Goal: Task Accomplishment & Management: Manage account settings

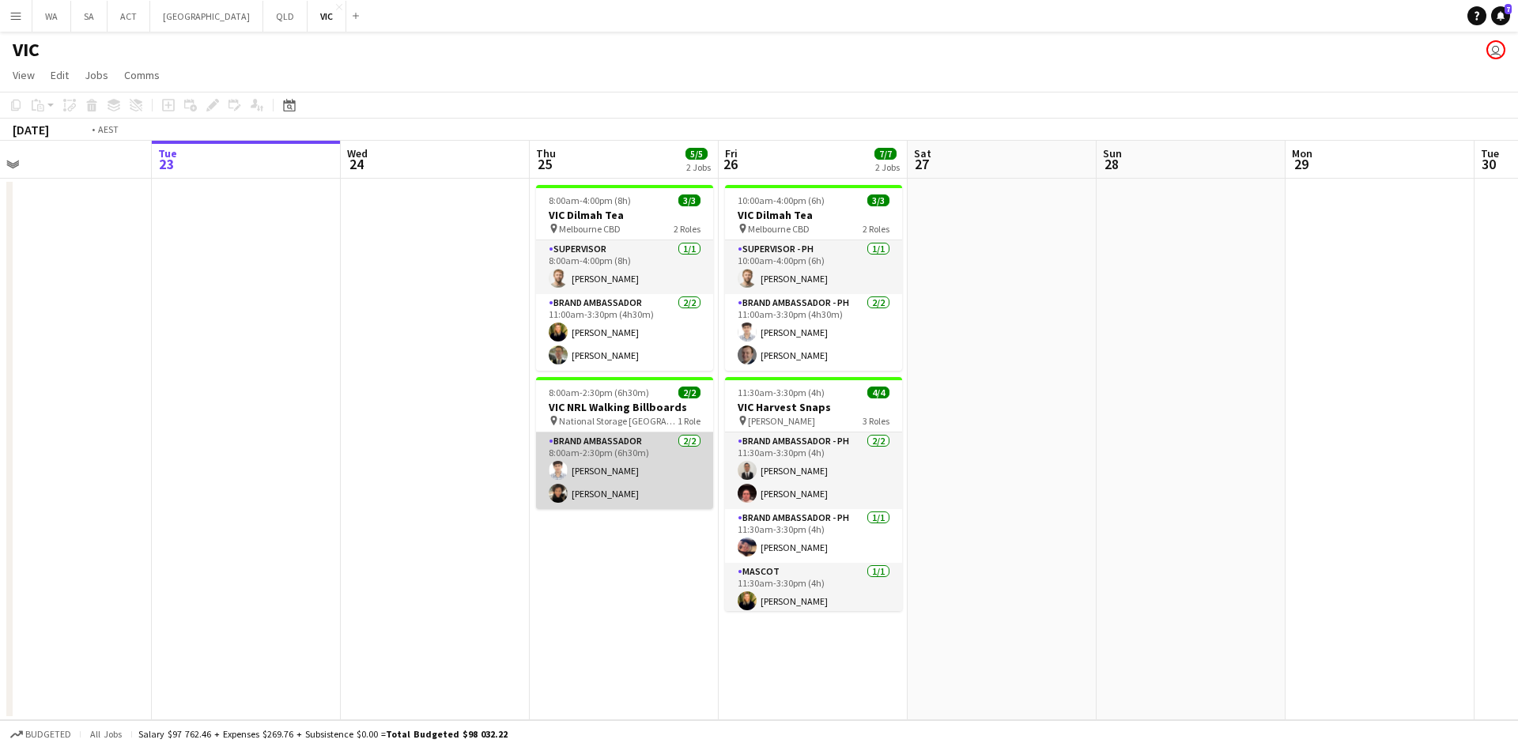
drag, startPoint x: 641, startPoint y: 487, endPoint x: 1242, endPoint y: 467, distance: 601.4
click at [1292, 482] on app-calendar-viewport "Sat 20 Sun 21 Mon 22 Tue 23 Wed 24 Thu 25 5/5 2 Jobs Fri 26 7/7 2 Jobs Sat 27 S…" at bounding box center [759, 431] width 1518 height 580
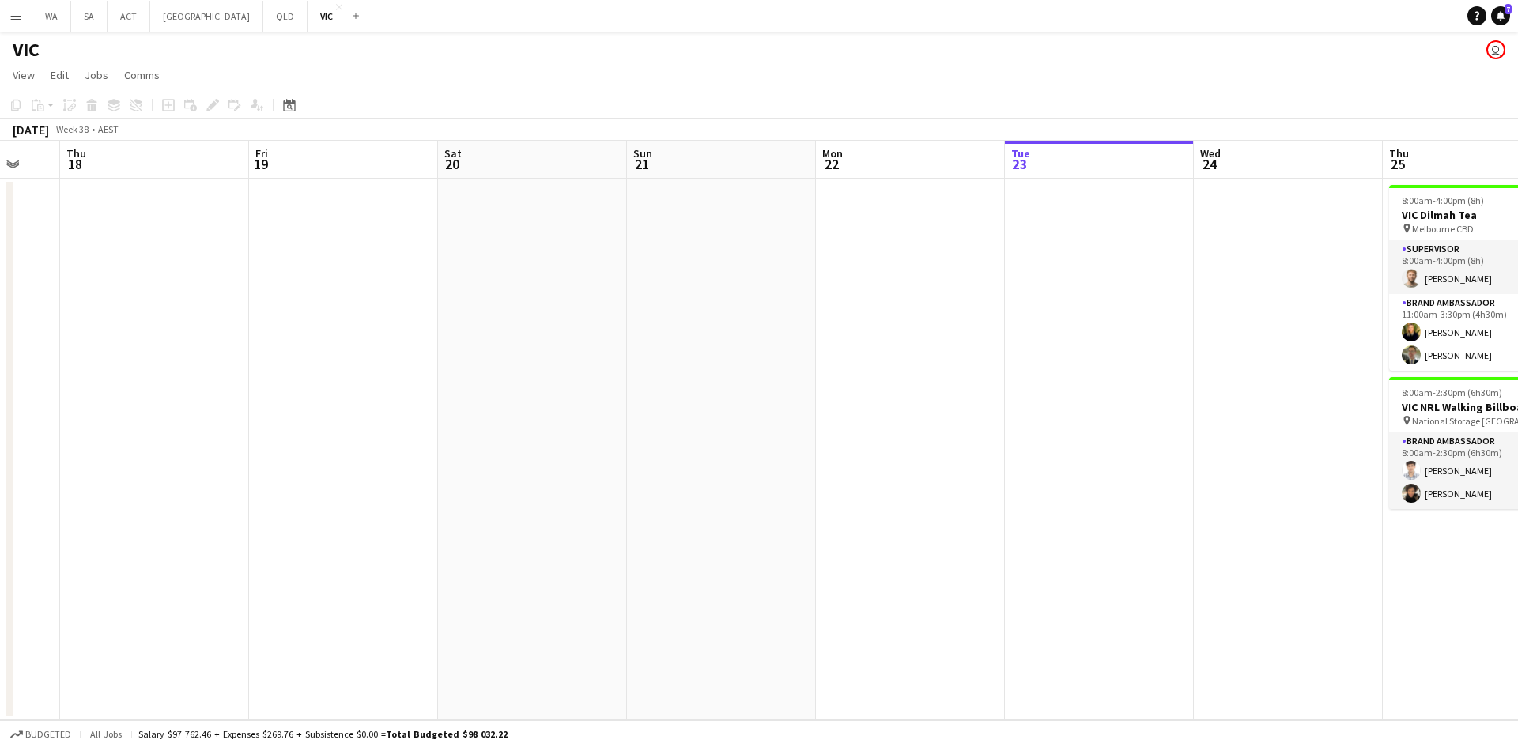
drag, startPoint x: 127, startPoint y: 203, endPoint x: 726, endPoint y: 279, distance: 603.5
click at [726, 279] on app-calendar-viewport "Tue 16 Wed 17 Thu 18 Fri 19 Sat 20 Sun 21 Mon 22 Tue 23 Wed 24 Thu 25 5/5 2 Job…" at bounding box center [759, 431] width 1518 height 580
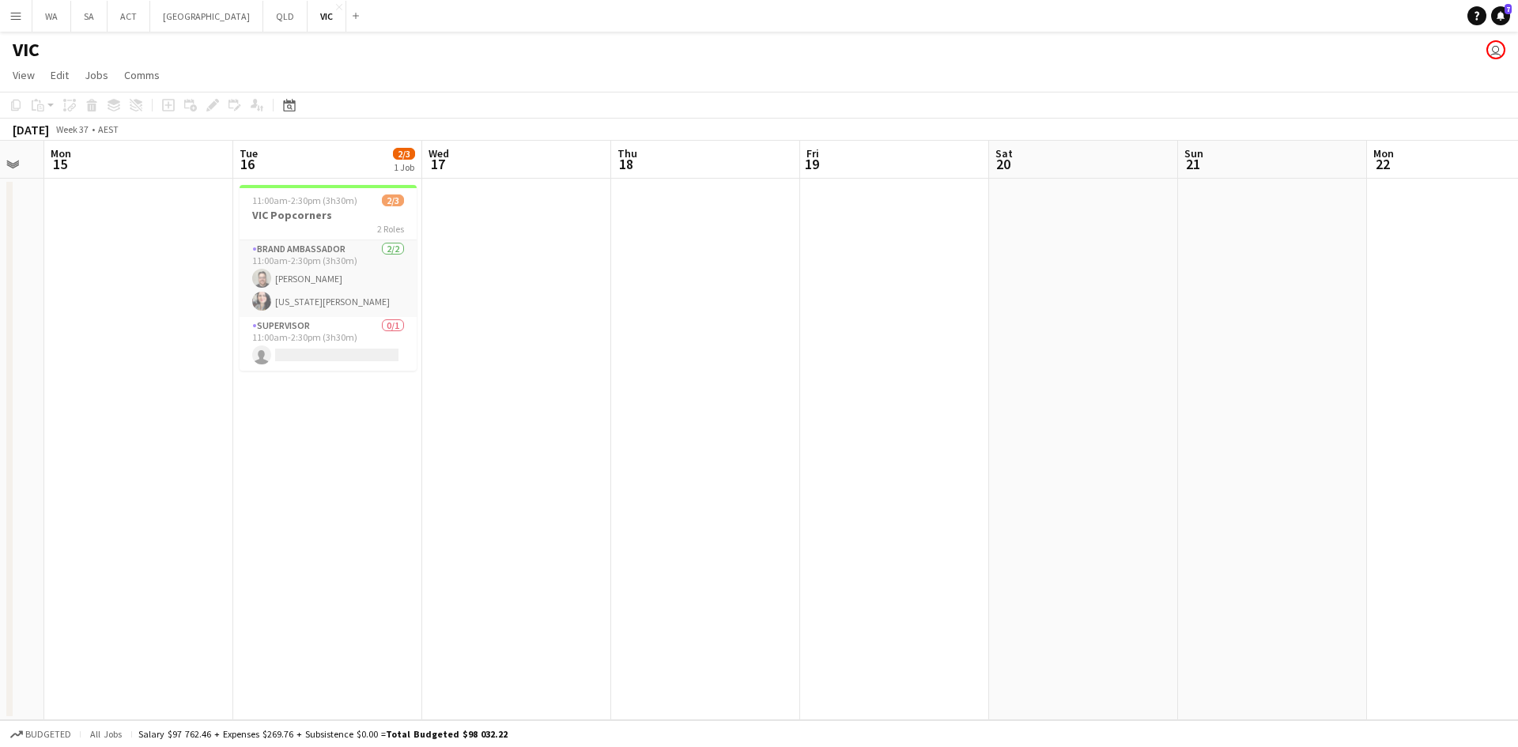
scroll to position [0, 464]
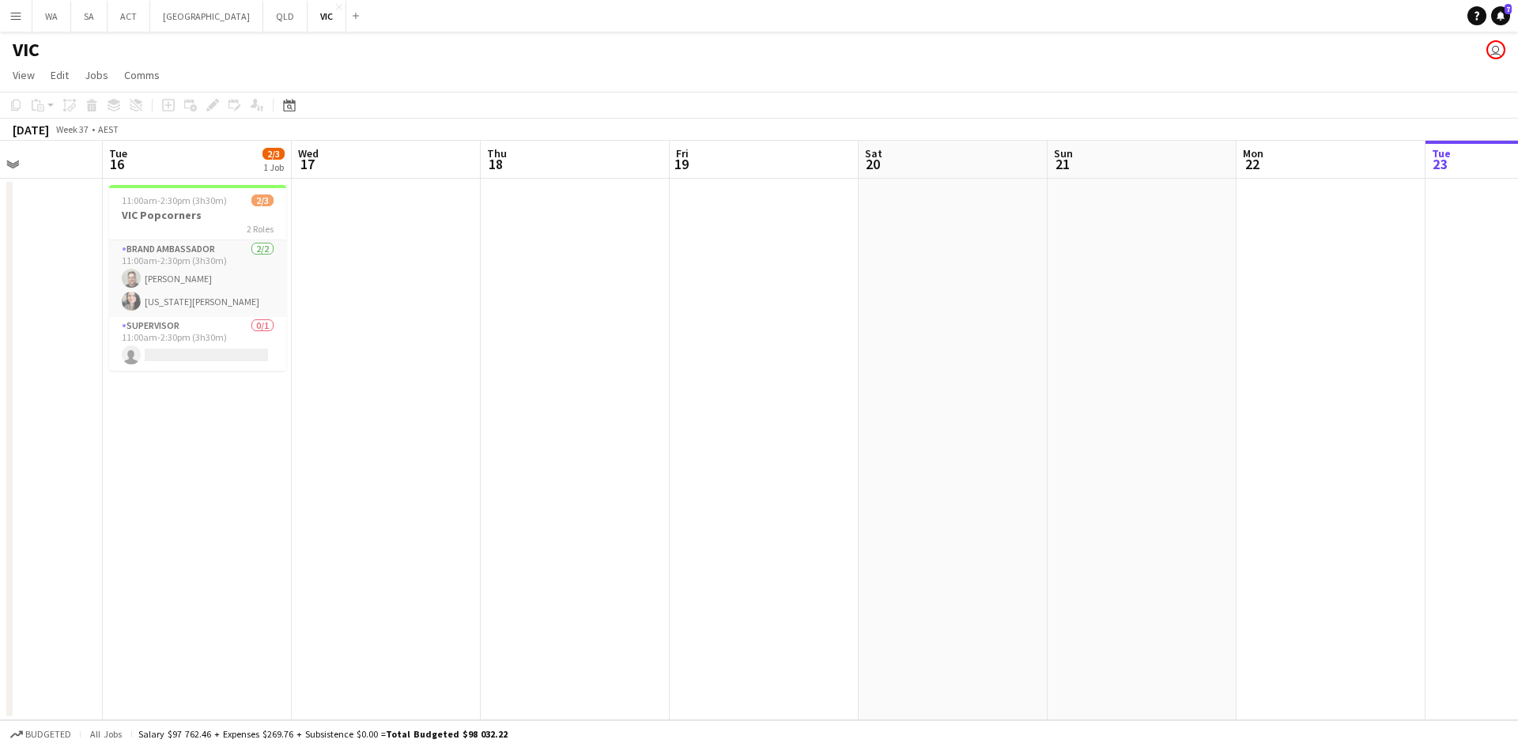
drag, startPoint x: 286, startPoint y: 275, endPoint x: 369, endPoint y: 279, distance: 82.3
click at [369, 279] on app-calendar-viewport "Sat 13 Sun 14 Mon 15 Tue 16 2/3 1 Job Wed 17 Thu 18 Fri 19 Sat 20 Sun 21 Mon 22…" at bounding box center [759, 431] width 1518 height 580
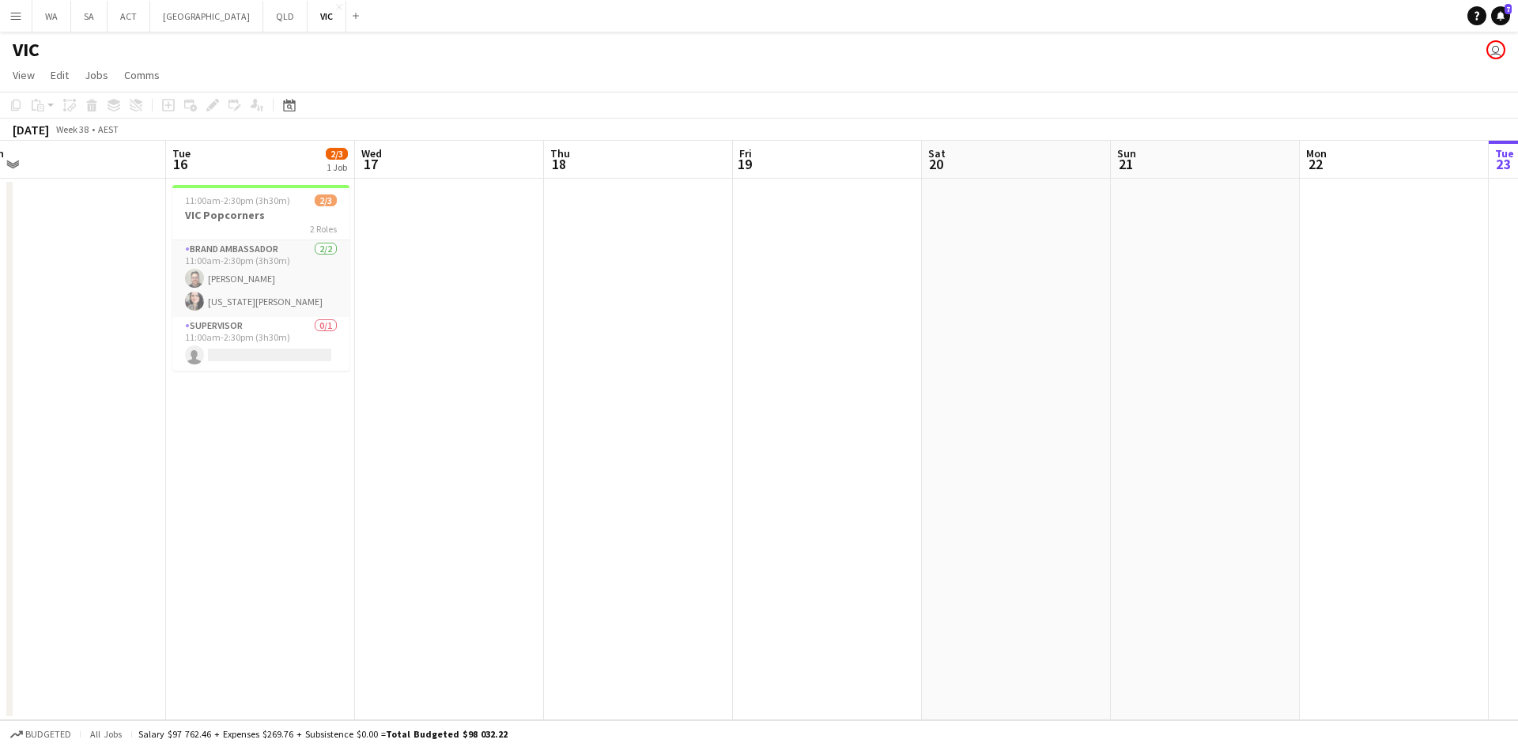
drag, startPoint x: 1007, startPoint y: 471, endPoint x: 717, endPoint y: 376, distance: 305.6
click at [450, 381] on app-calendar-viewport "Fri 12 1/2 1 Job Sat 13 Sun 14 Mon 15 Tue 16 2/3 1 Job Wed 17 Thu 18 Fri 19 Sat…" at bounding box center [759, 431] width 1518 height 580
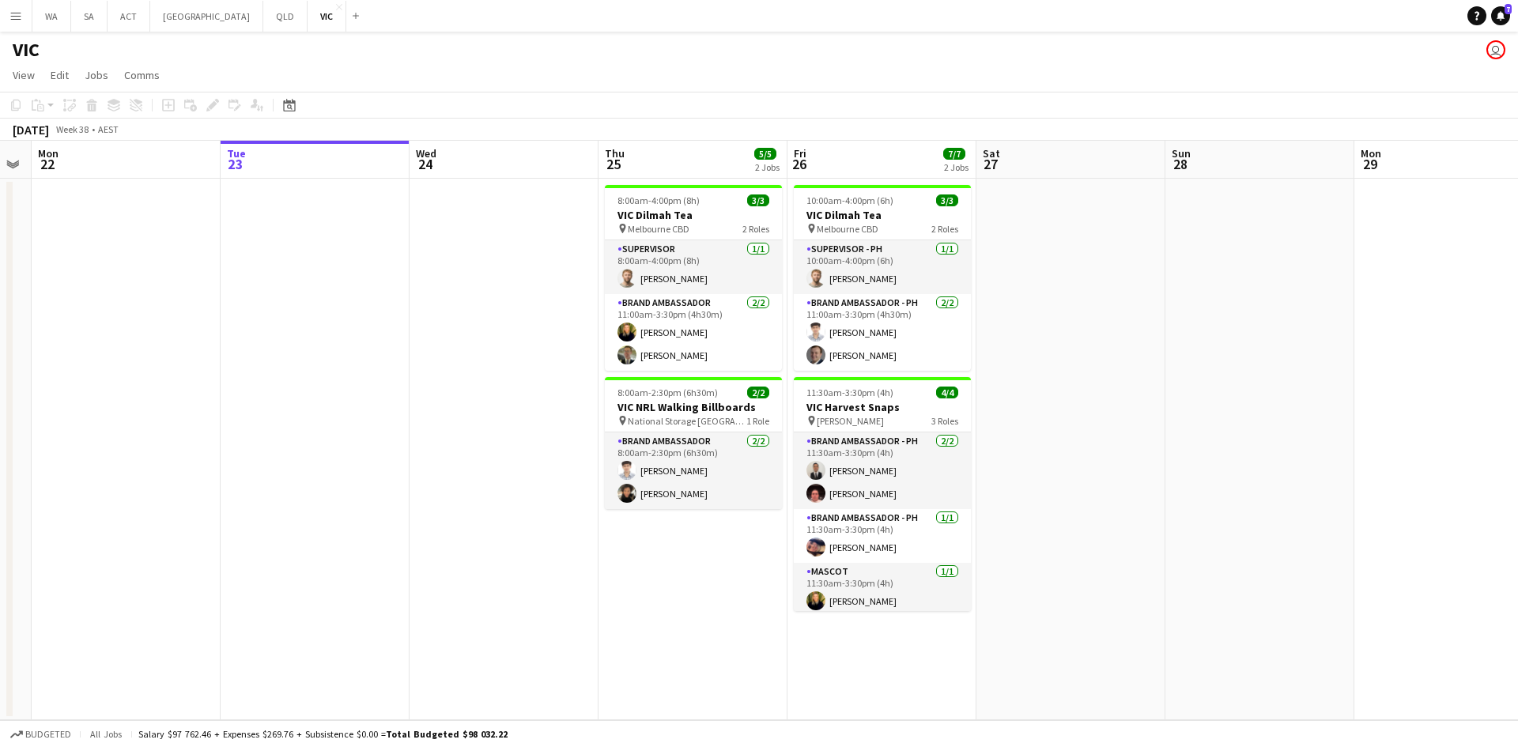
drag, startPoint x: 539, startPoint y: 308, endPoint x: 958, endPoint y: 221, distance: 427.5
click at [958, 221] on app-calendar-viewport "Fri 19 Sat 20 Sun 21 Mon 22 Tue 23 Wed 24 Thu 25 5/5 2 Jobs Fri 26 7/7 2 Jobs S…" at bounding box center [759, 431] width 1518 height 580
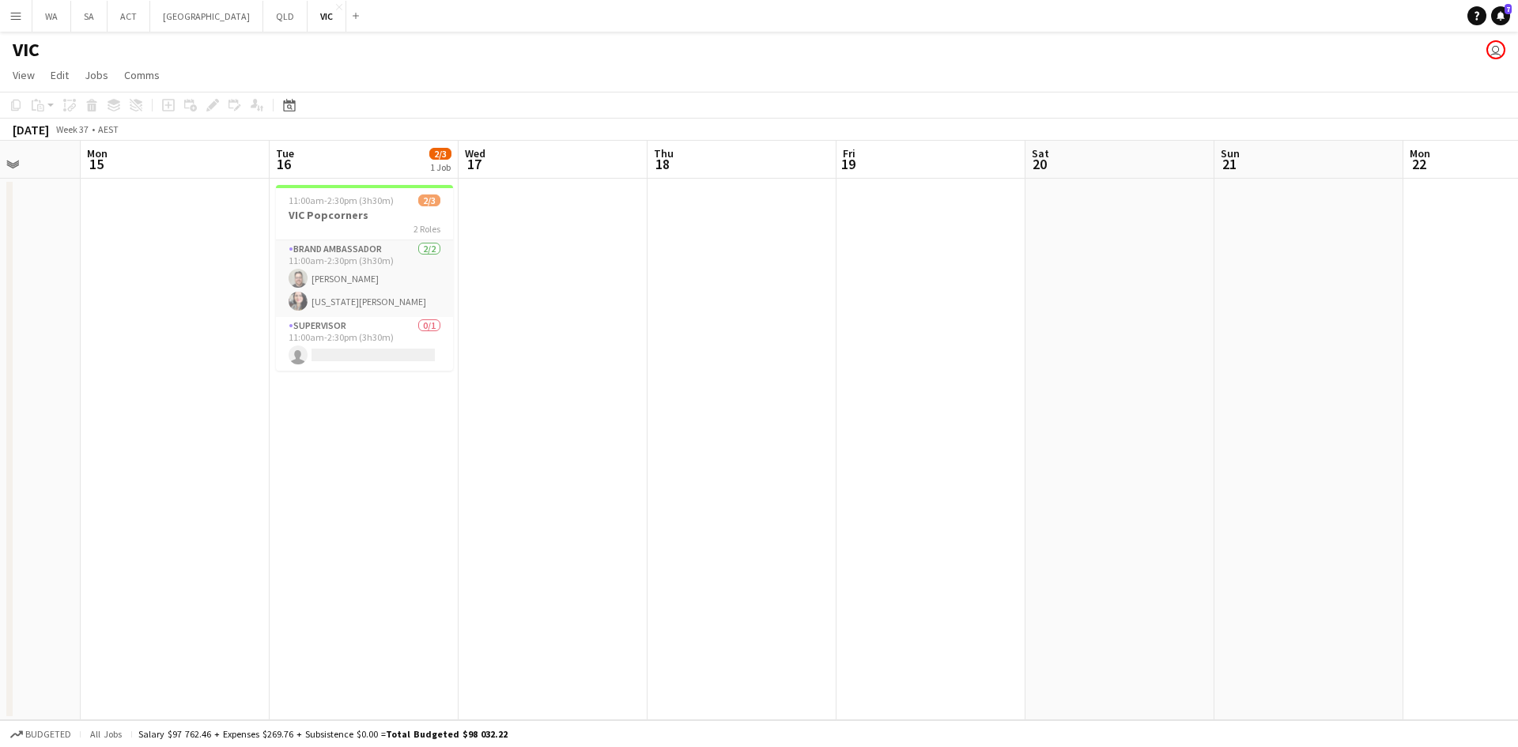
drag, startPoint x: 920, startPoint y: 301, endPoint x: 1213, endPoint y: 288, distance: 293.7
click at [1215, 289] on app-calendar-viewport "Fri 12 1/2 1 Job Sat 13 Sun 14 Mon 15 Tue 16 2/3 1 Job Wed 17 Thu 18 Fri 19 Sat…" at bounding box center [759, 431] width 1518 height 580
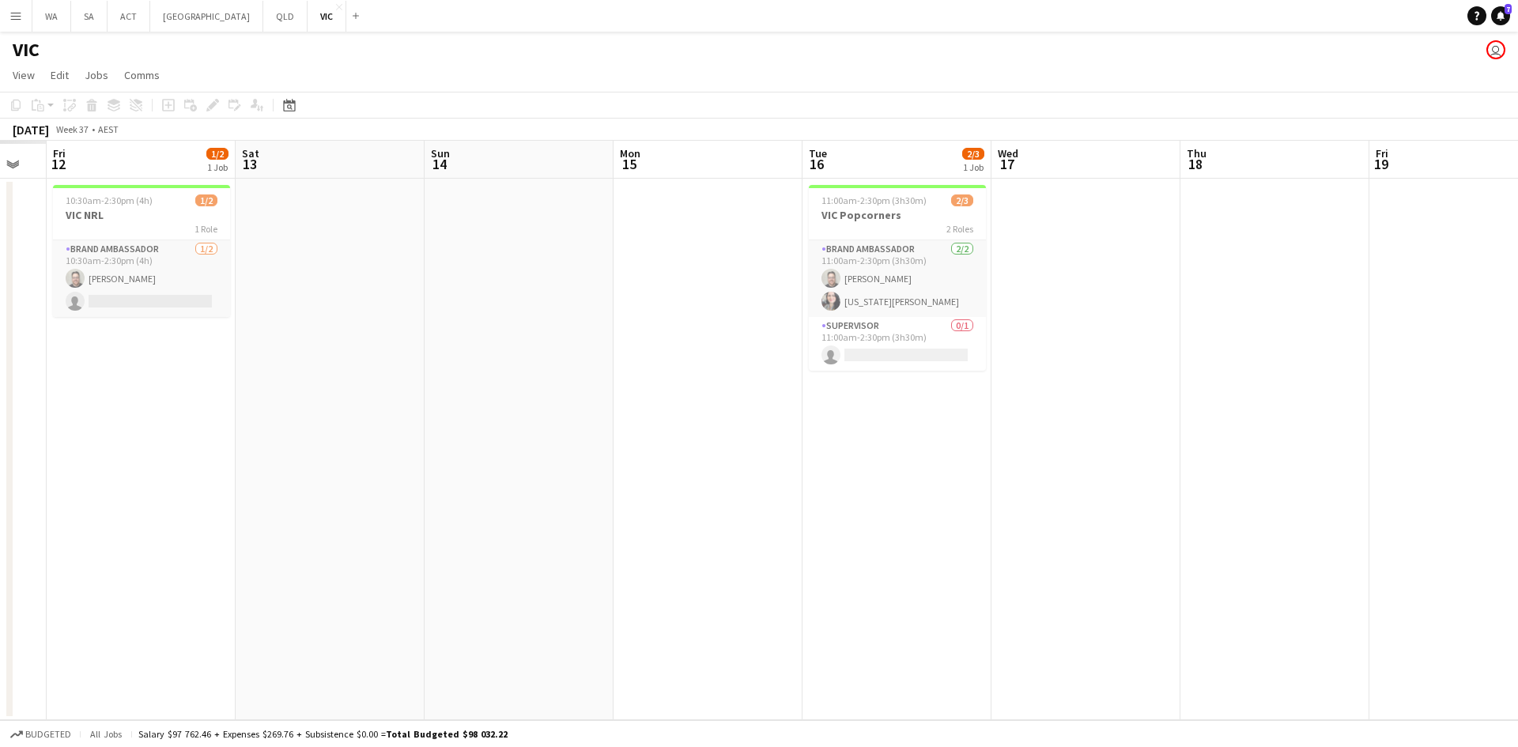
drag, startPoint x: 1028, startPoint y: 368, endPoint x: 1229, endPoint y: 409, distance: 205.0
click at [1229, 409] on app-calendar-viewport "Wed 10 Thu 11 Fri 12 1/2 1 Job Sat 13 Sun 14 Mon 15 Tue 16 2/3 1 Job Wed 17 Thu…" at bounding box center [759, 431] width 1518 height 580
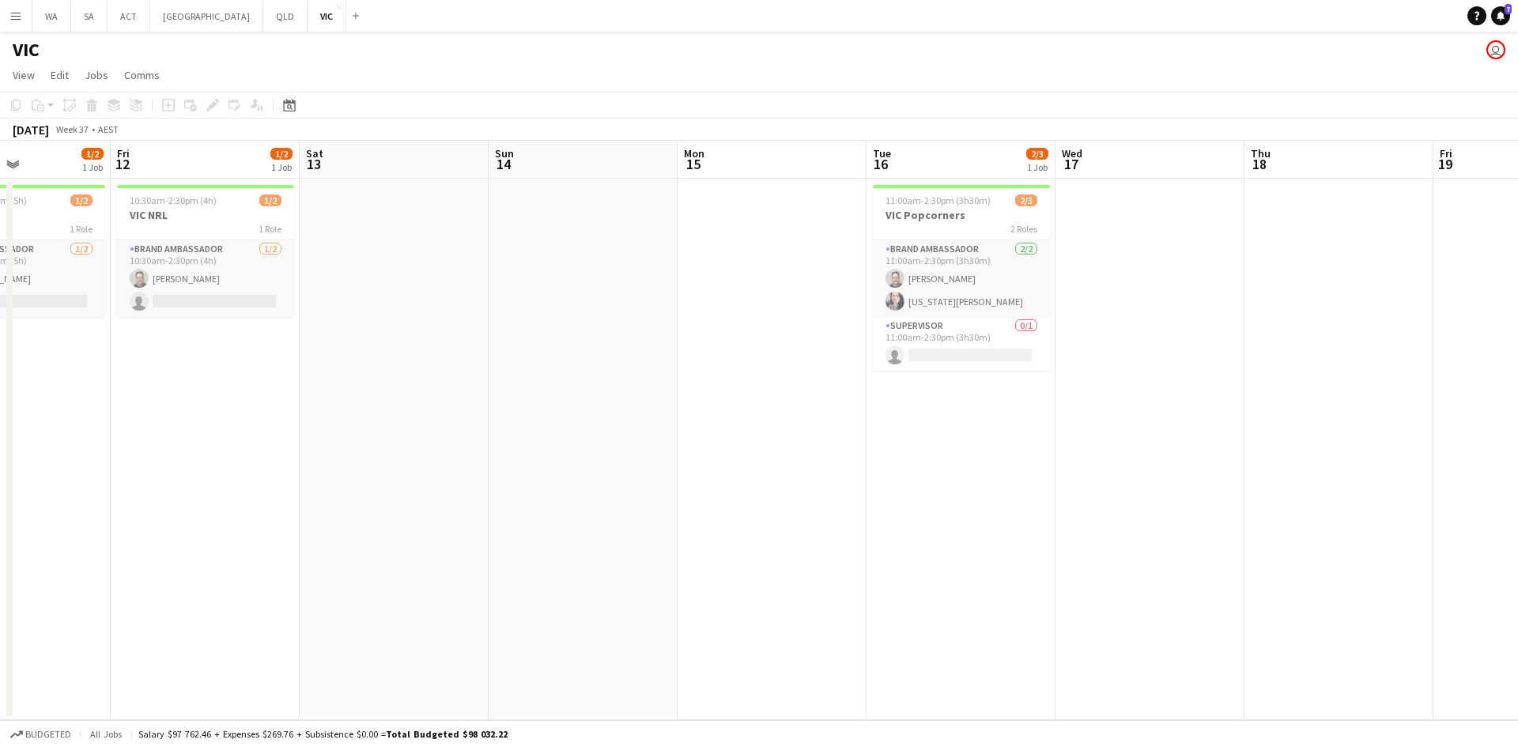
scroll to position [0, 664]
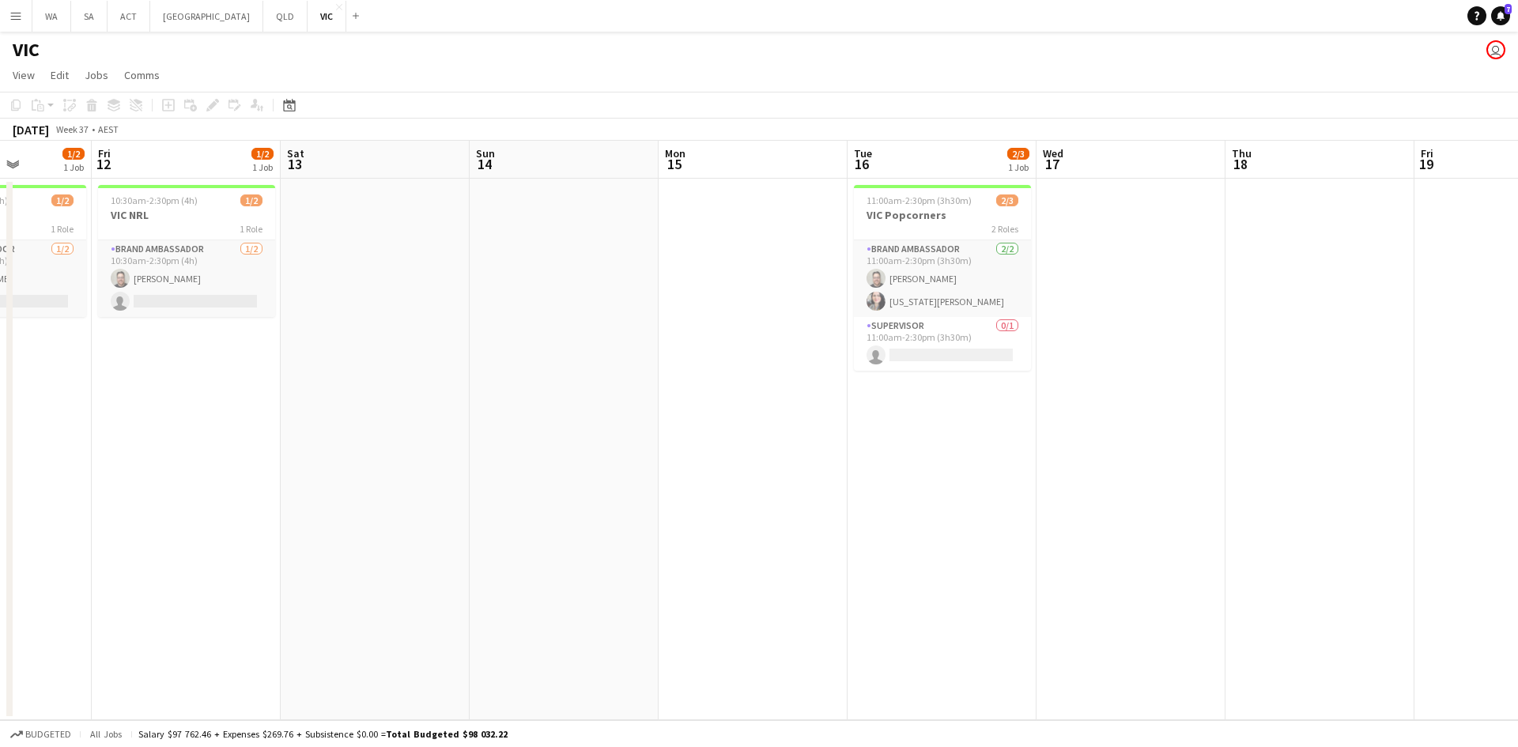
drag, startPoint x: 858, startPoint y: 367, endPoint x: 641, endPoint y: 407, distance: 221.2
click at [641, 407] on app-calendar-viewport "Mon 8 Tue 9 3/3 1 Job Wed 10 Thu 11 1/2 1 Job Fri 12 1/2 1 Job Sat 13 Sun 14 Mo…" at bounding box center [759, 431] width 1518 height 580
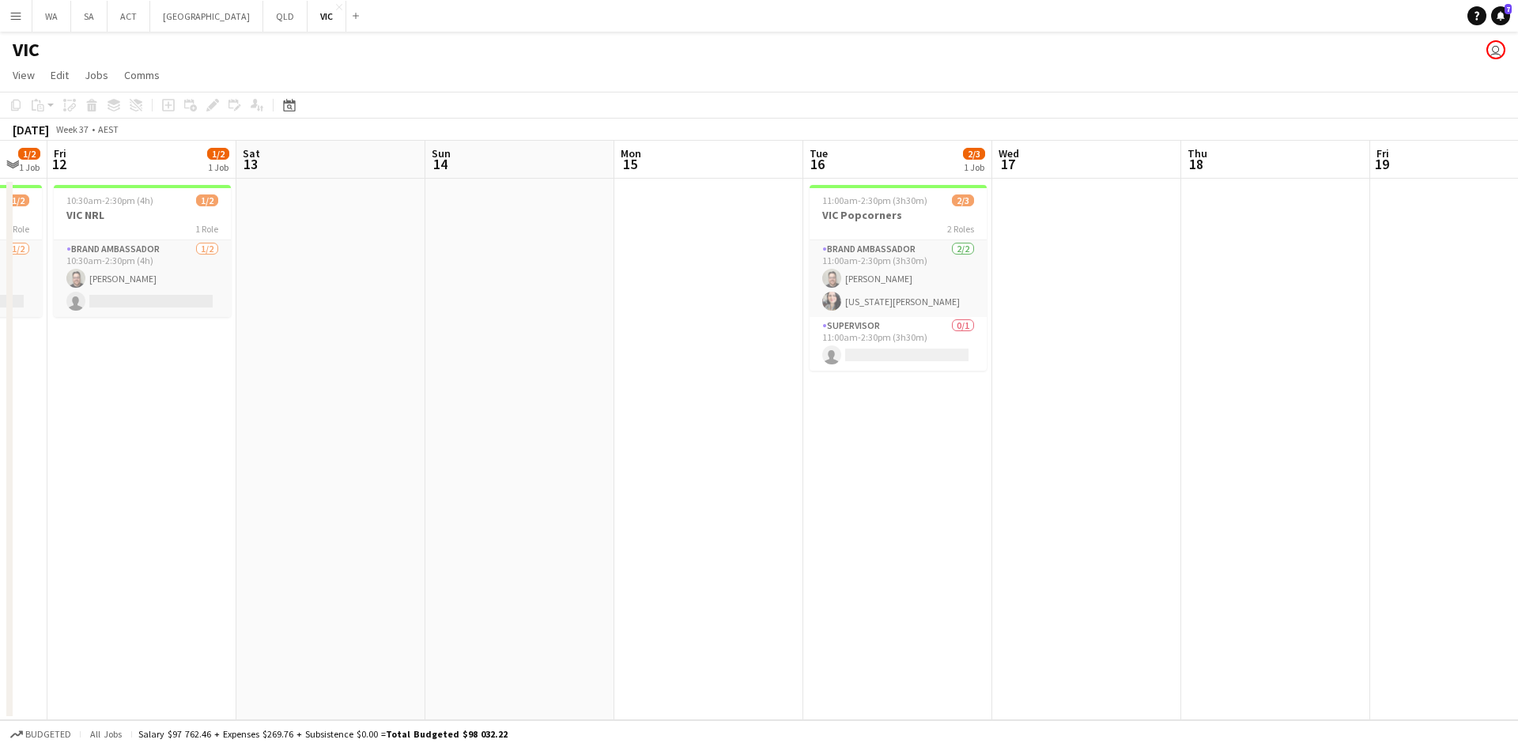
drag, startPoint x: 691, startPoint y: 399, endPoint x: 627, endPoint y: 314, distance: 106.8
click at [490, 357] on app-calendar-viewport "Tue 9 3/3 1 Job Wed 10 Thu 11 1/2 1 Job Fri 12 1/2 1 Job Sat 13 Sun 14 Mon 15 T…" at bounding box center [759, 431] width 1518 height 580
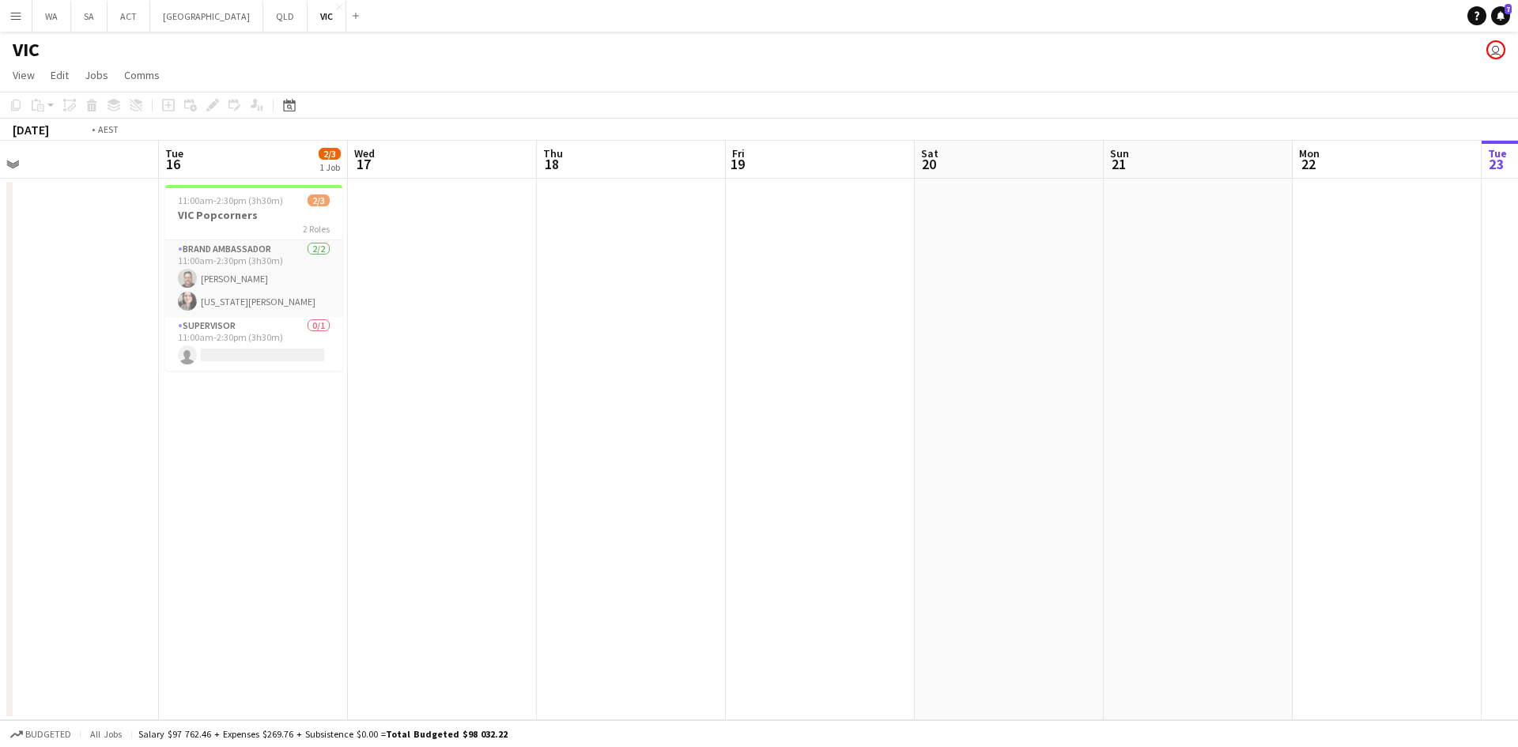
drag, startPoint x: 913, startPoint y: 463, endPoint x: 126, endPoint y: 361, distance: 793.6
click at [43, 372] on app-calendar-viewport "Fri 12 1/2 1 Job Sat 13 Sun 14 Mon 15 Tue 16 2/3 1 Job Wed 17 Thu 18 Fri 19 Sat…" at bounding box center [759, 431] width 1518 height 580
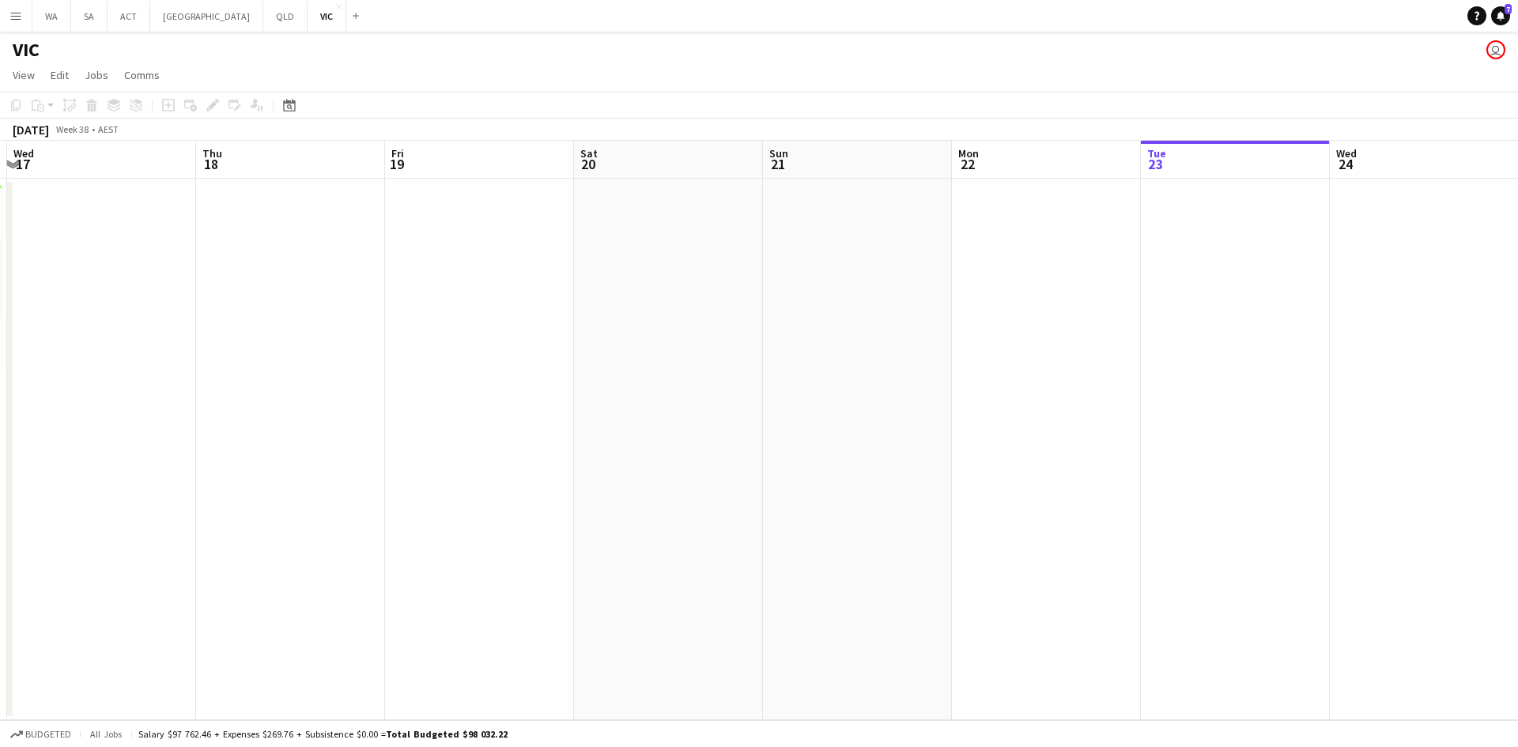
scroll to position [0, 671]
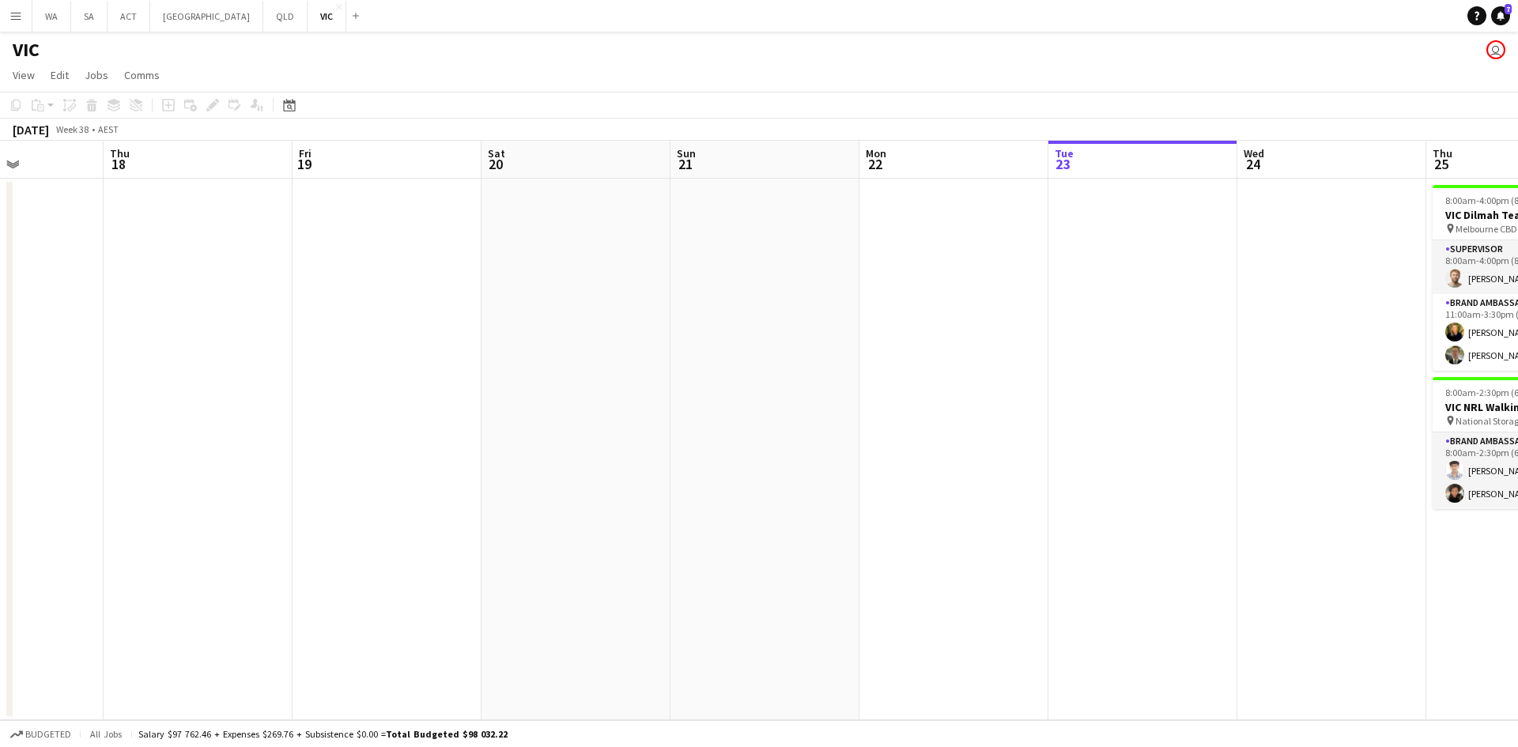
drag, startPoint x: 292, startPoint y: 524, endPoint x: 5, endPoint y: 495, distance: 288.5
click at [0, 512] on app-calendar-viewport "Sun 14 Mon 15 Tue 16 2/3 1 Job Wed 17 Thu 18 Fri 19 Sat 20 Sun 21 Mon 22 Tue 23…" at bounding box center [759, 431] width 1518 height 580
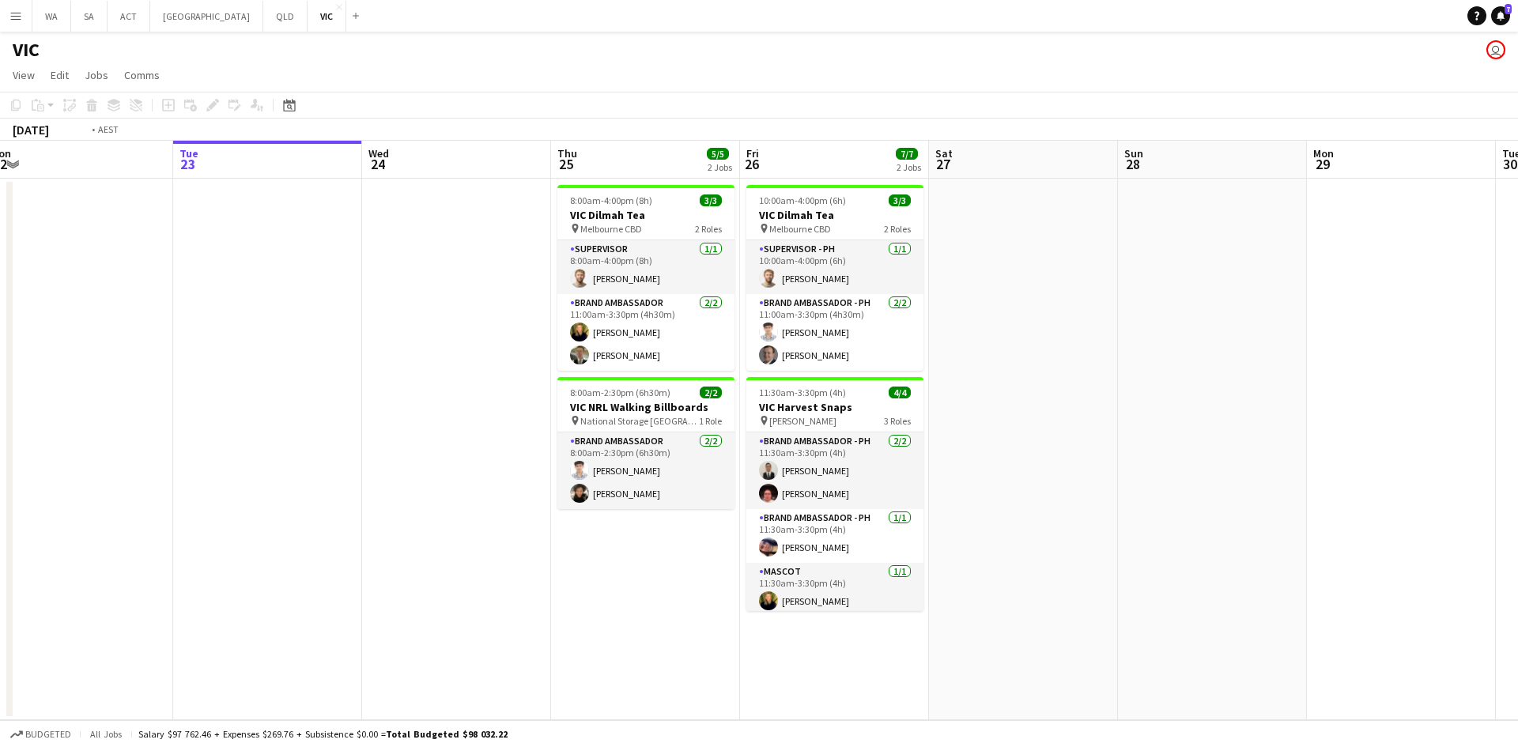
drag, startPoint x: 817, startPoint y: 266, endPoint x: 411, endPoint y: 240, distance: 406.6
click at [323, 266] on app-calendar-viewport "Thu 18 Fri 19 Sat 20 Sun 21 Mon 22 Tue 23 Wed 24 Thu 25 5/5 2 Jobs Fri 26 7/7 2…" at bounding box center [759, 431] width 1518 height 580
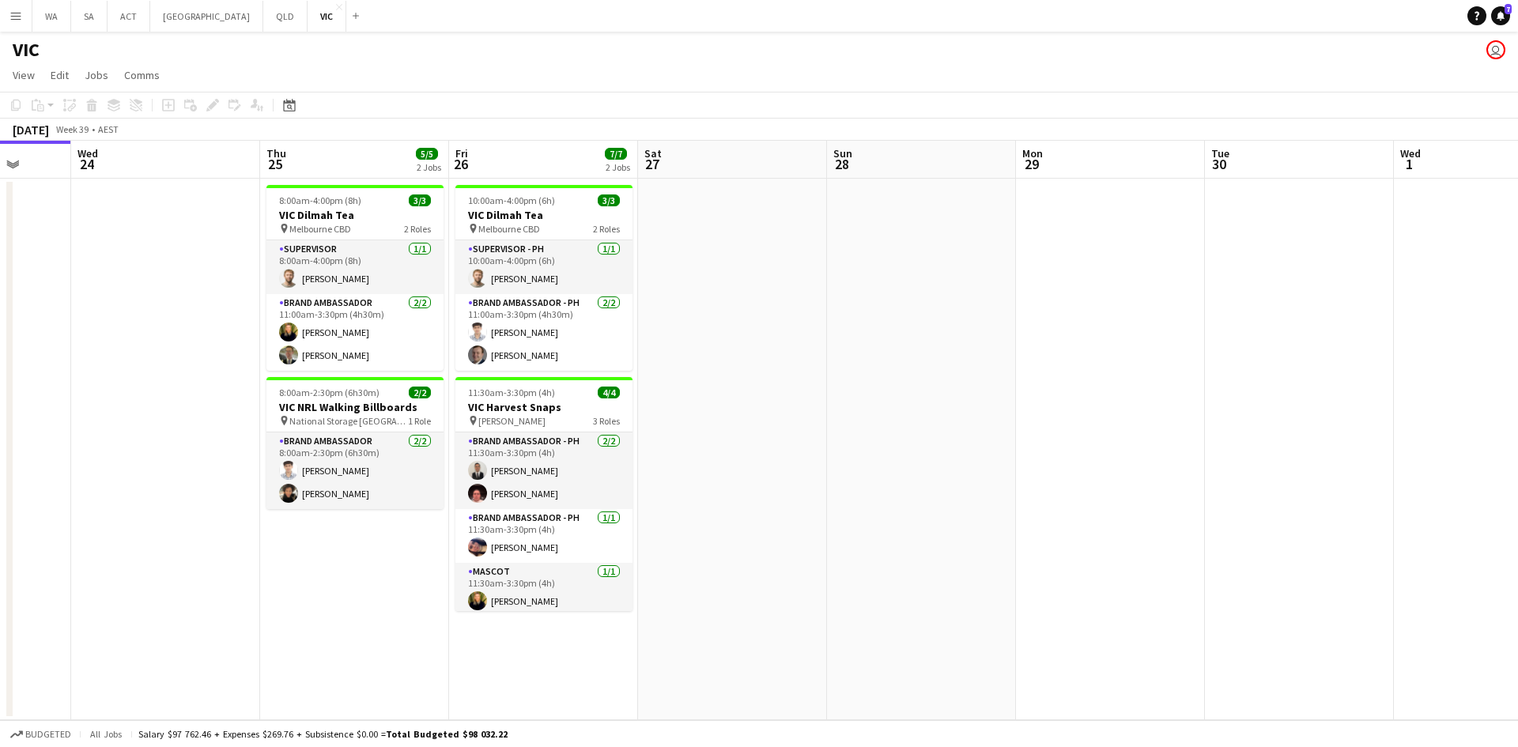
scroll to position [0, 376]
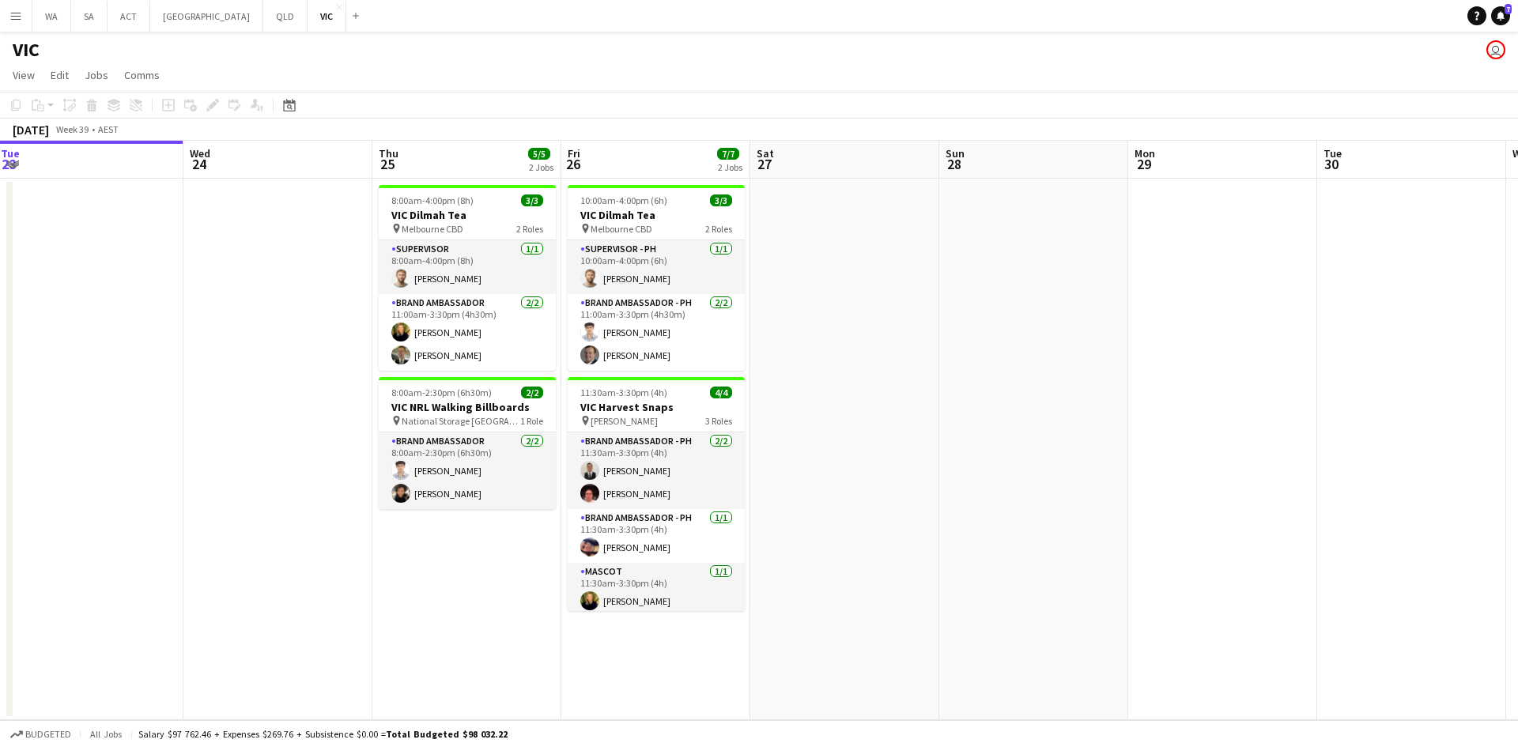
drag, startPoint x: 1038, startPoint y: 386, endPoint x: 882, endPoint y: 363, distance: 157.5
click at [882, 363] on app-calendar-viewport "Sun 21 Mon 22 Tue 23 Wed 24 Thu 25 5/5 2 Jobs Fri 26 7/7 2 Jobs Sat 27 Sun 28 M…" at bounding box center [759, 431] width 1518 height 580
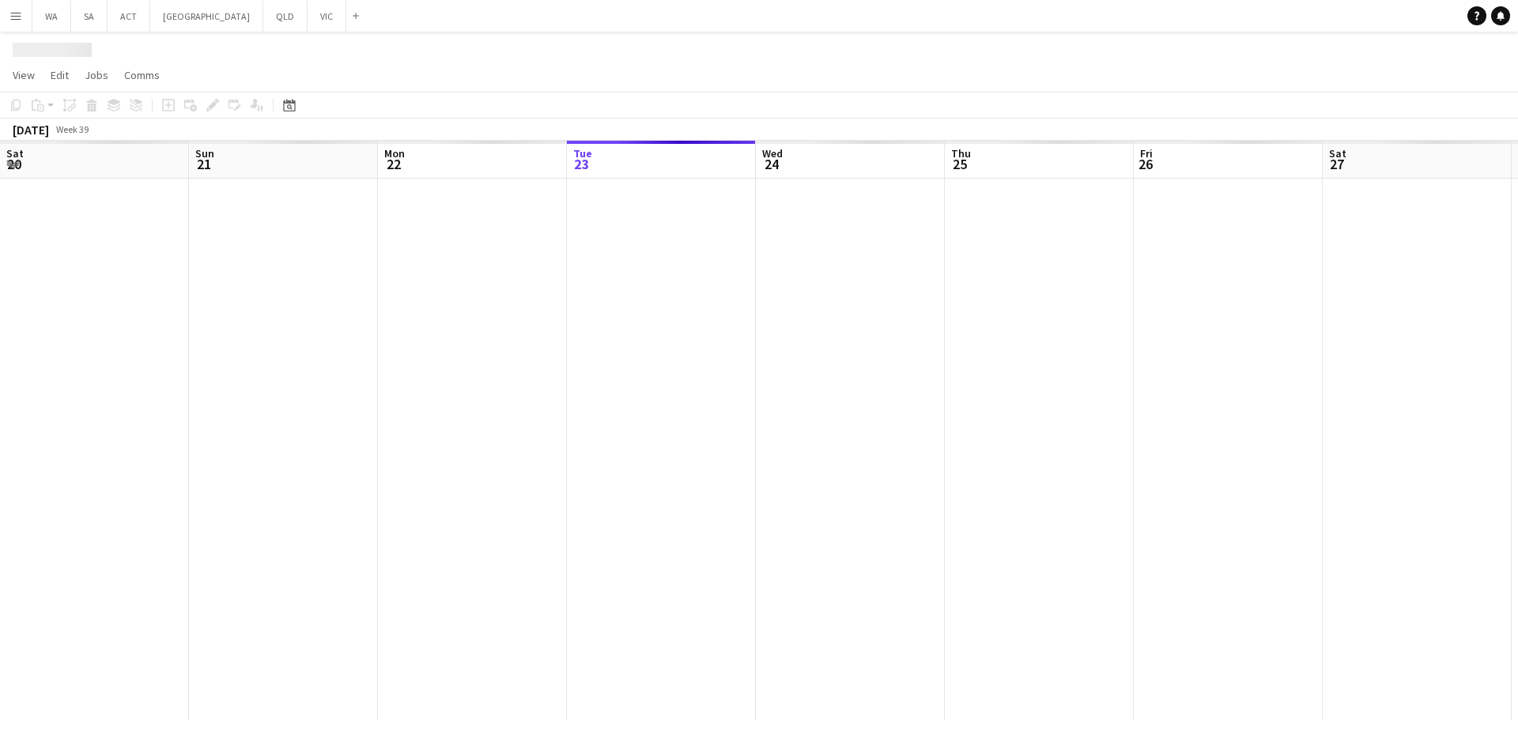
scroll to position [0, 378]
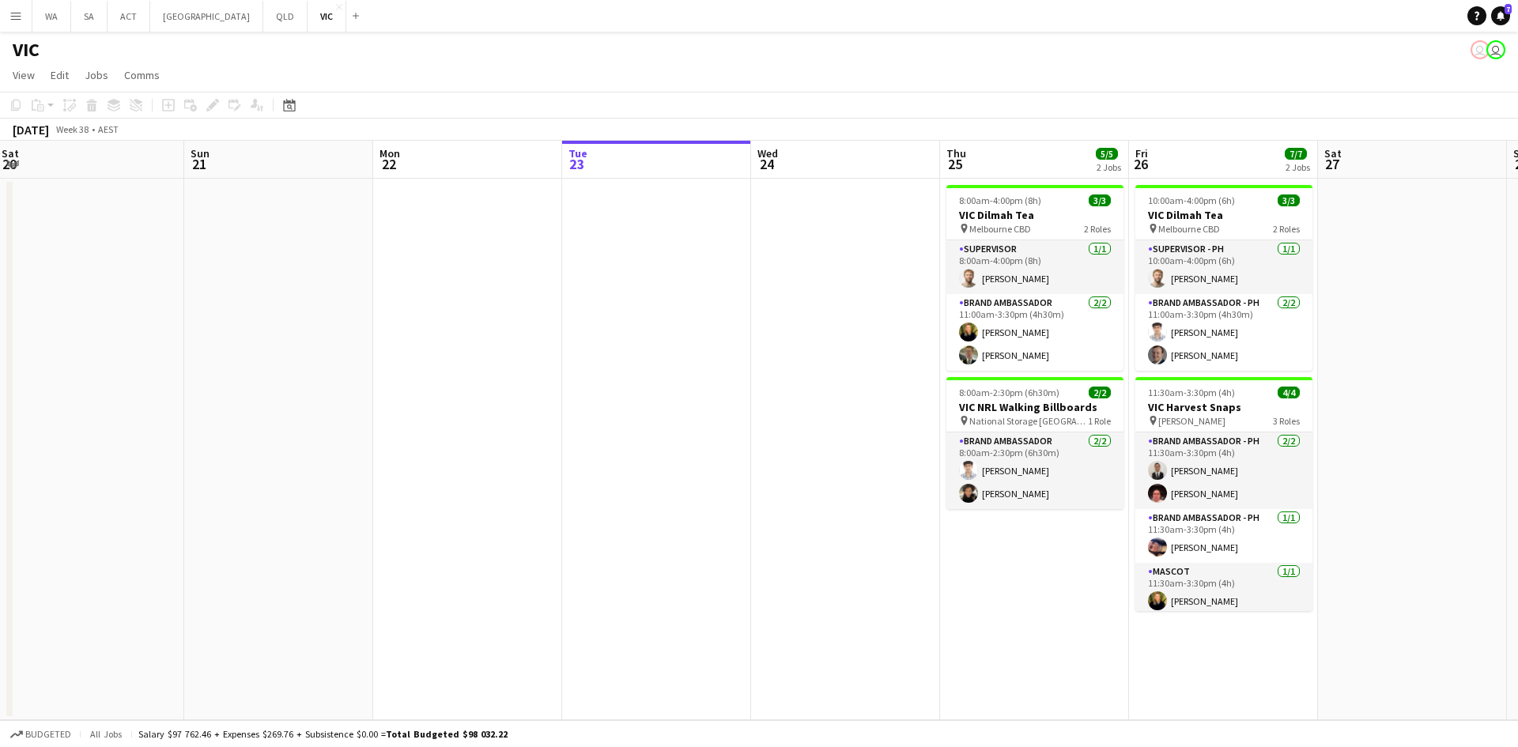
drag, startPoint x: 551, startPoint y: 452, endPoint x: 984, endPoint y: 425, distance: 433.4
click at [940, 423] on app-calendar-viewport "Thu 18 Fri 19 Sat 20 Sun 21 Mon 22 Tue 23 Wed 24 Thu 25 5/5 2 Jobs Fri 26 7/7 2…" at bounding box center [759, 431] width 1518 height 580
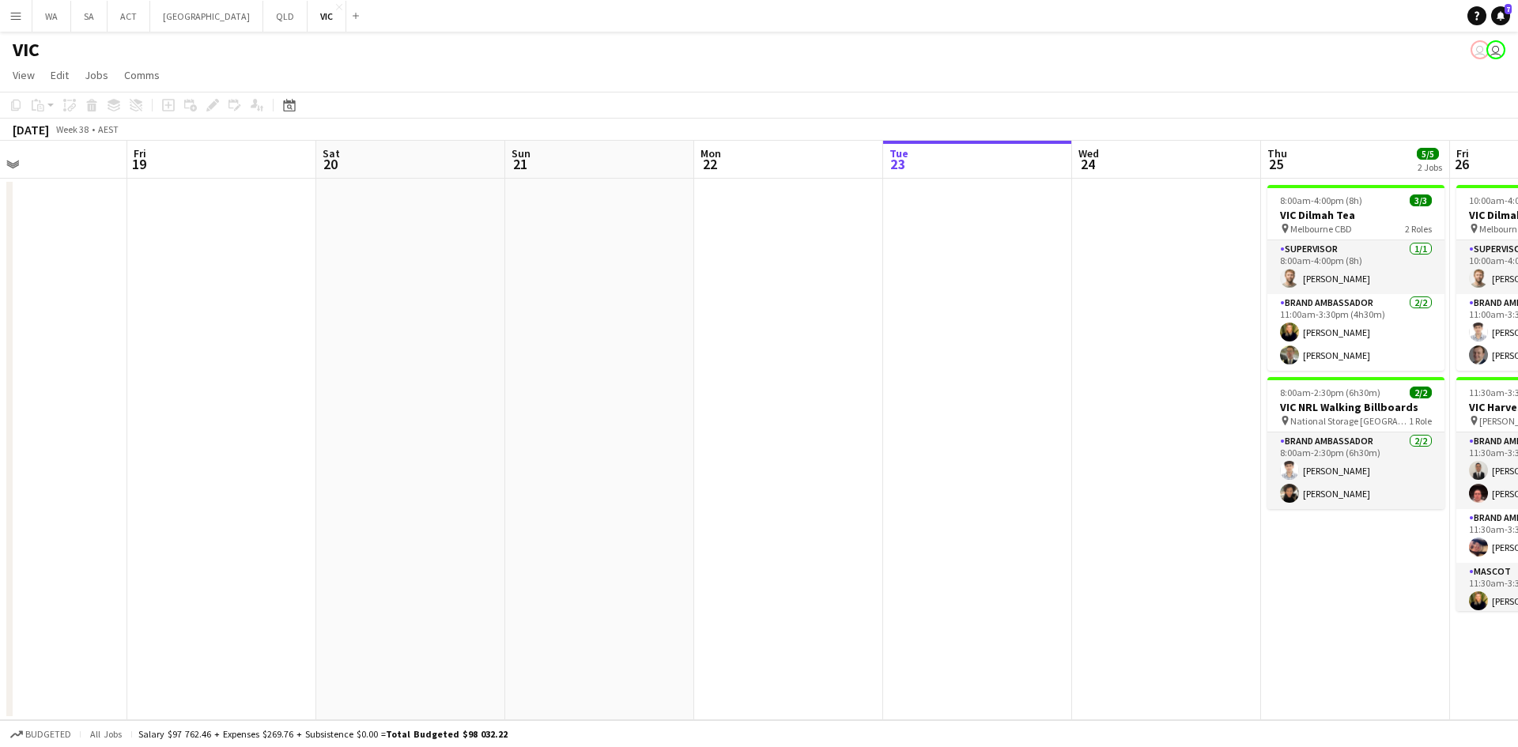
drag, startPoint x: 874, startPoint y: 365, endPoint x: 1082, endPoint y: 365, distance: 208.0
click at [1081, 365] on app-calendar-viewport "Tue 16 Wed 17 Thu 18 Fri 19 Sat 20 Sun 21 Mon 22 Tue 23 Wed 24 Thu 25 5/5 2 Job…" at bounding box center [759, 431] width 1518 height 580
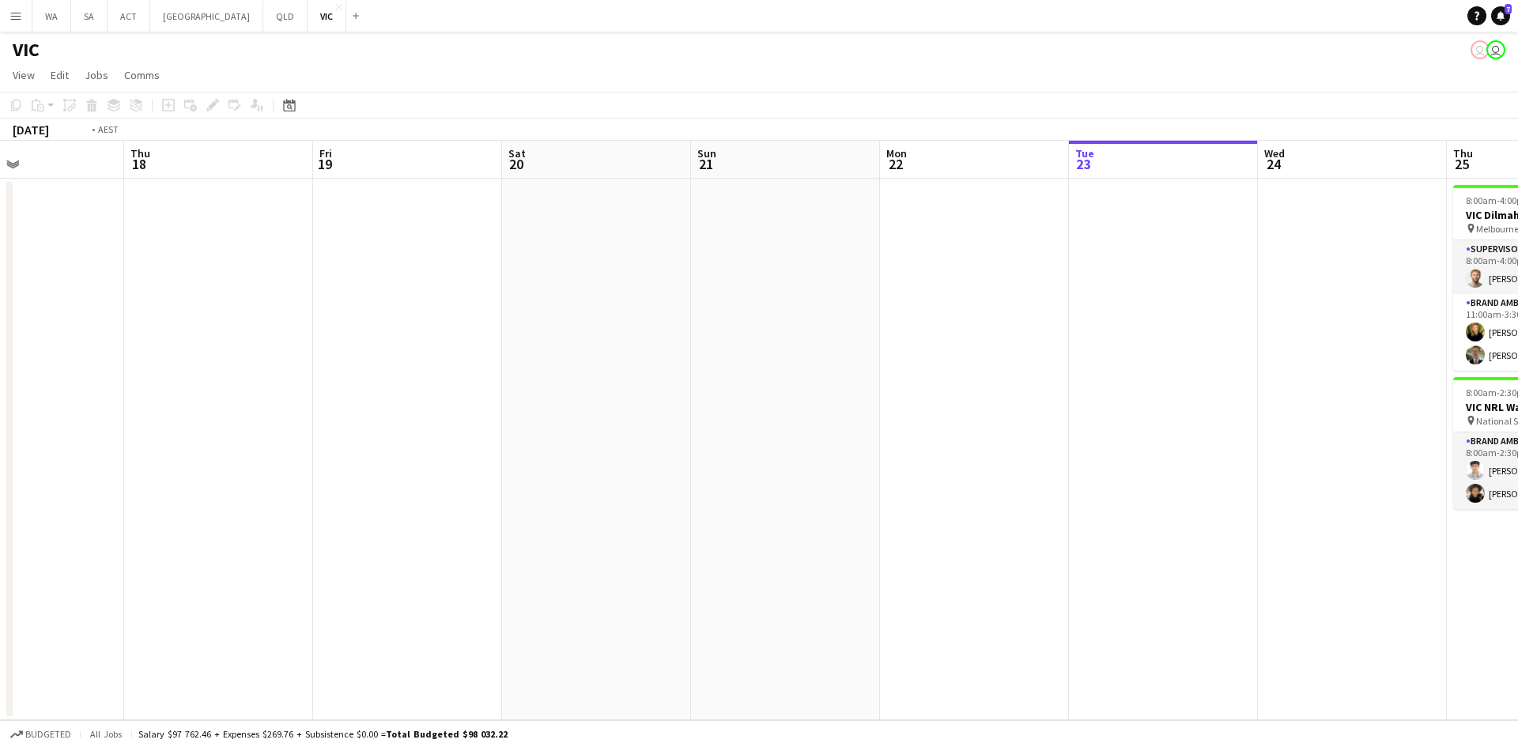
drag, startPoint x: 685, startPoint y: 275, endPoint x: 1008, endPoint y: 277, distance: 322.7
click at [985, 276] on app-calendar-viewport "Mon 15 Tue 16 2/3 1 Job Wed 17 Thu 18 Fri 19 Sat 20 Sun 21 Mon 22 Tue 23 Wed 24…" at bounding box center [759, 431] width 1518 height 580
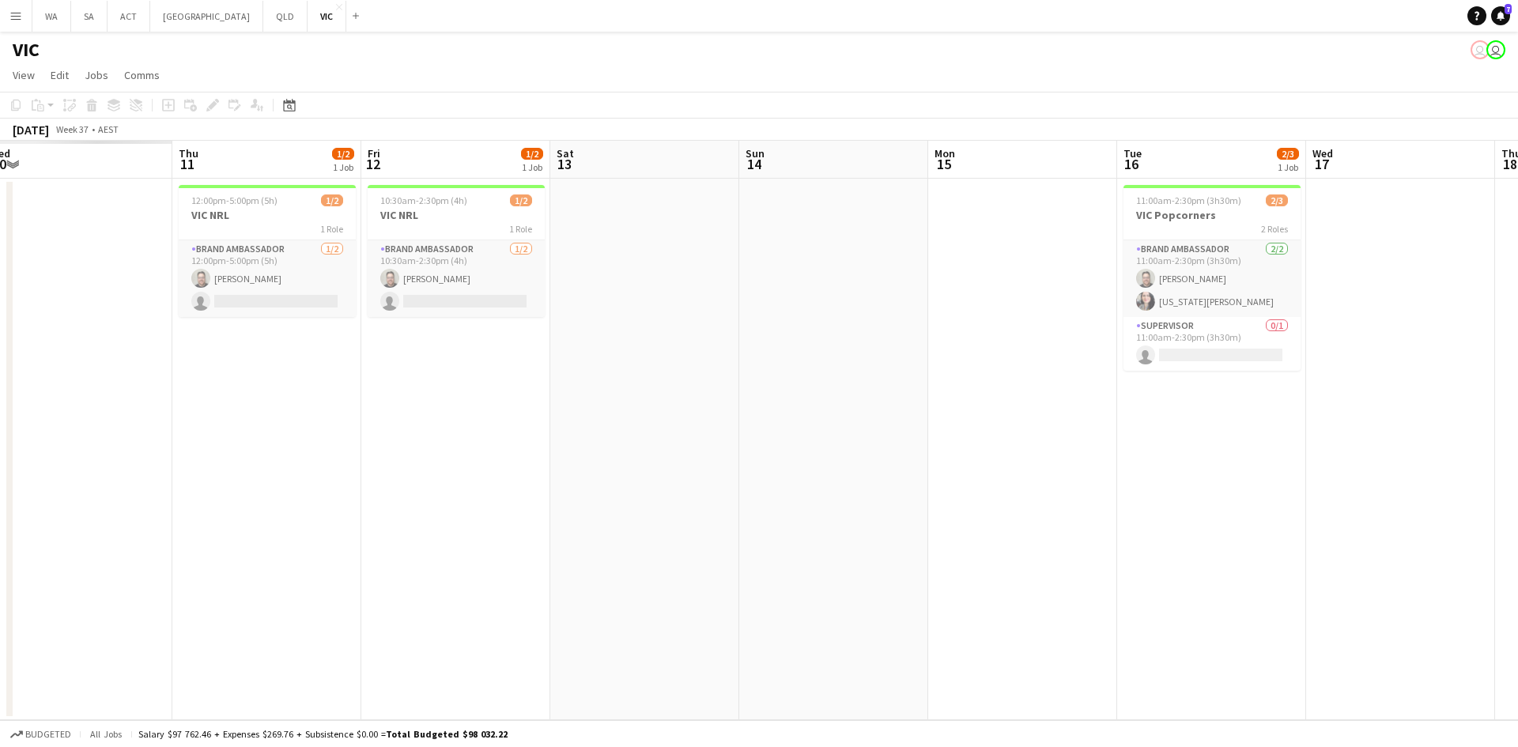
scroll to position [0, 350]
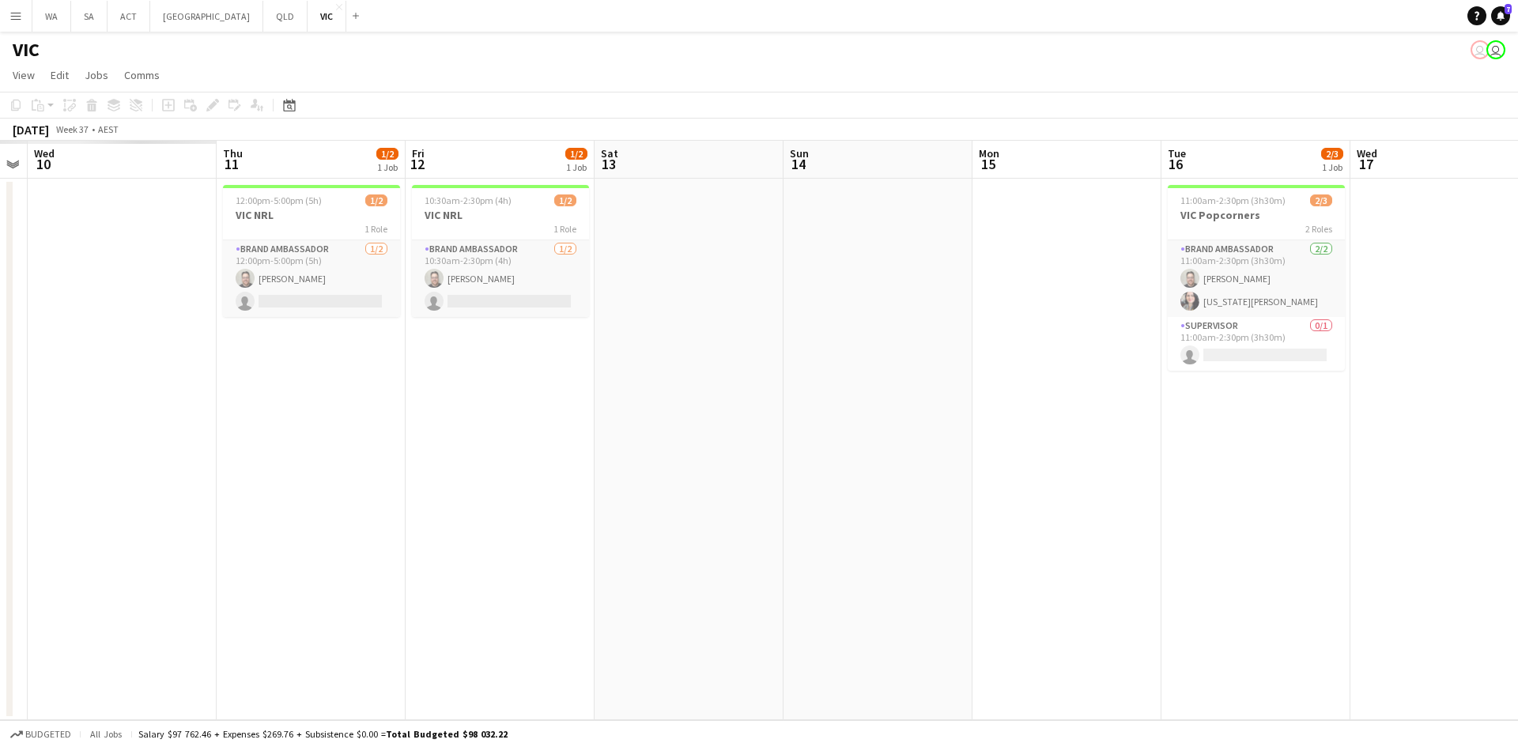
drag, startPoint x: 976, startPoint y: 270, endPoint x: 1355, endPoint y: 289, distance: 379.3
click at [1355, 289] on app-calendar-viewport "Mon 8 Tue 9 Wed 10 Thu 11 1/2 1 Job Fri 12 1/2 1 Job Sat 13 Sun 14 Mon 15 Tue 1…" at bounding box center [759, 431] width 1518 height 580
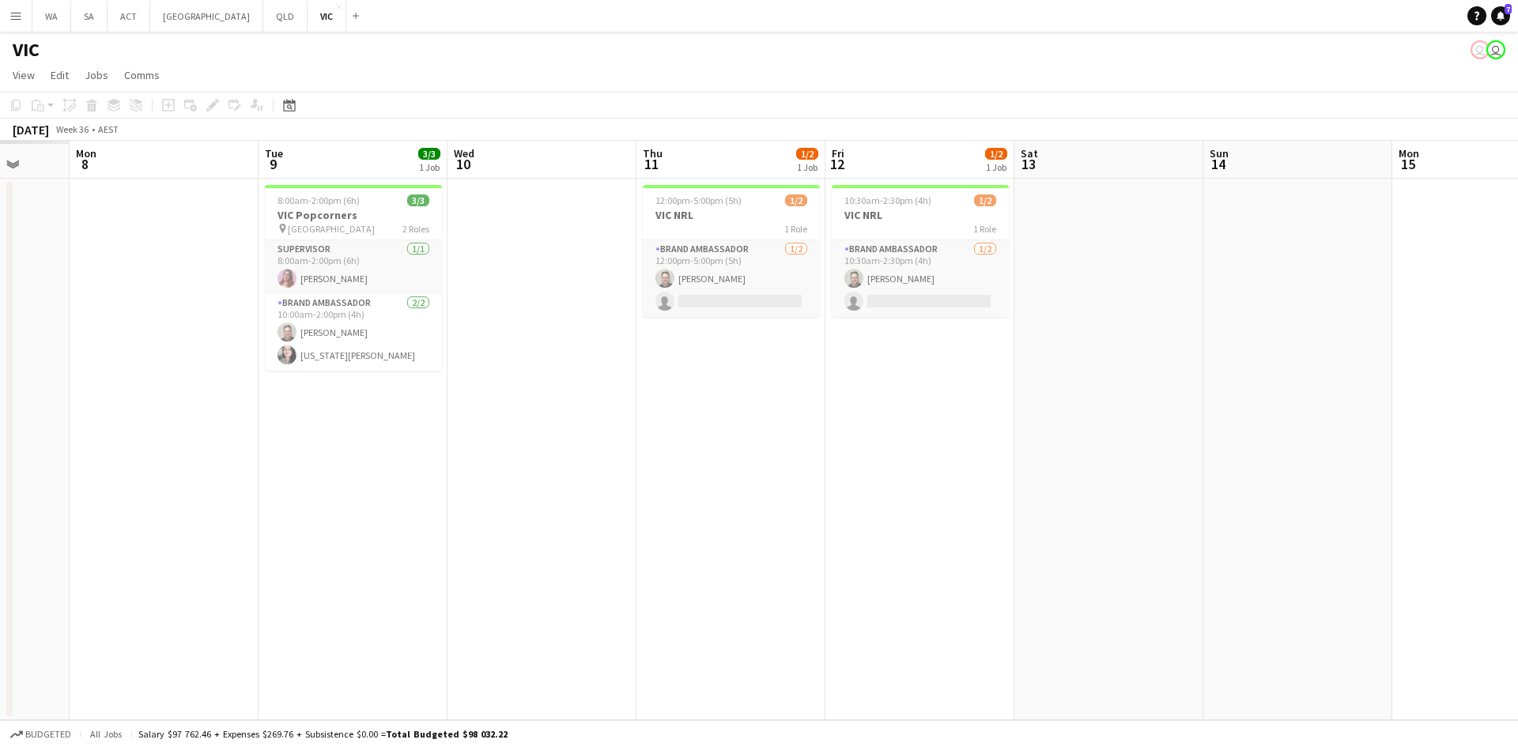
drag, startPoint x: 559, startPoint y: 265, endPoint x: 1168, endPoint y: 238, distance: 609.6
click at [1168, 238] on app-calendar-viewport "Fri 5 Sat 6 Sun 7 Mon 8 Tue 9 3/3 1 Job Wed 10 Thu 11 1/2 1 Job Fri 12 1/2 1 Jo…" at bounding box center [759, 431] width 1518 height 580
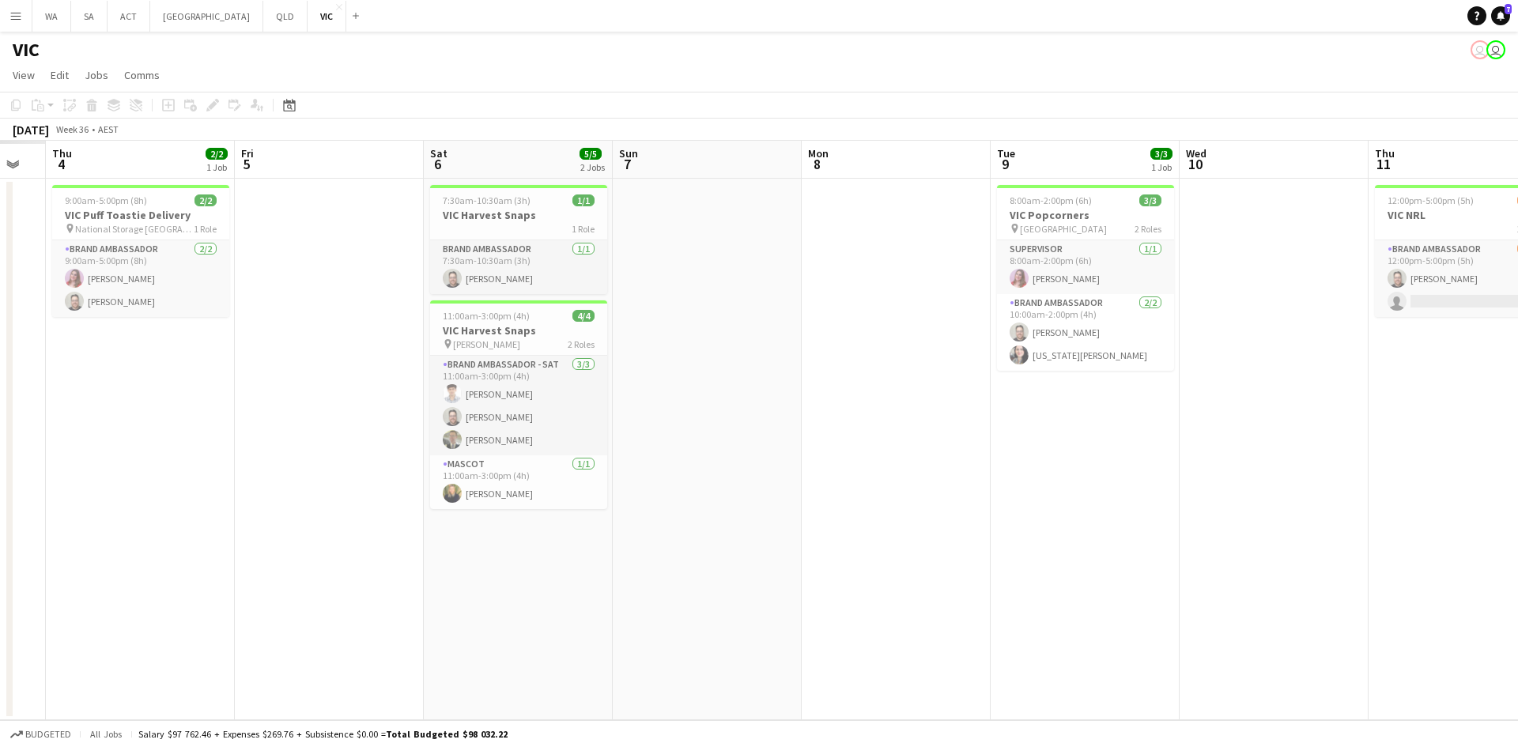
scroll to position [0, 352]
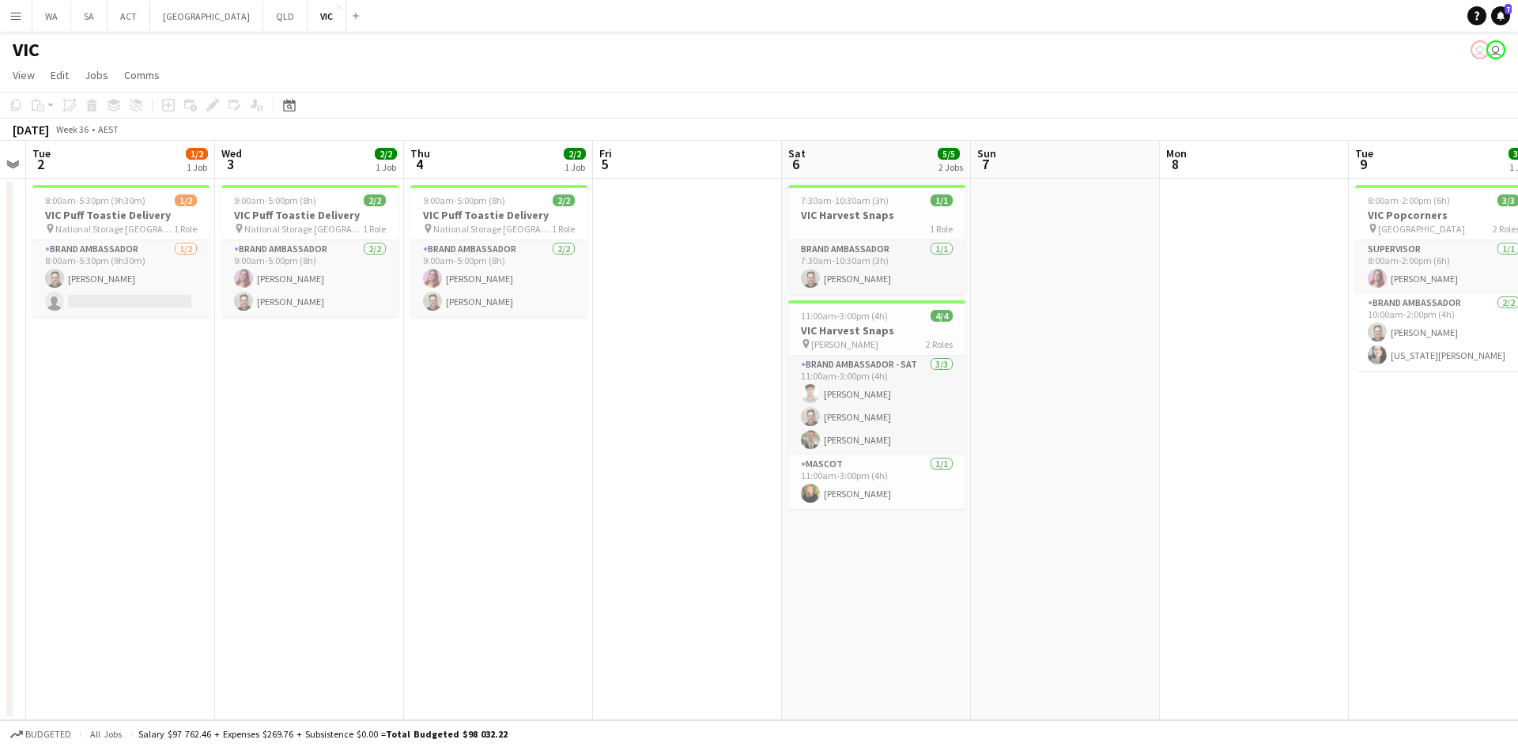
drag, startPoint x: 508, startPoint y: 333, endPoint x: 1599, endPoint y: 452, distance: 1097.8
click at [1518, 452] on html "Menu Boards Boards Boards All jobs Status Workforce Workforce My Workforce Recr…" at bounding box center [759, 373] width 1518 height 747
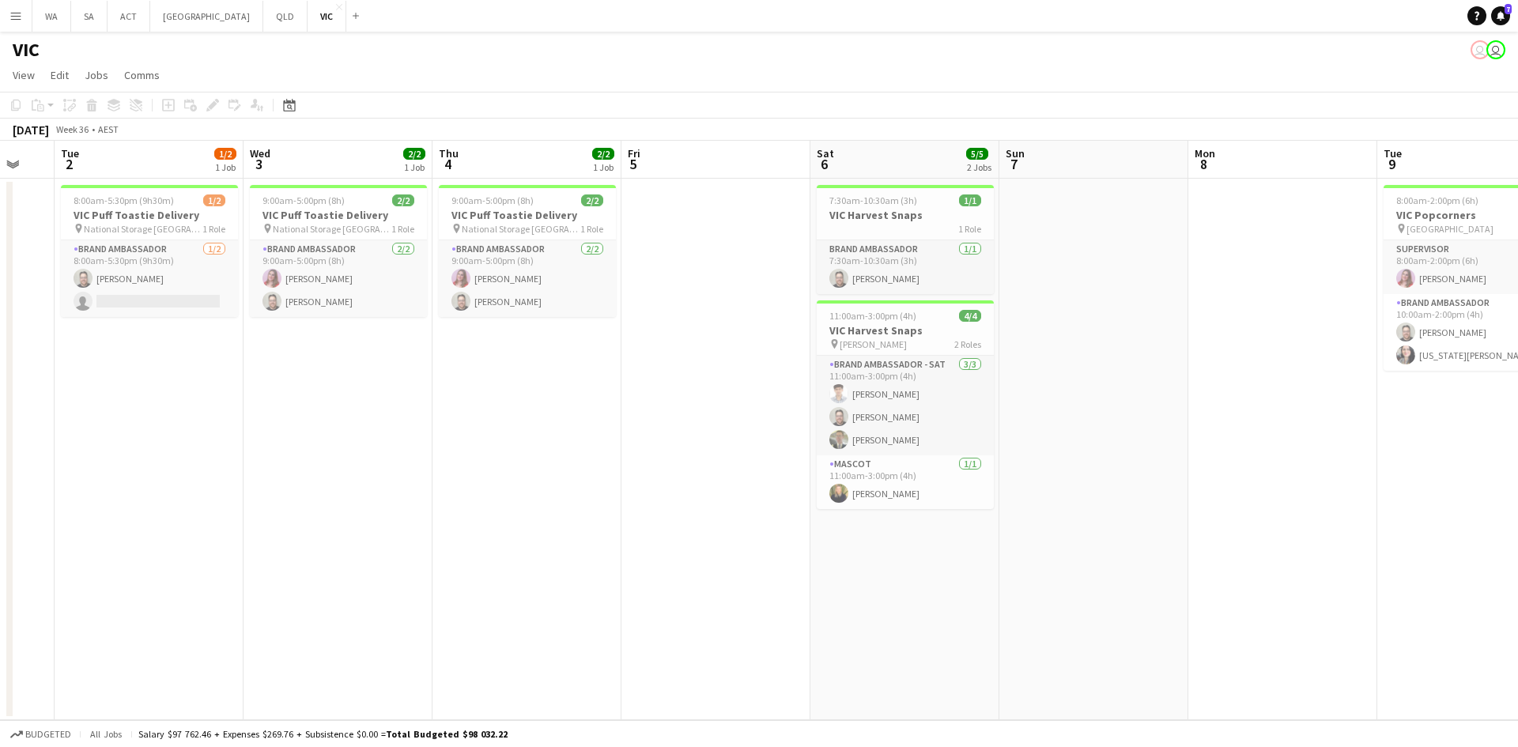
scroll to position [0, 485]
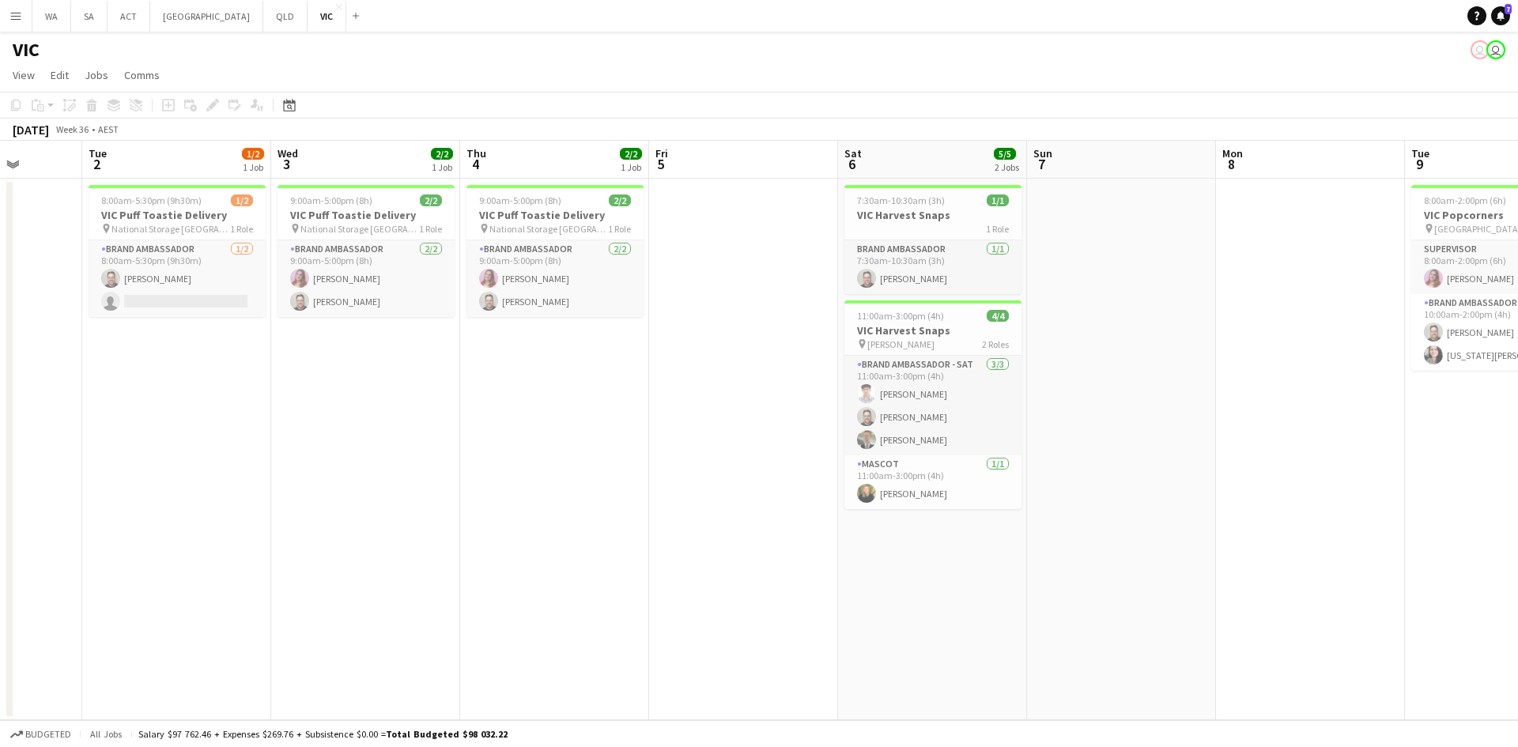
drag, startPoint x: 419, startPoint y: 257, endPoint x: 474, endPoint y: 264, distance: 55.0
click at [474, 264] on app-calendar-viewport "Sat 30 Sun 31 Mon 1 Tue 2 1/2 1 Job Wed 3 2/2 1 Job Thu 4 2/2 1 Job Fri 5 Sat 6…" at bounding box center [759, 431] width 1518 height 580
click at [430, 273] on app-card-role "Brand Ambassador [DATE] 9:00am-5:00pm (8h) [PERSON_NAME] [PERSON_NAME]" at bounding box center [366, 278] width 177 height 77
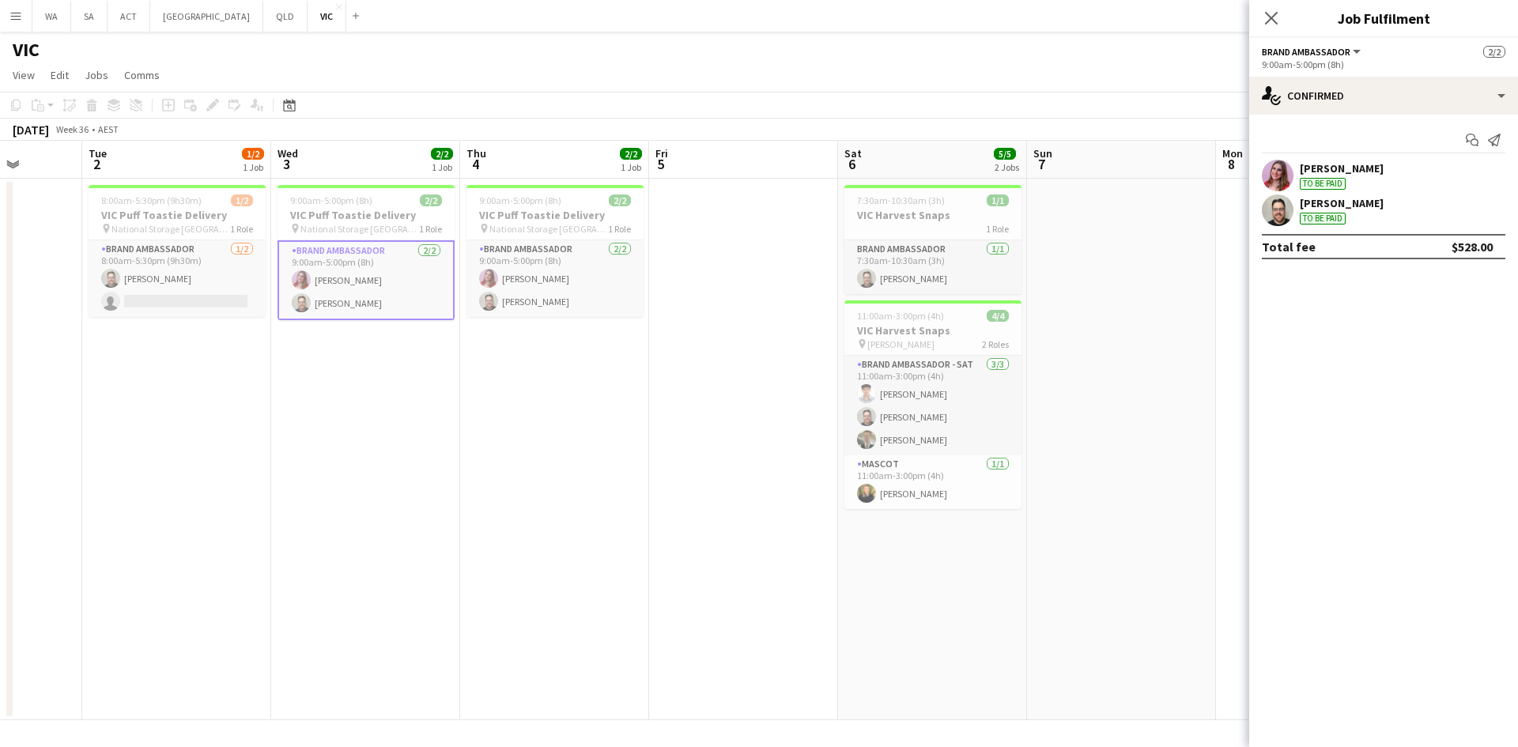
click at [430, 273] on app-card-role "Brand Ambassador [DATE] 9:00am-5:00pm (8h) [PERSON_NAME] [PERSON_NAME]" at bounding box center [366, 280] width 177 height 80
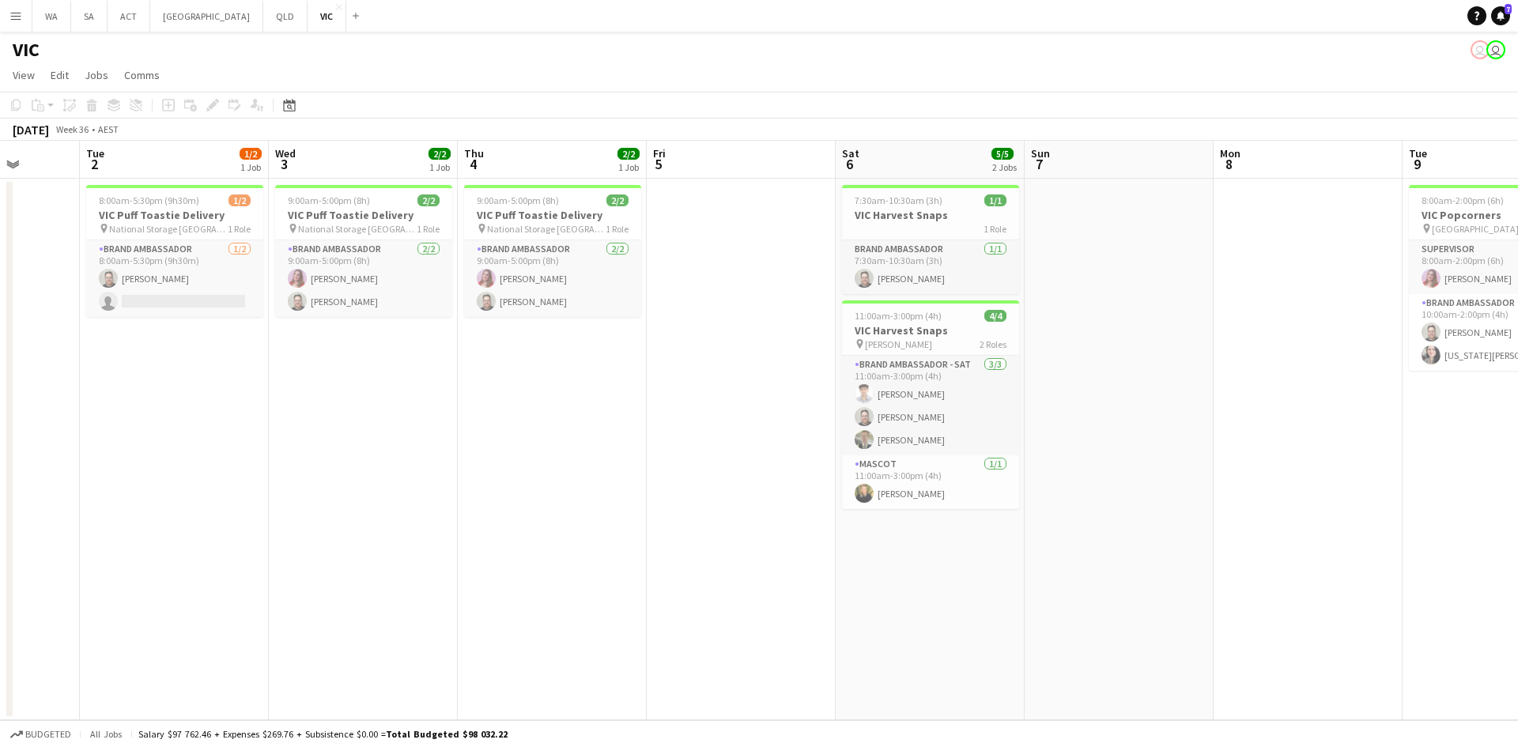
scroll to position [0, 462]
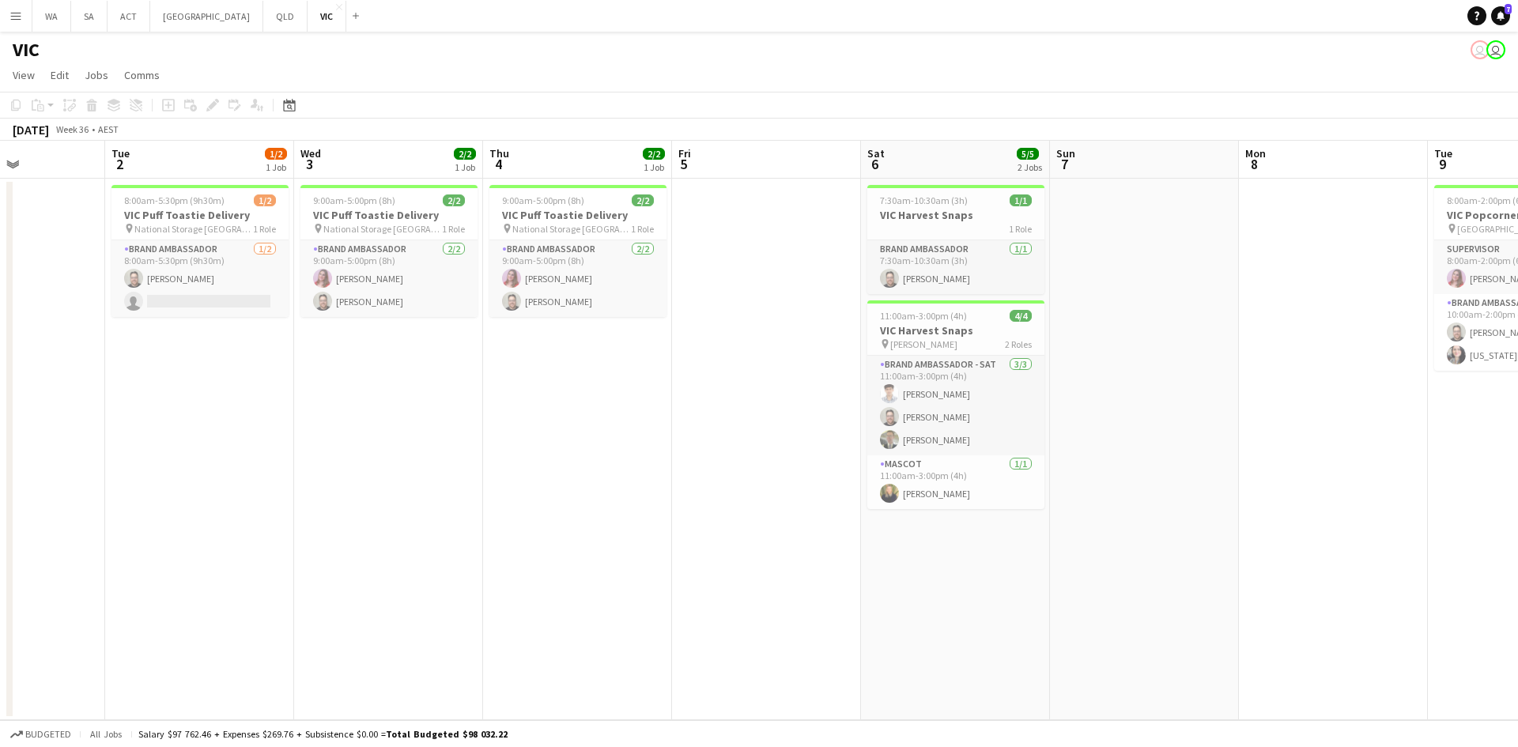
drag, startPoint x: 589, startPoint y: 419, endPoint x: 612, endPoint y: 449, distance: 37.8
click at [612, 449] on app-calendar-viewport "Sat 30 Sun 31 Mon 1 Tue 2 1/2 1 Job Wed 3 2/2 1 Job Thu 4 2/2 1 Job Fri 5 Sat 6…" at bounding box center [759, 431] width 1518 height 580
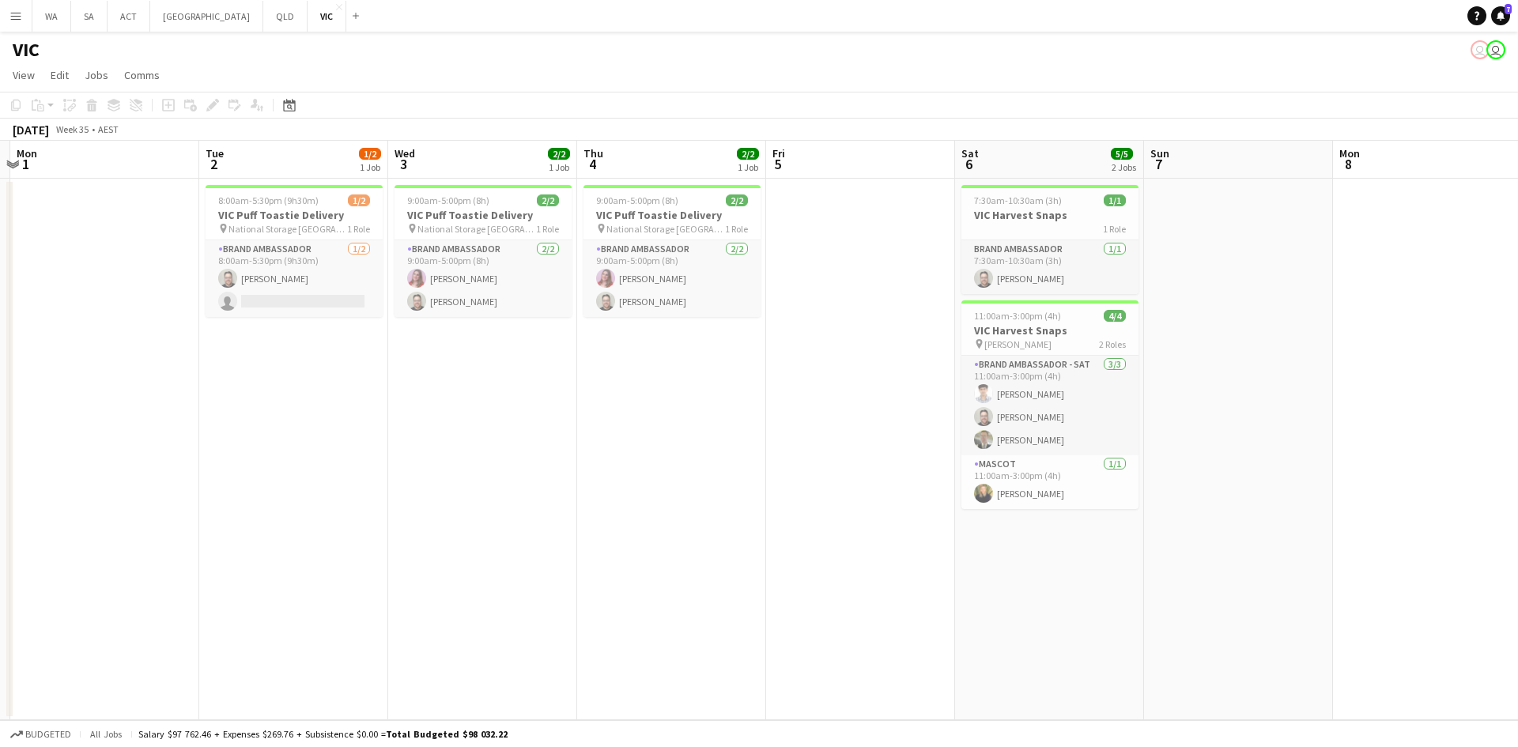
scroll to position [0, 349]
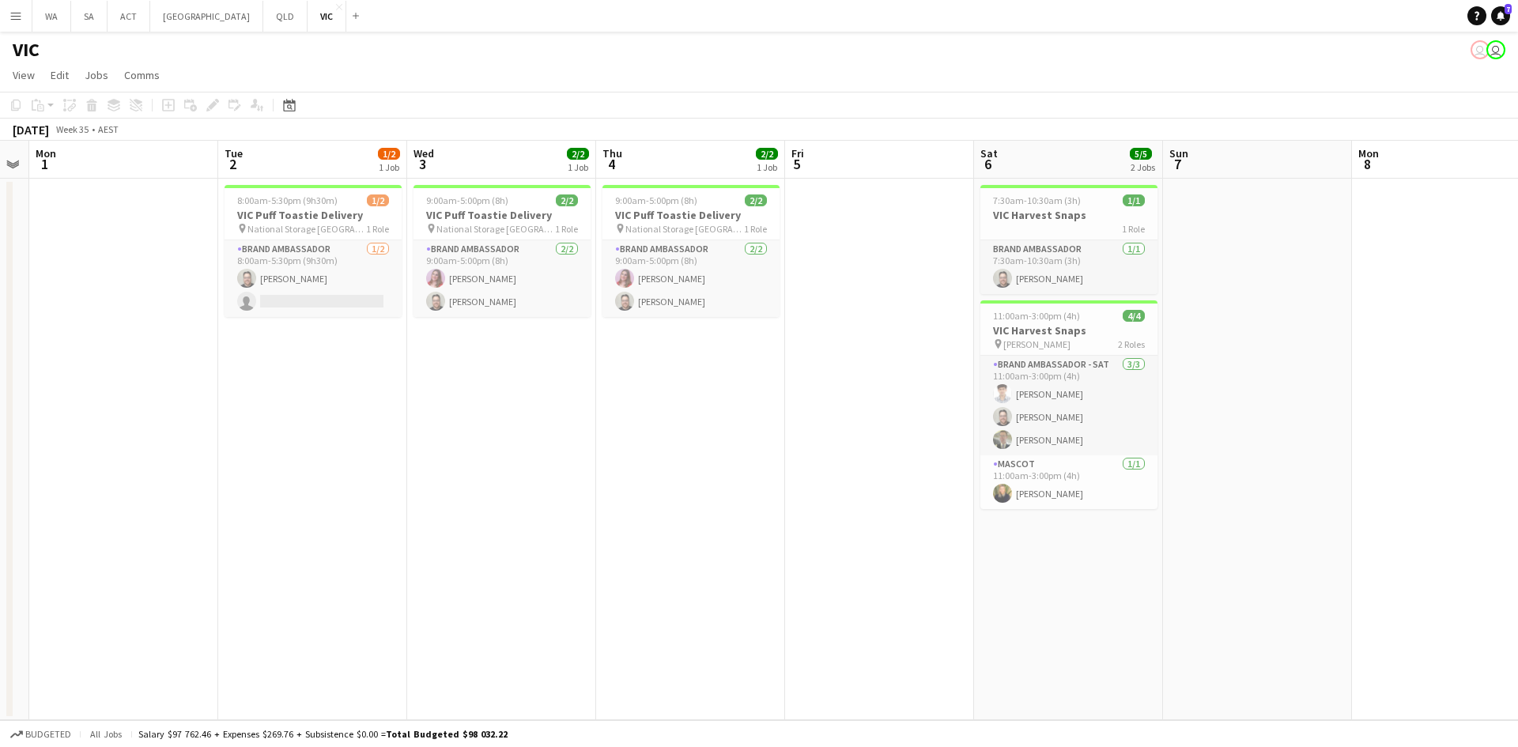
drag, startPoint x: 331, startPoint y: 457, endPoint x: 444, endPoint y: 487, distance: 117.0
click at [444, 487] on app-calendar-viewport "Sat 30 Sun 31 Mon 1 Tue 2 1/2 1 Job Wed 3 2/2 1 Job Thu 4 2/2 1 Job Fri 5 Sat 6…" at bounding box center [759, 431] width 1518 height 580
click at [318, 384] on app-date-cell "8:00am-5:30pm (9h30m) 1/2 VIC Puff Toastie Delivery pin National Storage Richmo…" at bounding box center [312, 450] width 189 height 542
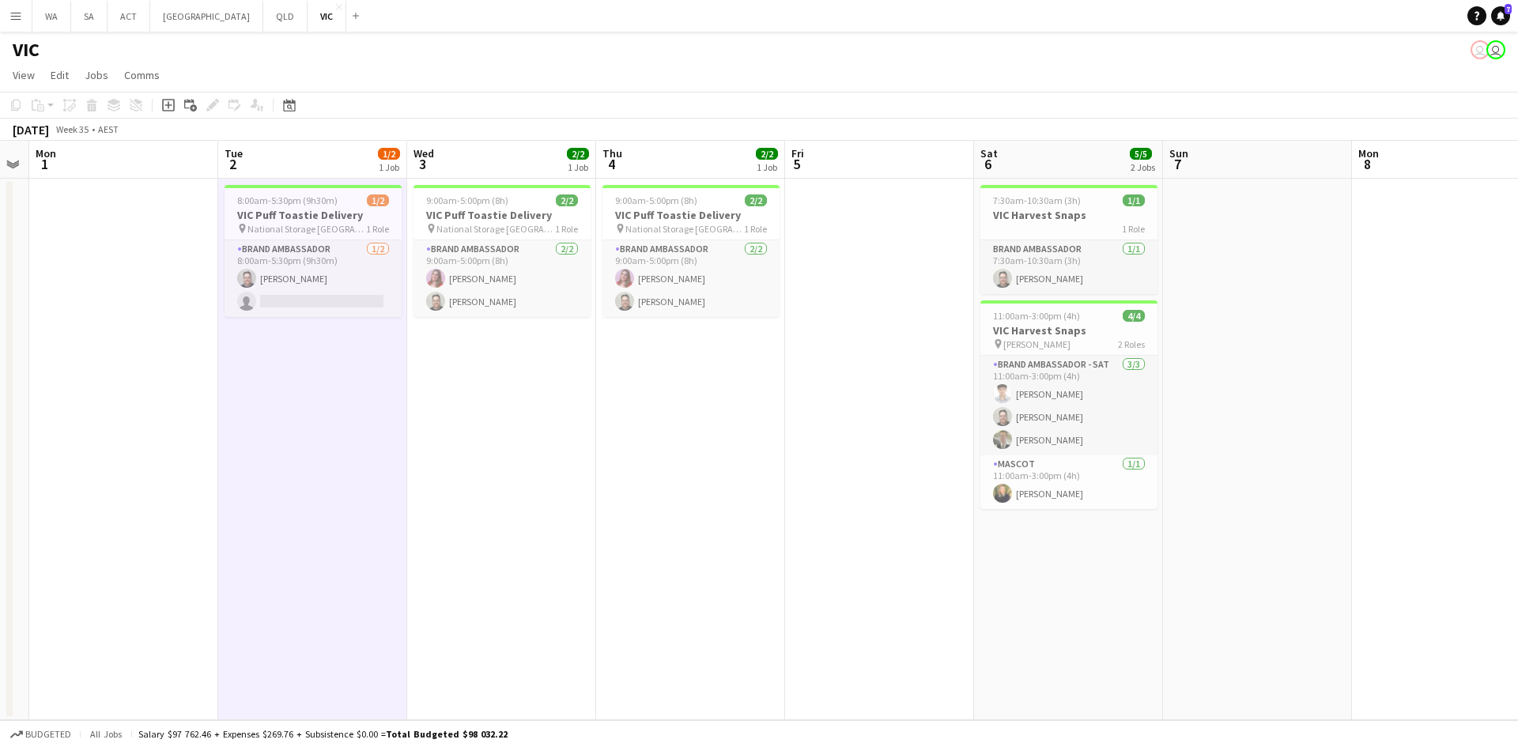
click at [320, 425] on app-date-cell "8:00am-5:30pm (9h30m) 1/2 VIC Puff Toastie Delivery pin National Storage Richmo…" at bounding box center [312, 450] width 189 height 542
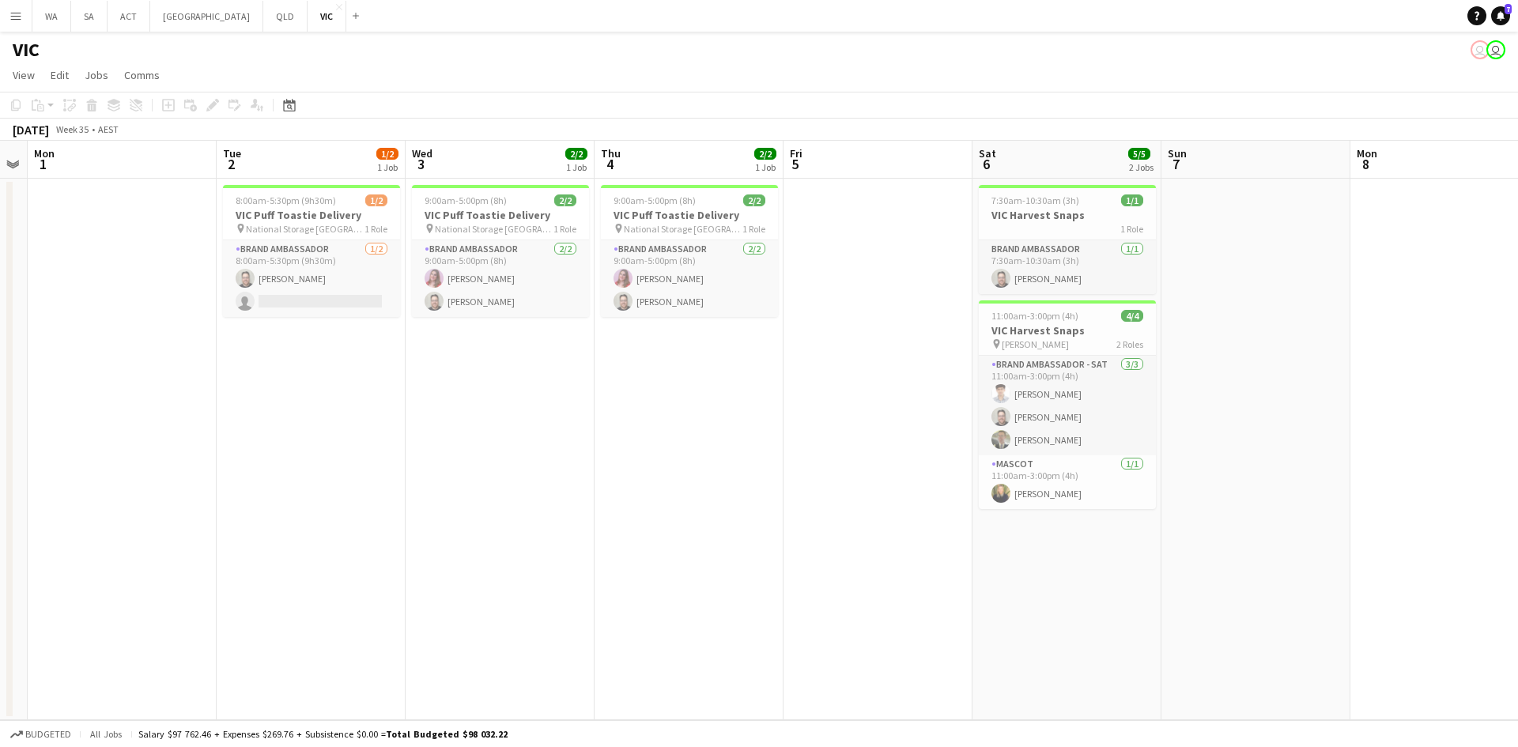
click at [318, 425] on app-date-cell "8:00am-5:30pm (9h30m) 1/2 VIC Puff Toastie Delivery pin National Storage Richmo…" at bounding box center [311, 450] width 189 height 542
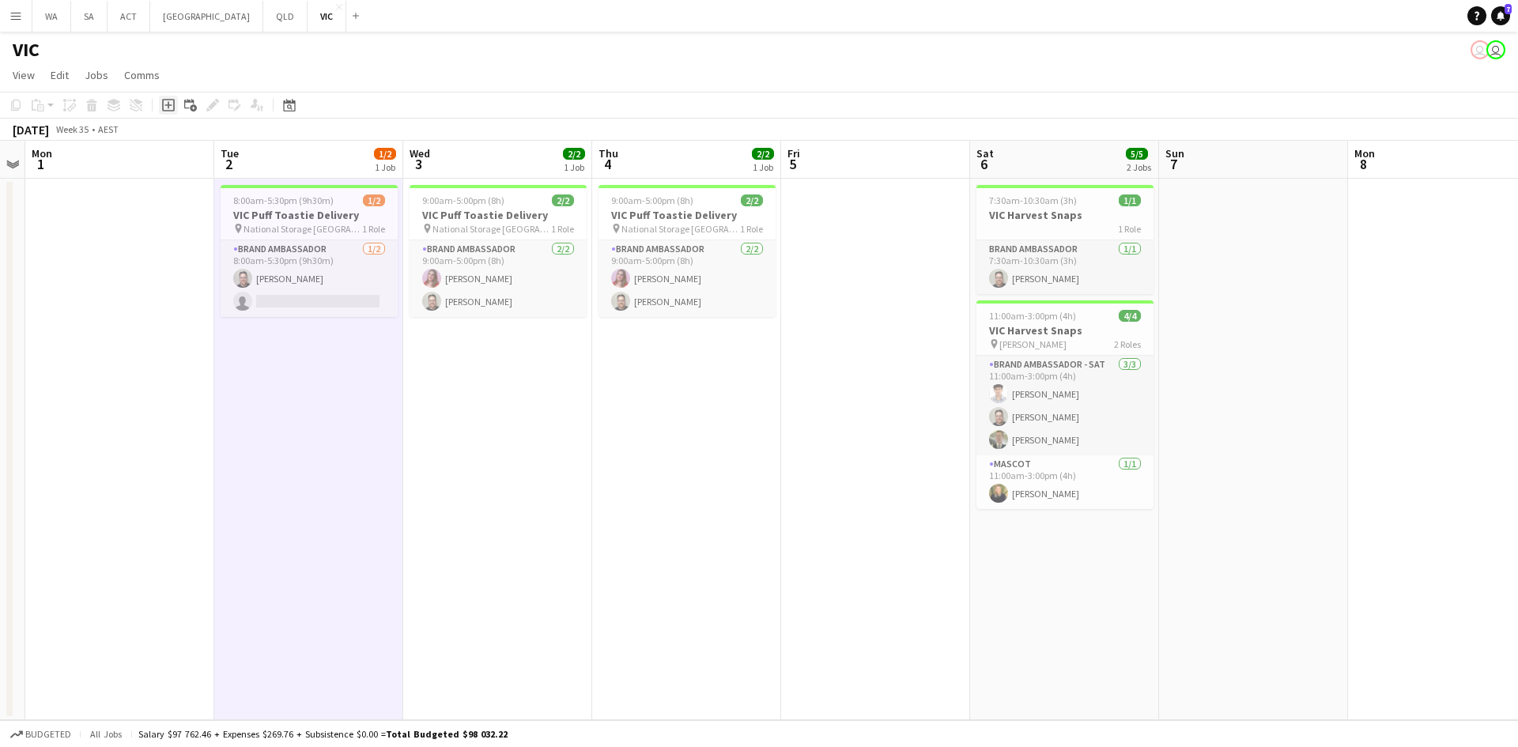
click at [162, 100] on icon "Add job" at bounding box center [168, 105] width 13 height 13
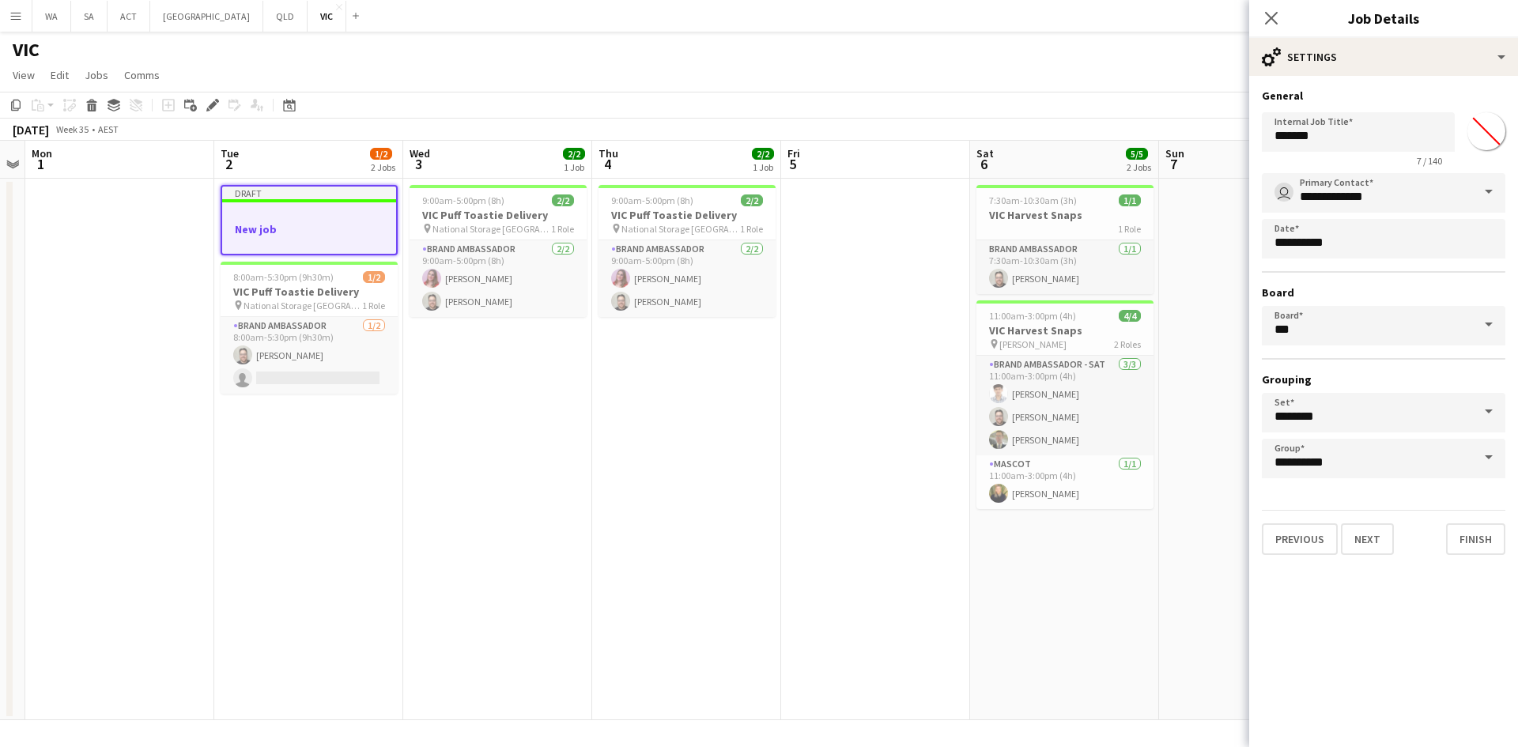
click at [667, 456] on app-date-cell "9:00am-5:00pm (8h) 2/2 VIC Puff Toastie Delivery pin National Storage Richmond …" at bounding box center [686, 450] width 189 height 542
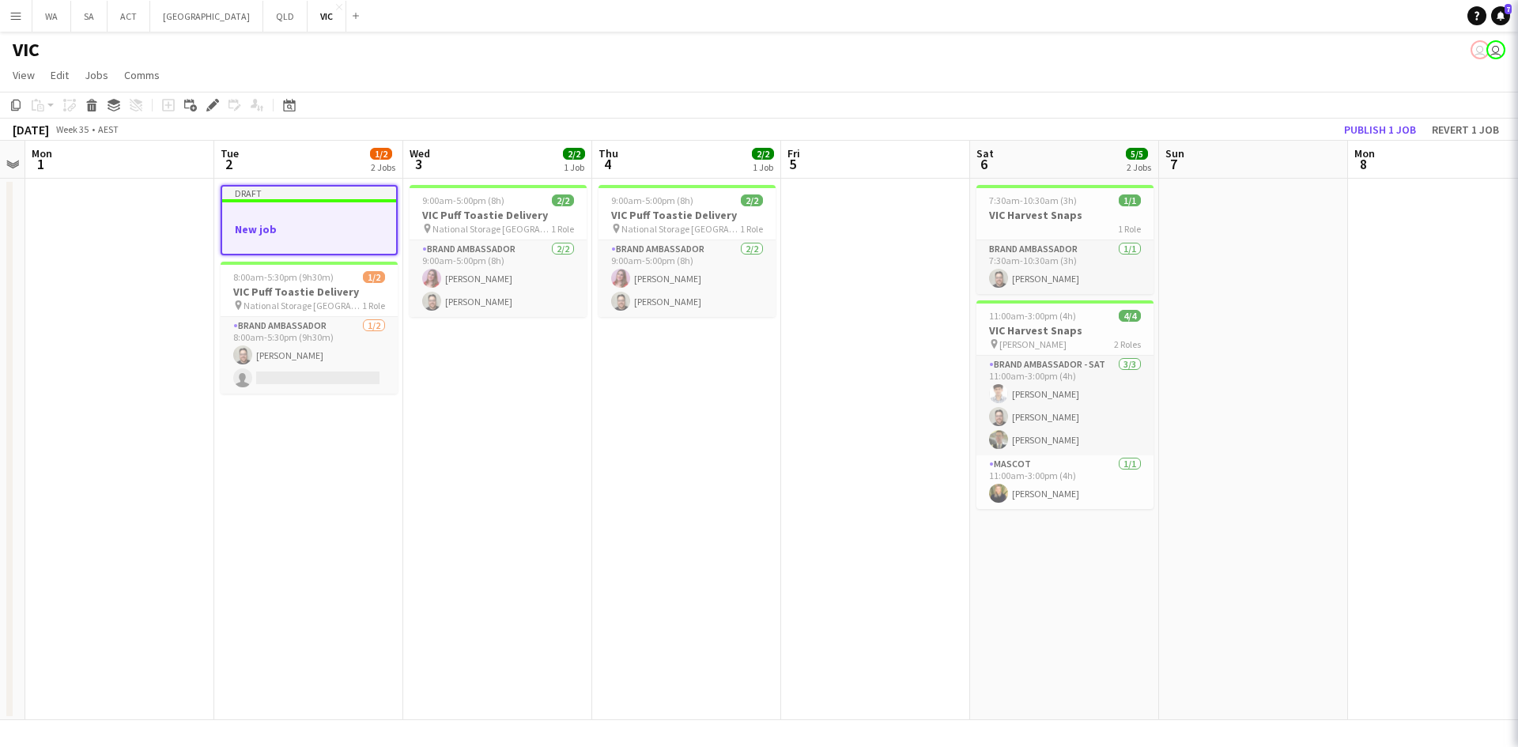
scroll to position [0, 354]
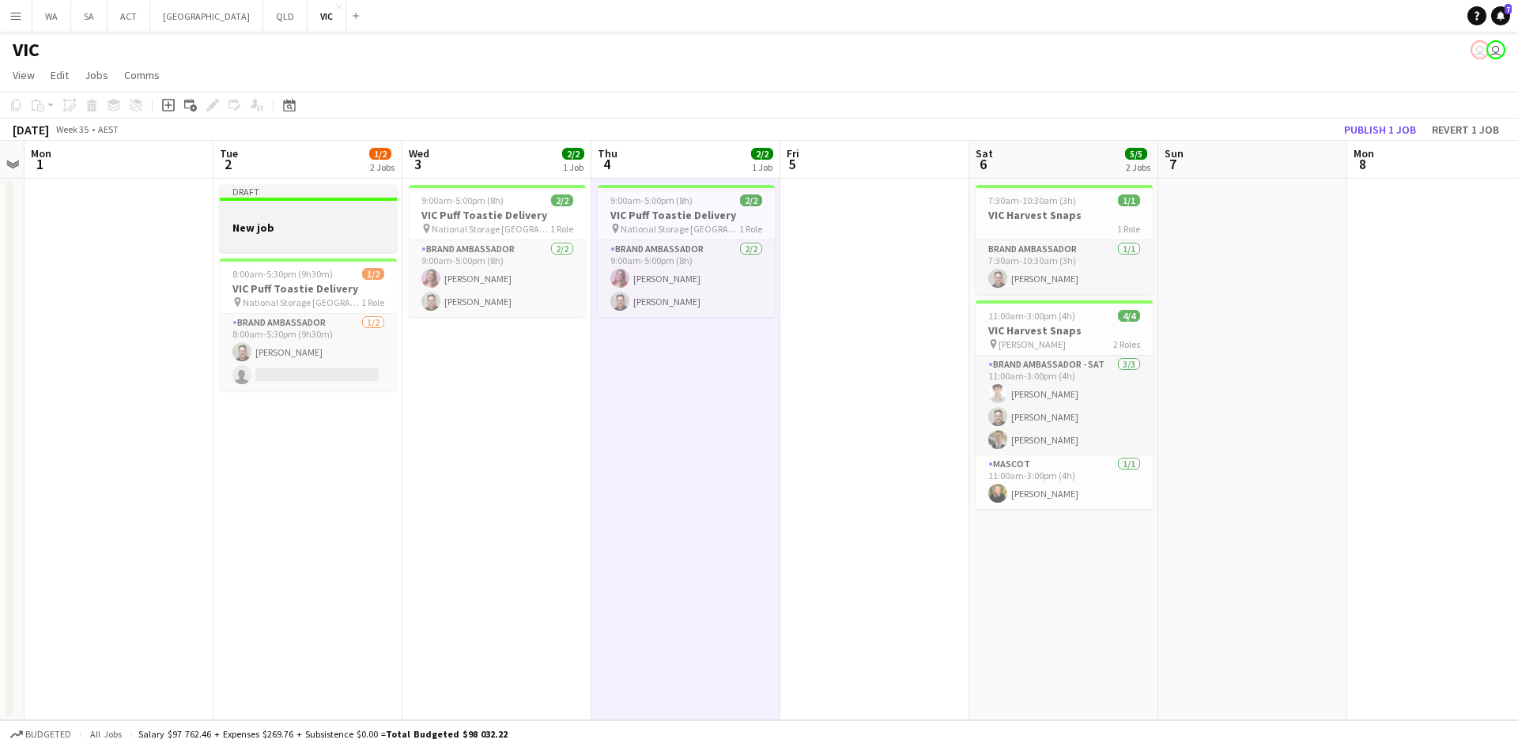
click at [384, 247] on div at bounding box center [308, 241] width 177 height 13
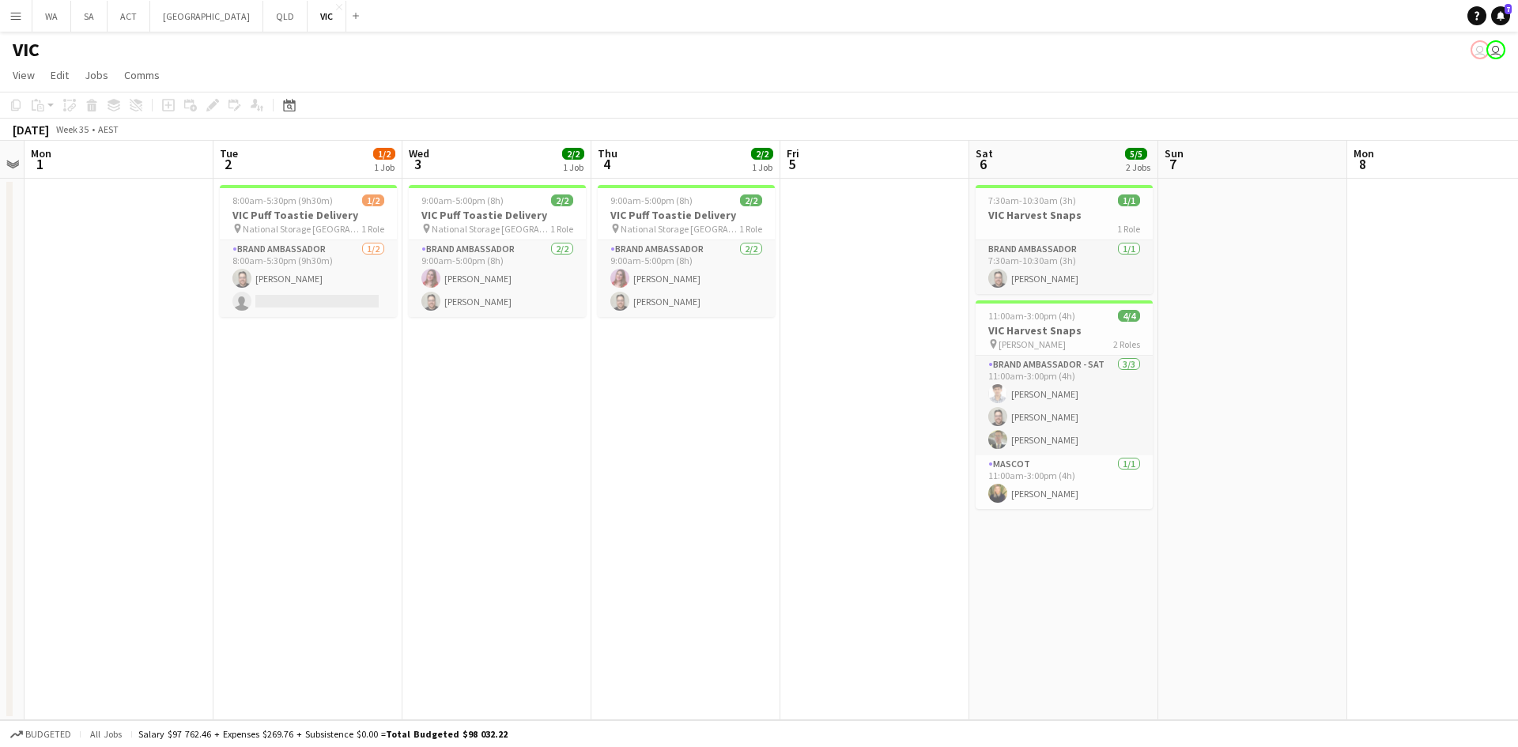
click at [317, 347] on app-date-cell "8:00am-5:30pm (9h30m) 1/2 VIC Puff Toastie Delivery pin National Storage Richmo…" at bounding box center [308, 450] width 189 height 542
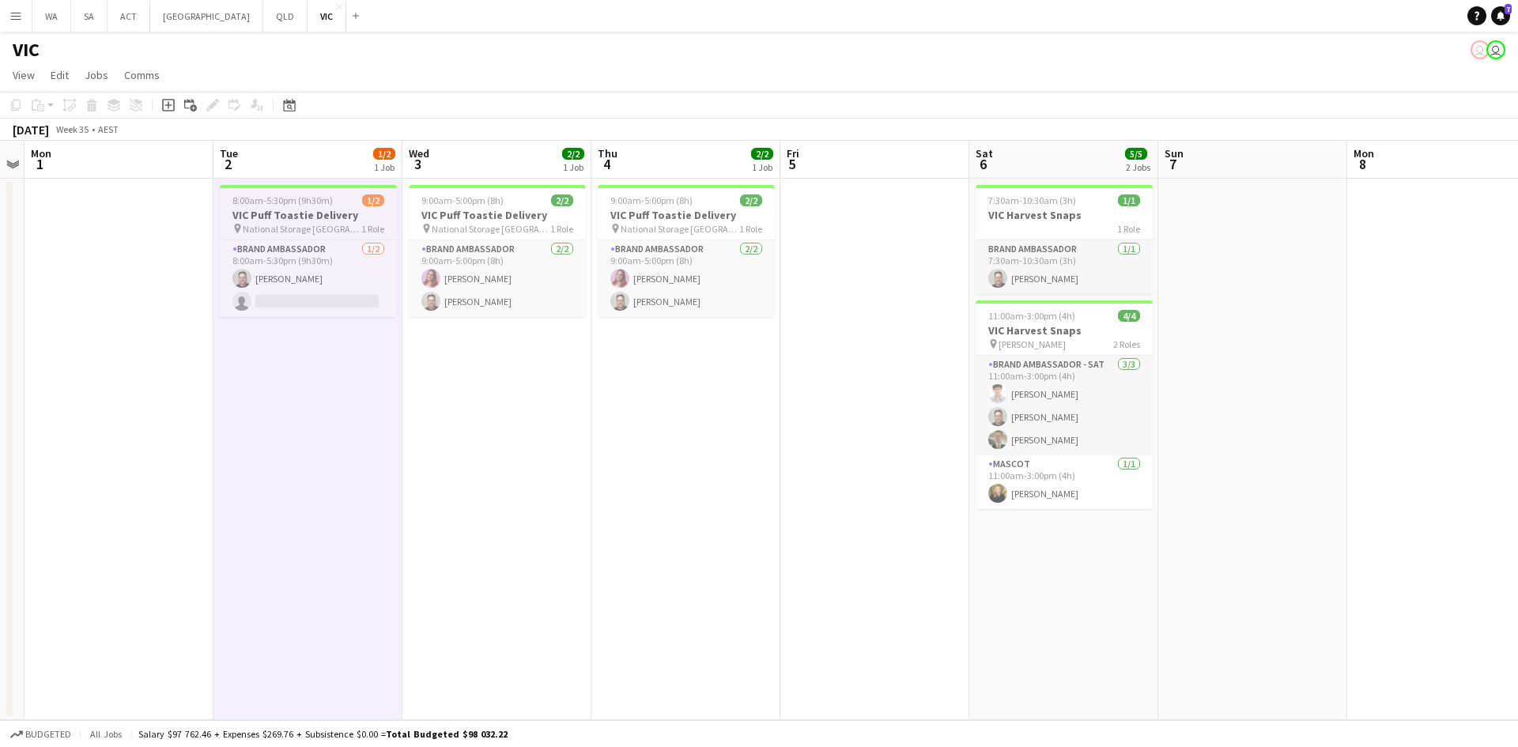
click at [300, 221] on h3 "VIC Puff Toastie Delivery" at bounding box center [308, 215] width 177 height 14
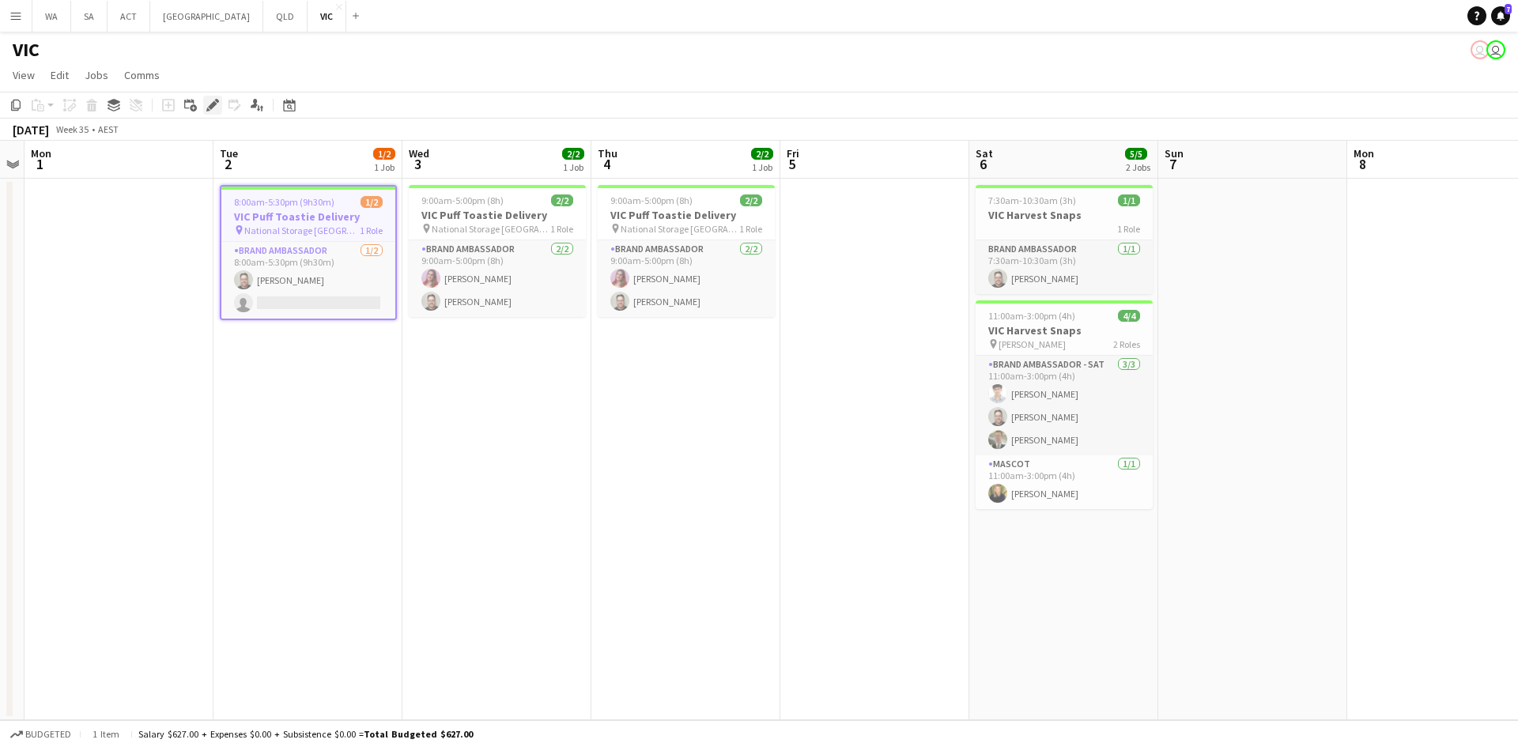
click at [204, 106] on div "Edit" at bounding box center [212, 105] width 19 height 19
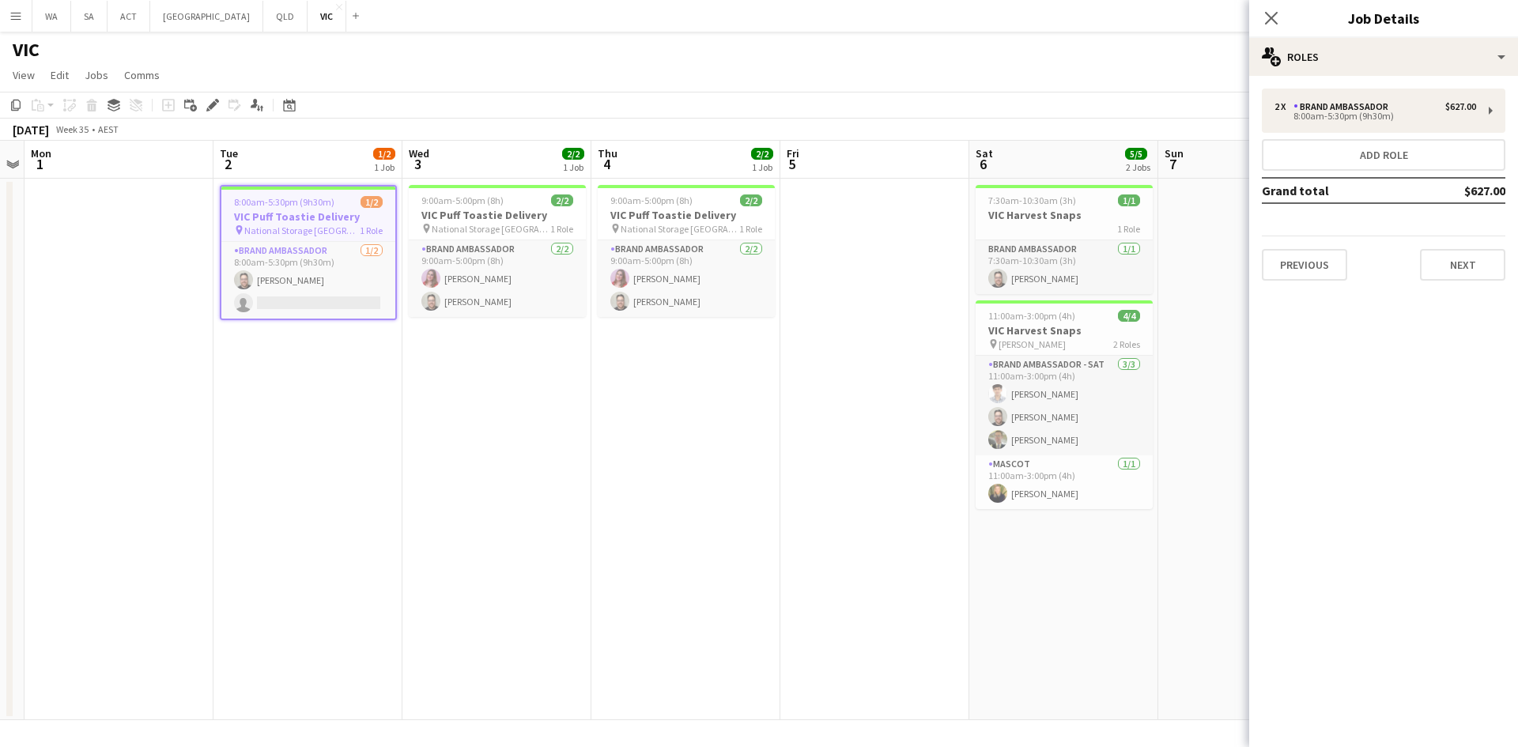
drag, startPoint x: 1443, startPoint y: 84, endPoint x: 1446, endPoint y: 95, distance: 11.8
click at [1443, 86] on div "2 x Brand Ambassador $627.00 8:00am-5:30pm (9h30m) Add role Grand total $627.00…" at bounding box center [1384, 184] width 269 height 217
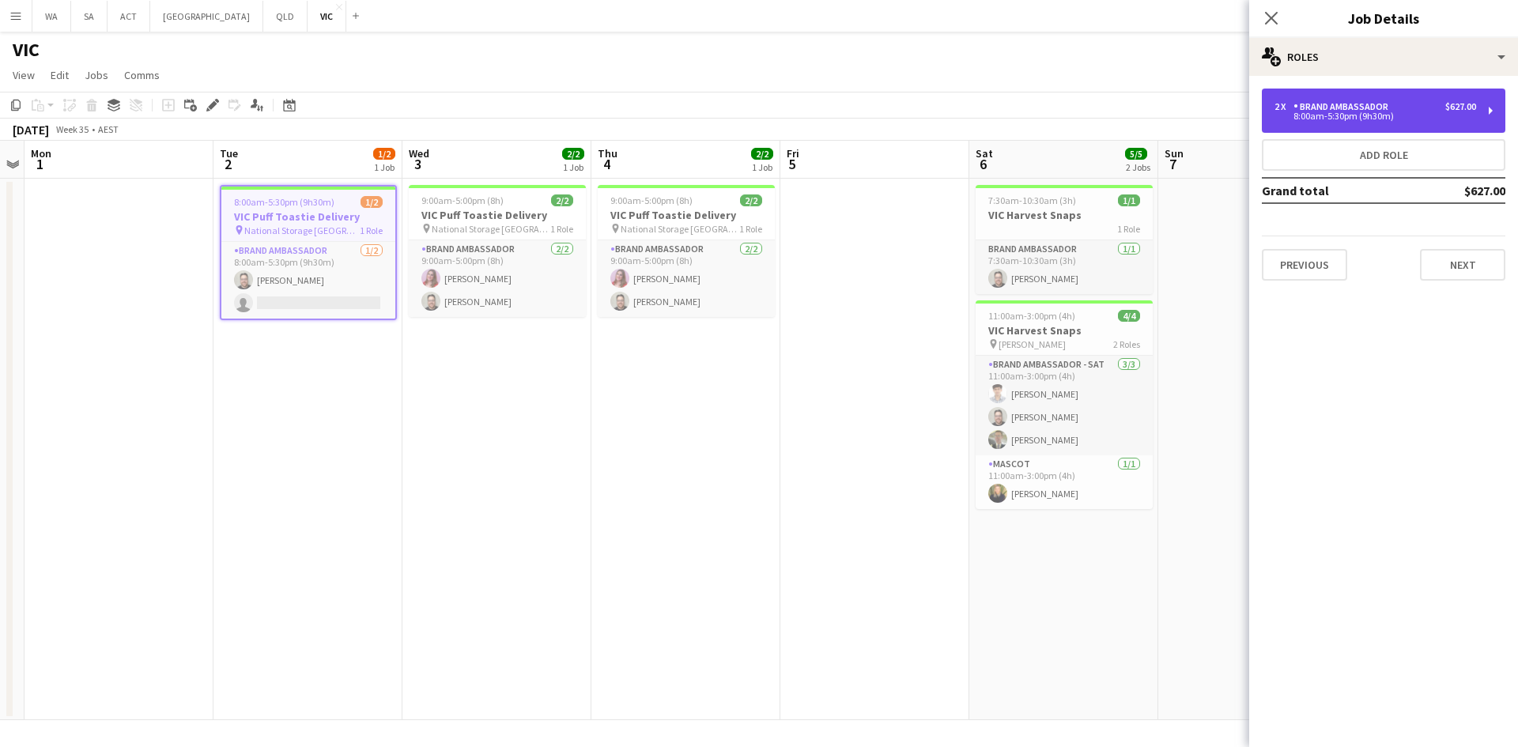
click at [1446, 95] on div "2 x Brand Ambassador $627.00 8:00am-5:30pm (9h30m)" at bounding box center [1384, 111] width 244 height 44
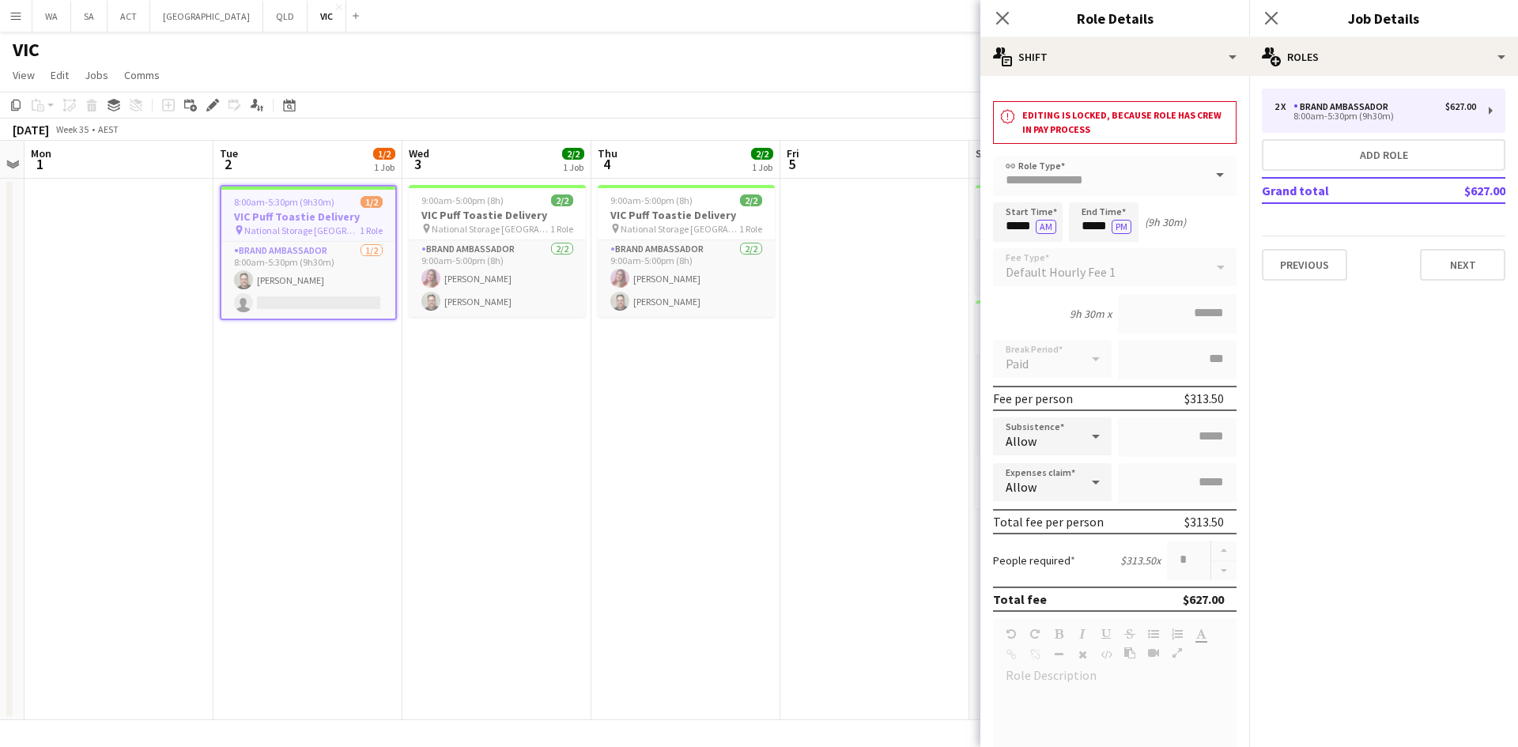
click at [1125, 291] on form "**********" at bounding box center [1115, 648] width 269 height 983
click at [1351, 165] on button "Add role" at bounding box center [1384, 155] width 244 height 32
type input "*****"
type input "*"
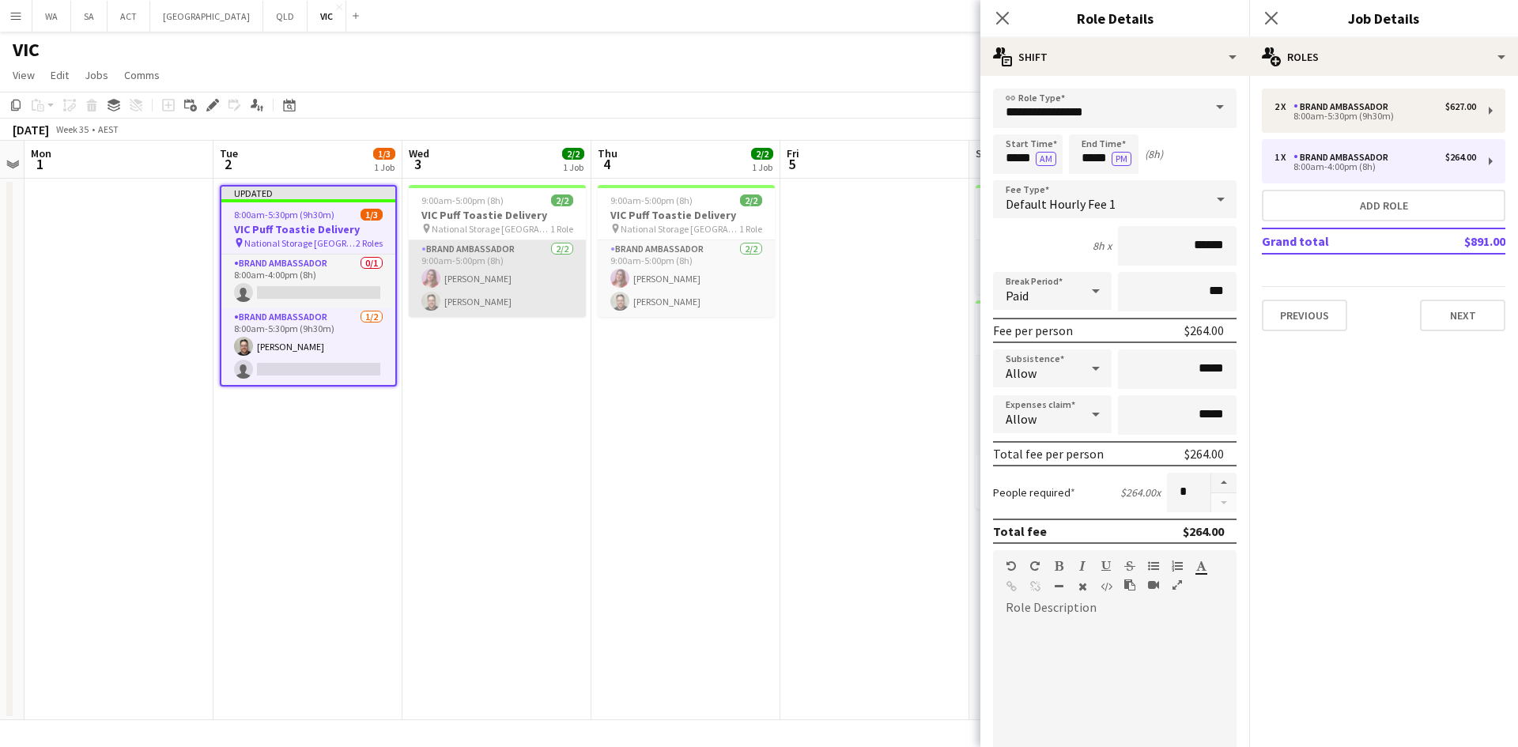
click at [495, 251] on app-card-role "Brand Ambassador [DATE] 9:00am-5:00pm (8h) [PERSON_NAME] [PERSON_NAME]" at bounding box center [497, 278] width 177 height 77
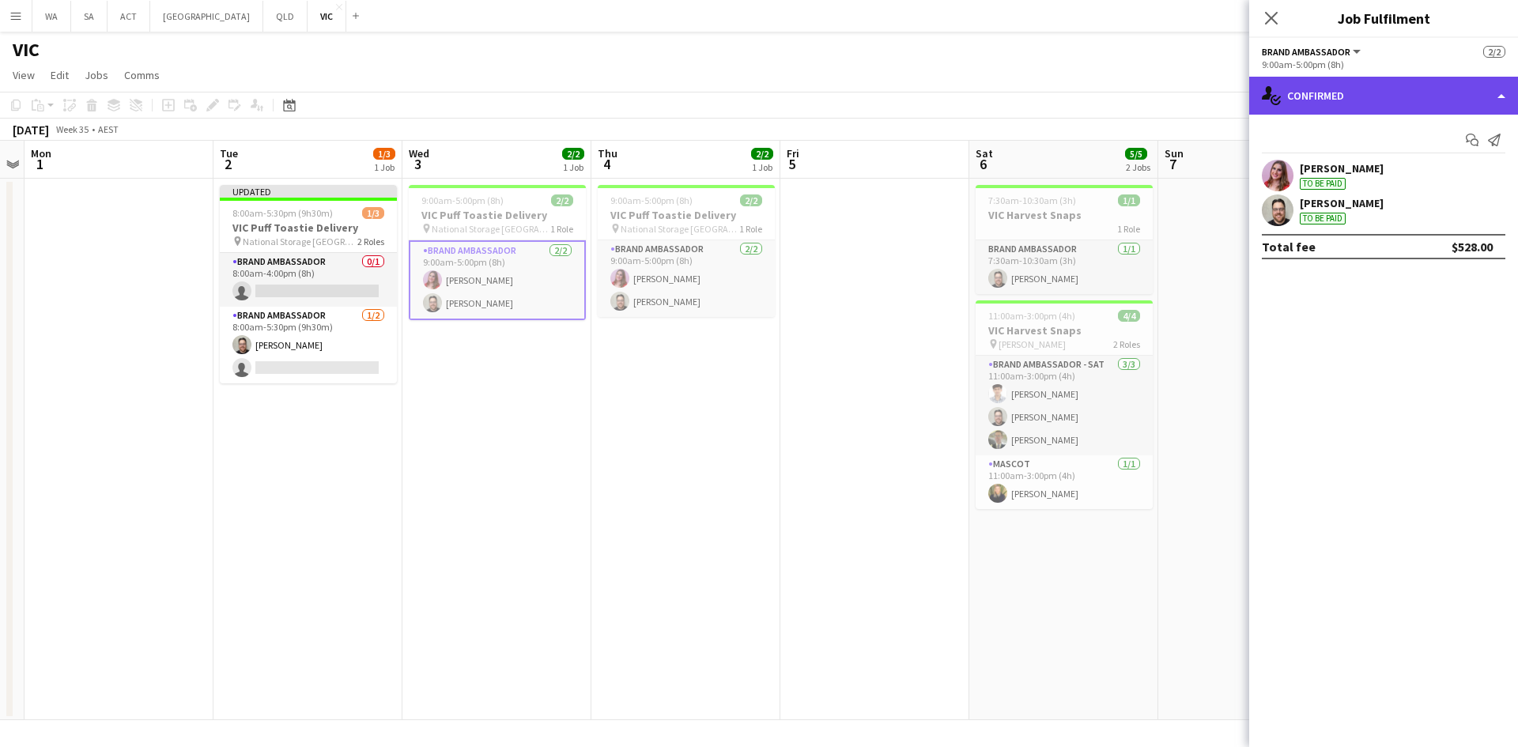
click at [1321, 101] on div "single-neutral-actions-check-2 Confirmed" at bounding box center [1384, 96] width 269 height 38
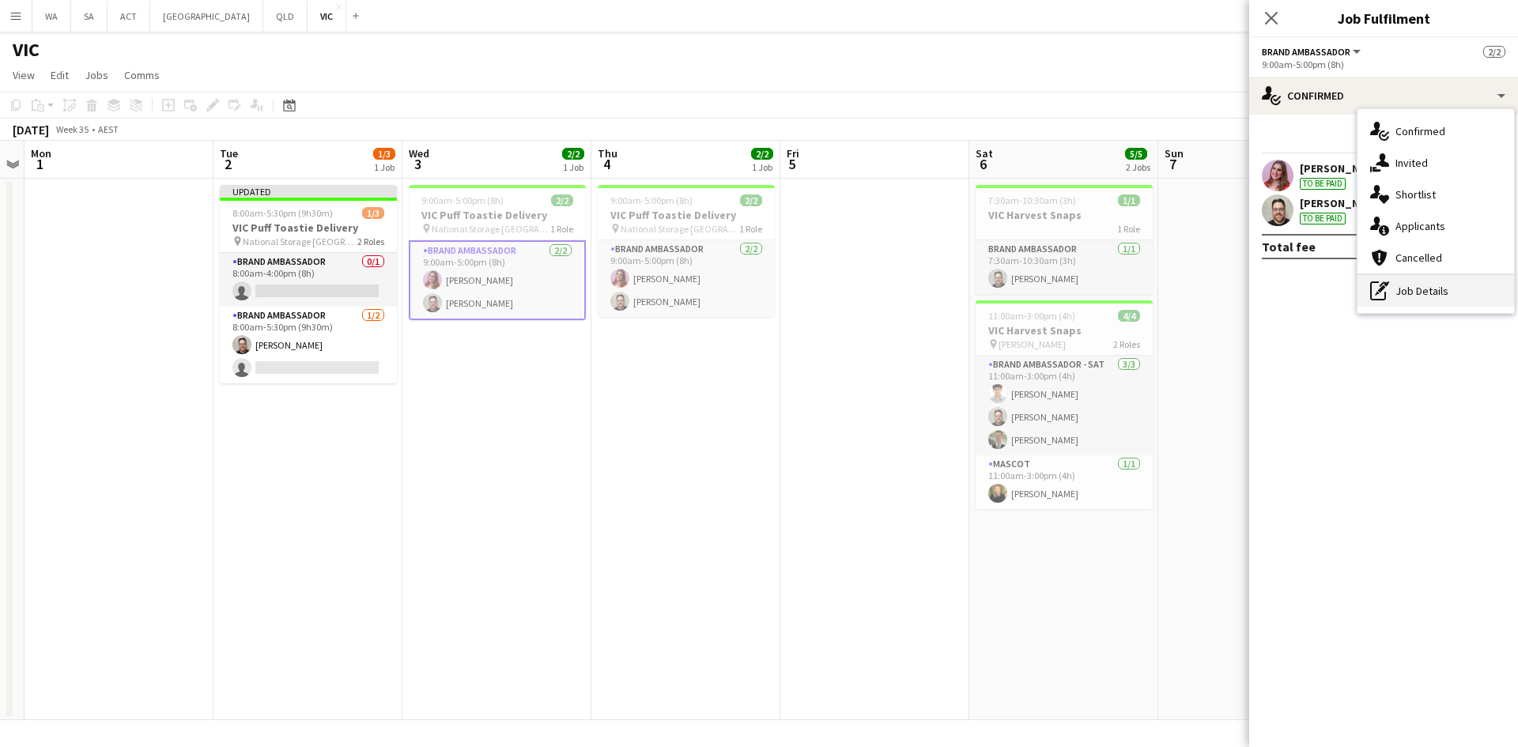
click at [1372, 288] on icon "pen-write" at bounding box center [1380, 291] width 19 height 19
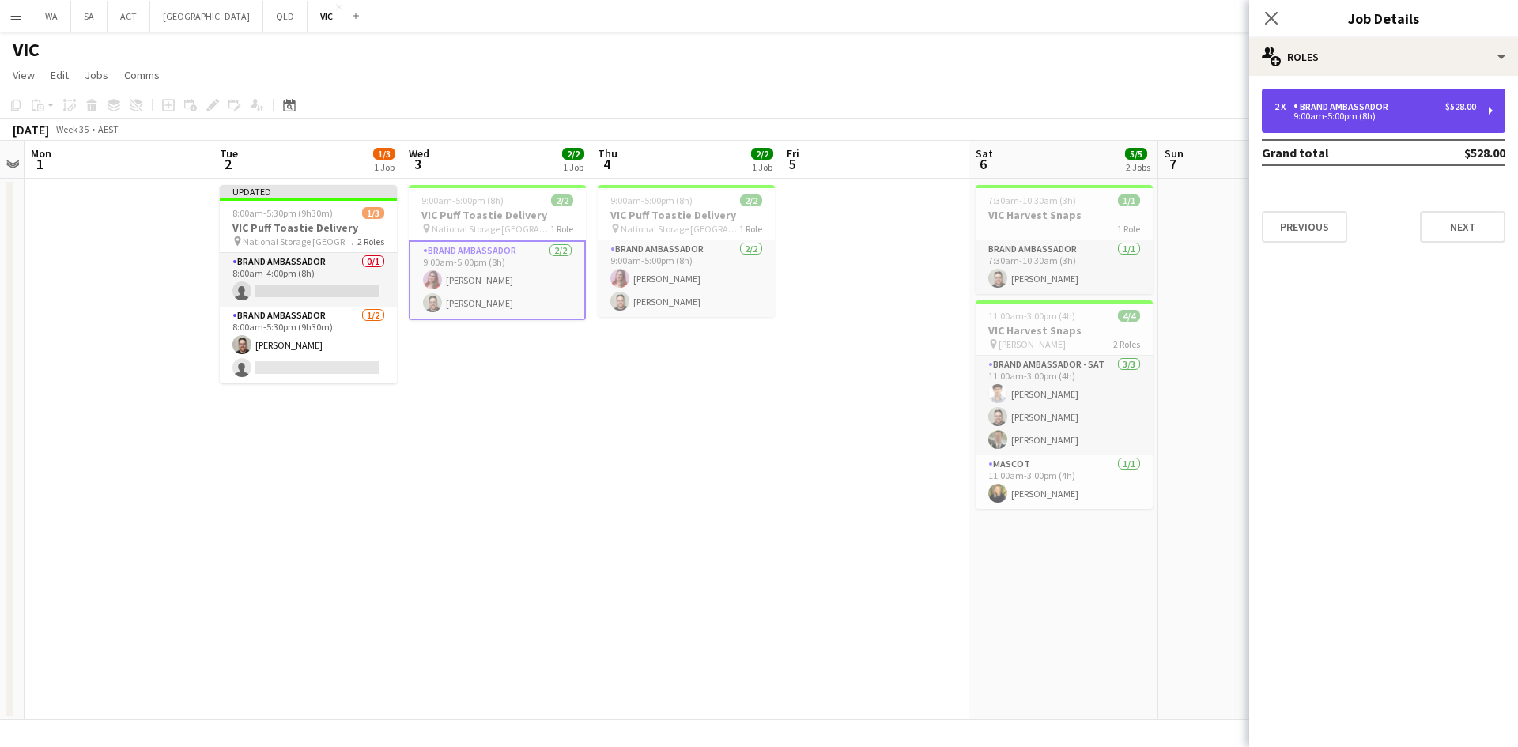
click at [1397, 119] on div "9:00am-5:00pm (8h)" at bounding box center [1376, 116] width 202 height 8
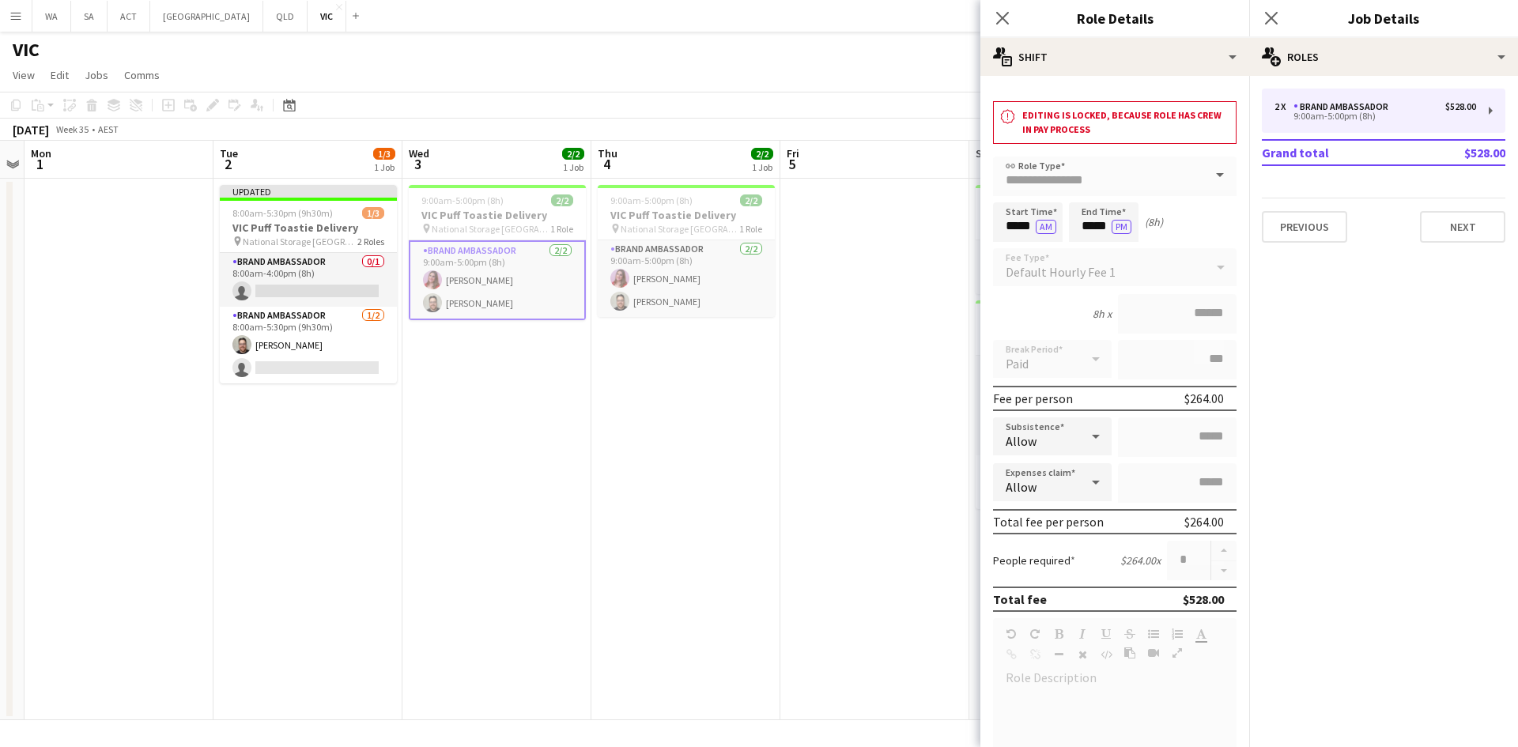
click at [727, 391] on app-date-cell "9:00am-5:00pm (8h) 2/2 VIC Puff Toastie Delivery pin National Storage Richmond …" at bounding box center [686, 450] width 189 height 542
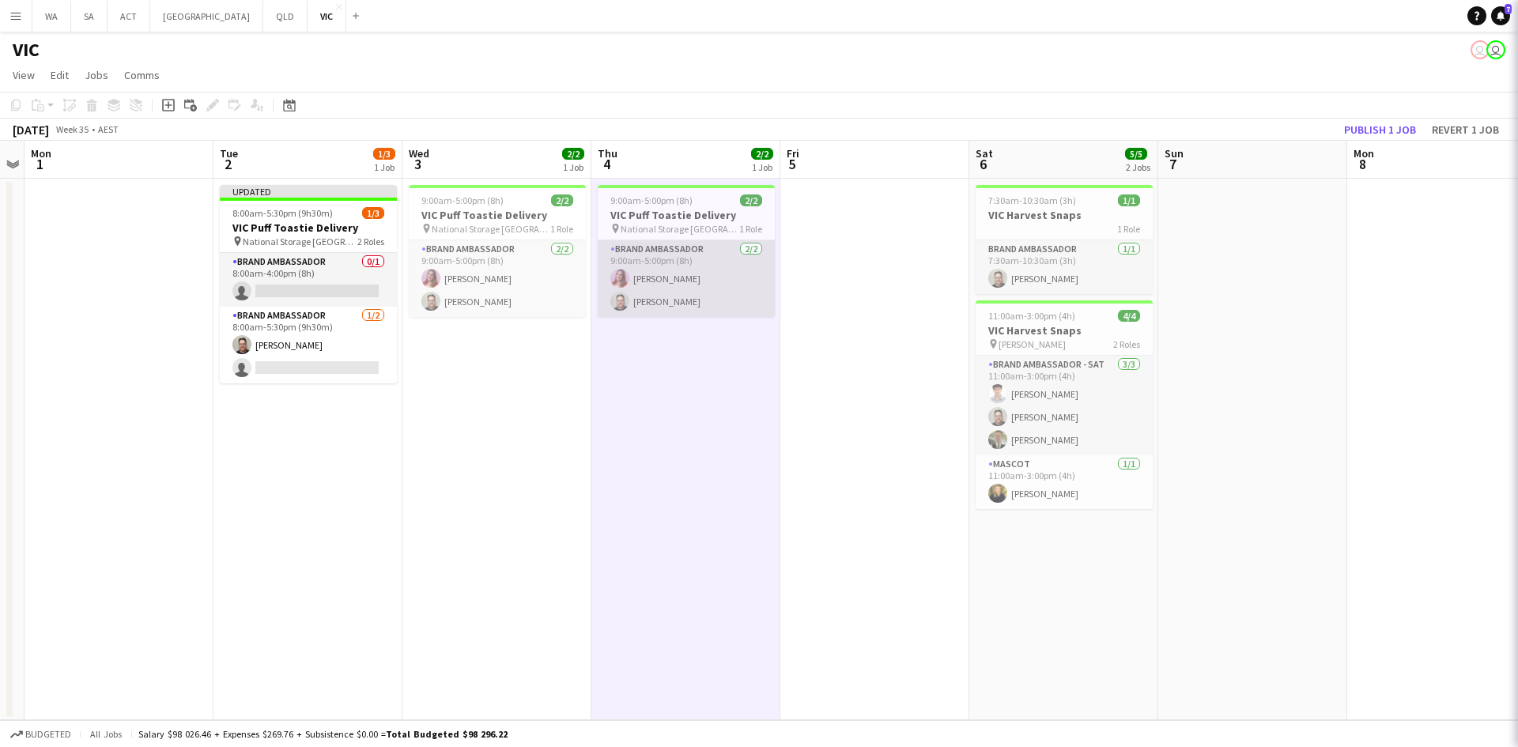
click at [665, 293] on app-card-role "Brand Ambassador [DATE] 9:00am-5:00pm (8h) [PERSON_NAME] [PERSON_NAME]" at bounding box center [686, 278] width 177 height 77
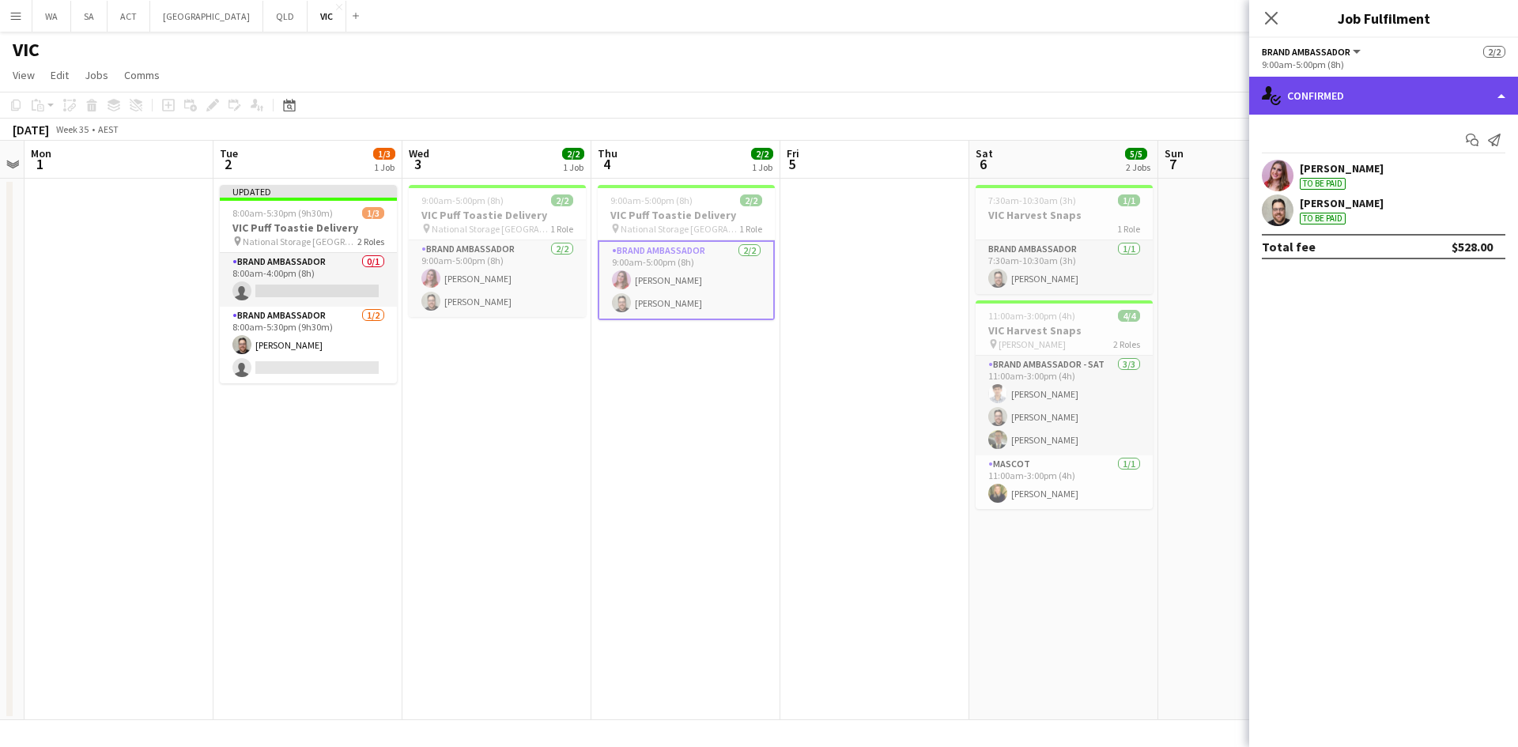
click at [1308, 78] on div "single-neutral-actions-check-2 Confirmed" at bounding box center [1384, 96] width 269 height 38
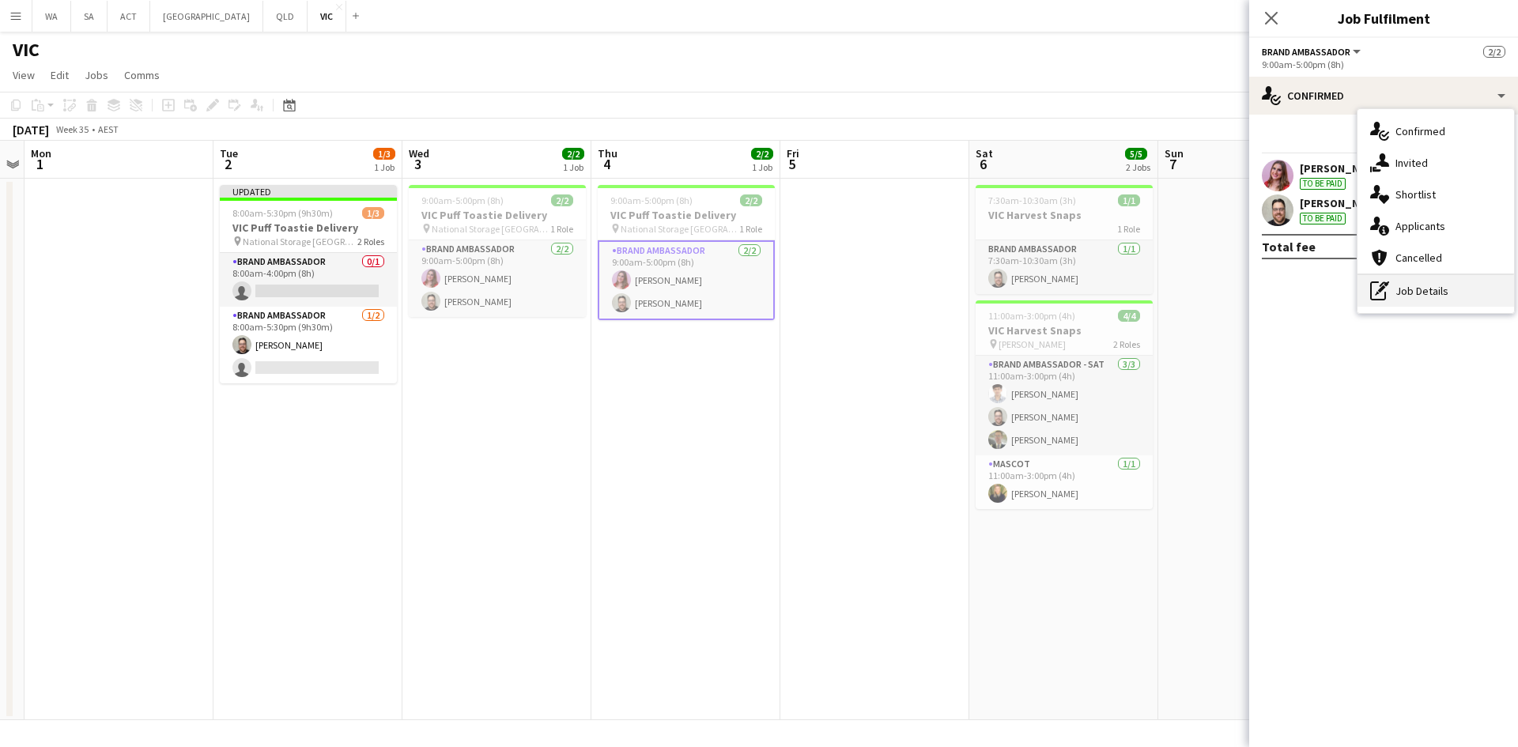
click at [1421, 286] on div "pen-write Job Details" at bounding box center [1436, 291] width 157 height 32
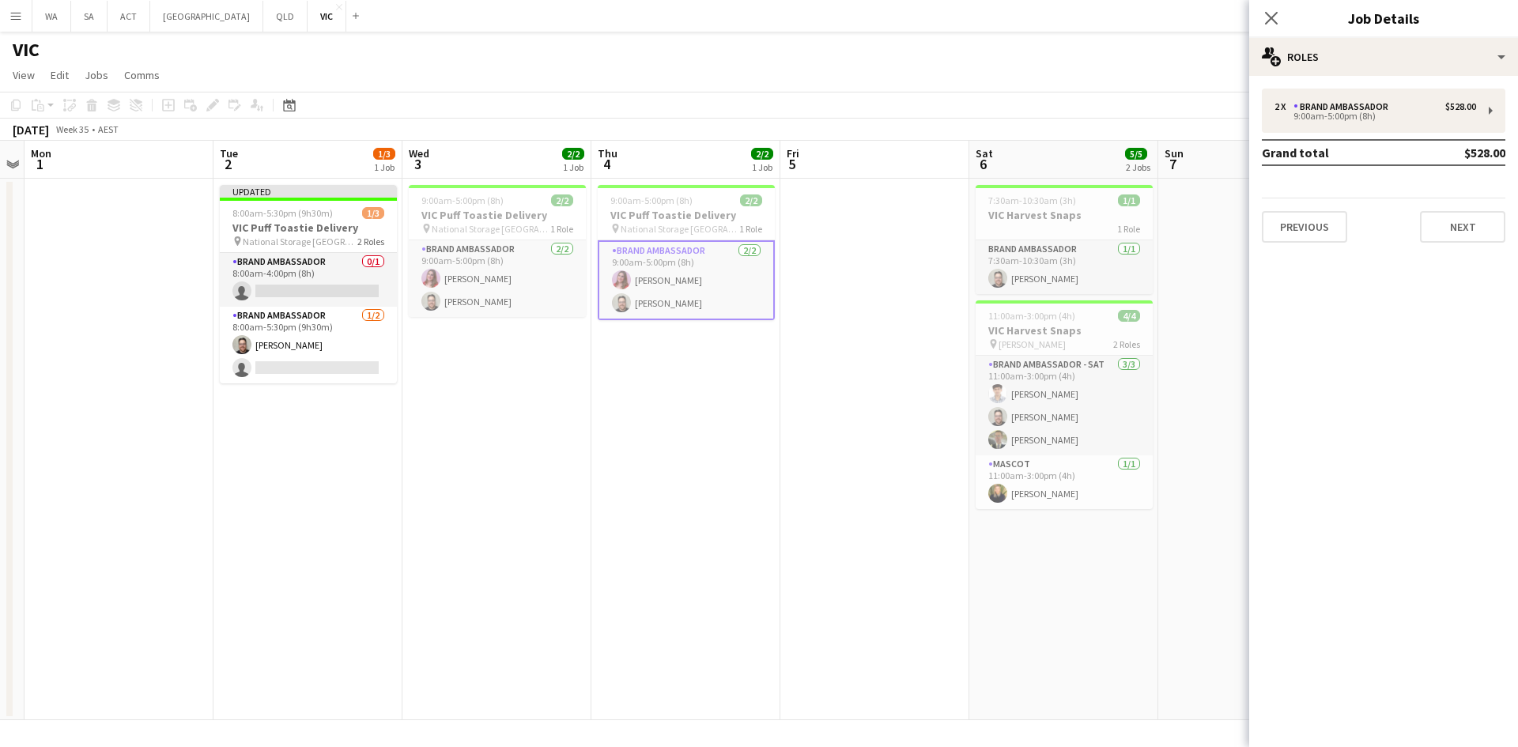
drag, startPoint x: 1297, startPoint y: 85, endPoint x: 1297, endPoint y: 111, distance: 26.1
click at [1297, 85] on div "2 x Brand Ambassador $528.00 9:00am-5:00pm (8h) Grand total $528.00 Previous Ne…" at bounding box center [1384, 166] width 269 height 180
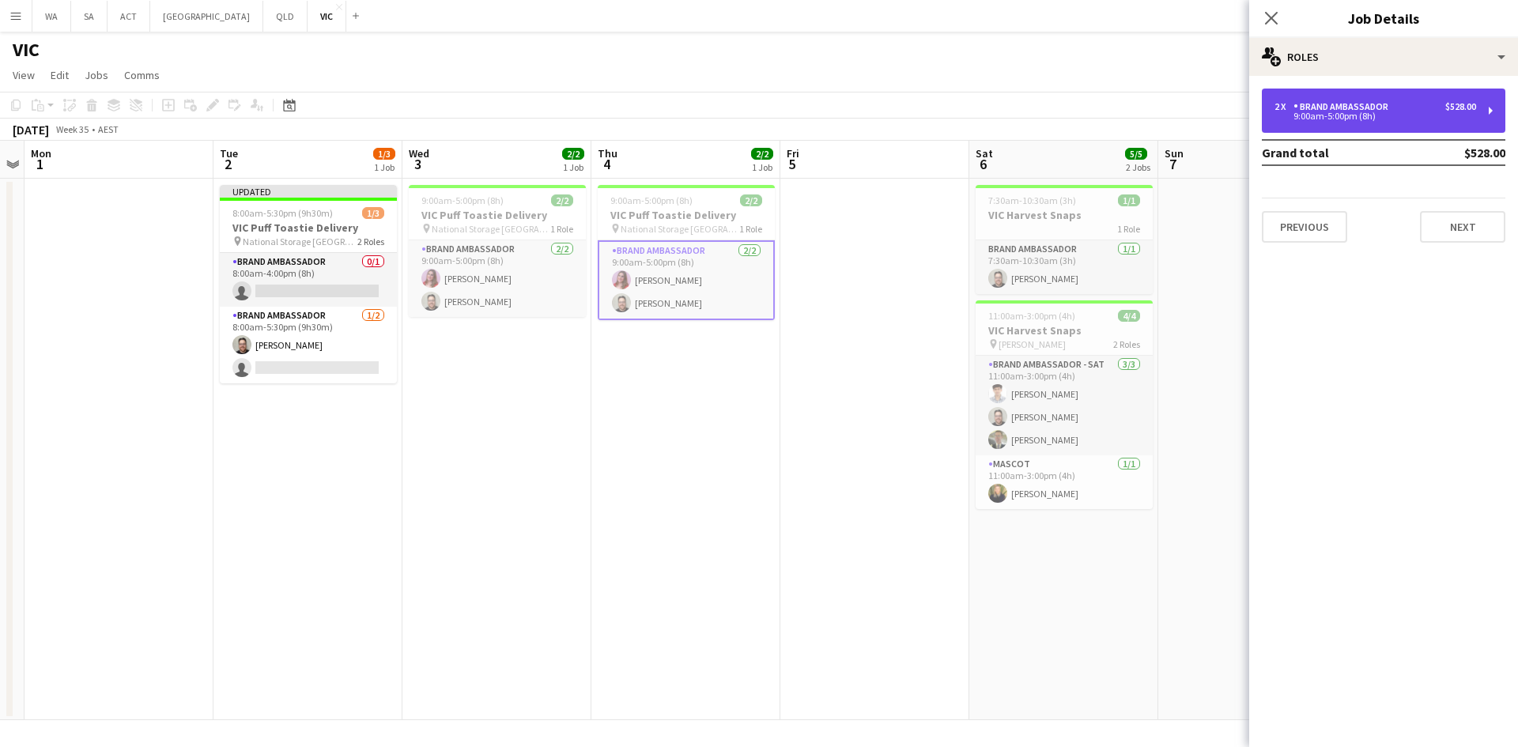
click at [1297, 115] on div "9:00am-5:00pm (8h)" at bounding box center [1376, 116] width 202 height 8
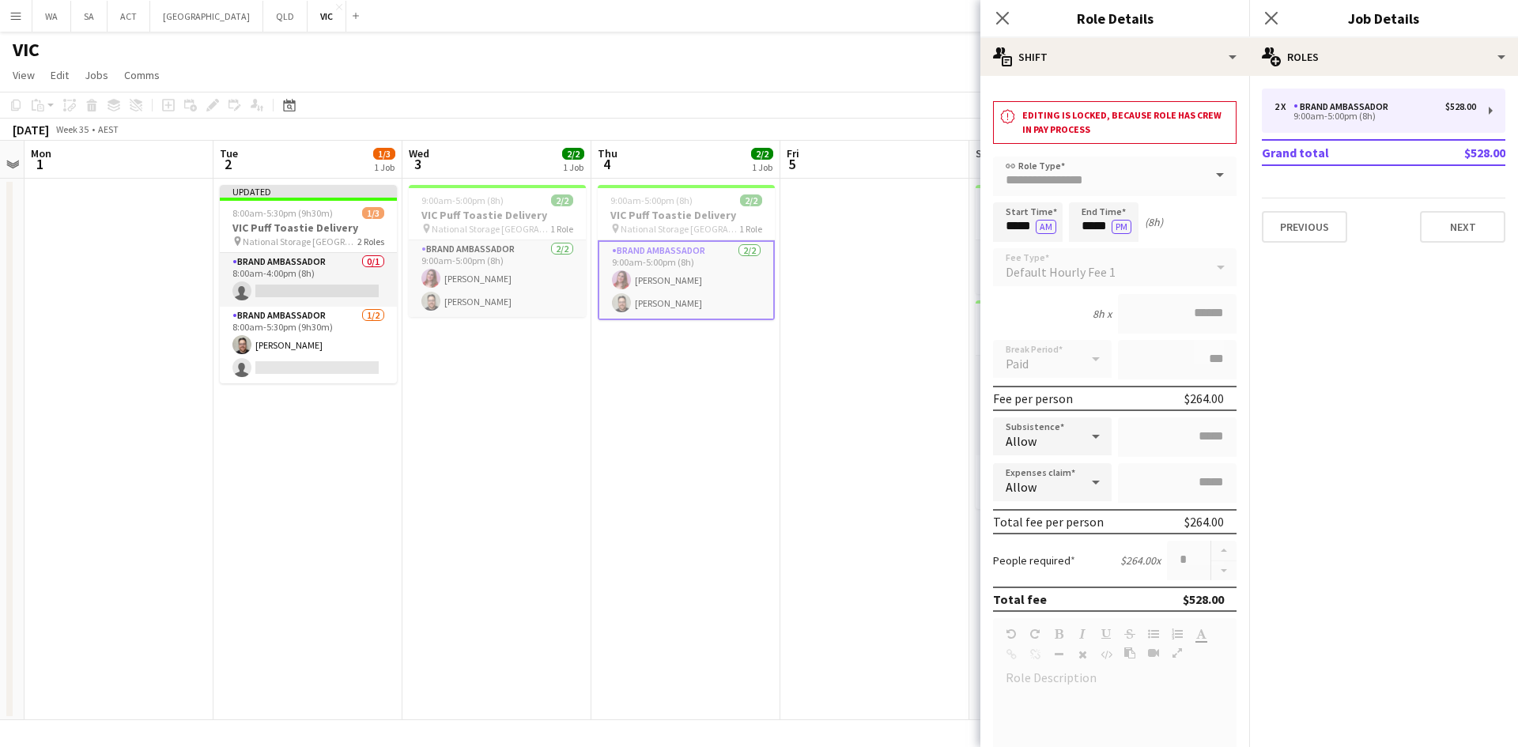
click at [618, 491] on app-date-cell "9:00am-5:00pm (8h) 2/2 VIC Puff Toastie Delivery pin National Storage Richmond …" at bounding box center [686, 450] width 189 height 542
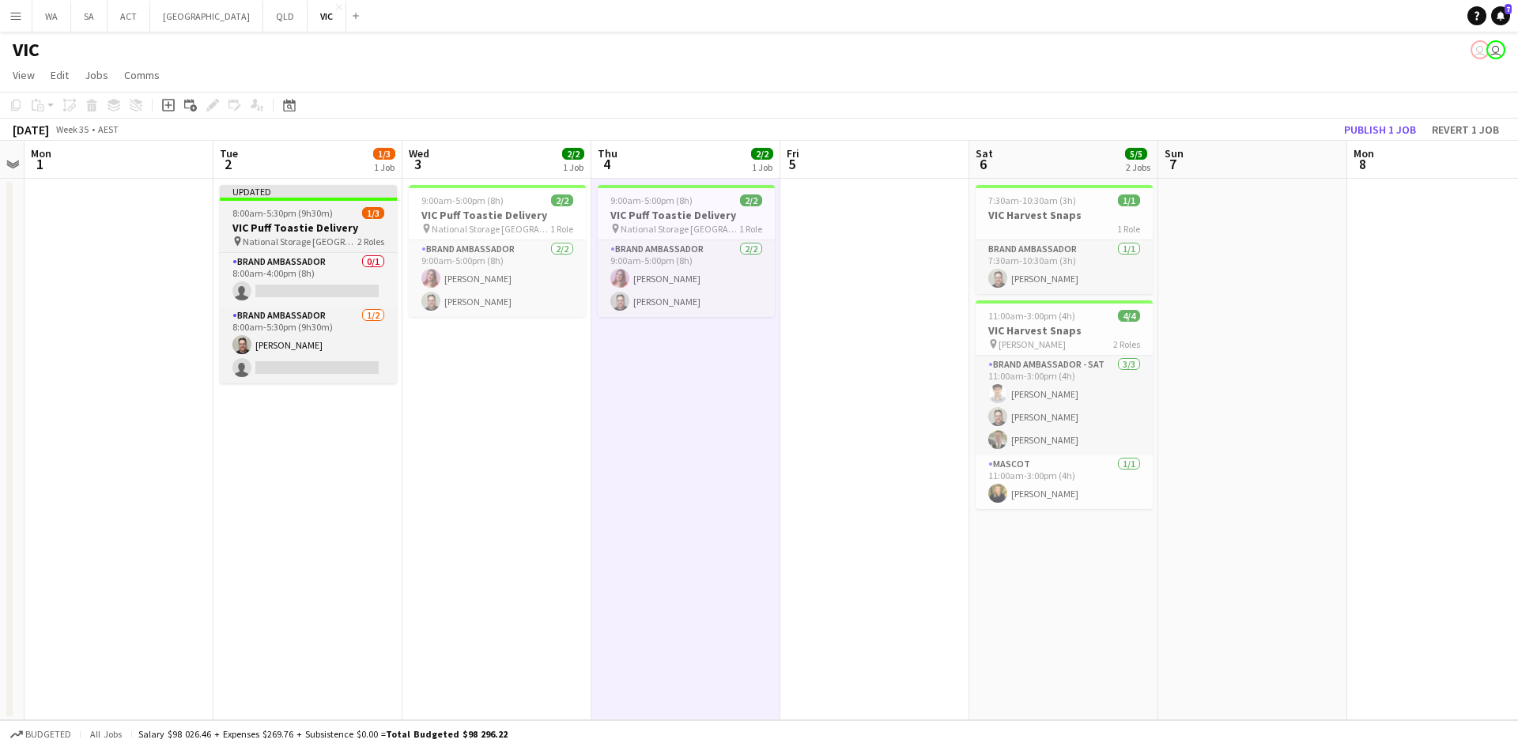
click at [281, 217] on span "8:00am-5:30pm (9h30m)" at bounding box center [283, 213] width 100 height 12
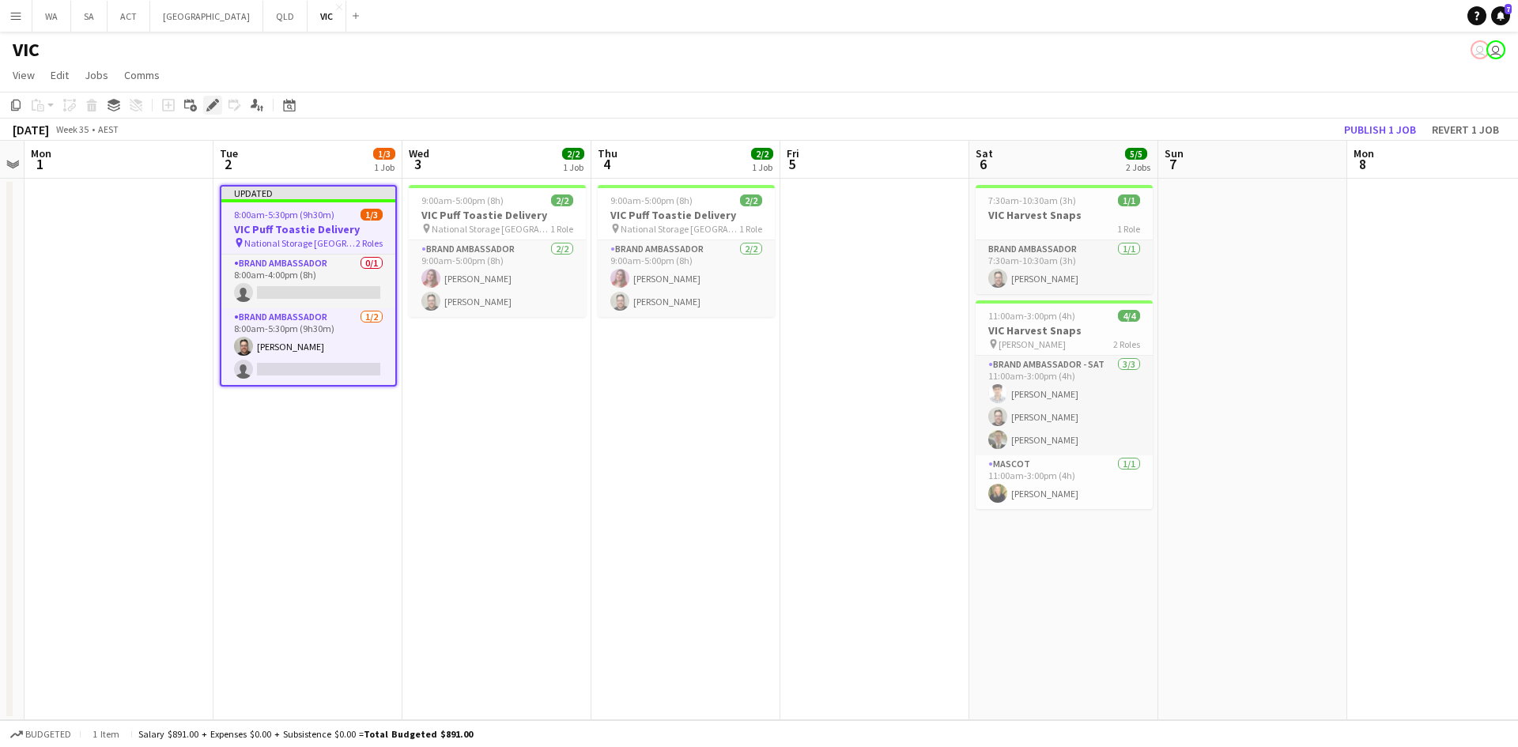
click at [221, 105] on div "Edit" at bounding box center [212, 105] width 19 height 19
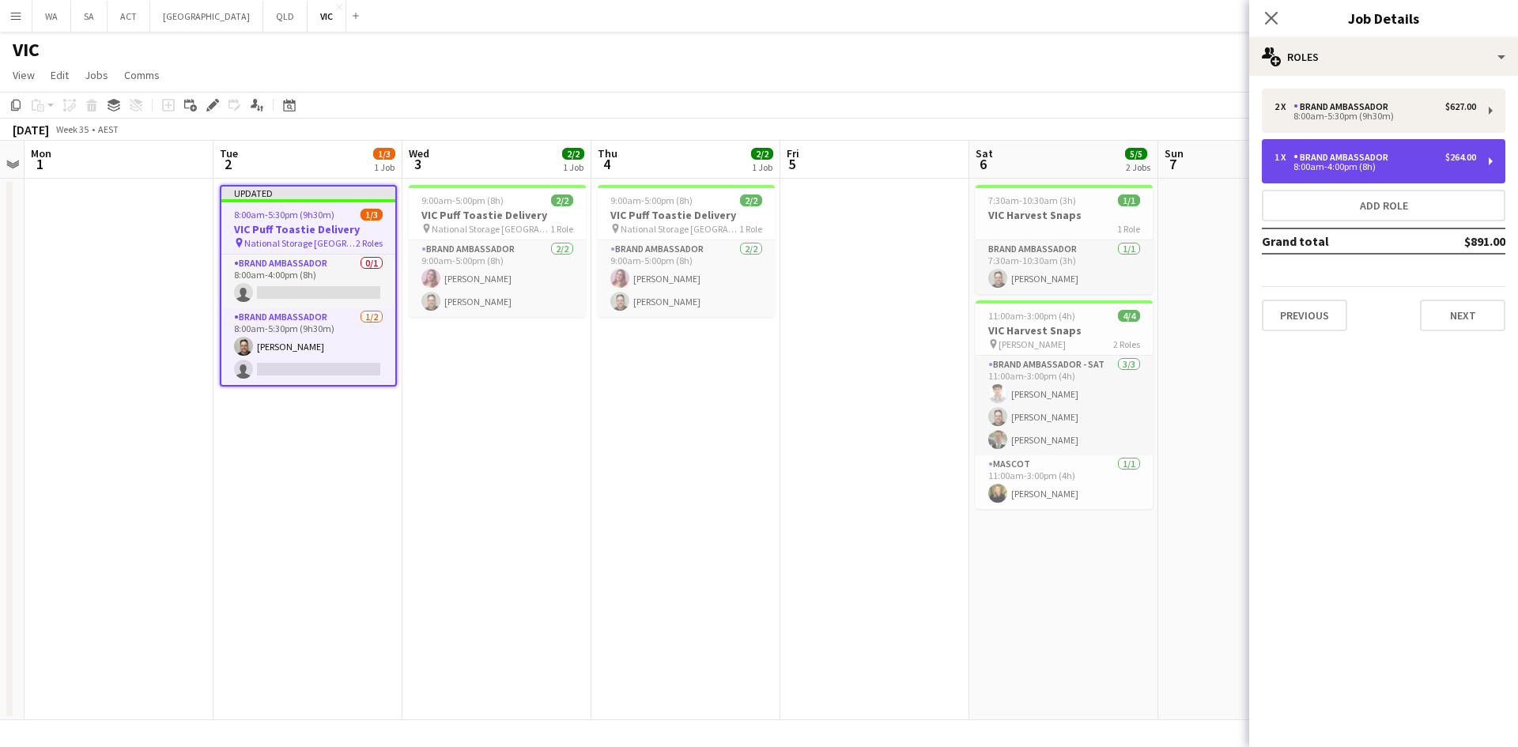
click at [1338, 159] on div "Brand Ambassador" at bounding box center [1344, 157] width 101 height 11
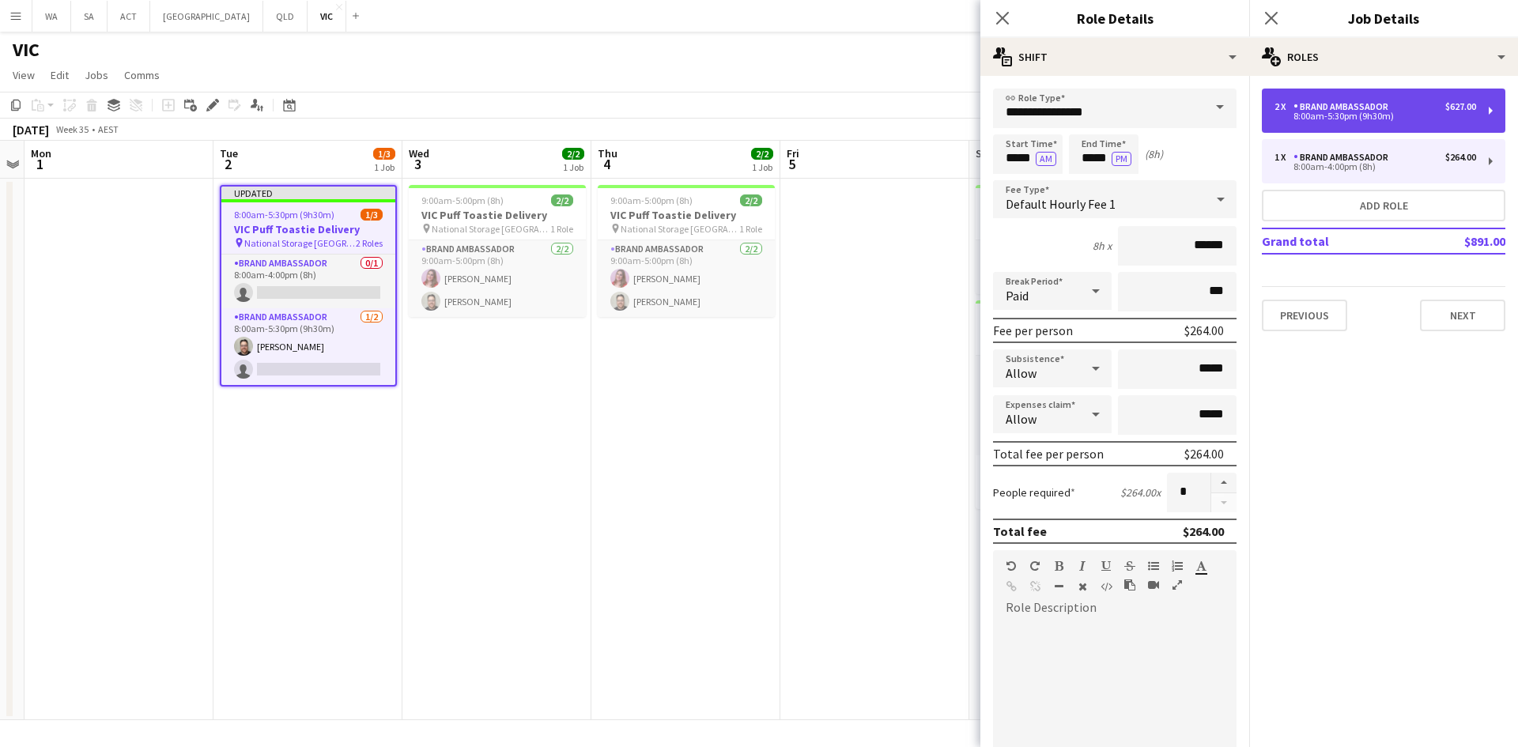
click at [1314, 124] on div "2 x Brand Ambassador $627.00 8:00am-5:30pm (9h30m)" at bounding box center [1384, 111] width 244 height 44
type input "*****"
type input "*"
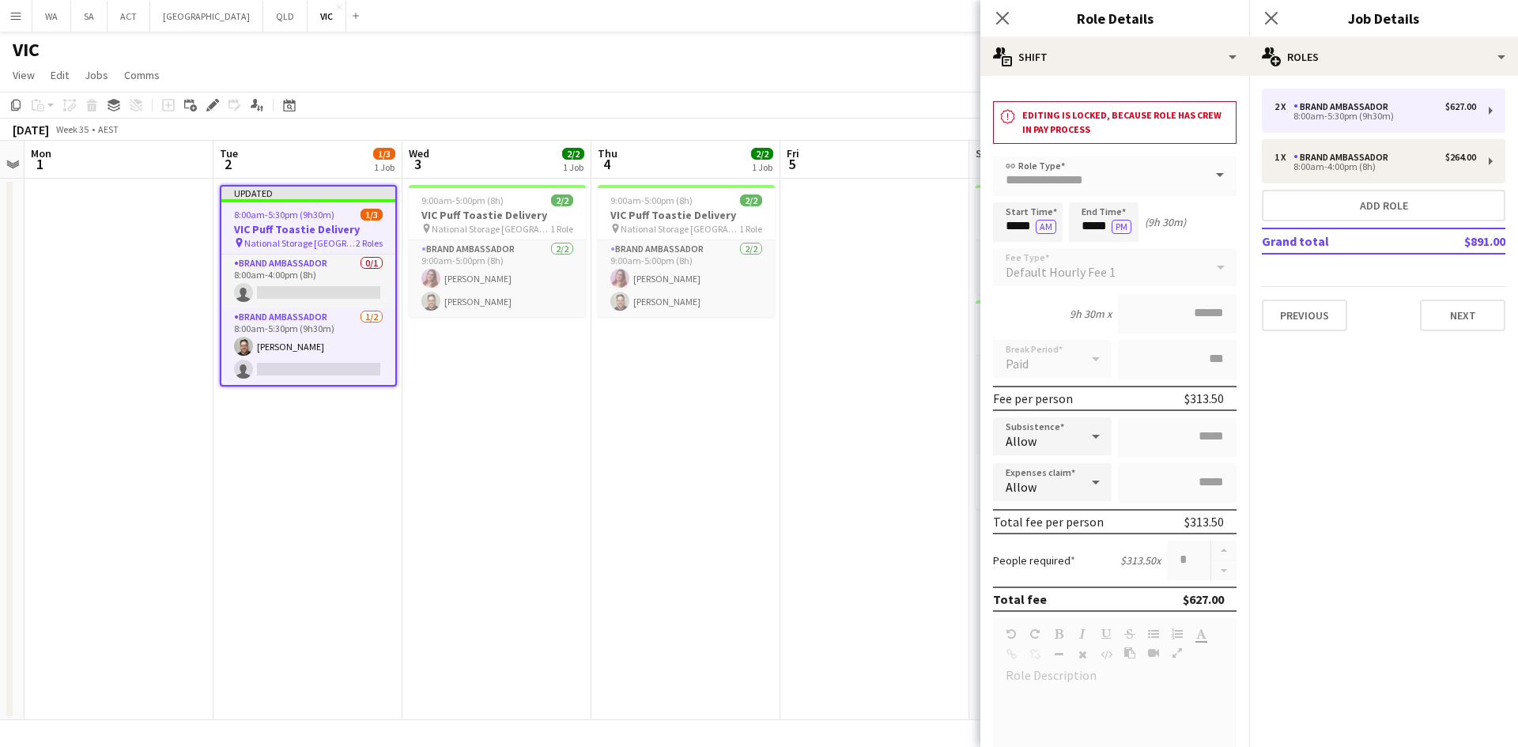
click at [1211, 550] on div at bounding box center [1224, 561] width 26 height 40
click at [1218, 573] on div at bounding box center [1224, 561] width 26 height 40
click at [1069, 481] on div "Allow" at bounding box center [1036, 482] width 87 height 38
click at [288, 264] on app-card-role "Brand Ambassador 0/1 8:00am-4:00pm (8h) single-neutral-actions" at bounding box center [308, 282] width 174 height 54
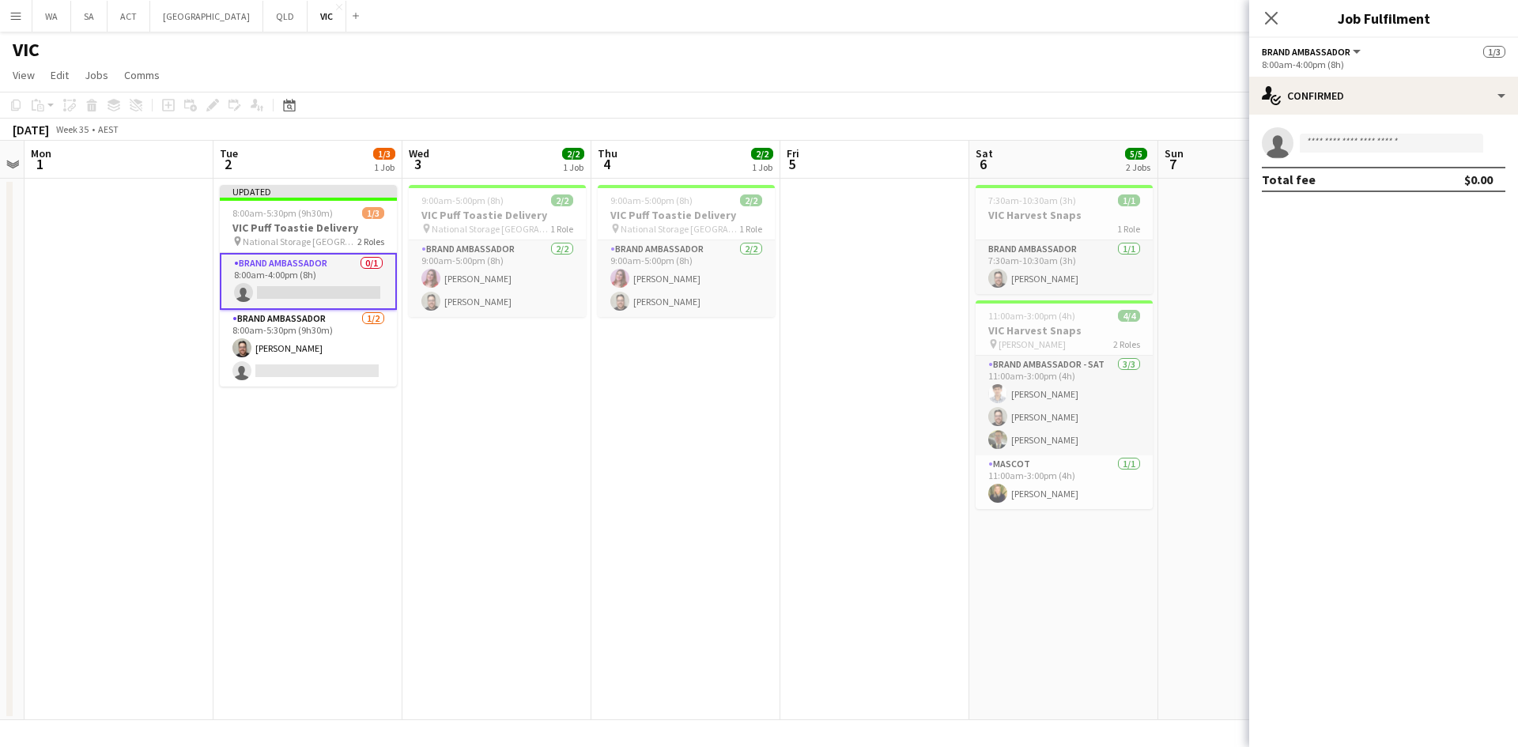
click at [288, 264] on app-card-role "Brand Ambassador 0/1 8:00am-4:00pm (8h) single-neutral-actions" at bounding box center [308, 281] width 177 height 57
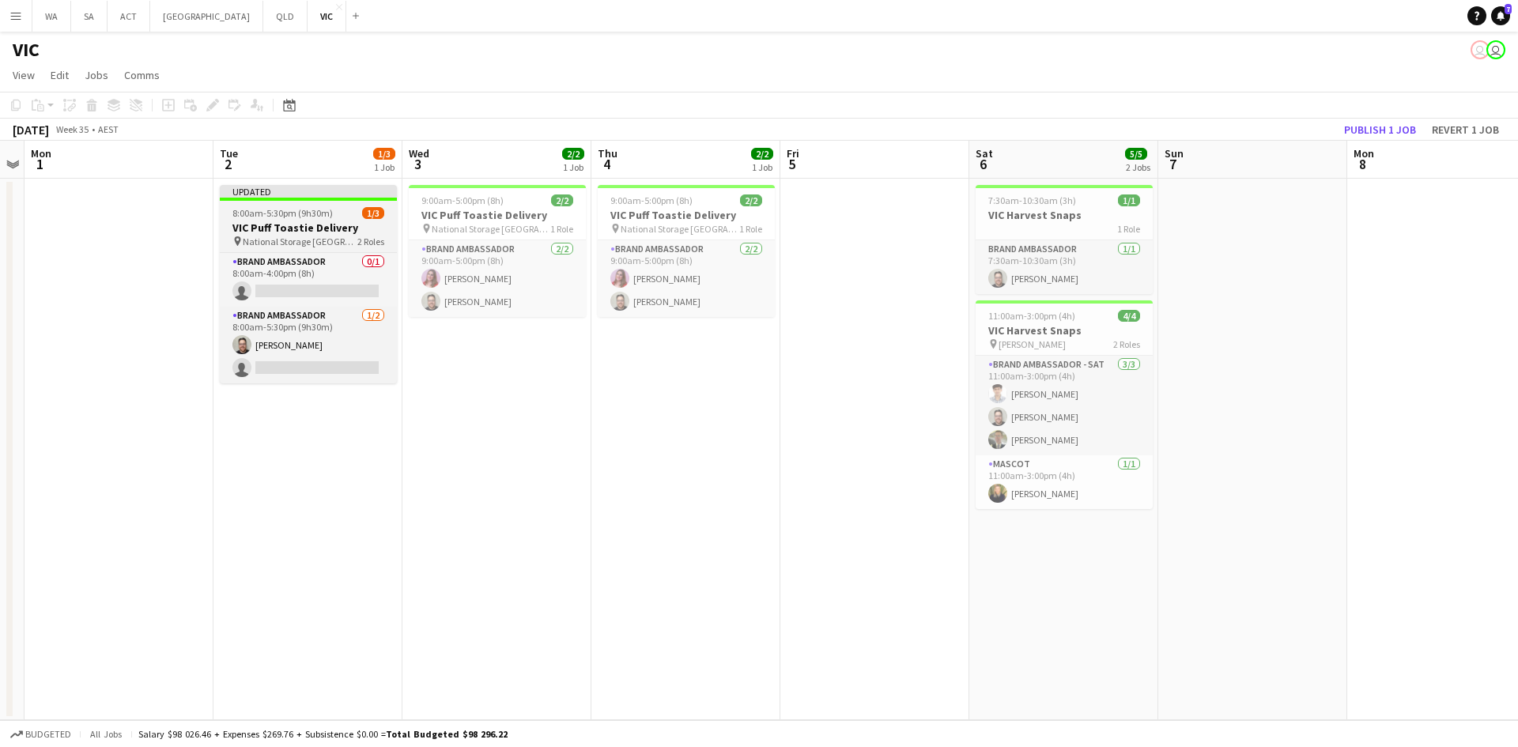
click at [297, 227] on h3 "VIC Puff Toastie Delivery" at bounding box center [308, 228] width 177 height 14
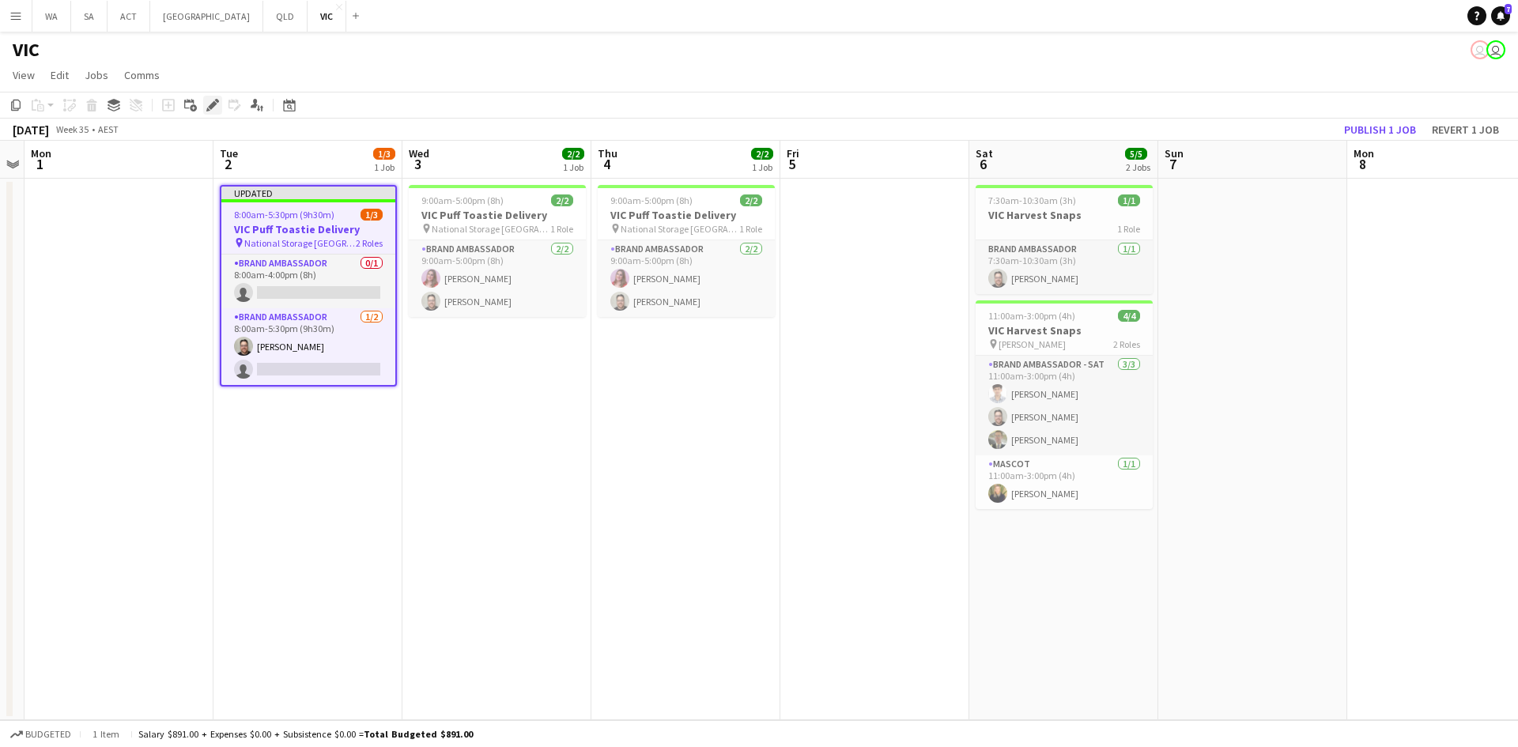
click at [206, 107] on div "Edit" at bounding box center [212, 105] width 19 height 19
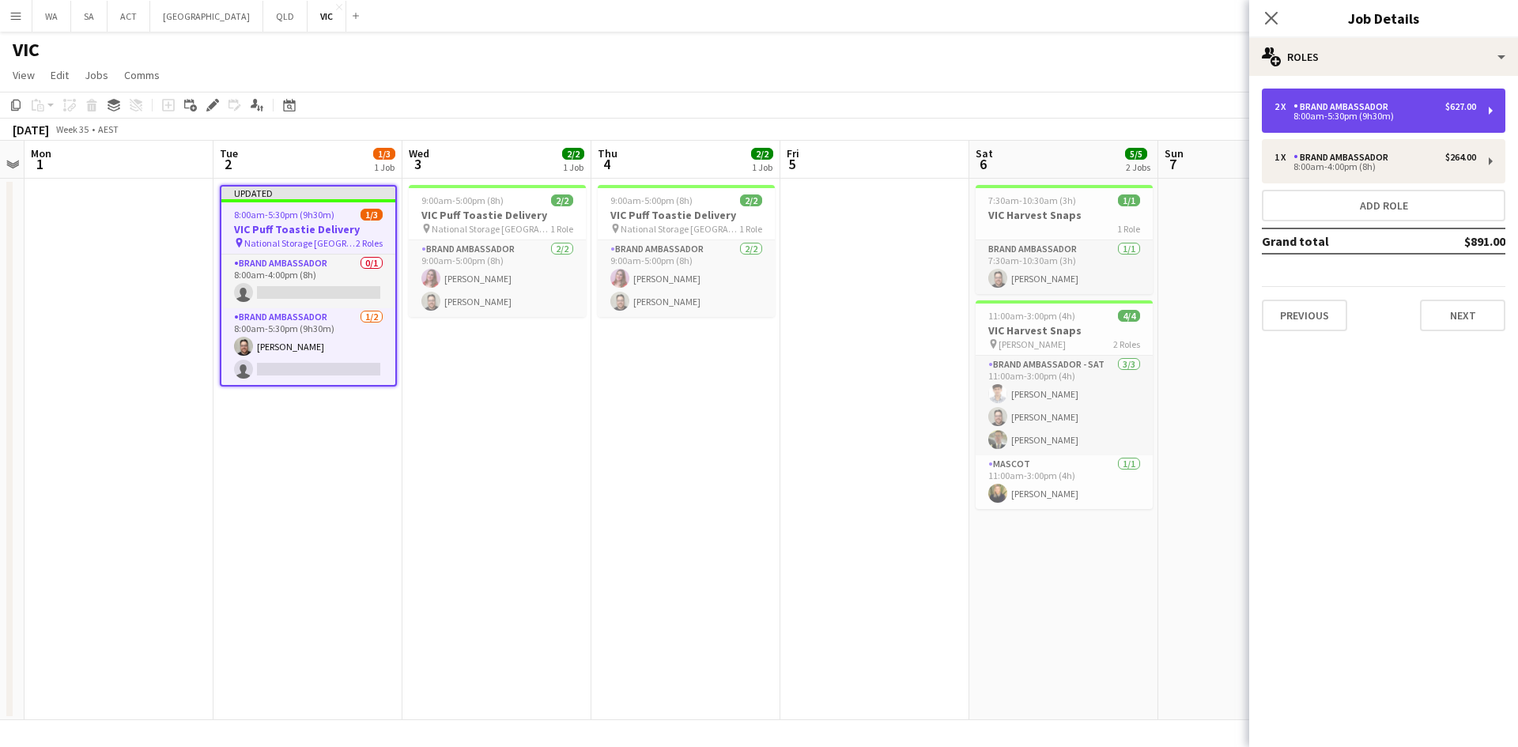
click at [1352, 119] on div "8:00am-5:30pm (9h30m)" at bounding box center [1376, 116] width 202 height 8
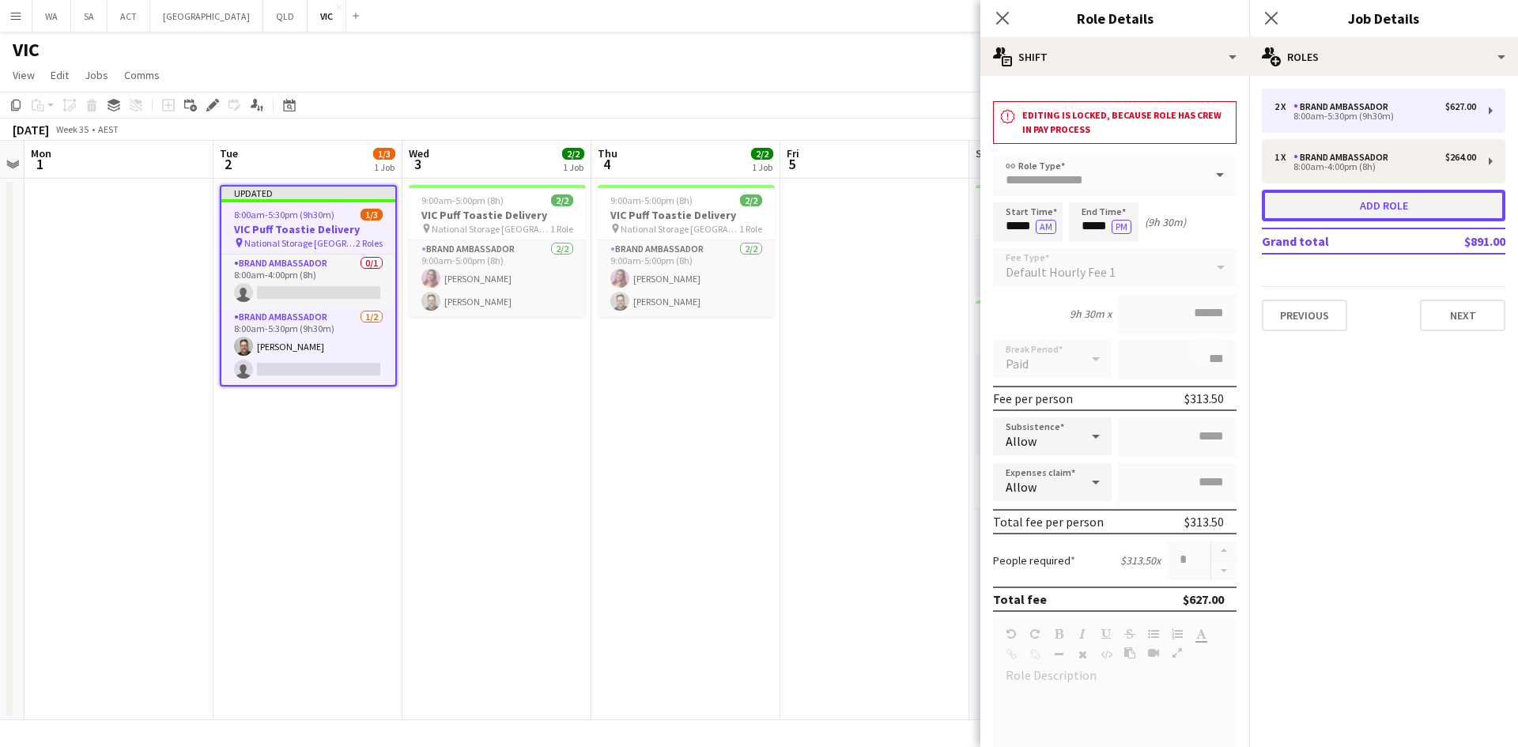
click at [1362, 191] on button "Add role" at bounding box center [1384, 206] width 244 height 32
type input "*****"
type input "*"
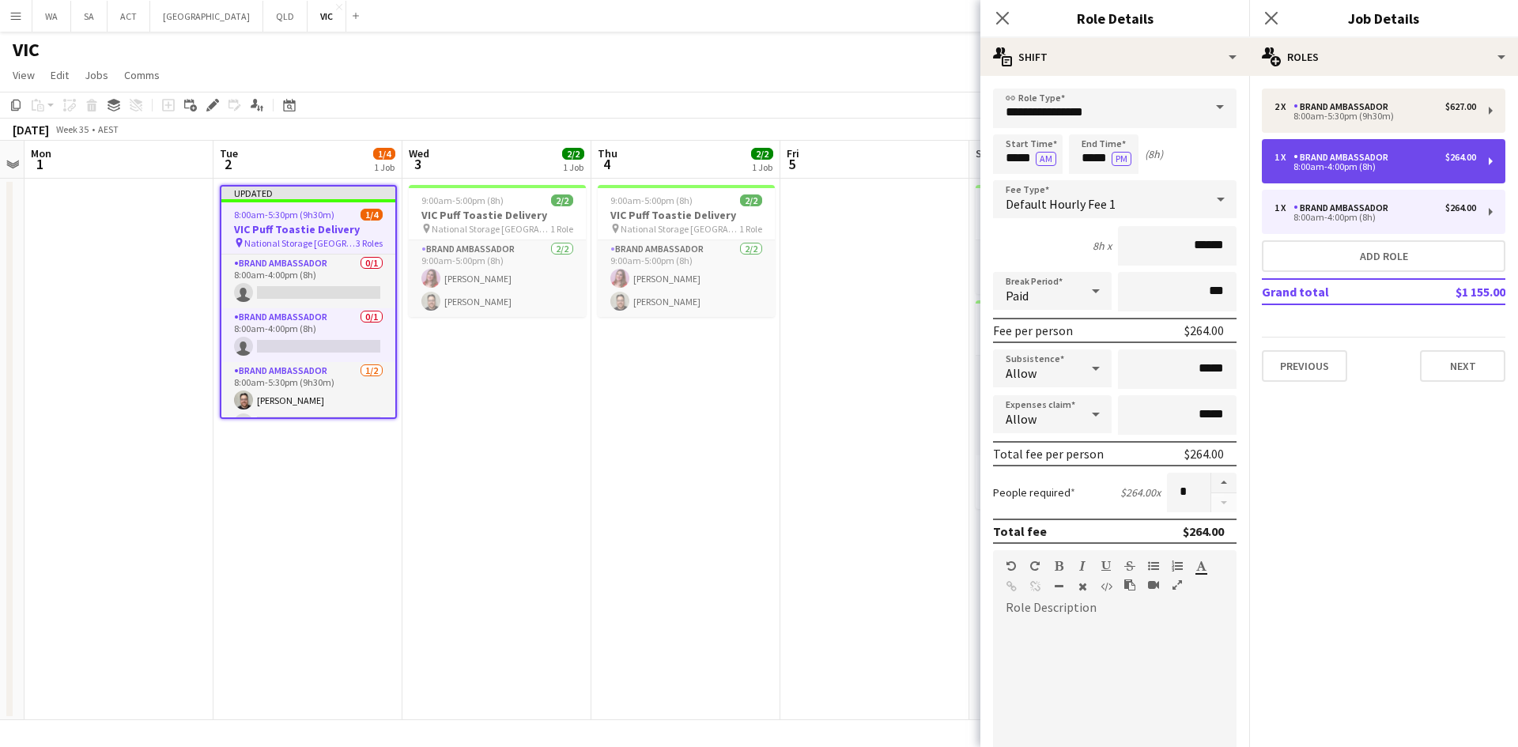
click at [1360, 158] on div "Brand Ambassador" at bounding box center [1344, 157] width 101 height 11
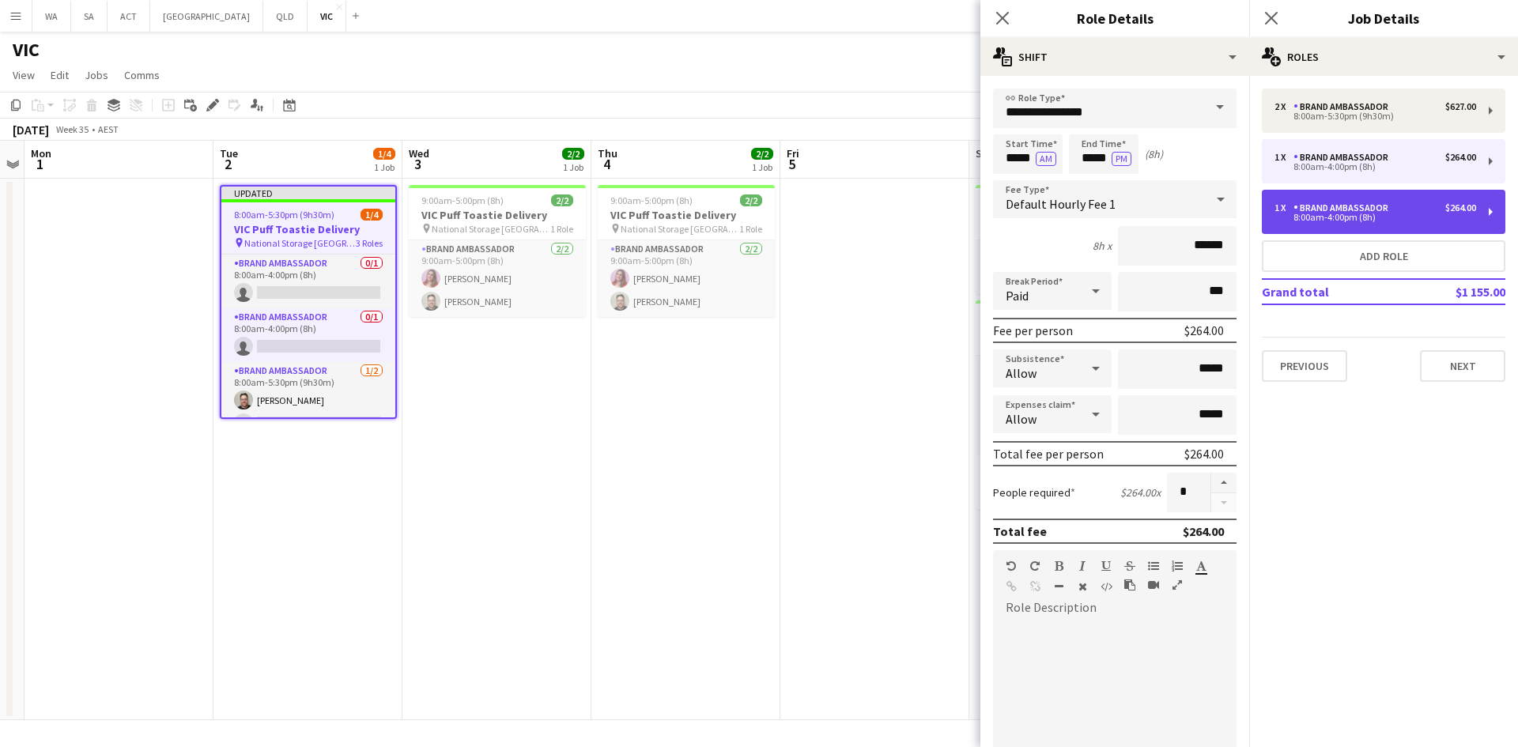
drag, startPoint x: 1505, startPoint y: 208, endPoint x: 1491, endPoint y: 216, distance: 16.3
click at [1491, 216] on div "1 x Brand Ambassador $264.00 8:00am-4:00pm (8h)" at bounding box center [1384, 212] width 244 height 44
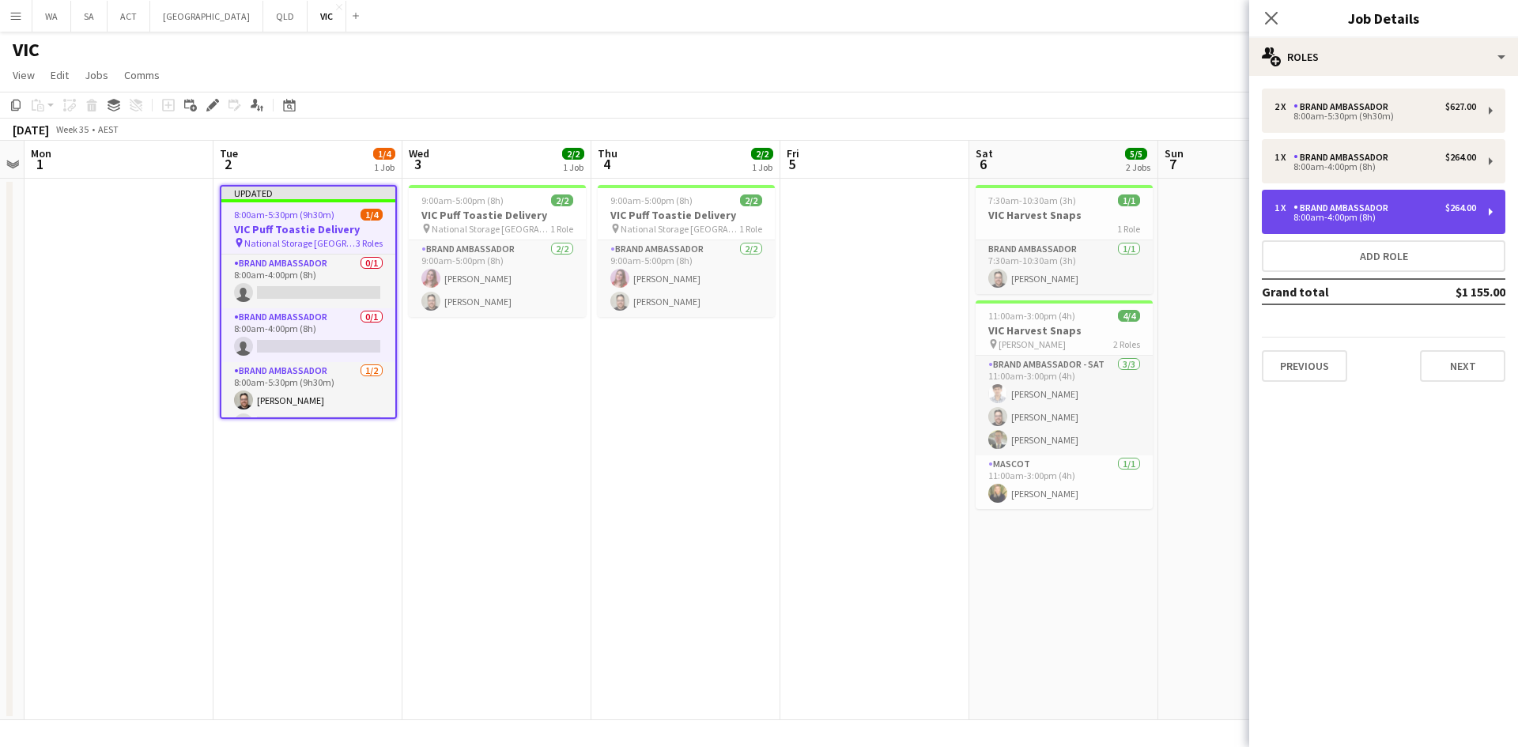
click at [1491, 216] on div "1 x Brand Ambassador $264.00 8:00am-4:00pm (8h)" at bounding box center [1384, 212] width 244 height 44
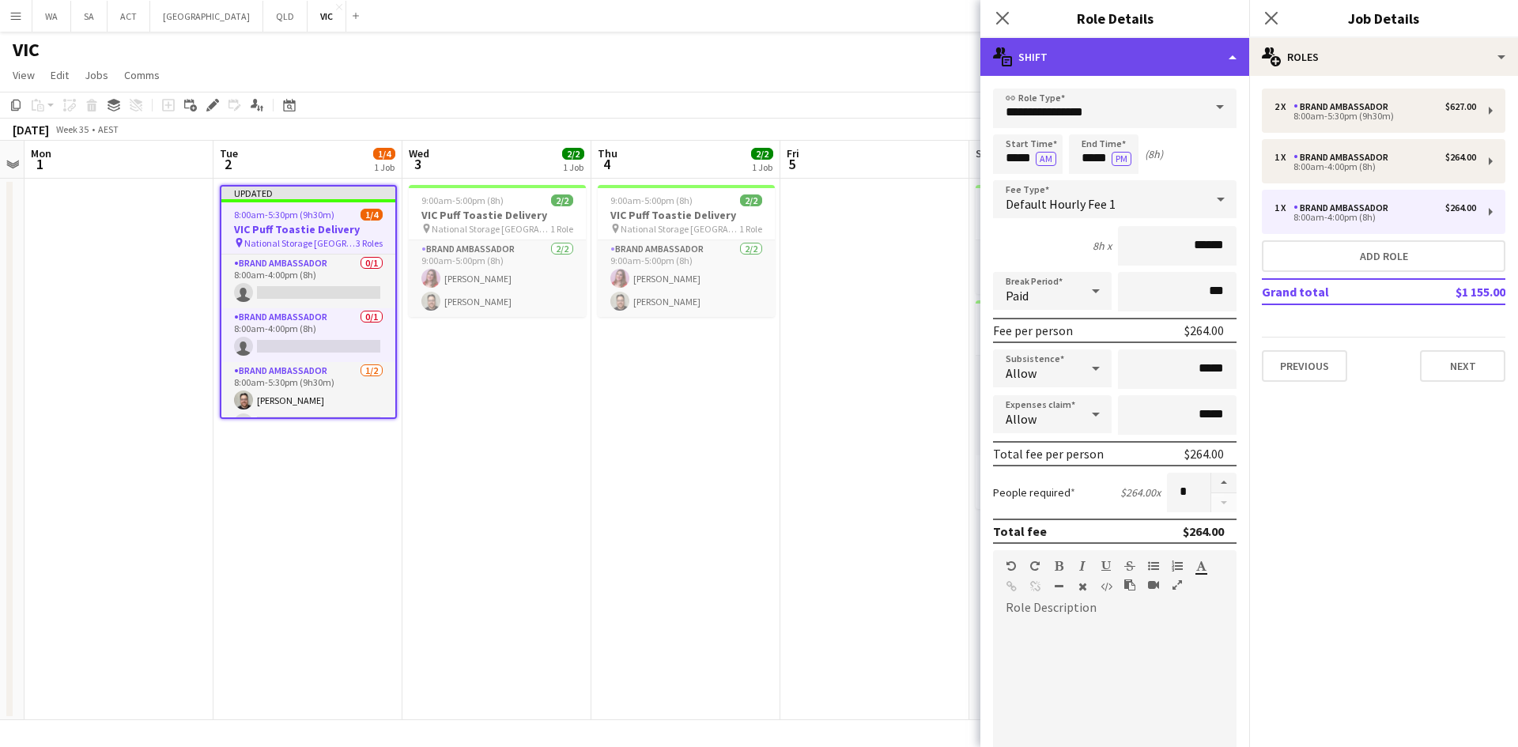
click at [1164, 53] on div "multiple-actions-text Shift" at bounding box center [1115, 57] width 269 height 38
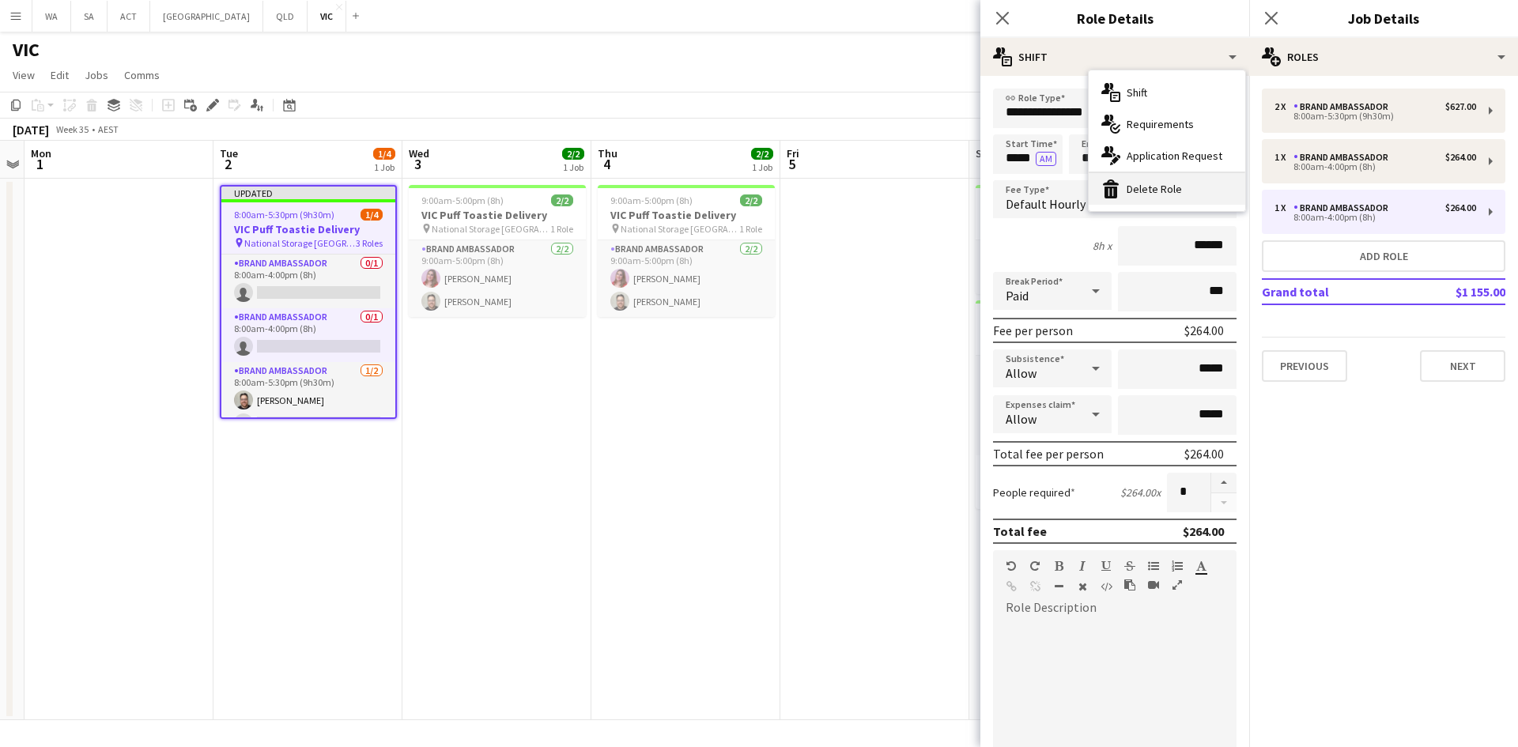
click at [1145, 193] on div "bin-2 Delete Role" at bounding box center [1167, 189] width 157 height 32
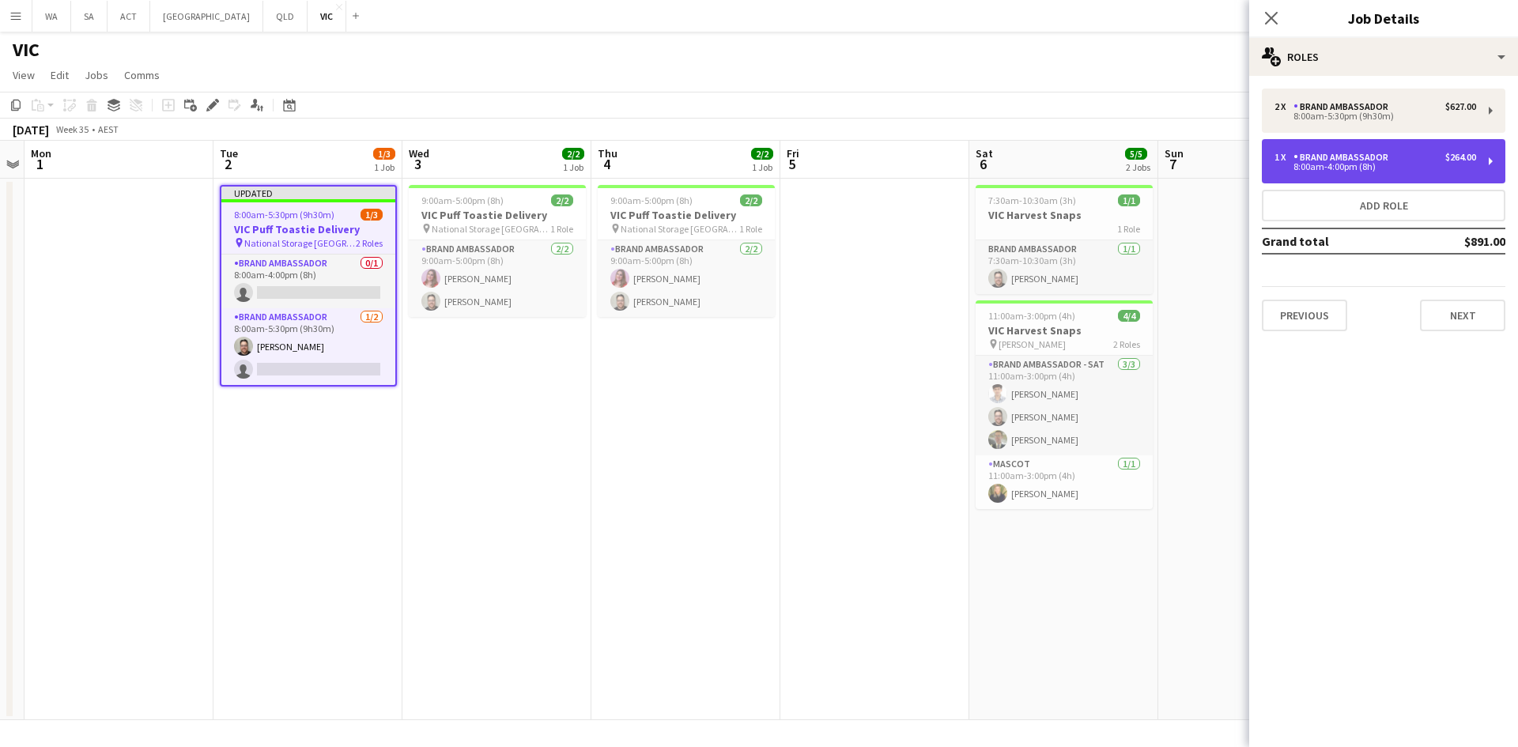
click at [1302, 157] on div "Brand Ambassador" at bounding box center [1344, 157] width 101 height 11
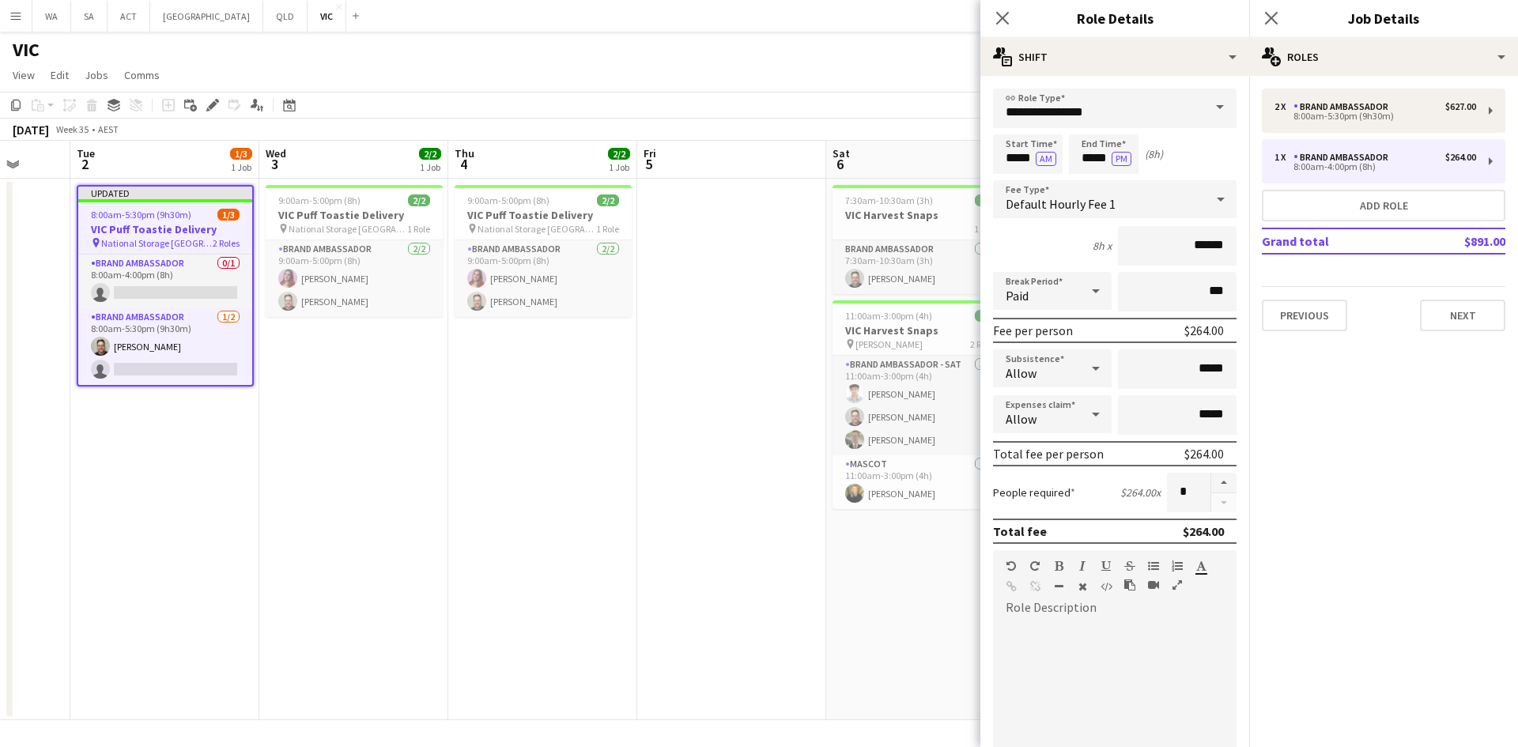
scroll to position [0, 720]
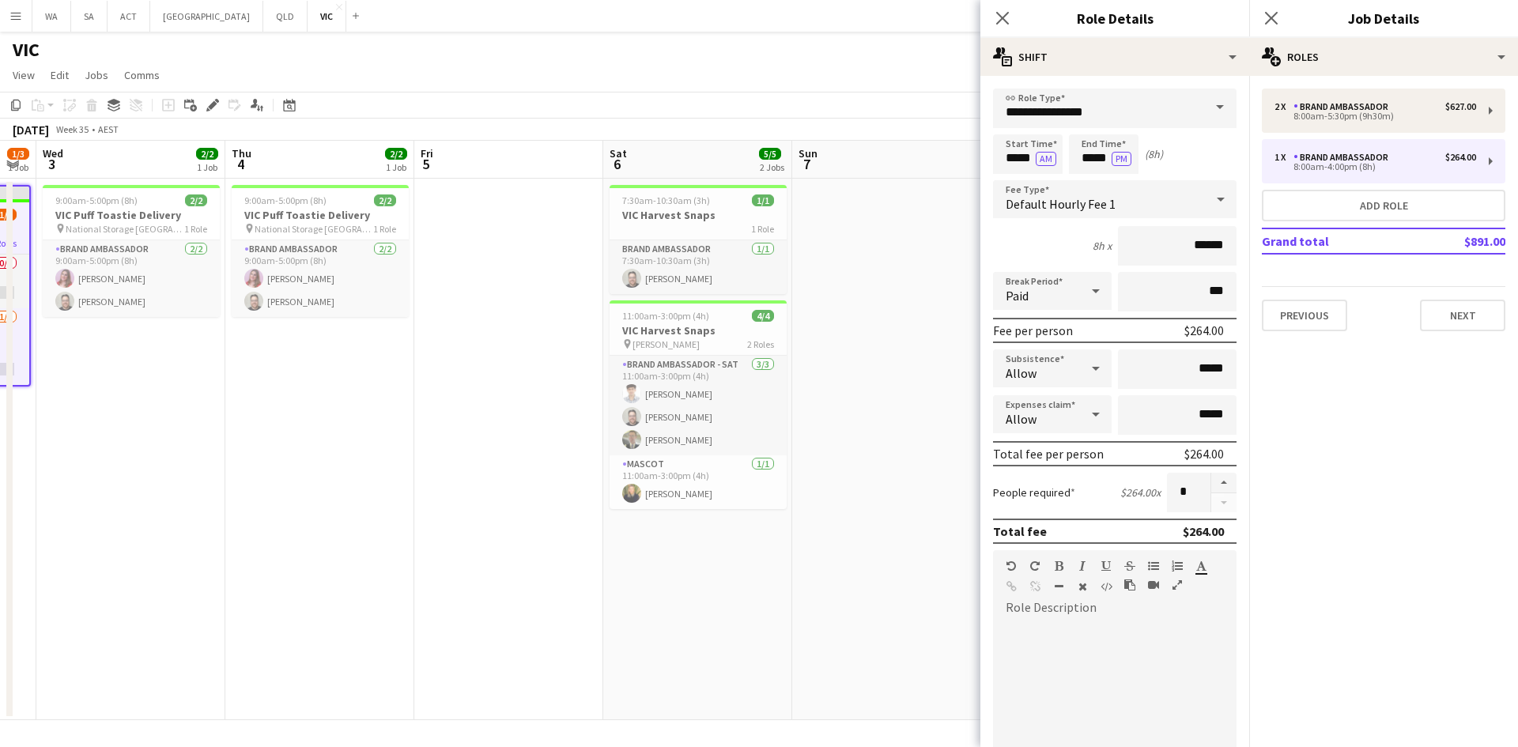
drag, startPoint x: 837, startPoint y: 516, endPoint x: 488, endPoint y: 512, distance: 348.8
click at [471, 541] on app-calendar-viewport "Sat 30 Sun 31 Mon 1 Tue 2 1/3 1 Job Wed 3 2/2 1 Job Thu 4 2/2 1 Job Fri 5 Sat 6…" at bounding box center [759, 431] width 1518 height 580
click at [540, 480] on app-date-cell at bounding box center [508, 450] width 189 height 542
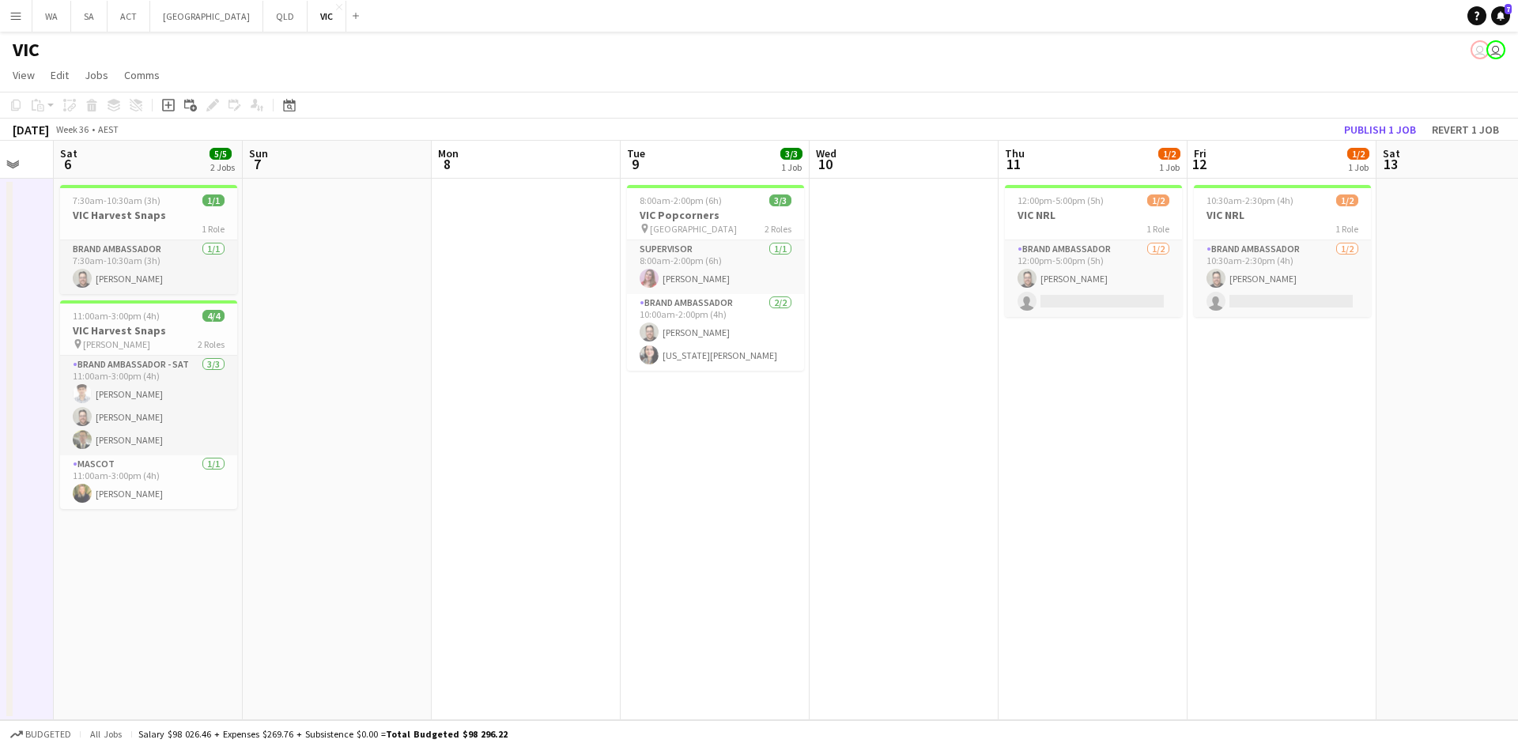
drag, startPoint x: 1004, startPoint y: 376, endPoint x: 399, endPoint y: 393, distance: 606.1
click at [399, 393] on app-calendar-viewport "Wed 3 2/2 1 Job Thu 4 2/2 1 Job Fri 5 Sat 6 5/5 2 Jobs Sun 7 Mon 8 Tue 9 3/3 1 …" at bounding box center [759, 431] width 1518 height 580
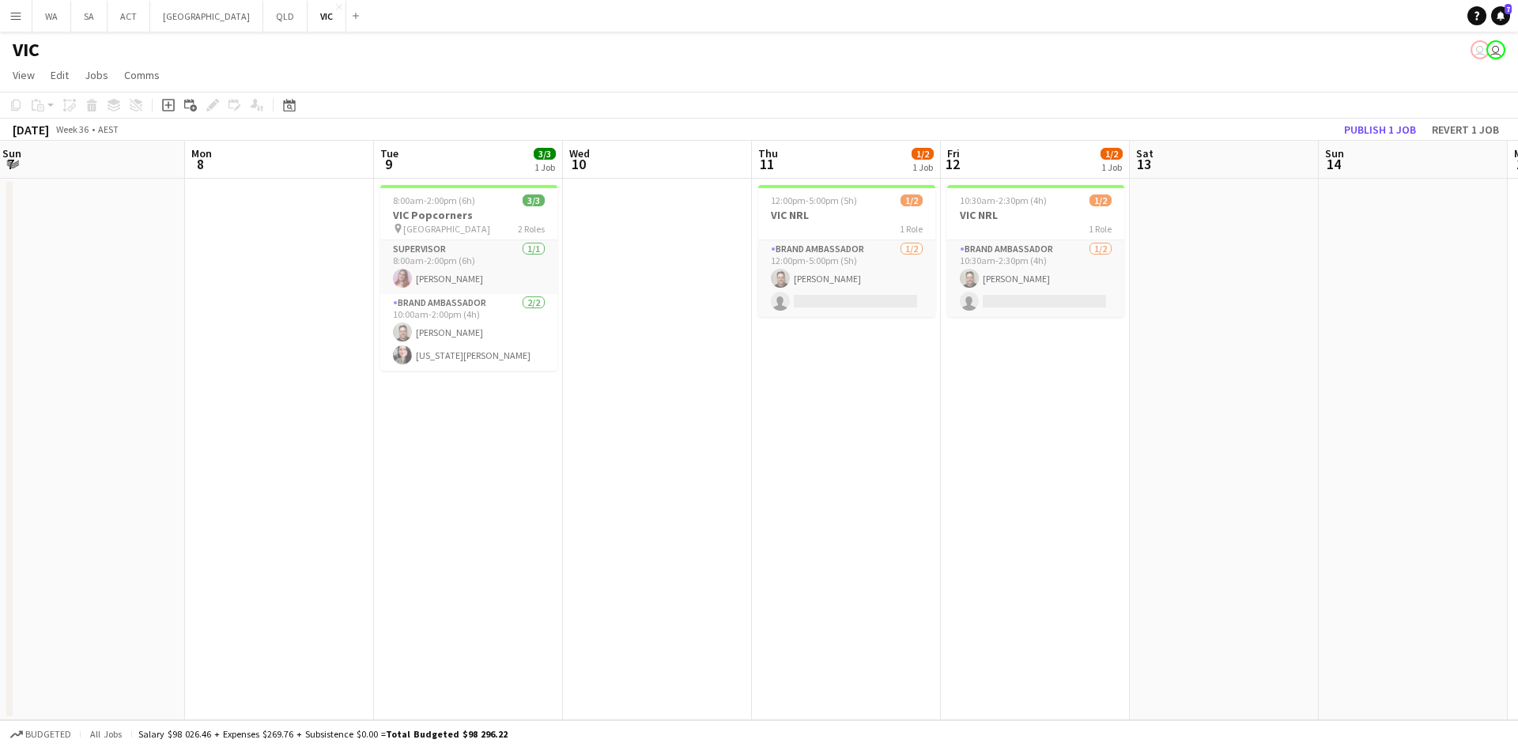
drag, startPoint x: 1012, startPoint y: 425, endPoint x: 849, endPoint y: 459, distance: 166.4
click at [853, 464] on app-calendar-viewport "Wed 3 2/2 1 Job Thu 4 2/2 1 Job Fri 5 Sat 6 5/5 2 Jobs Sun 7 Mon 8 Tue 9 3/3 1 …" at bounding box center [759, 431] width 1518 height 580
click at [789, 251] on app-card-role "Brand Ambassador [DATE] 12:00pm-5:00pm (5h) [PERSON_NAME] single-neutral-actions" at bounding box center [846, 278] width 177 height 77
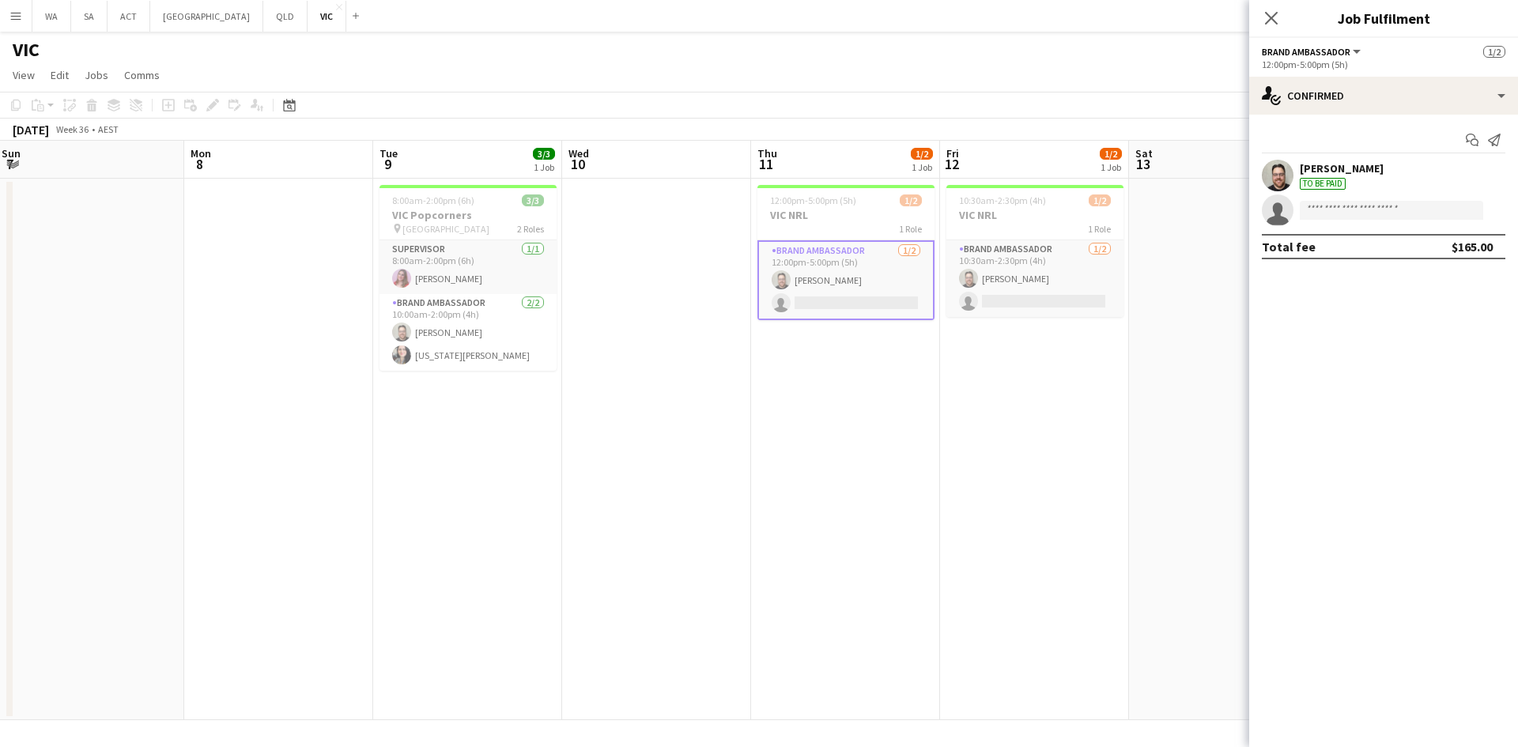
click at [1384, 176] on div "[PERSON_NAME]" at bounding box center [1342, 168] width 84 height 14
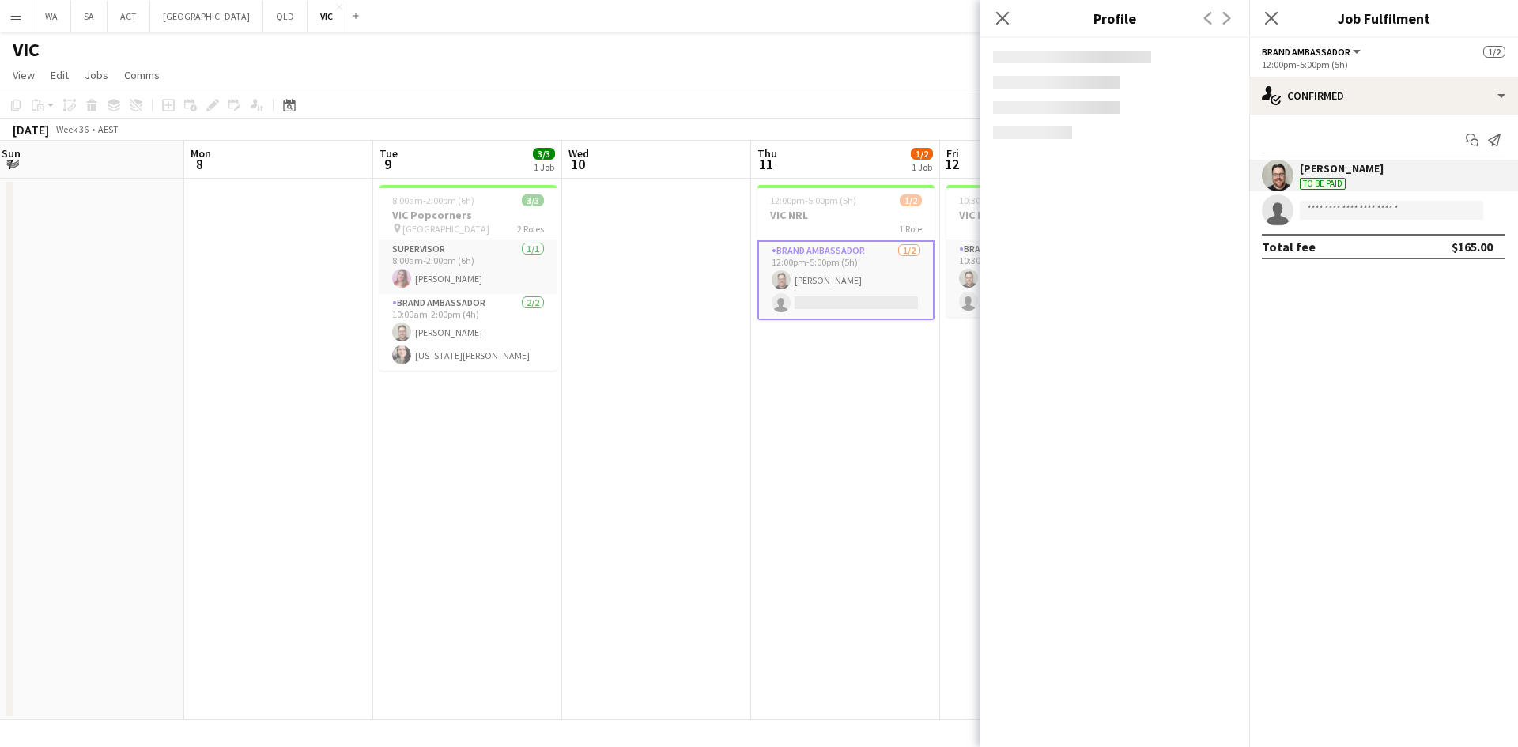
click at [844, 265] on app-card-role "Brand Ambassador [DATE] 12:00pm-5:00pm (5h) [PERSON_NAME] single-neutral-actions" at bounding box center [846, 280] width 177 height 80
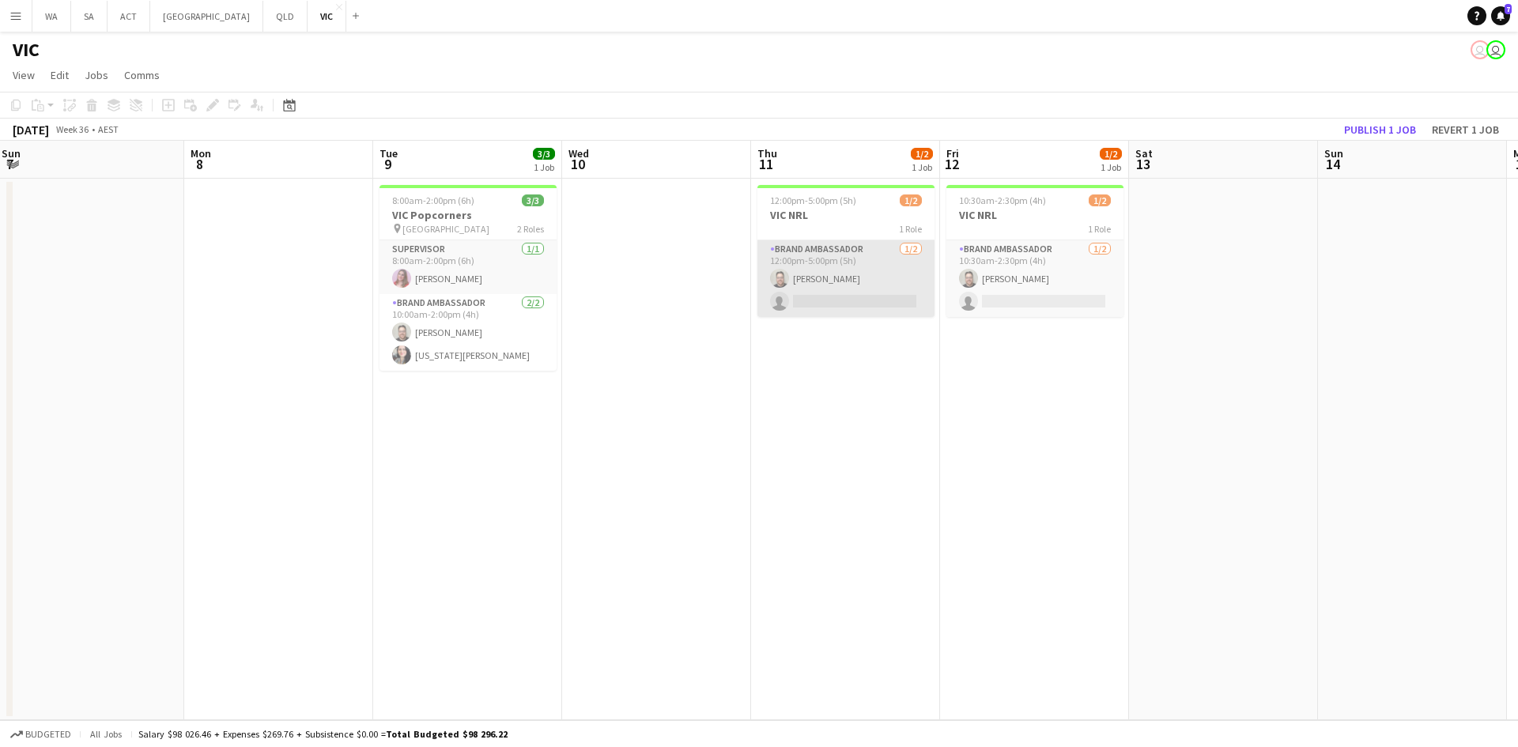
click at [844, 265] on app-card-role "Brand Ambassador [DATE] 12:00pm-5:00pm (5h) [PERSON_NAME] single-neutral-actions" at bounding box center [846, 278] width 177 height 77
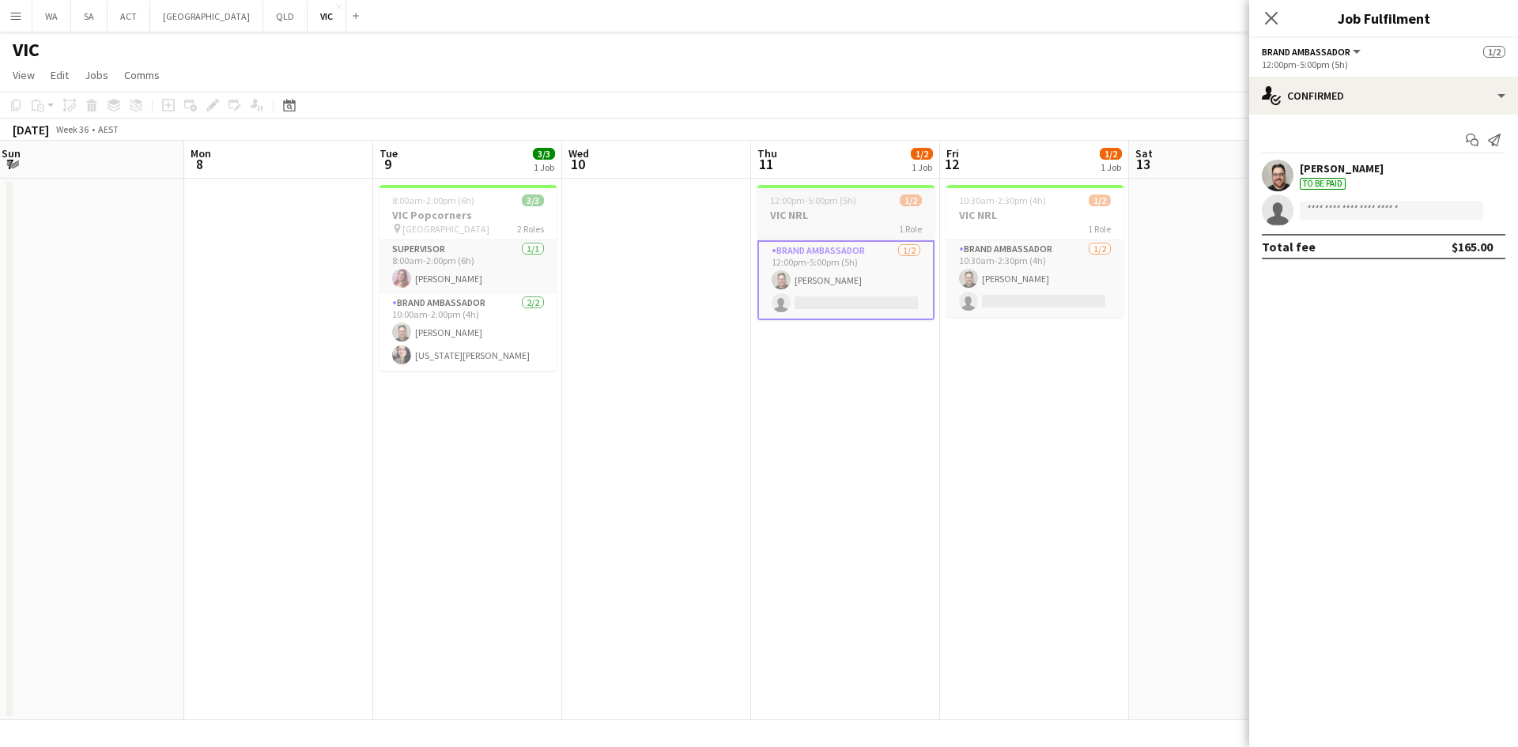
click at [820, 239] on app-job-card "12:00pm-5:00pm (5h) 1/2 VIC NRL 1 Role Brand Ambassador [DATE] 12:00pm-5:00pm (…" at bounding box center [846, 252] width 177 height 135
click at [213, 110] on icon "Edit" at bounding box center [212, 105] width 13 height 13
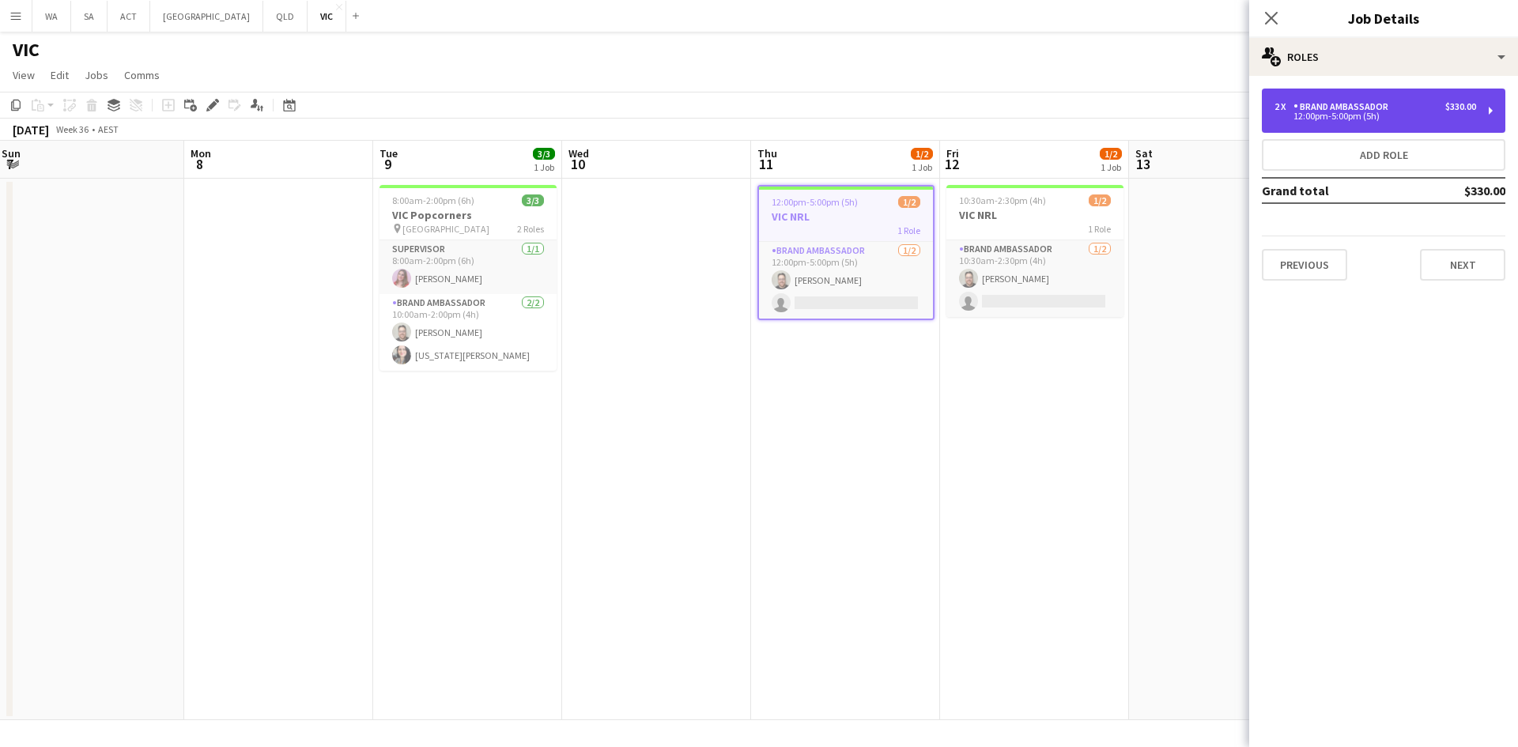
click at [1412, 111] on div "2 x Brand Ambassador $330.00" at bounding box center [1376, 106] width 202 height 11
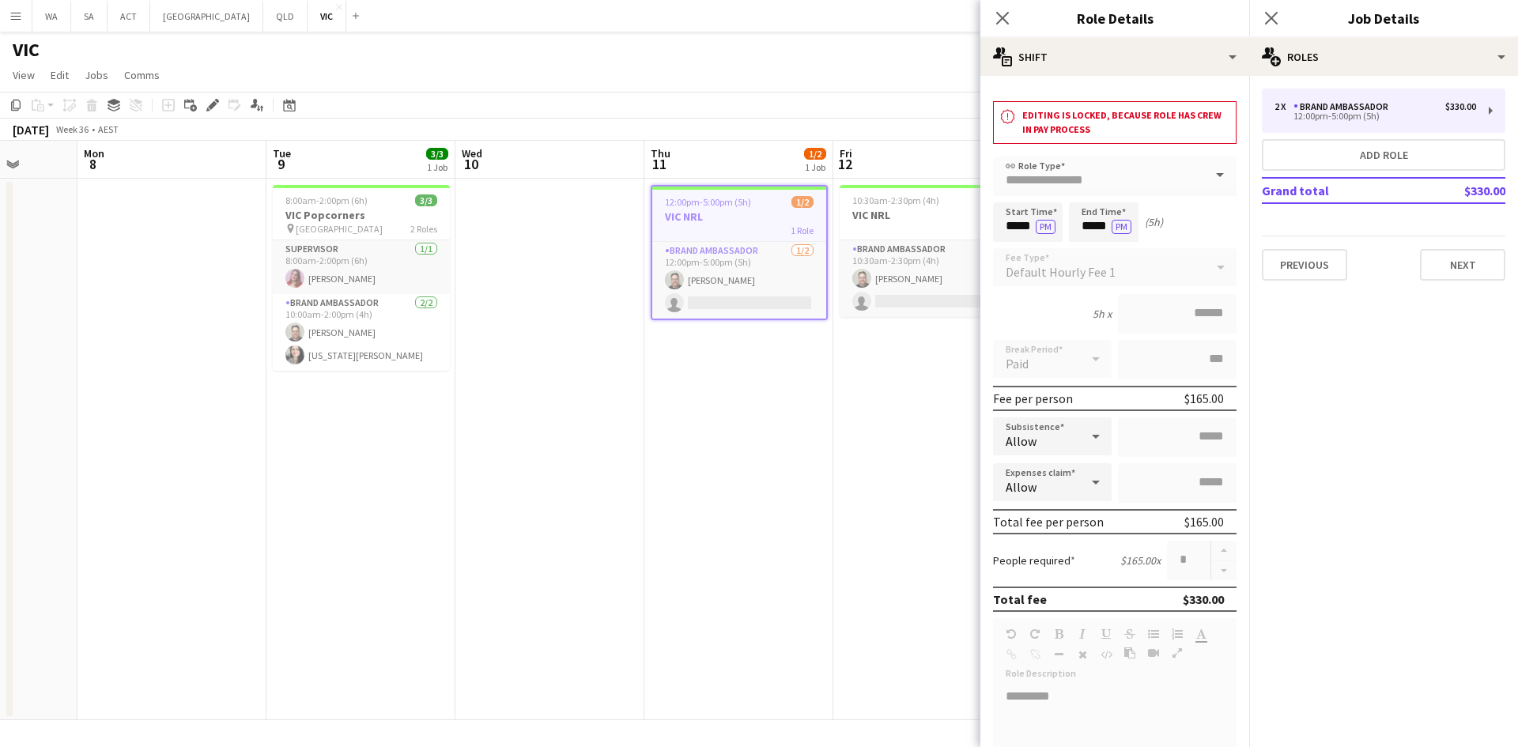
drag, startPoint x: 871, startPoint y: 380, endPoint x: 833, endPoint y: 372, distance: 38.8
click at [835, 375] on app-calendar-viewport "Fri 5 Sat 6 5/5 2 Jobs Sun 7 Mon 8 Tue 9 3/3 1 Job Wed 10 Thu 11 1/2 1 Job Fri …" at bounding box center [759, 431] width 1518 height 580
click at [735, 266] on app-card-role "Brand Ambassador [DATE] 12:00pm-5:00pm (5h) [PERSON_NAME] single-neutral-actions" at bounding box center [738, 280] width 174 height 77
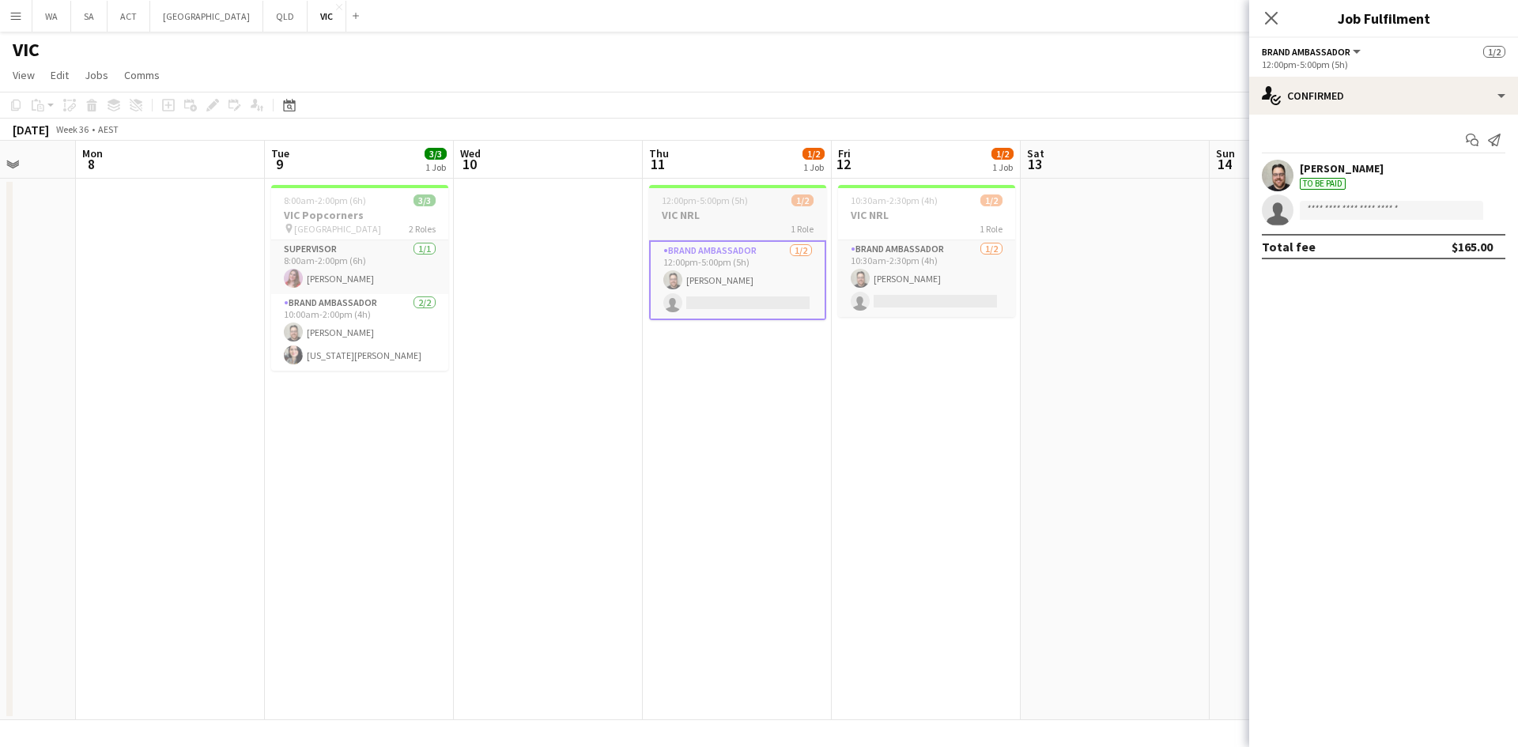
click at [700, 193] on app-job-card "12:00pm-5:00pm (5h) 1/2 VIC NRL 1 Role Brand Ambassador [DATE] 12:00pm-5:00pm (…" at bounding box center [737, 252] width 177 height 135
click at [215, 97] on div "Edit" at bounding box center [212, 105] width 19 height 19
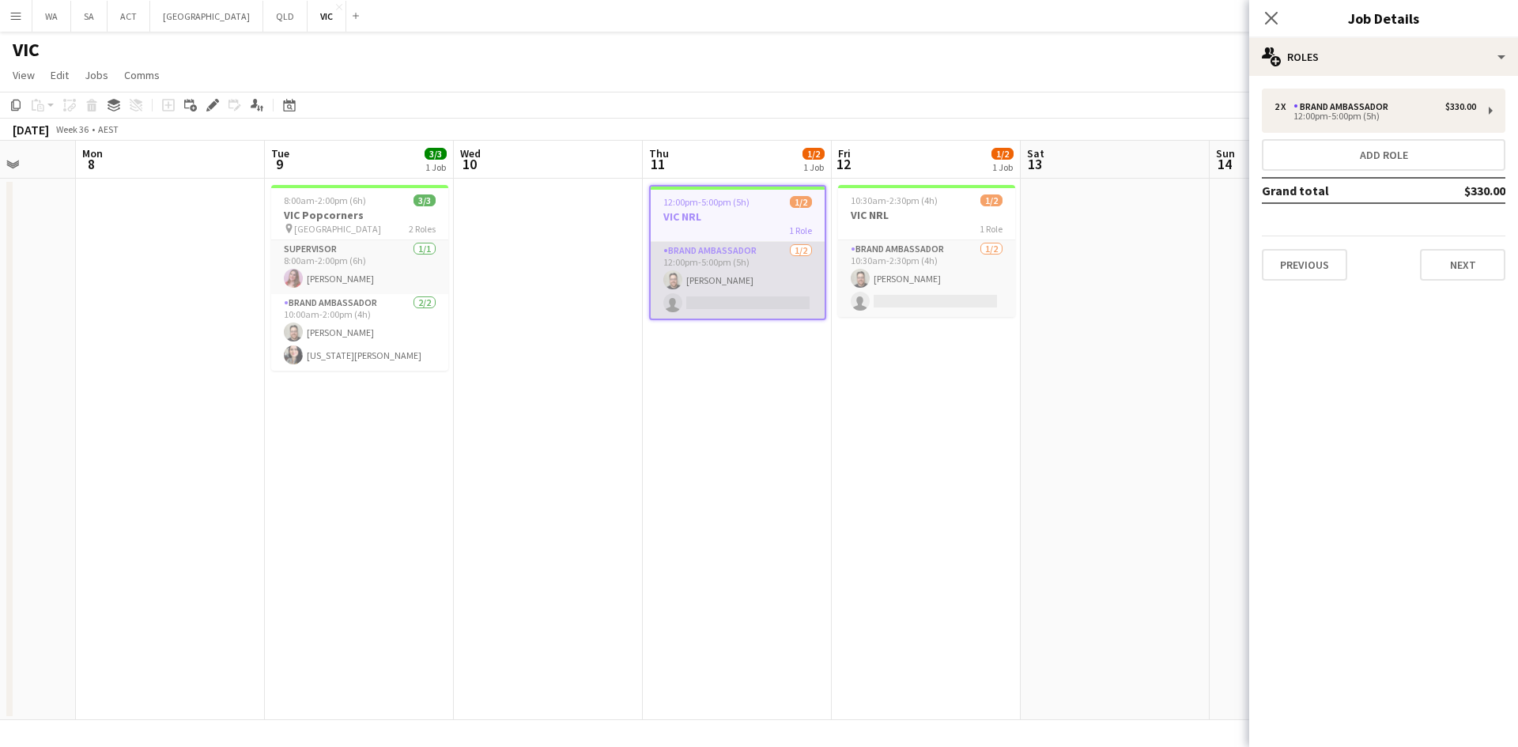
click at [718, 279] on app-card-role "Brand Ambassador [DATE] 12:00pm-5:00pm (5h) [PERSON_NAME] single-neutral-actions" at bounding box center [738, 280] width 174 height 77
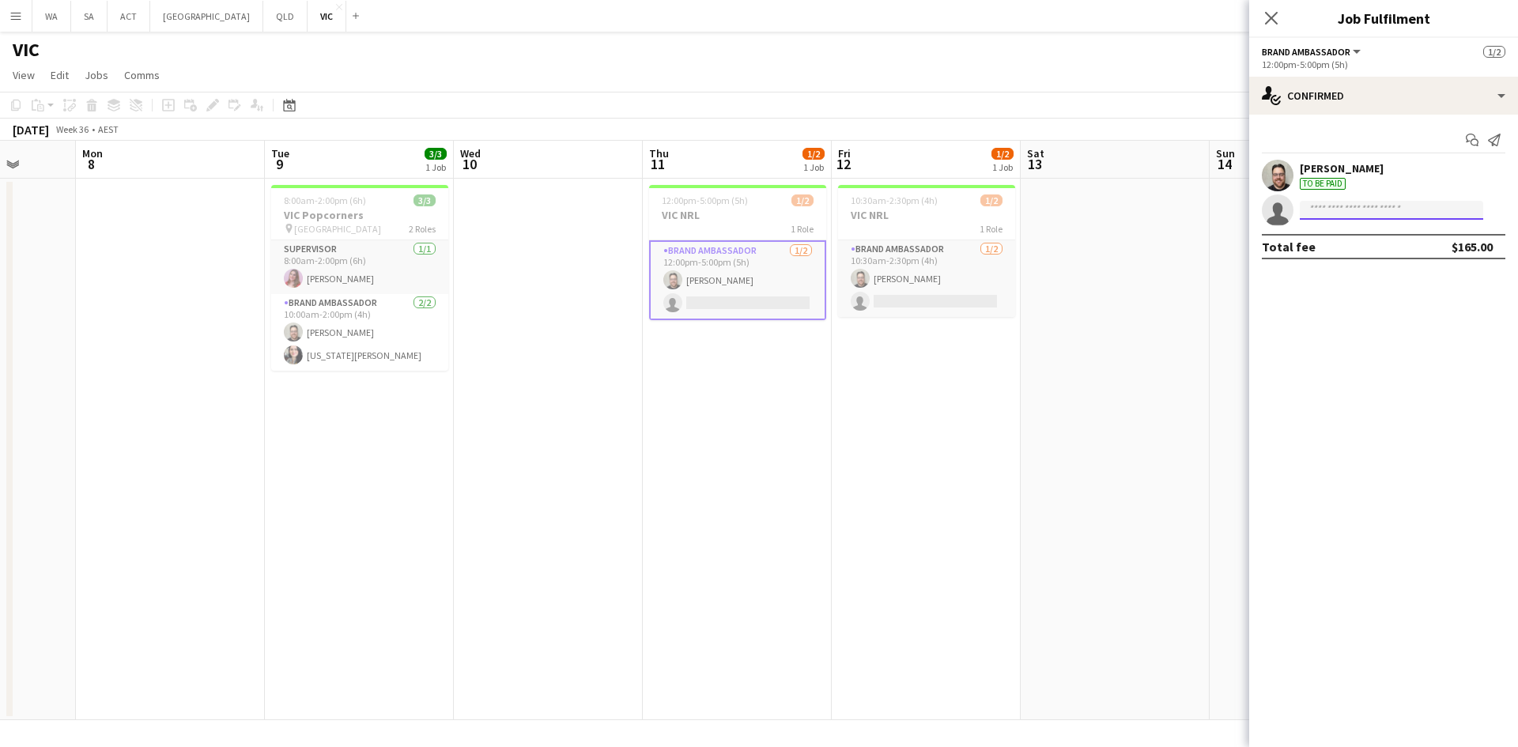
click at [1335, 218] on input at bounding box center [1391, 210] width 183 height 19
type input "*****"
click at [1313, 248] on span "[EMAIL_ADDRESS][DOMAIN_NAME]" at bounding box center [1392, 246] width 158 height 13
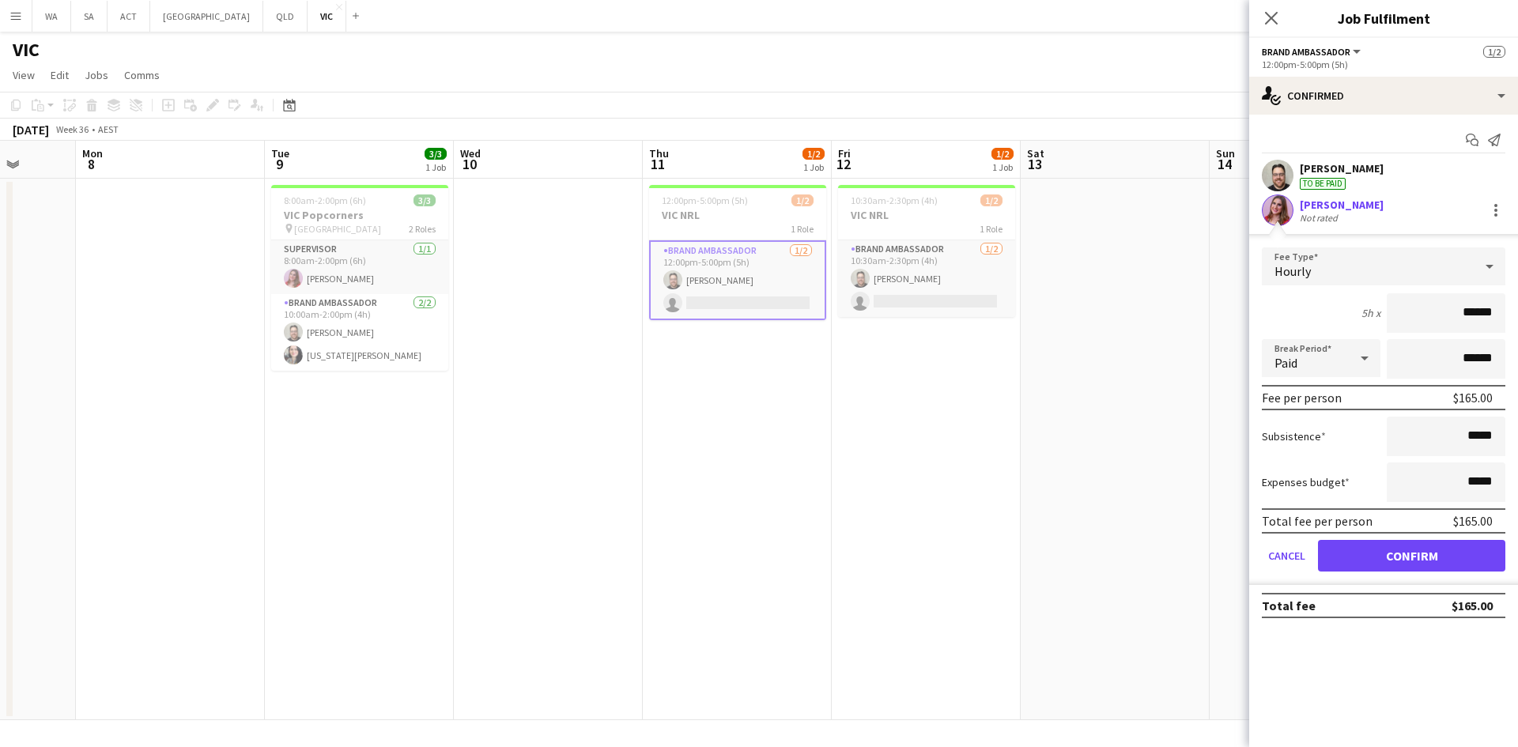
click at [1375, 532] on div "Total fee per person $165.00" at bounding box center [1384, 521] width 244 height 25
click at [1375, 562] on button "Confirm" at bounding box center [1411, 556] width 187 height 32
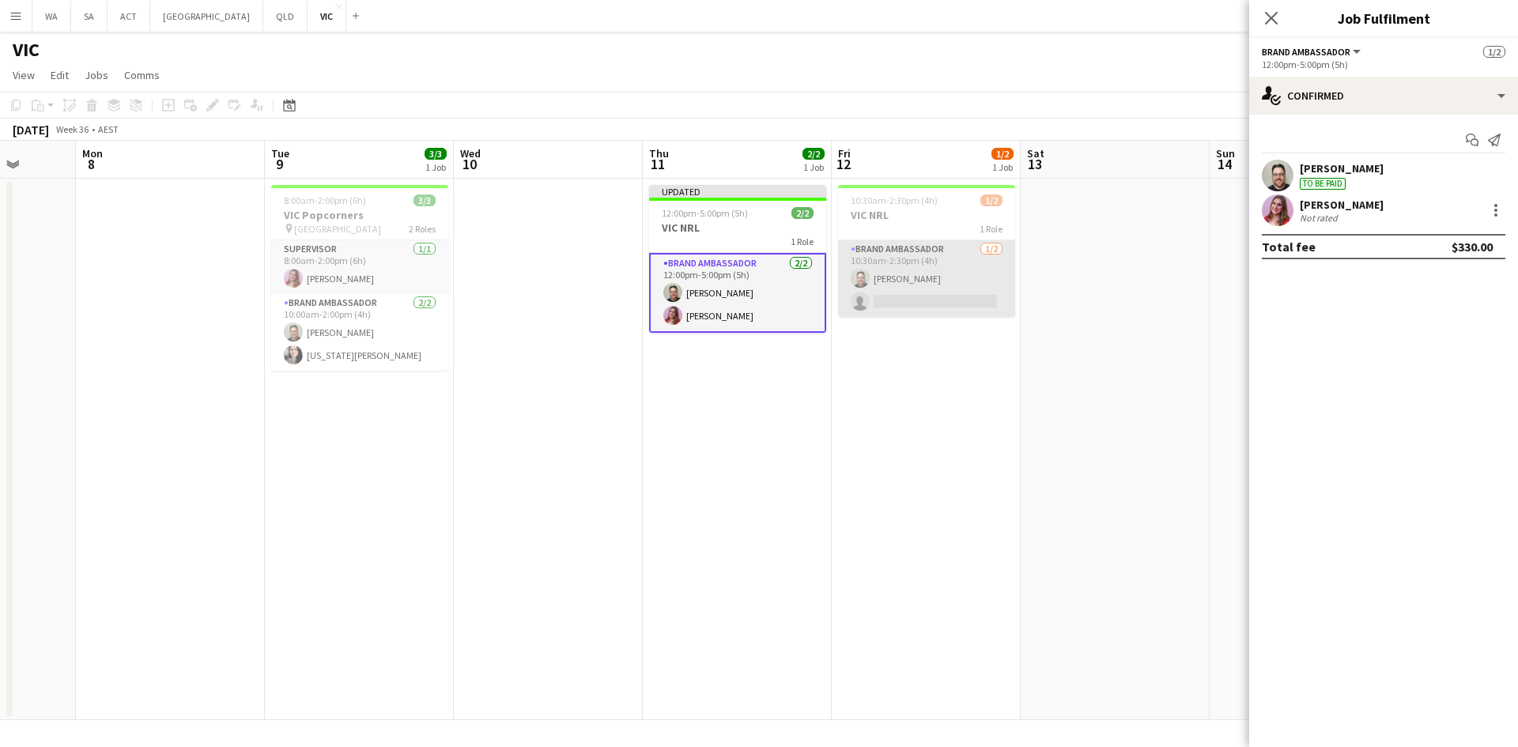
click at [934, 299] on app-card-role "Brand Ambassador [DATE] 10:30am-2:30pm (4h) [PERSON_NAME] single-neutral-actions" at bounding box center [926, 278] width 177 height 77
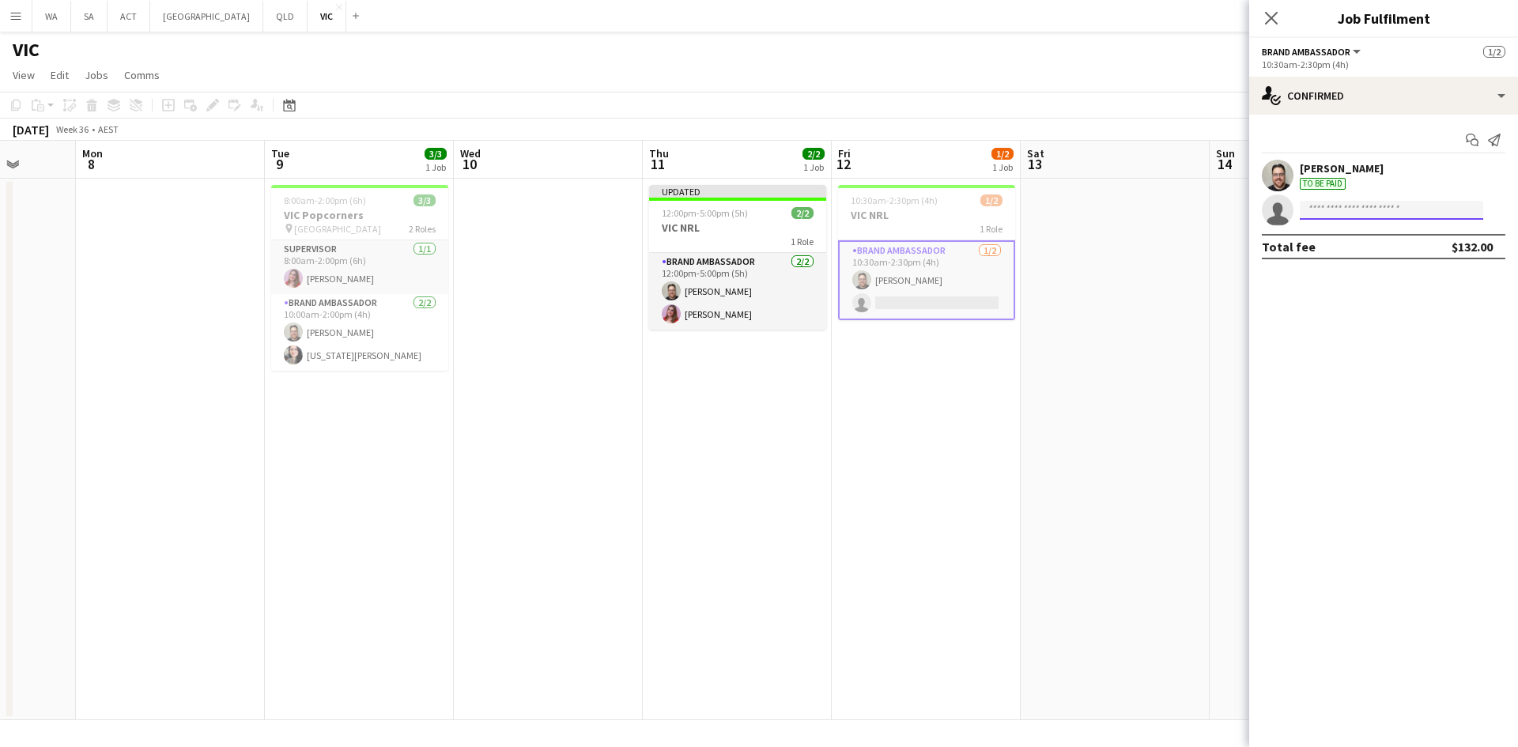
click at [1380, 208] on input at bounding box center [1391, 210] width 183 height 19
type input "*****"
click at [1353, 255] on span "[PHONE_NUMBER]" at bounding box center [1392, 258] width 158 height 13
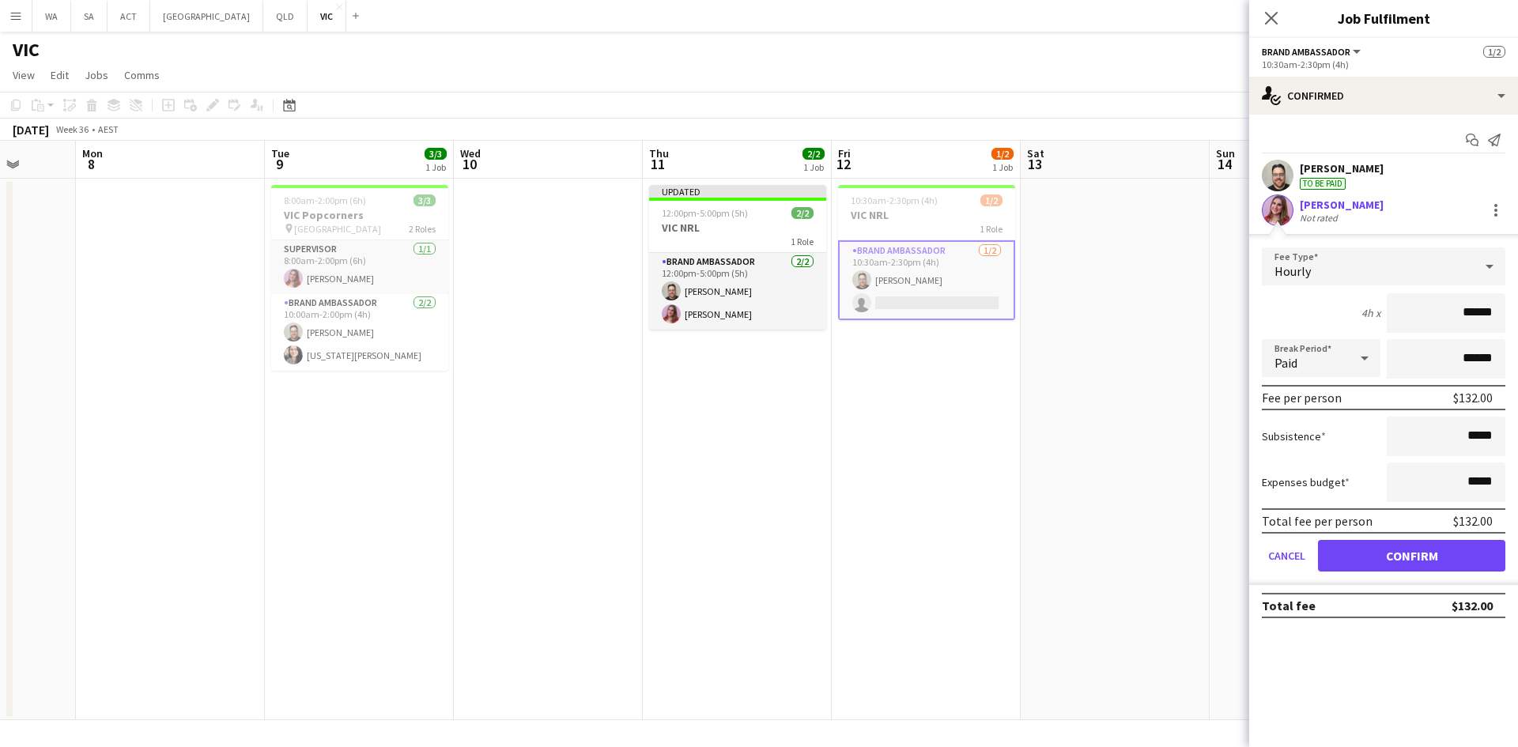
click at [1352, 534] on div "Total fee per person $132.00" at bounding box center [1384, 521] width 244 height 25
click at [1352, 557] on button "Confirm" at bounding box center [1411, 556] width 187 height 32
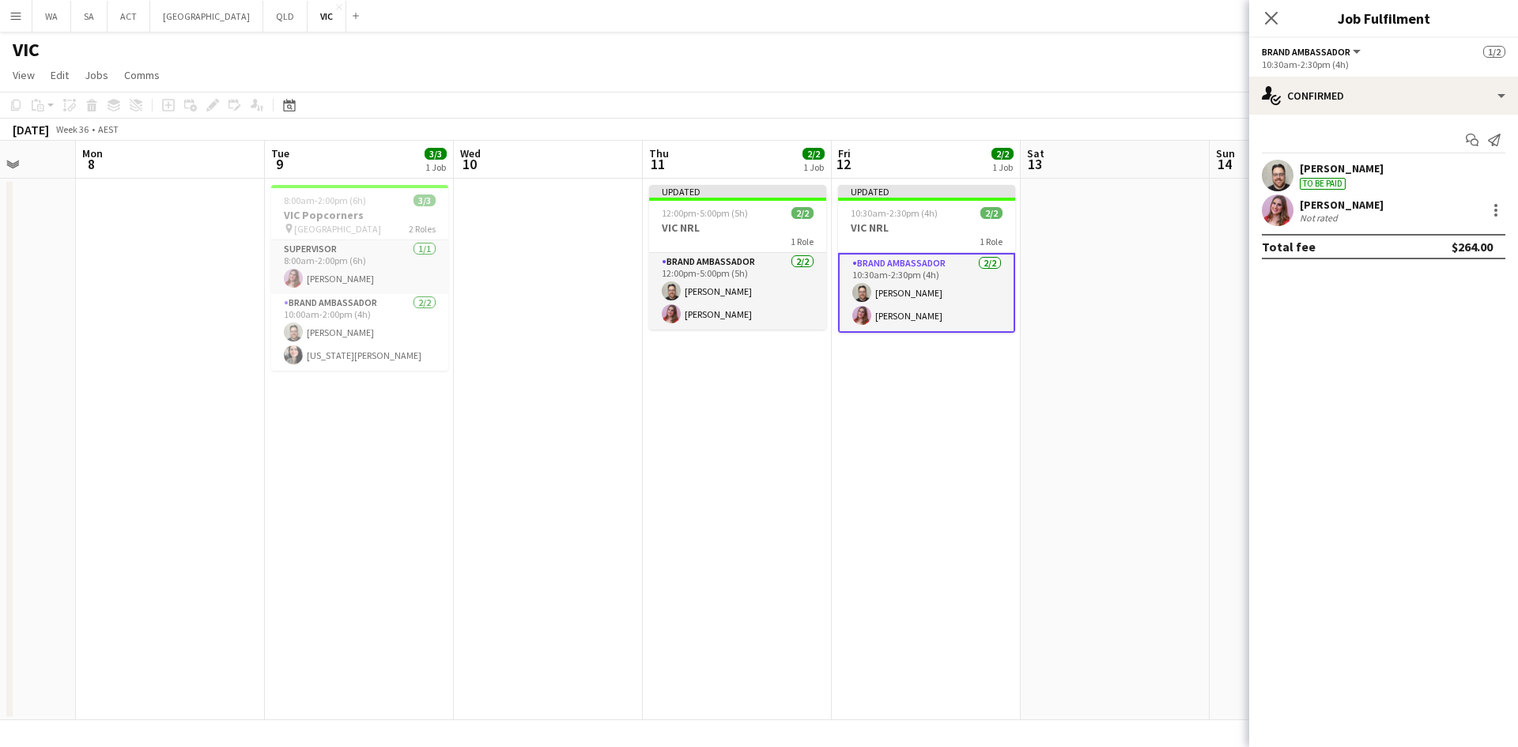
click at [1058, 520] on app-date-cell at bounding box center [1115, 450] width 189 height 542
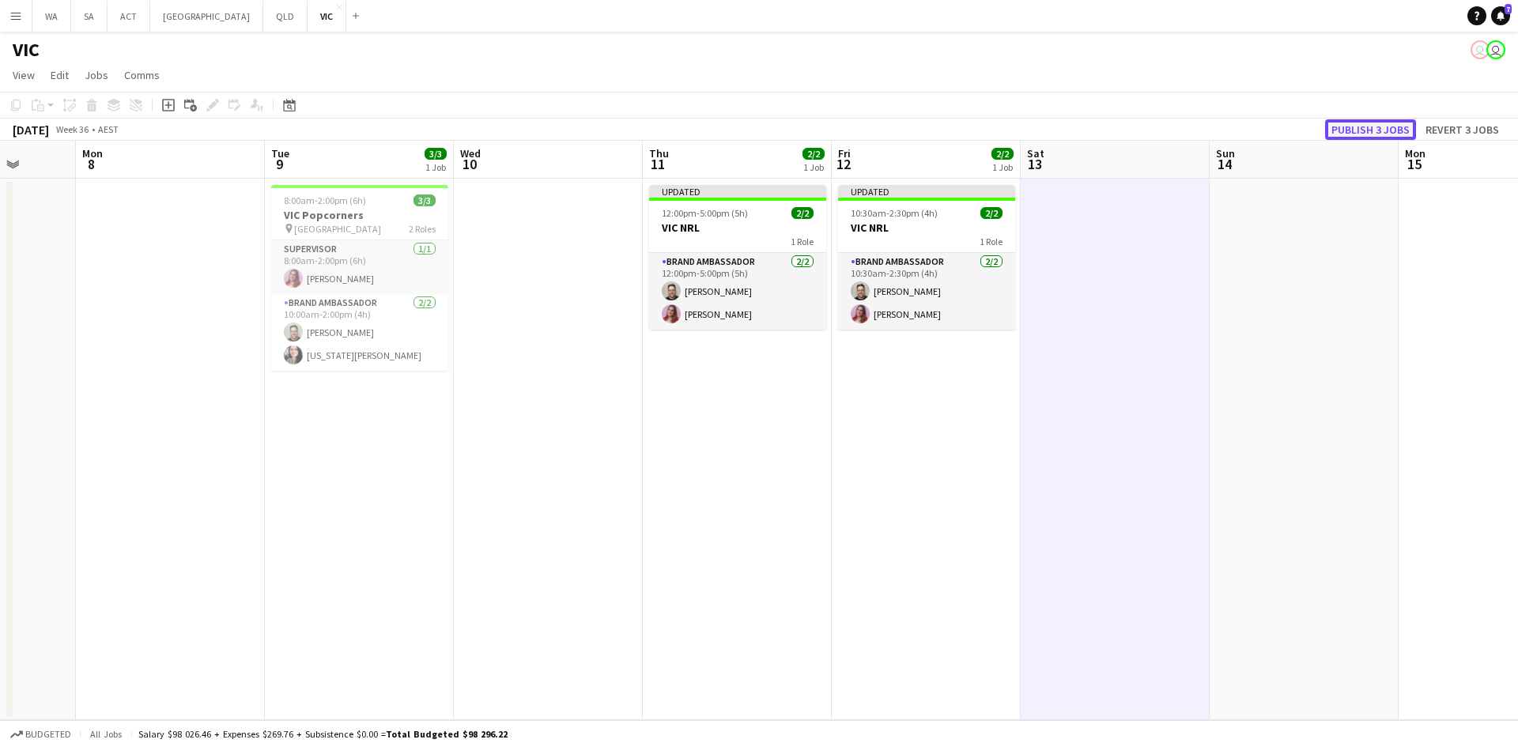
click at [1377, 138] on button "Publish 3 jobs" at bounding box center [1370, 129] width 91 height 21
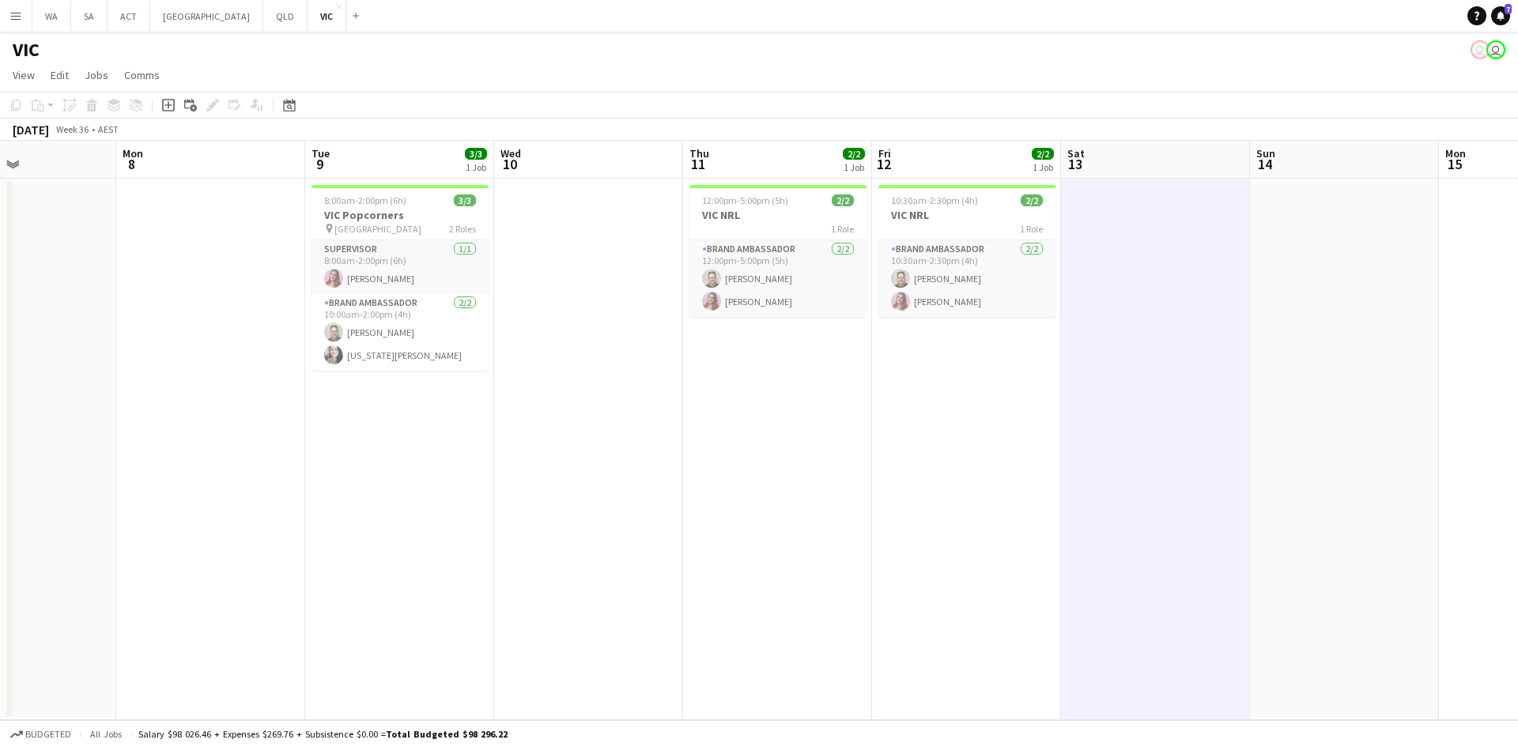
drag, startPoint x: 1331, startPoint y: 217, endPoint x: 803, endPoint y: 357, distance: 546.5
click at [803, 356] on app-calendar-viewport "Fri 5 Sat 6 5/5 2 Jobs Sun 7 Mon 8 Tue 9 3/3 1 Job Wed 10 Thu 11 2/2 1 Job Fri …" at bounding box center [759, 431] width 1518 height 580
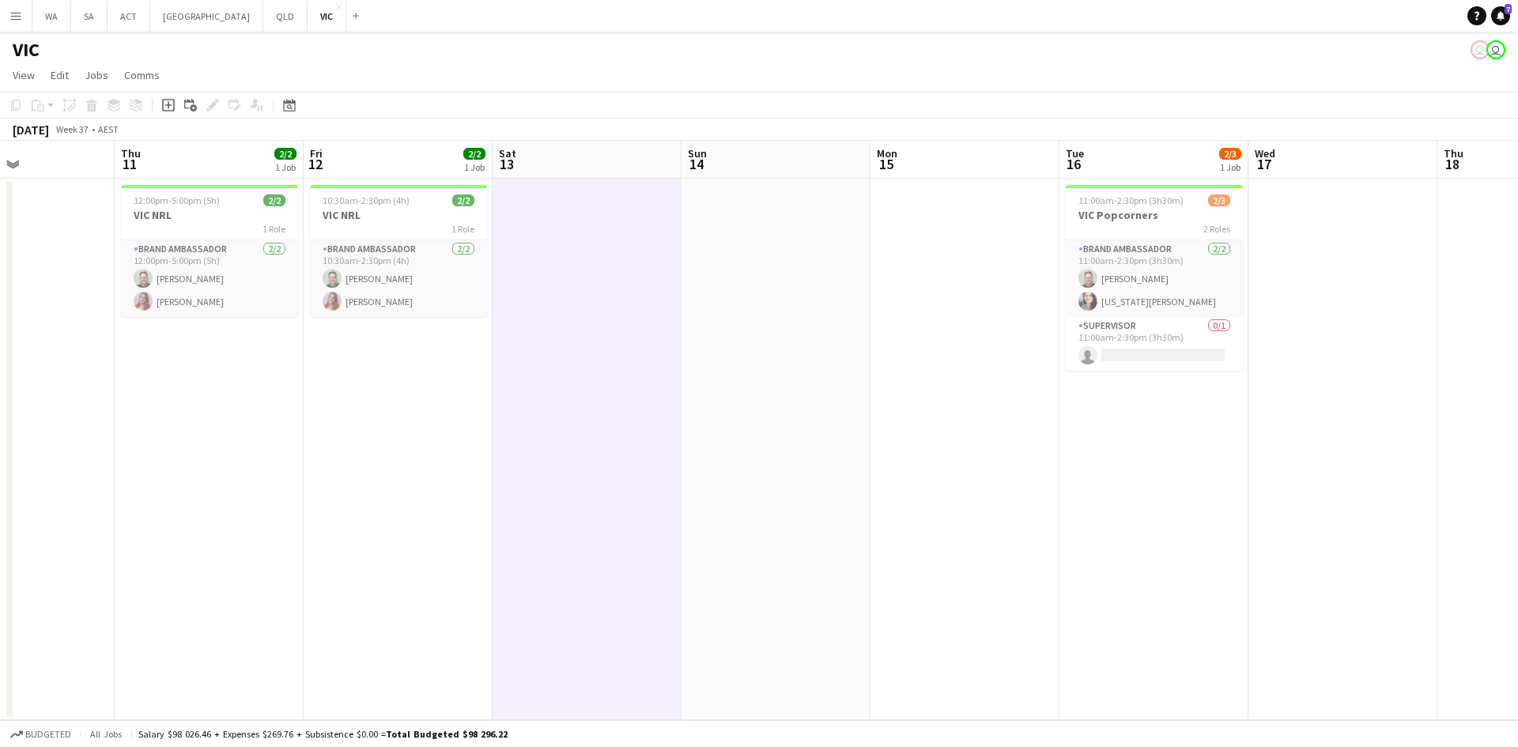
scroll to position [0, 664]
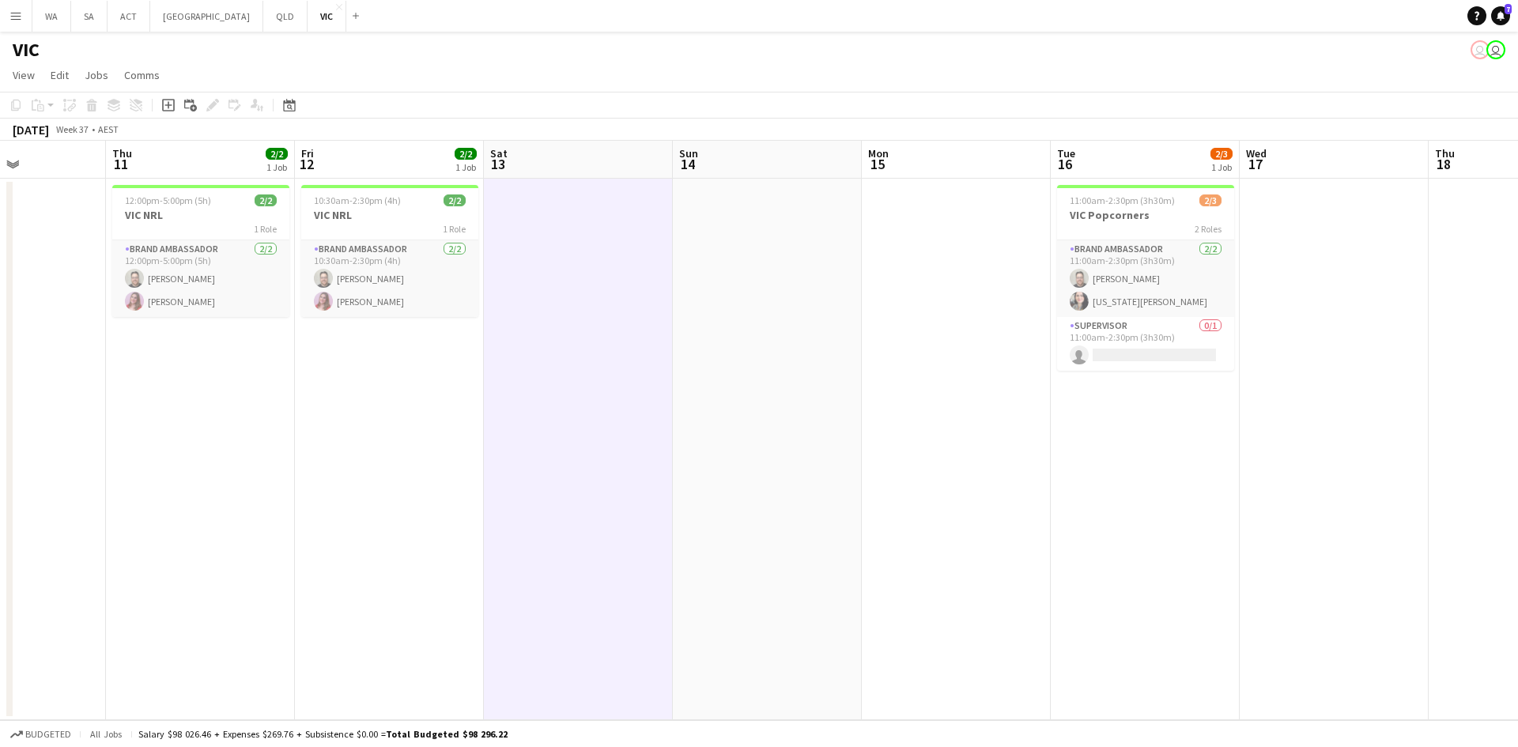
drag, startPoint x: 889, startPoint y: 323, endPoint x: 467, endPoint y: 363, distance: 424.2
click at [467, 363] on app-calendar-viewport "Sun 7 Mon 8 Tue 9 3/3 1 Job Wed 10 Thu 11 2/2 1 Job Fri 12 2/2 1 Job Sat 13 Sun…" at bounding box center [759, 431] width 1518 height 580
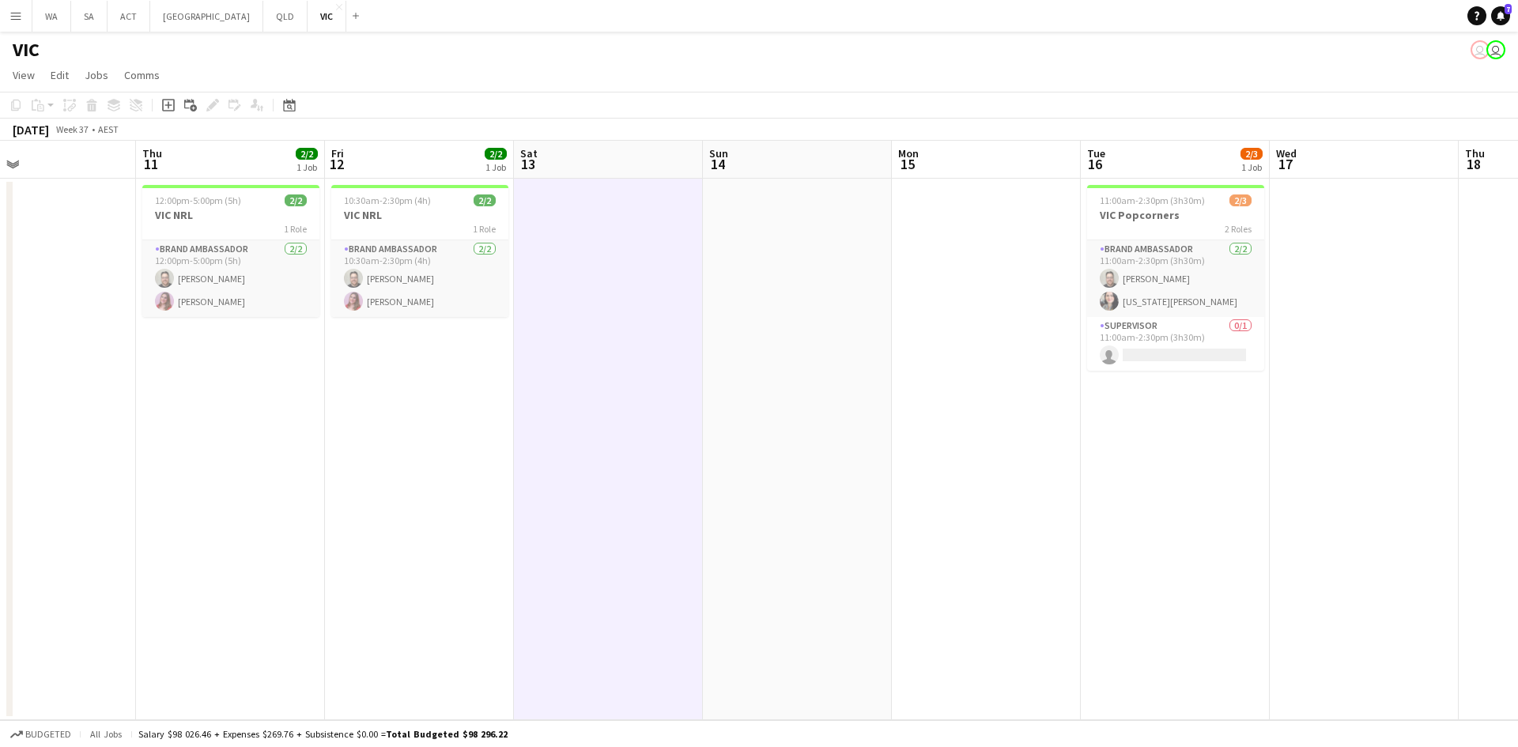
drag, startPoint x: 998, startPoint y: 221, endPoint x: 1184, endPoint y: 250, distance: 188.0
click at [1273, 241] on app-calendar-viewport "Mon 8 Tue 9 3/3 1 Job Wed 10 Thu 11 2/2 1 Job Fri 12 2/2 1 Job Sat 13 Sun 14 Mo…" at bounding box center [759, 431] width 1518 height 580
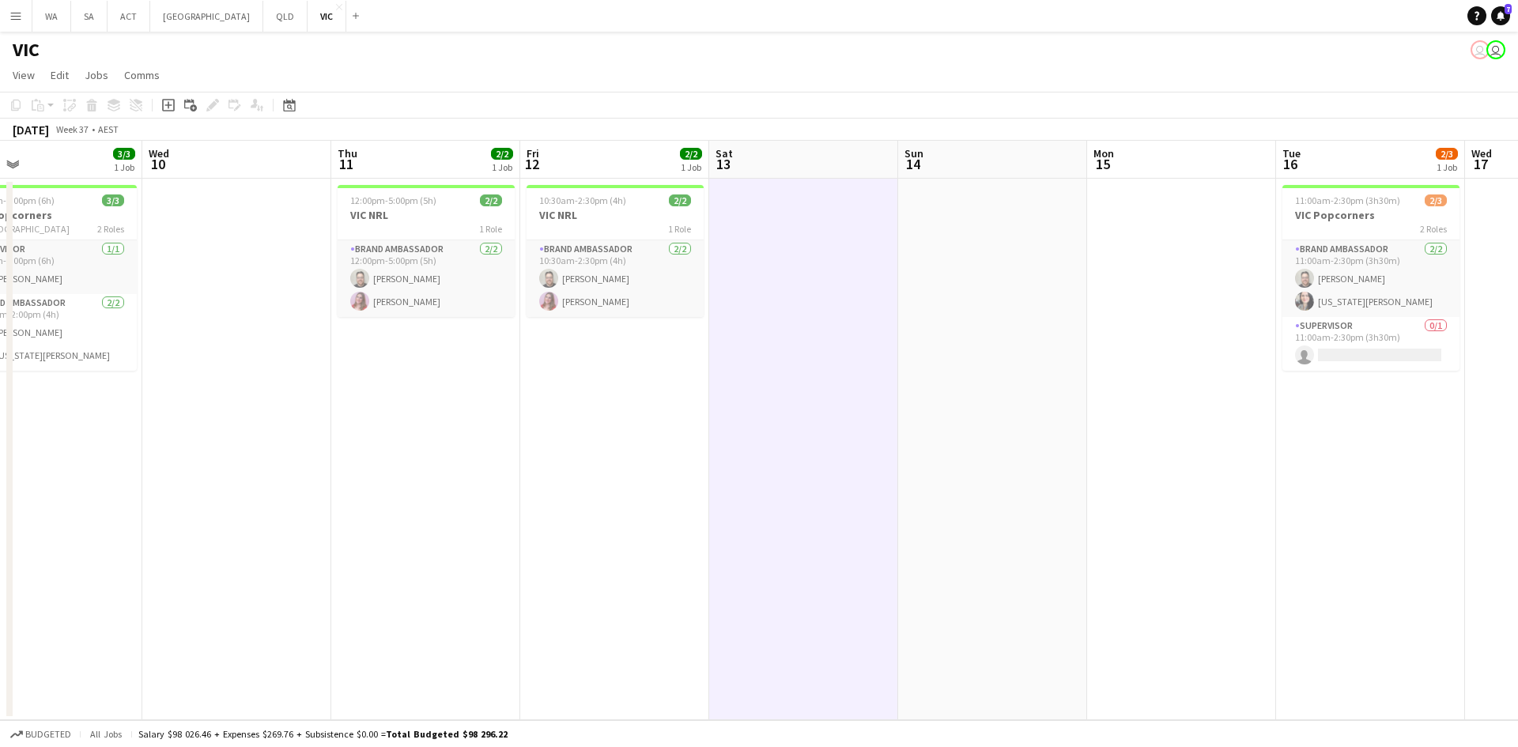
click at [887, 295] on app-calendar-viewport "Sun 7 Mon 8 Tue 9 3/3 1 Job Wed 10 Thu 11 2/2 1 Job Fri 12 2/2 1 Job Sat 13 Sun…" at bounding box center [759, 431] width 1518 height 580
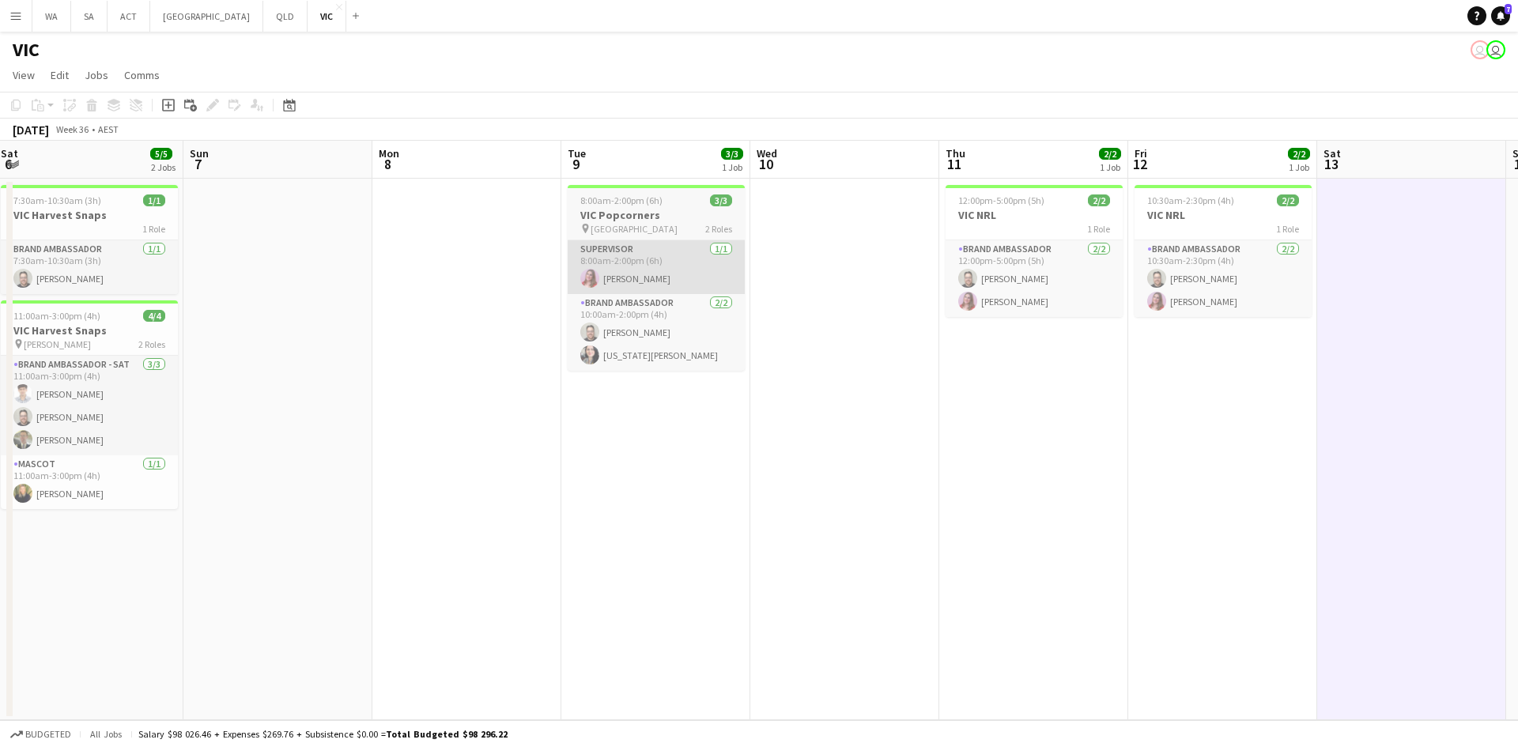
drag, startPoint x: 467, startPoint y: 313, endPoint x: 676, endPoint y: 274, distance: 212.5
click at [678, 277] on app-calendar-viewport "Thu 4 2/2 1 Job Fri 5 Sat 6 5/5 2 Jobs Sun 7 Mon 8 Tue 9 3/3 1 Job Wed 10 Thu 1…" at bounding box center [759, 431] width 1518 height 580
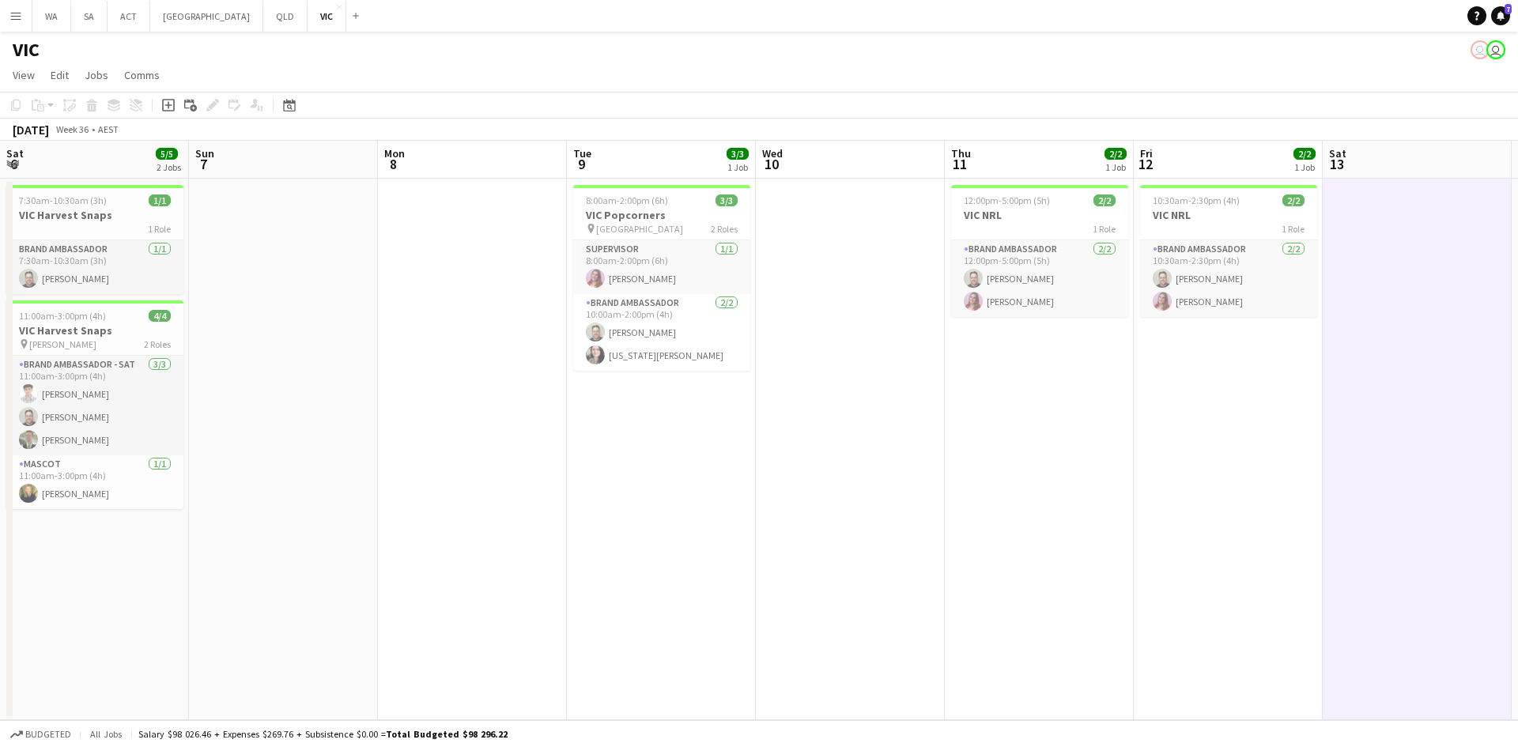
click at [846, 201] on app-date-cell at bounding box center [850, 450] width 189 height 542
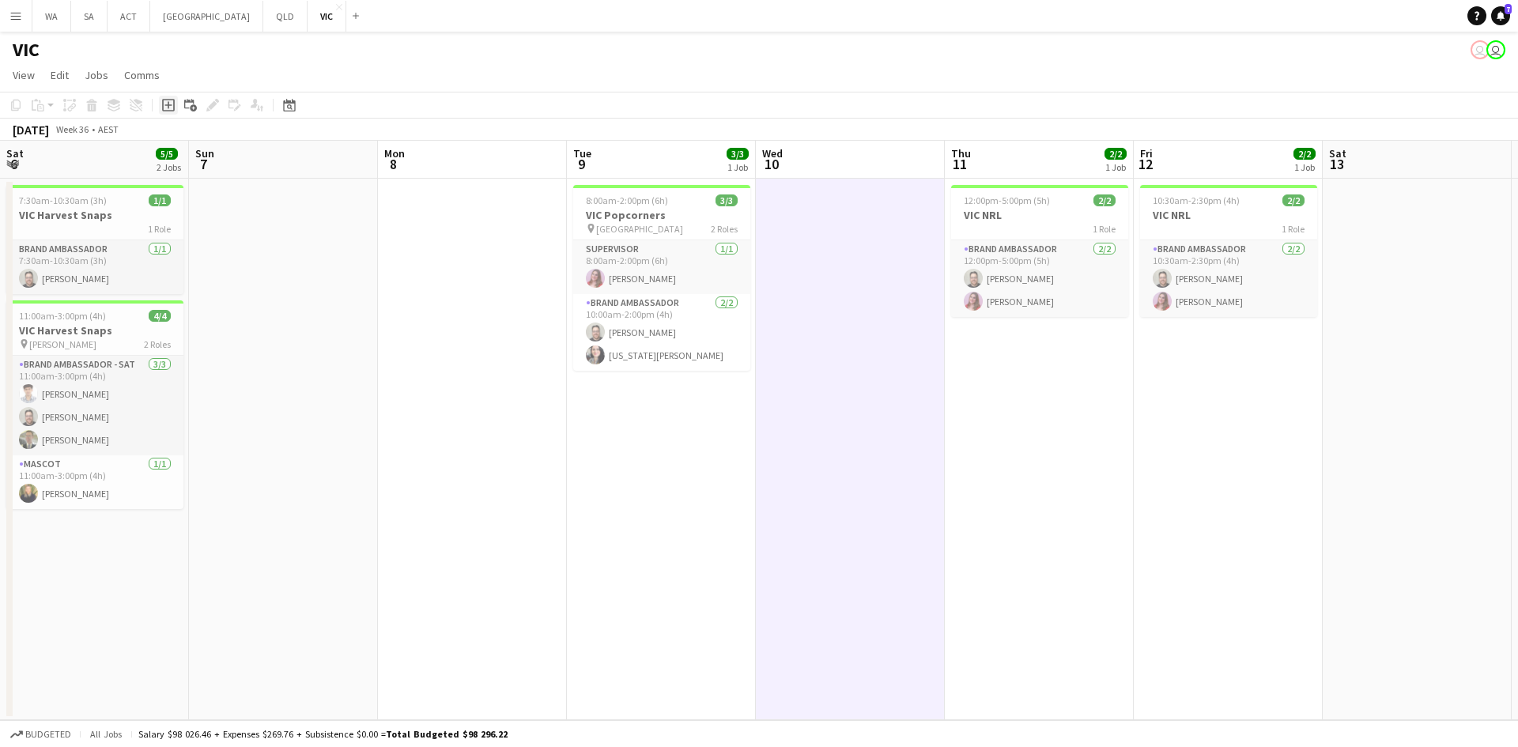
click at [164, 100] on icon at bounding box center [168, 105] width 13 height 13
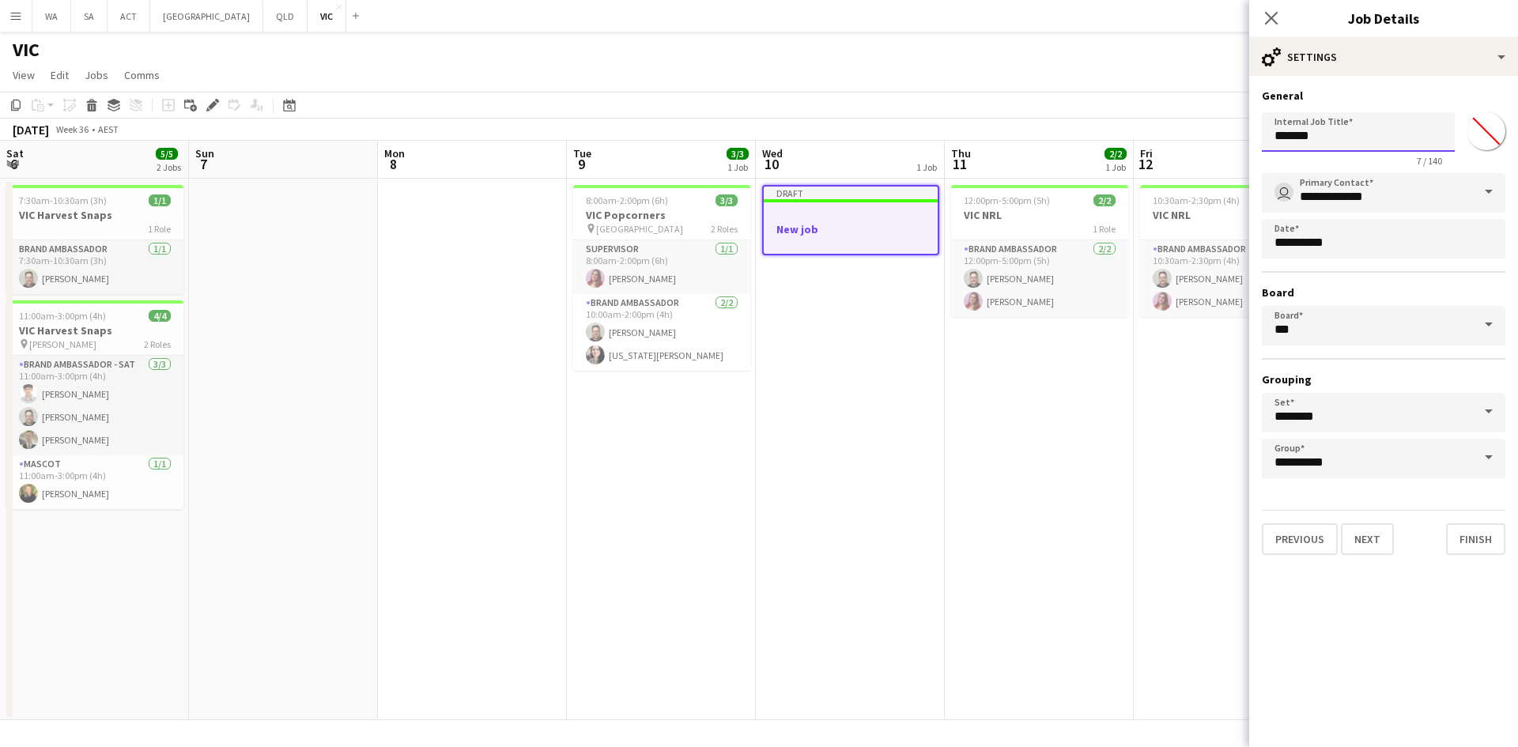
click at [1313, 131] on input "*******" at bounding box center [1358, 132] width 193 height 40
type input "**********"
click at [1347, 558] on div "**********" at bounding box center [1384, 322] width 269 height 492
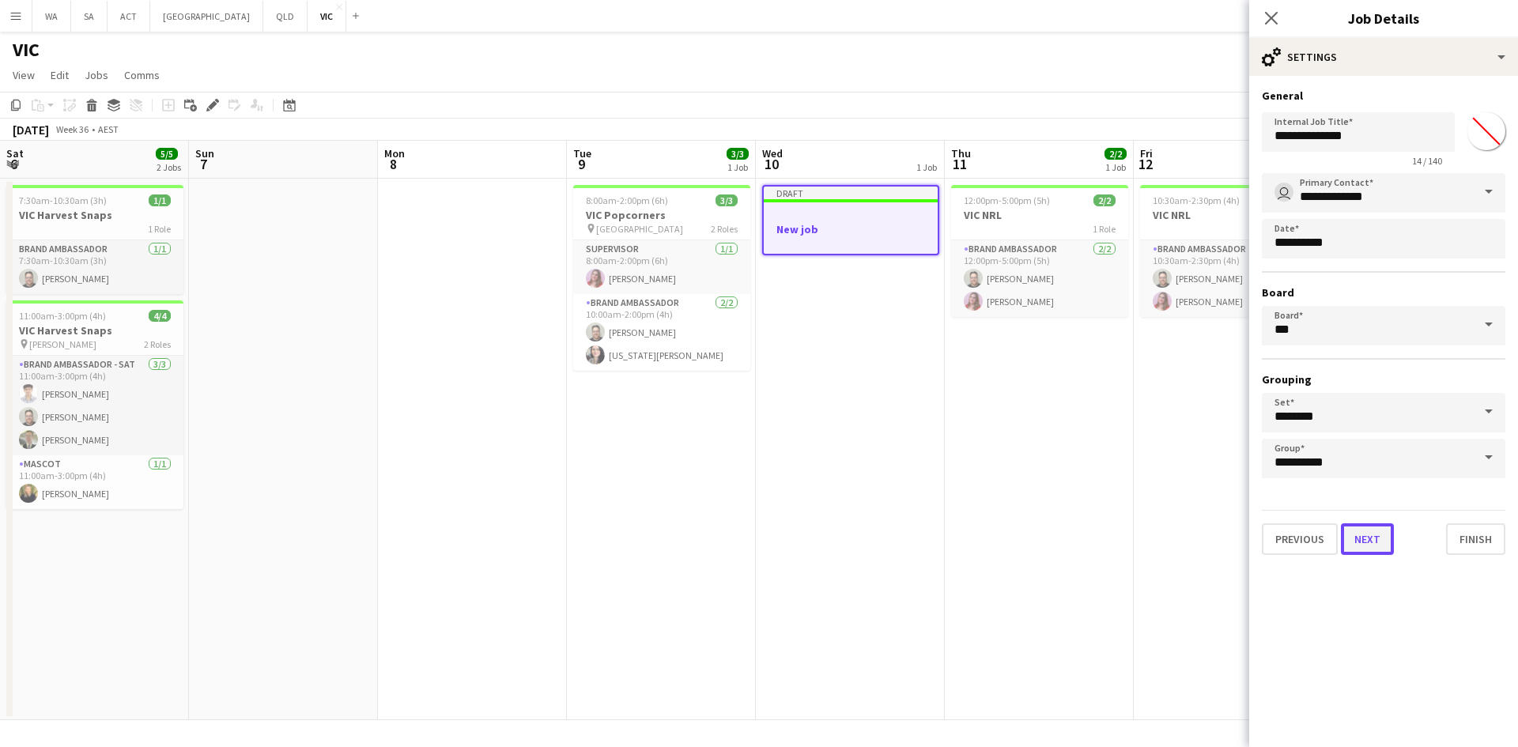
click at [1348, 526] on button "Next" at bounding box center [1367, 540] width 53 height 32
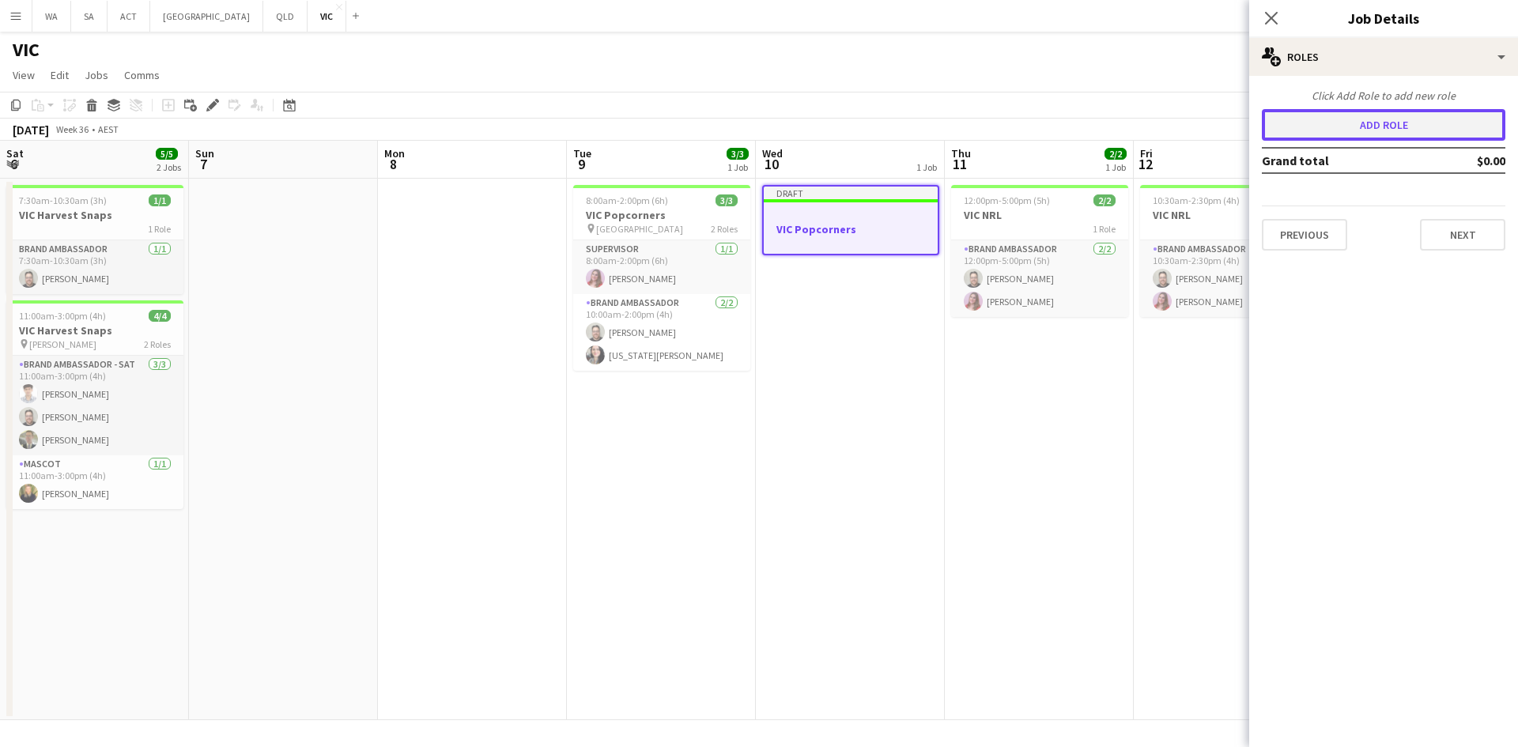
click at [1373, 122] on button "Add role" at bounding box center [1384, 125] width 244 height 32
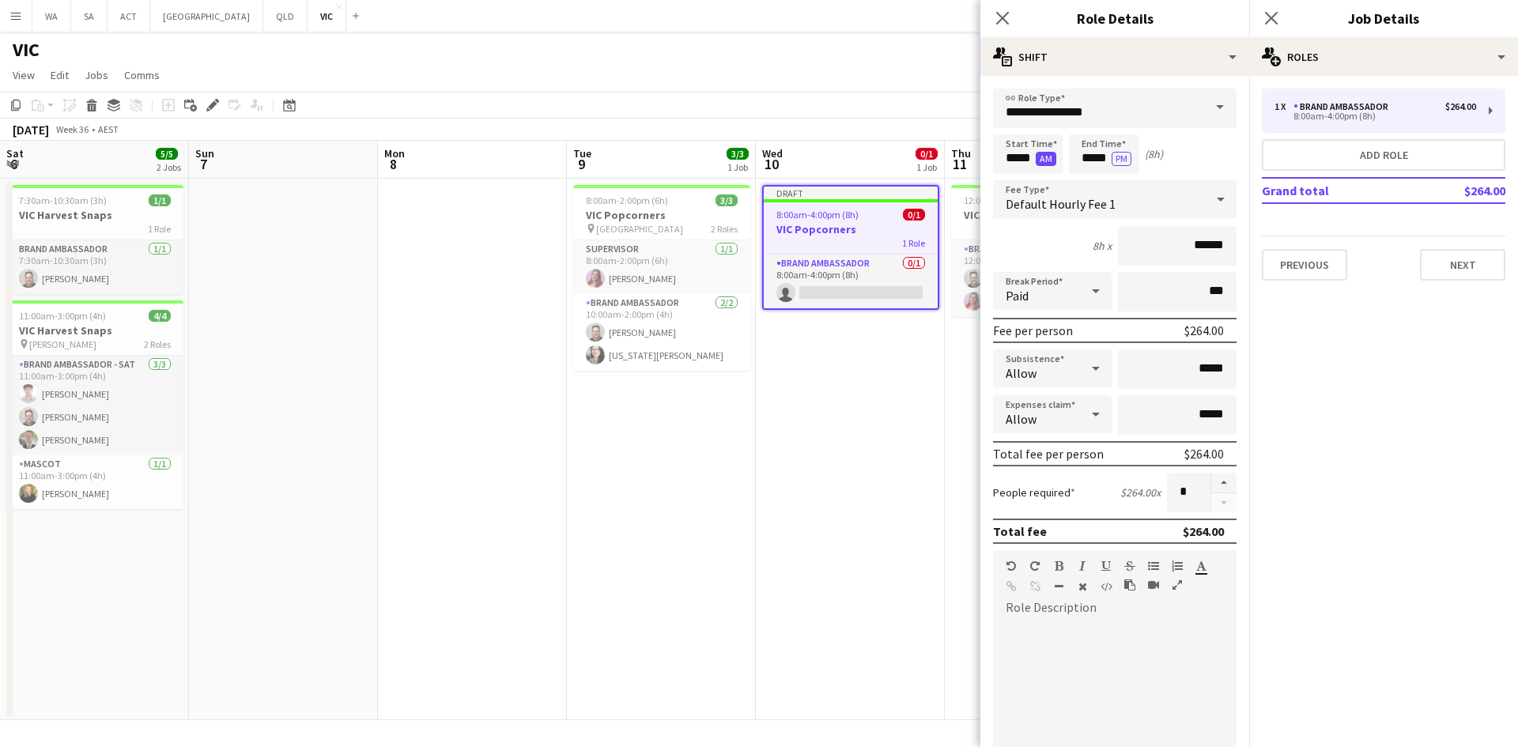
click at [1036, 164] on button "AM" at bounding box center [1046, 159] width 21 height 14
click at [1041, 162] on button "PM" at bounding box center [1046, 159] width 20 height 14
click at [1056, 104] on input "**********" at bounding box center [1115, 109] width 244 height 40
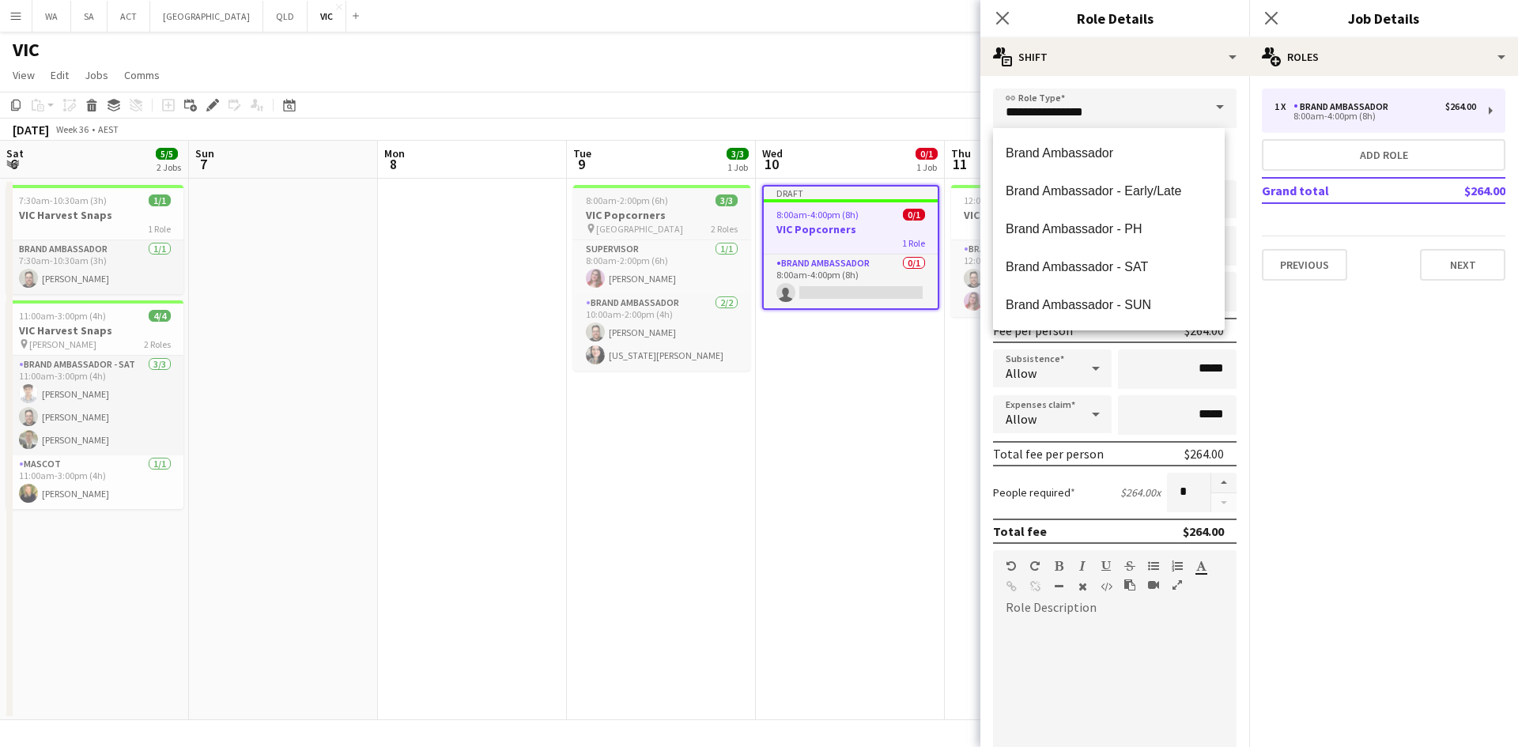
click at [694, 232] on div "pin University of Melbourne 2 Roles" at bounding box center [661, 228] width 177 height 13
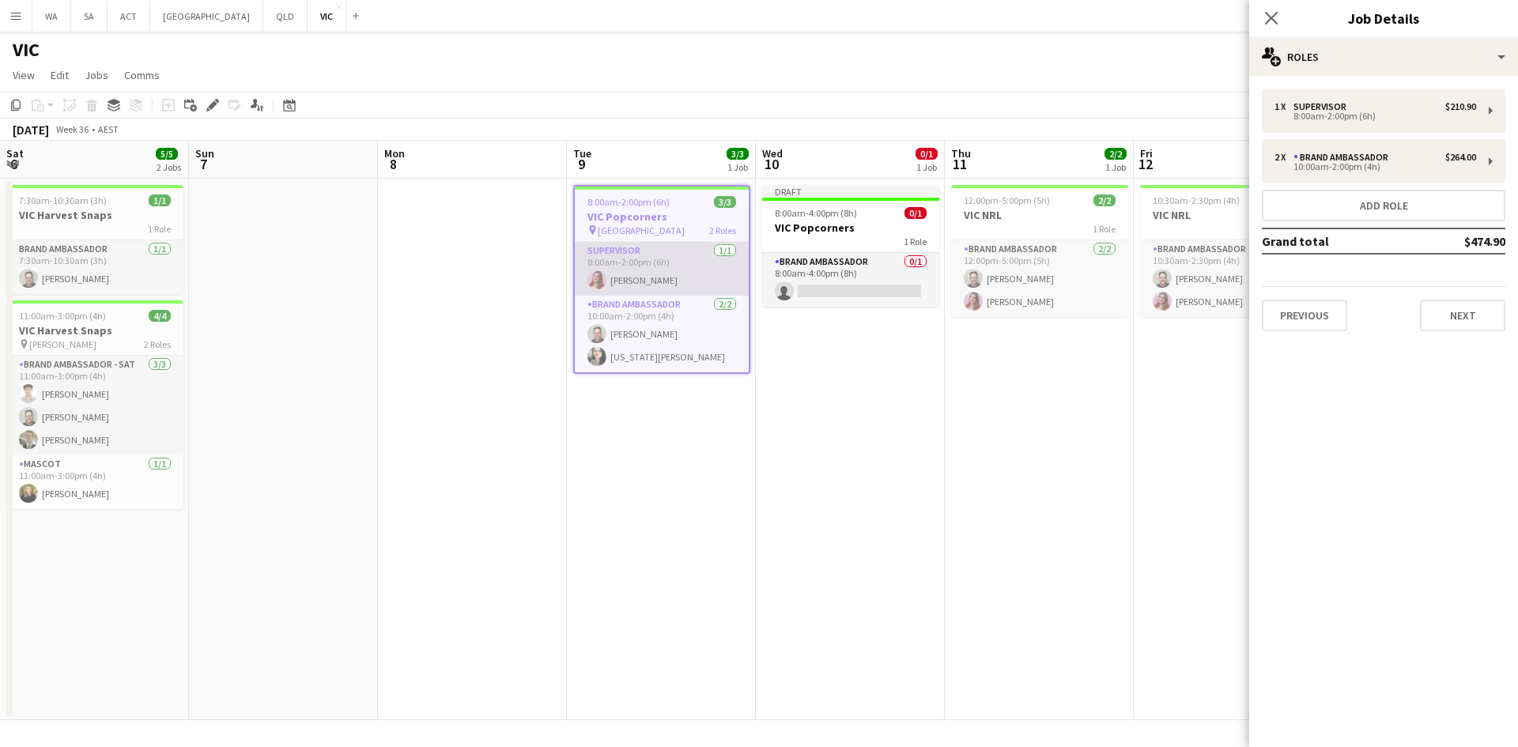
click at [683, 259] on app-card-role "Supervisor [DATE] 8:00am-2:00pm (6h) [PERSON_NAME]" at bounding box center [662, 269] width 174 height 54
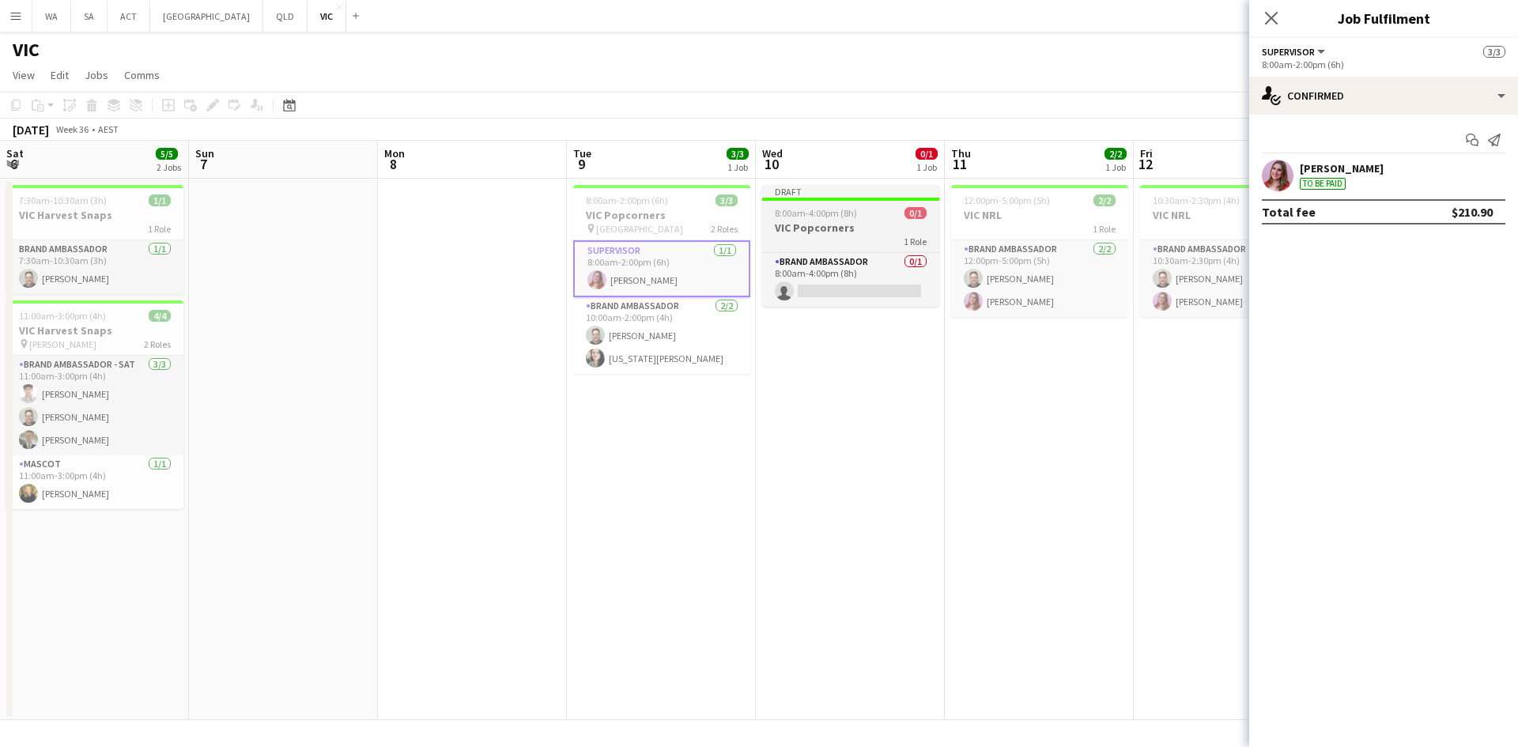
click at [815, 237] on div "1 Role" at bounding box center [850, 241] width 177 height 13
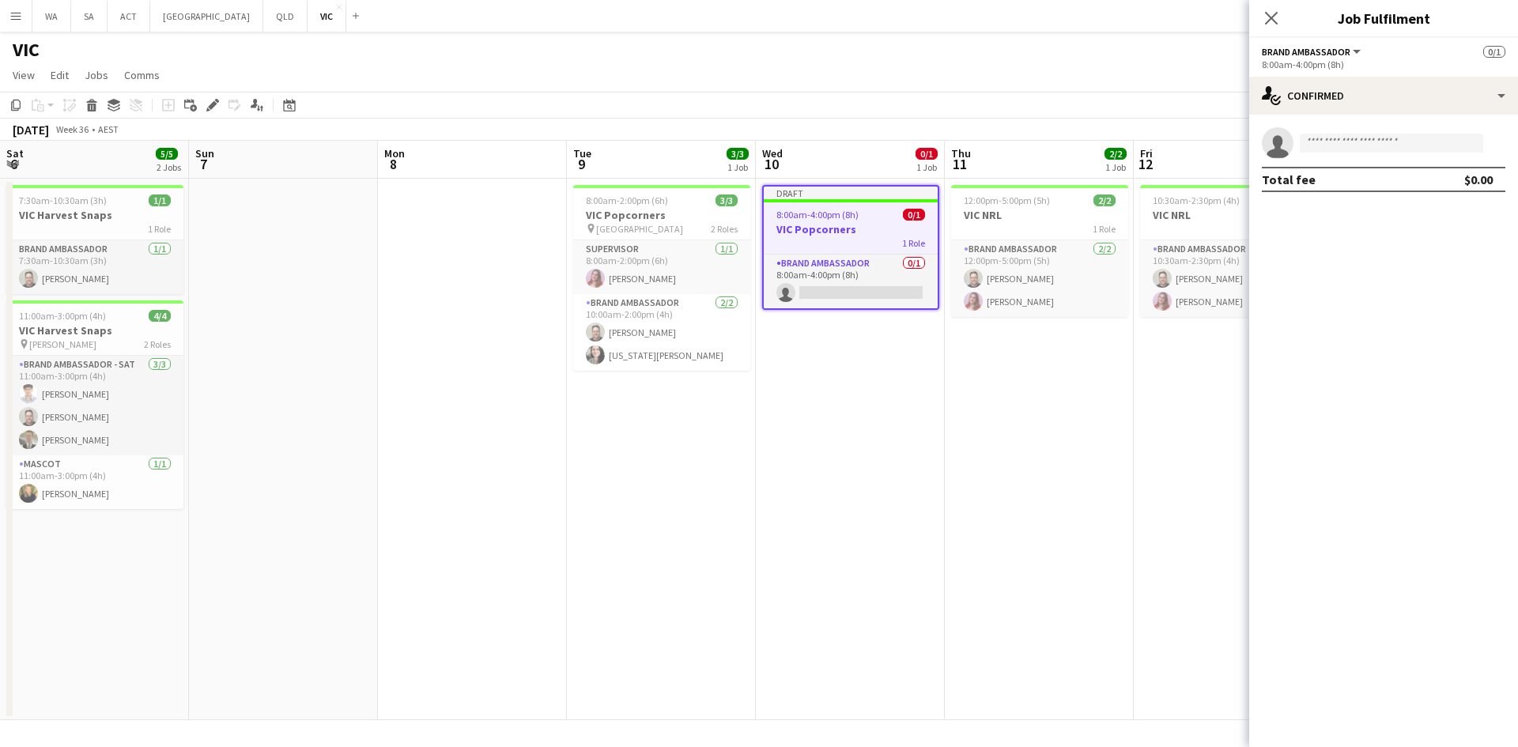
click at [201, 104] on div "Add job Add linked Job Edit Edit linked Job Applicants" at bounding box center [206, 105] width 121 height 19
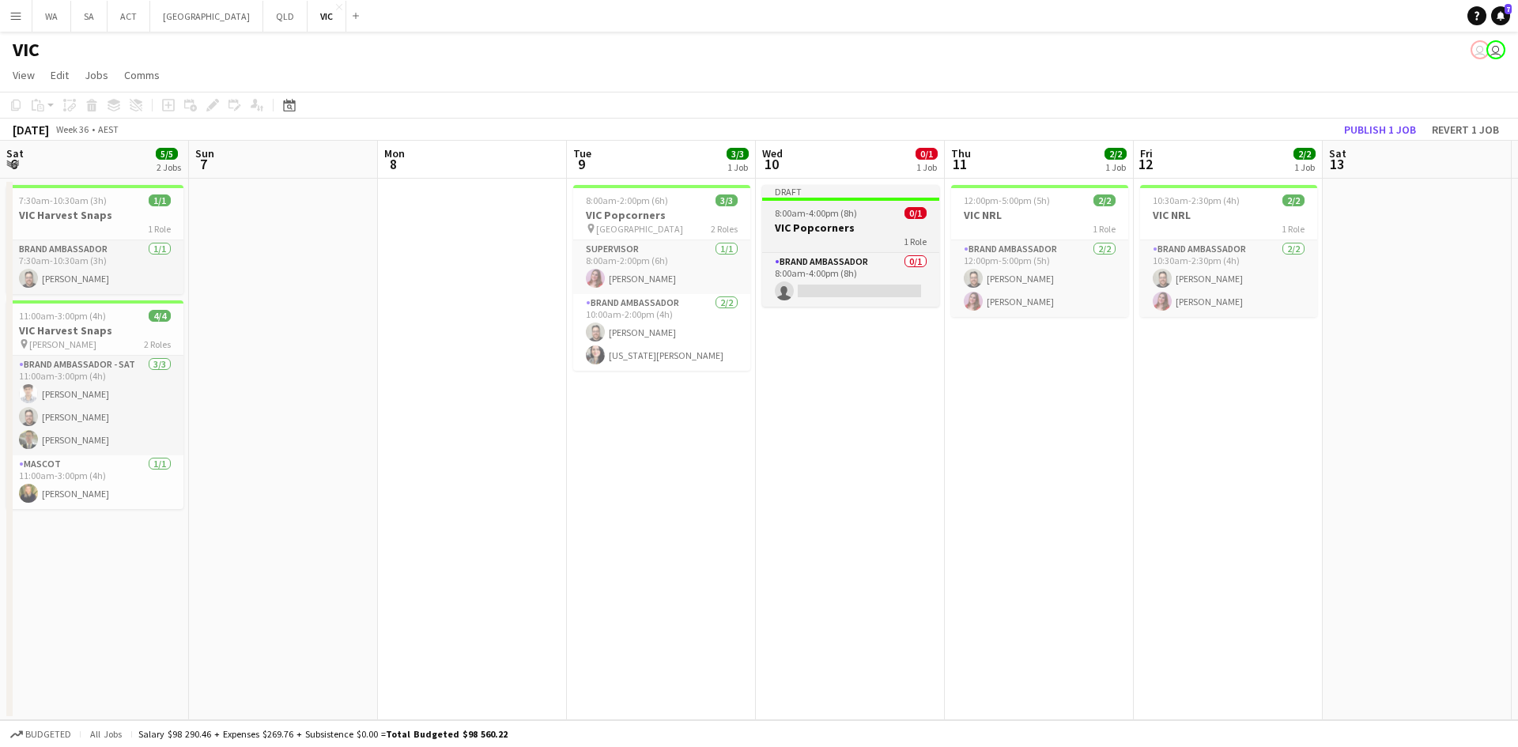
click at [782, 201] on app-job-card "Draft 8:00am-4:00pm (8h) 0/1 VIC Popcorners 1 Role Brand Ambassador 0/1 8:00am-…" at bounding box center [850, 246] width 177 height 122
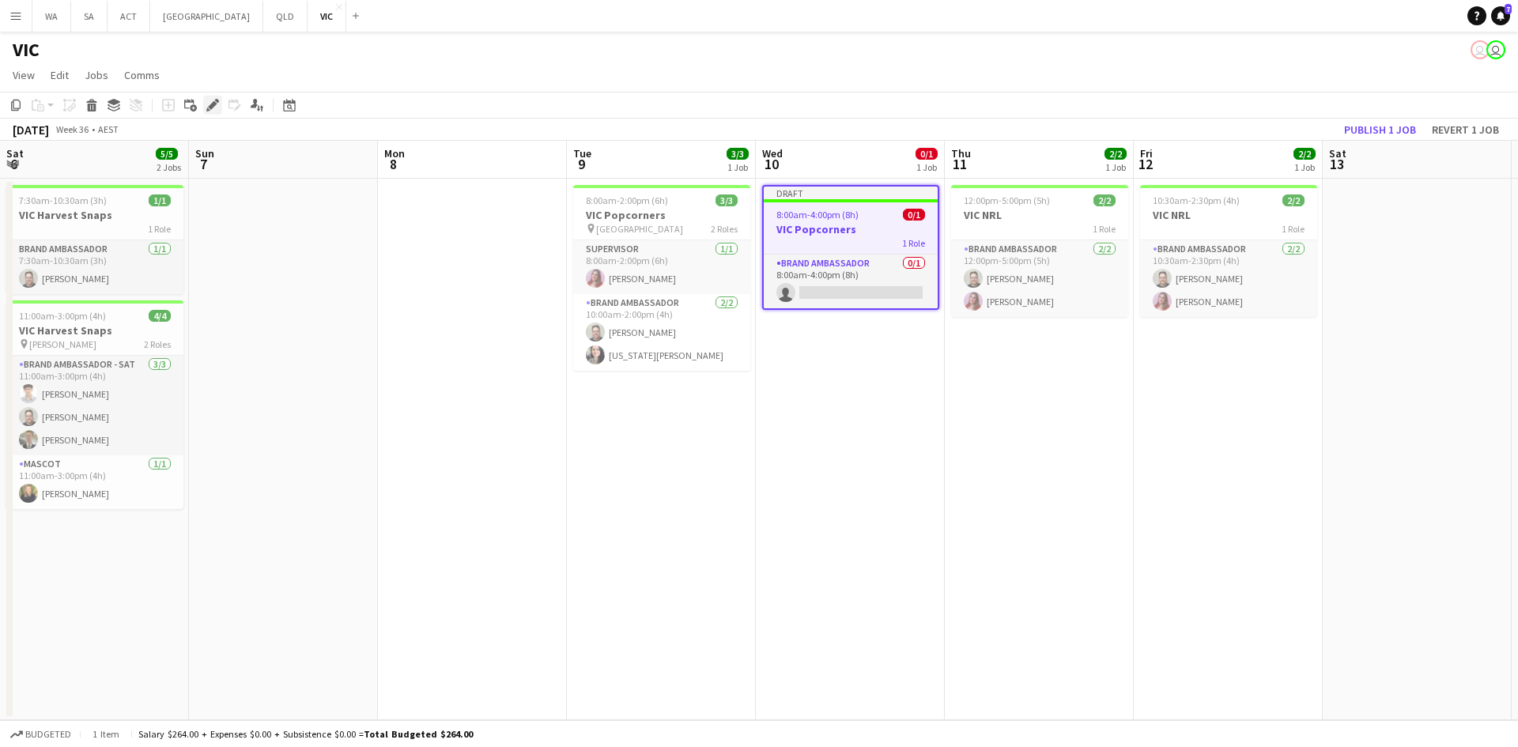
click at [215, 108] on icon "Edit" at bounding box center [212, 105] width 13 height 13
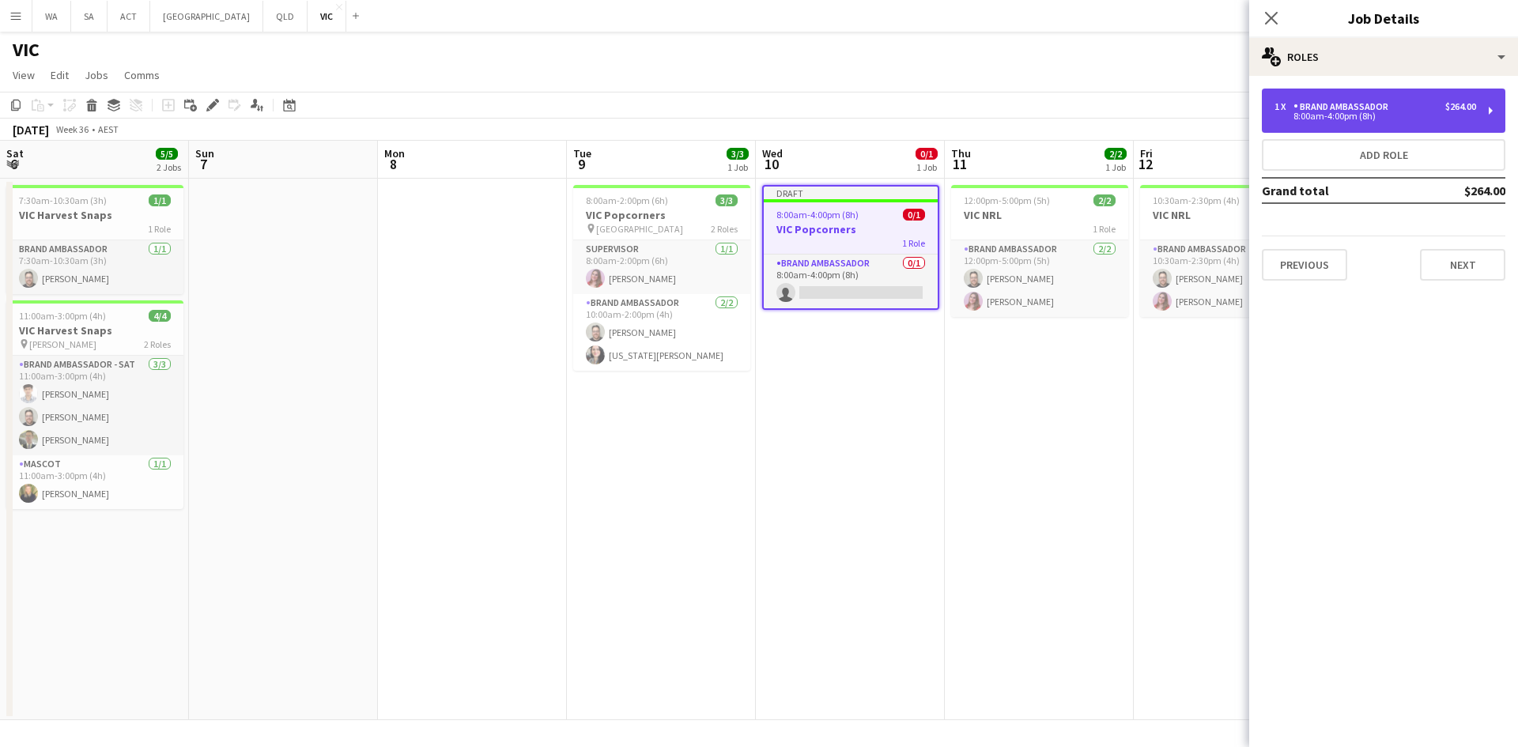
click at [1327, 91] on div "1 x Brand Ambassador $264.00 8:00am-4:00pm (8h)" at bounding box center [1384, 111] width 244 height 44
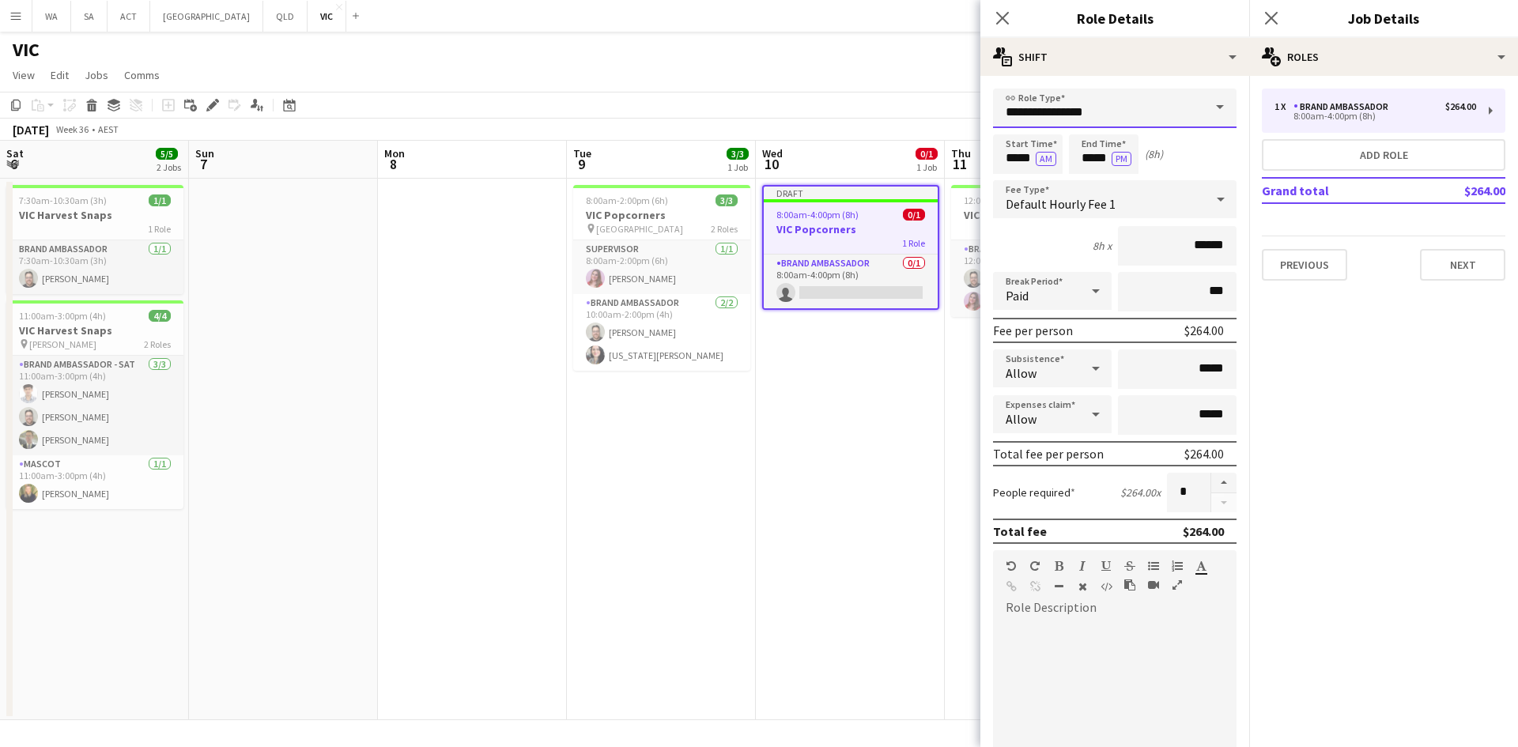
click at [1155, 106] on input "**********" at bounding box center [1115, 109] width 244 height 40
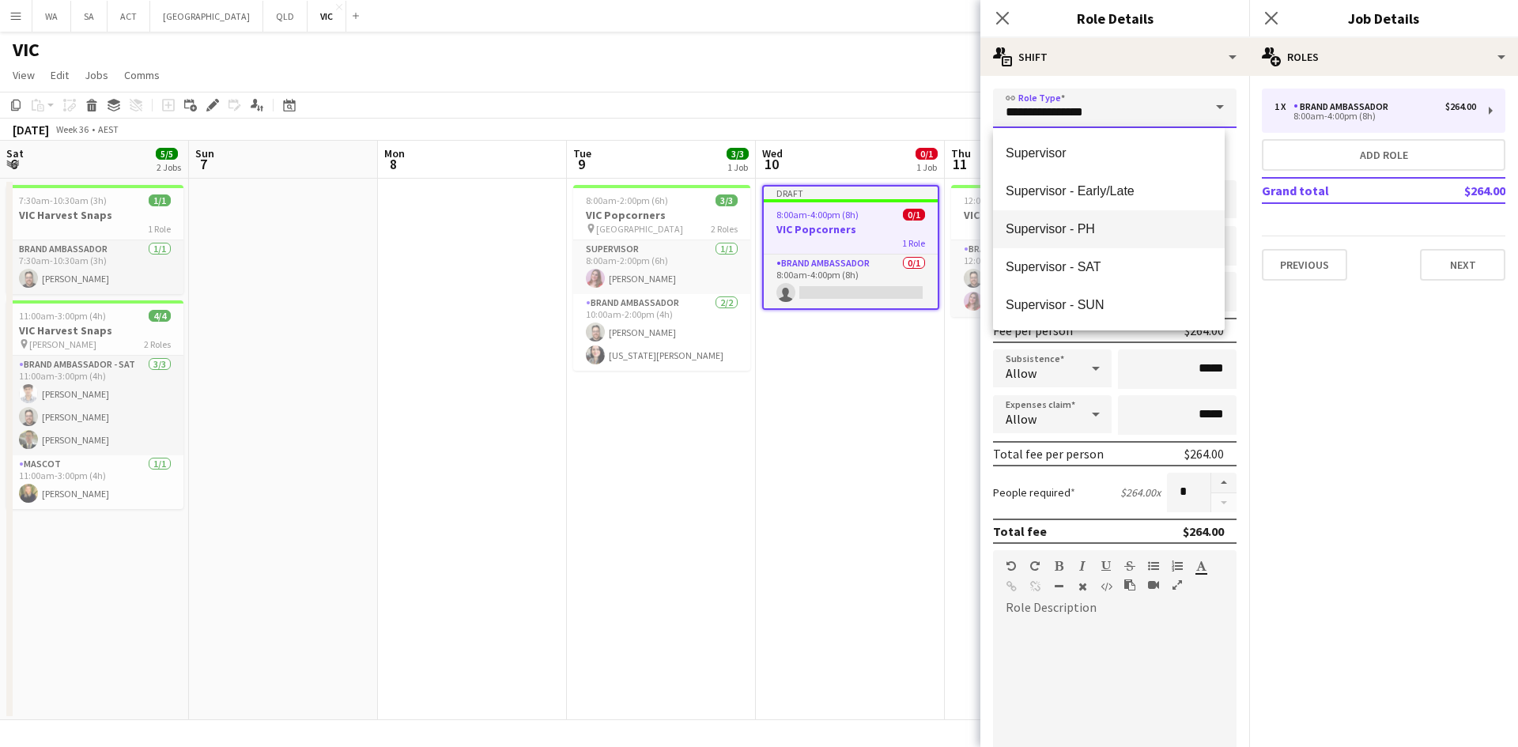
scroll to position [149, 0]
click at [1064, 225] on span "Supervisor" at bounding box center [1109, 232] width 206 height 15
type input "**********"
type input "******"
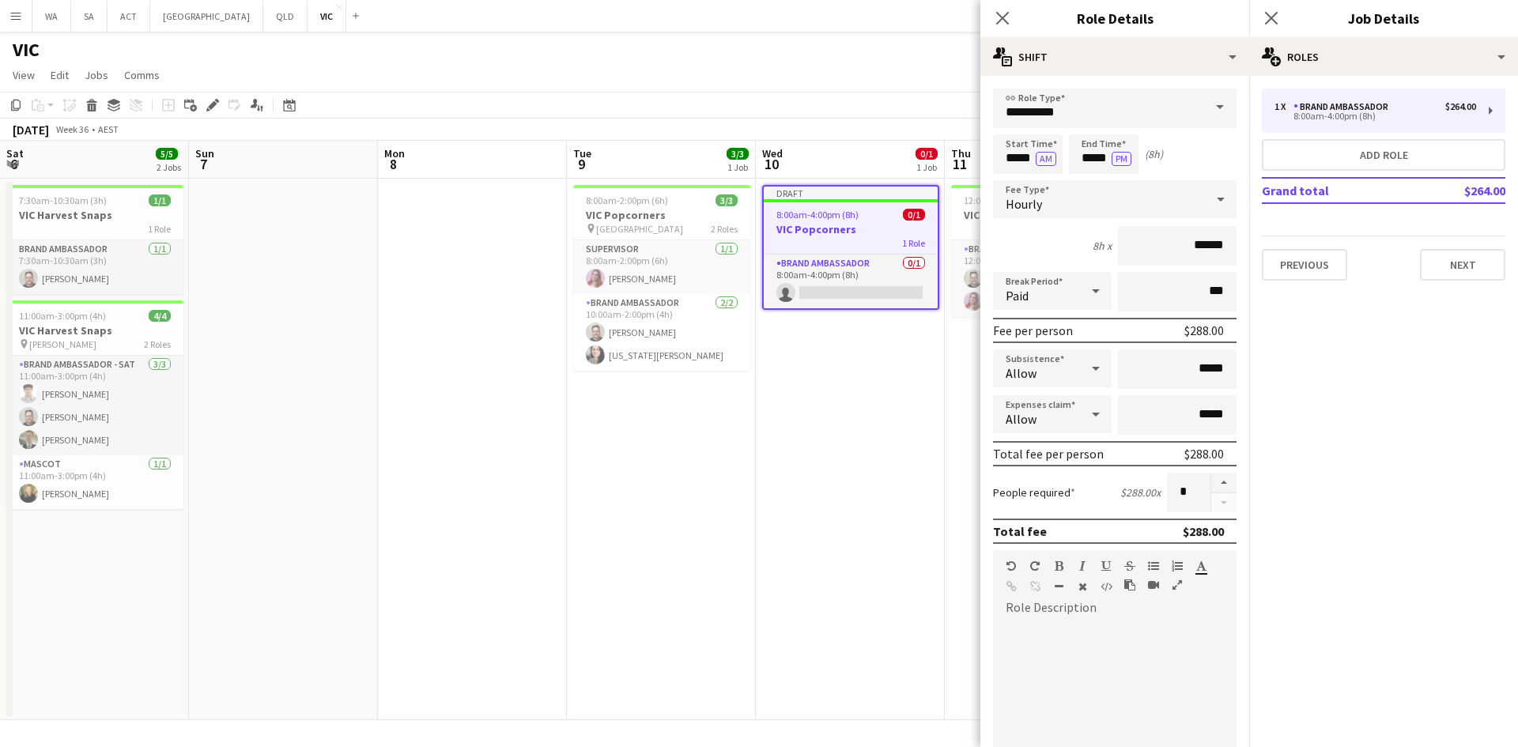
click at [841, 235] on h3 "VIC Popcorners" at bounding box center [851, 229] width 174 height 14
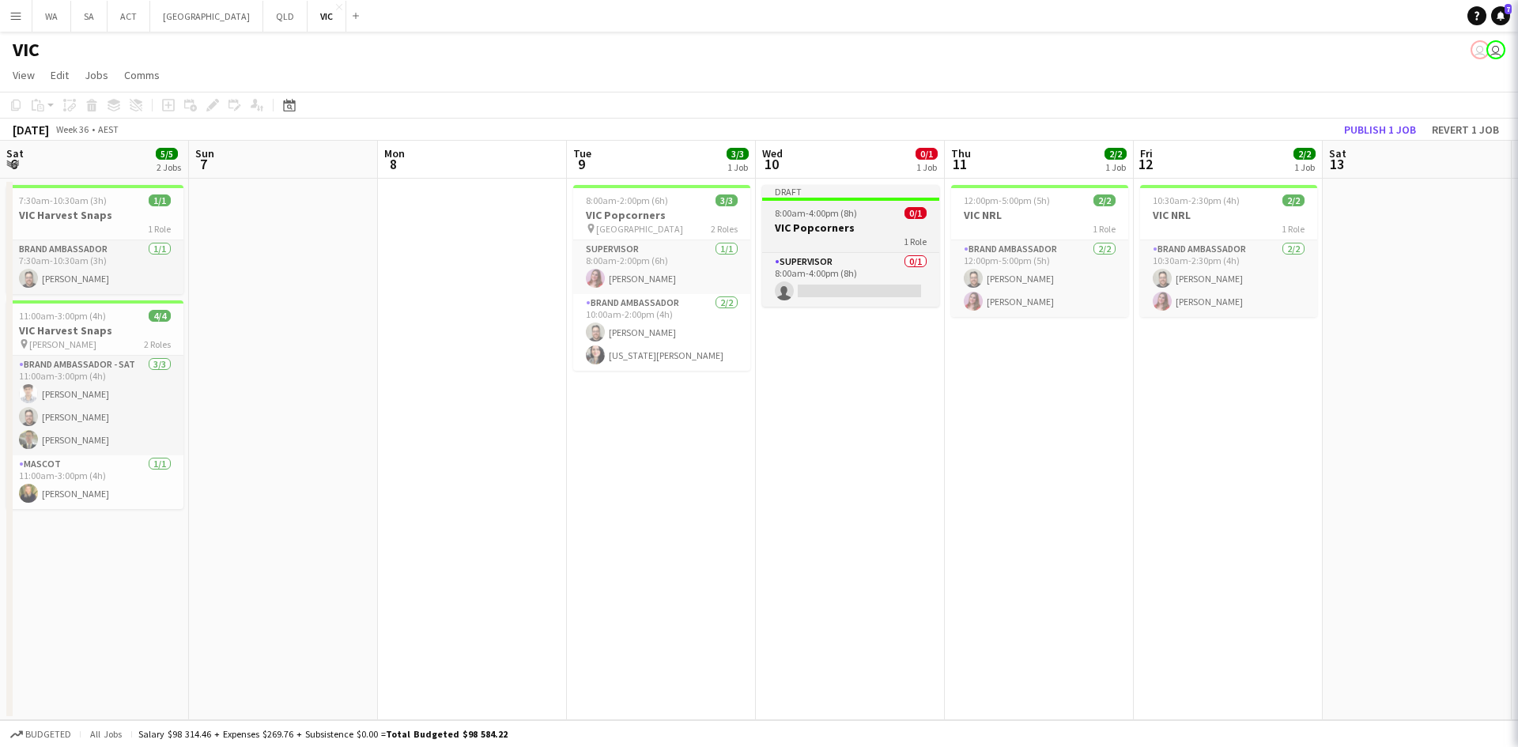
click at [841, 235] on div "1 Role" at bounding box center [850, 241] width 177 height 13
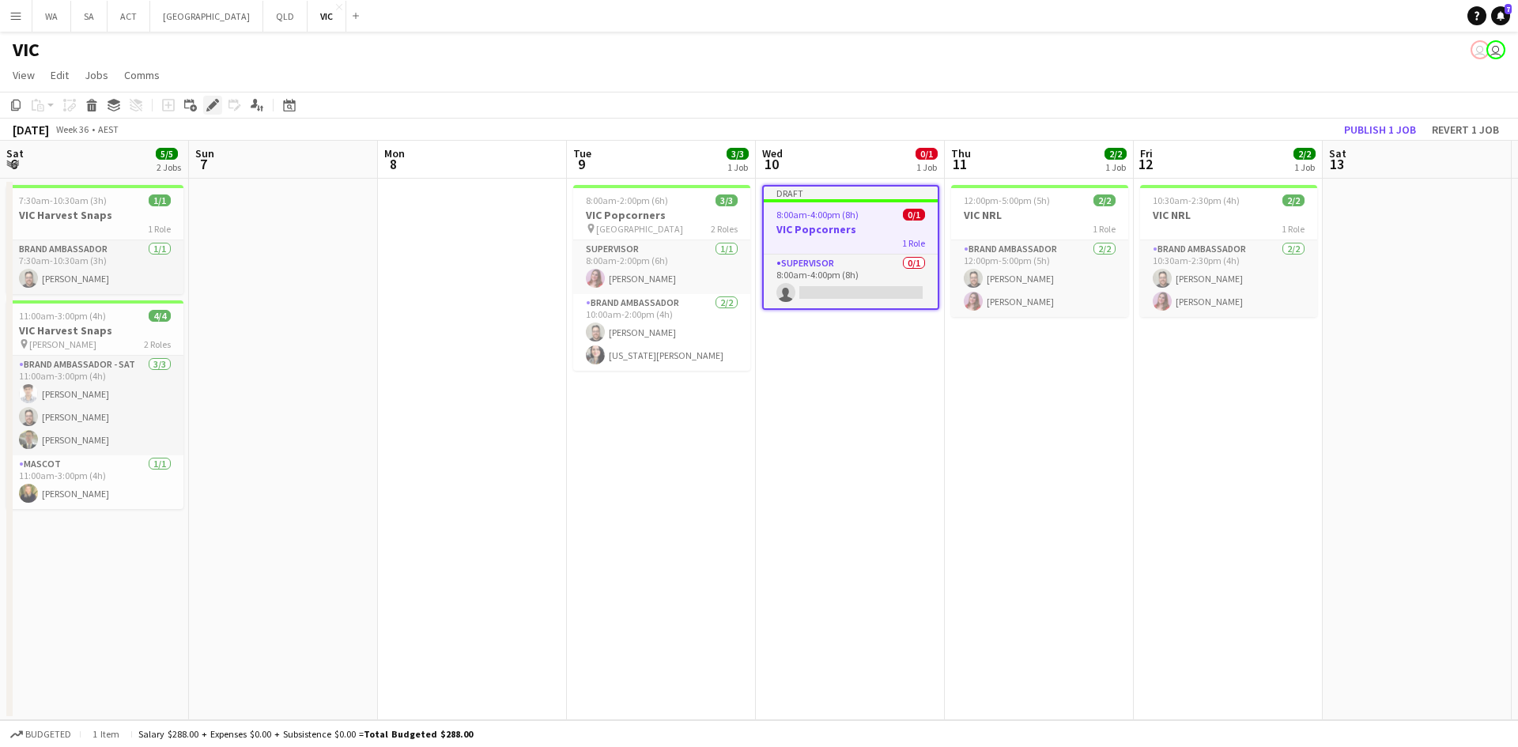
click at [216, 109] on icon "Edit" at bounding box center [212, 105] width 13 height 13
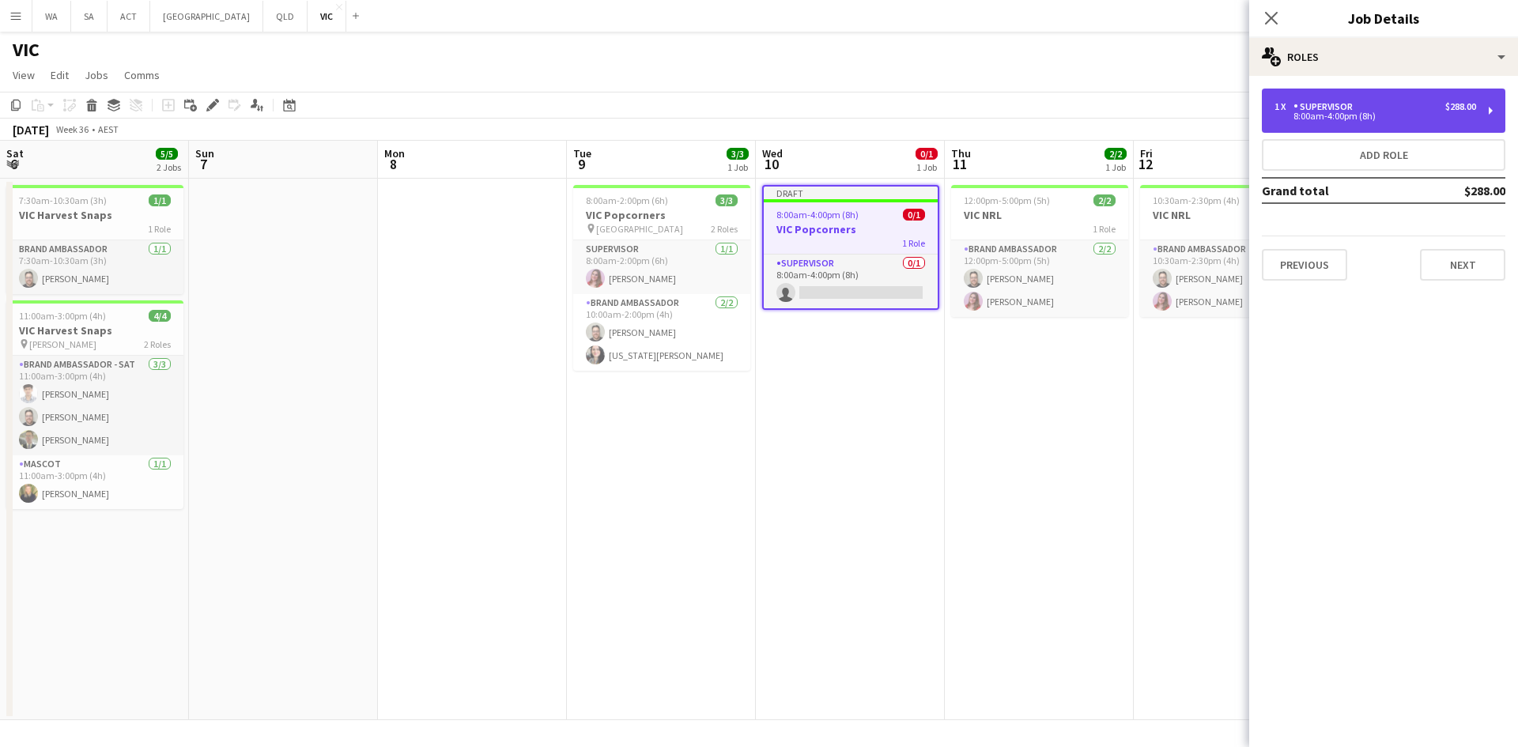
click at [1289, 126] on div "1 x Supervisor $288.00 8:00am-4:00pm (8h)" at bounding box center [1384, 111] width 244 height 44
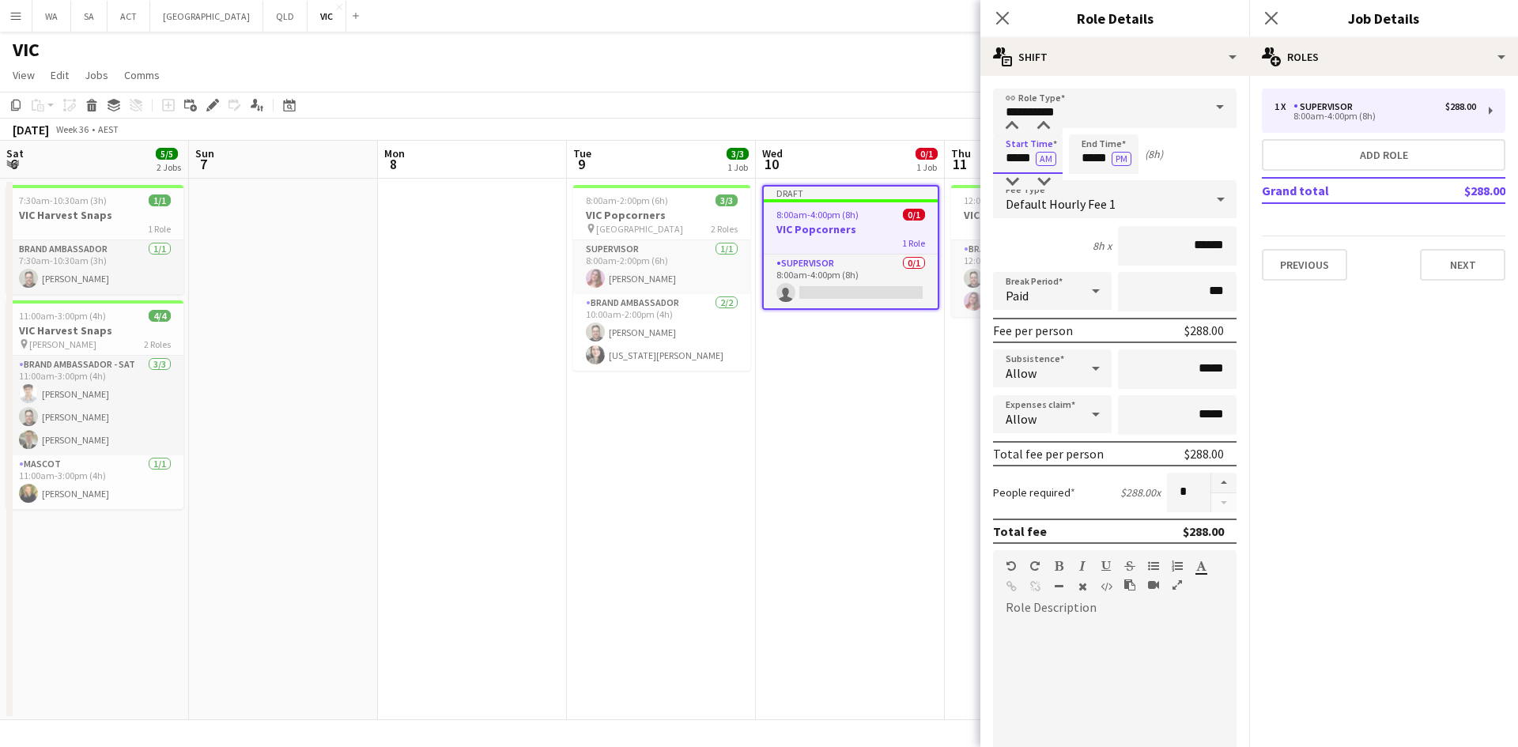
click at [1009, 154] on input "*****" at bounding box center [1028, 154] width 70 height 40
click at [1009, 121] on div at bounding box center [1012, 127] width 32 height 16
click at [1038, 120] on div at bounding box center [1044, 127] width 32 height 16
type input "*****"
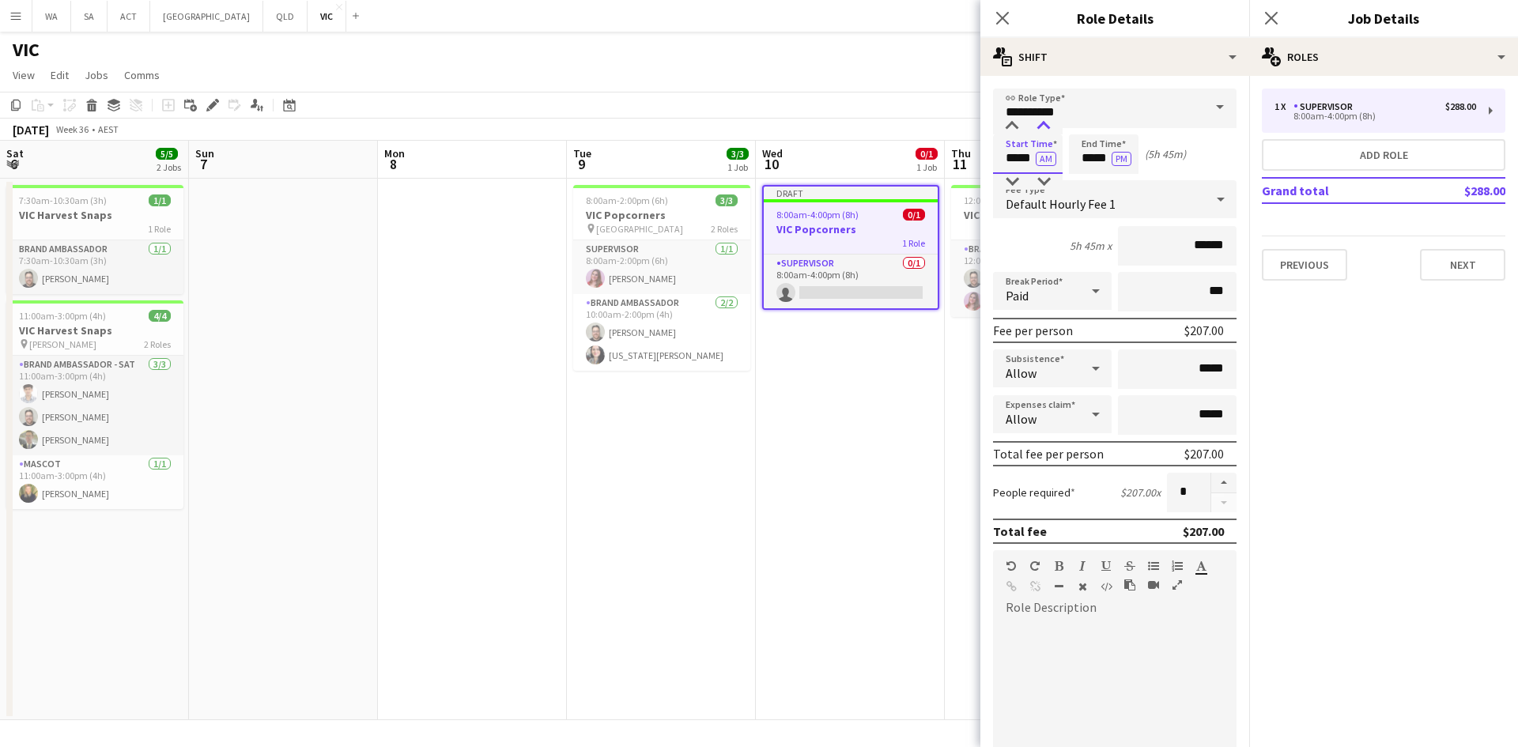
click at [1038, 120] on div at bounding box center [1044, 127] width 32 height 16
click at [1080, 163] on input "*****" at bounding box center [1104, 154] width 70 height 40
type input "*****"
click at [1088, 182] on div at bounding box center [1088, 182] width 32 height 16
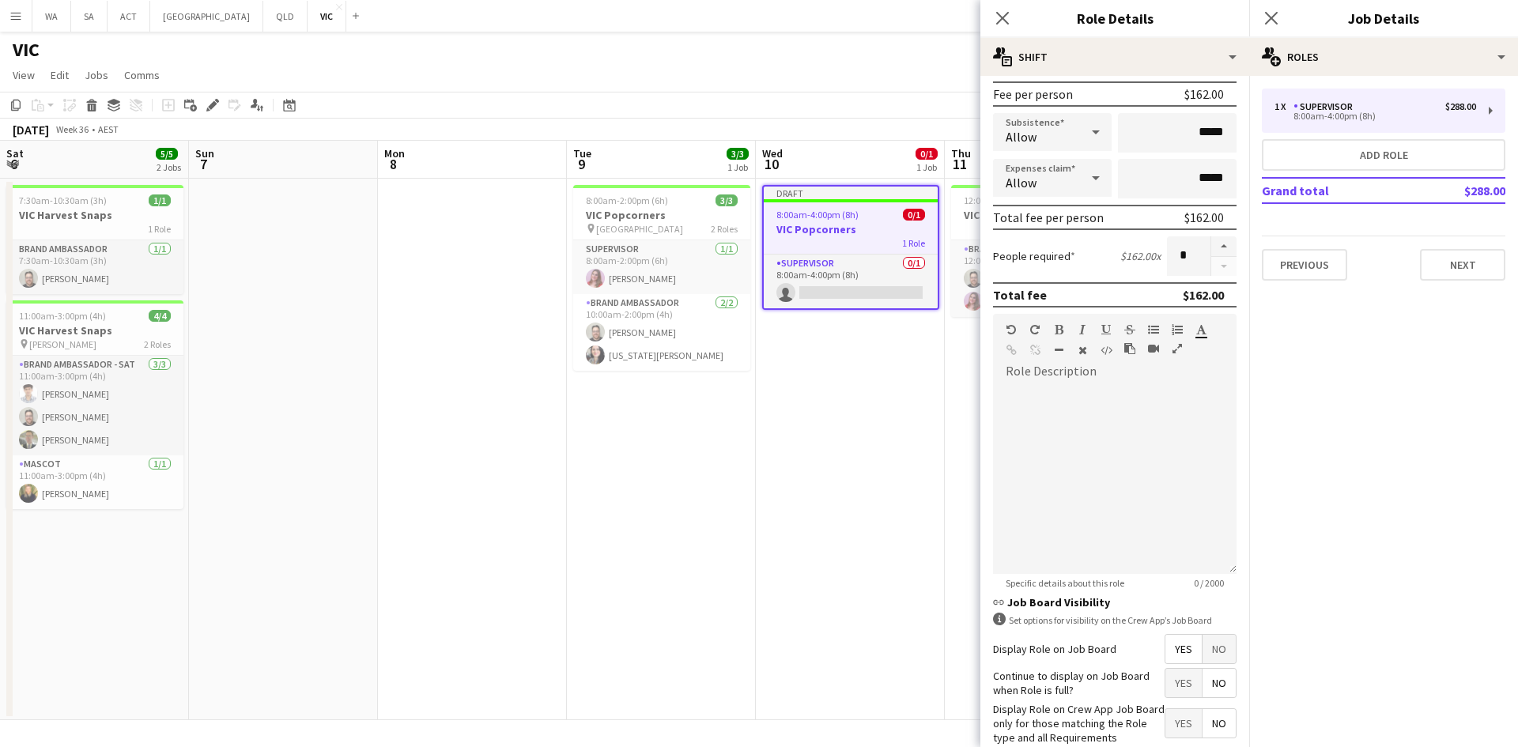
scroll to position [237, 0]
click at [1209, 647] on span "No" at bounding box center [1219, 648] width 33 height 28
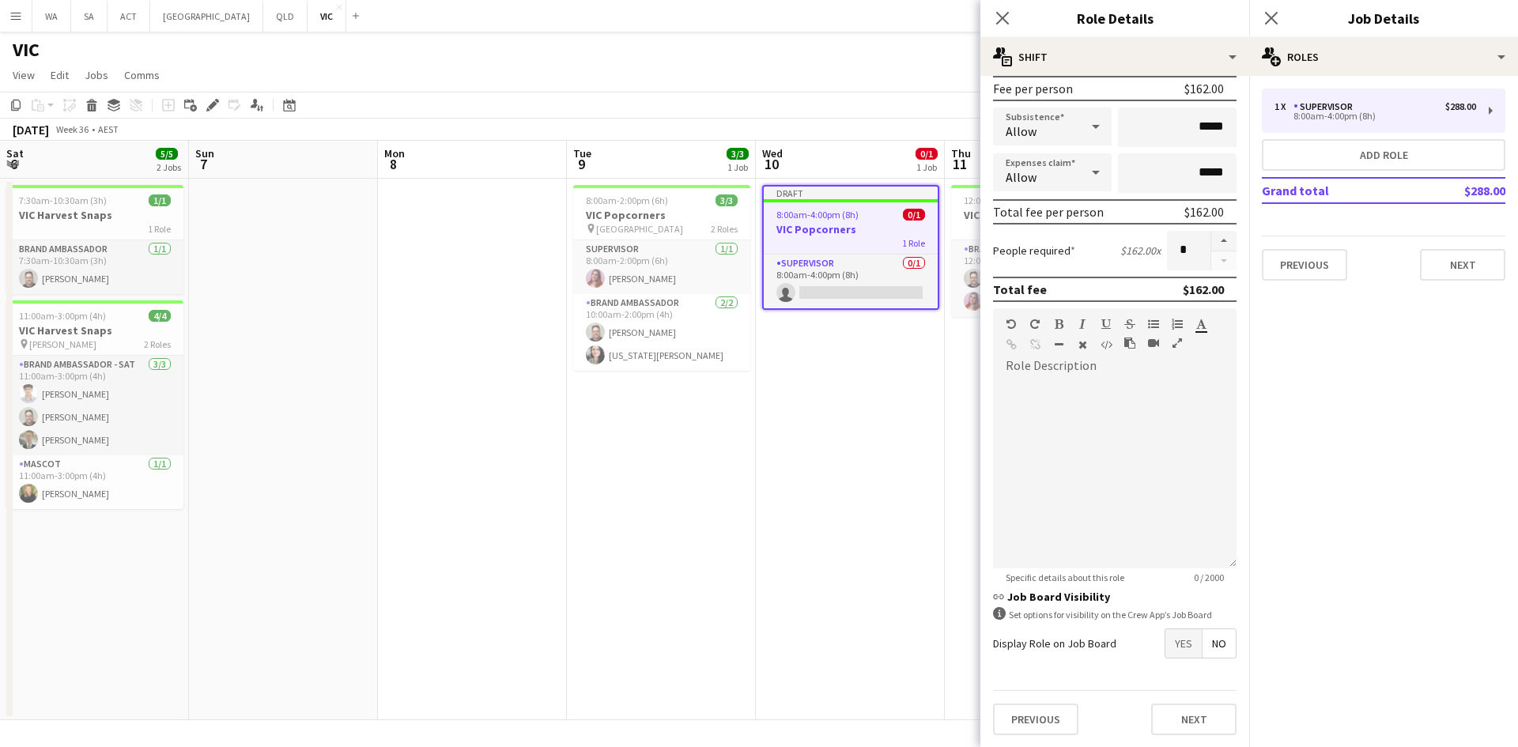
scroll to position [243, 0]
click at [1346, 156] on button "Add role" at bounding box center [1384, 155] width 244 height 32
type input "**********"
type input "*****"
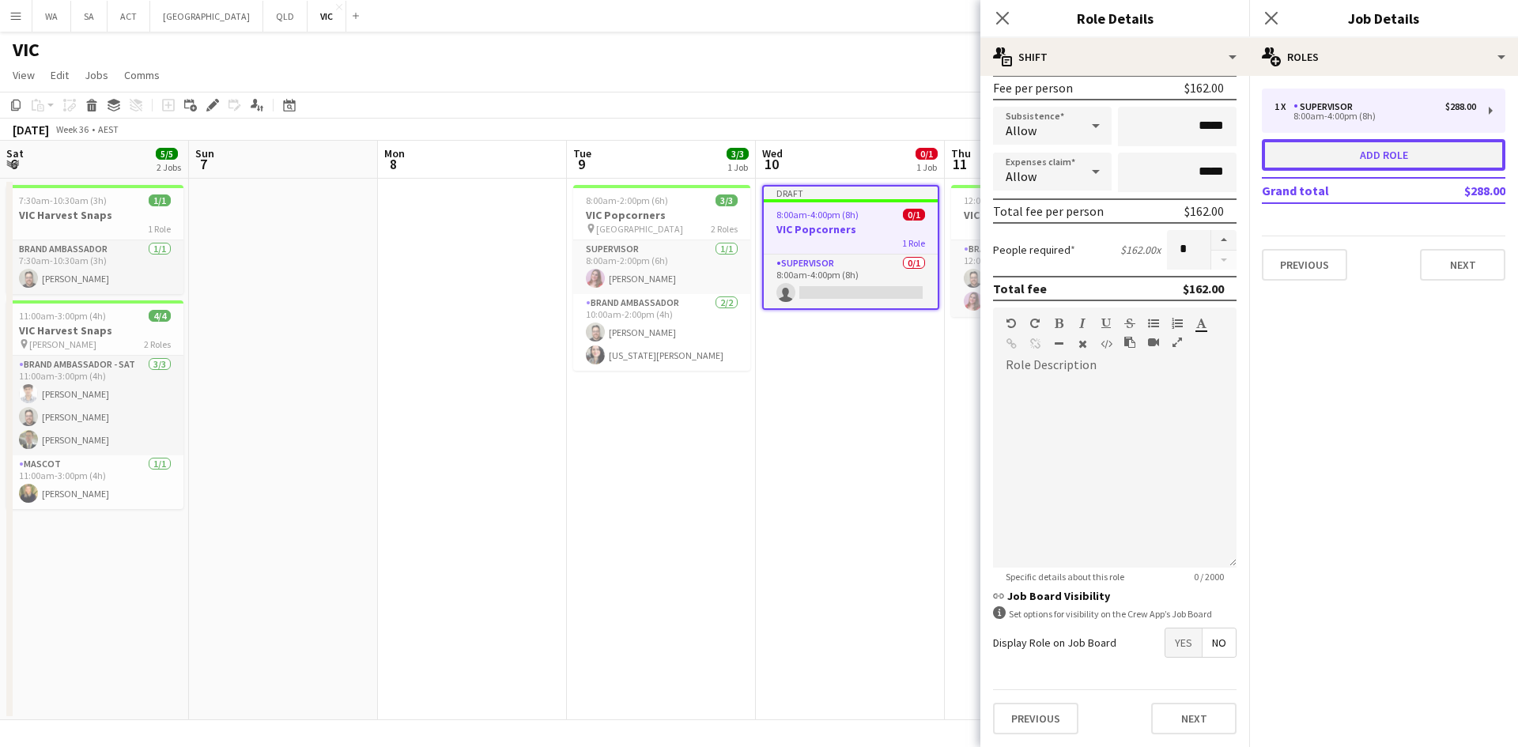
type input "******"
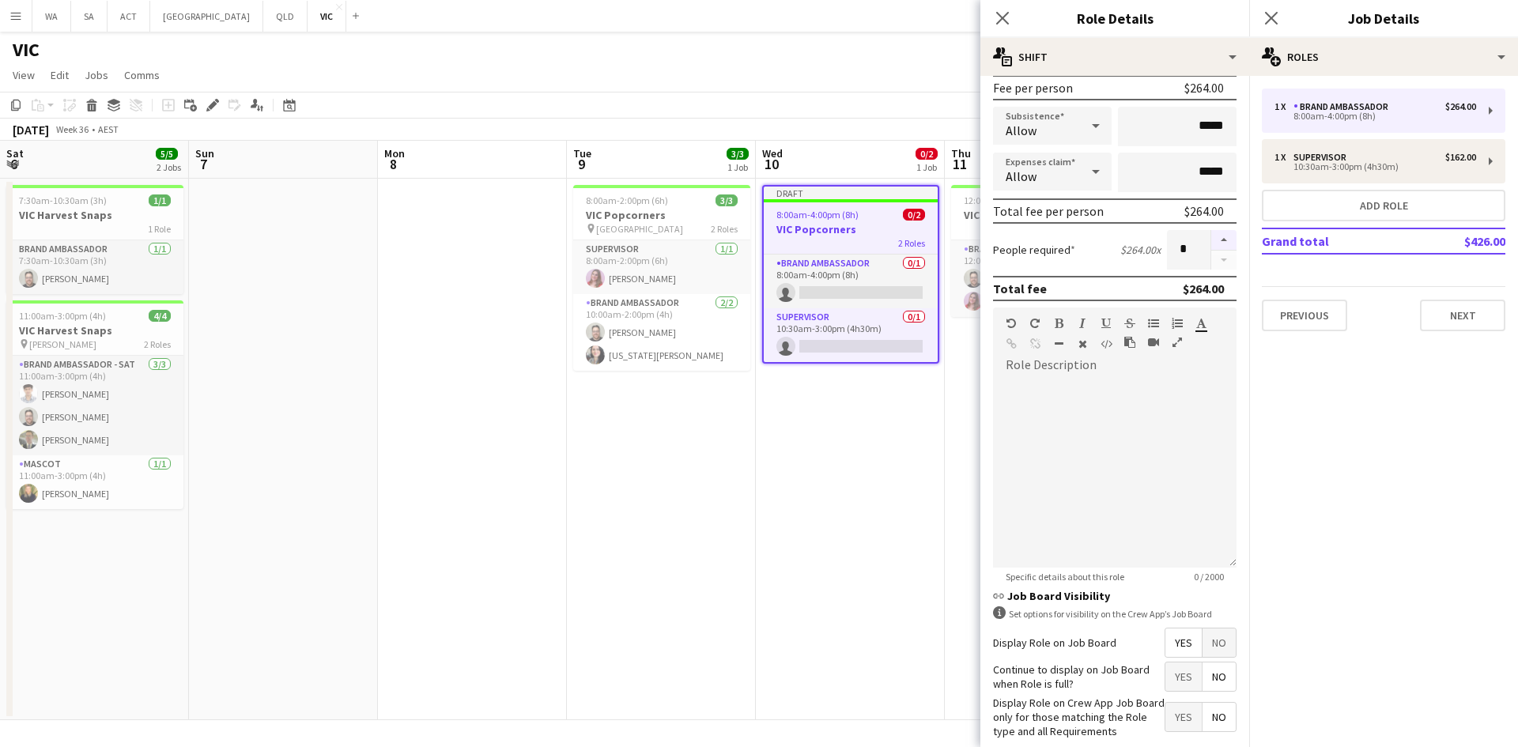
click at [1212, 241] on button "button" at bounding box center [1224, 240] width 25 height 21
click at [1216, 257] on button "button" at bounding box center [1224, 261] width 25 height 20
type input "*"
click at [885, 380] on app-date-cell "Draft 8:00am-4:00pm (8h) 0/2 VIC Popcorners 2 Roles Brand Ambassador 0/1 8:00am…" at bounding box center [850, 450] width 189 height 542
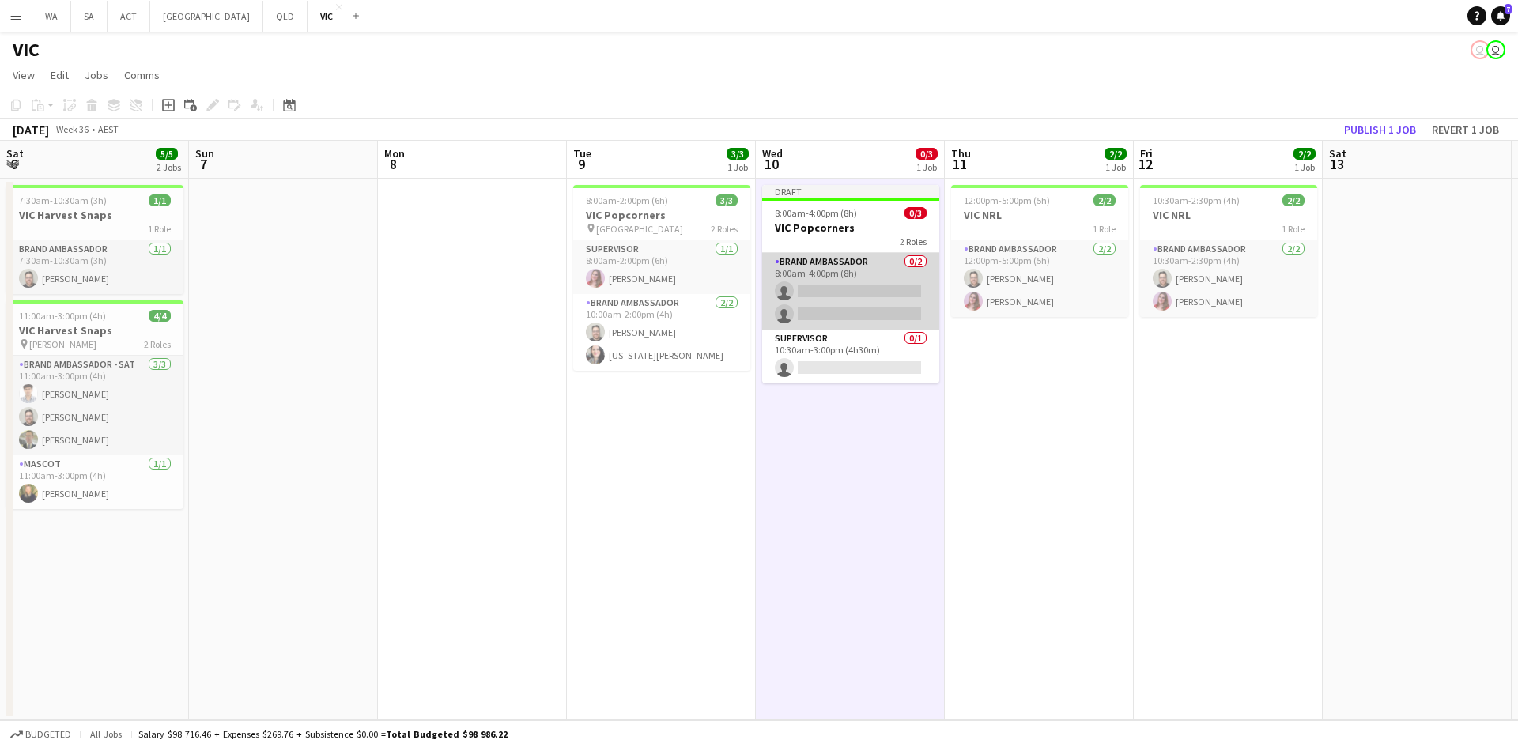
click at [845, 287] on app-card-role "Brand Ambassador 0/2 8:00am-4:00pm (8h) single-neutral-actions single-neutral-a…" at bounding box center [850, 291] width 177 height 77
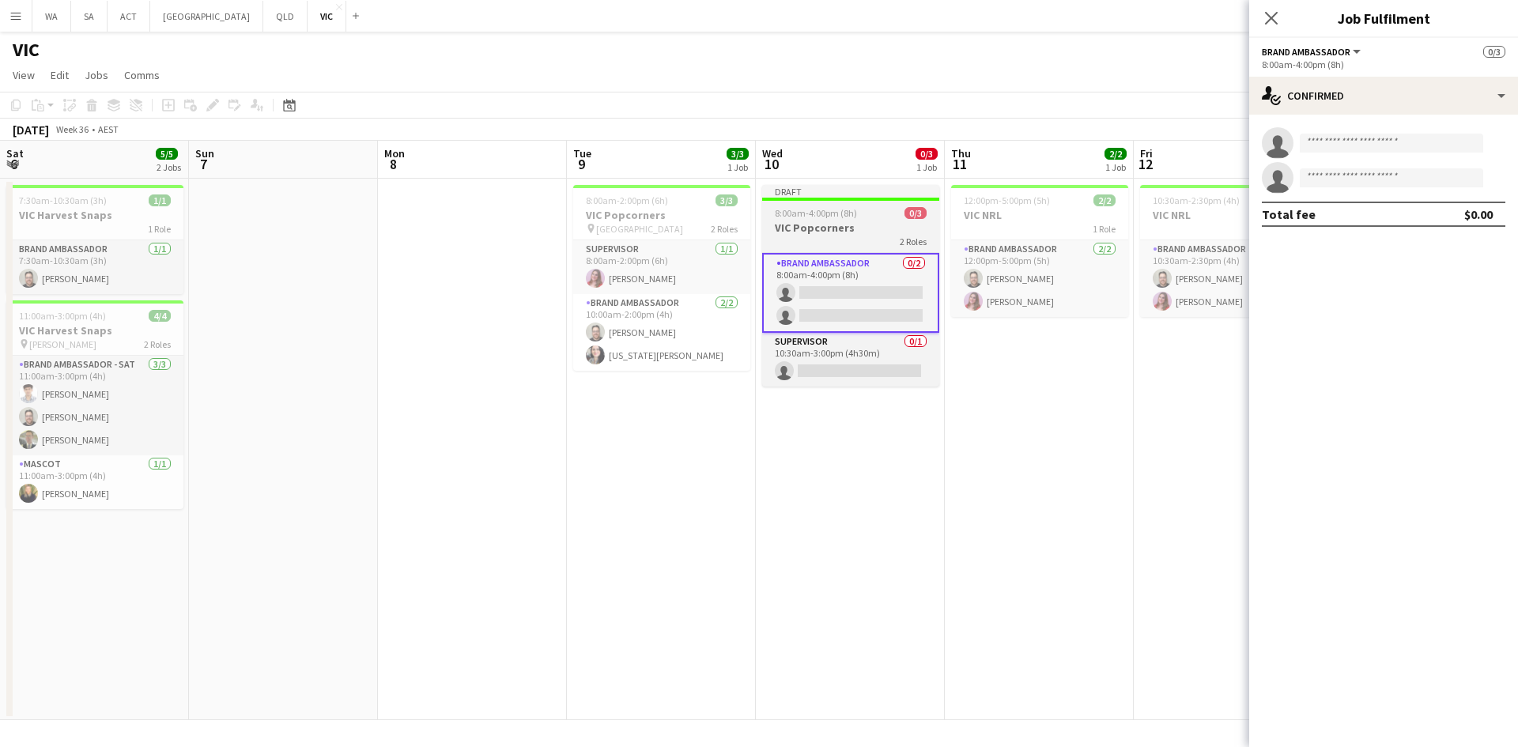
click at [789, 217] on span "8:00am-4:00pm (8h)" at bounding box center [816, 213] width 82 height 12
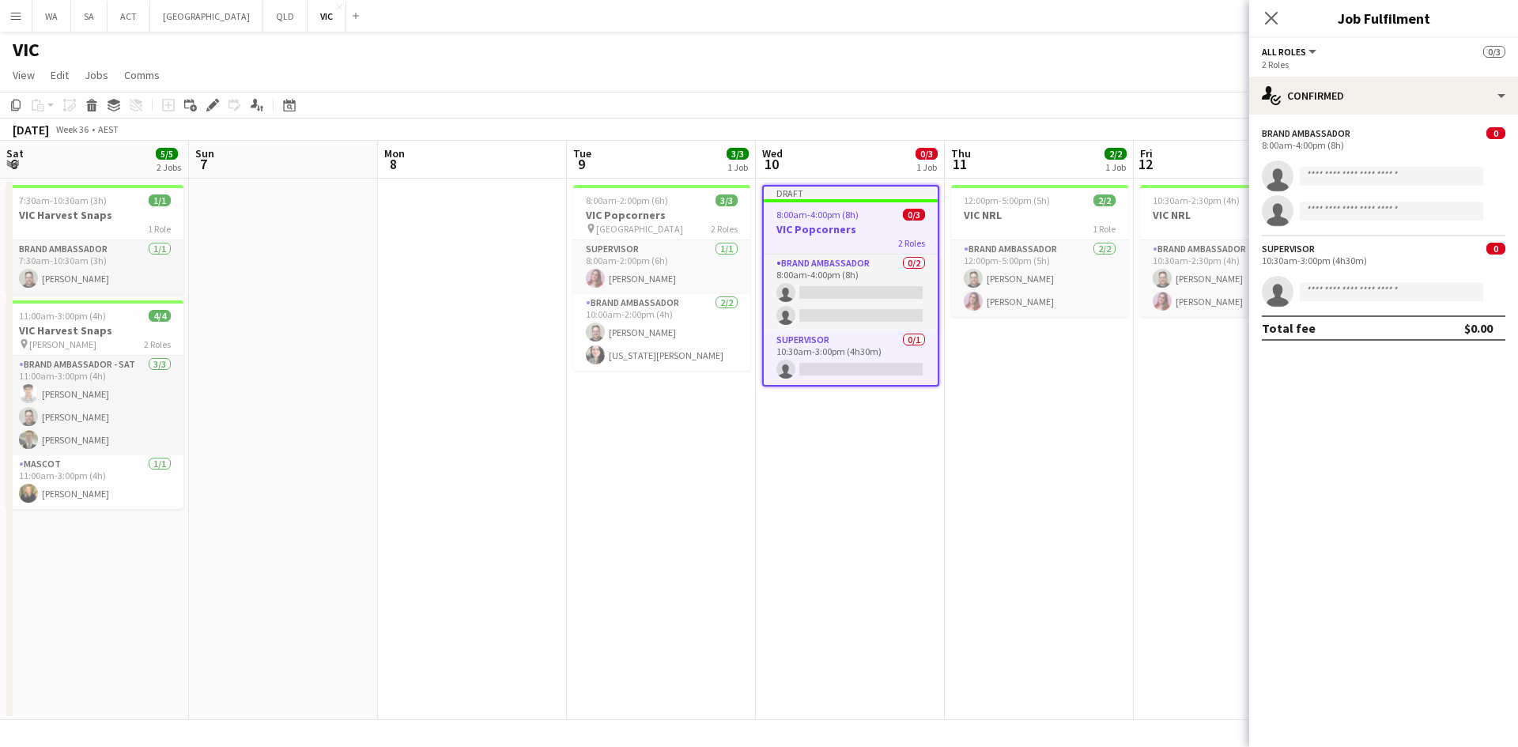
click at [209, 116] on app-toolbar "Copy Paste Paste Ctrl+V Paste with crew Ctrl+Shift+V Paste linked Job [GEOGRAPH…" at bounding box center [759, 105] width 1518 height 27
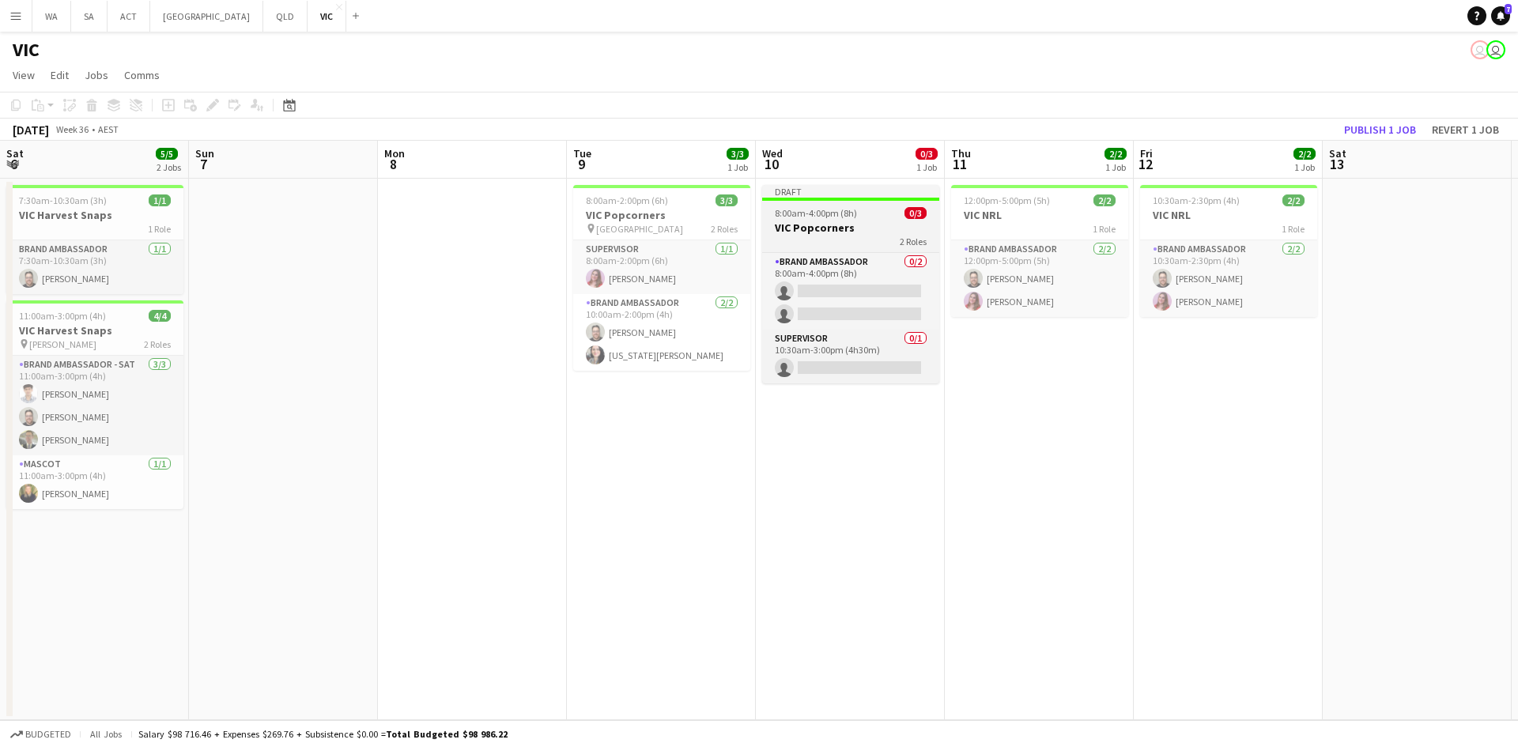
click at [781, 199] on div at bounding box center [850, 199] width 177 height 3
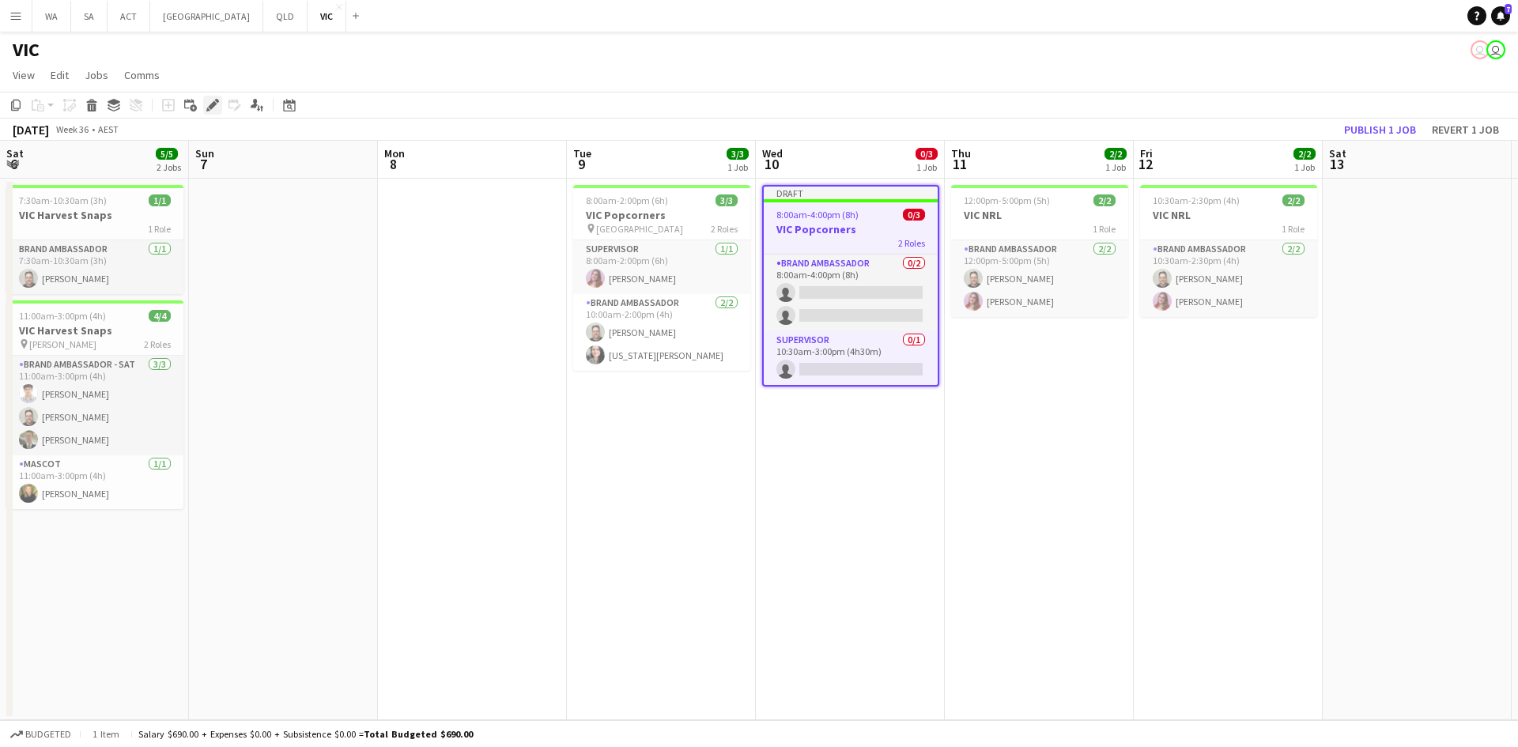
click at [212, 102] on icon "Edit" at bounding box center [212, 105] width 13 height 13
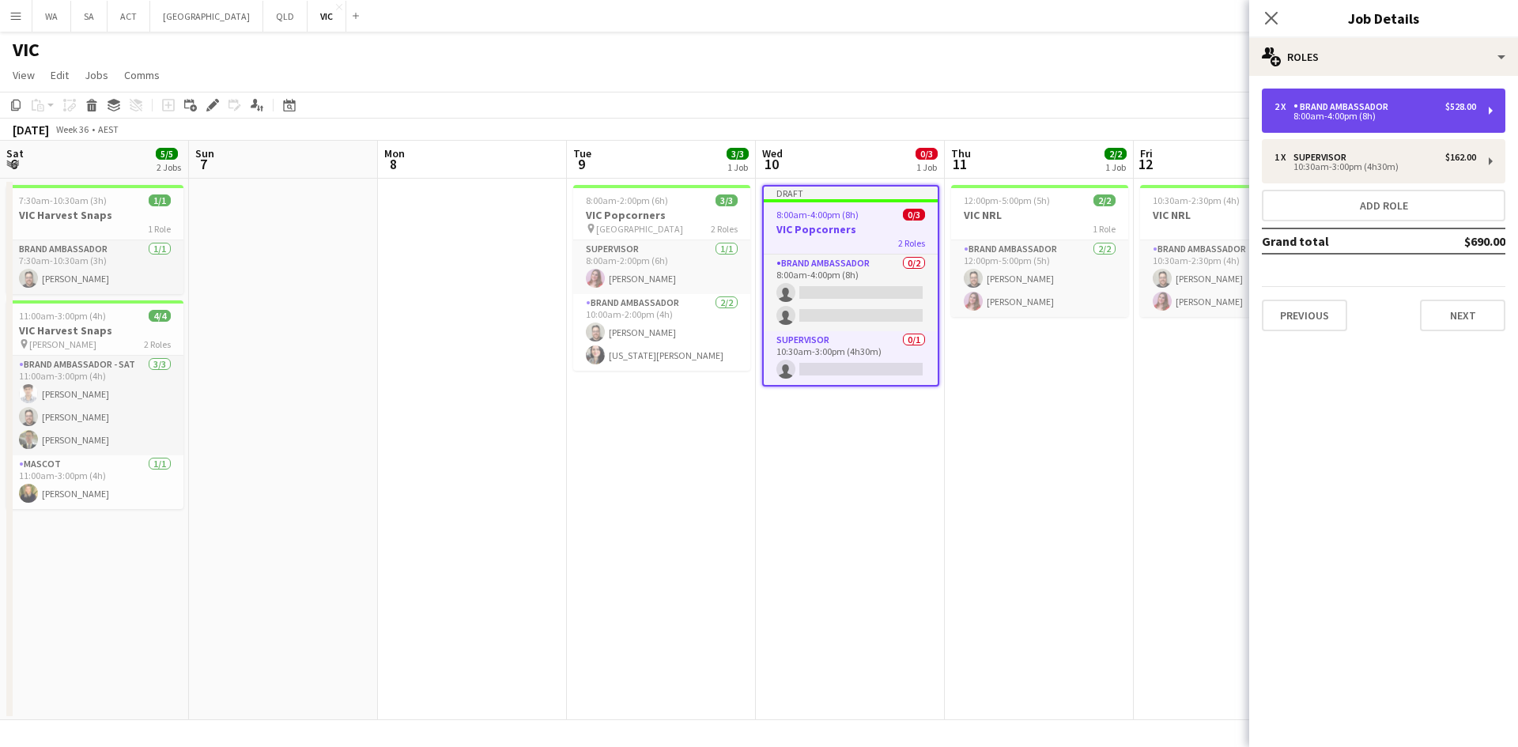
click at [1292, 108] on div "2 x" at bounding box center [1284, 106] width 19 height 11
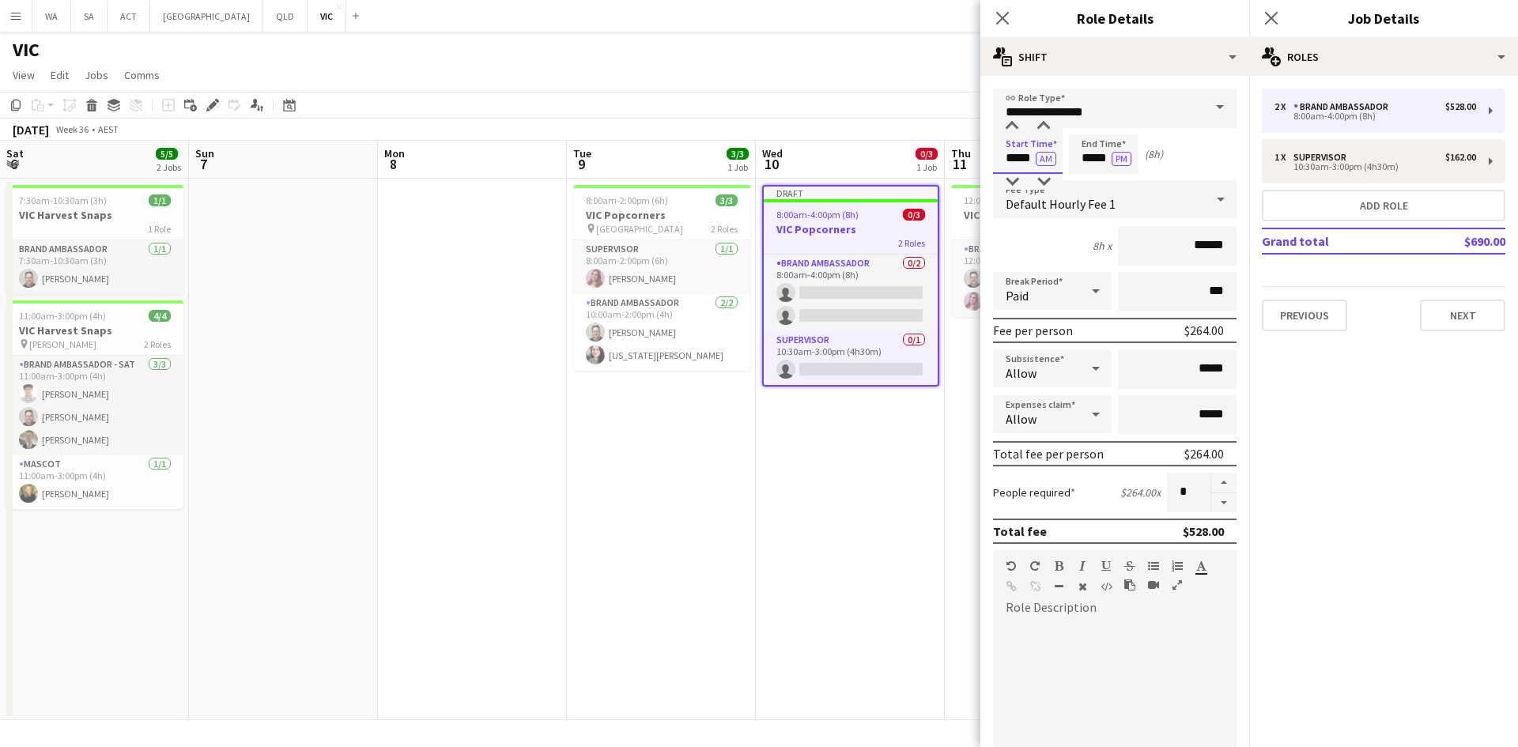
click at [1005, 153] on input "*****" at bounding box center [1028, 154] width 70 height 40
click at [1001, 123] on div at bounding box center [1012, 127] width 32 height 16
click at [1038, 126] on div at bounding box center [1044, 127] width 32 height 16
type input "*****"
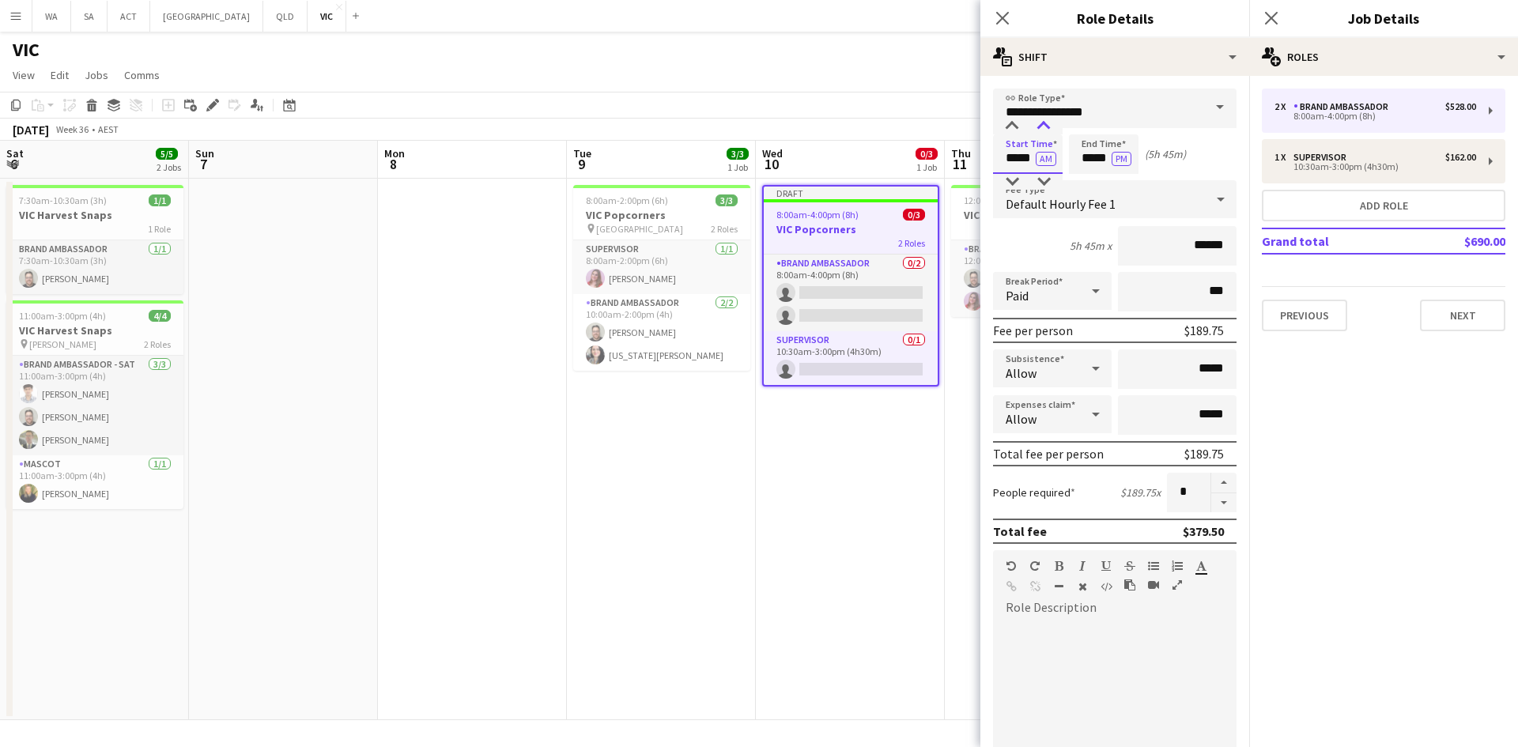
click at [1038, 126] on div at bounding box center [1044, 127] width 32 height 16
click at [1075, 146] on input "*****" at bounding box center [1104, 154] width 70 height 40
type input "*****"
click at [1099, 177] on div at bounding box center [1088, 182] width 32 height 16
click at [785, 604] on app-date-cell "Draft 8:00am-4:00pm (8h) 0/3 VIC Popcorners 2 Roles Brand Ambassador 0/2 8:00am…" at bounding box center [850, 450] width 189 height 542
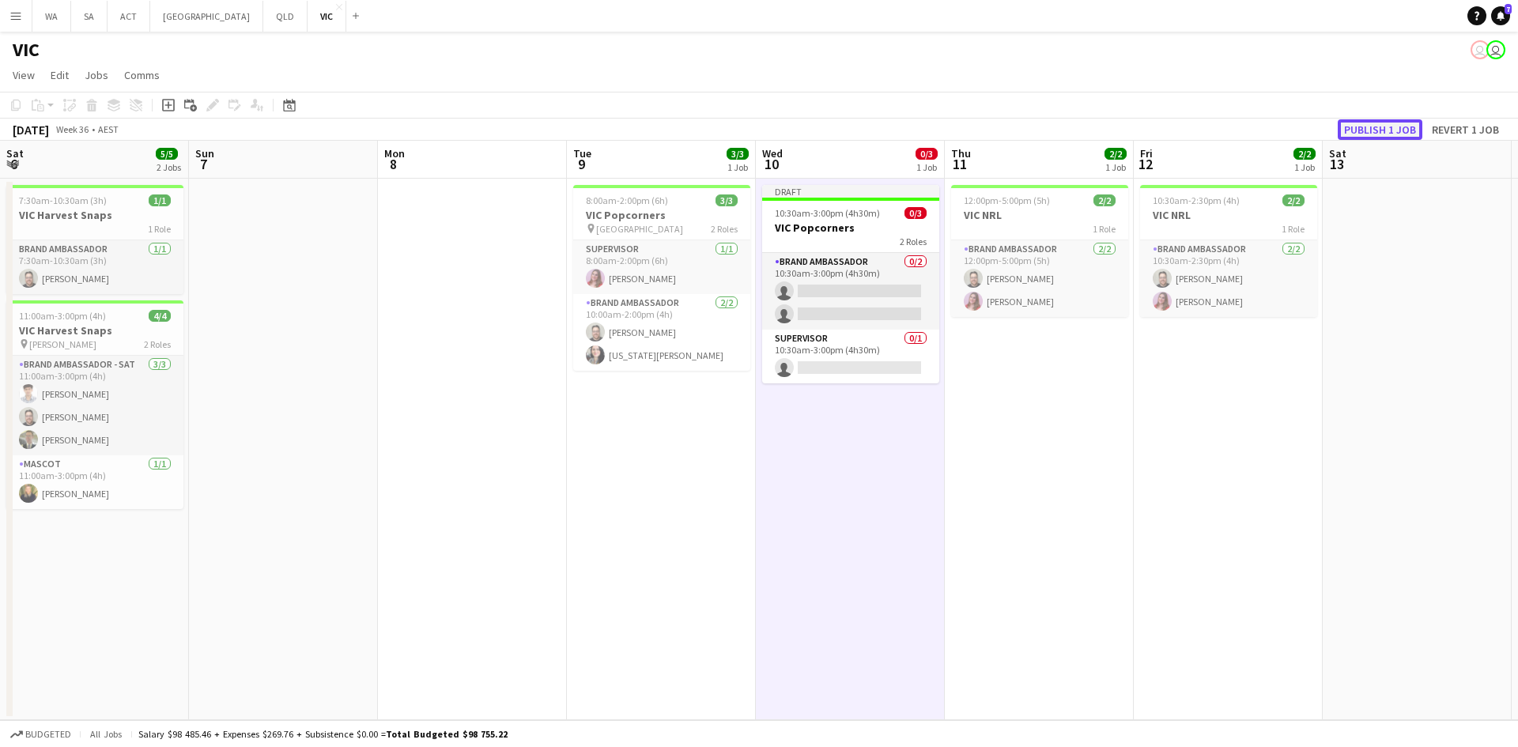
click at [1361, 123] on button "Publish 1 job" at bounding box center [1380, 129] width 85 height 21
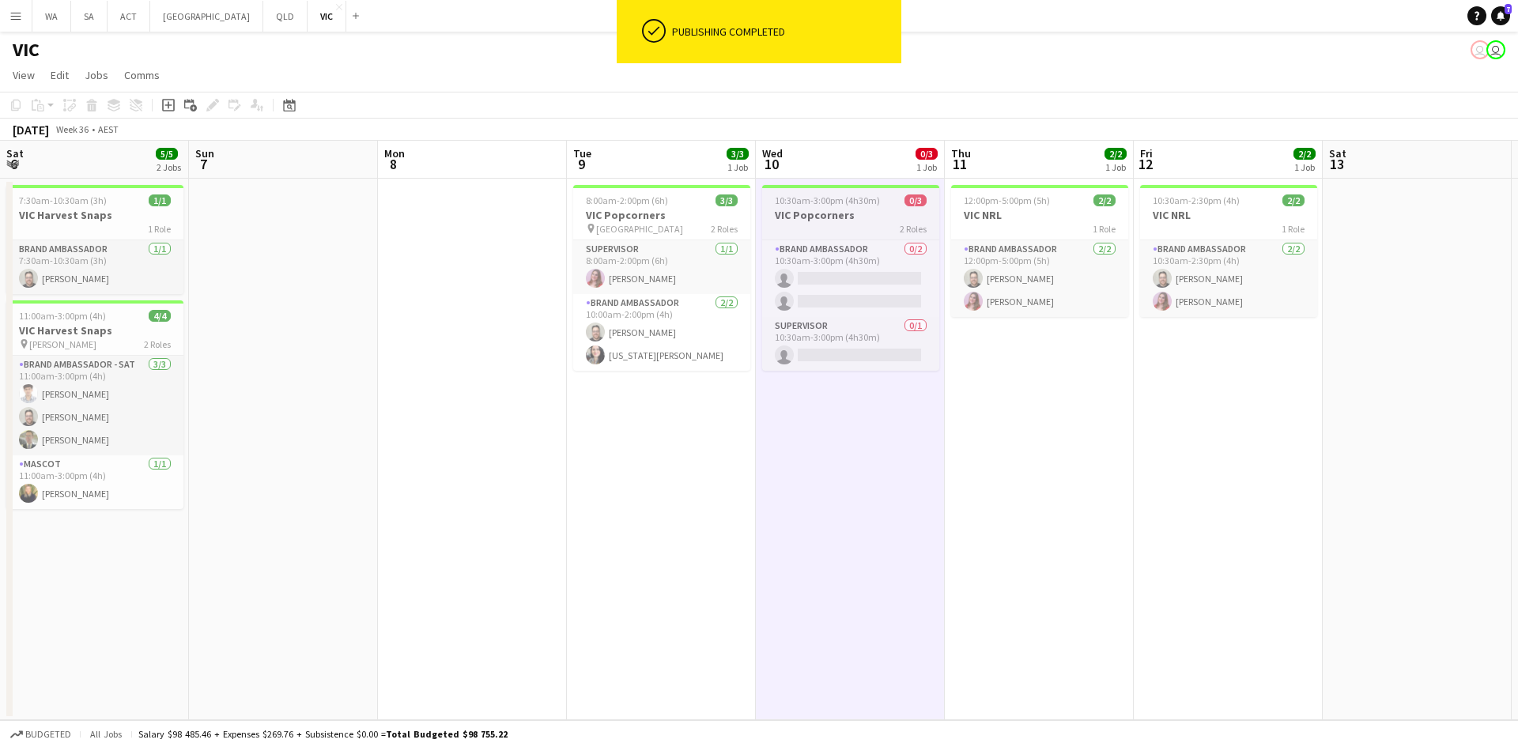
click at [903, 214] on h3 "VIC Popcorners" at bounding box center [850, 215] width 177 height 14
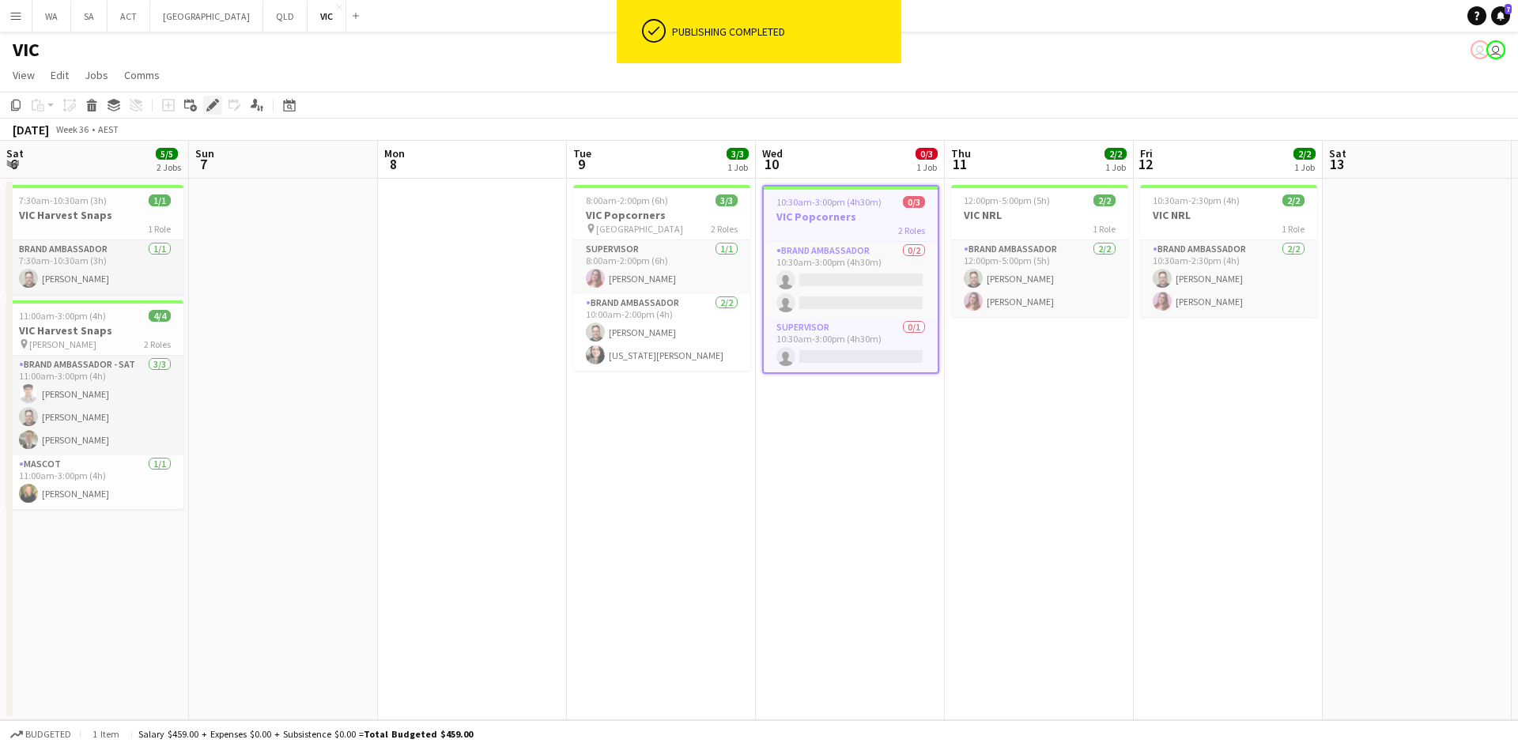
click at [210, 101] on icon "Edit" at bounding box center [212, 105] width 13 height 13
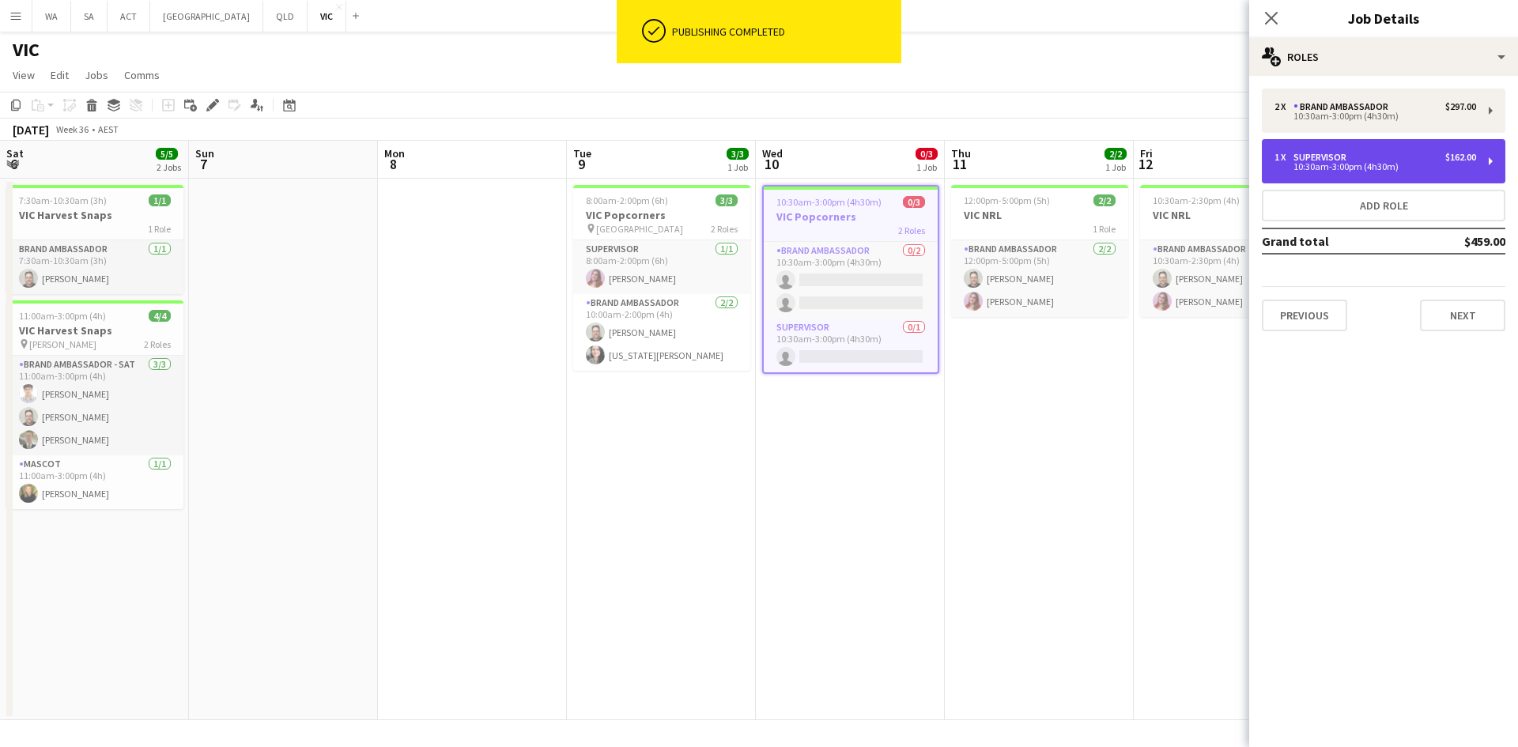
click at [1288, 156] on div "1 x" at bounding box center [1284, 157] width 19 height 11
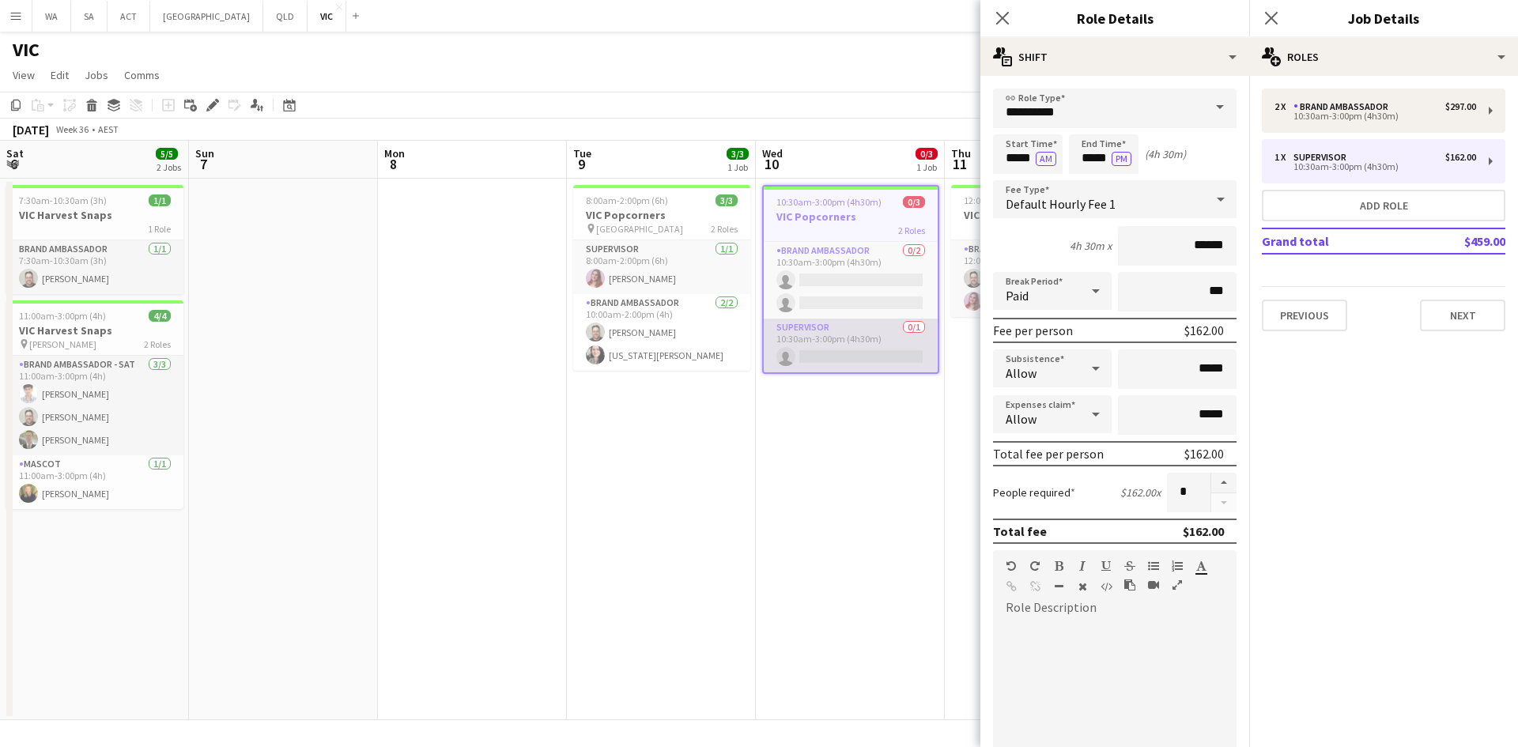
click at [883, 342] on app-card-role "Supervisor 0/1 10:30am-3:00pm (4h30m) single-neutral-actions" at bounding box center [851, 346] width 174 height 54
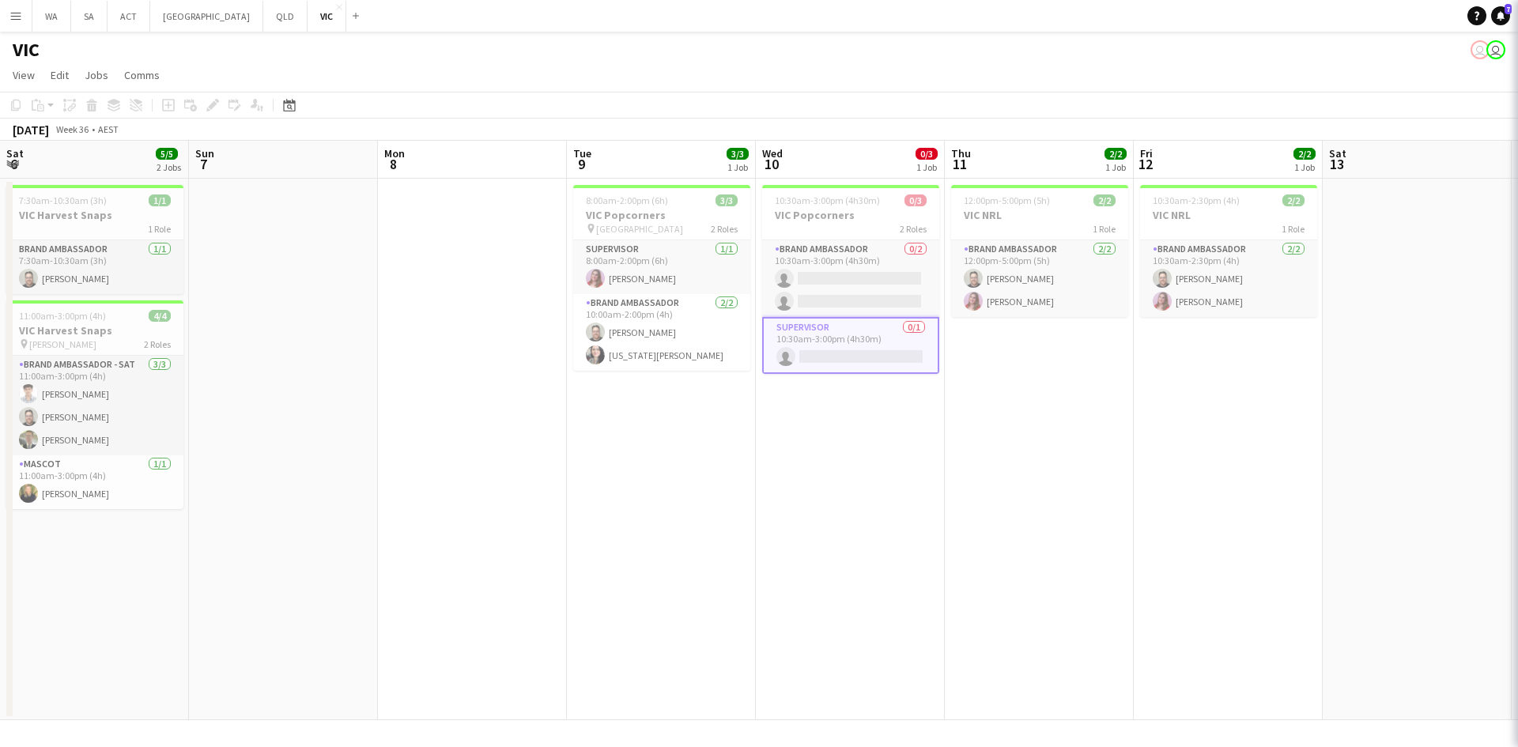
click at [883, 342] on app-card-role "Supervisor 0/1 10:30am-3:00pm (4h30m) single-neutral-actions" at bounding box center [850, 345] width 177 height 57
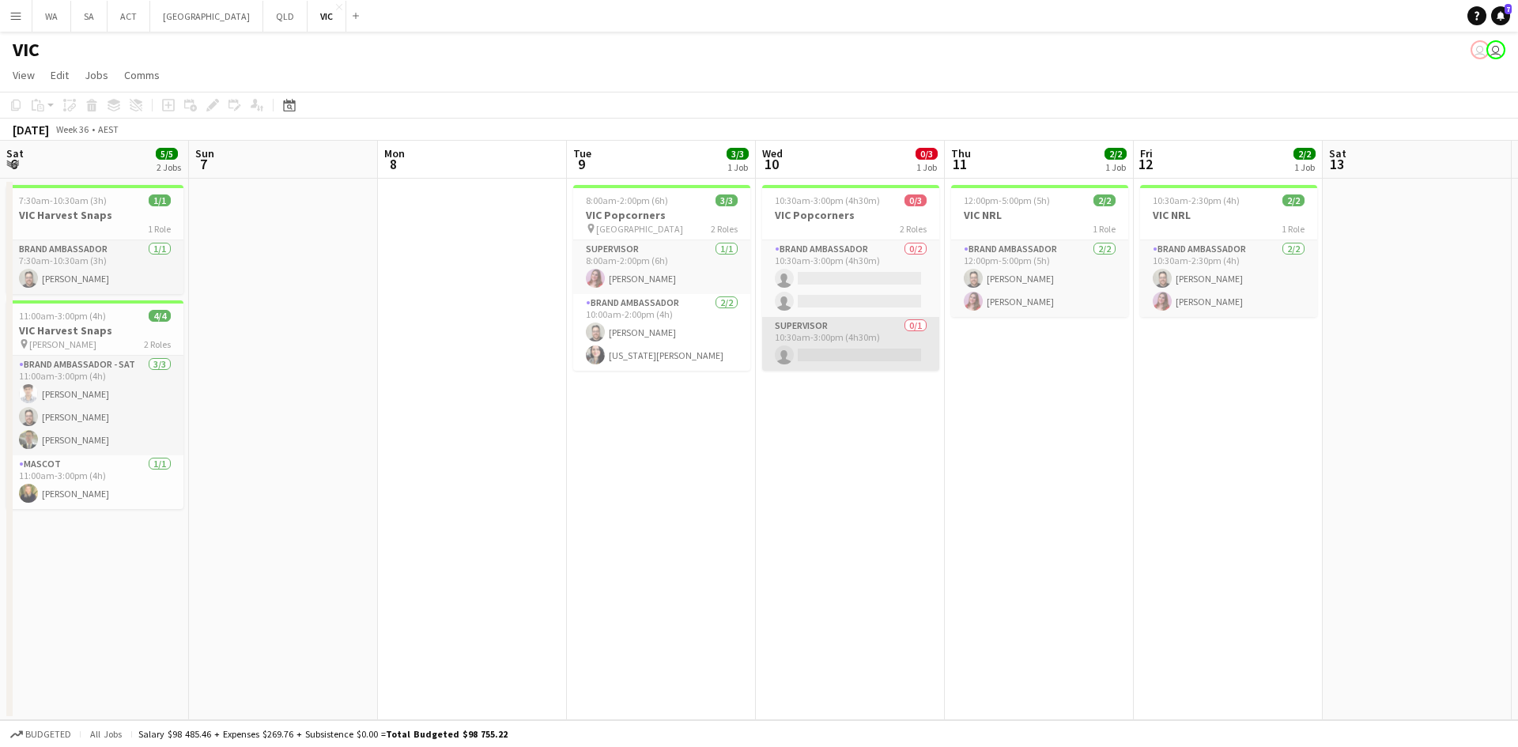
click at [883, 342] on app-card-role "Supervisor 0/1 10:30am-3:00pm (4h30m) single-neutral-actions" at bounding box center [850, 344] width 177 height 54
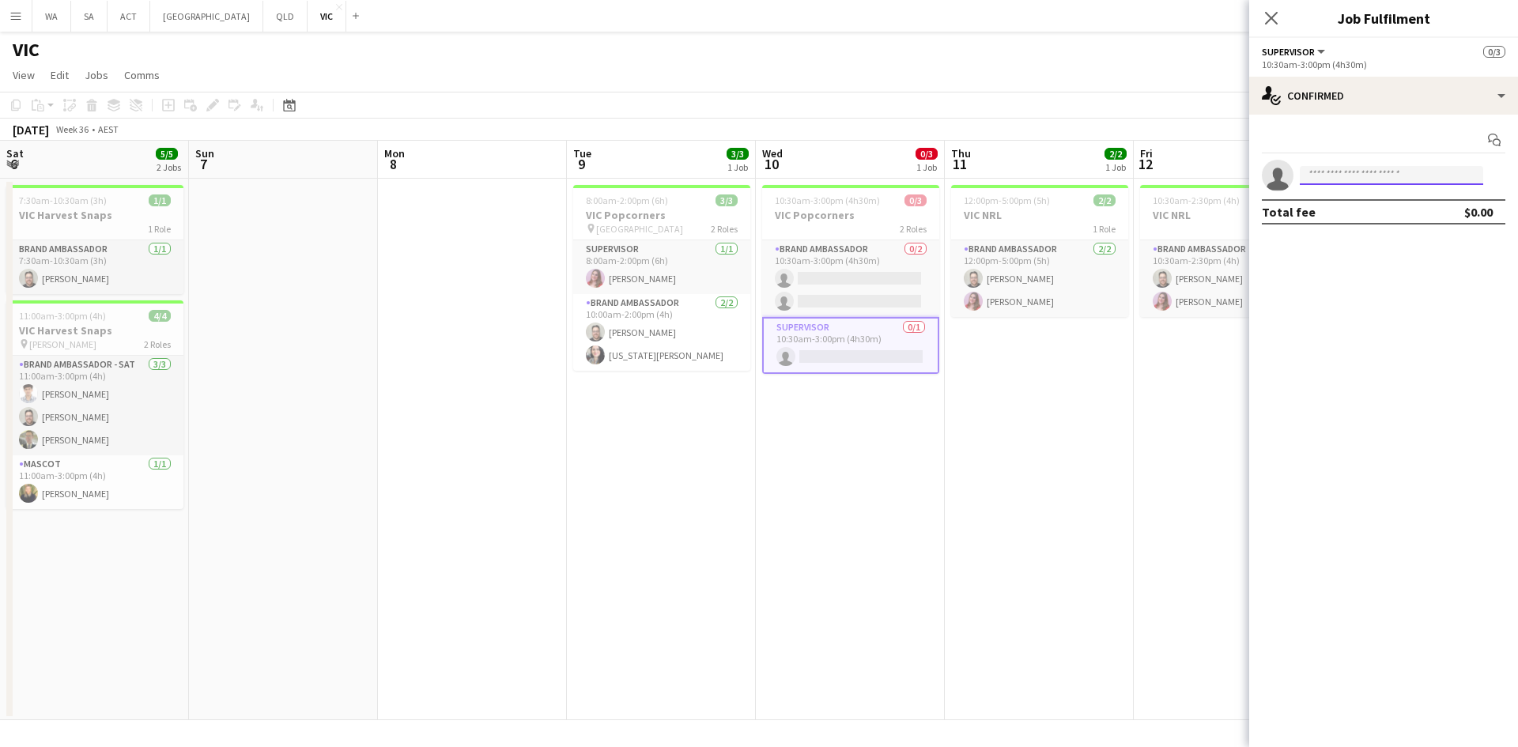
click at [1363, 176] on input at bounding box center [1391, 175] width 183 height 19
click at [1351, 181] on input "******" at bounding box center [1391, 175] width 183 height 19
type input "*****"
click at [1390, 218] on span "[PHONE_NUMBER]" at bounding box center [1392, 223] width 158 height 13
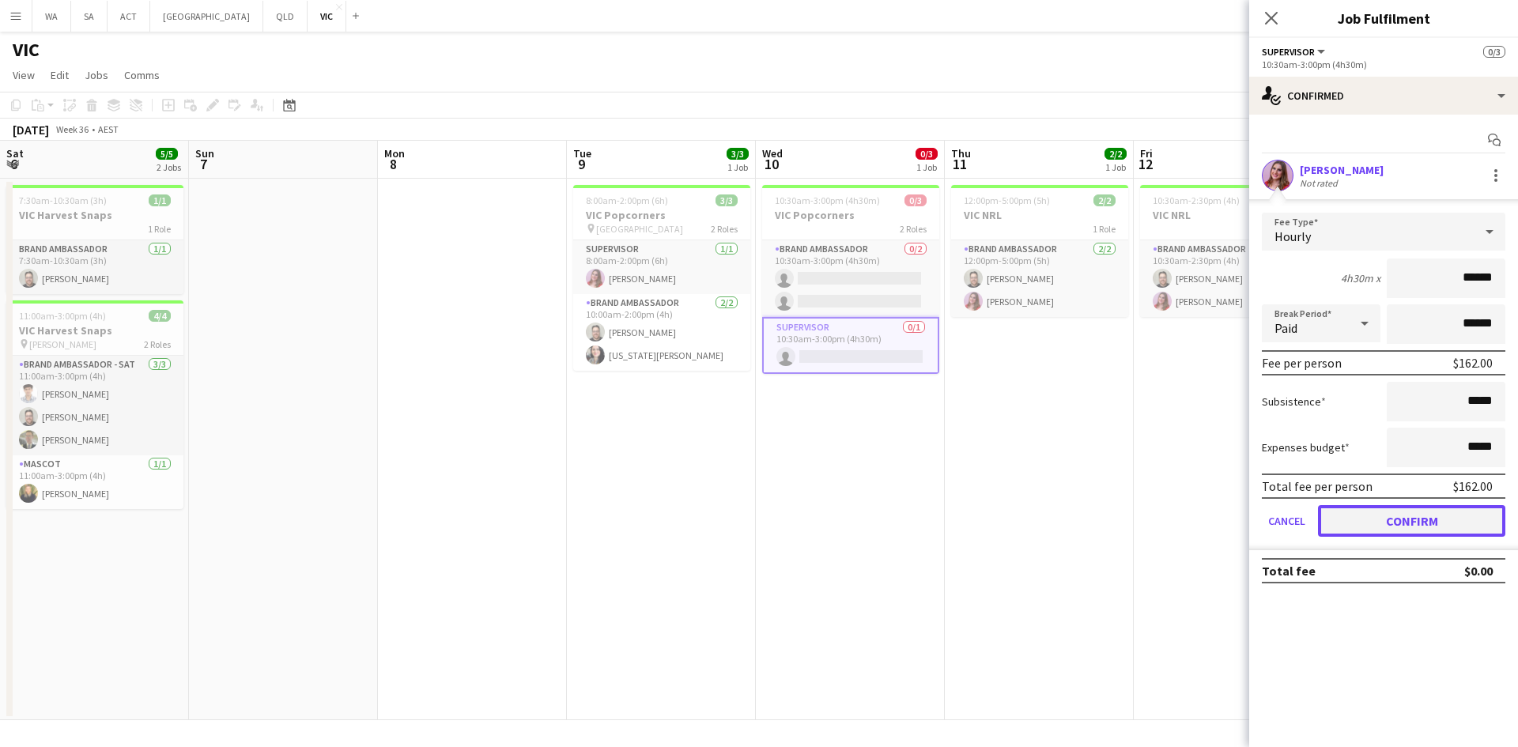
click at [1402, 528] on button "Confirm" at bounding box center [1411, 521] width 187 height 32
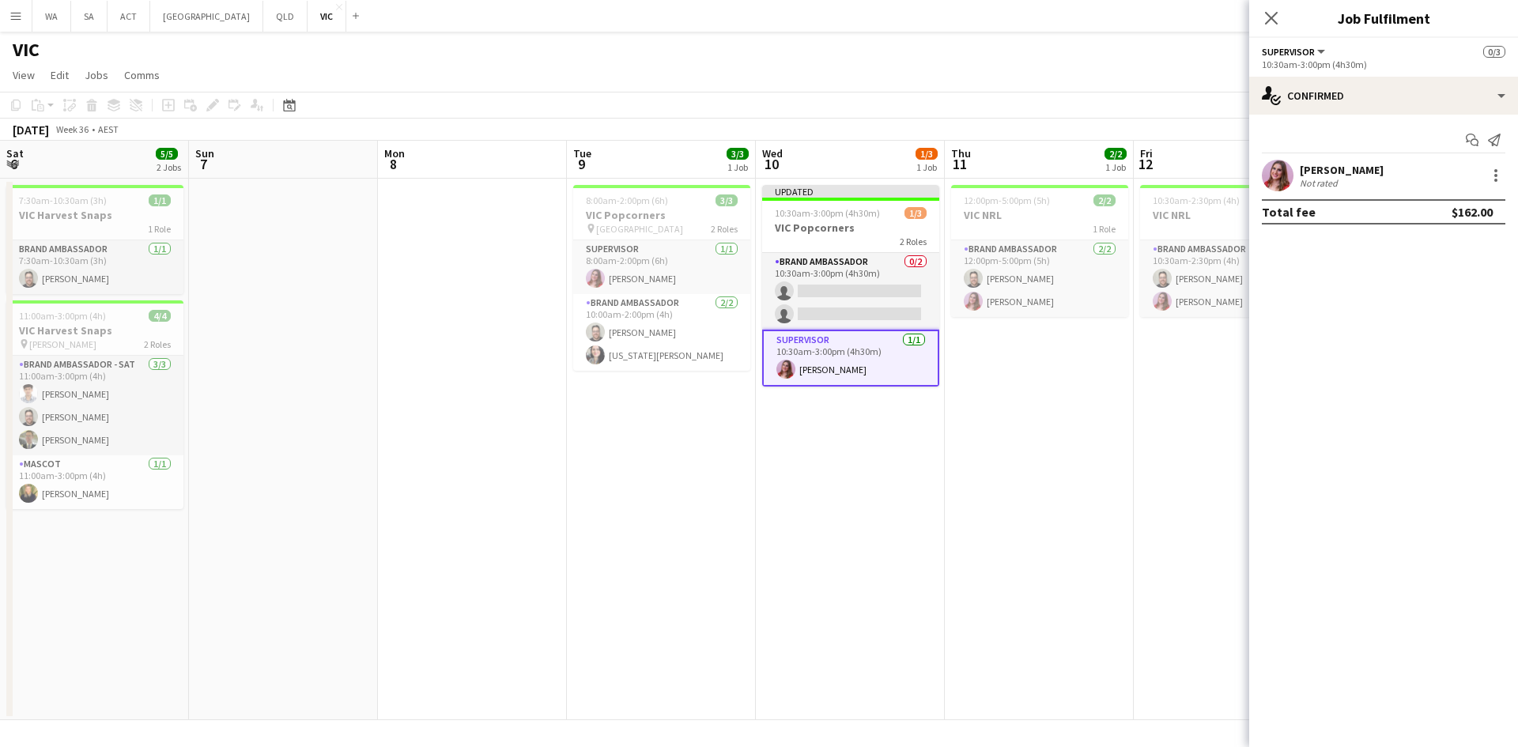
click at [977, 394] on app-date-cell "12:00pm-5:00pm (5h) 2/2 VIC NRL 1 Role Brand Ambassador [DATE] 12:00pm-5:00pm (…" at bounding box center [1039, 450] width 189 height 542
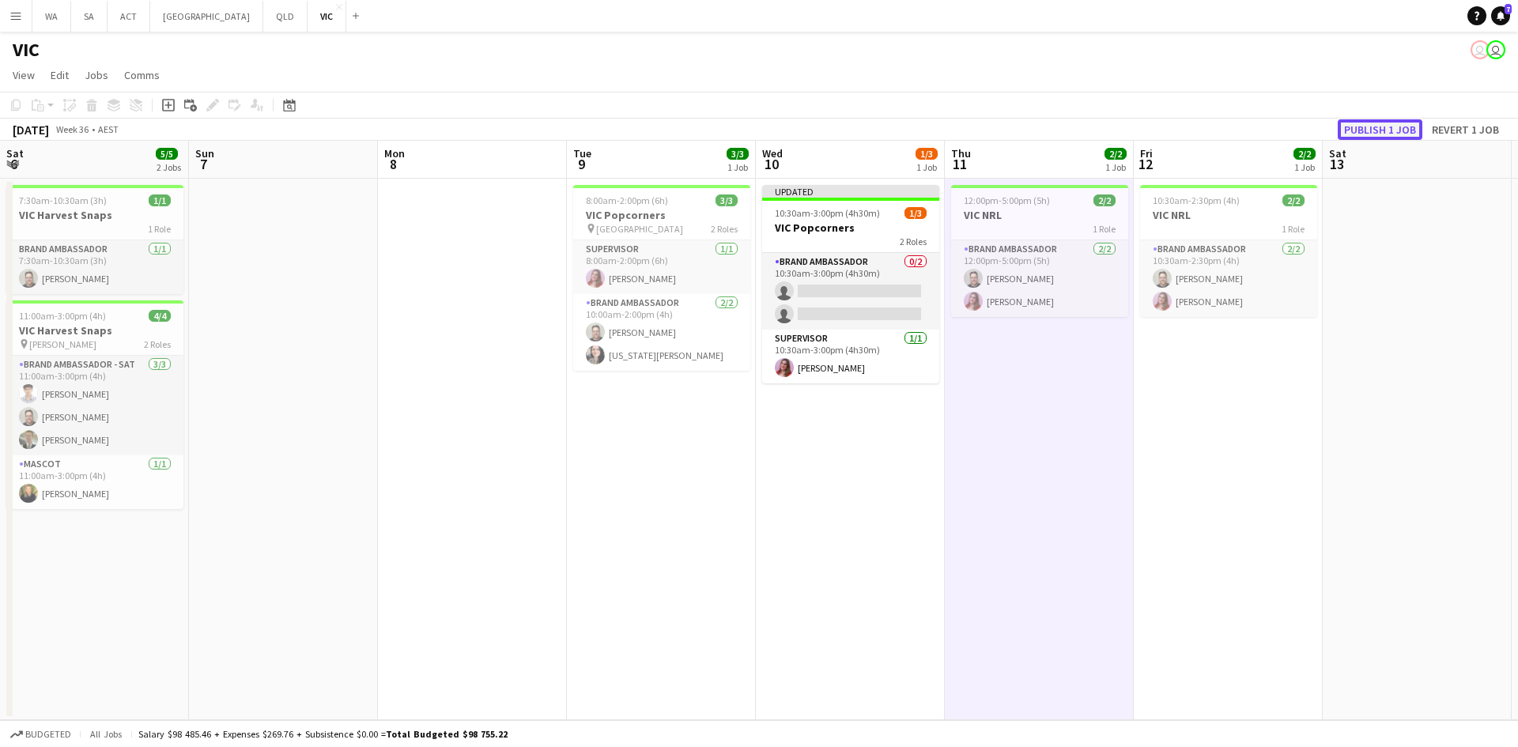
click at [1369, 130] on button "Publish 1 job" at bounding box center [1380, 129] width 85 height 21
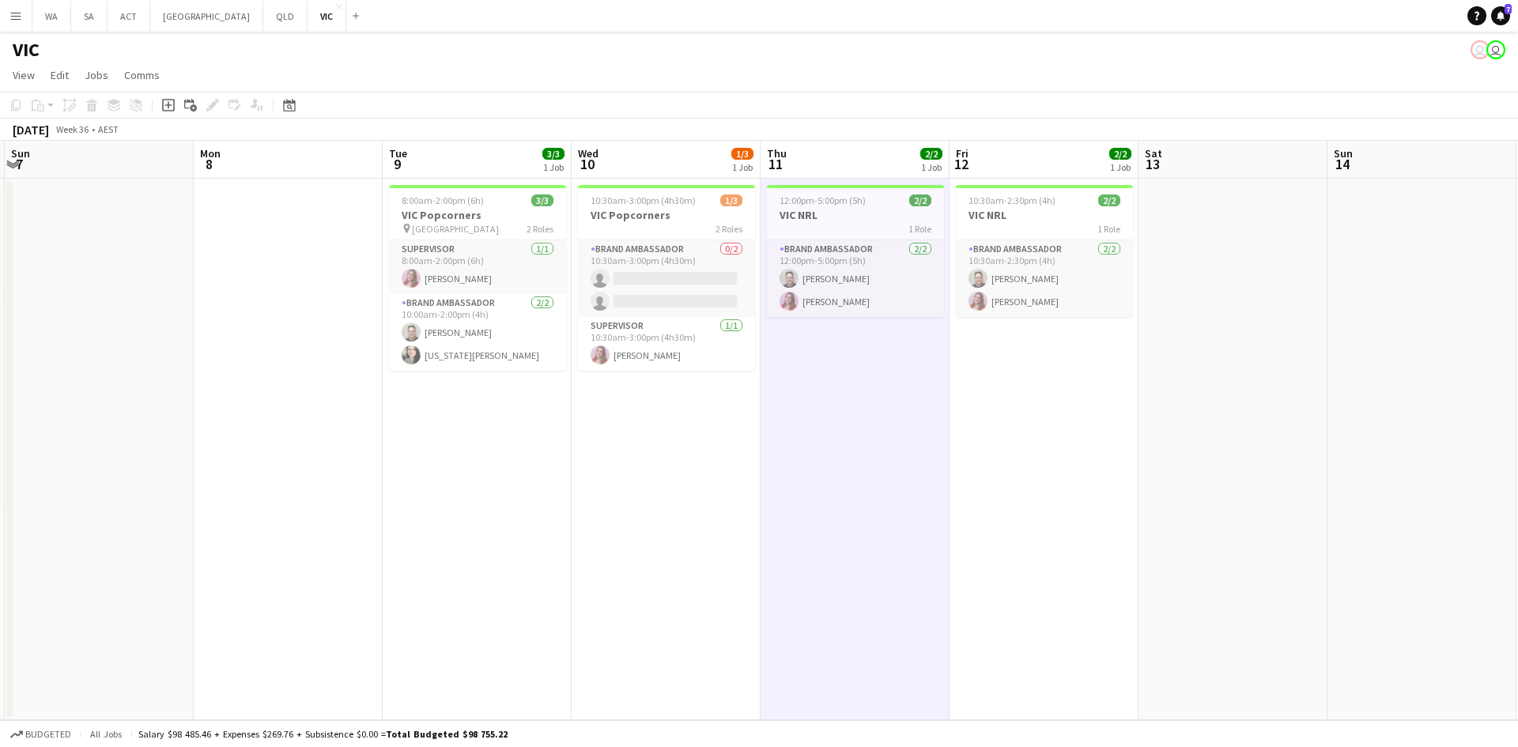
scroll to position [0, 704]
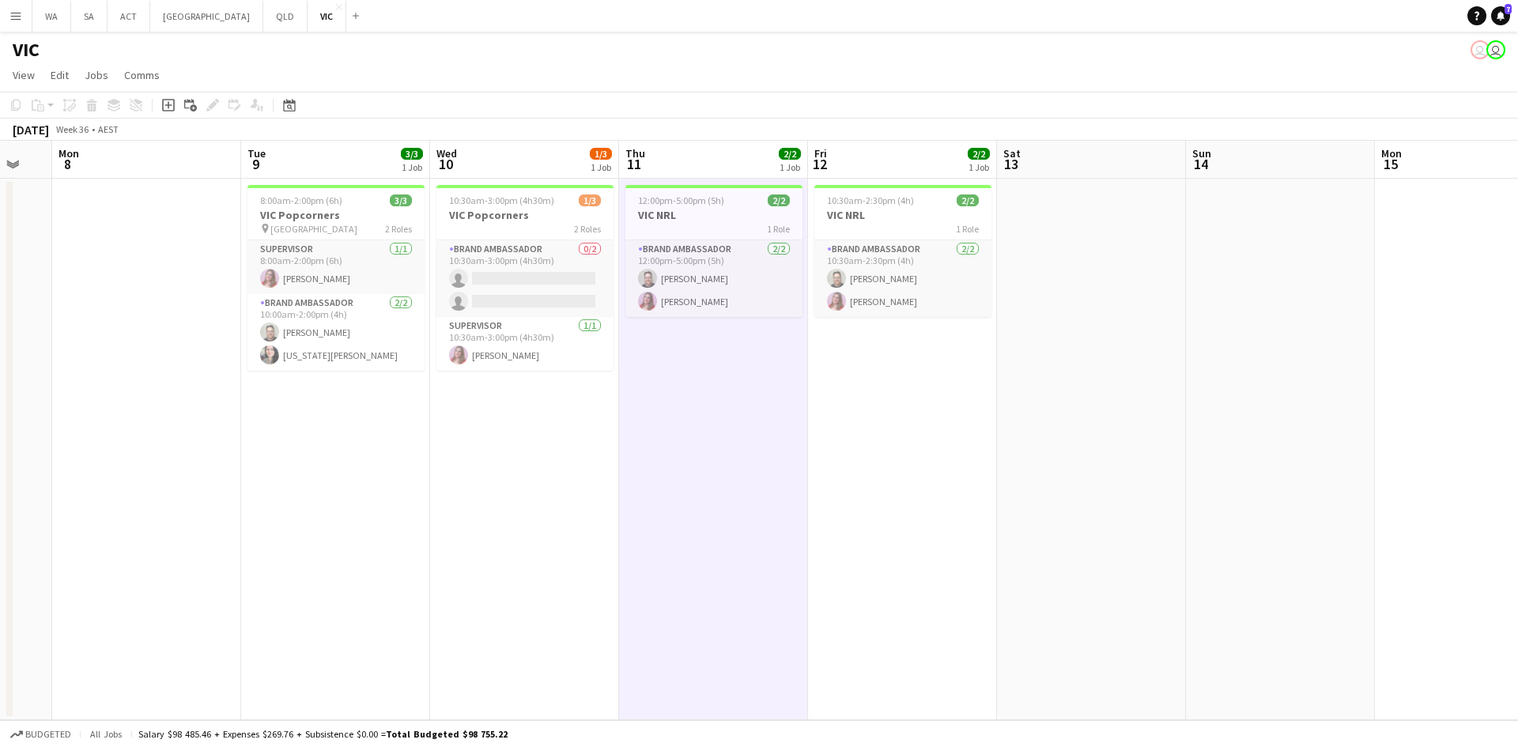
drag, startPoint x: 1160, startPoint y: 351, endPoint x: 834, endPoint y: 294, distance: 330.8
click at [834, 294] on app-calendar-viewport "Thu 4 2/2 1 Job Fri 5 Sat 6 5/5 2 Jobs Sun 7 Mon 8 Tue 9 3/3 1 Job Wed 10 1/3 1…" at bounding box center [759, 431] width 1518 height 580
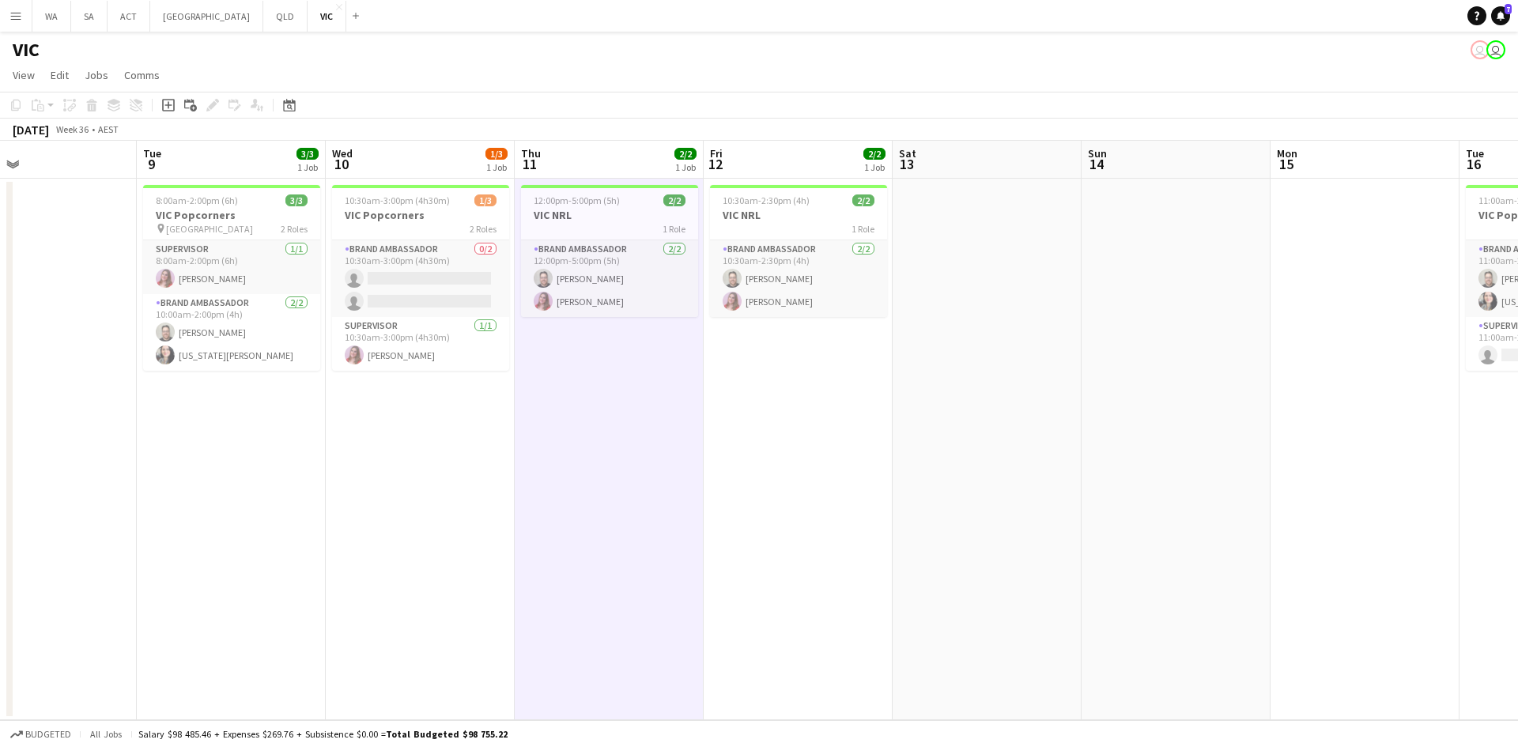
drag, startPoint x: 1114, startPoint y: 279, endPoint x: 917, endPoint y: 276, distance: 196.2
click at [918, 277] on app-calendar-viewport "Thu 4 2/2 1 Job Fri 5 Sat 6 5/5 2 Jobs Sun 7 Mon 8 Tue 9 3/3 1 Job Wed 10 1/3 1…" at bounding box center [759, 431] width 1518 height 580
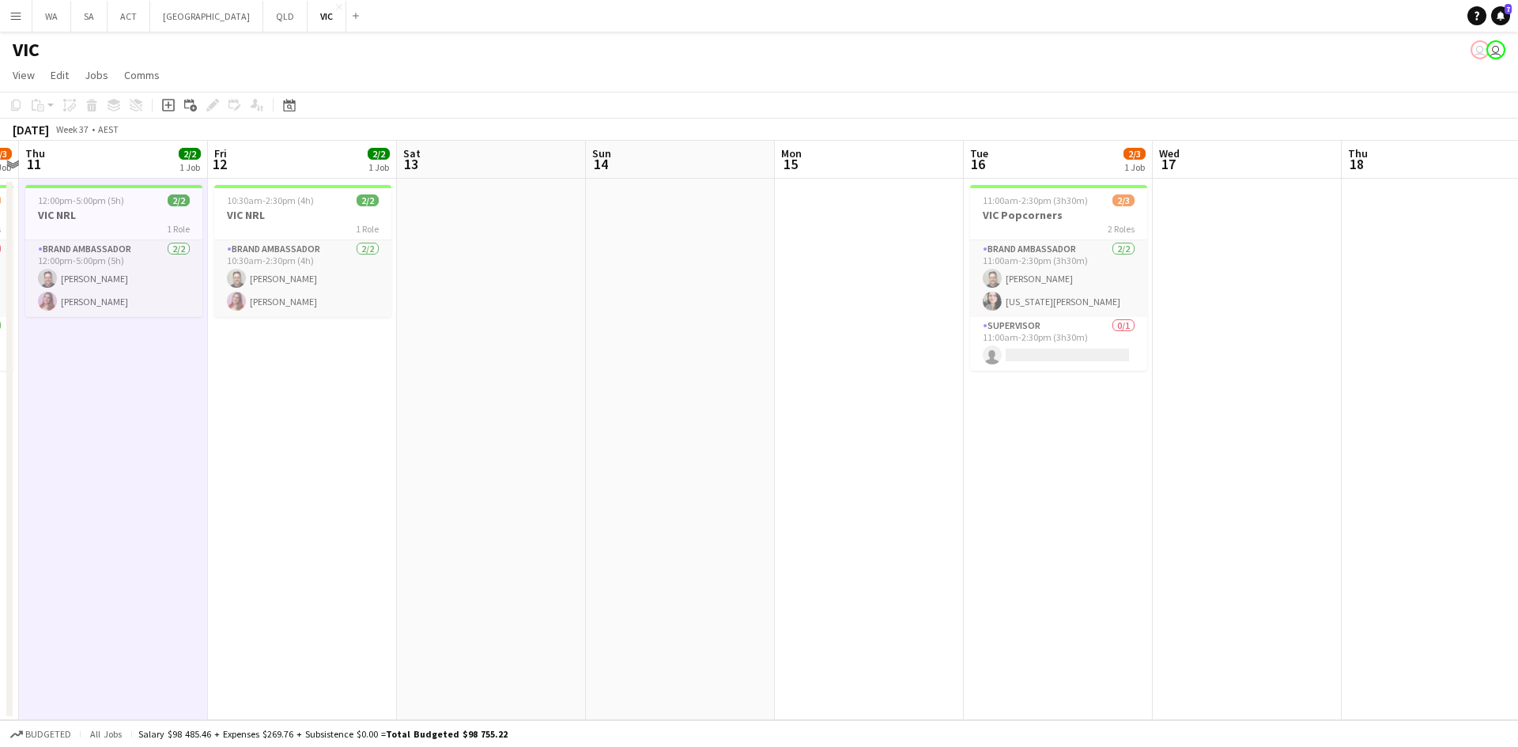
drag, startPoint x: 996, startPoint y: 289, endPoint x: 815, endPoint y: 273, distance: 181.9
click at [815, 273] on app-calendar-viewport "Mon 8 Tue 9 3/3 1 Job Wed 10 1/3 1 Job Thu 11 2/2 1 Job Fri 12 2/2 1 Job Sat 13…" at bounding box center [759, 431] width 1518 height 580
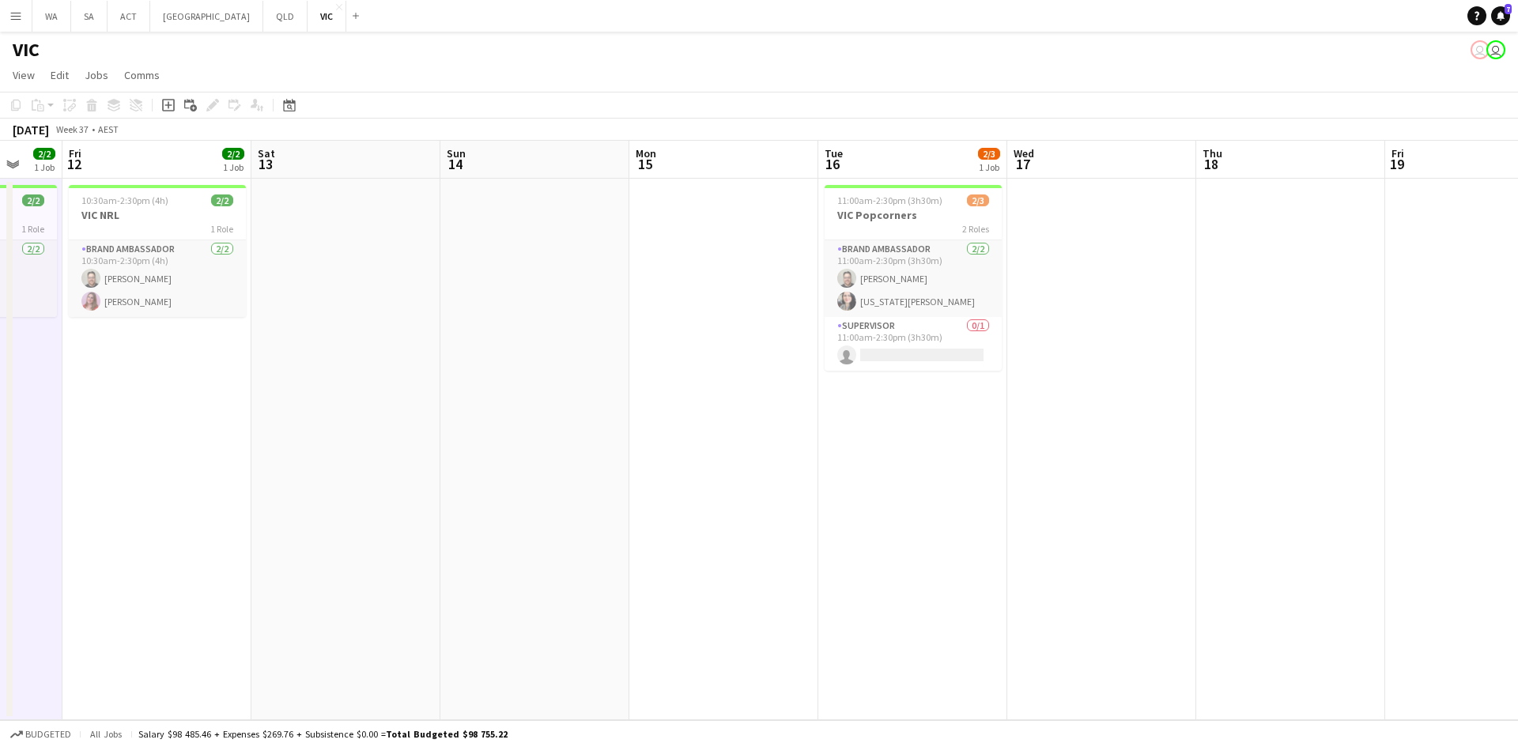
drag, startPoint x: 1034, startPoint y: 299, endPoint x: 914, endPoint y: 306, distance: 119.6
click at [914, 306] on app-calendar-viewport "Mon 8 Tue 9 3/3 1 Job Wed 10 1/3 1 Job Thu 11 2/2 1 Job Fri 12 2/2 1 Job Sat 13…" at bounding box center [759, 431] width 1518 height 580
click at [920, 342] on app-card-role "Supervisor 0/1 11:00am-2:30pm (3h30m) single-neutral-actions" at bounding box center [911, 344] width 177 height 54
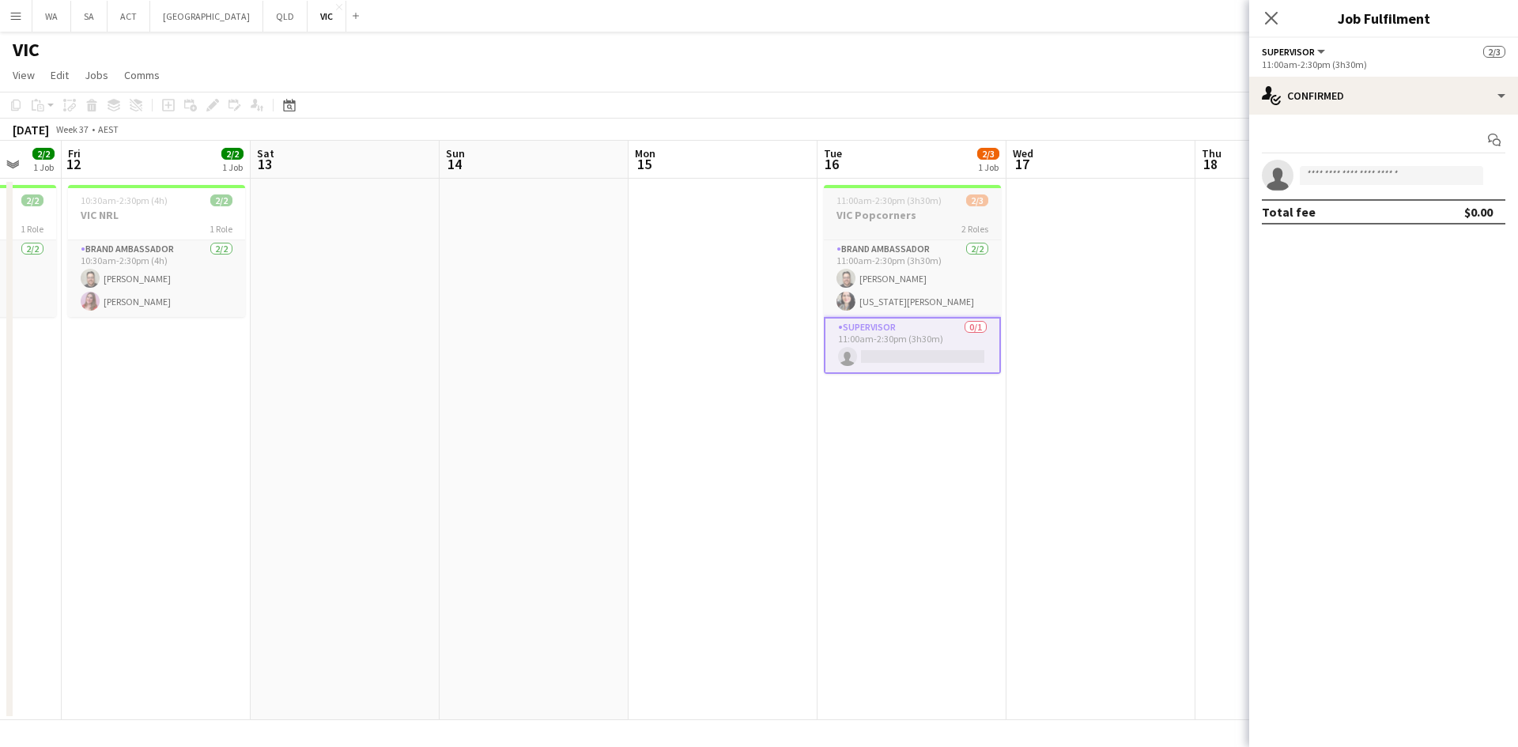
click at [899, 211] on h3 "VIC Popcorners" at bounding box center [912, 215] width 177 height 14
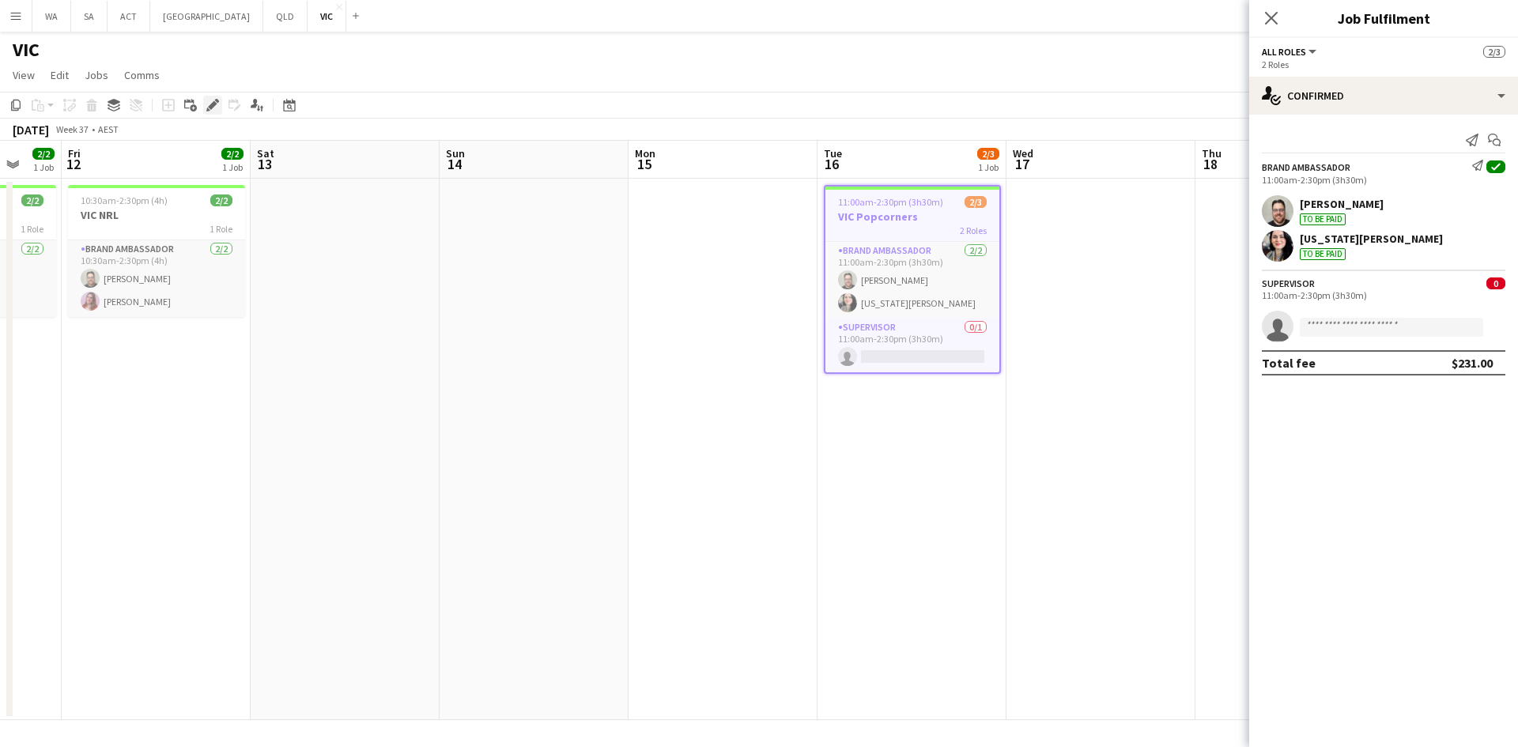
click at [213, 104] on icon at bounding box center [212, 105] width 9 height 9
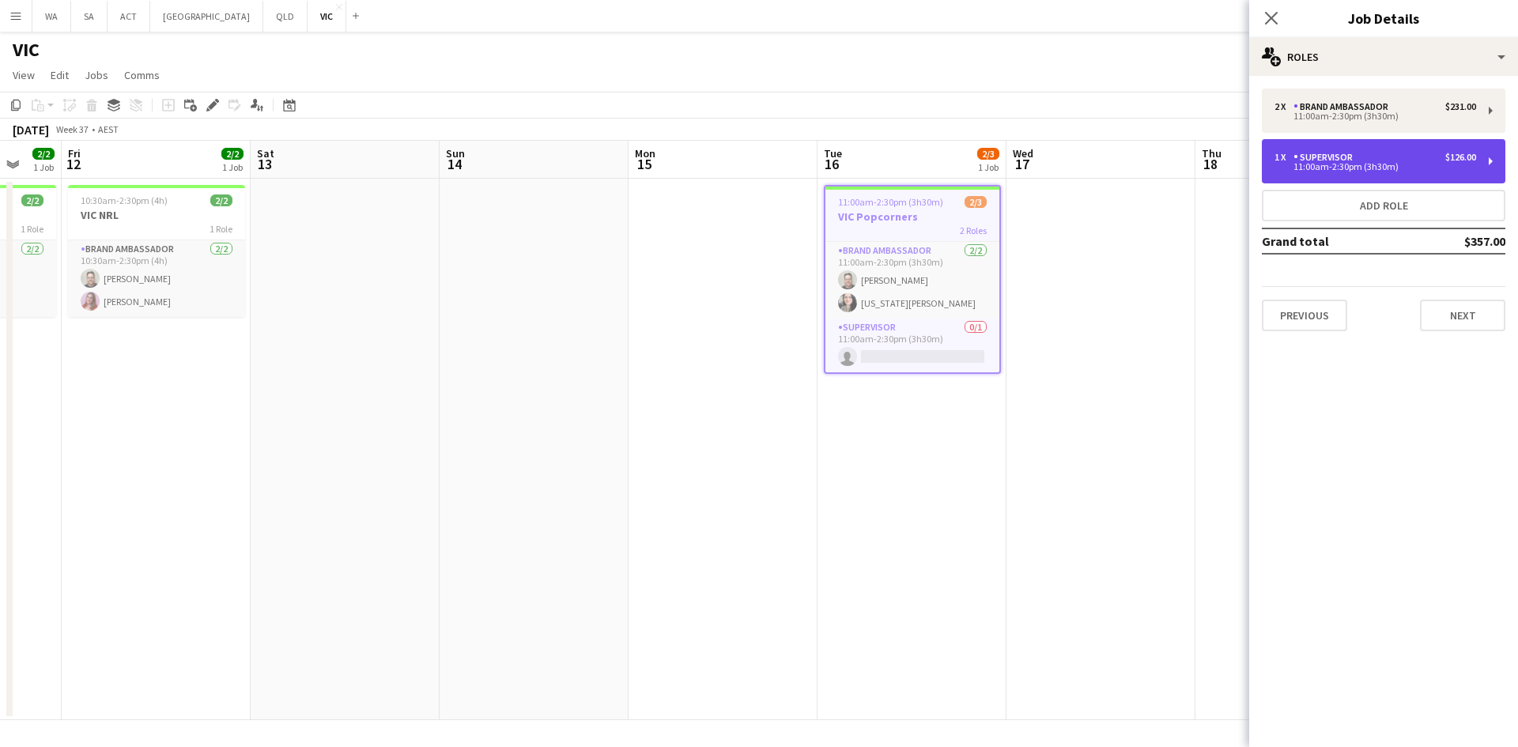
click at [1317, 178] on div "1 x Supervisor $126.00 11:00am-2:30pm (3h30m)" at bounding box center [1384, 161] width 244 height 44
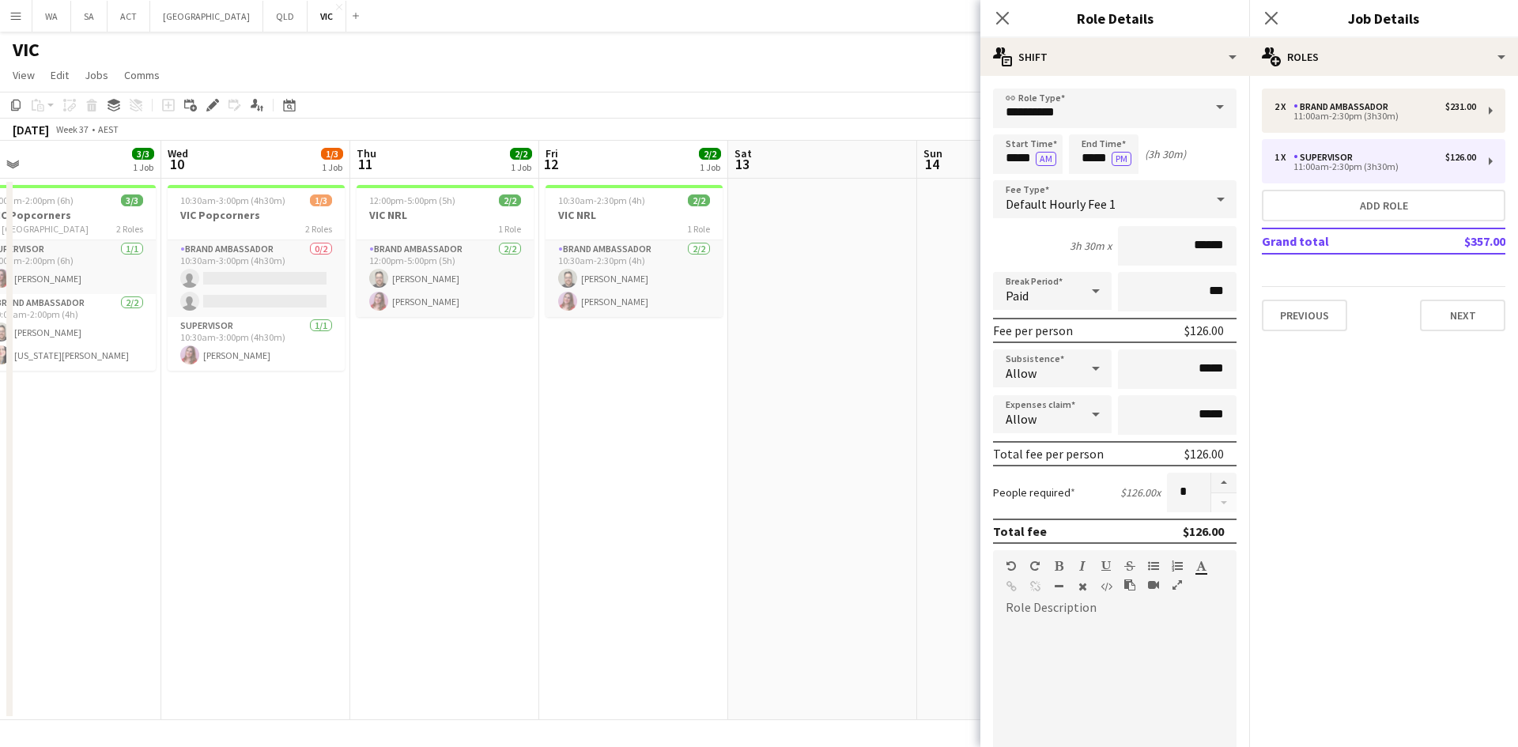
scroll to position [0, 381]
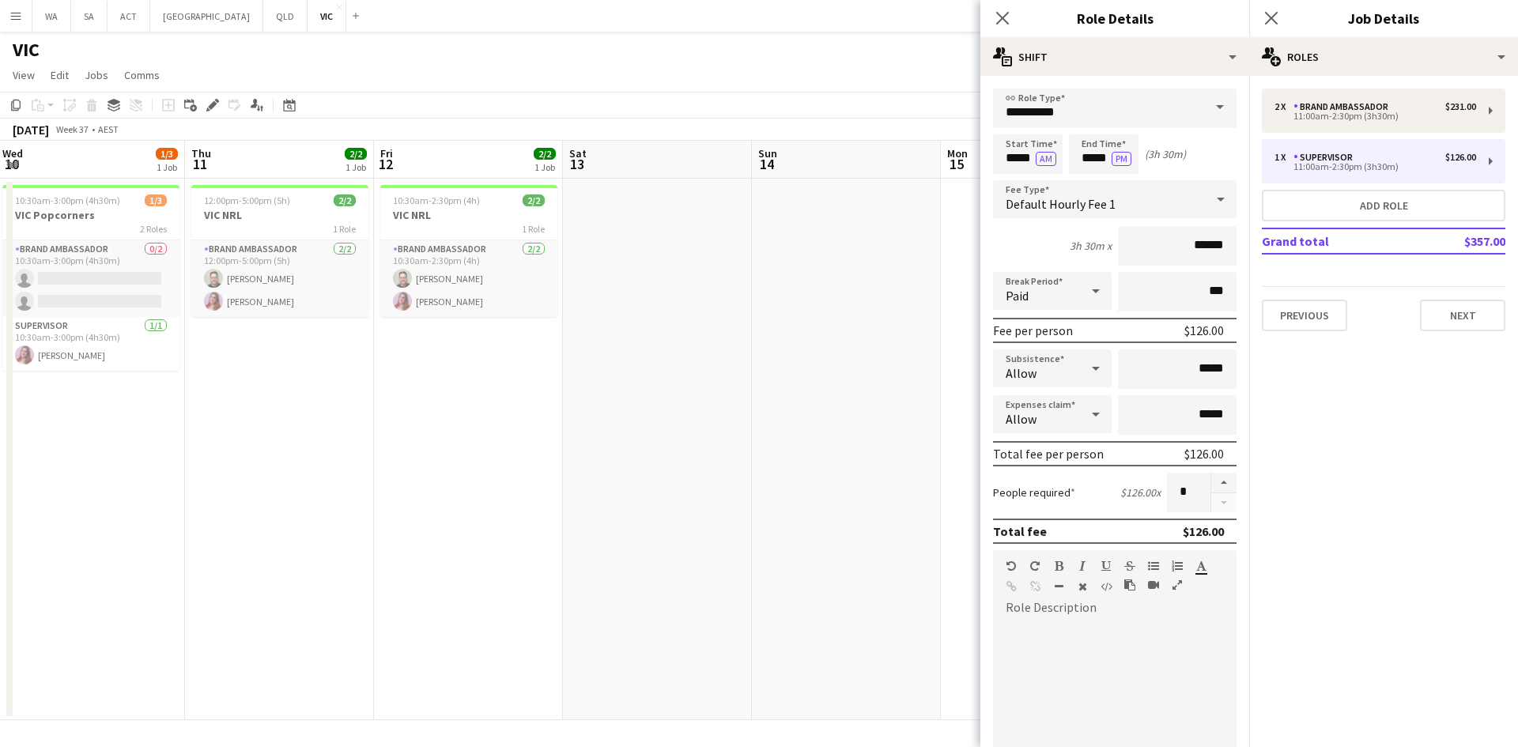
drag, startPoint x: 129, startPoint y: 353, endPoint x: 496, endPoint y: 384, distance: 368.3
click at [399, 403] on app-calendar-viewport "Sun 7 Mon 8 Tue 9 3/3 1 Job Wed 10 1/3 1 Job Thu 11 2/2 1 Job Fri 12 2/2 1 Job …" at bounding box center [759, 431] width 1518 height 580
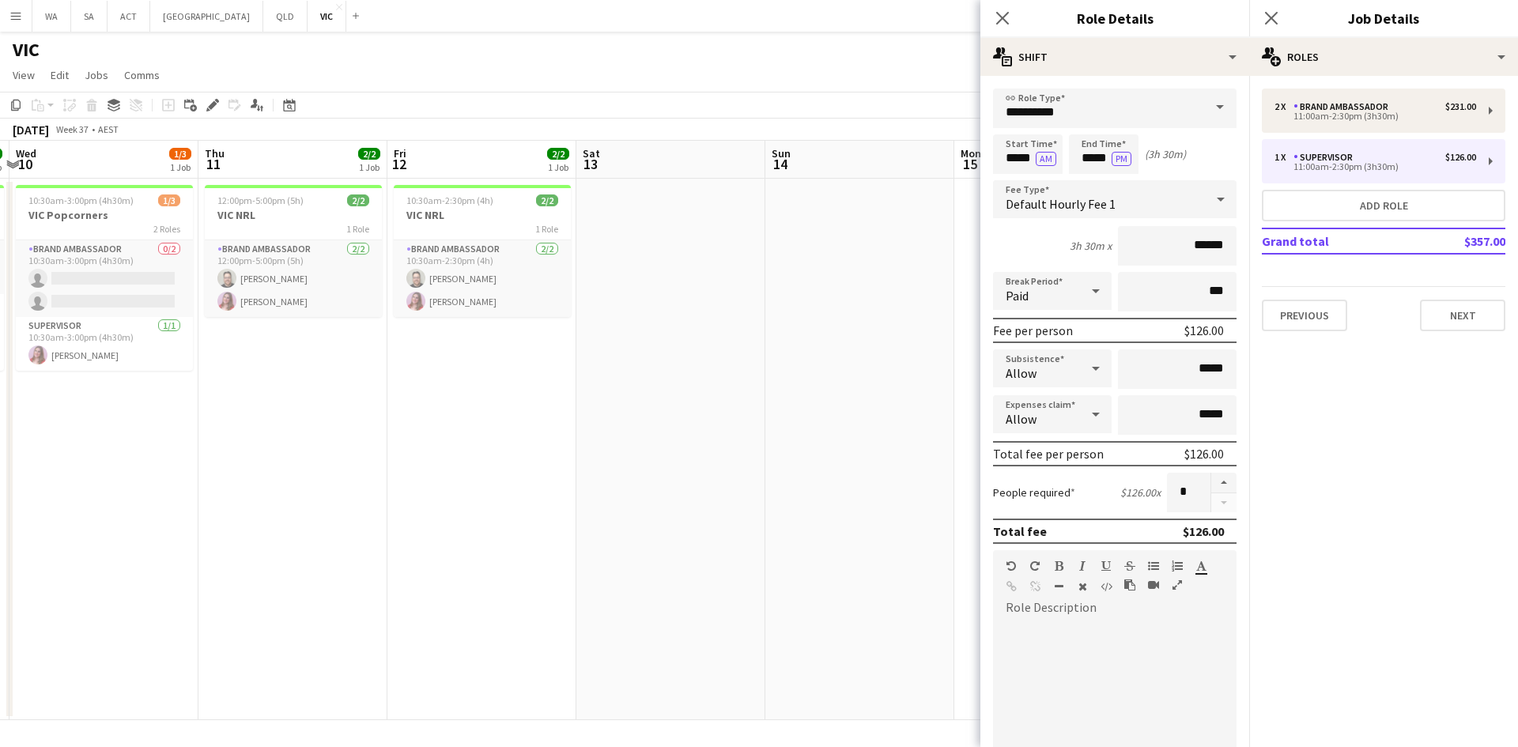
drag, startPoint x: 836, startPoint y: 363, endPoint x: 543, endPoint y: 391, distance: 294.7
click at [513, 407] on app-calendar-viewport "Sun 7 Mon 8 Tue 9 3/3 1 Job Wed 10 1/3 1 Job Thu 11 2/2 1 Job Fri 12 2/2 1 Job …" at bounding box center [759, 431] width 1518 height 580
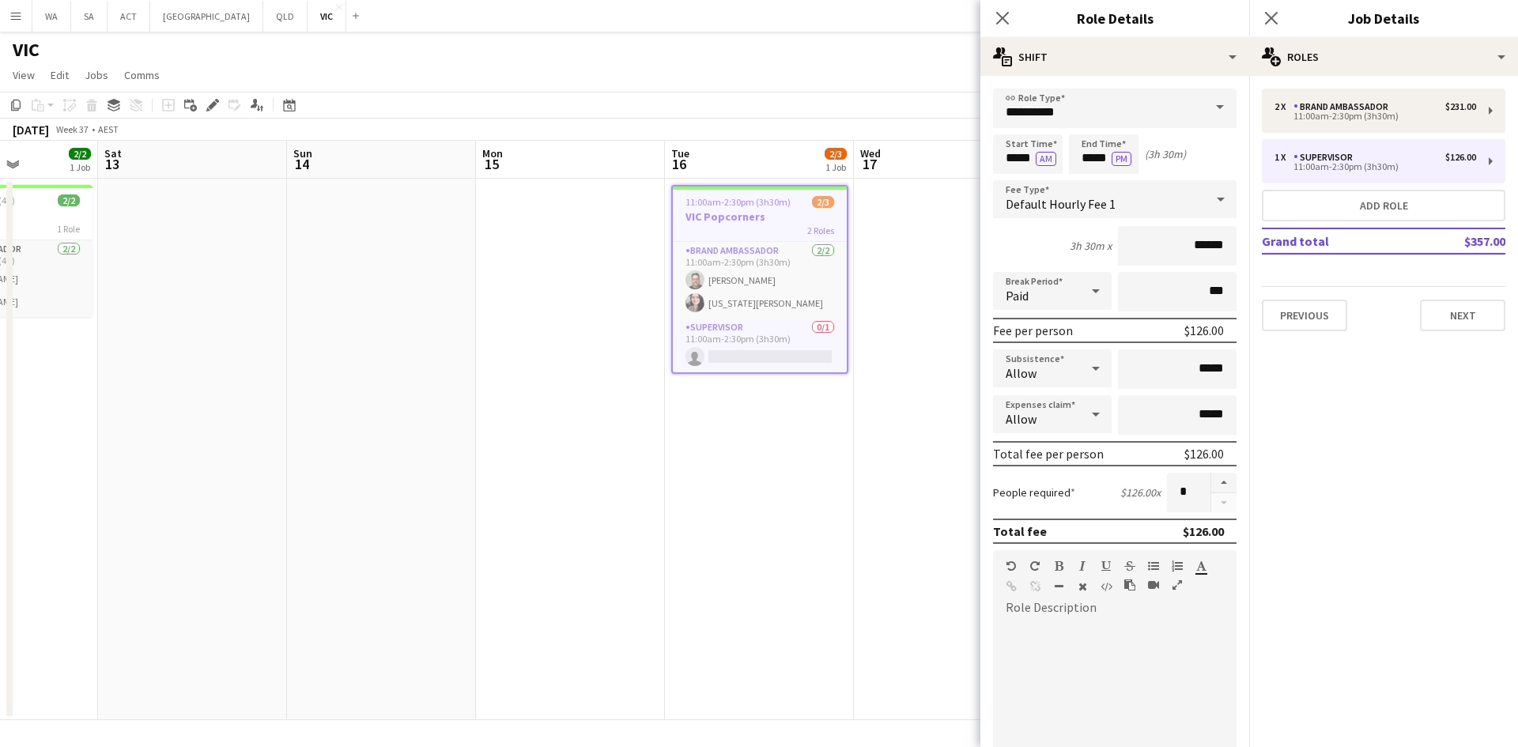
scroll to position [0, 736]
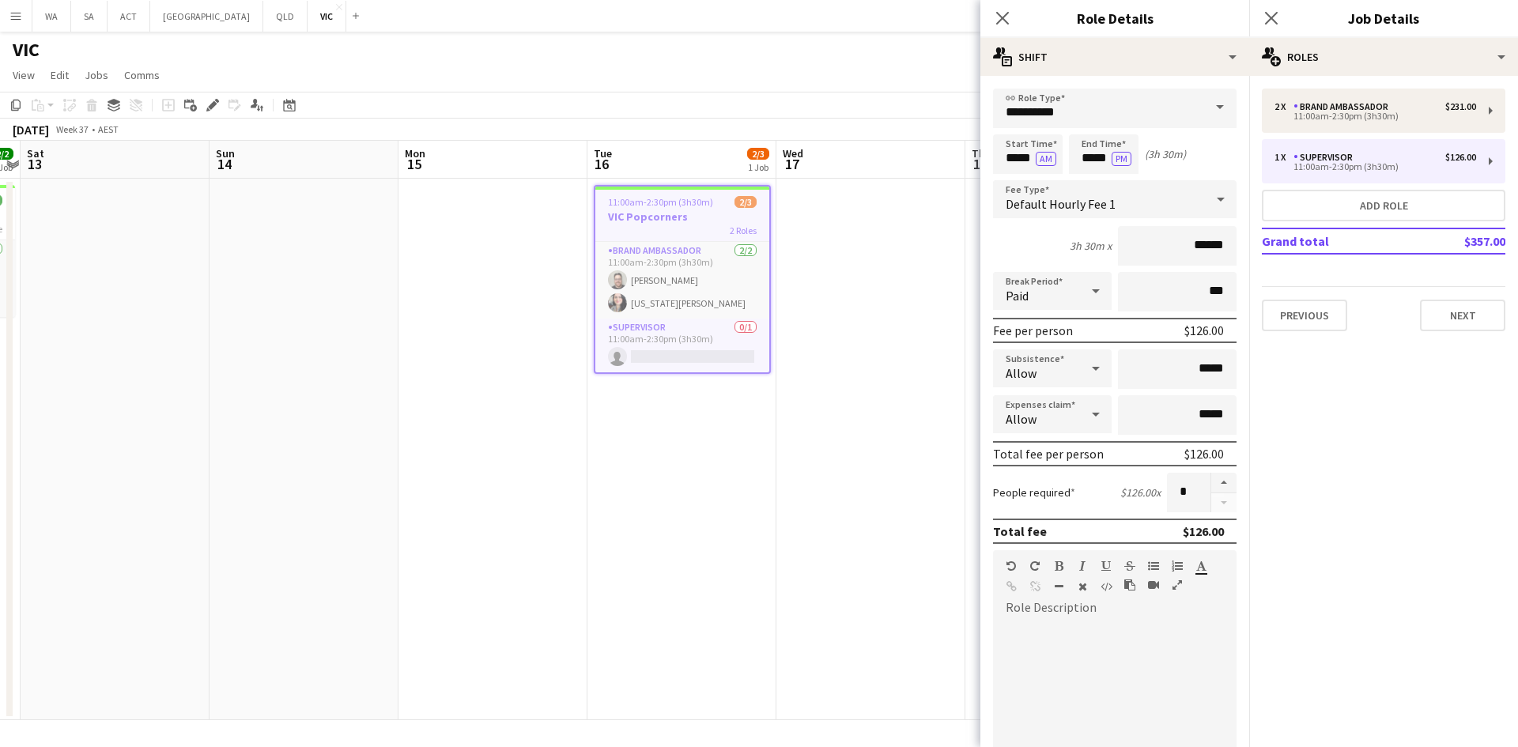
drag, startPoint x: 720, startPoint y: 381, endPoint x: 577, endPoint y: 391, distance: 143.5
click at [543, 399] on app-calendar-viewport "Tue 9 3/3 1 Job Wed 10 1/3 1 Job Thu 11 2/2 1 Job Fri 12 2/2 1 Job Sat 13 Sun 1…" at bounding box center [759, 431] width 1518 height 580
click at [664, 203] on span "11:00am-2:30pm (3h30m)" at bounding box center [660, 202] width 105 height 12
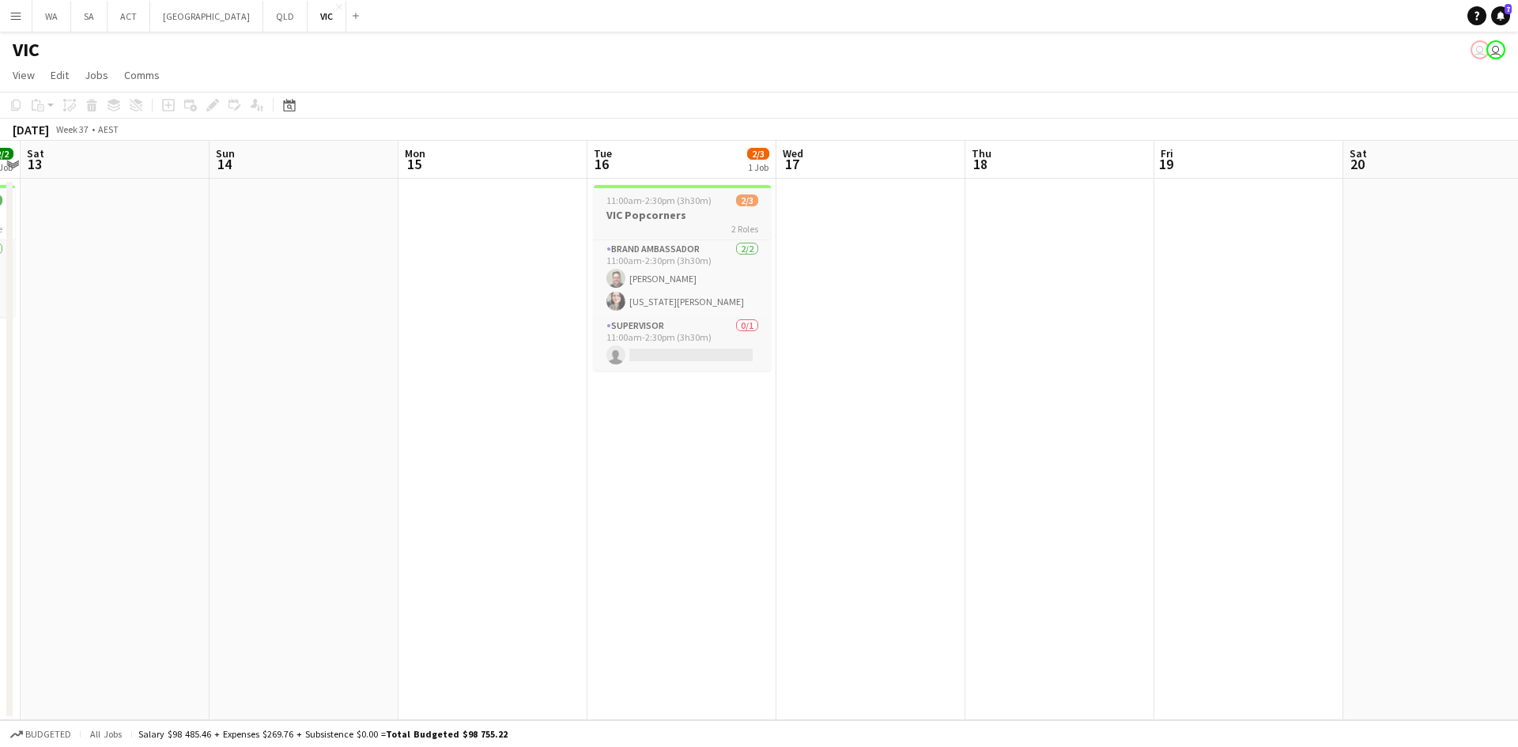
click at [626, 187] on div at bounding box center [682, 186] width 177 height 3
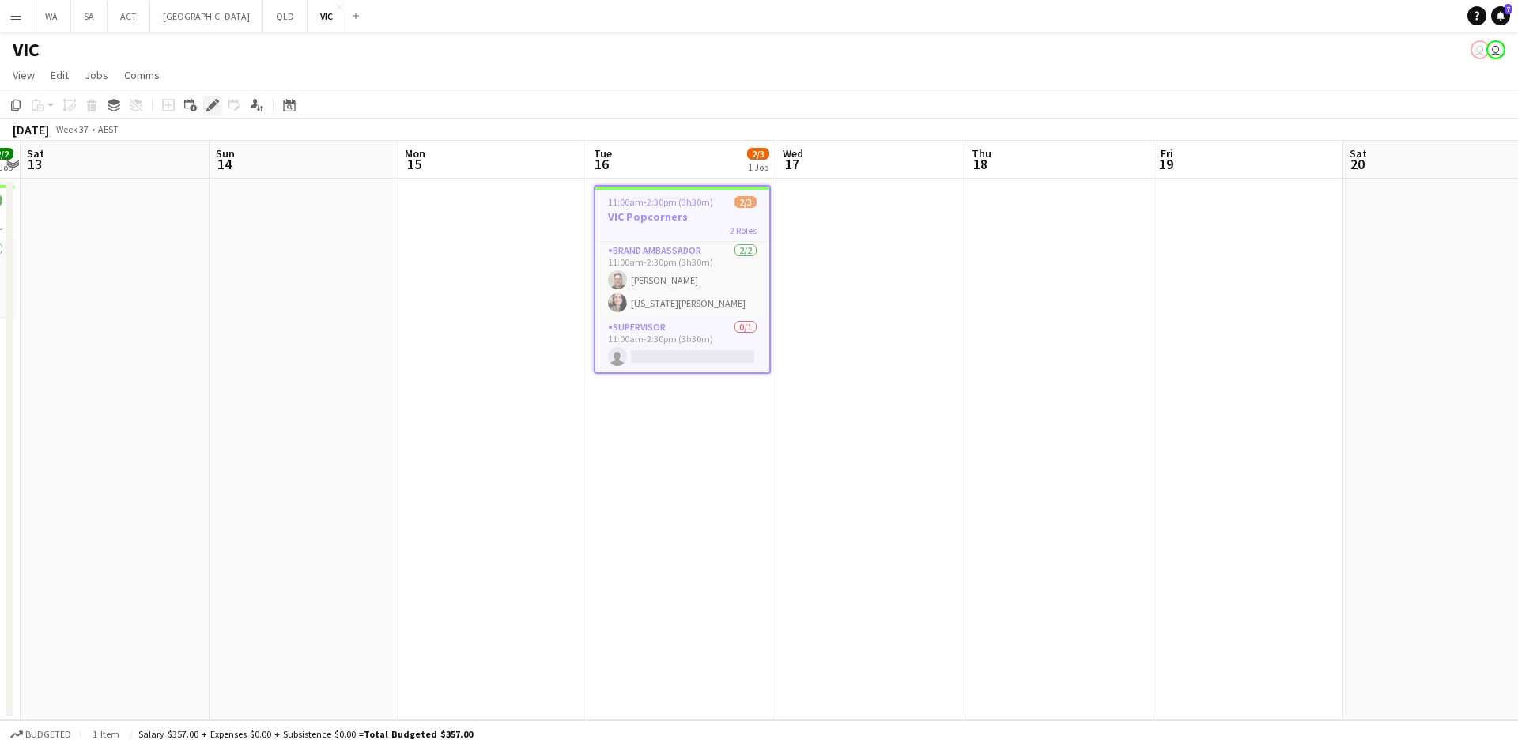
click at [217, 98] on div "Edit" at bounding box center [212, 105] width 19 height 19
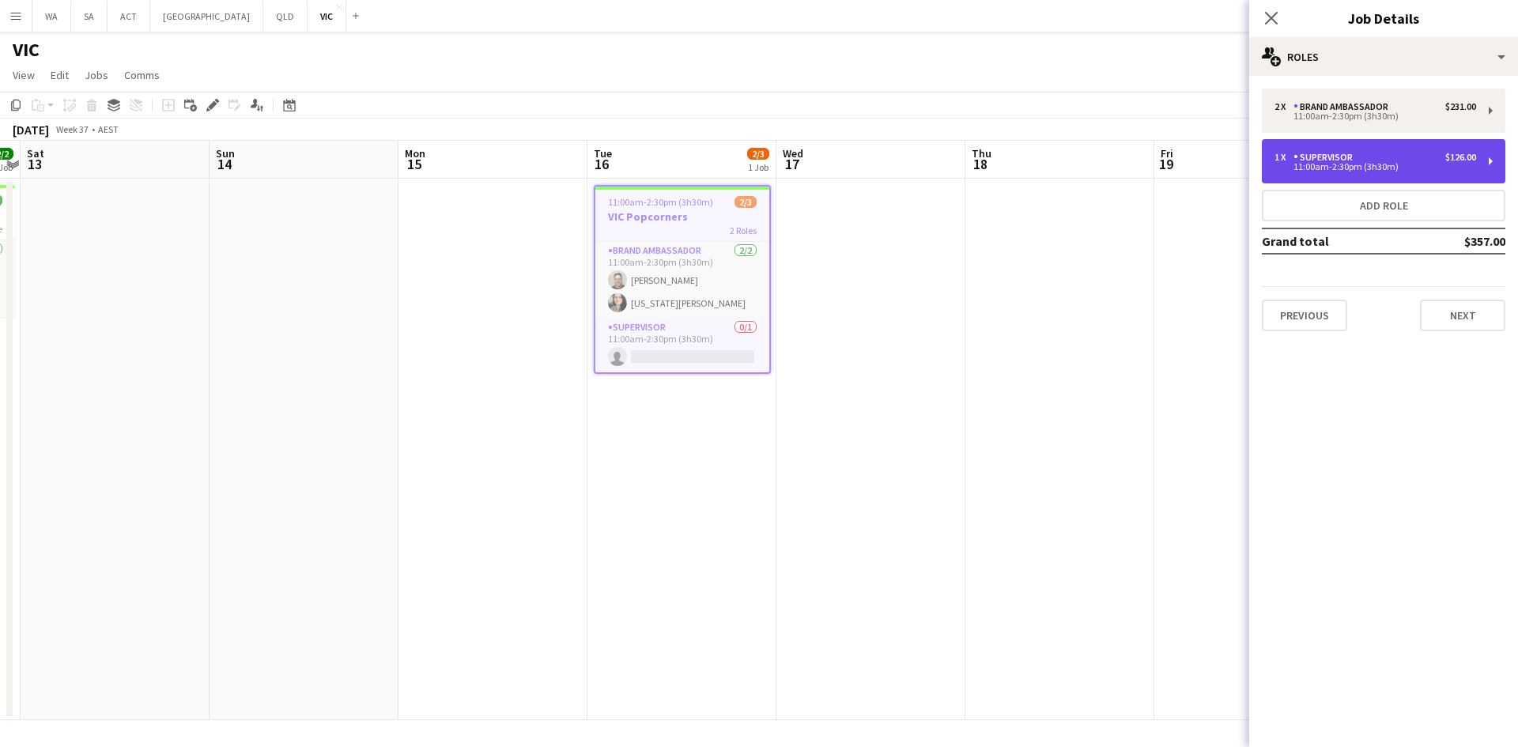
click at [1414, 161] on div "1 x Supervisor $126.00" at bounding box center [1376, 157] width 202 height 11
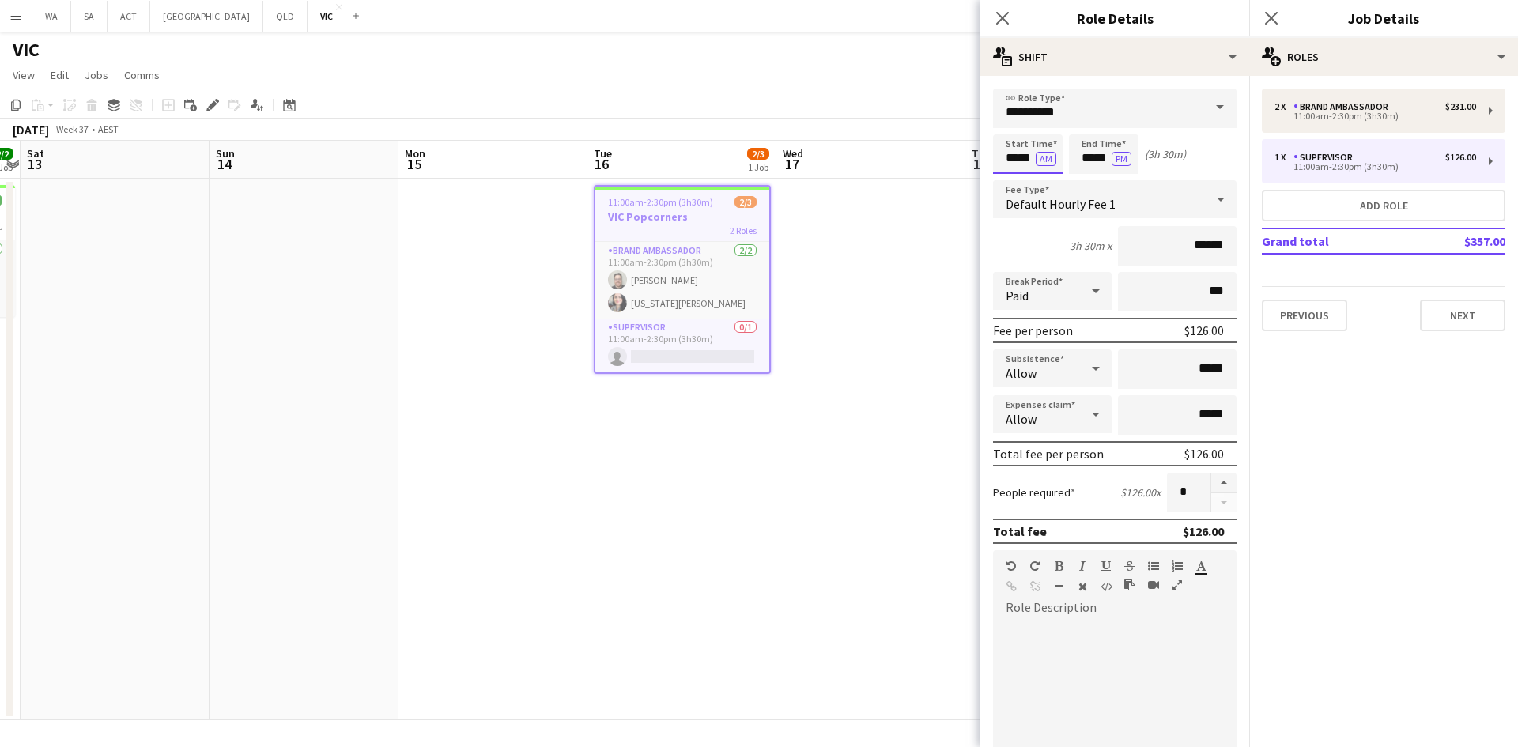
click at [1009, 161] on input "*****" at bounding box center [1028, 154] width 70 height 40
type input "*****"
click at [1020, 180] on div at bounding box center [1012, 182] width 32 height 16
click at [1101, 154] on input "*****" at bounding box center [1104, 154] width 70 height 40
click at [1086, 125] on div at bounding box center [1088, 127] width 32 height 16
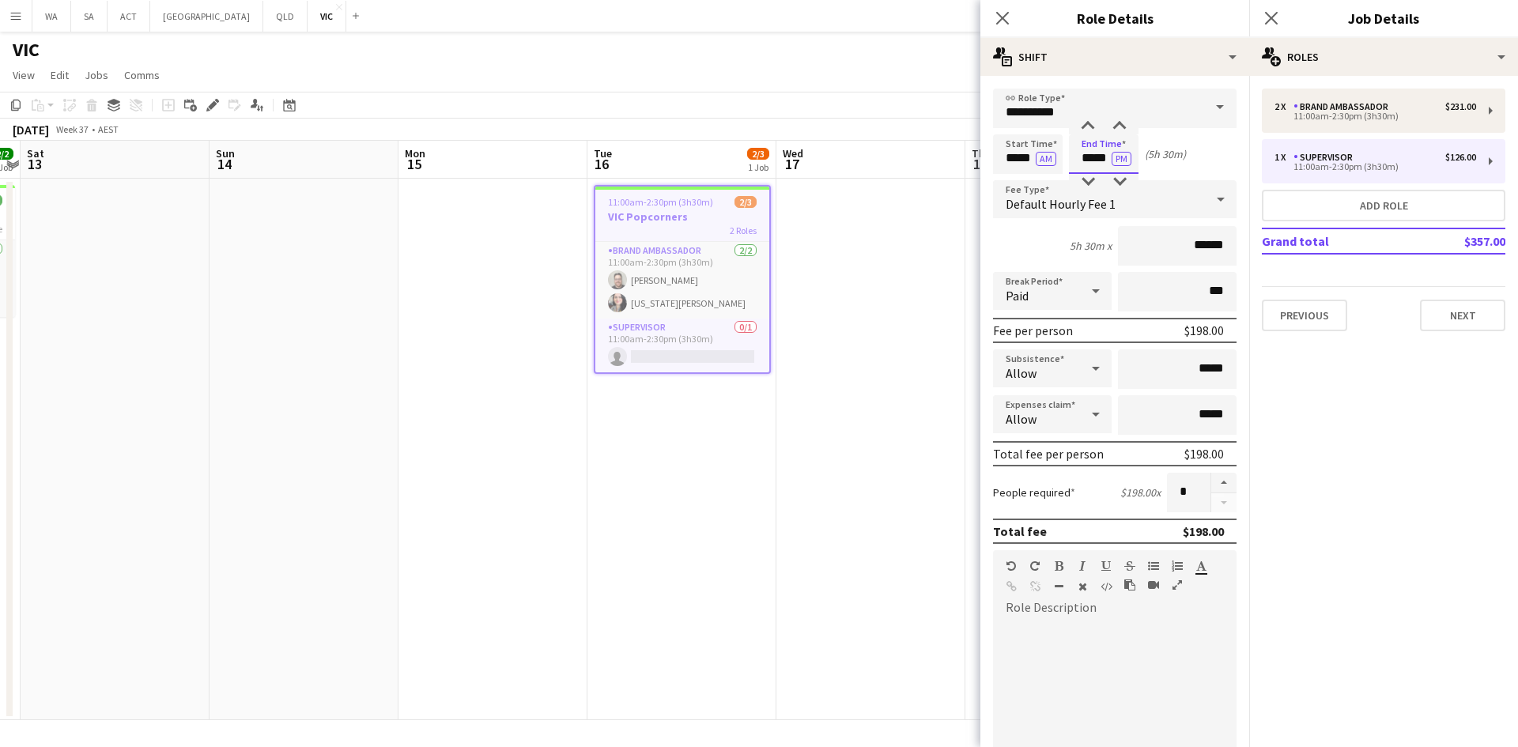
click at [1137, 138] on input "*****" at bounding box center [1104, 154] width 70 height 40
click at [1128, 181] on div at bounding box center [1120, 182] width 32 height 16
type input "*****"
click at [1127, 178] on div at bounding box center [1120, 182] width 32 height 16
click at [898, 263] on app-date-cell at bounding box center [871, 450] width 189 height 542
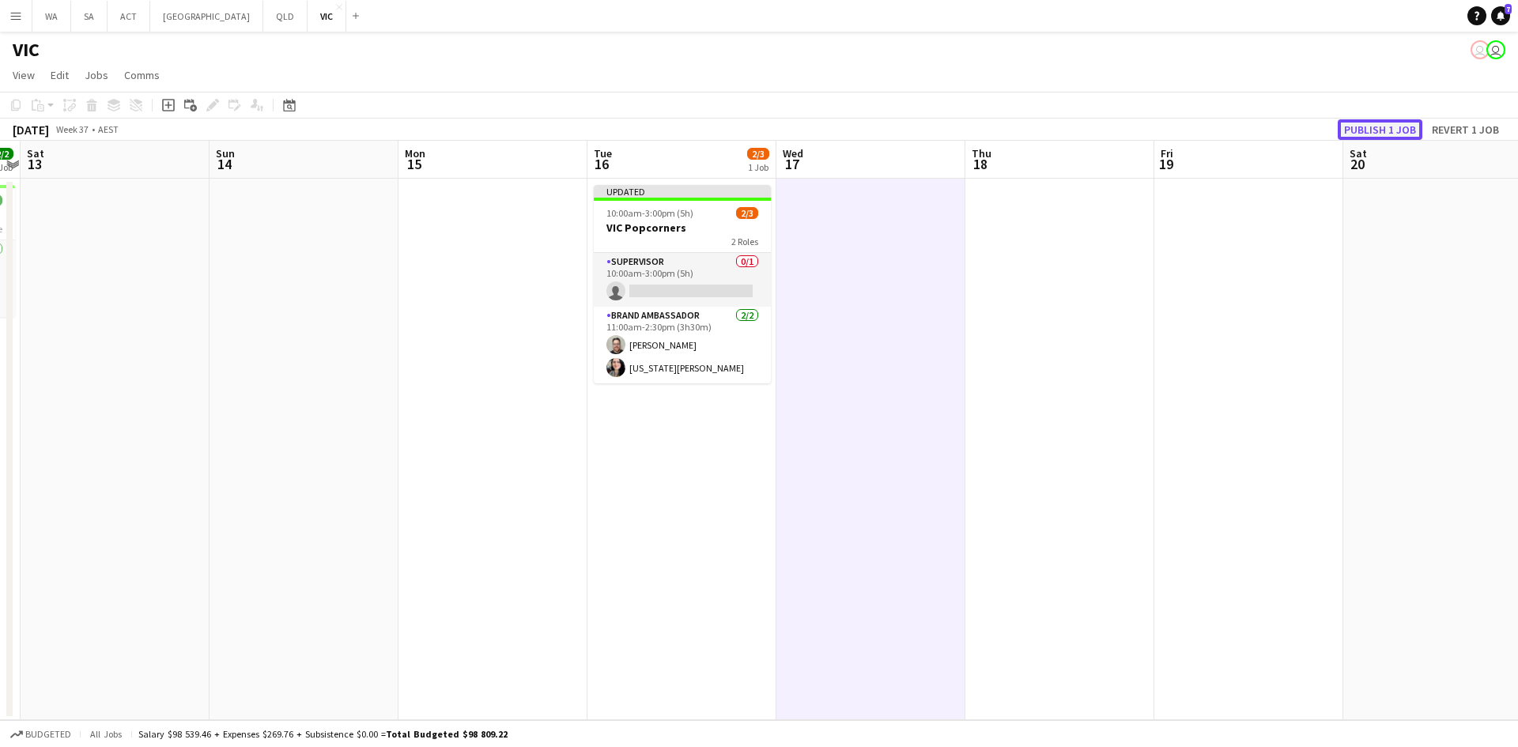
click at [1372, 129] on button "Publish 1 job" at bounding box center [1380, 129] width 85 height 21
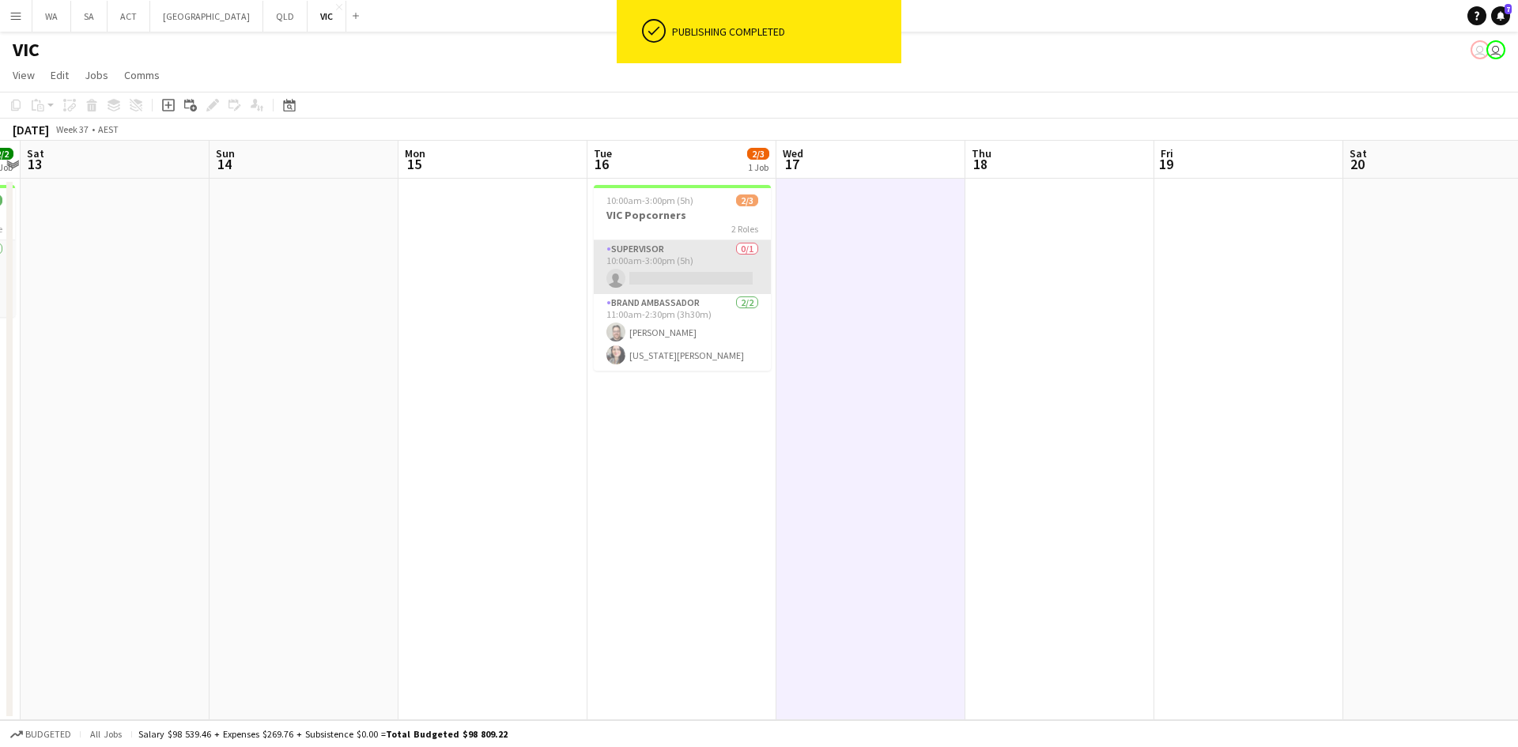
click at [660, 284] on app-card-role "Supervisor 0/1 10:00am-3:00pm (5h) single-neutral-actions" at bounding box center [682, 267] width 177 height 54
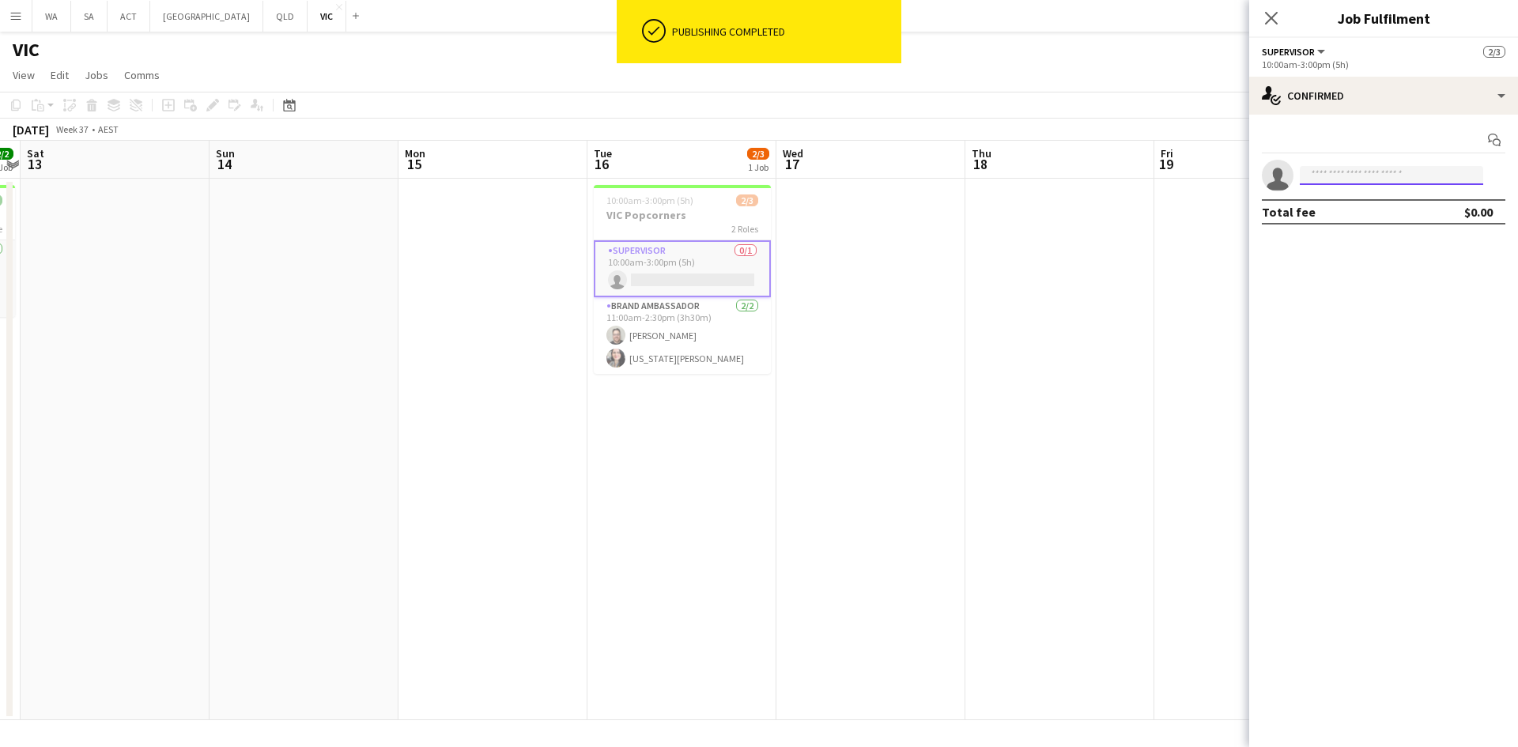
click at [1355, 183] on input at bounding box center [1391, 175] width 183 height 19
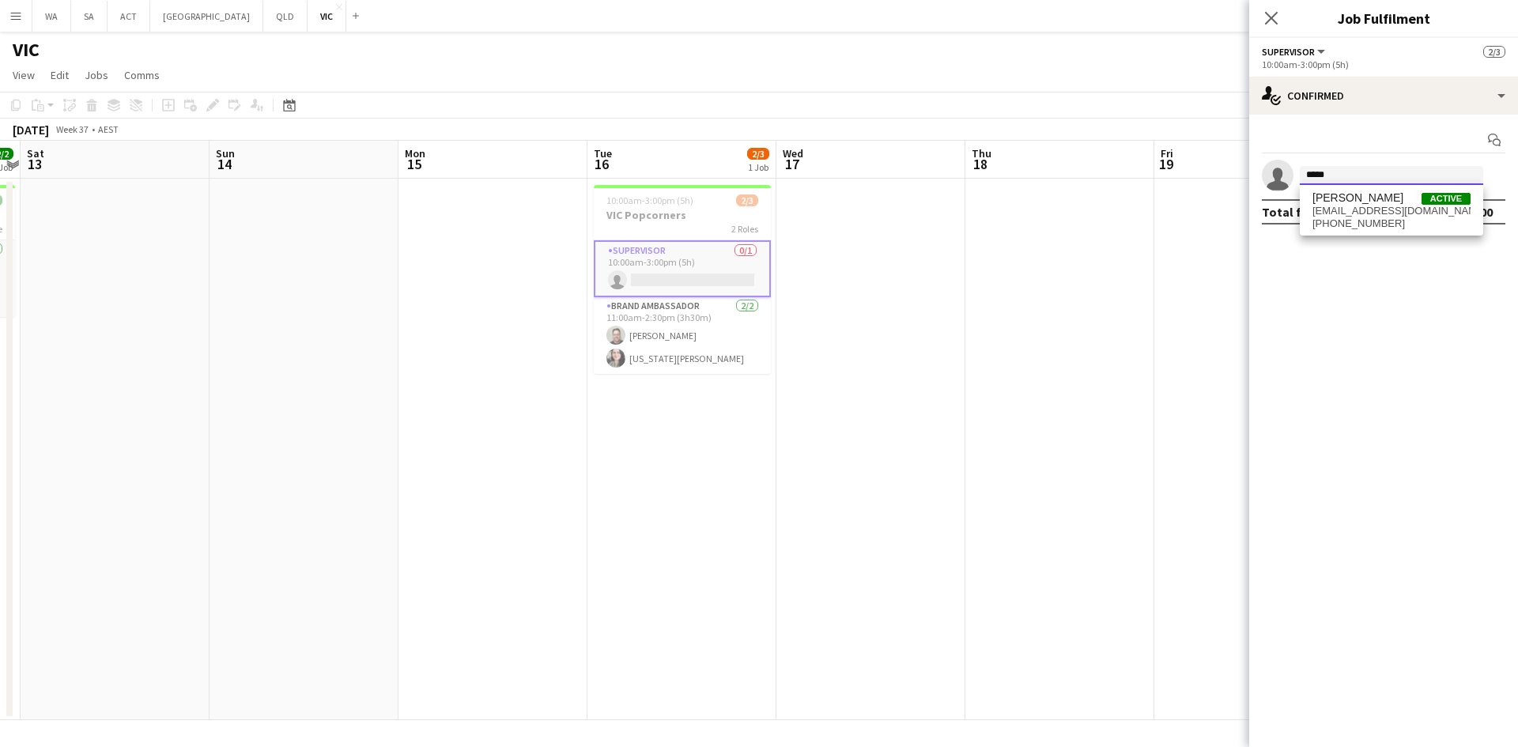
type input "*****"
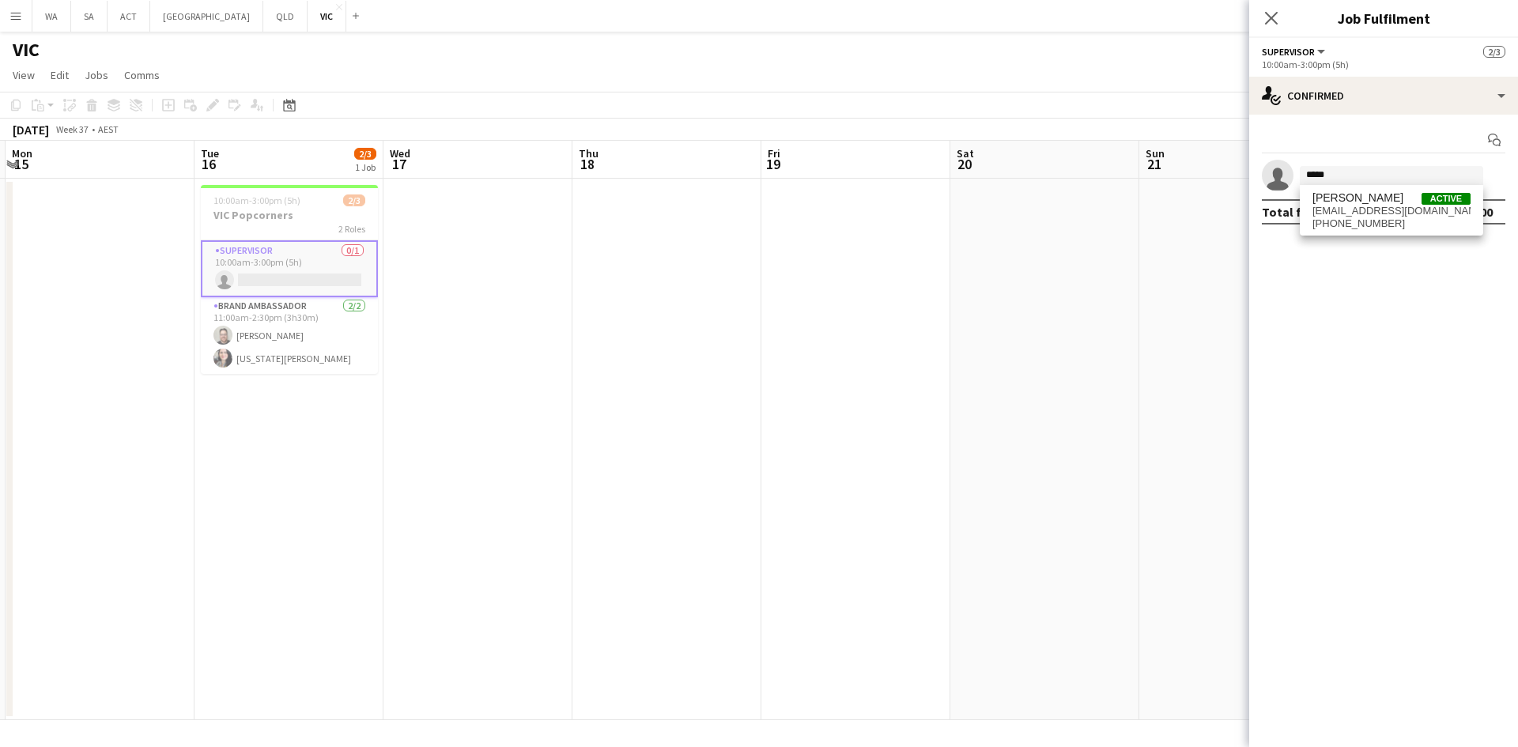
drag, startPoint x: 983, startPoint y: 289, endPoint x: 770, endPoint y: 297, distance: 213.7
click at [770, 297] on app-calendar-viewport "Thu 11 2/2 1 Job Fri 12 2/2 1 Job Sat 13 Sun 14 Mon 15 Tue 16 2/3 1 Job Wed 17 …" at bounding box center [759, 431] width 1518 height 580
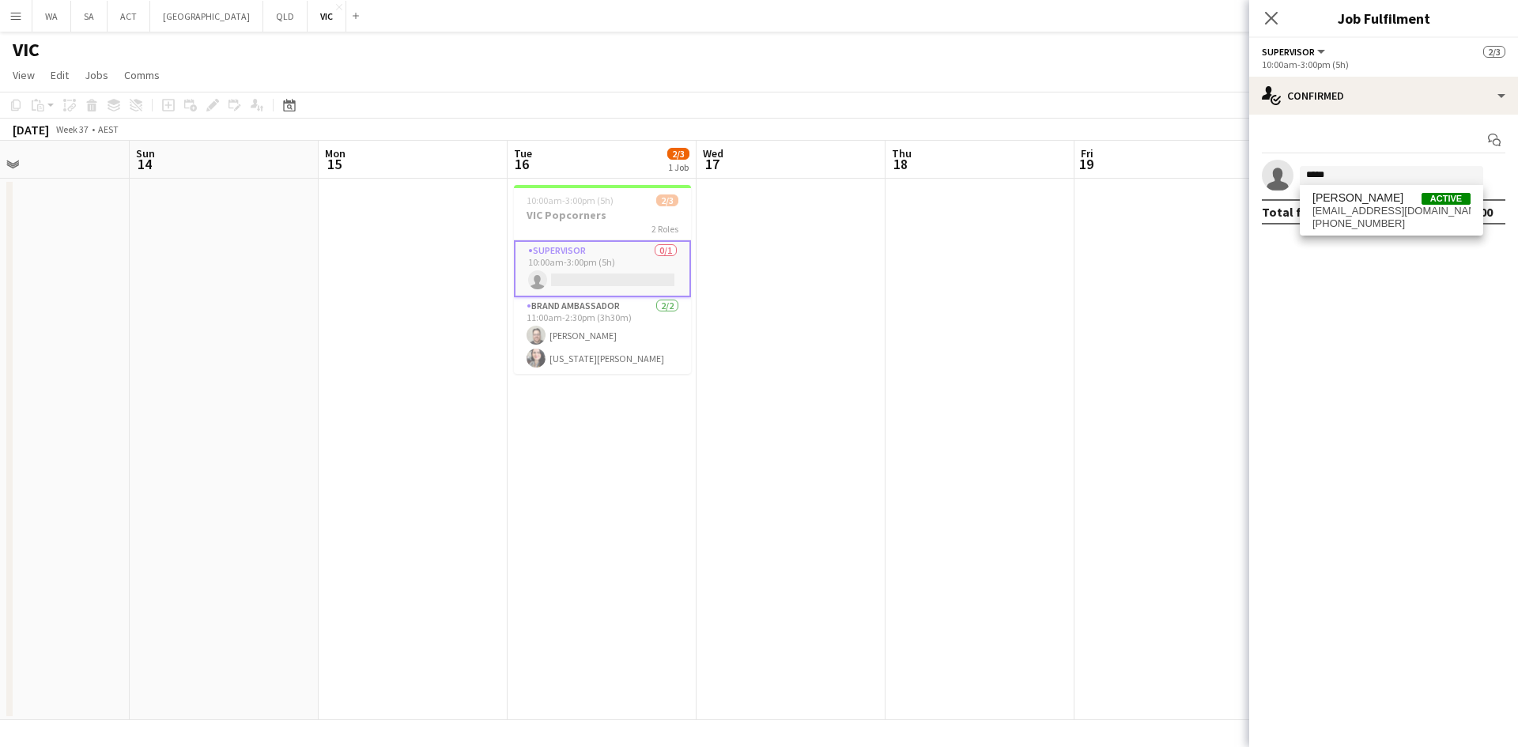
scroll to position [0, 437]
drag, startPoint x: 855, startPoint y: 264, endPoint x: 1174, endPoint y: 266, distance: 319.5
click at [1174, 266] on app-calendar-viewport "Thu 11 2/2 1 Job Fri 12 2/2 1 Job Sat 13 Sun 14 Mon 15 Tue 16 2/3 1 Job Wed 17 …" at bounding box center [759, 431] width 1518 height 580
click at [1396, 202] on span "[PERSON_NAME] Active" at bounding box center [1392, 197] width 158 height 13
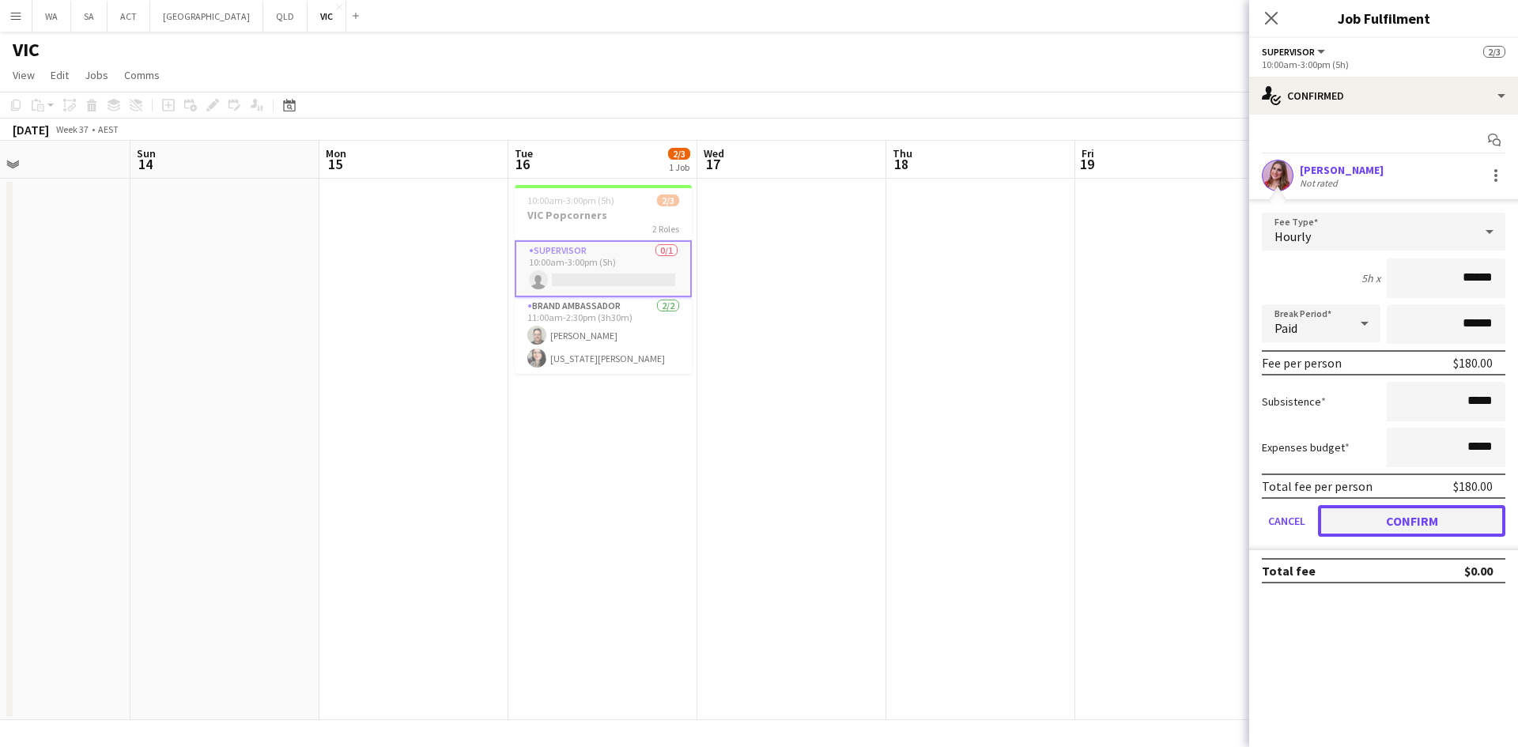
click at [1418, 514] on button "Confirm" at bounding box center [1411, 521] width 187 height 32
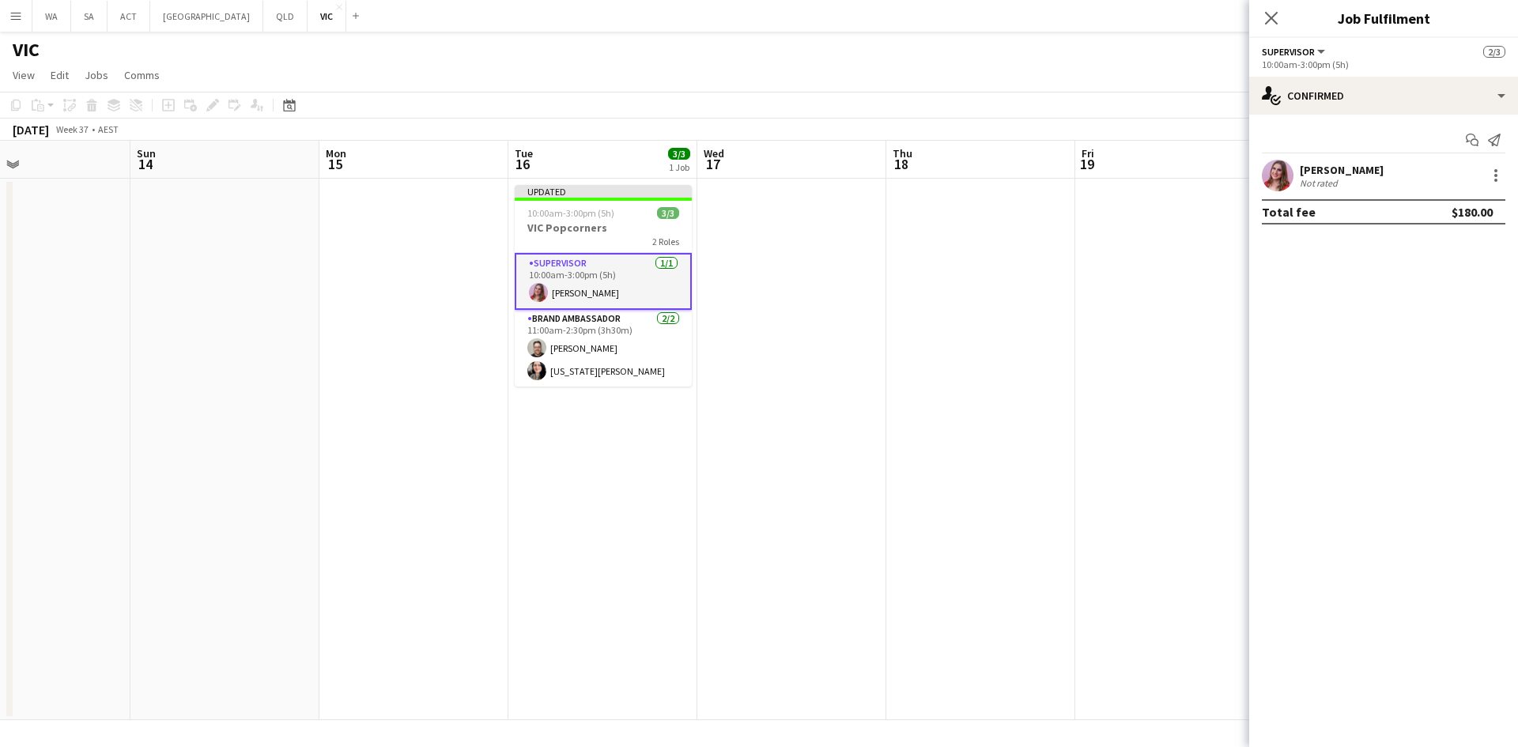
click at [730, 379] on app-date-cell at bounding box center [792, 450] width 189 height 542
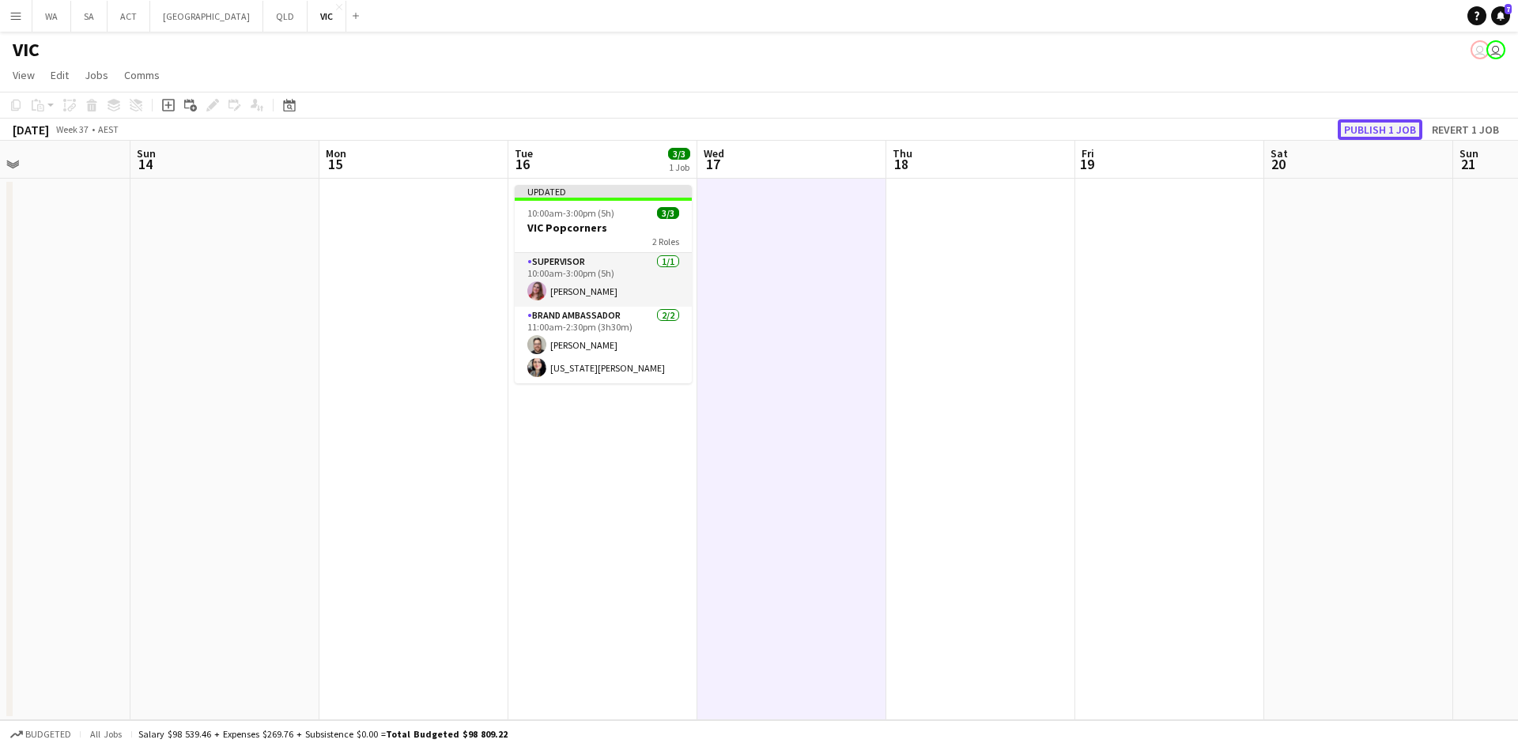
click at [1352, 139] on button "Publish 1 job" at bounding box center [1380, 129] width 85 height 21
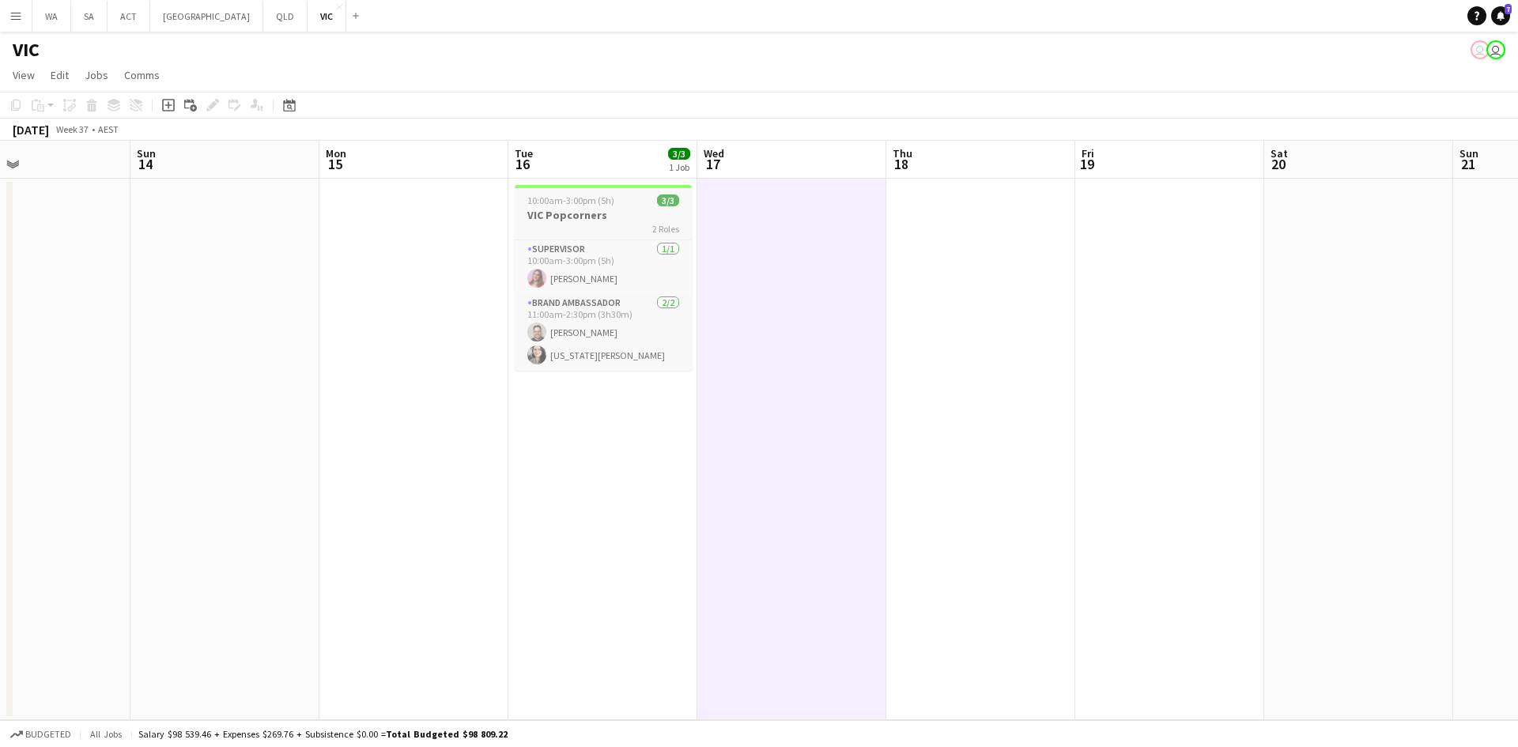
click at [600, 216] on h3 "VIC Popcorners" at bounding box center [603, 215] width 177 height 14
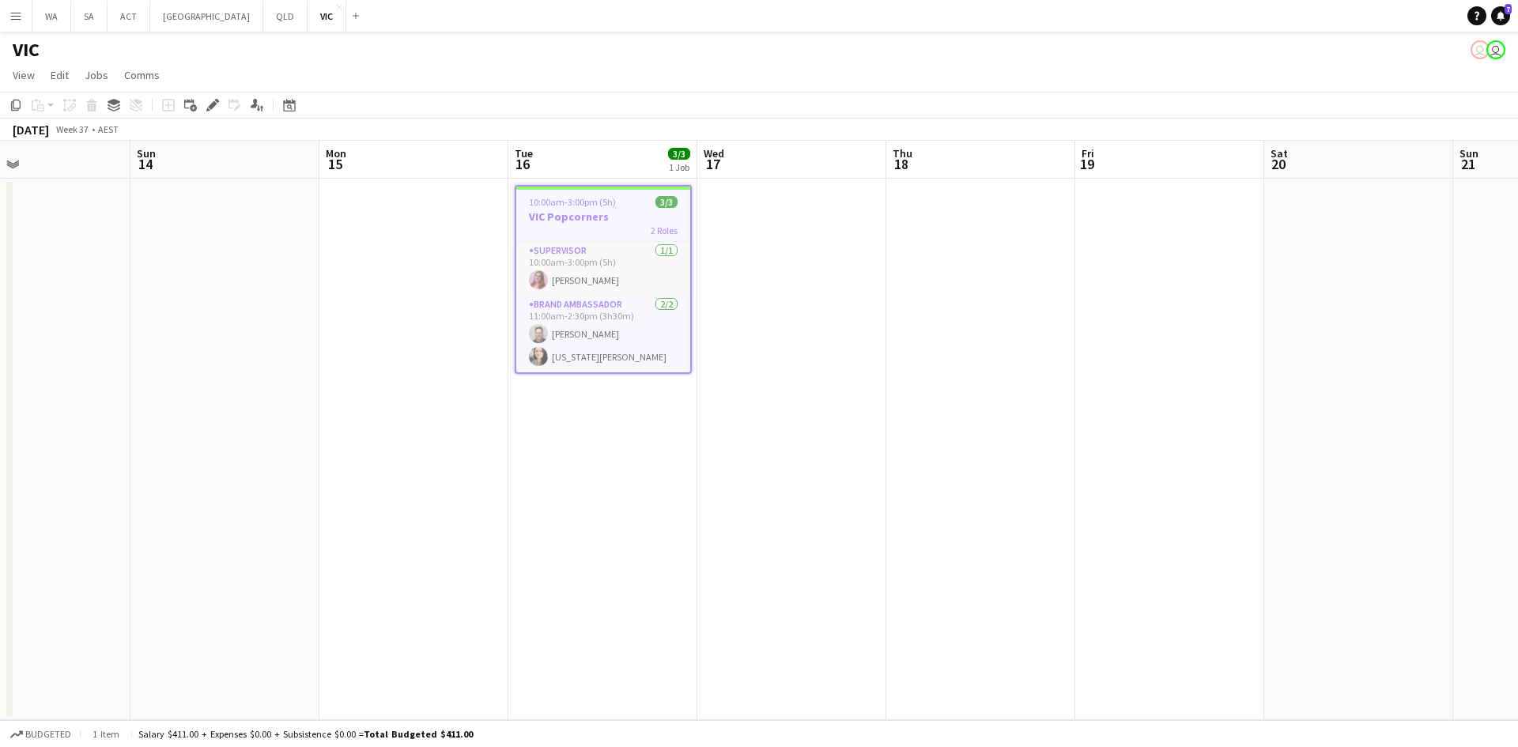
click at [773, 187] on app-date-cell at bounding box center [792, 450] width 189 height 542
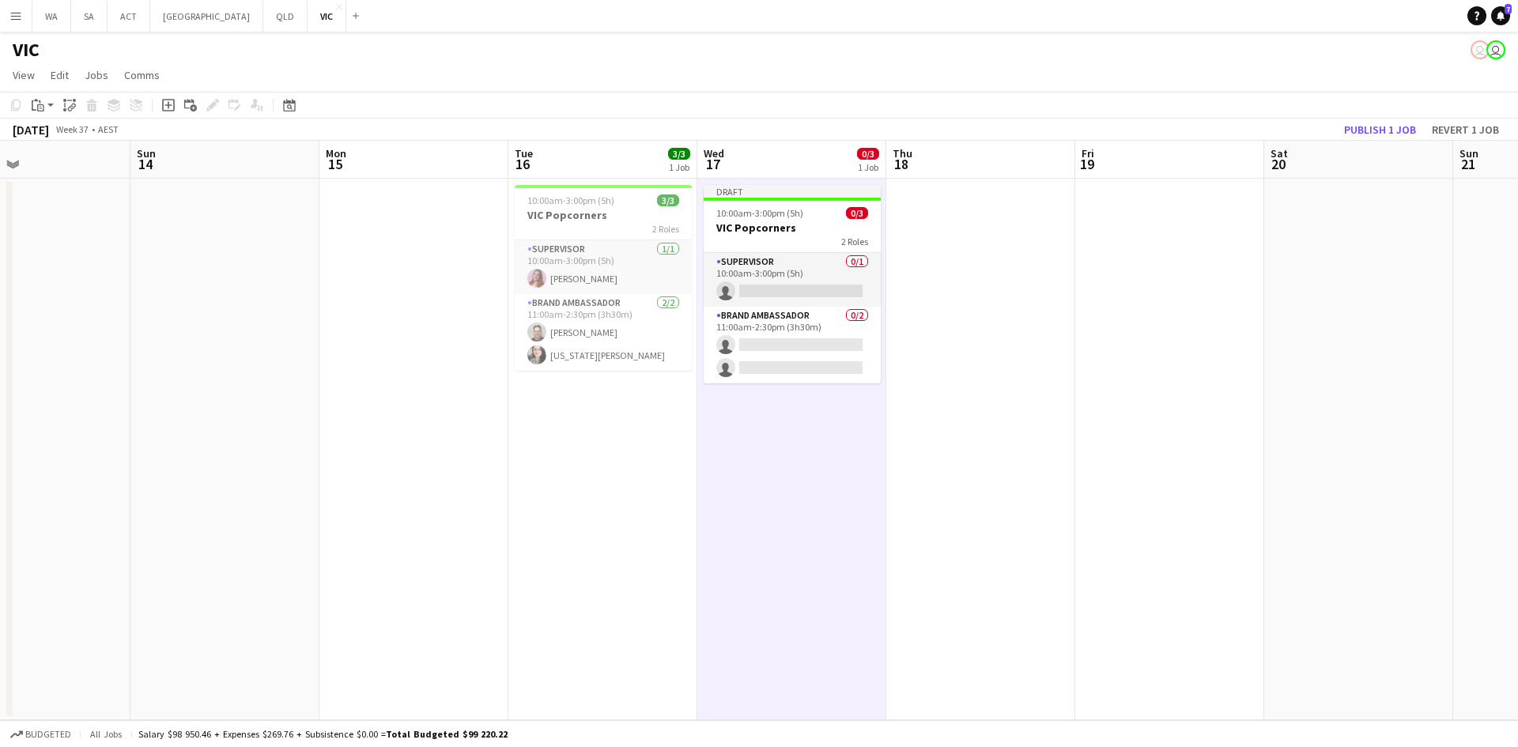
click at [962, 199] on app-date-cell at bounding box center [981, 450] width 189 height 542
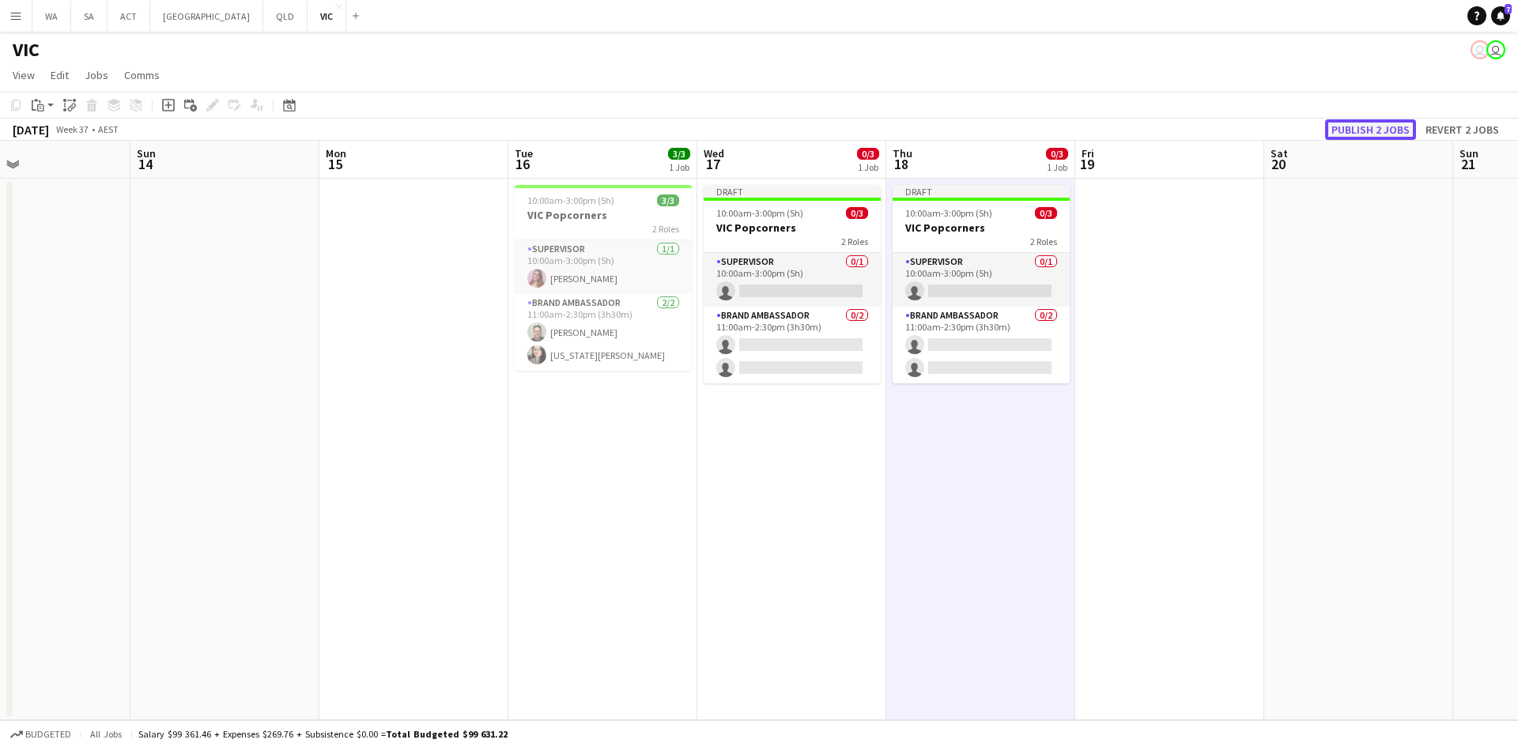
click at [1341, 139] on button "Publish 2 jobs" at bounding box center [1370, 129] width 91 height 21
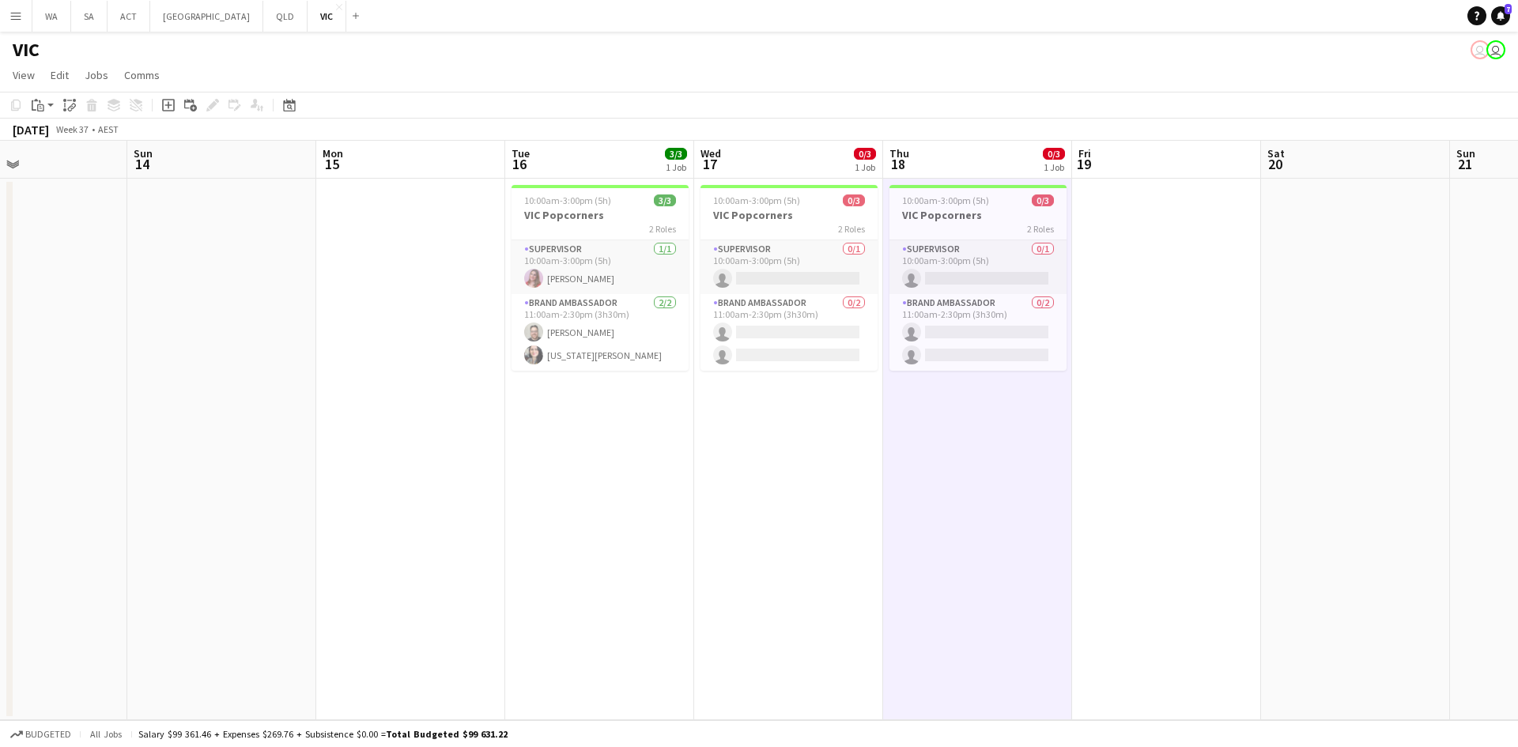
drag, startPoint x: 293, startPoint y: 554, endPoint x: 1015, endPoint y: 476, distance: 726.2
click at [1015, 476] on app-calendar-viewport "Thu 11 2/2 1 Job Fri 12 2/2 1 Job Sat 13 Sun 14 Mon 15 Tue 16 3/3 1 Job Wed 17 …" at bounding box center [759, 431] width 1518 height 580
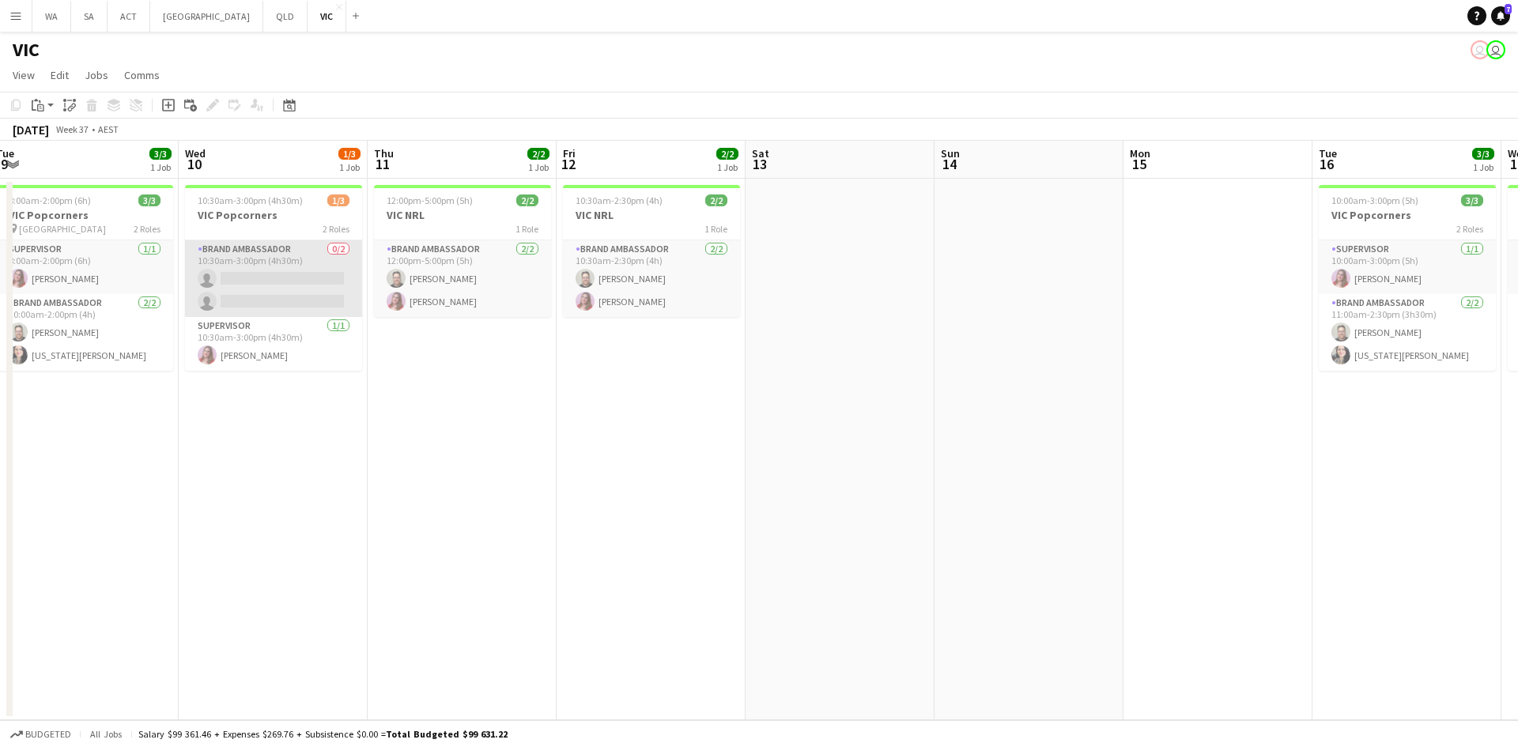
click at [269, 271] on app-card-role "Brand Ambassador 0/2 10:30am-3:00pm (4h30m) single-neutral-actions single-neutr…" at bounding box center [273, 278] width 177 height 77
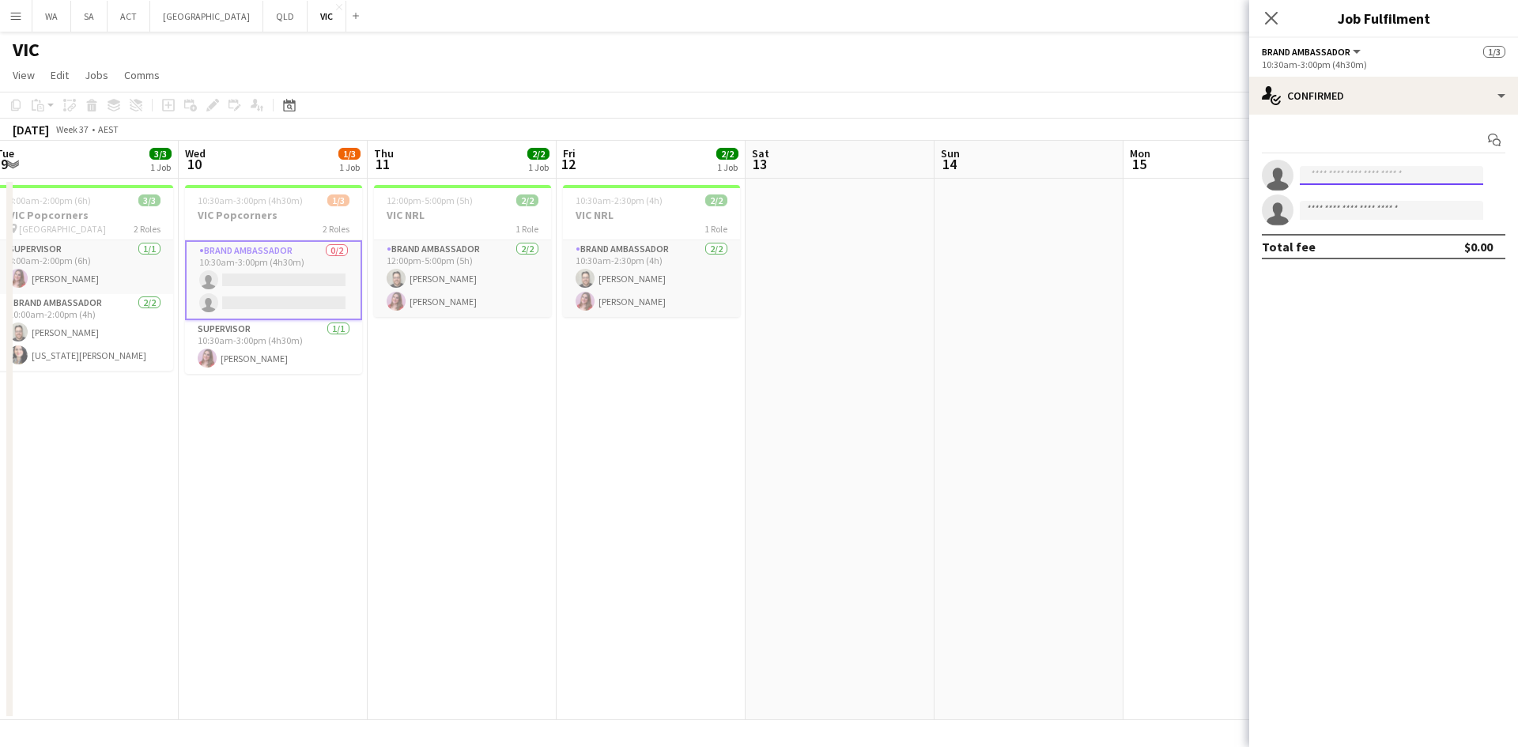
click at [1382, 176] on input at bounding box center [1391, 175] width 183 height 19
type input "***"
click at [220, 215] on h3 "VIC Popcorners" at bounding box center [273, 215] width 177 height 14
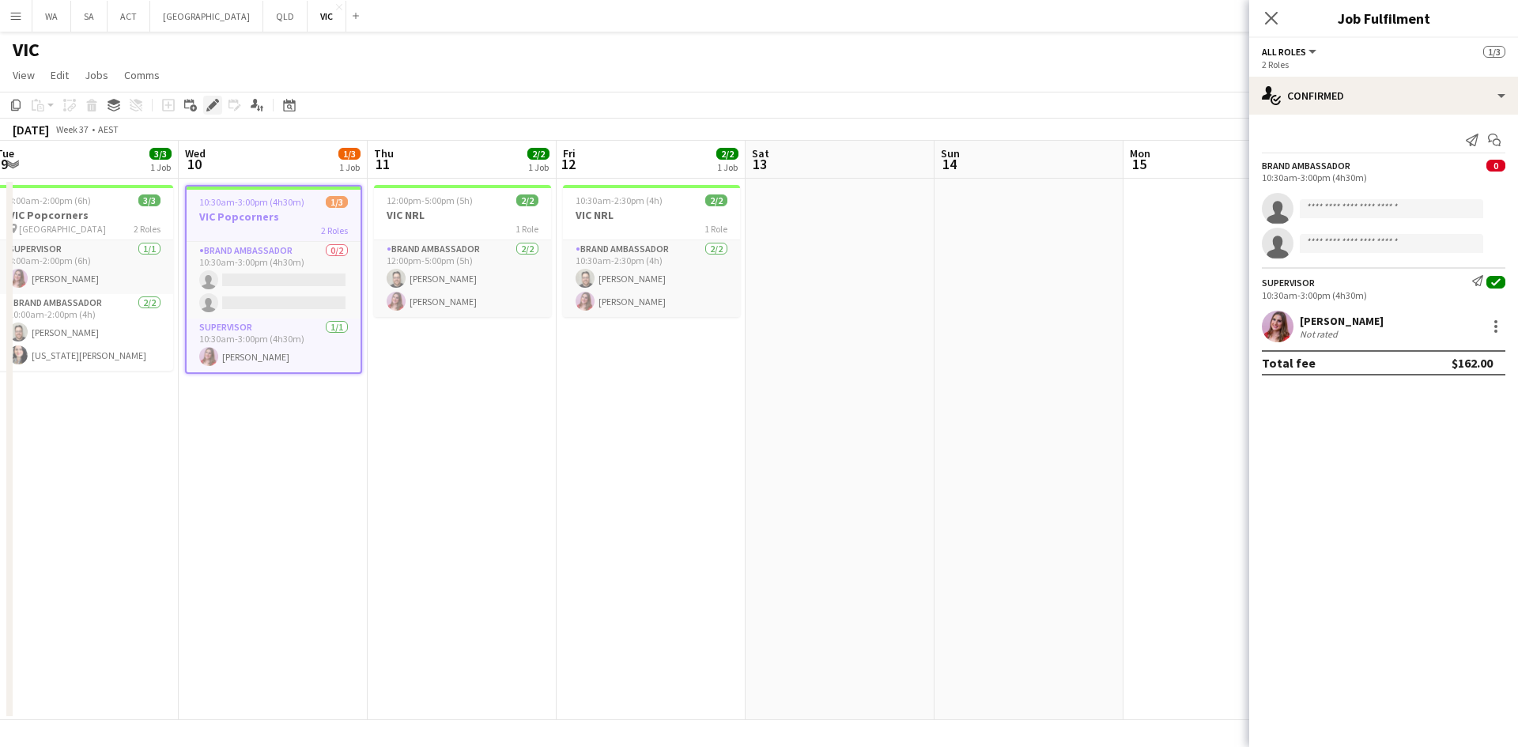
click at [215, 103] on icon at bounding box center [212, 105] width 9 height 9
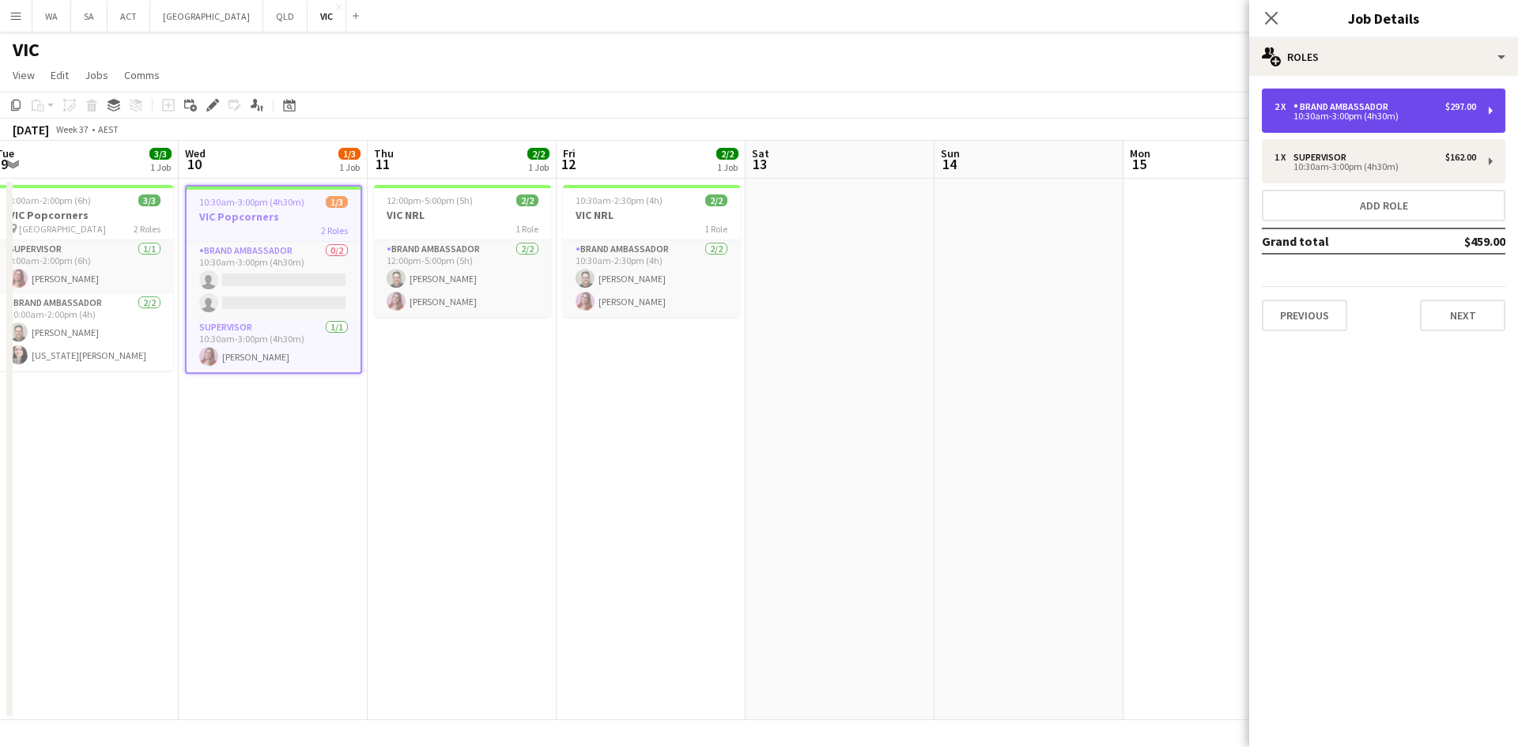
click at [1370, 124] on div "2 x Brand Ambassador $297.00 10:30am-3:00pm (4h30m)" at bounding box center [1384, 111] width 244 height 44
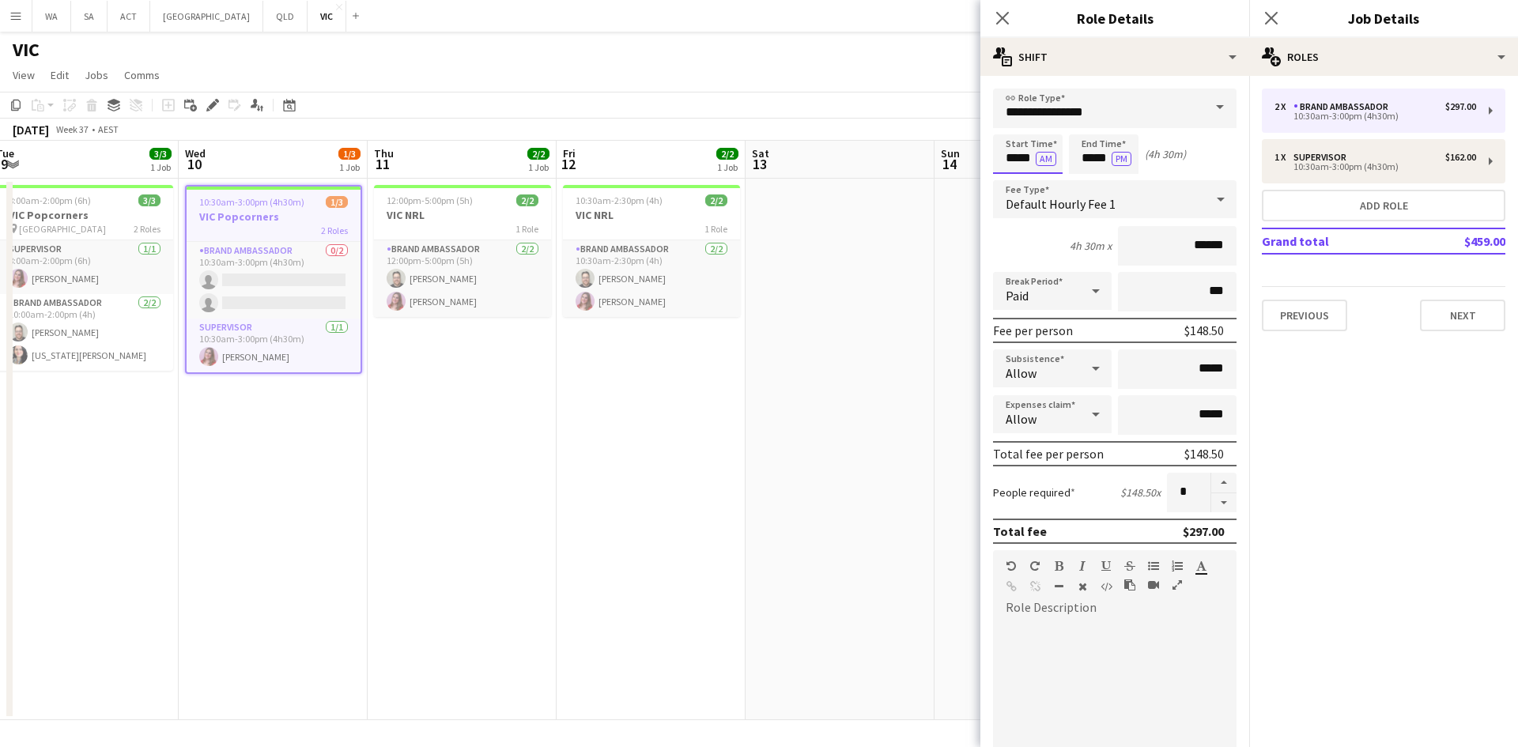
click at [1026, 161] on input "*****" at bounding box center [1028, 154] width 70 height 40
click at [1045, 180] on div at bounding box center [1044, 182] width 32 height 16
type input "*****"
click at [1045, 180] on div at bounding box center [1044, 182] width 32 height 16
click at [1096, 172] on input "*****" at bounding box center [1104, 154] width 70 height 40
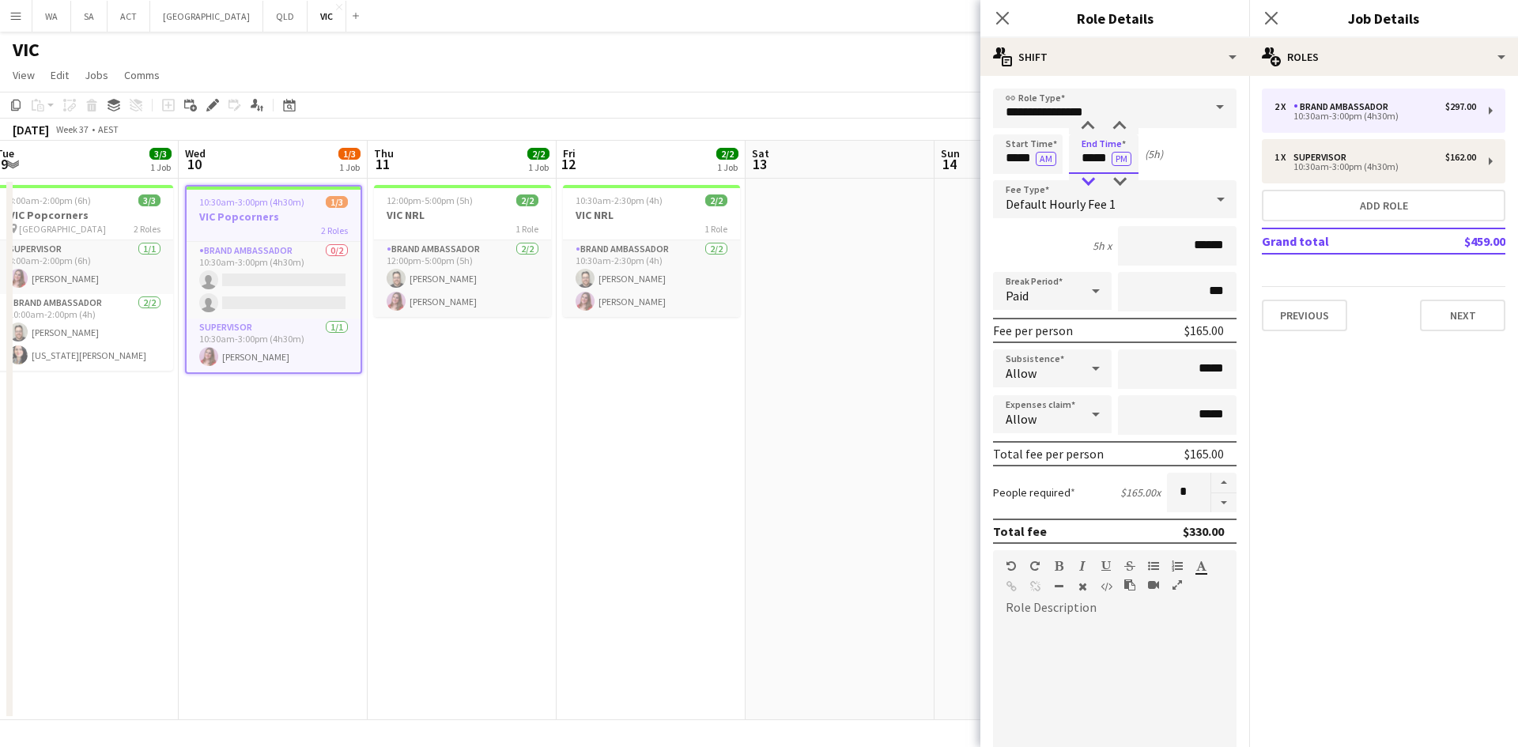
type input "*****"
click at [1087, 182] on div at bounding box center [1088, 182] width 32 height 16
click at [1035, 142] on input "*****" at bounding box center [1028, 154] width 70 height 40
type input "*****"
click at [1005, 127] on div at bounding box center [1012, 127] width 32 height 16
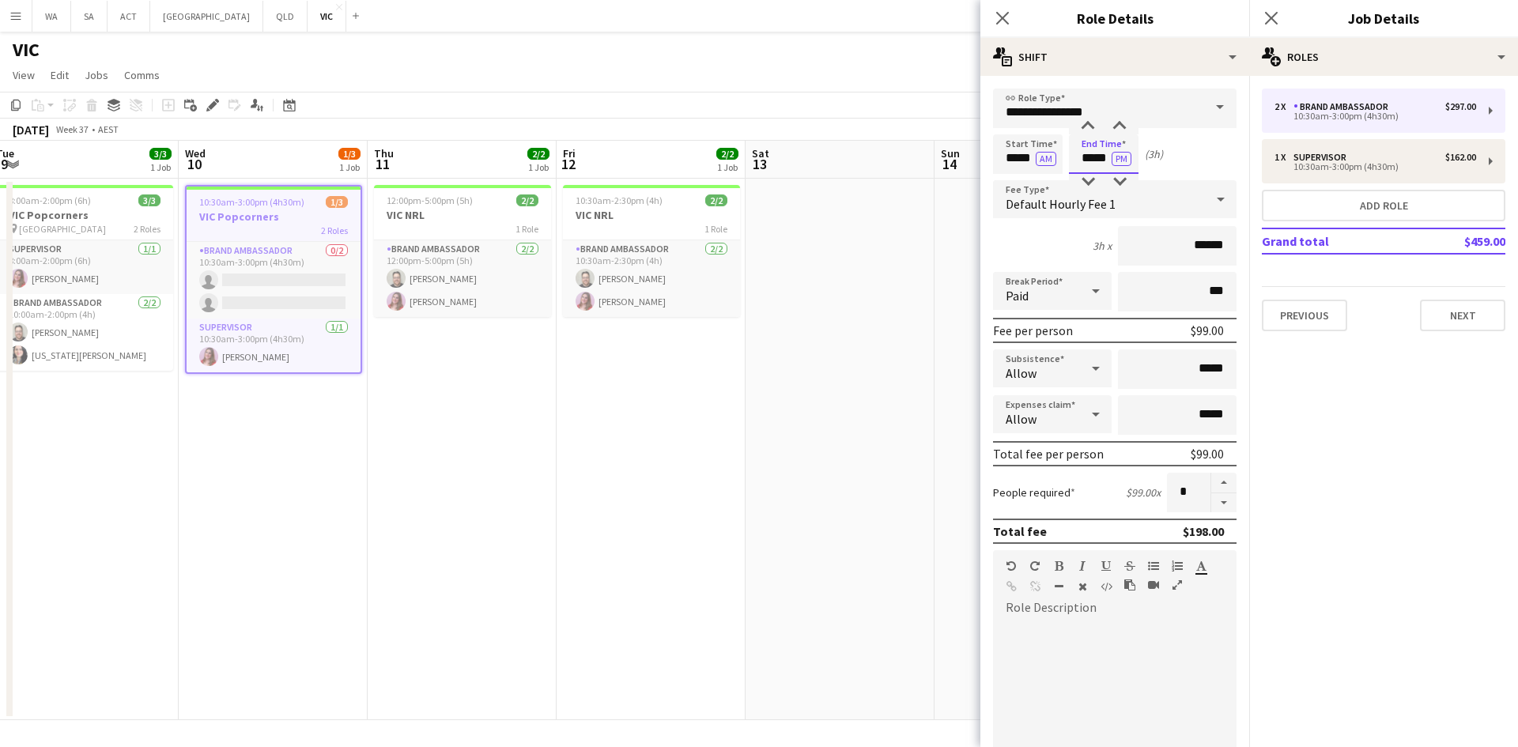
click at [1096, 171] on input "*****" at bounding box center [1104, 154] width 70 height 40
type input "*****"
click at [1095, 125] on div at bounding box center [1088, 127] width 32 height 16
click at [932, 259] on app-date-cell at bounding box center [840, 450] width 189 height 542
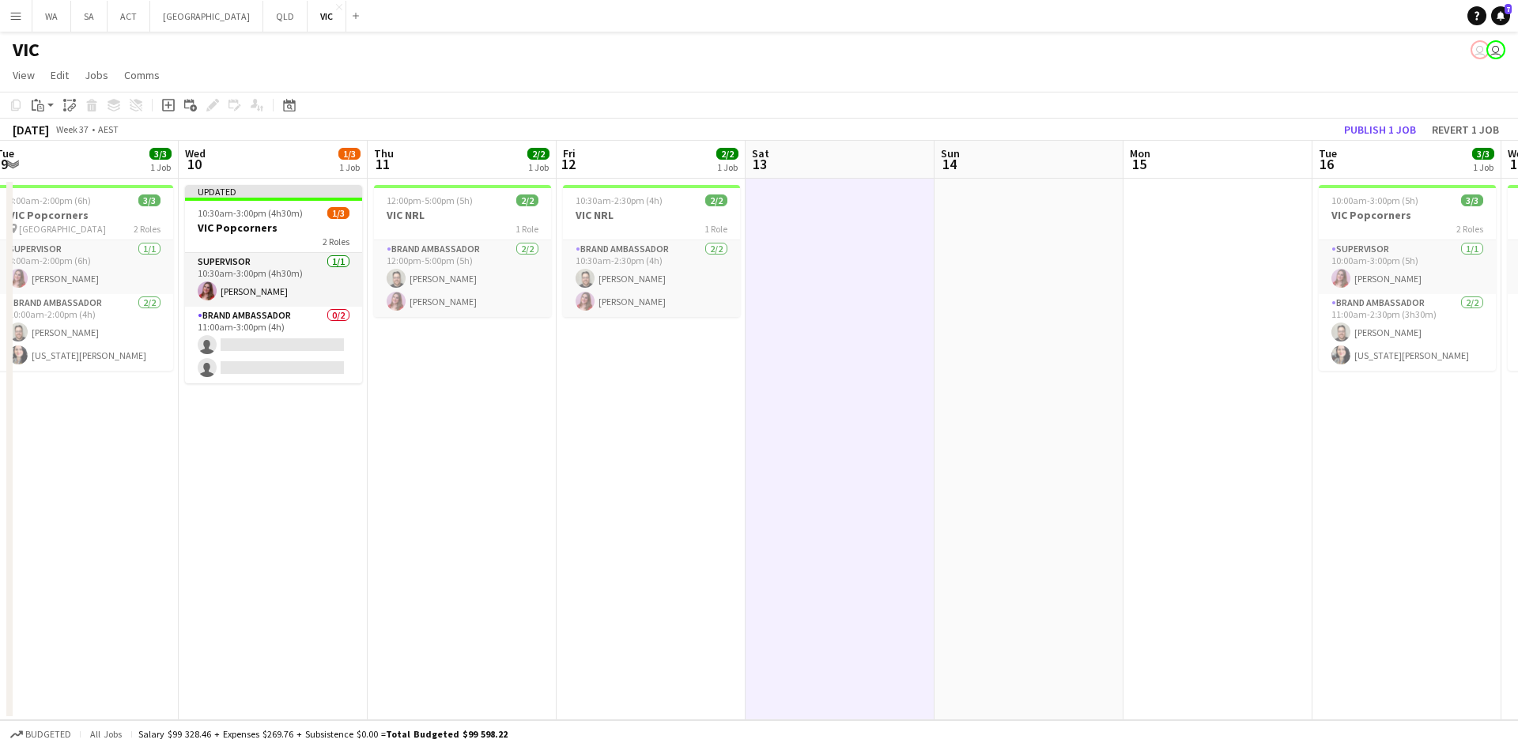
click at [1370, 118] on app-toolbar "Copy Paste Paste Ctrl+V Paste with crew Ctrl+Shift+V Paste linked Job [GEOGRAPH…" at bounding box center [759, 105] width 1518 height 27
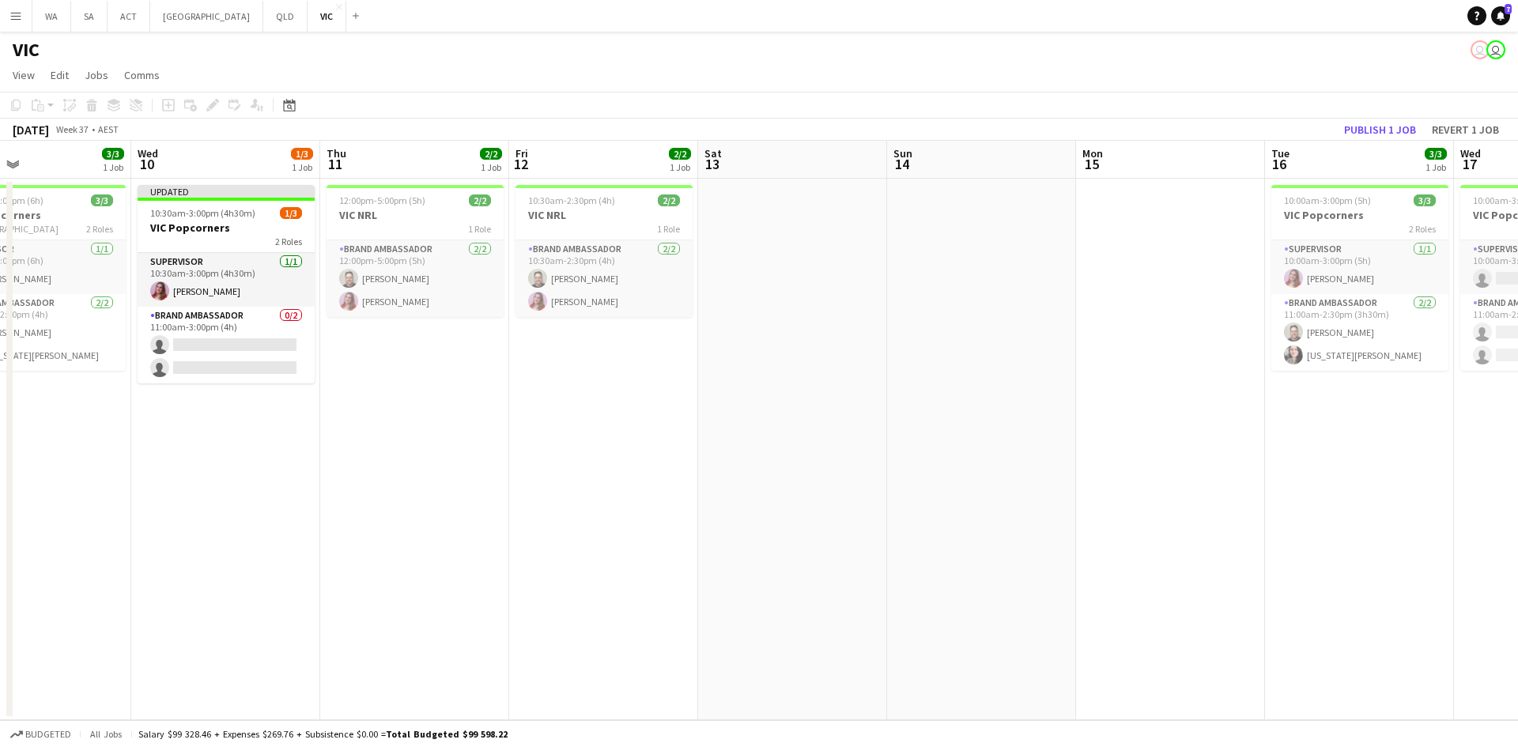
scroll to position [0, 434]
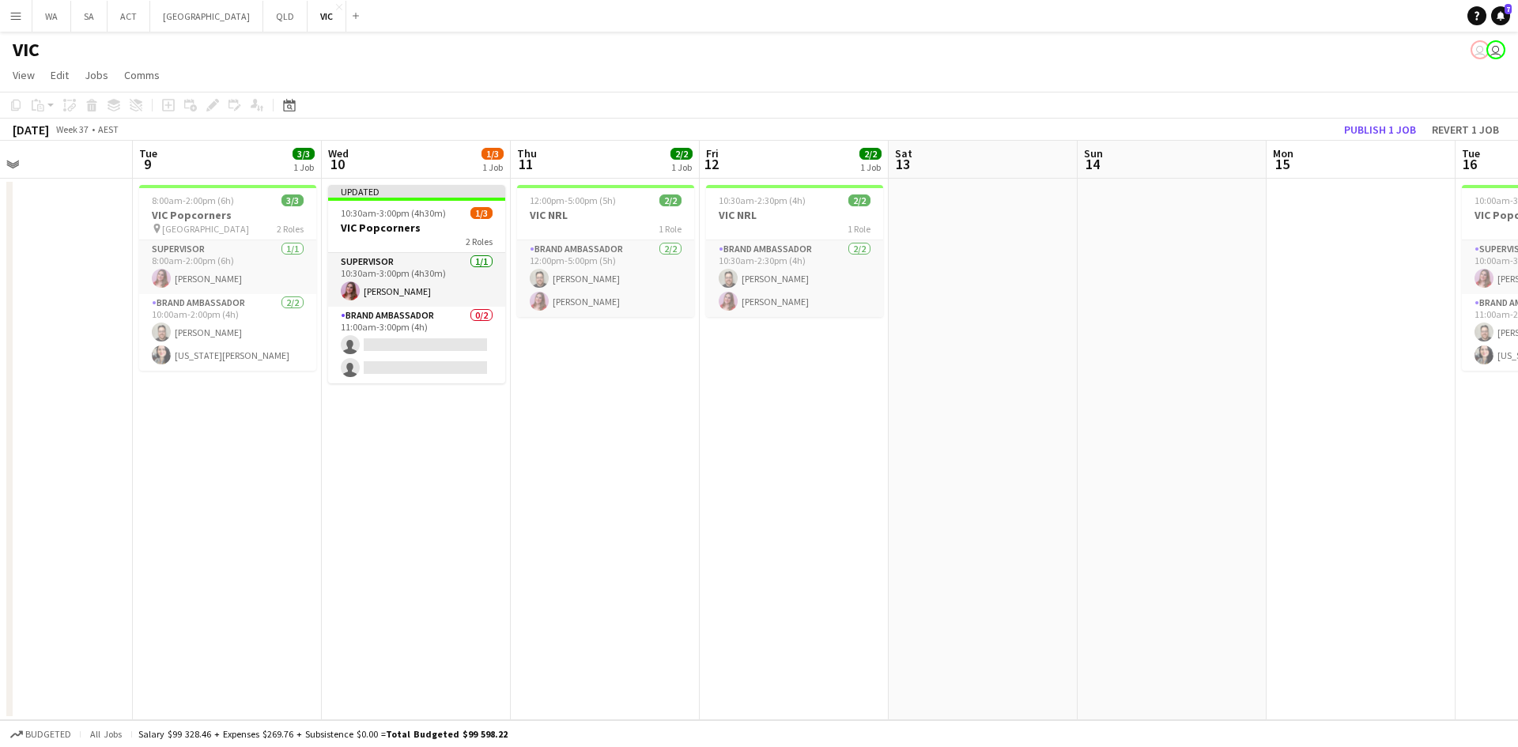
drag, startPoint x: 505, startPoint y: 444, endPoint x: 649, endPoint y: 442, distance: 143.2
click at [649, 442] on app-calendar-viewport "Sat 6 5/5 2 Jobs Sun 7 Mon 8 Tue 9 3/3 1 Job Wed 10 1/3 1 Job Thu 11 2/2 1 Job …" at bounding box center [759, 431] width 1518 height 580
click at [400, 328] on app-card-role "Brand Ambassador 0/2 11:00am-3:00pm (4h) single-neutral-actions single-neutral-…" at bounding box center [416, 345] width 177 height 77
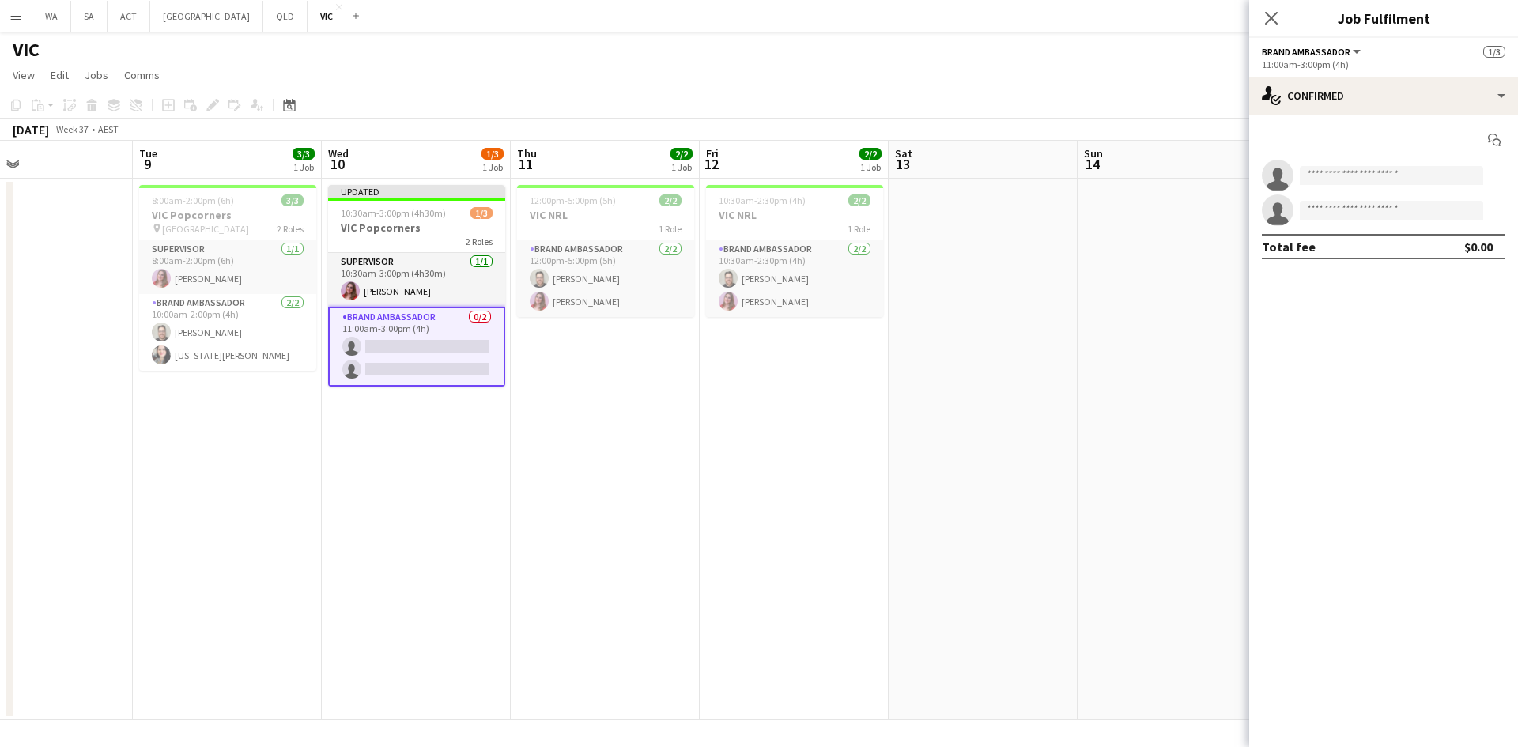
click at [1330, 188] on app-invite-slot "single-neutral-actions" at bounding box center [1384, 176] width 269 height 32
click at [1328, 177] on input at bounding box center [1391, 175] width 183 height 19
type input "***"
click at [1344, 200] on span "[PERSON_NAME]" at bounding box center [1358, 197] width 91 height 13
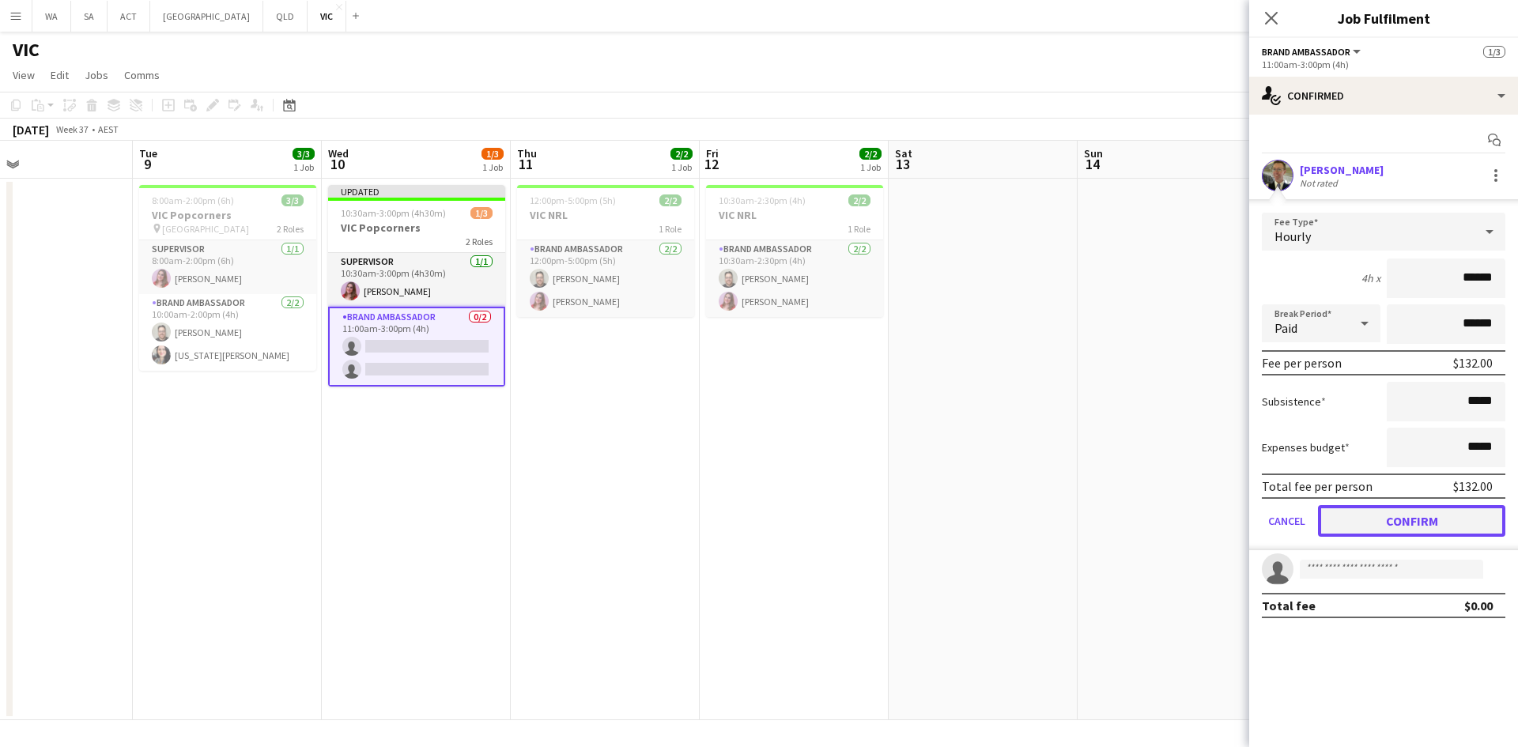
click at [1377, 527] on button "Confirm" at bounding box center [1411, 521] width 187 height 32
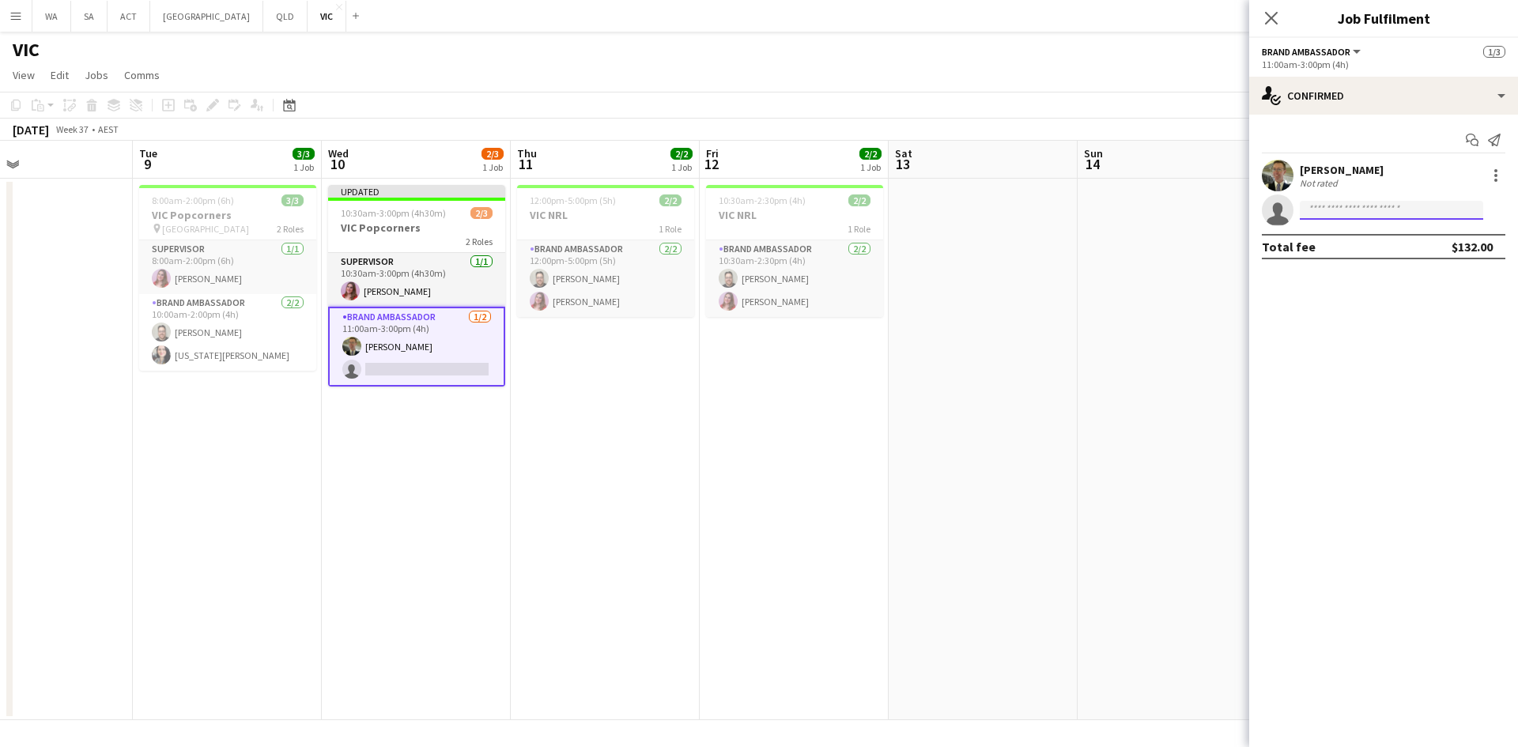
click at [1338, 217] on input at bounding box center [1391, 210] width 183 height 19
type input "******"
click at [1358, 255] on span "[PHONE_NUMBER]" at bounding box center [1392, 258] width 158 height 13
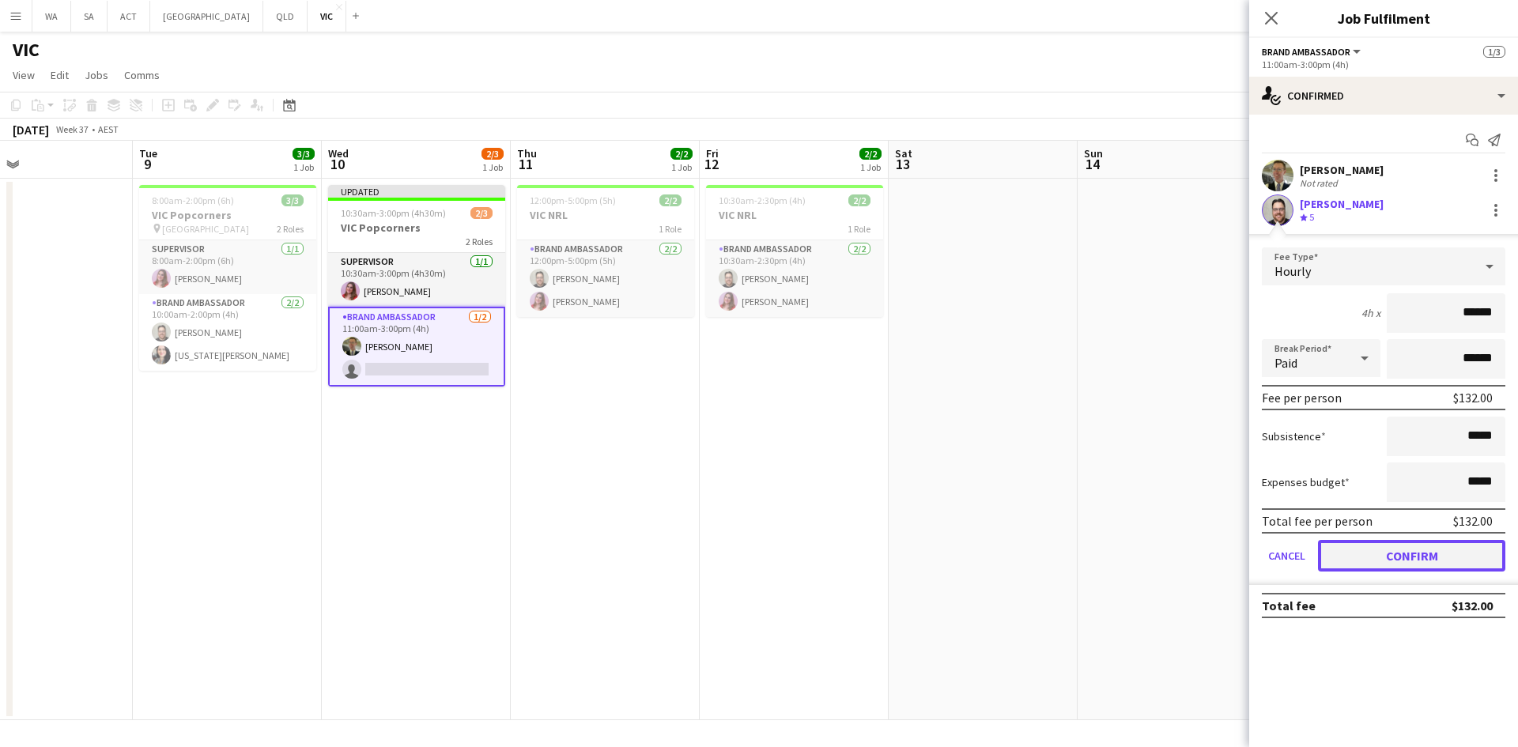
click at [1421, 562] on button "Confirm" at bounding box center [1411, 556] width 187 height 32
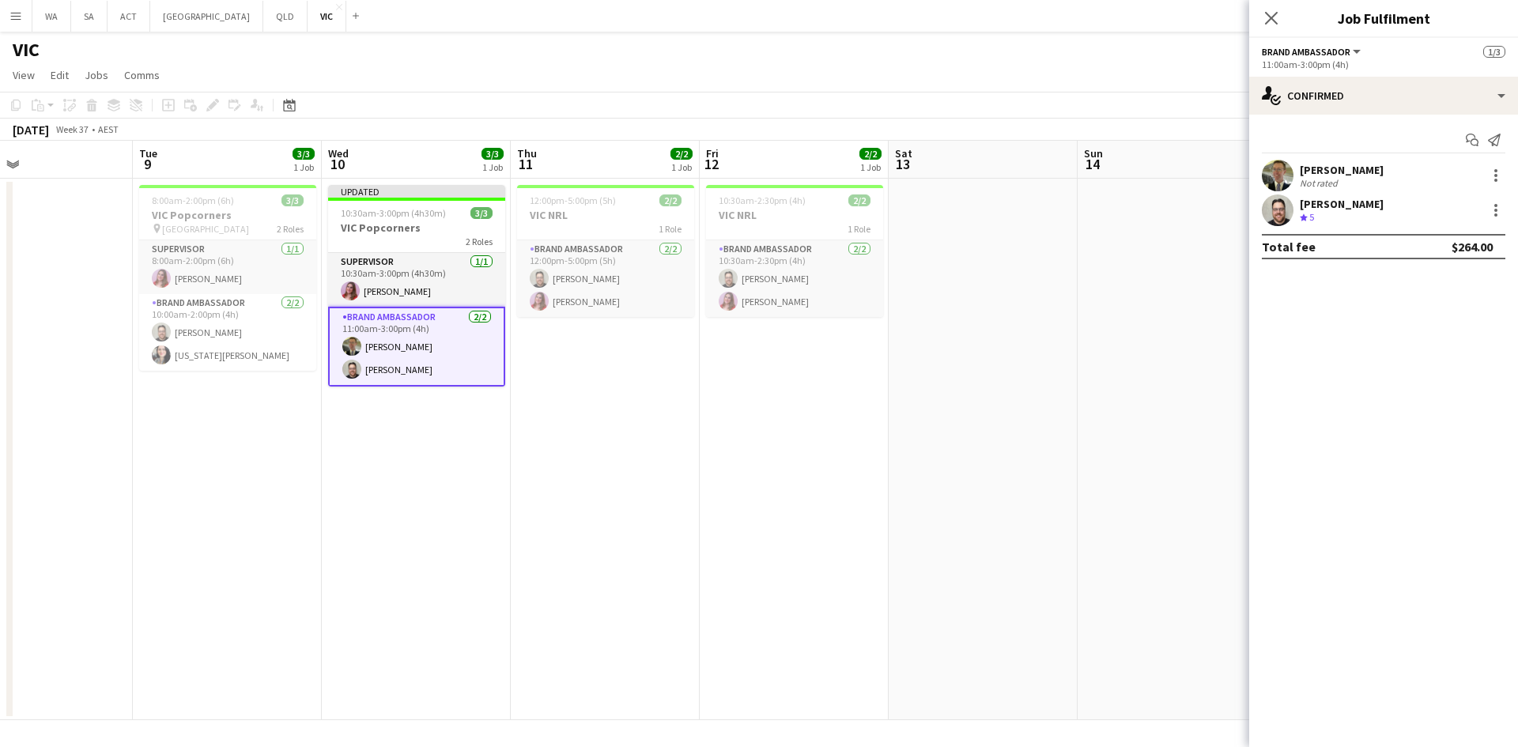
click at [1004, 398] on app-date-cell at bounding box center [983, 450] width 189 height 542
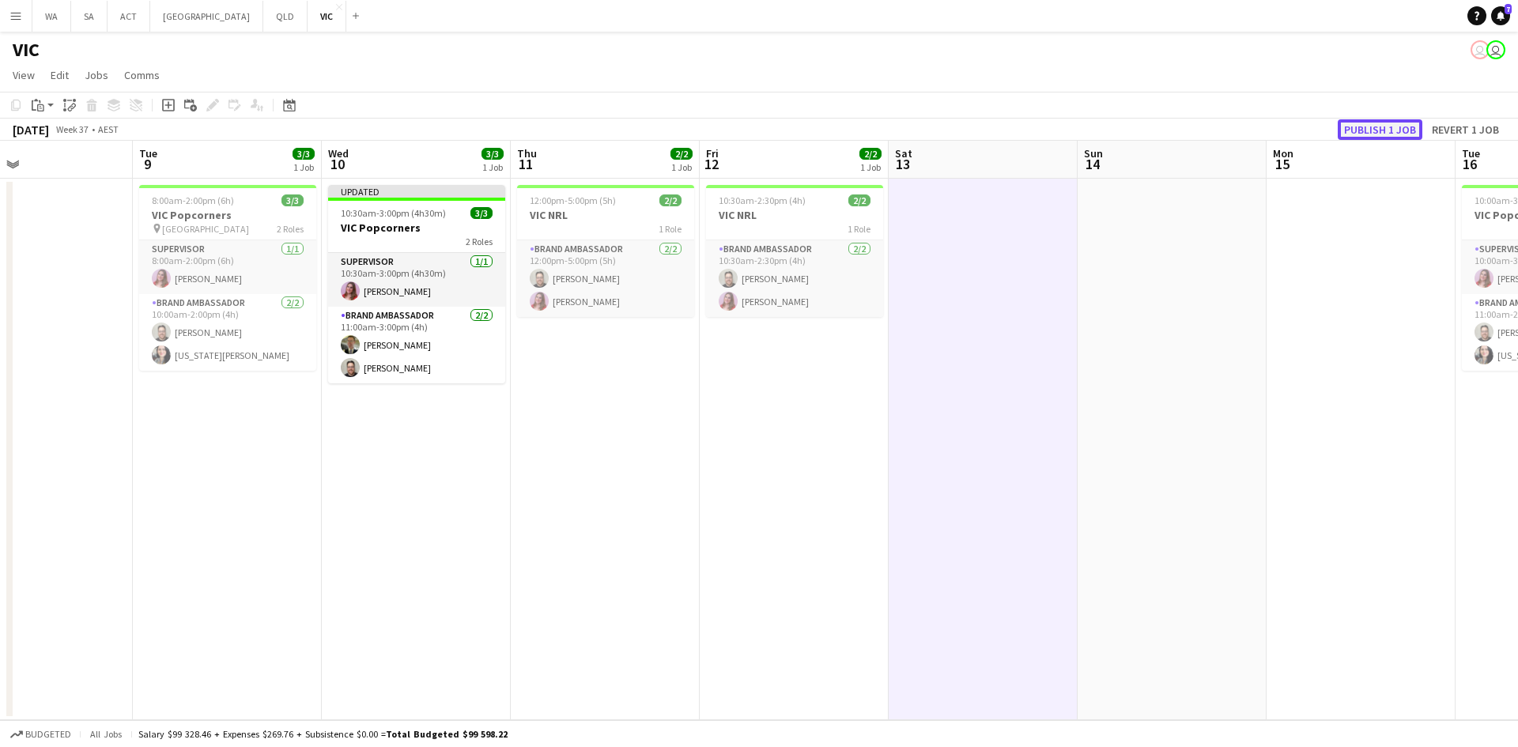
click at [1367, 119] on button "Publish 1 job" at bounding box center [1380, 129] width 85 height 21
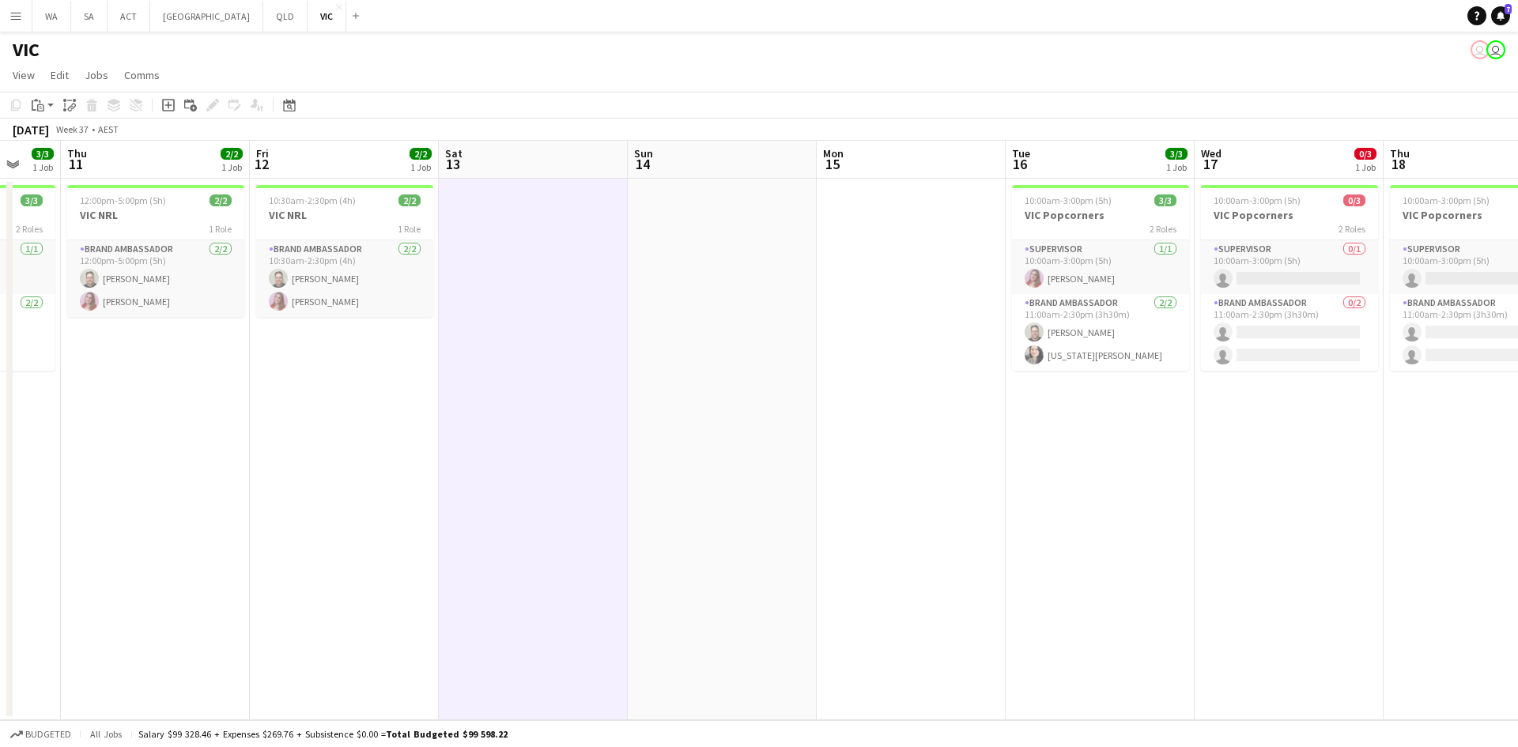
drag, startPoint x: 1159, startPoint y: 397, endPoint x: 205, endPoint y: 331, distance: 956.8
click at [210, 332] on app-calendar-viewport "Mon 8 Tue 9 3/3 1 Job Wed 10 3/3 1 Job Thu 11 2/2 1 Job Fri 12 2/2 1 Job Sat 13…" at bounding box center [759, 431] width 1518 height 580
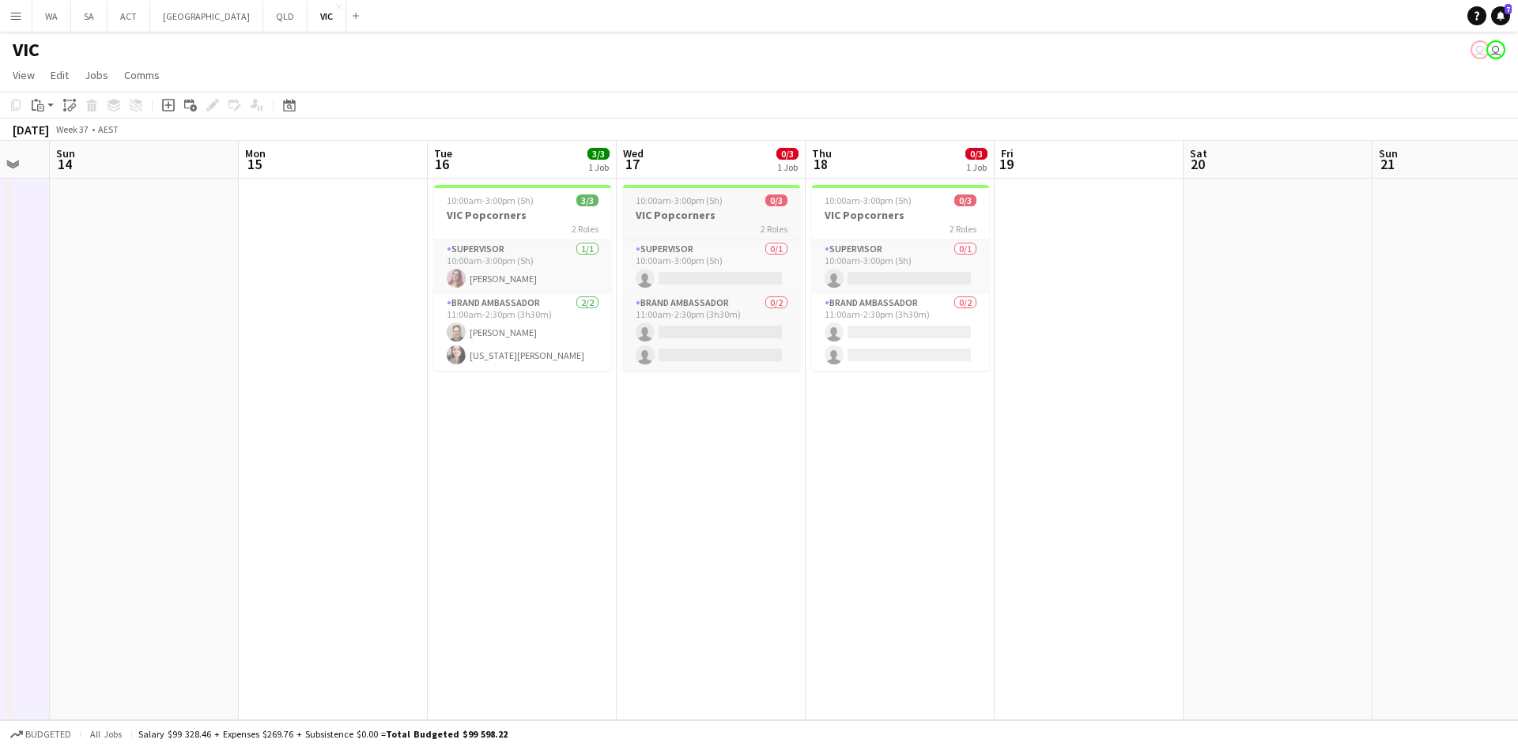
click at [721, 208] on h3 "VIC Popcorners" at bounding box center [711, 215] width 177 height 14
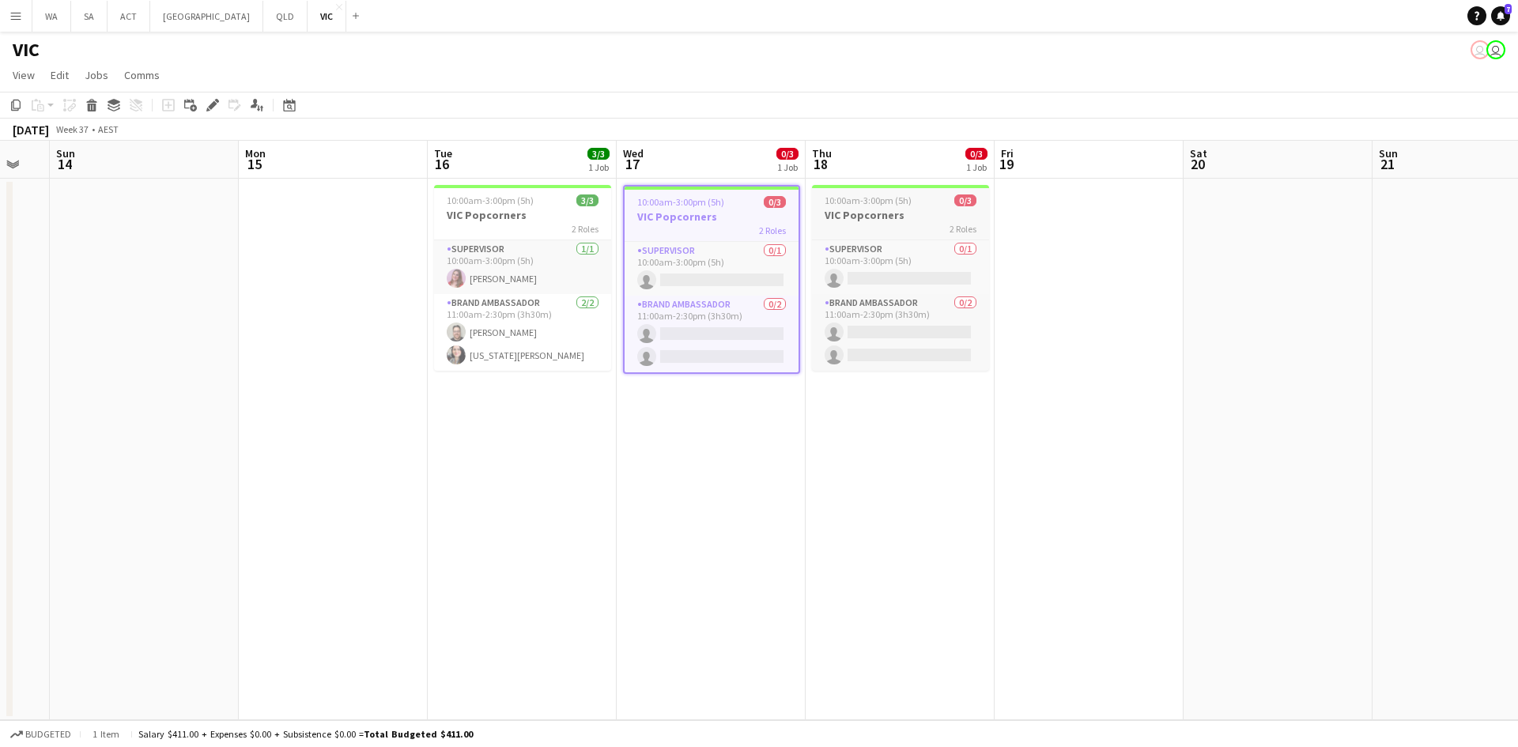
click at [906, 196] on span "10:00am-3:00pm (5h)" at bounding box center [868, 201] width 87 height 12
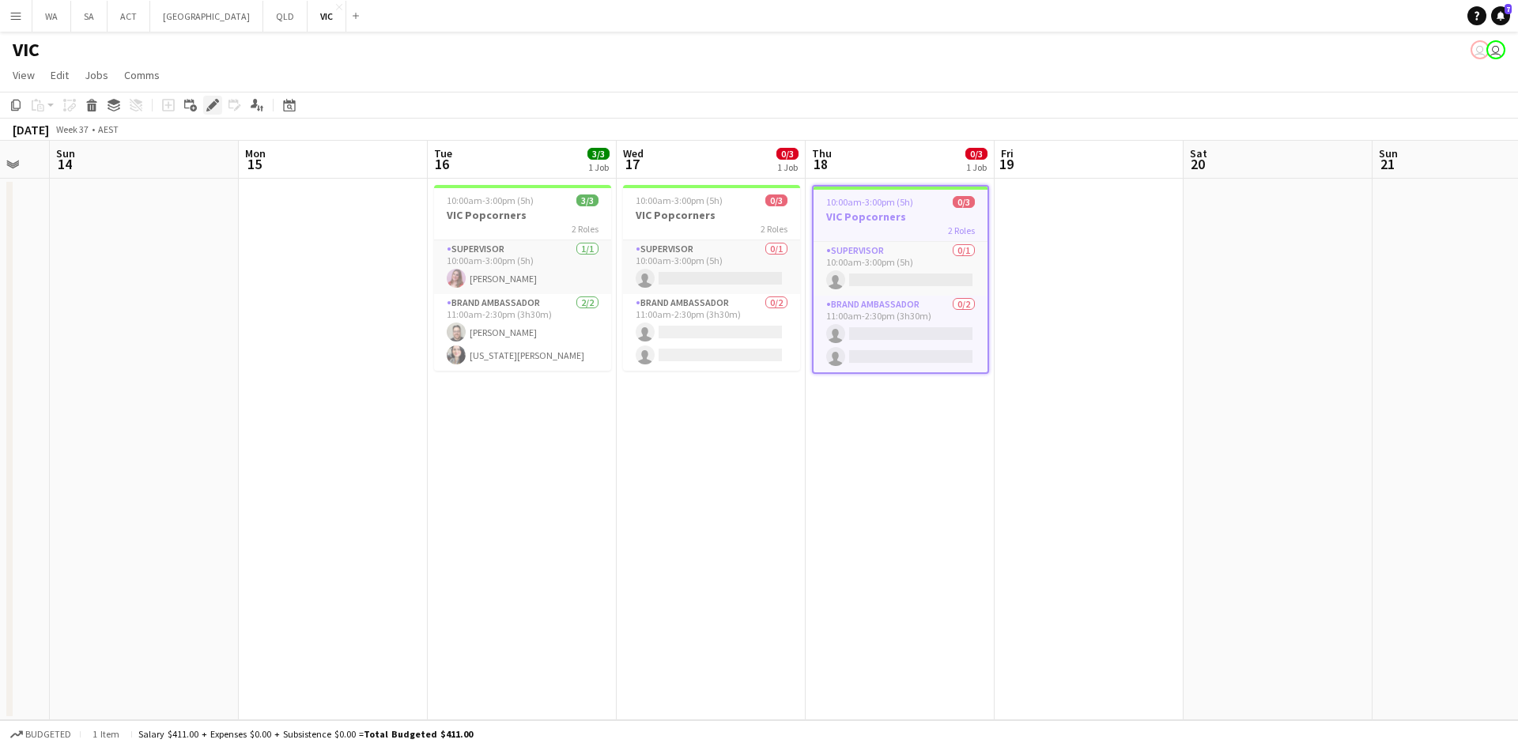
click at [206, 104] on icon "Edit" at bounding box center [212, 105] width 13 height 13
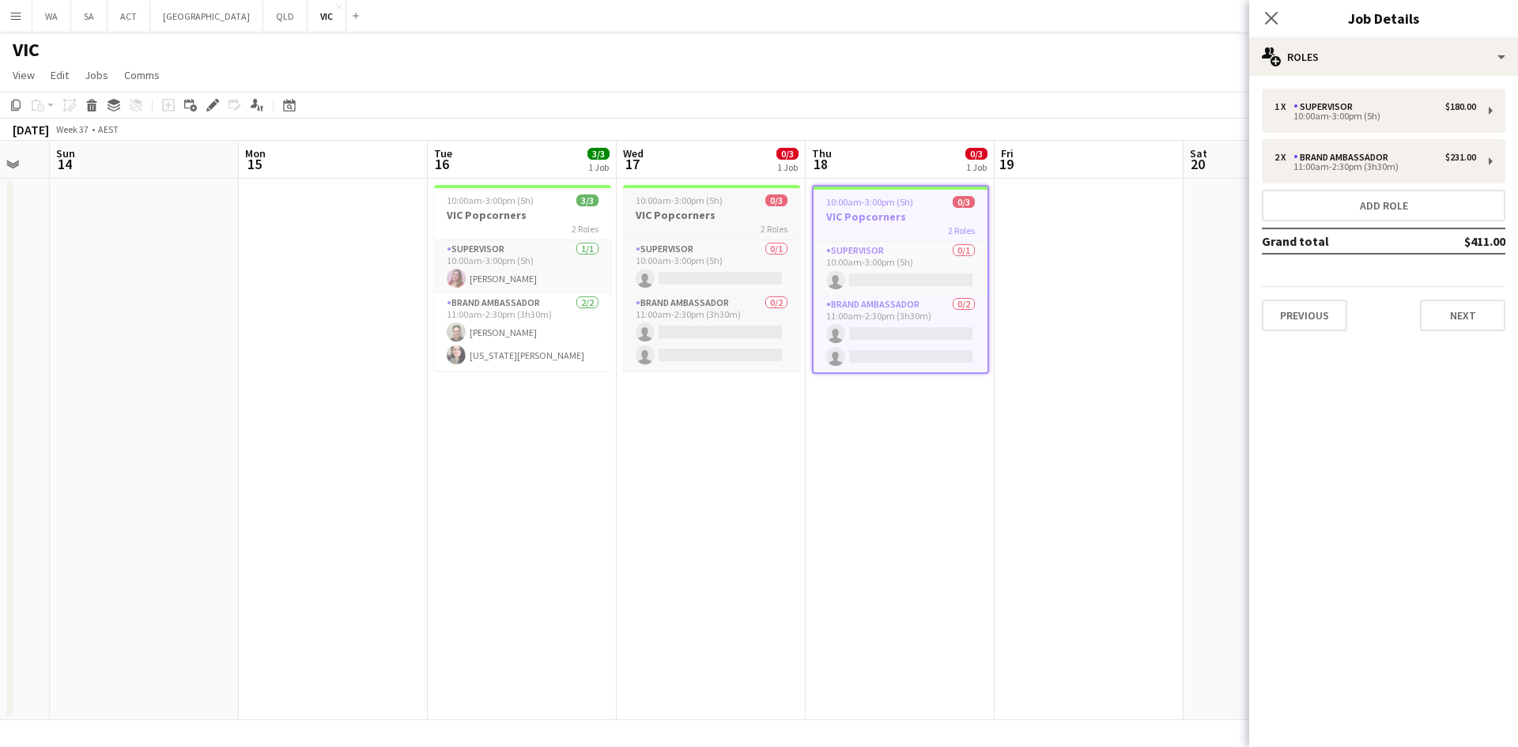
click at [747, 202] on div "10:00am-3:00pm (5h) 0/3" at bounding box center [711, 201] width 177 height 12
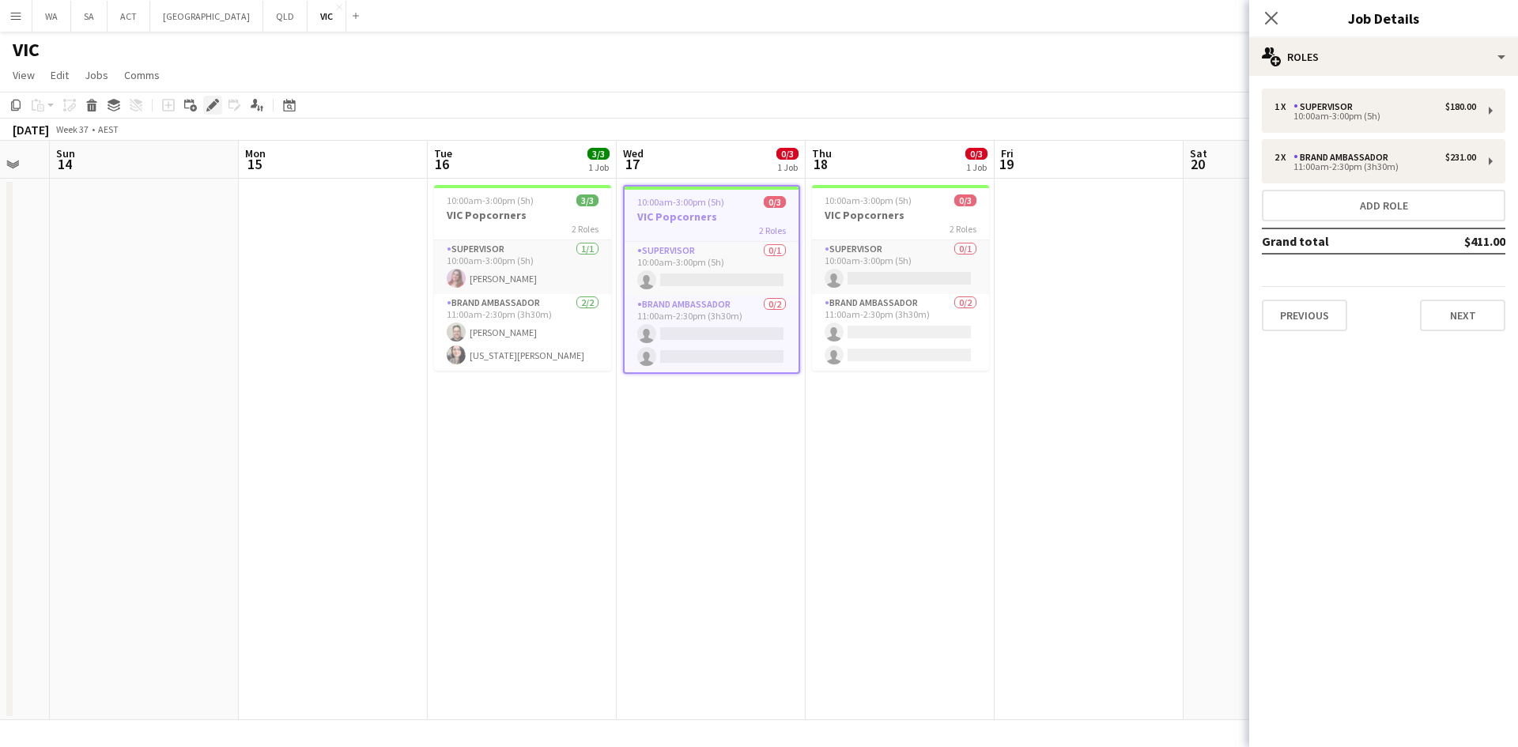
click at [213, 103] on icon at bounding box center [212, 105] width 9 height 9
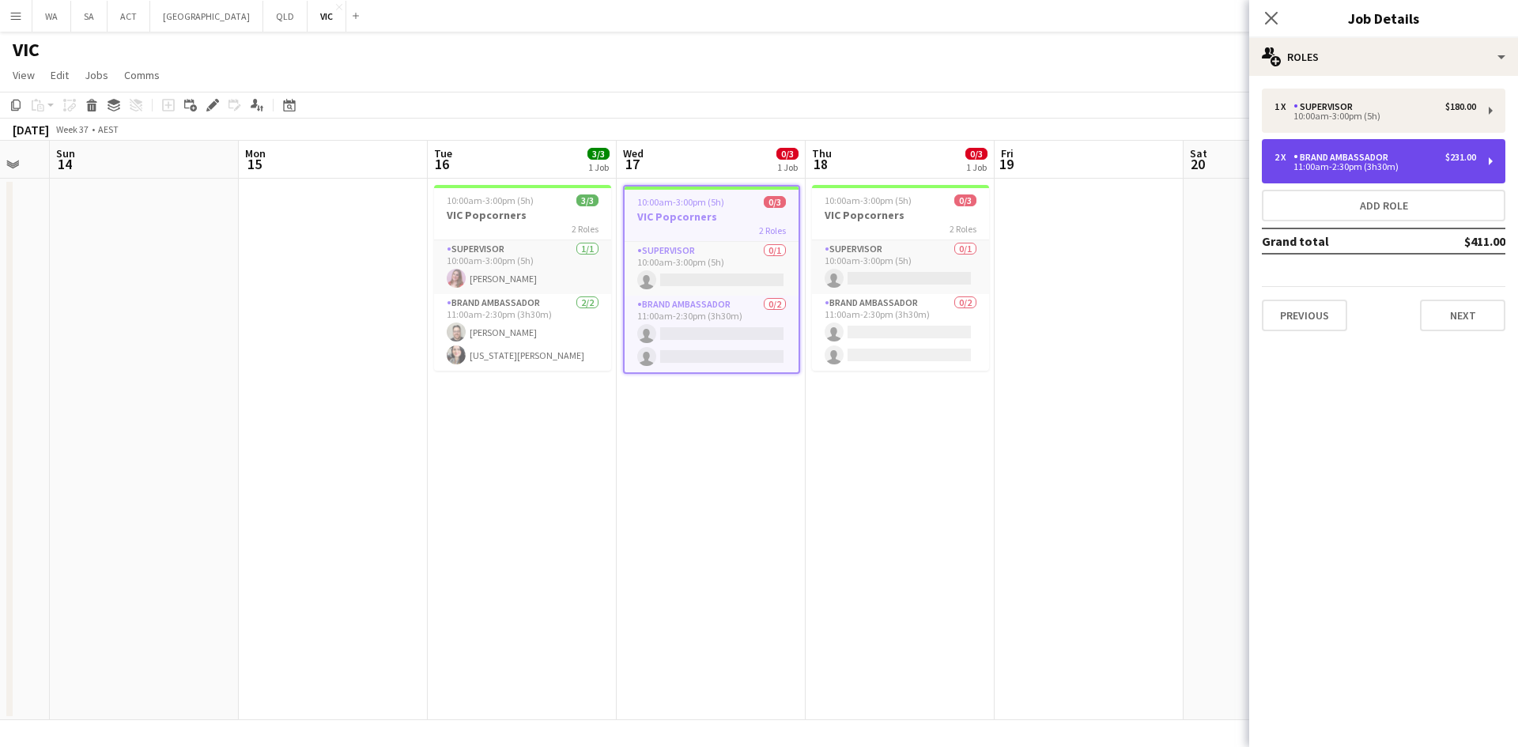
click at [1439, 169] on div "11:00am-2:30pm (3h30m)" at bounding box center [1376, 167] width 202 height 8
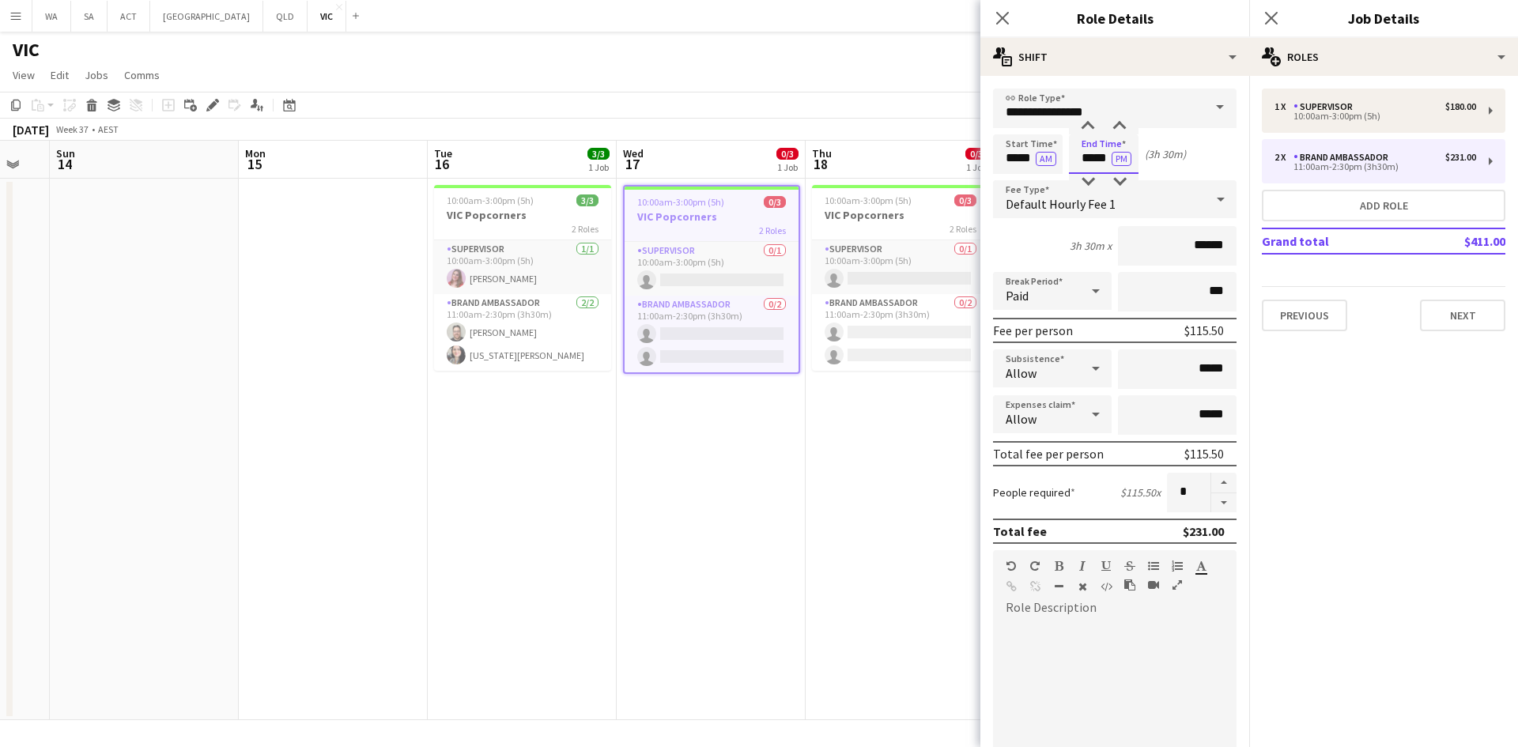
click at [1104, 156] on input "*****" at bounding box center [1104, 154] width 70 height 40
click at [1095, 131] on div at bounding box center [1088, 127] width 32 height 16
click at [1111, 172] on input "*****" at bounding box center [1104, 154] width 70 height 40
click at [1121, 180] on div at bounding box center [1120, 182] width 32 height 16
type input "*****"
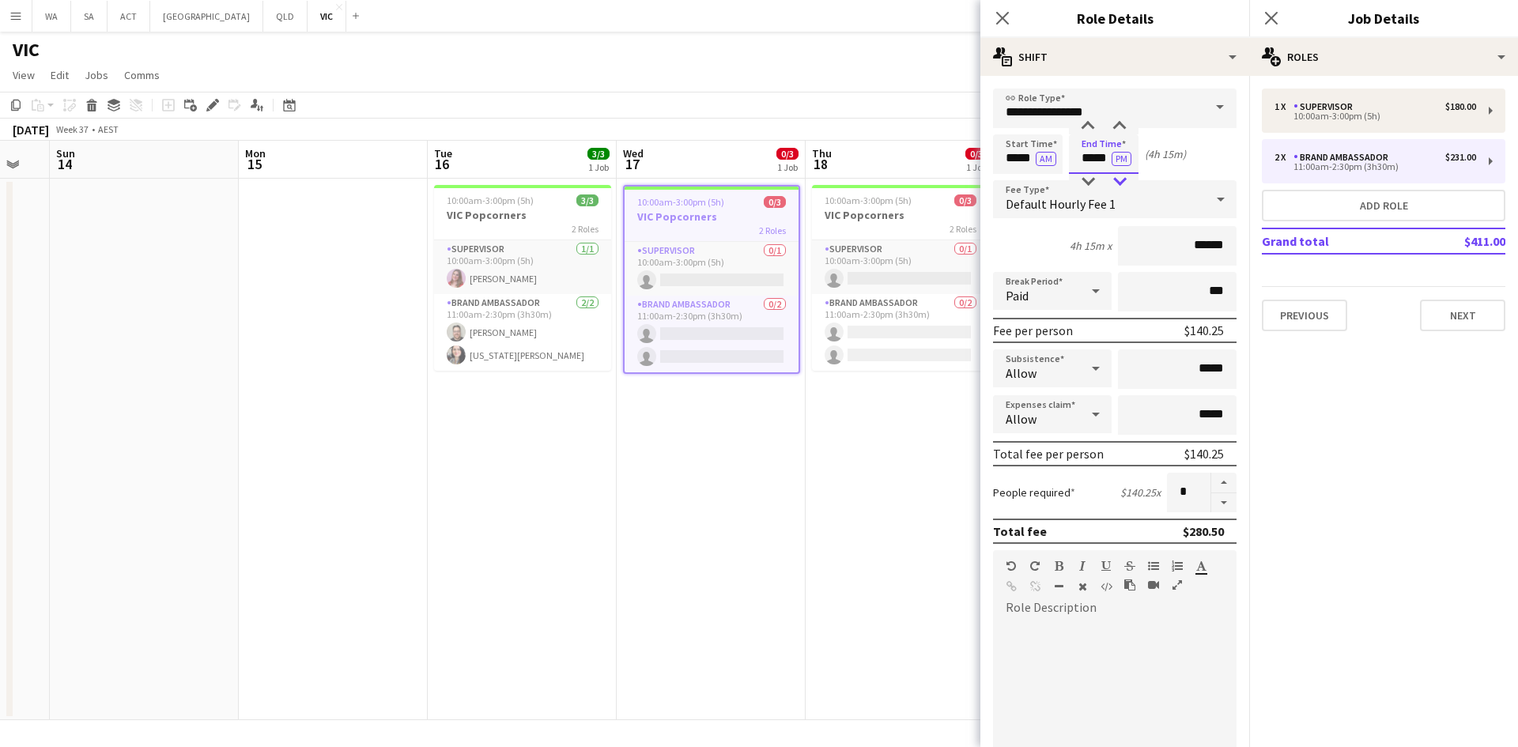
drag, startPoint x: 1121, startPoint y: 180, endPoint x: 1114, endPoint y: 187, distance: 10.6
click at [1121, 183] on div at bounding box center [1120, 182] width 32 height 16
click at [851, 195] on span "10:00am-3:00pm (5h)" at bounding box center [868, 201] width 87 height 12
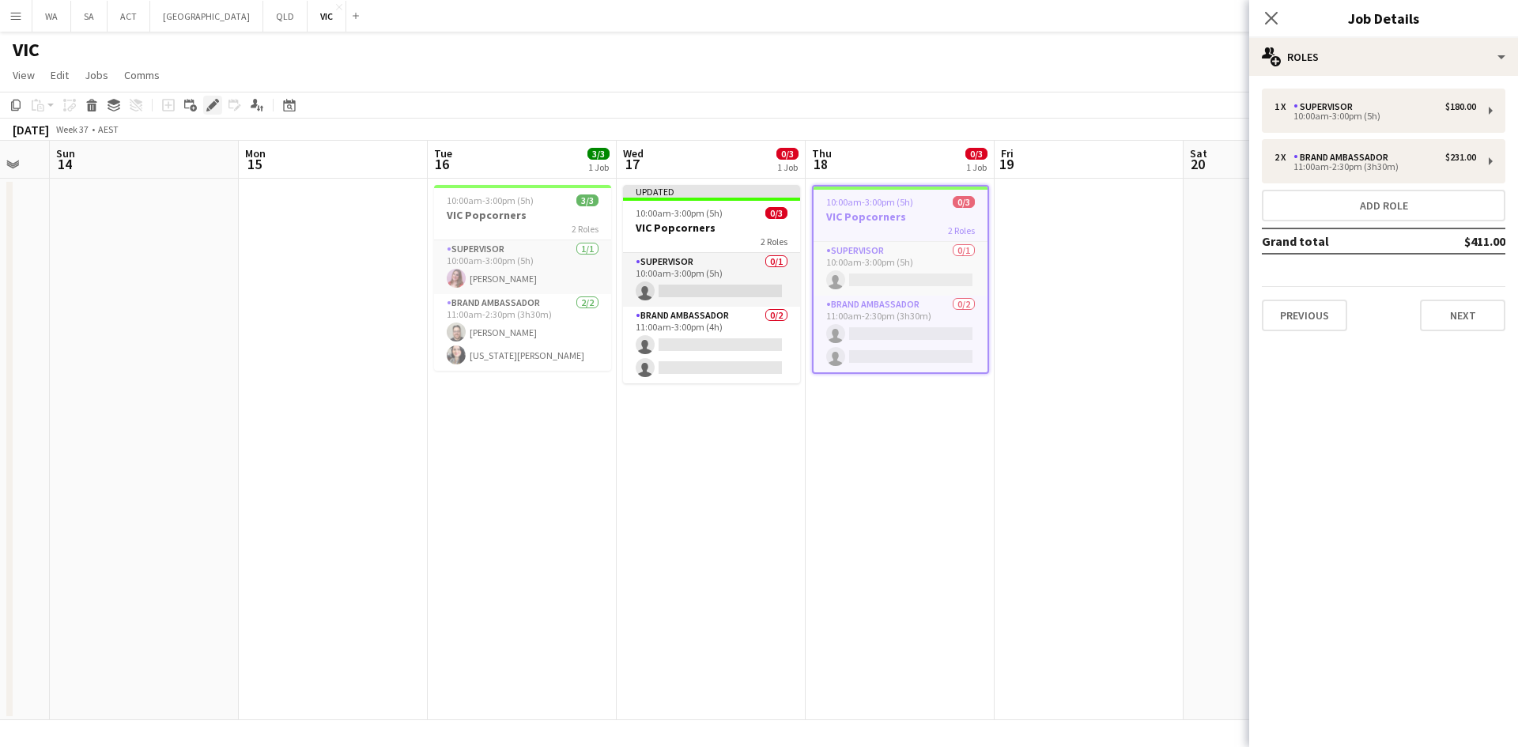
click at [208, 110] on icon at bounding box center [208, 110] width 4 height 4
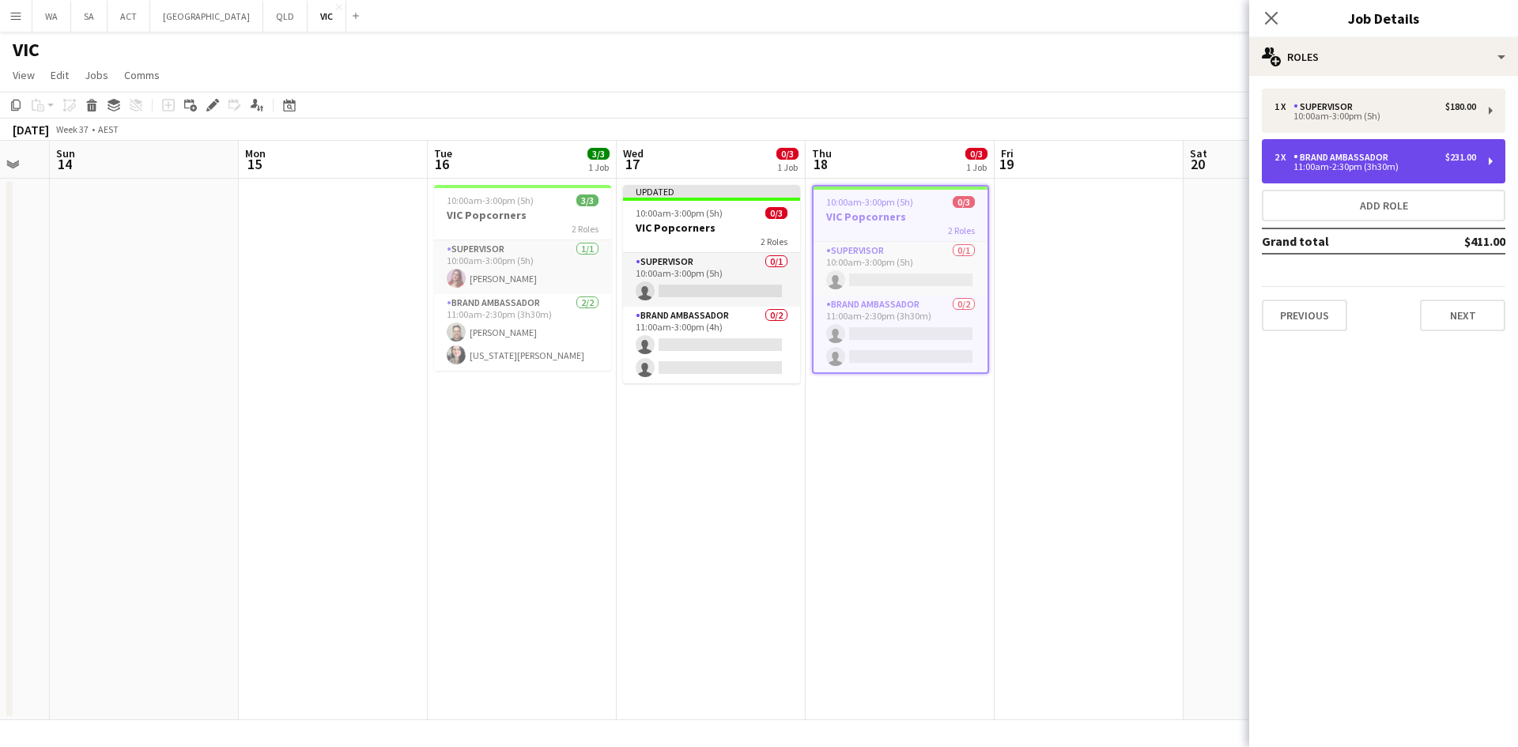
click at [1351, 153] on div "Brand Ambassador" at bounding box center [1344, 157] width 101 height 11
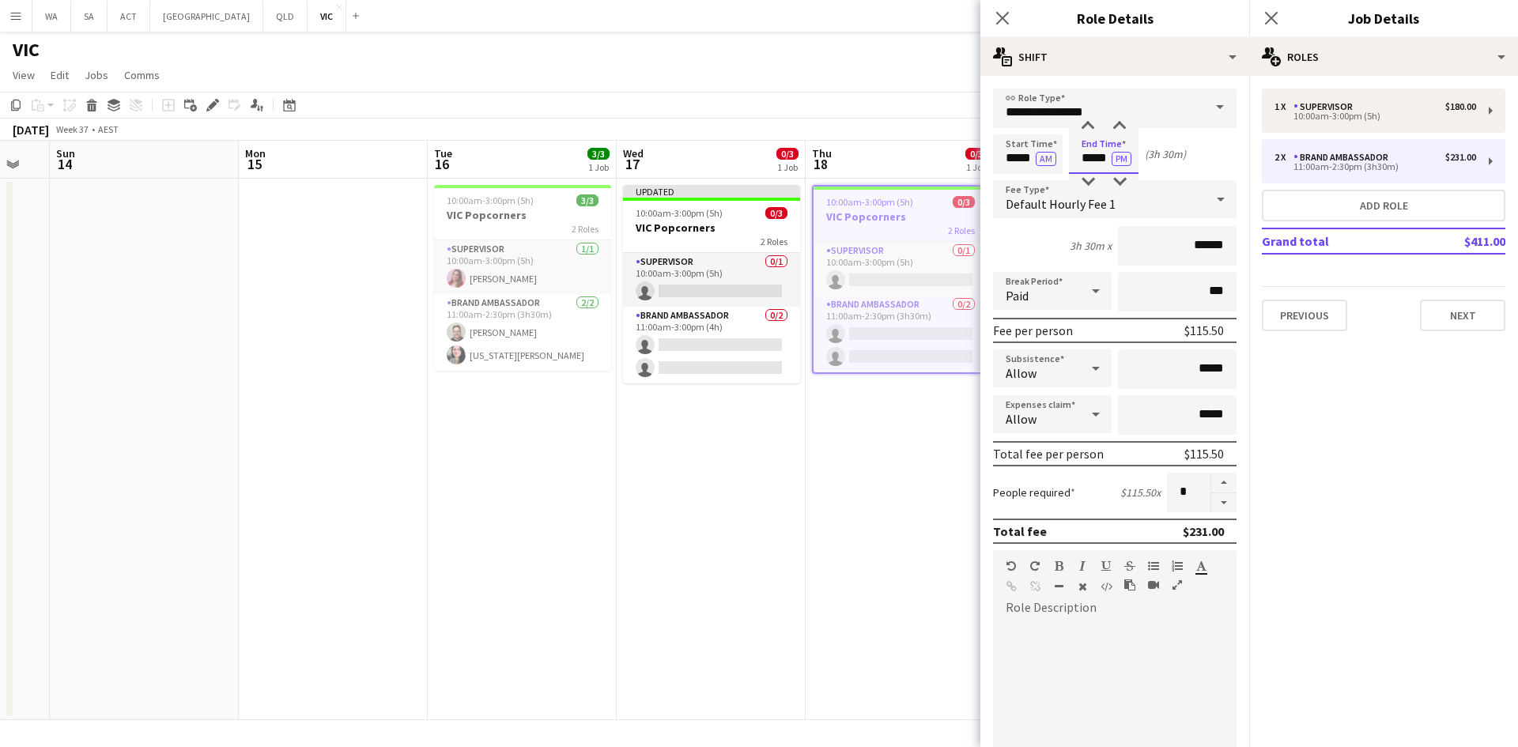
click at [1098, 147] on input "*****" at bounding box center [1104, 154] width 70 height 40
click at [1117, 184] on div at bounding box center [1120, 182] width 32 height 16
click at [1089, 180] on div at bounding box center [1088, 182] width 32 height 16
click at [1084, 128] on div at bounding box center [1088, 127] width 32 height 16
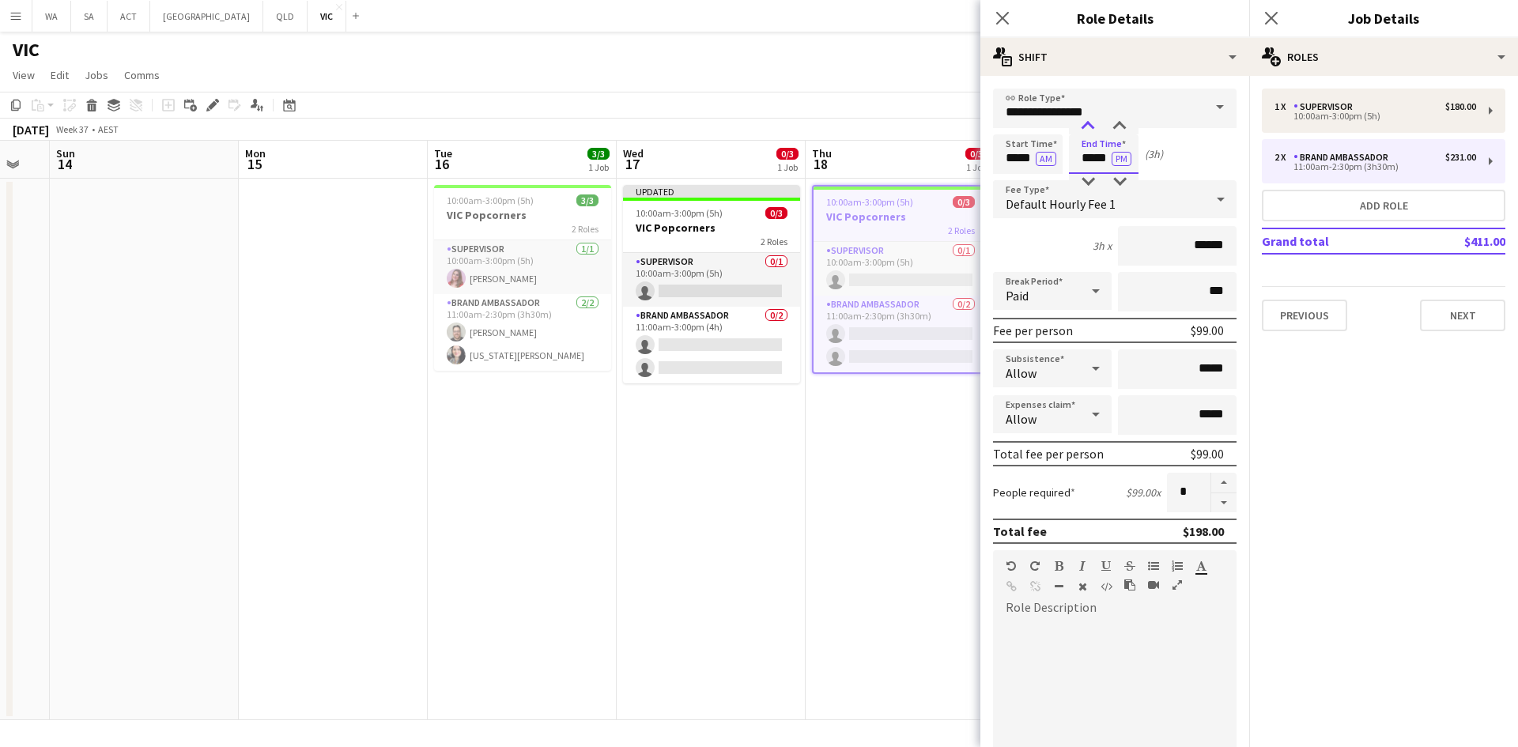
type input "*****"
click at [1084, 128] on div at bounding box center [1088, 127] width 32 height 16
click at [964, 191] on app-job-card "10:00am-3:00pm (5h) 0/3 VIC Popcorners 2 Roles Supervisor 0/1 10:00am-3:00pm (5…" at bounding box center [900, 279] width 177 height 189
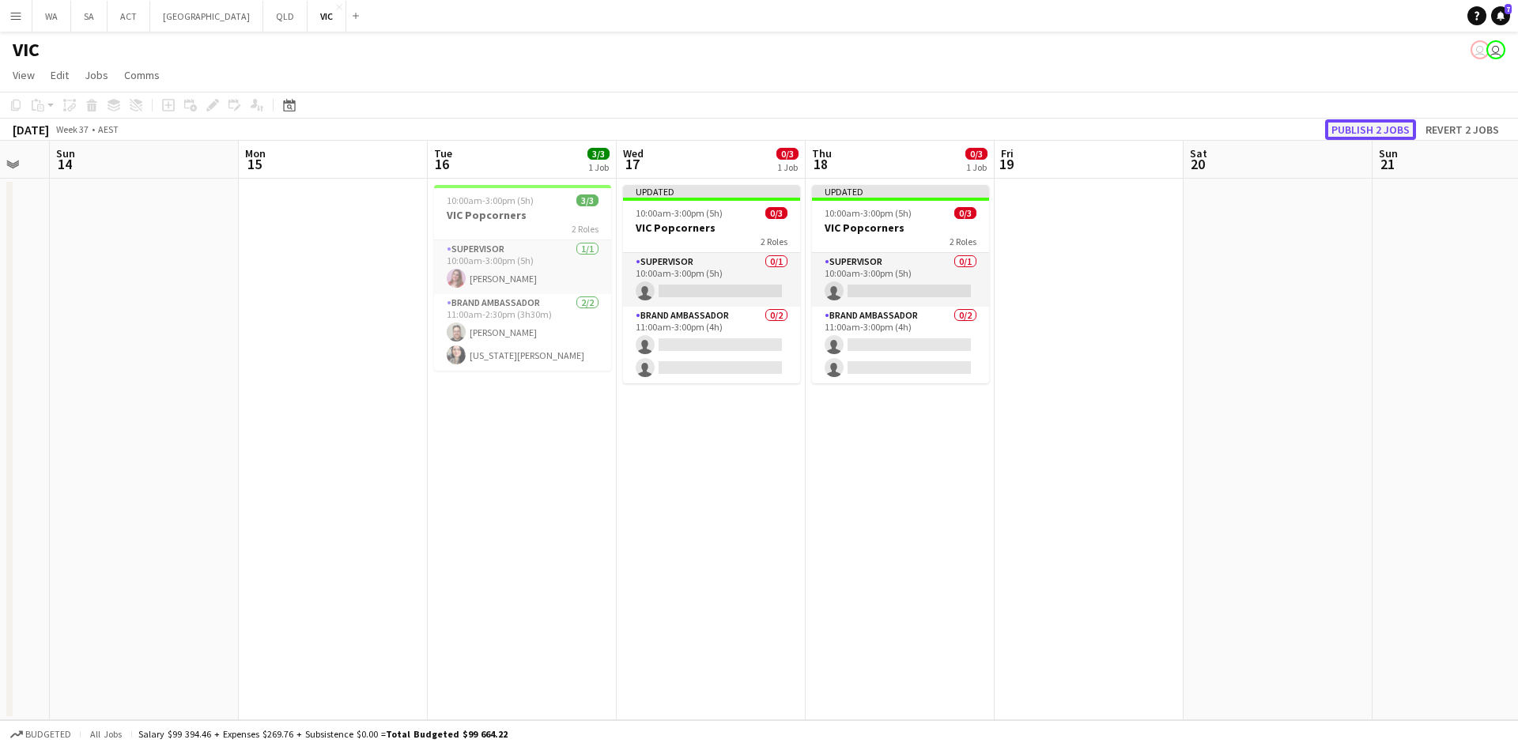
click at [1335, 128] on button "Publish 2 jobs" at bounding box center [1370, 129] width 91 height 21
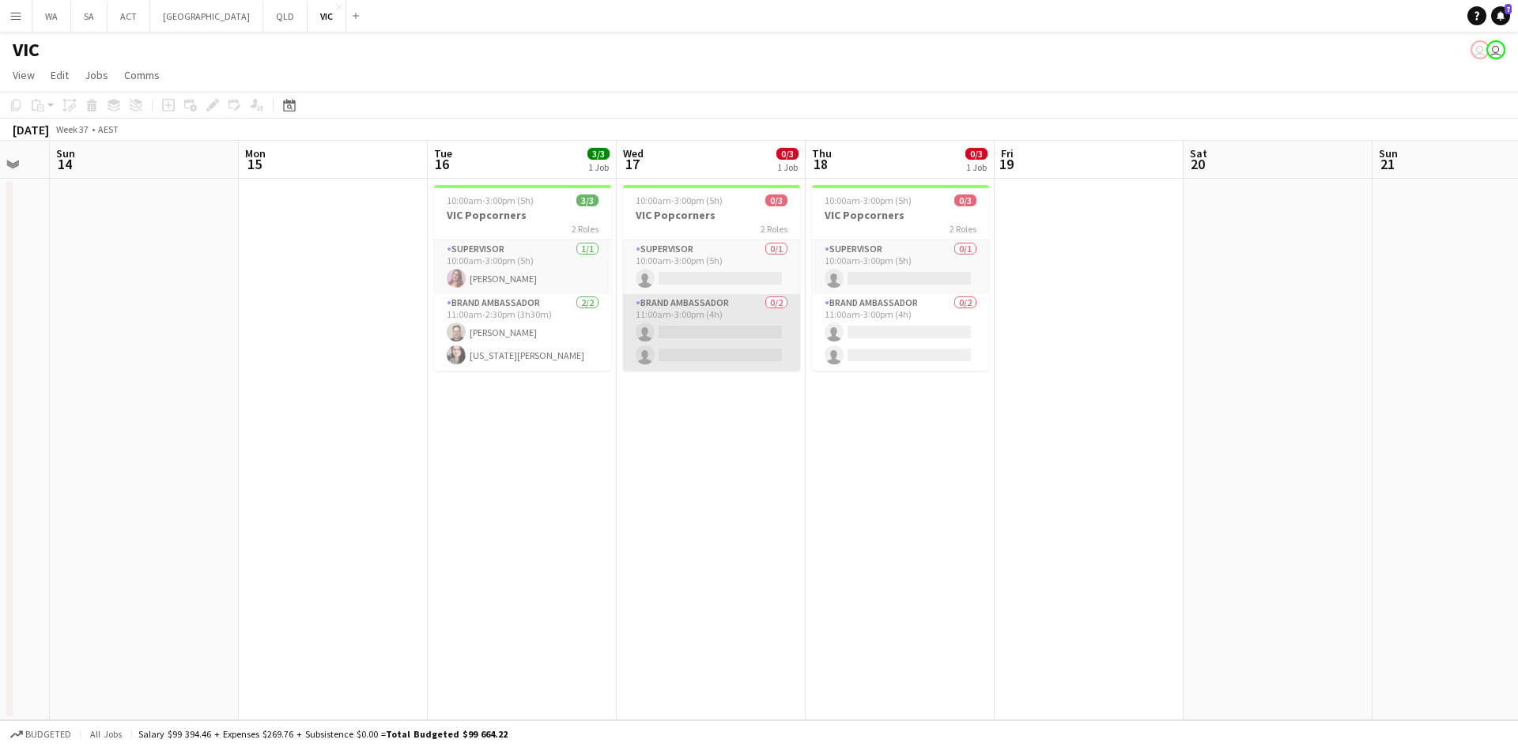
click at [723, 312] on app-card-role "Brand Ambassador 0/2 11:00am-3:00pm (4h) single-neutral-actions single-neutral-…" at bounding box center [711, 332] width 177 height 77
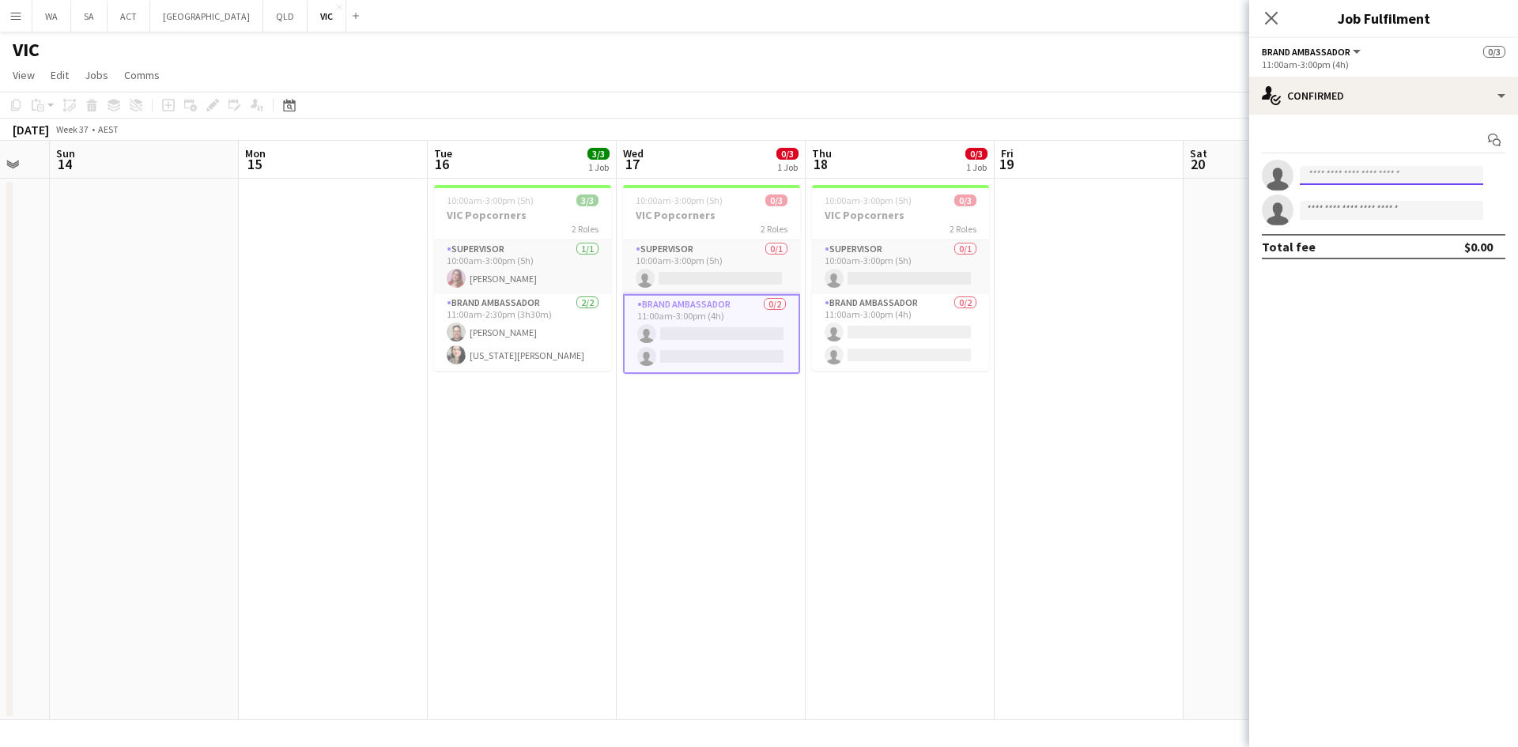
click at [1345, 177] on input at bounding box center [1391, 175] width 183 height 19
type input "*****"
click at [1367, 214] on span "[EMAIL_ADDRESS][DOMAIN_NAME]" at bounding box center [1392, 211] width 158 height 13
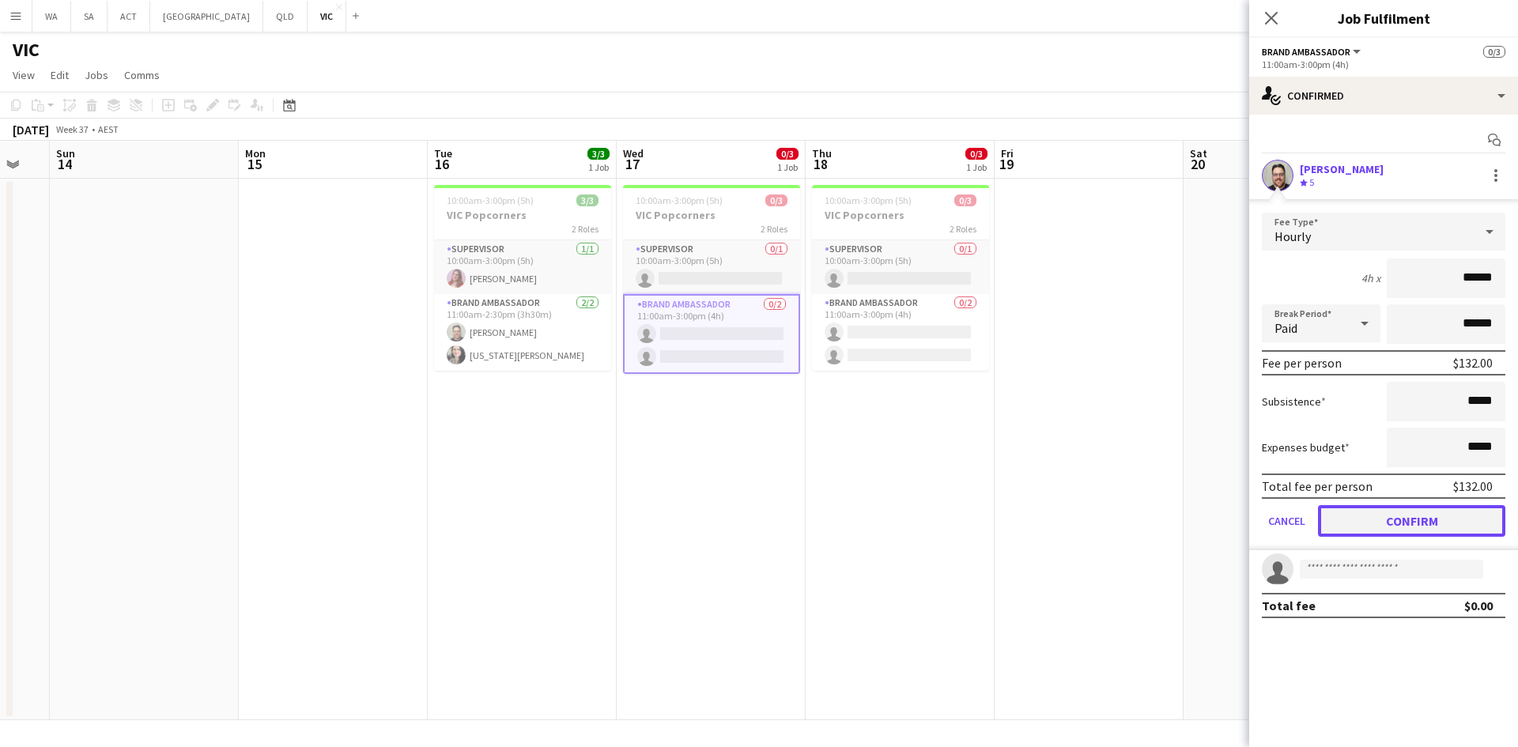
click at [1350, 523] on button "Confirm" at bounding box center [1411, 521] width 187 height 32
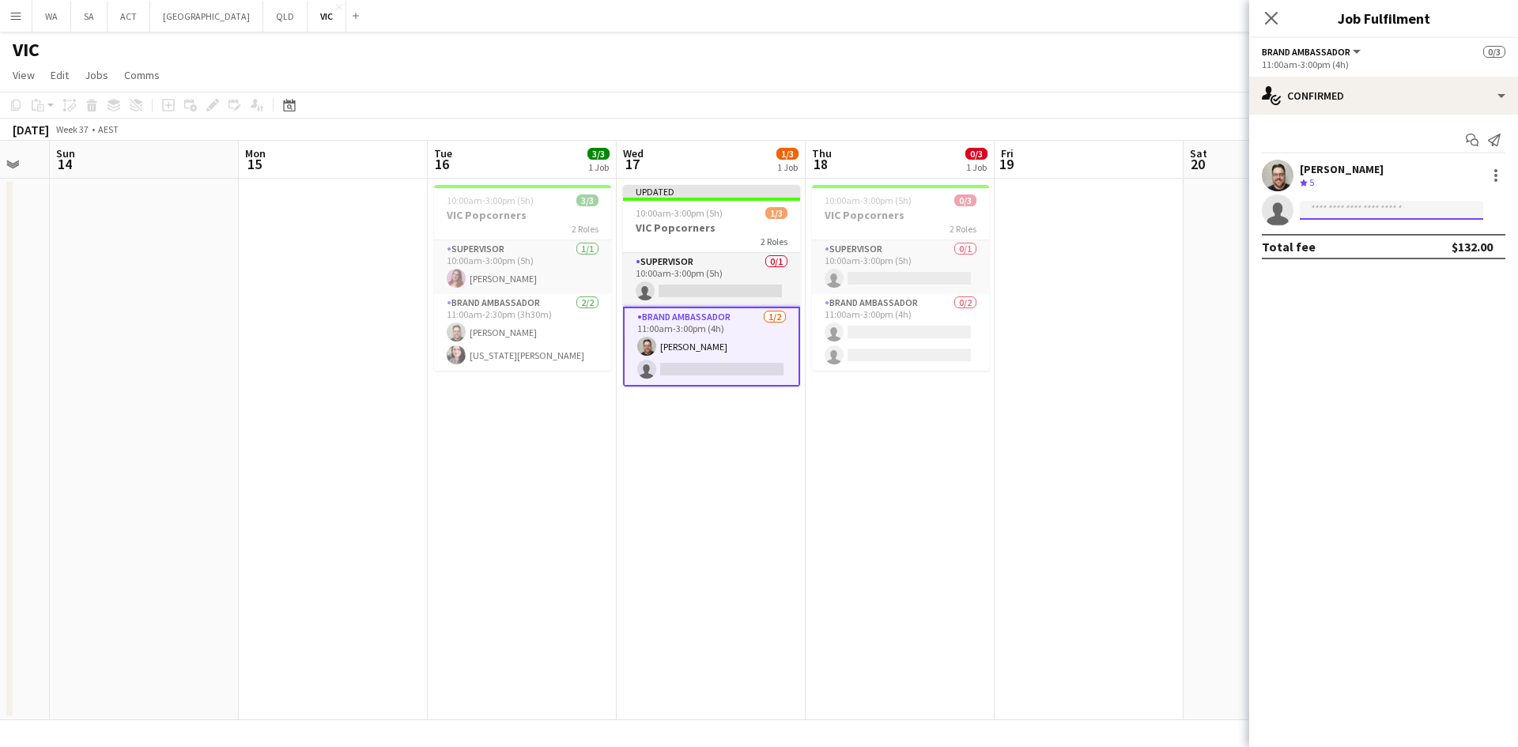
click at [1344, 213] on input at bounding box center [1391, 210] width 183 height 19
type input "***"
click at [1363, 238] on span "[PERSON_NAME] Active" at bounding box center [1392, 232] width 158 height 13
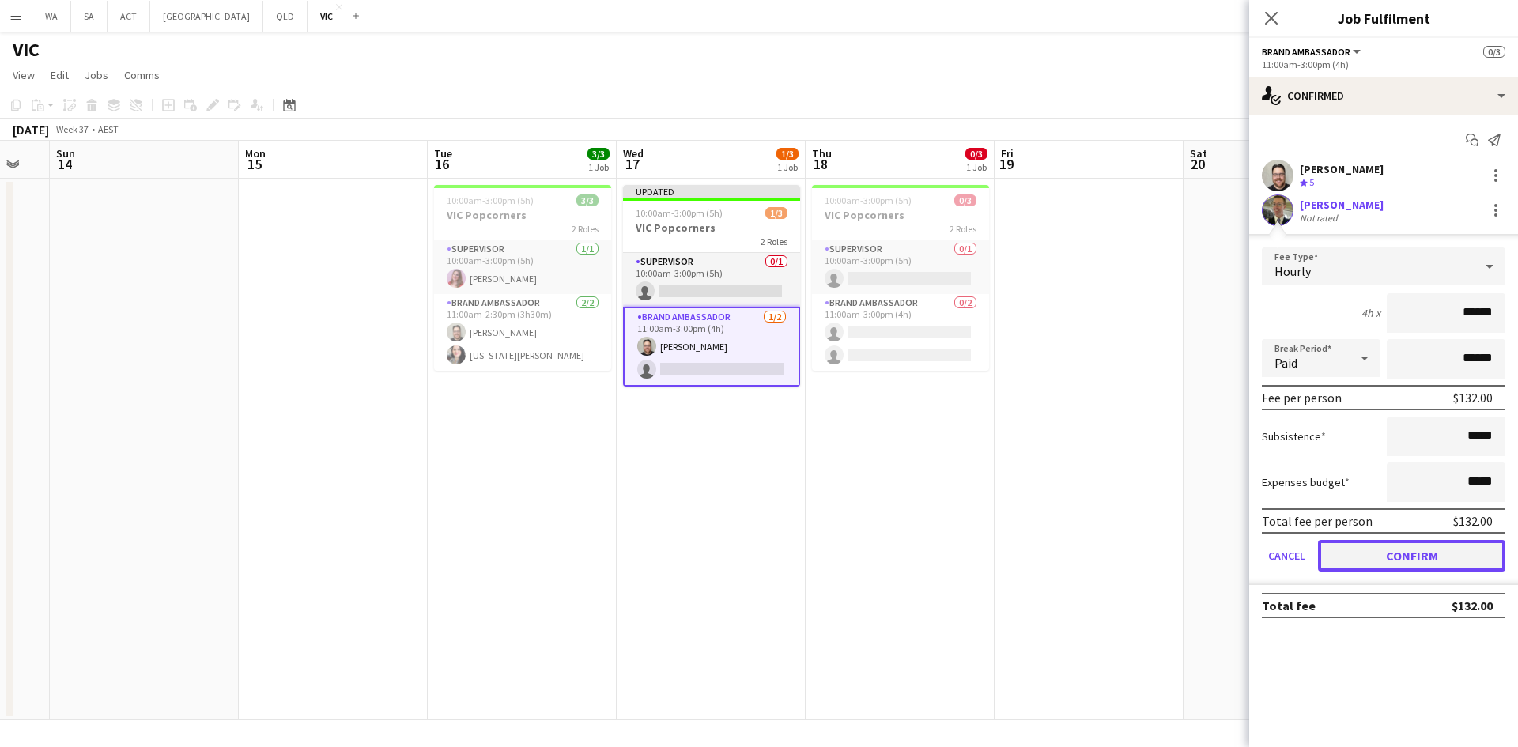
click at [1393, 564] on button "Confirm" at bounding box center [1411, 556] width 187 height 32
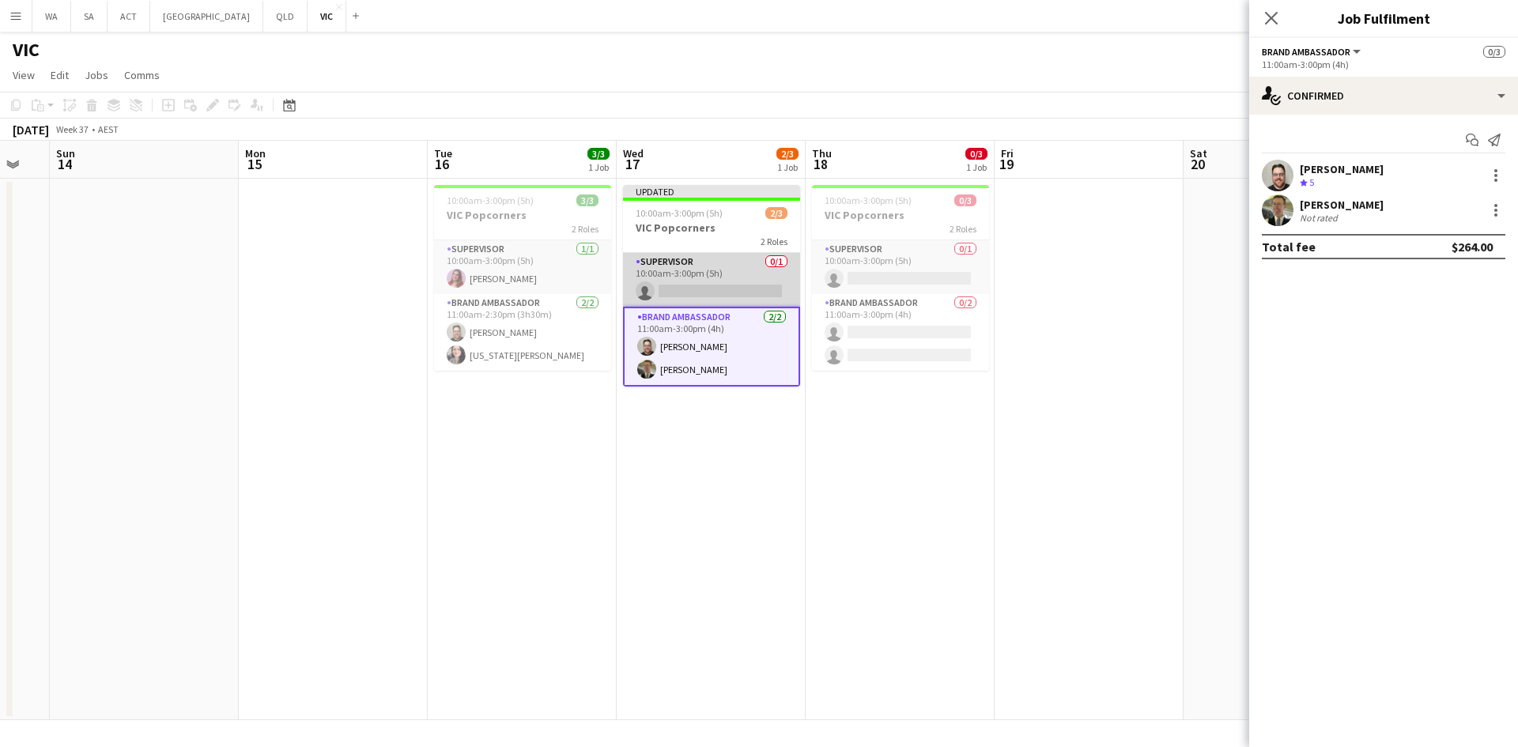
click at [765, 291] on app-card-role "Supervisor 0/1 10:00am-3:00pm (5h) single-neutral-actions" at bounding box center [711, 280] width 177 height 54
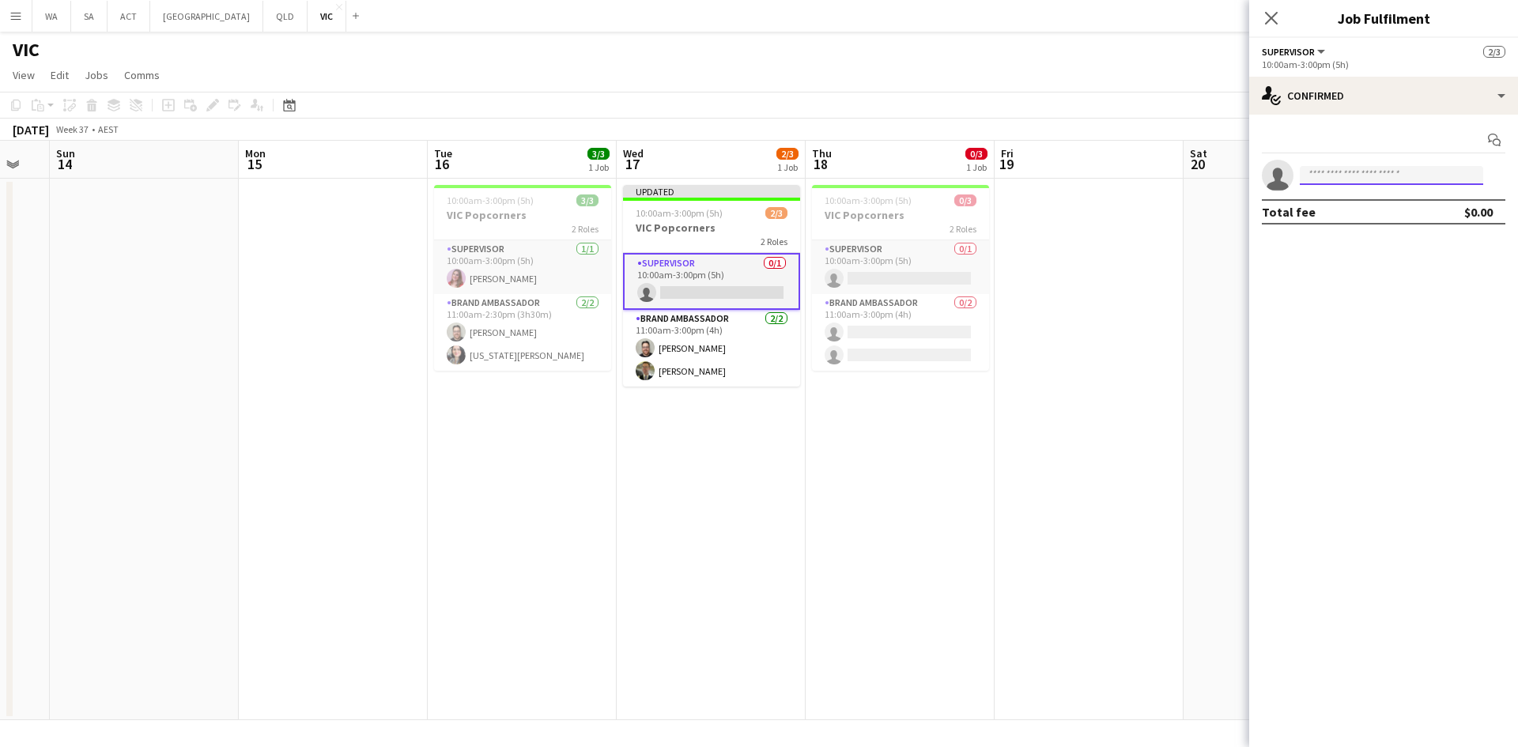
click at [1322, 183] on input at bounding box center [1391, 175] width 183 height 19
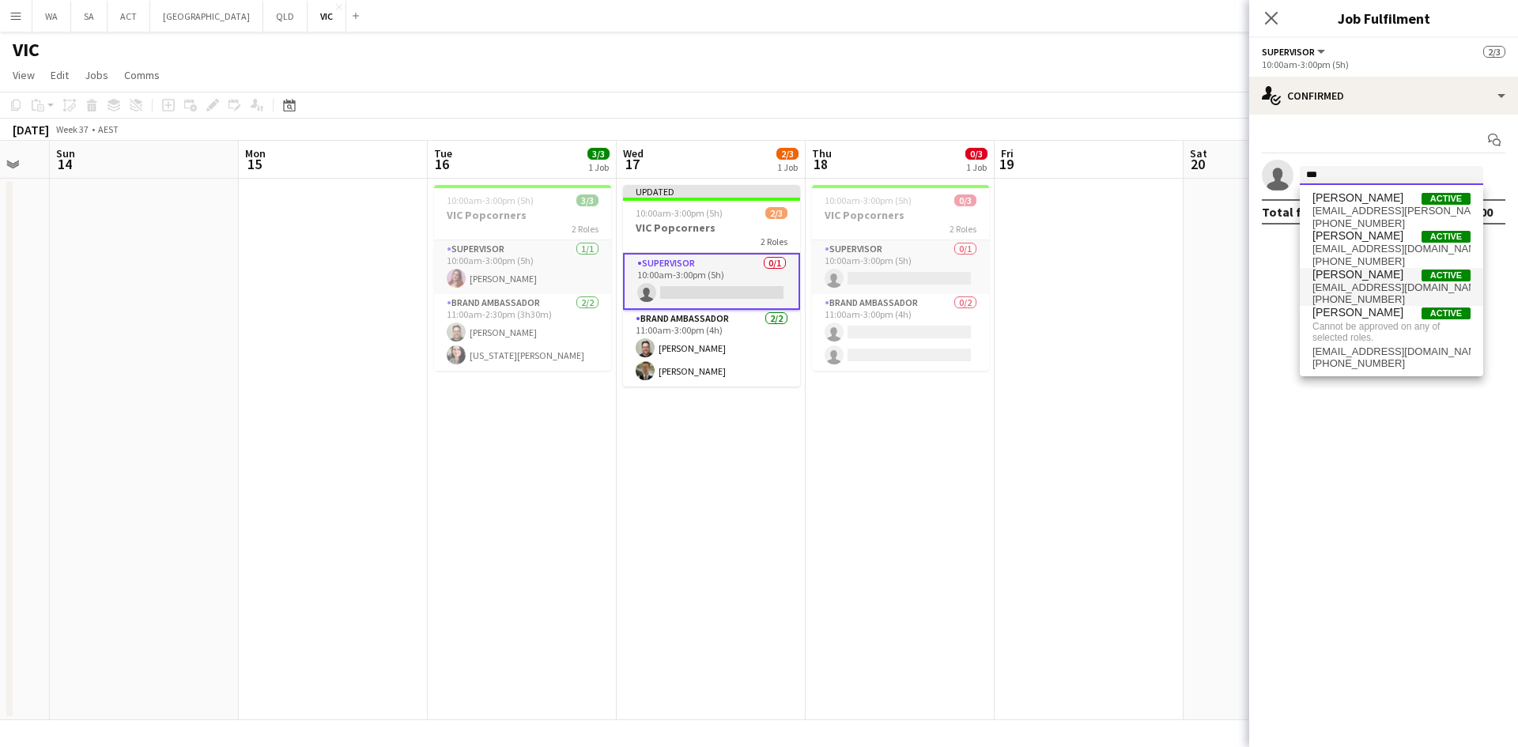
type input "***"
click at [1365, 293] on span "[PHONE_NUMBER]" at bounding box center [1392, 299] width 158 height 13
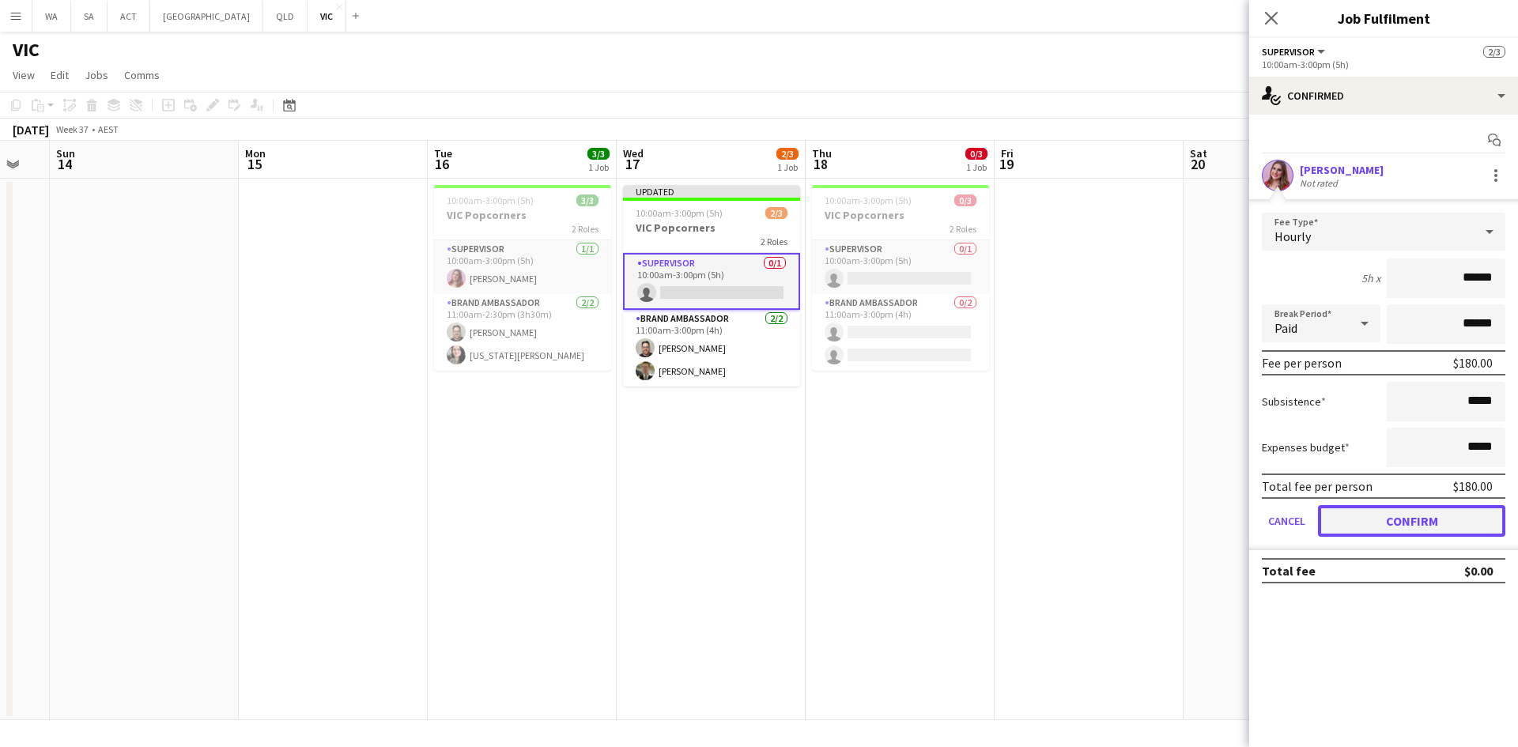
click at [1360, 521] on button "Confirm" at bounding box center [1411, 521] width 187 height 32
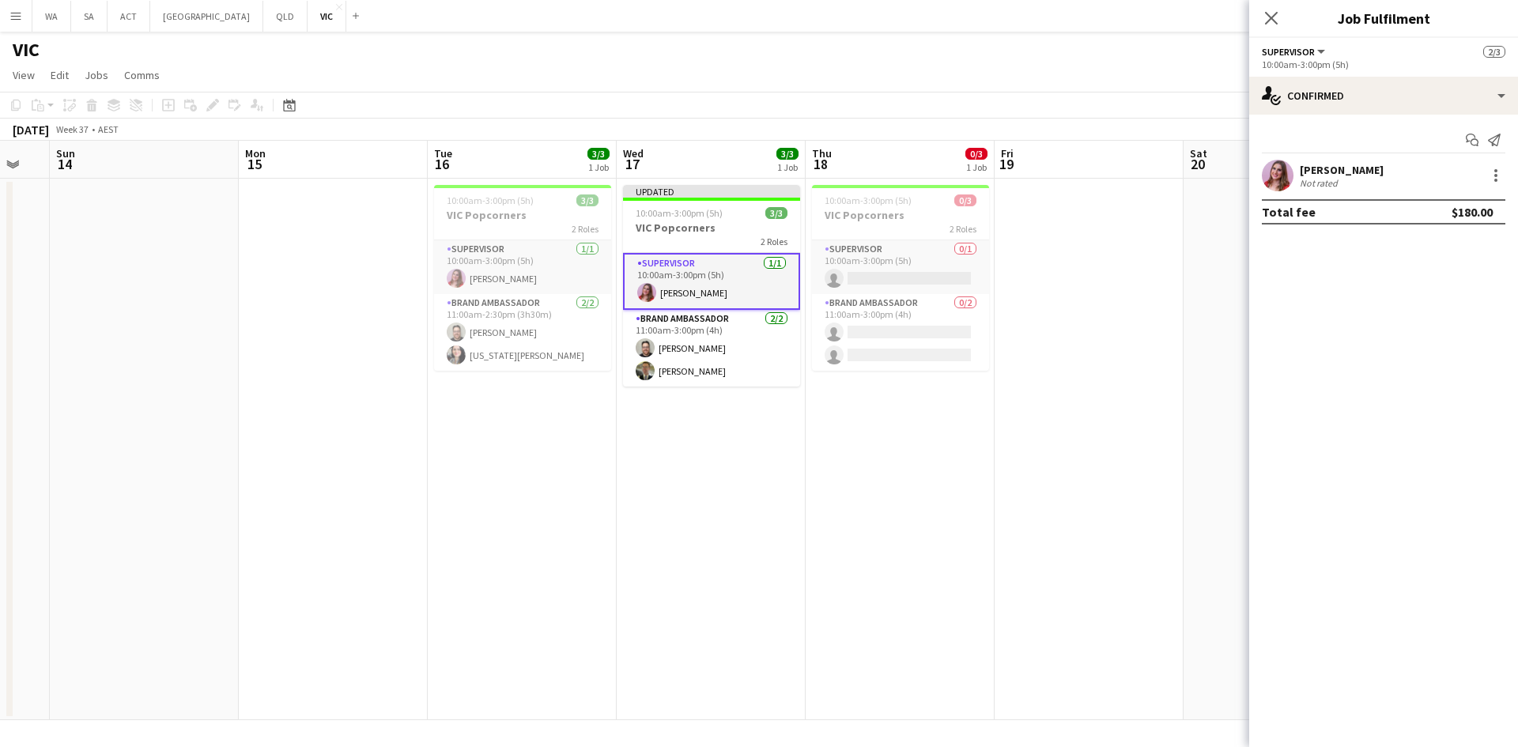
click at [823, 240] on div "Supervisor 0/1 10:00am-3:00pm (5h) single-neutral-actions Brand Ambassador 0/2 …" at bounding box center [900, 305] width 177 height 131
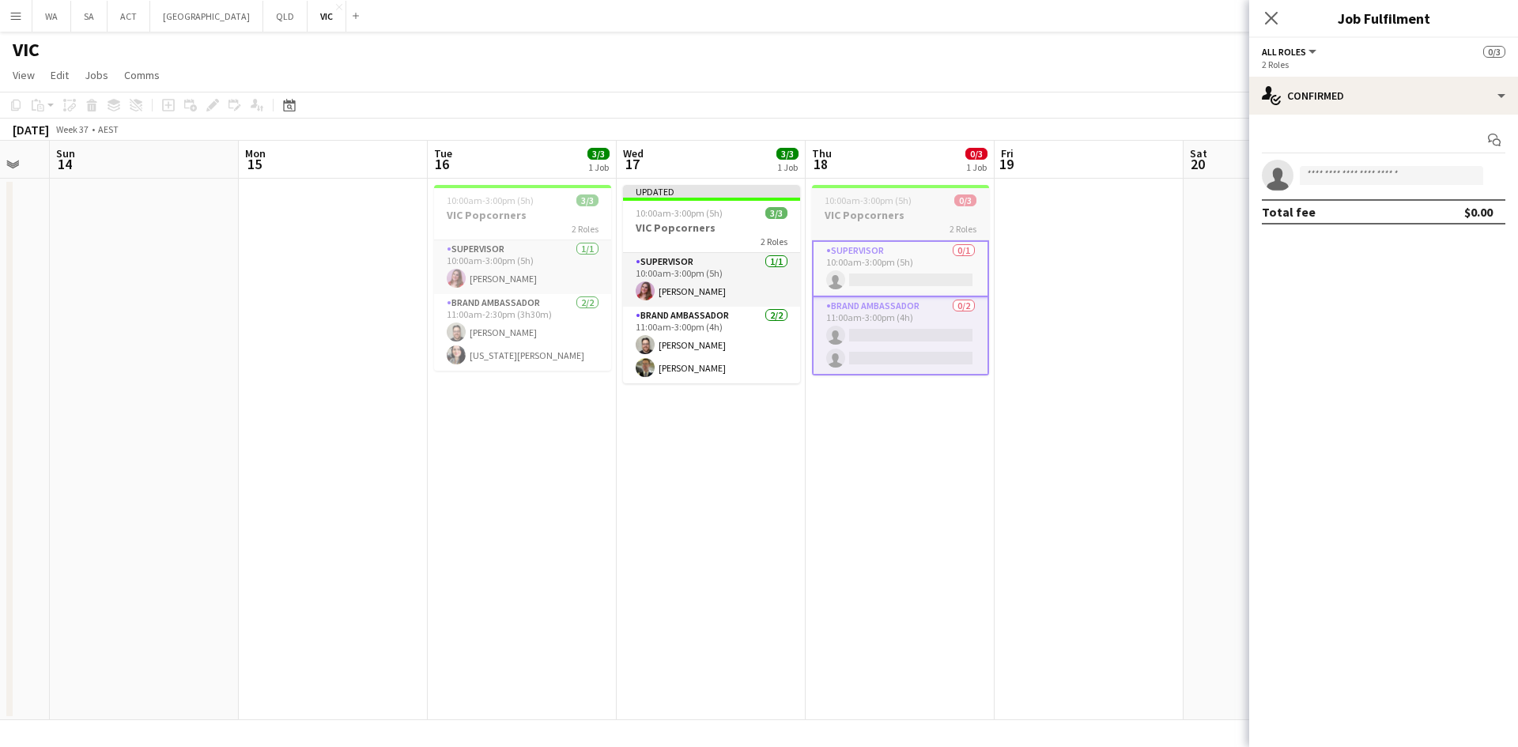
click at [927, 231] on div "2 Roles" at bounding box center [900, 228] width 177 height 13
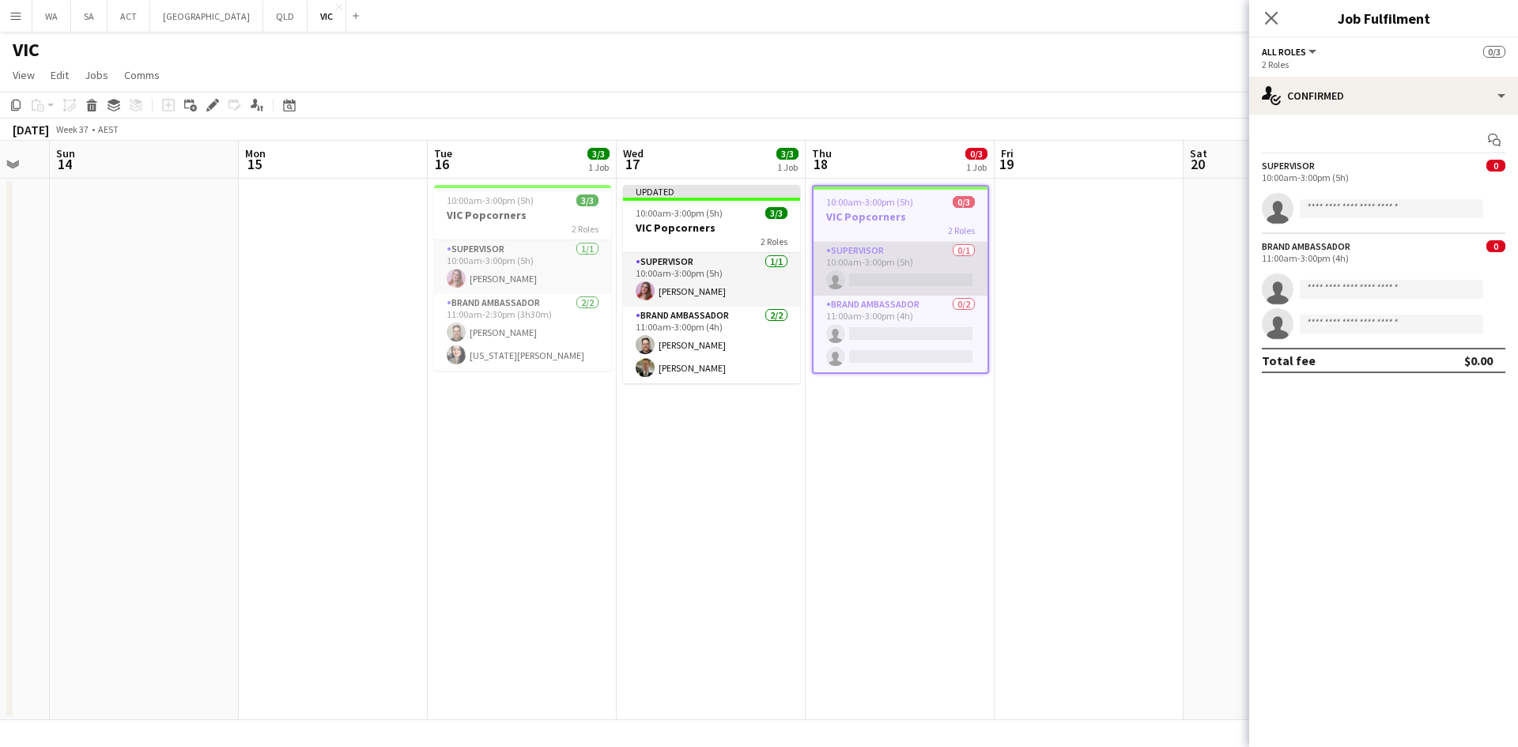
click at [933, 273] on app-card-role "Supervisor 0/1 10:00am-3:00pm (5h) single-neutral-actions" at bounding box center [901, 269] width 174 height 54
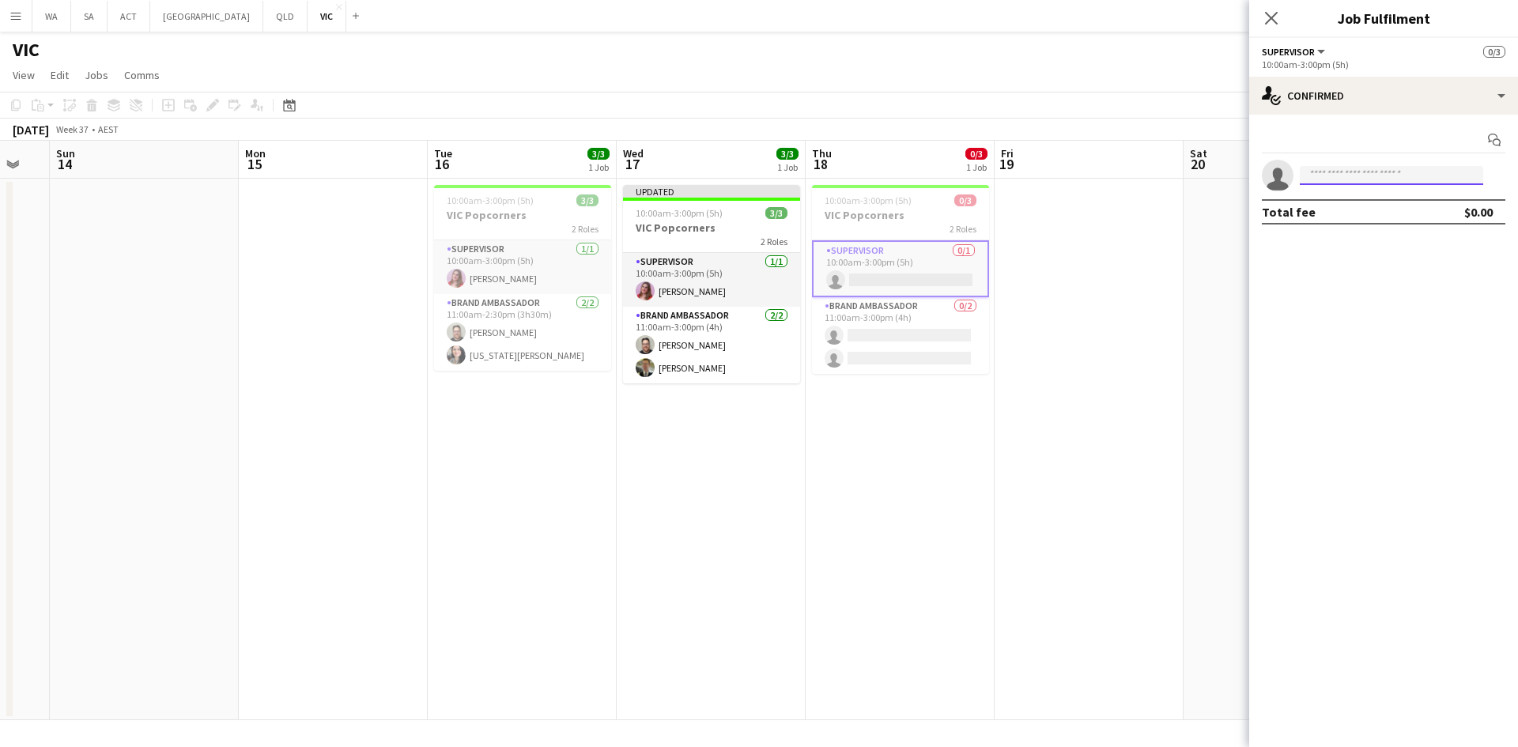
click at [1311, 178] on input at bounding box center [1391, 175] width 183 height 19
type input "*****"
click at [1375, 225] on span "[PHONE_NUMBER]" at bounding box center [1392, 223] width 158 height 13
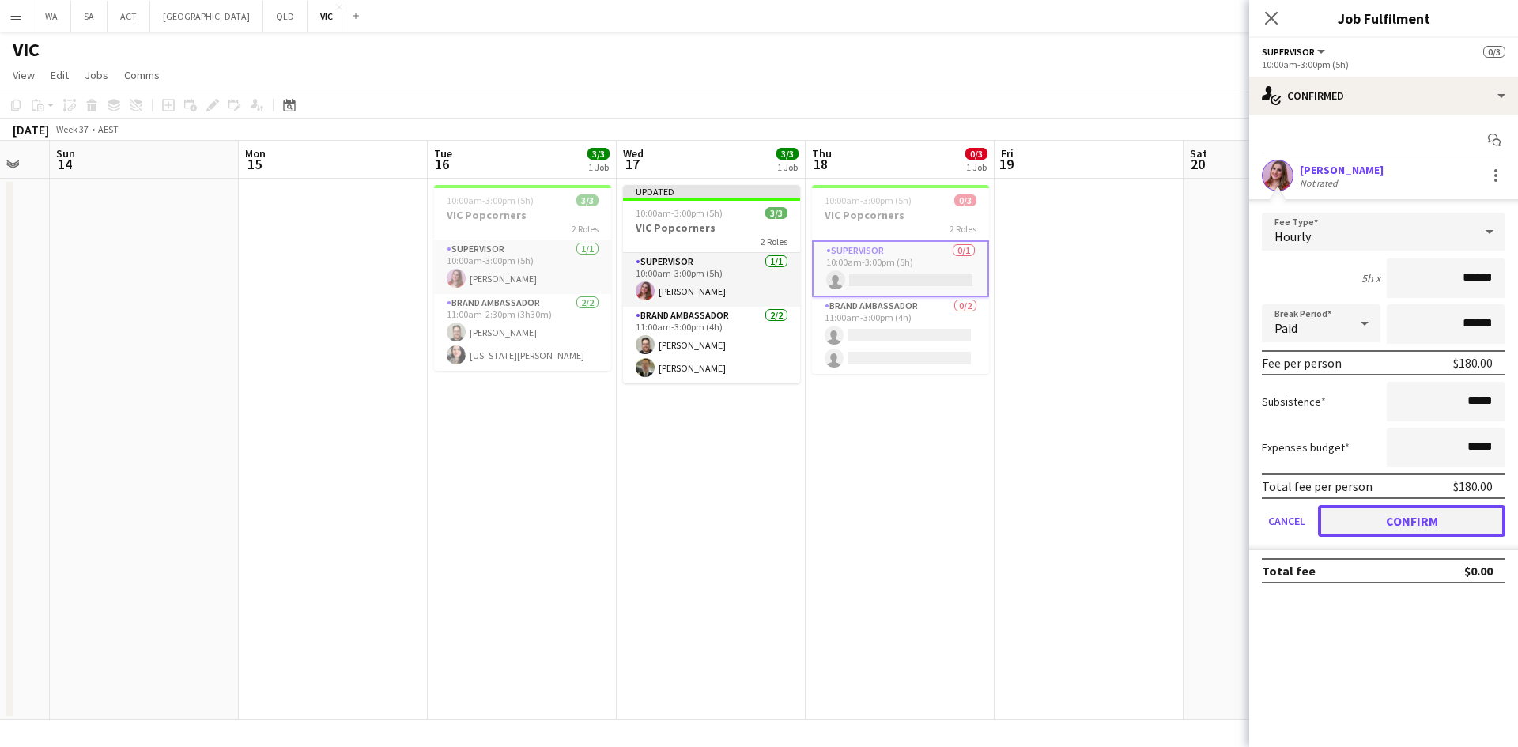
click at [1424, 510] on button "Confirm" at bounding box center [1411, 521] width 187 height 32
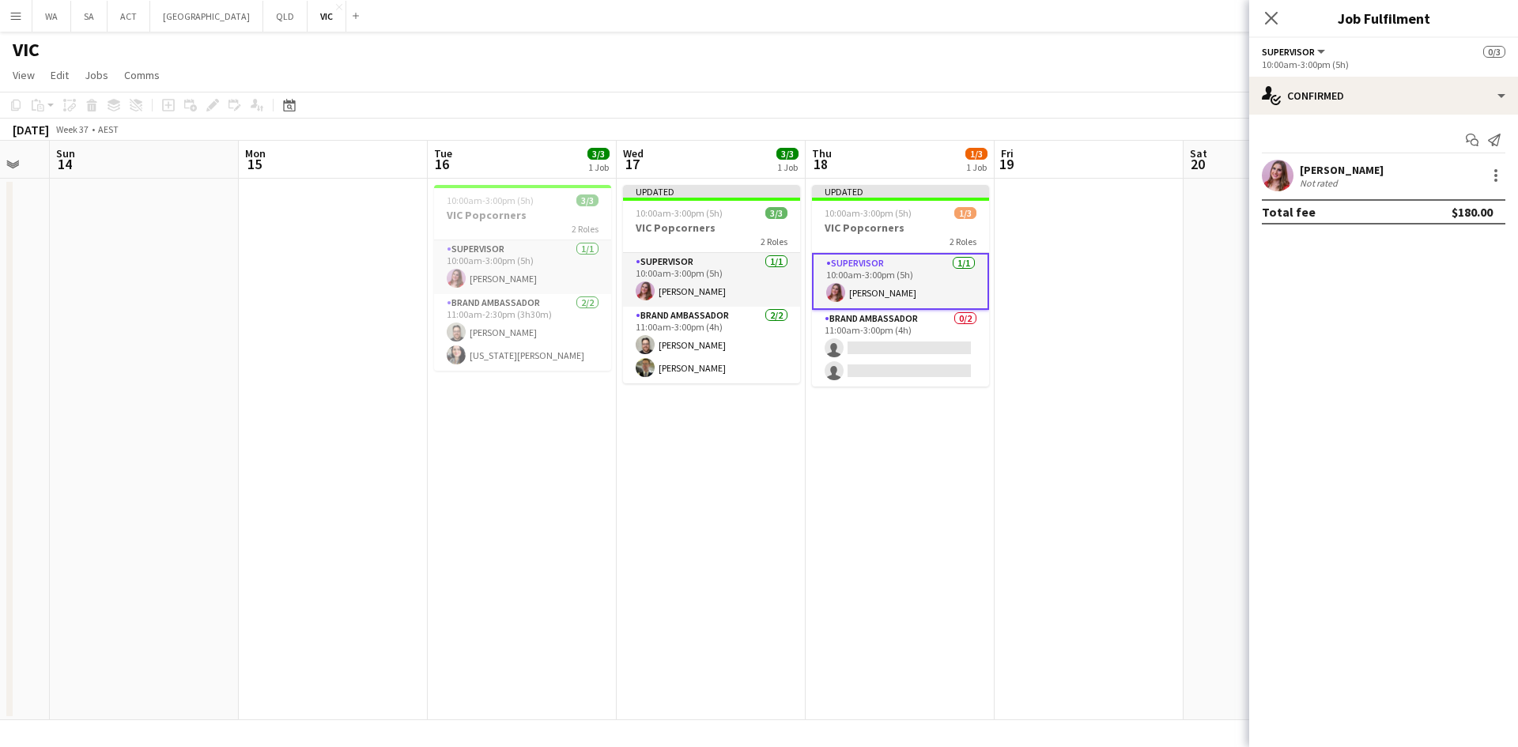
click at [917, 293] on app-card-role "Supervisor [DATE] 10:00am-3:00pm (5h) [PERSON_NAME]" at bounding box center [900, 281] width 177 height 57
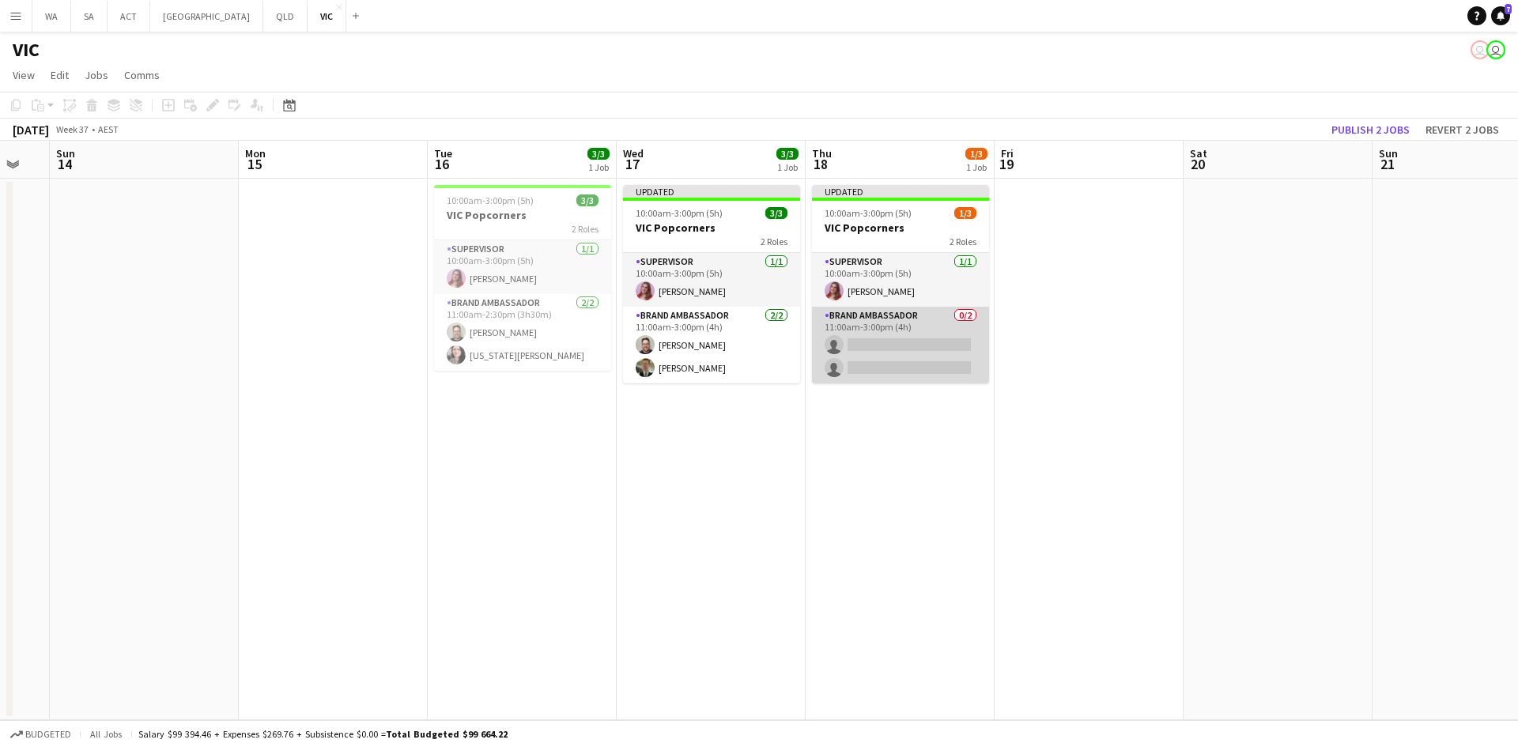
click at [944, 345] on app-card-role "Brand Ambassador 0/2 11:00am-3:00pm (4h) single-neutral-actions single-neutral-…" at bounding box center [900, 345] width 177 height 77
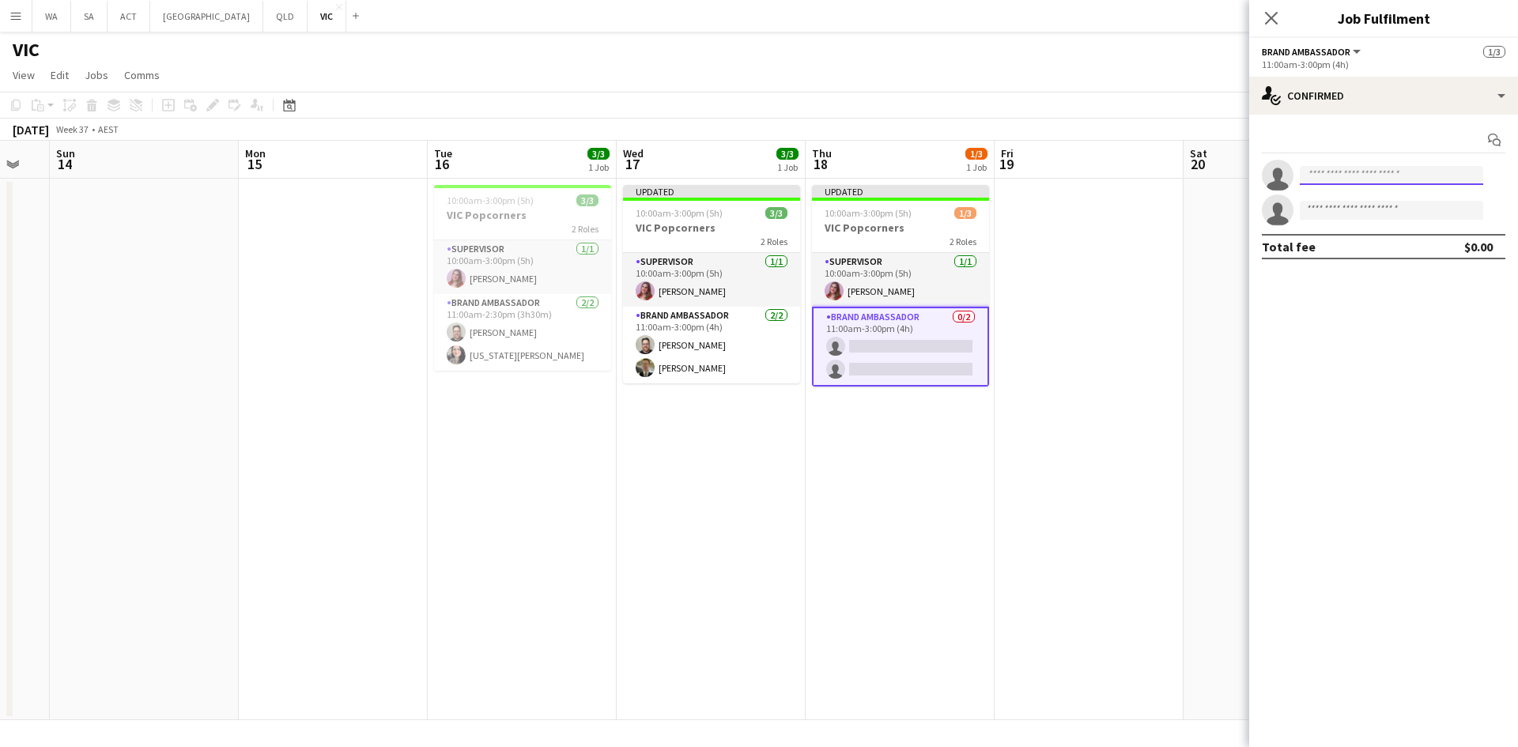
click at [1302, 179] on input at bounding box center [1391, 175] width 183 height 19
type input "******"
click at [1341, 212] on span "[EMAIL_ADDRESS][DOMAIN_NAME]" at bounding box center [1392, 211] width 158 height 13
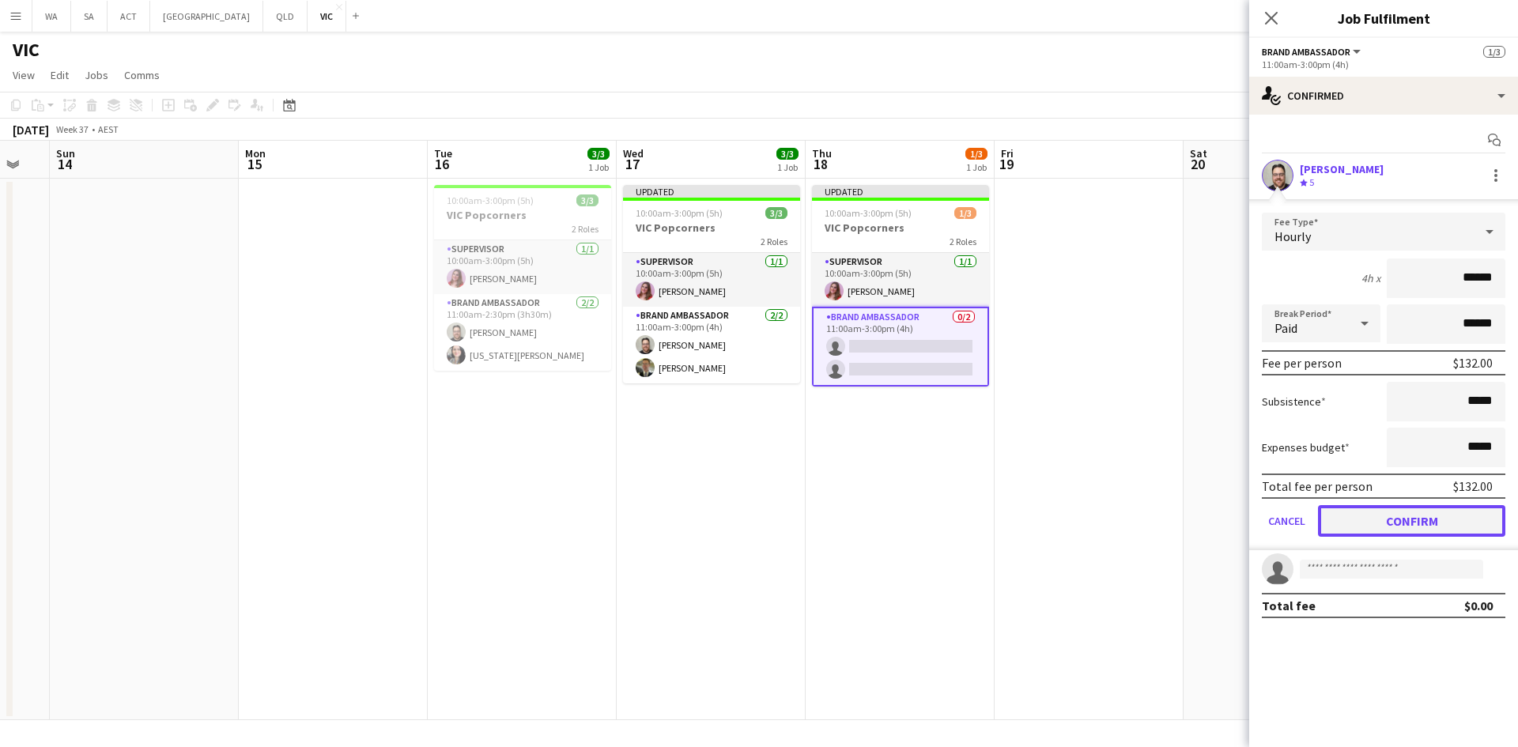
click at [1382, 523] on button "Confirm" at bounding box center [1411, 521] width 187 height 32
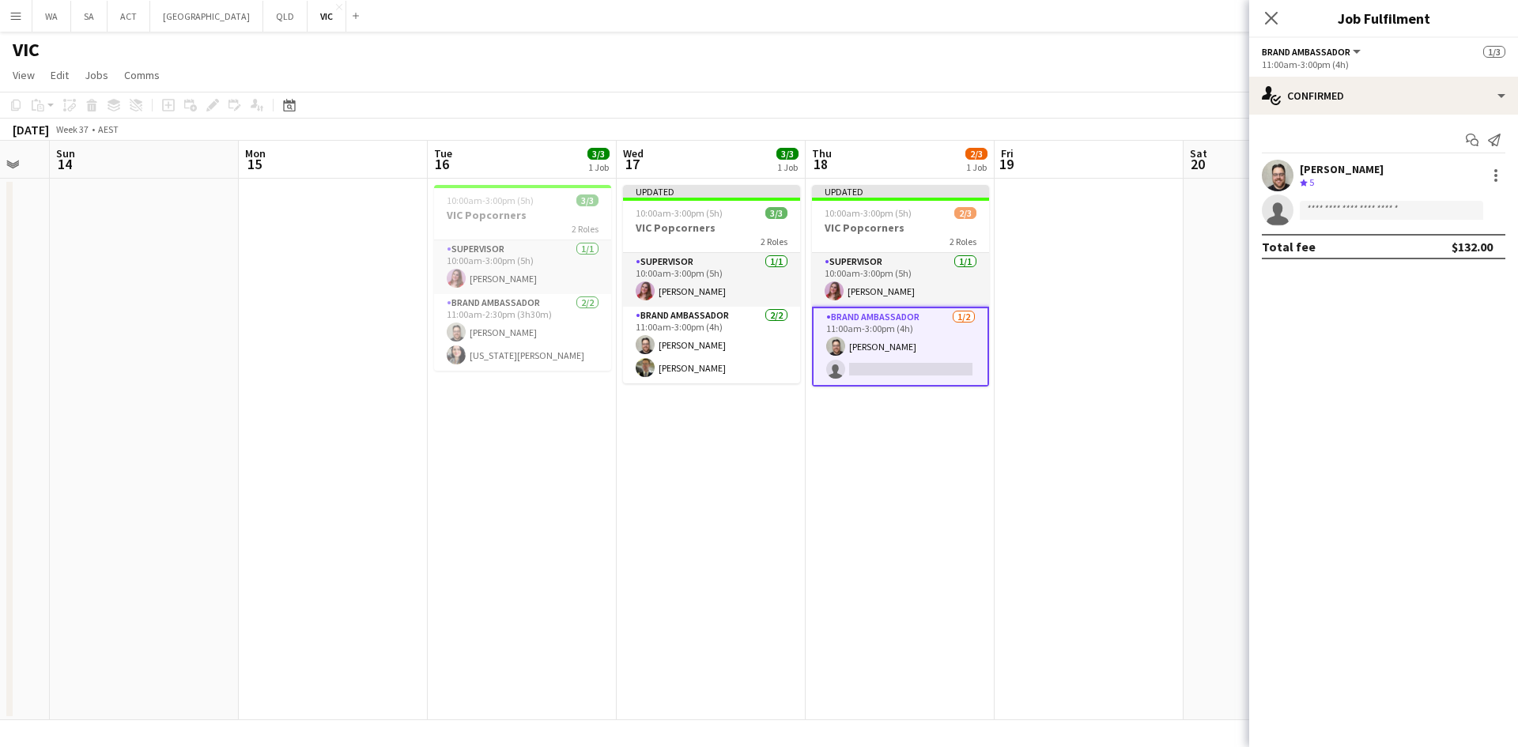
click at [1352, 187] on div "Crew rating 5" at bounding box center [1342, 182] width 84 height 13
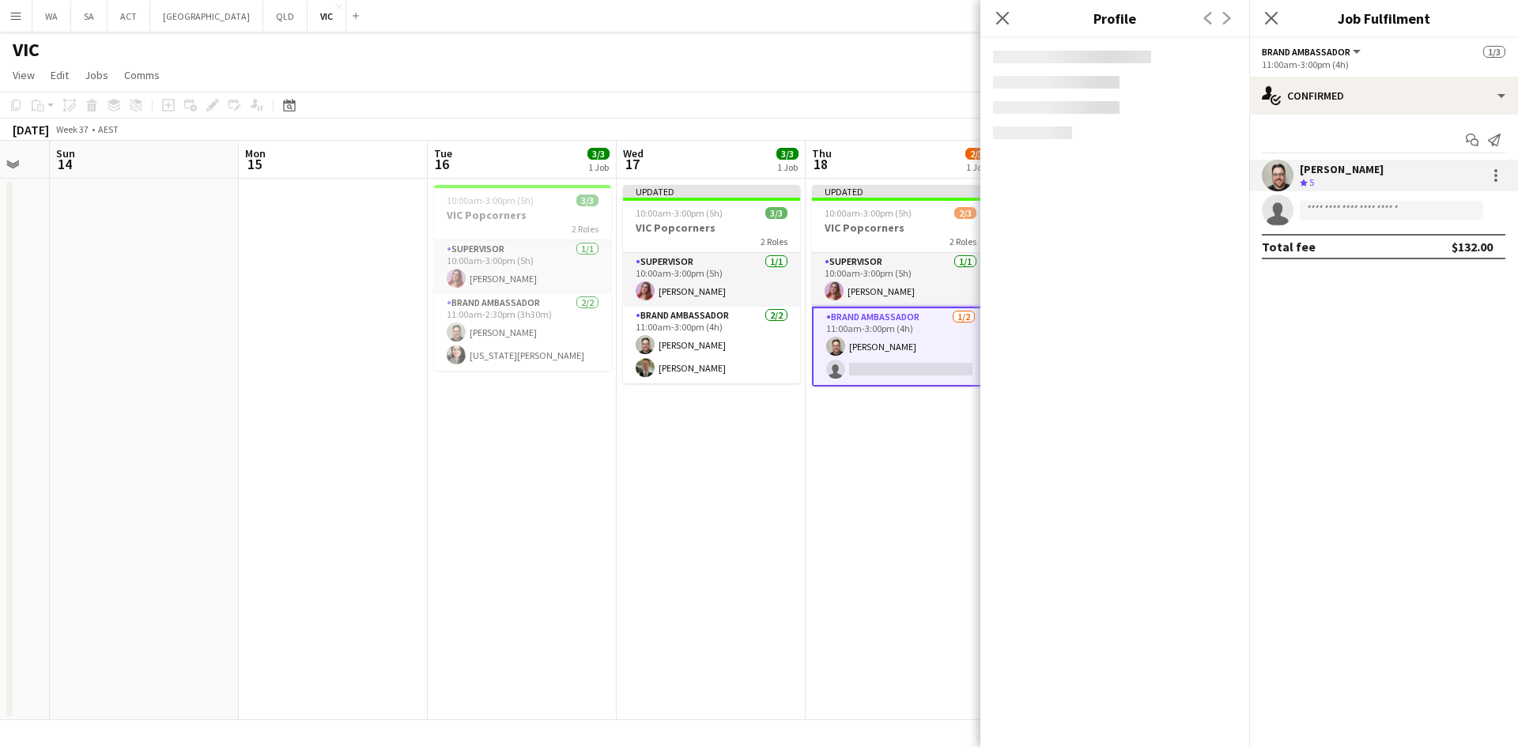
click at [1394, 222] on app-invite-slot "single-neutral-actions" at bounding box center [1384, 211] width 269 height 32
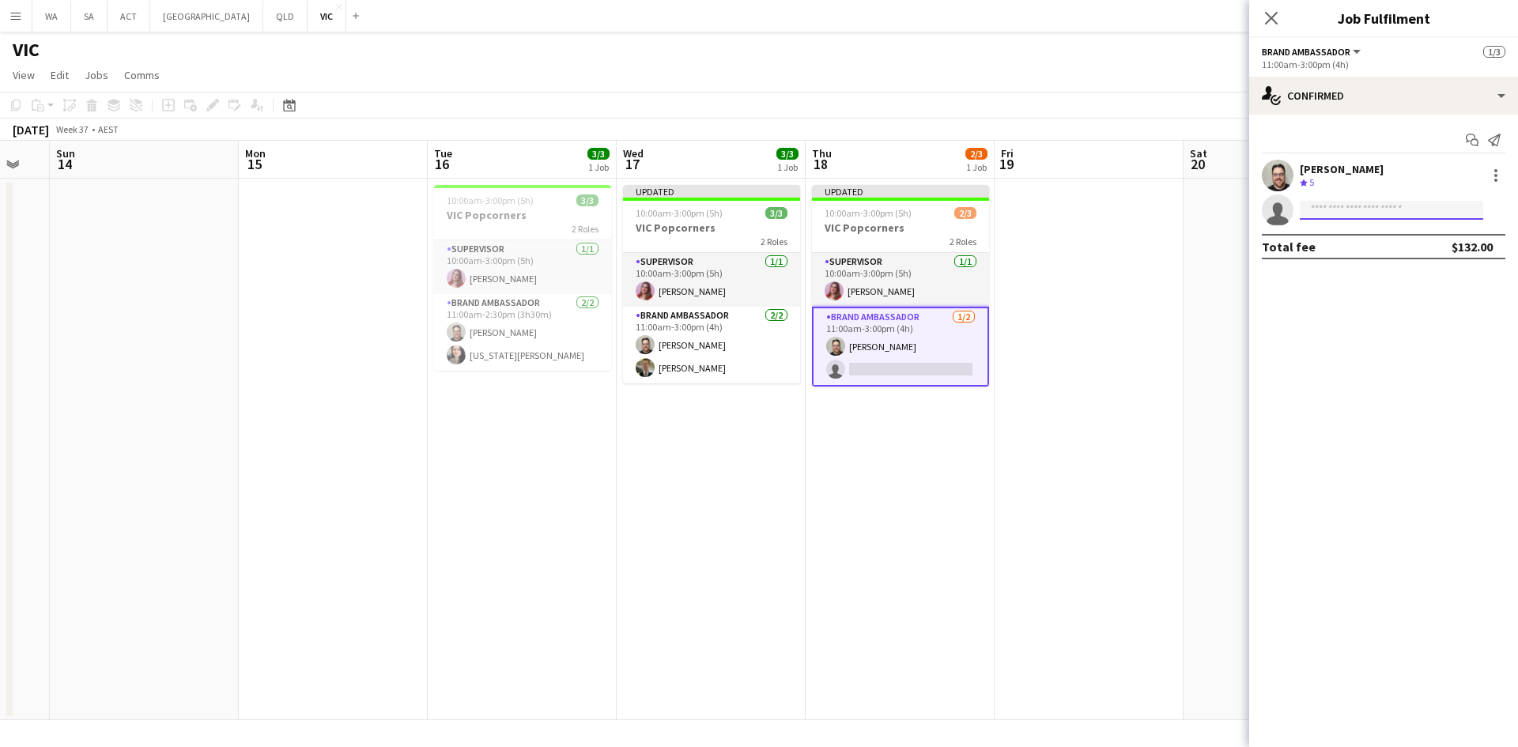
click at [1382, 213] on input at bounding box center [1391, 210] width 183 height 19
type input "***"
click at [1319, 246] on span "[PERSON_NAME][EMAIL_ADDRESS][DOMAIN_NAME]" at bounding box center [1392, 246] width 158 height 13
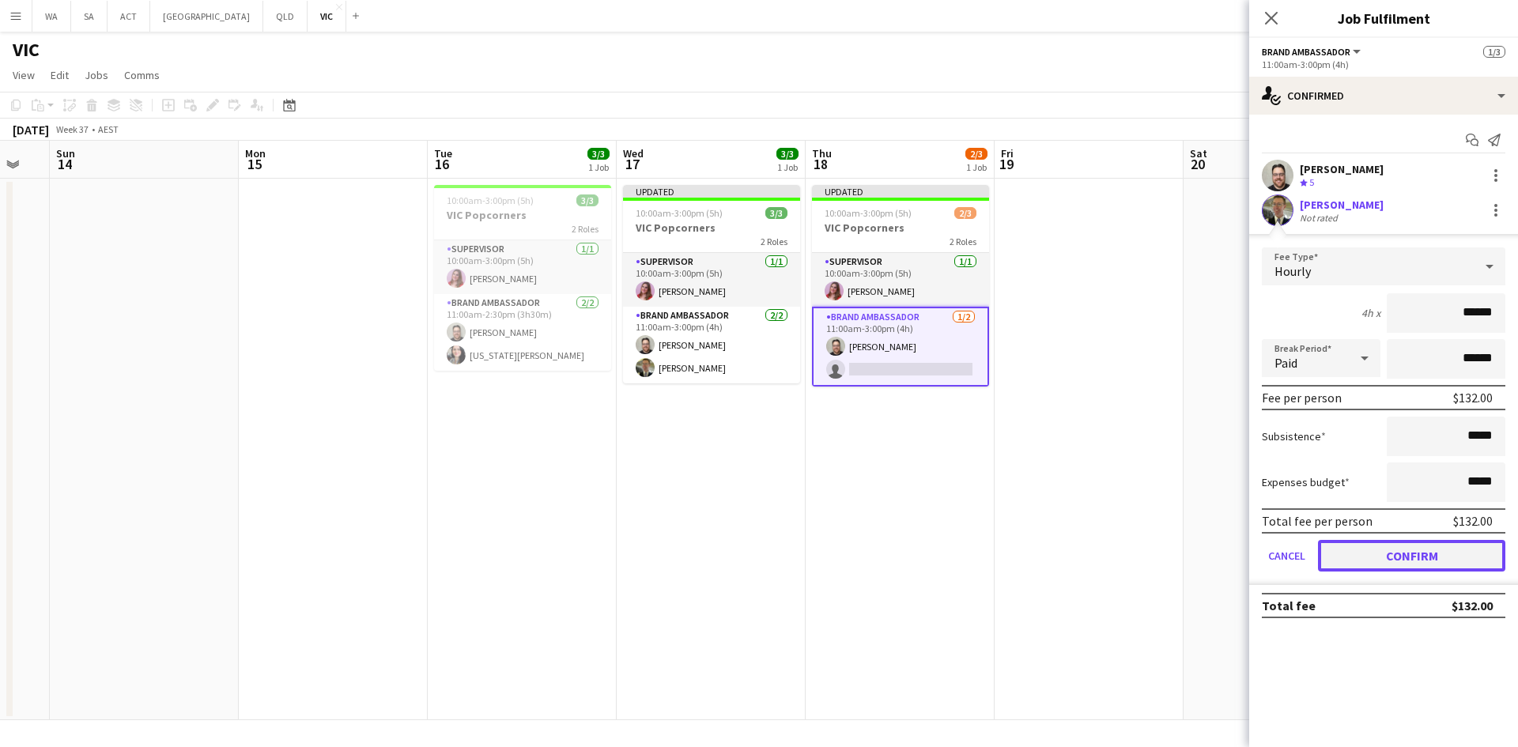
click at [1372, 554] on button "Confirm" at bounding box center [1411, 556] width 187 height 32
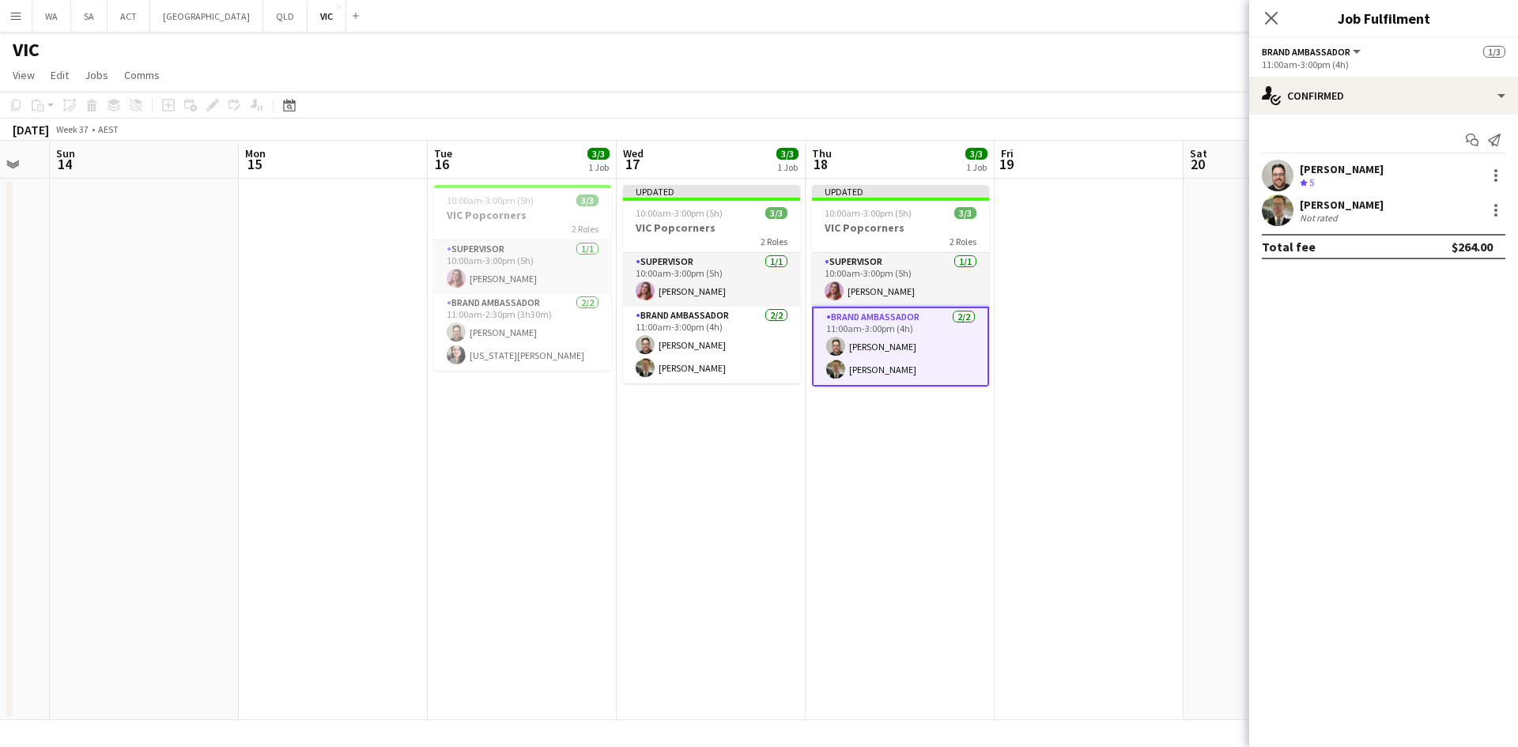
click at [1145, 438] on app-date-cell at bounding box center [1089, 450] width 189 height 542
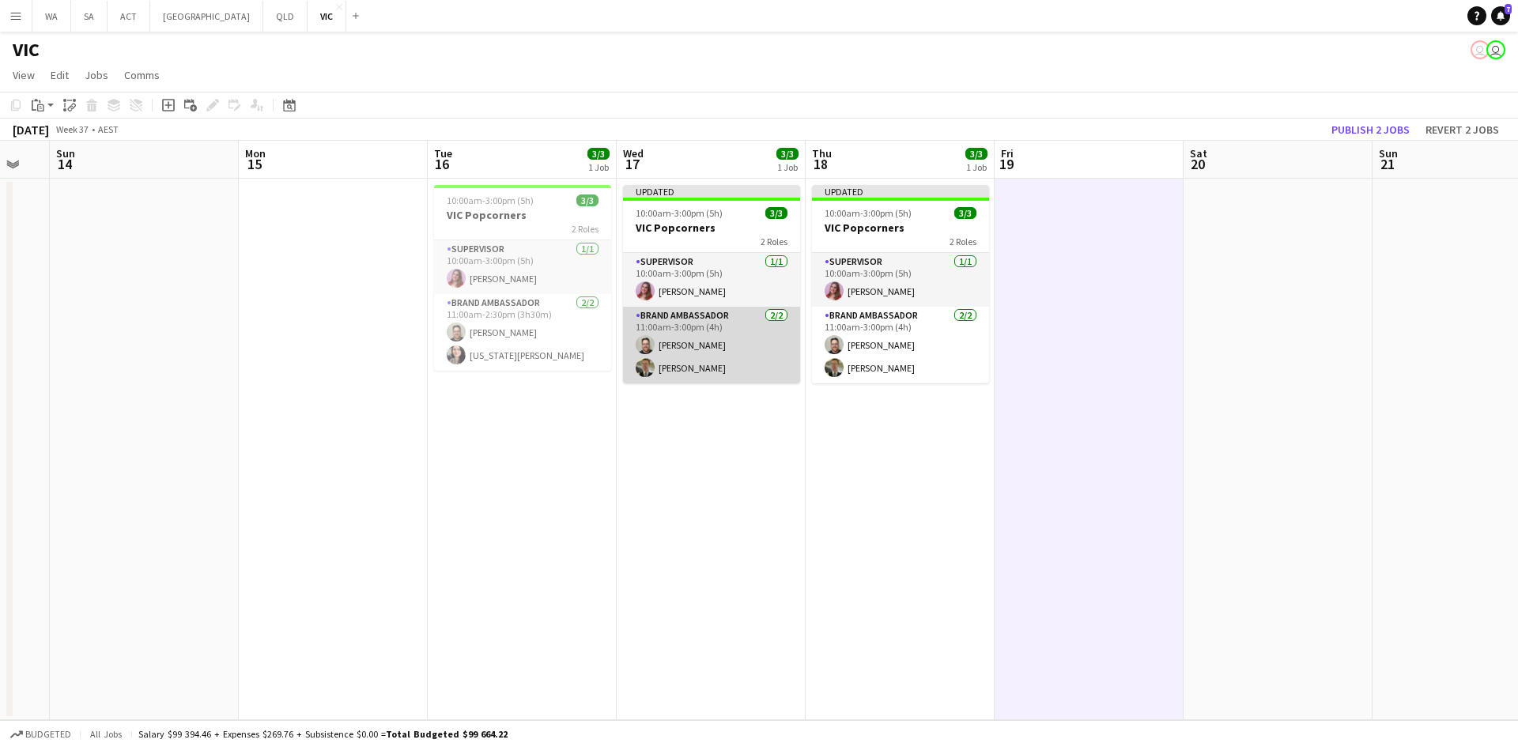
click at [748, 322] on app-card-role "Brand Ambassador [DATE] 11:00am-3:00pm (4h) [PERSON_NAME] [PERSON_NAME]" at bounding box center [711, 345] width 177 height 77
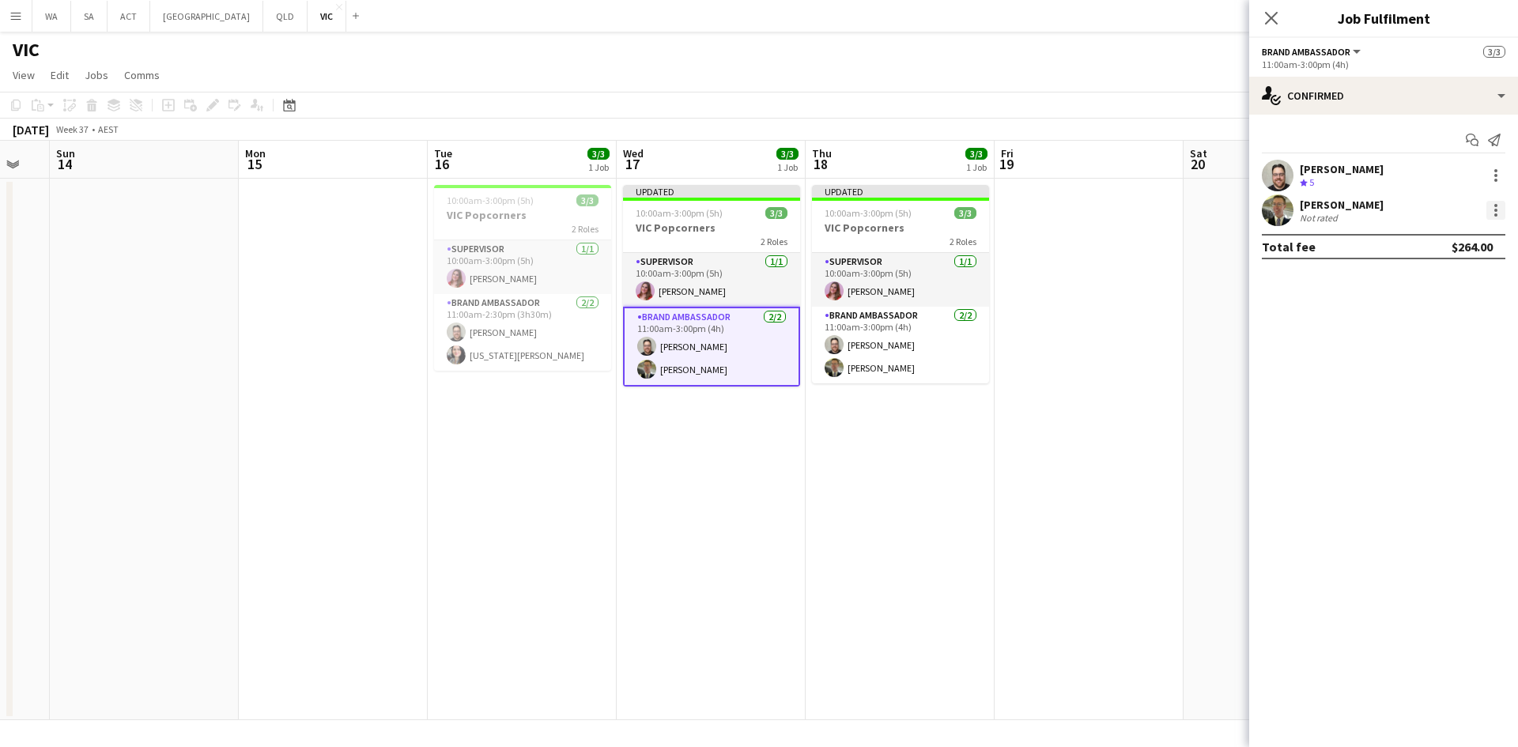
click at [1497, 212] on div at bounding box center [1496, 210] width 19 height 19
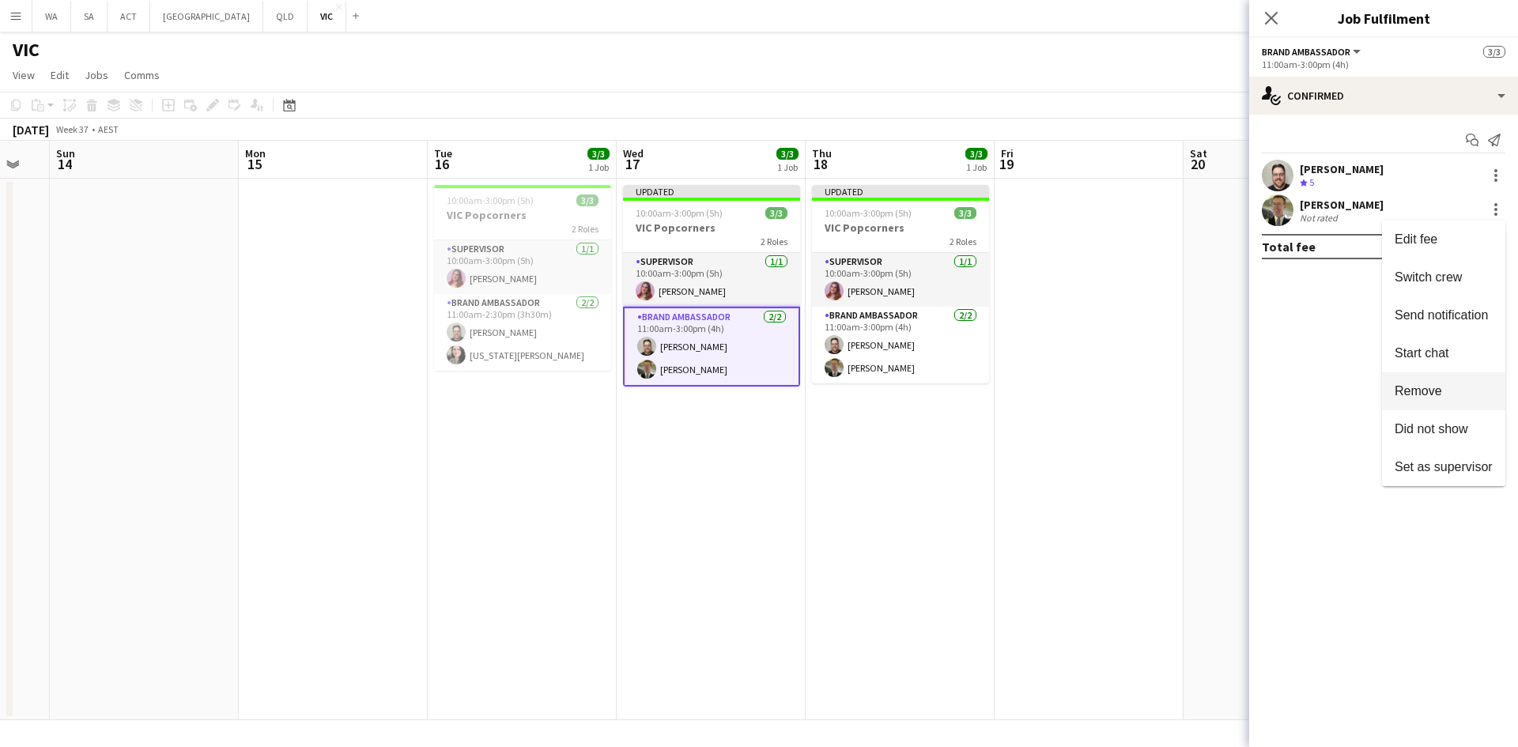
drag, startPoint x: 1442, startPoint y: 386, endPoint x: 1432, endPoint y: 380, distance: 11.4
click at [1442, 384] on span "Remove" at bounding box center [1418, 390] width 47 height 13
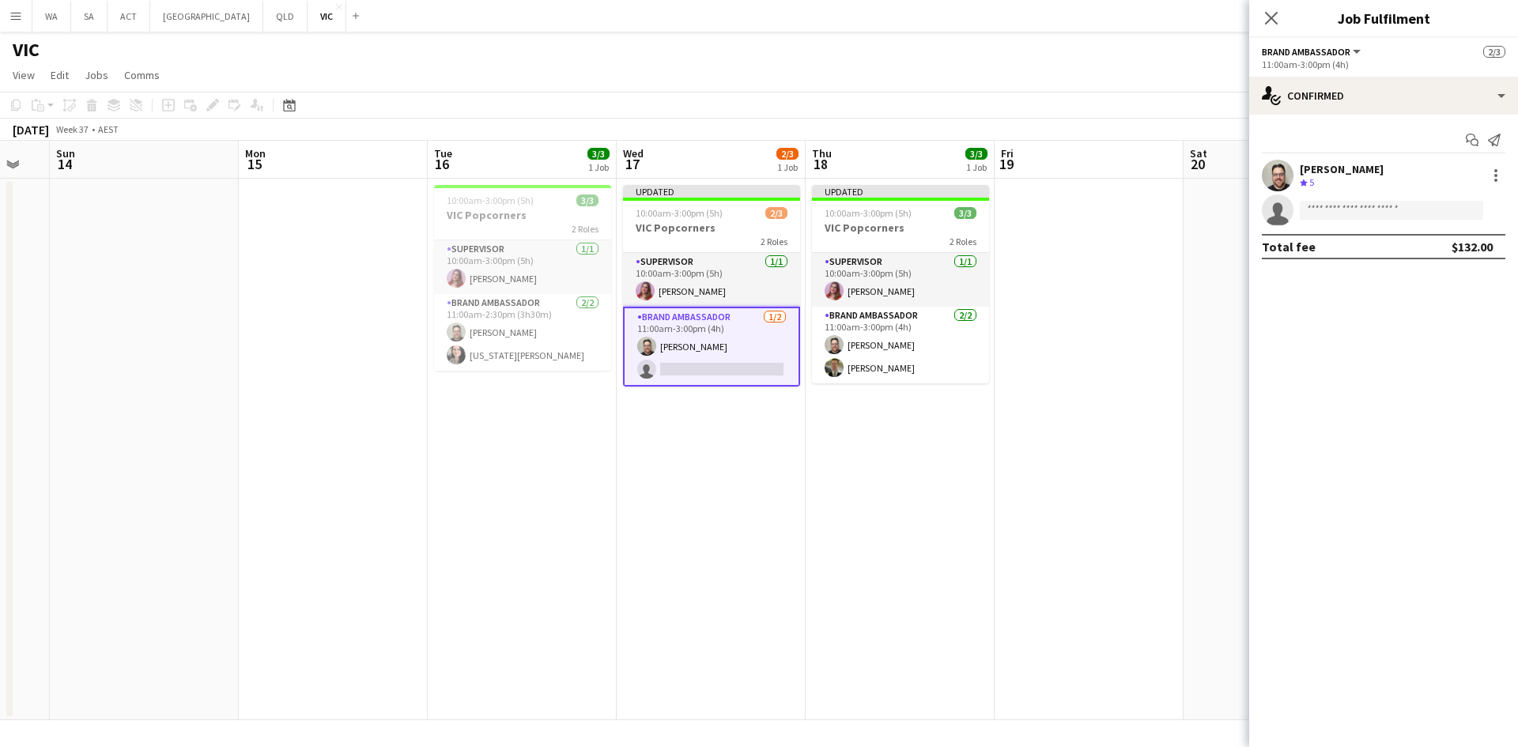
drag, startPoint x: 1202, startPoint y: 314, endPoint x: 1210, endPoint y: 297, distance: 19.1
click at [1202, 310] on app-date-cell at bounding box center [1278, 450] width 189 height 542
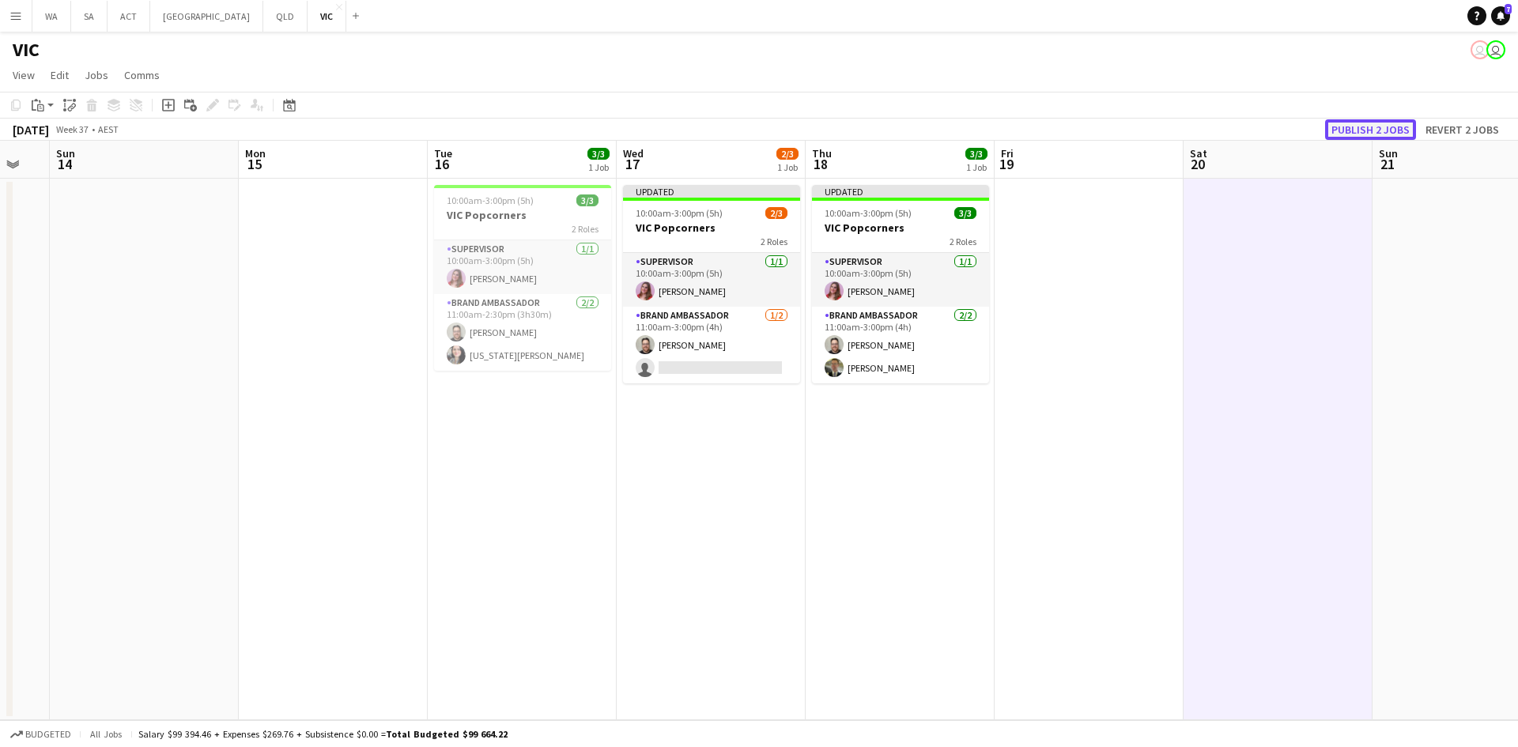
click at [1400, 130] on button "Publish 2 jobs" at bounding box center [1370, 129] width 91 height 21
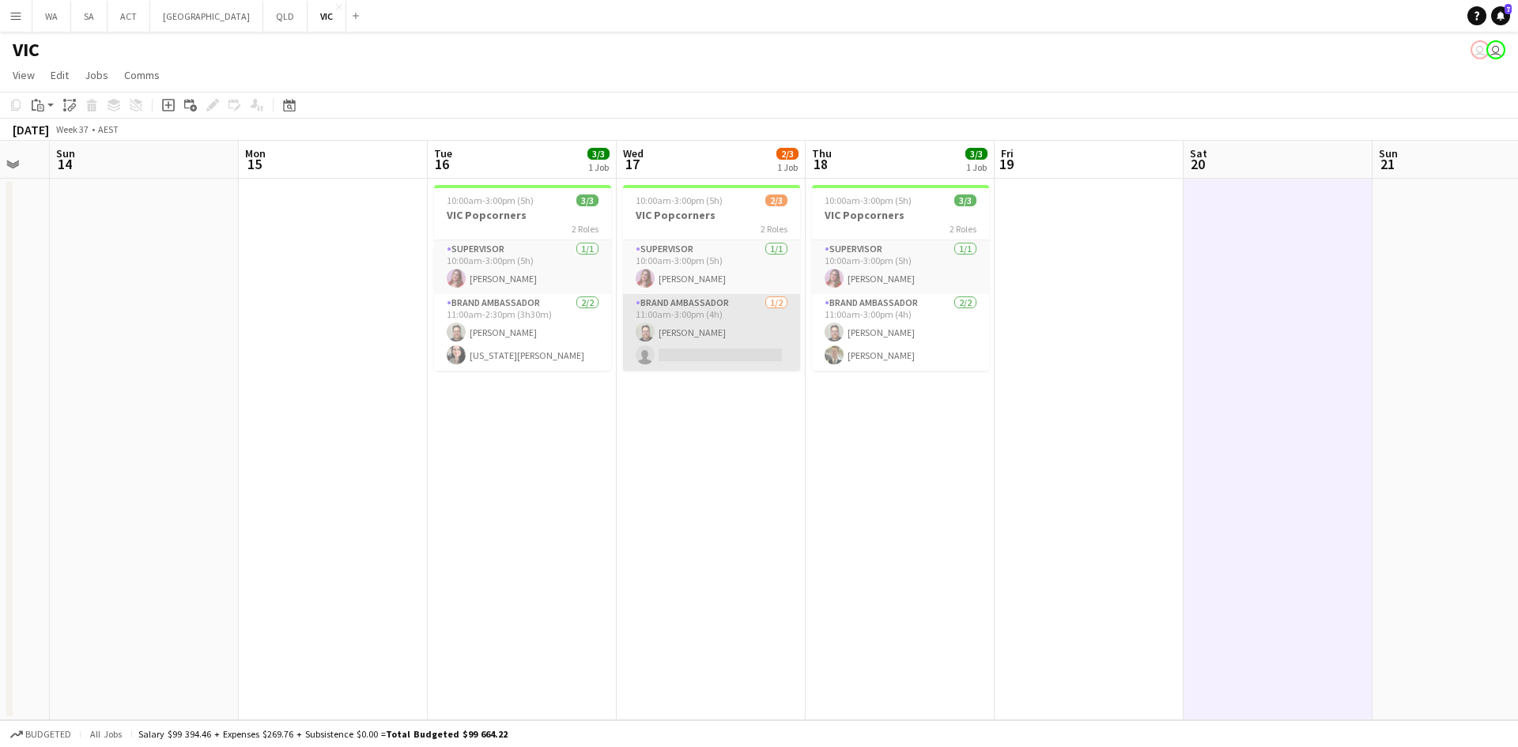
click at [653, 341] on app-card-role "Brand Ambassador [DATE] 11:00am-3:00pm (4h) [PERSON_NAME] single-neutral-actions" at bounding box center [711, 332] width 177 height 77
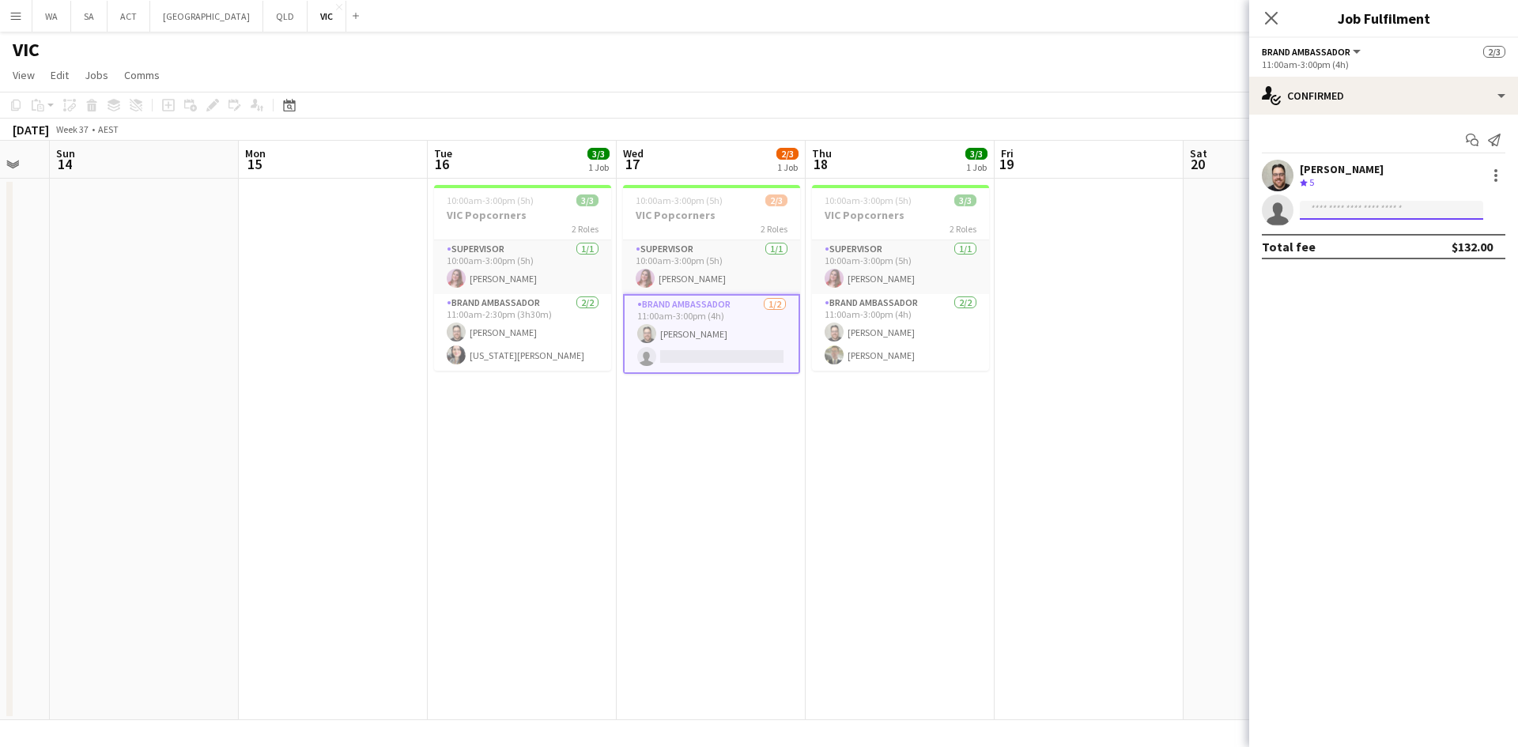
click at [1341, 214] on input at bounding box center [1391, 210] width 183 height 19
type input "***"
click at [1362, 245] on span "[EMAIL_ADDRESS][DOMAIN_NAME]" at bounding box center [1392, 246] width 158 height 13
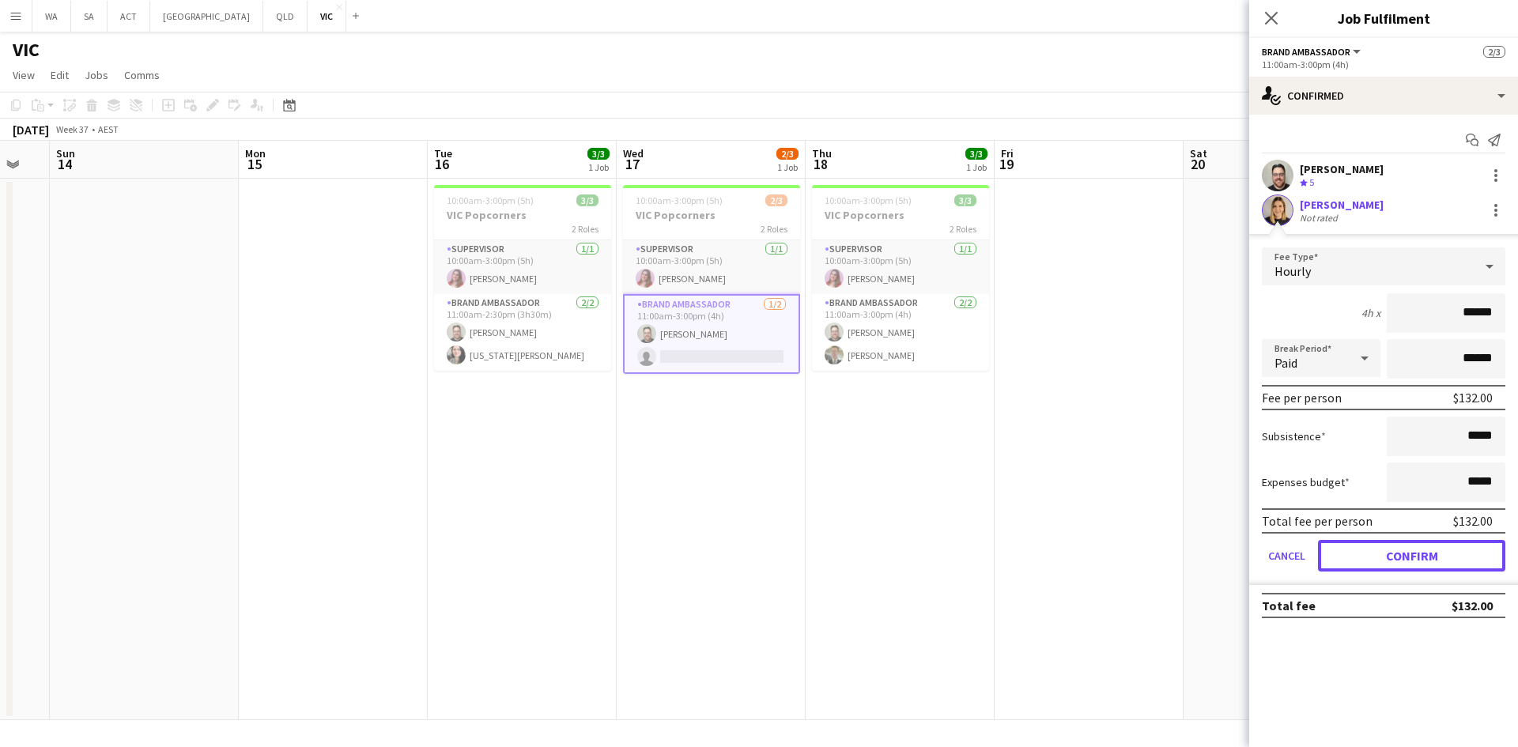
drag, startPoint x: 1373, startPoint y: 550, endPoint x: 1276, endPoint y: 482, distance: 118.0
click at [1369, 552] on button "Confirm" at bounding box center [1411, 556] width 187 height 32
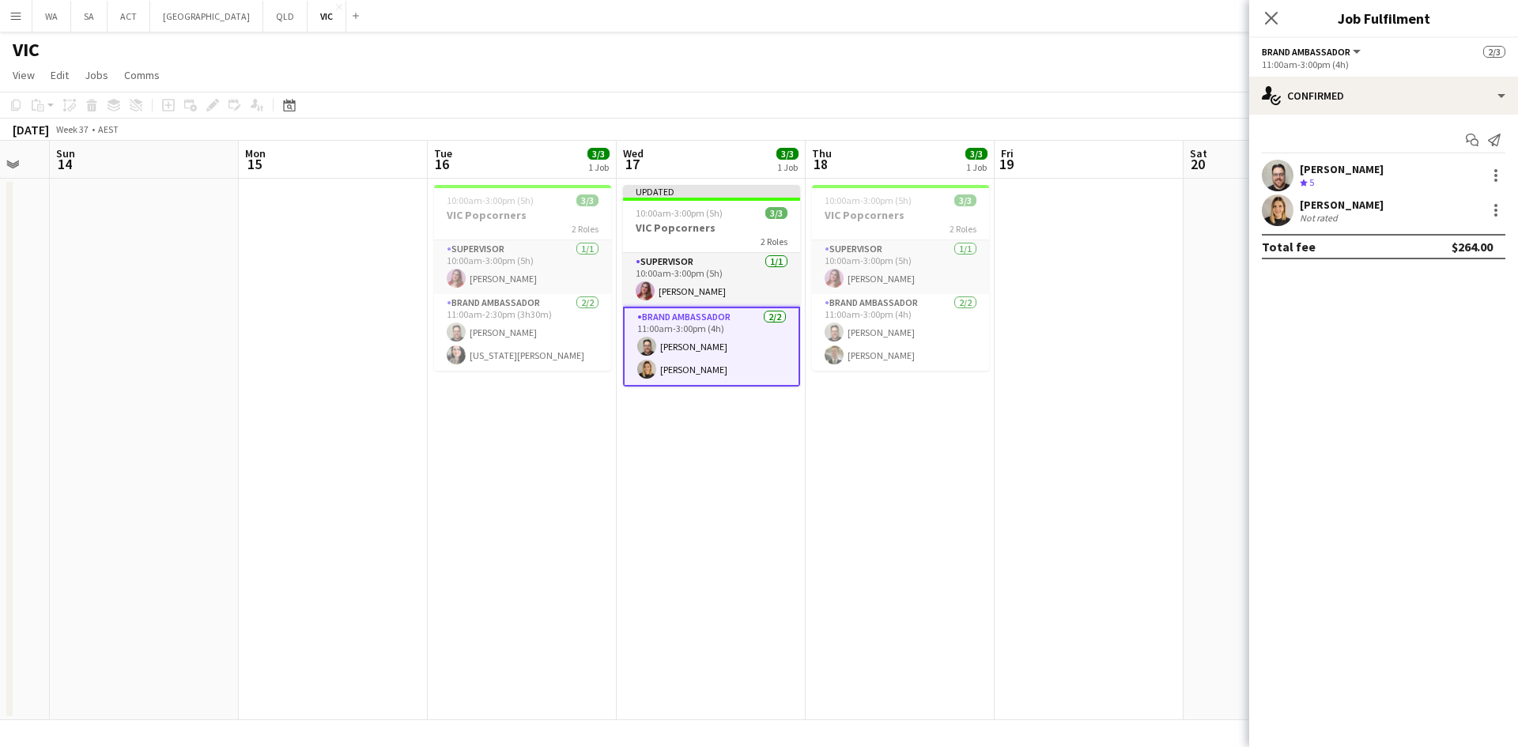
drag, startPoint x: 1098, startPoint y: 342, endPoint x: 1144, endPoint y: 305, distance: 59.0
click at [1098, 343] on app-date-cell at bounding box center [1089, 450] width 189 height 542
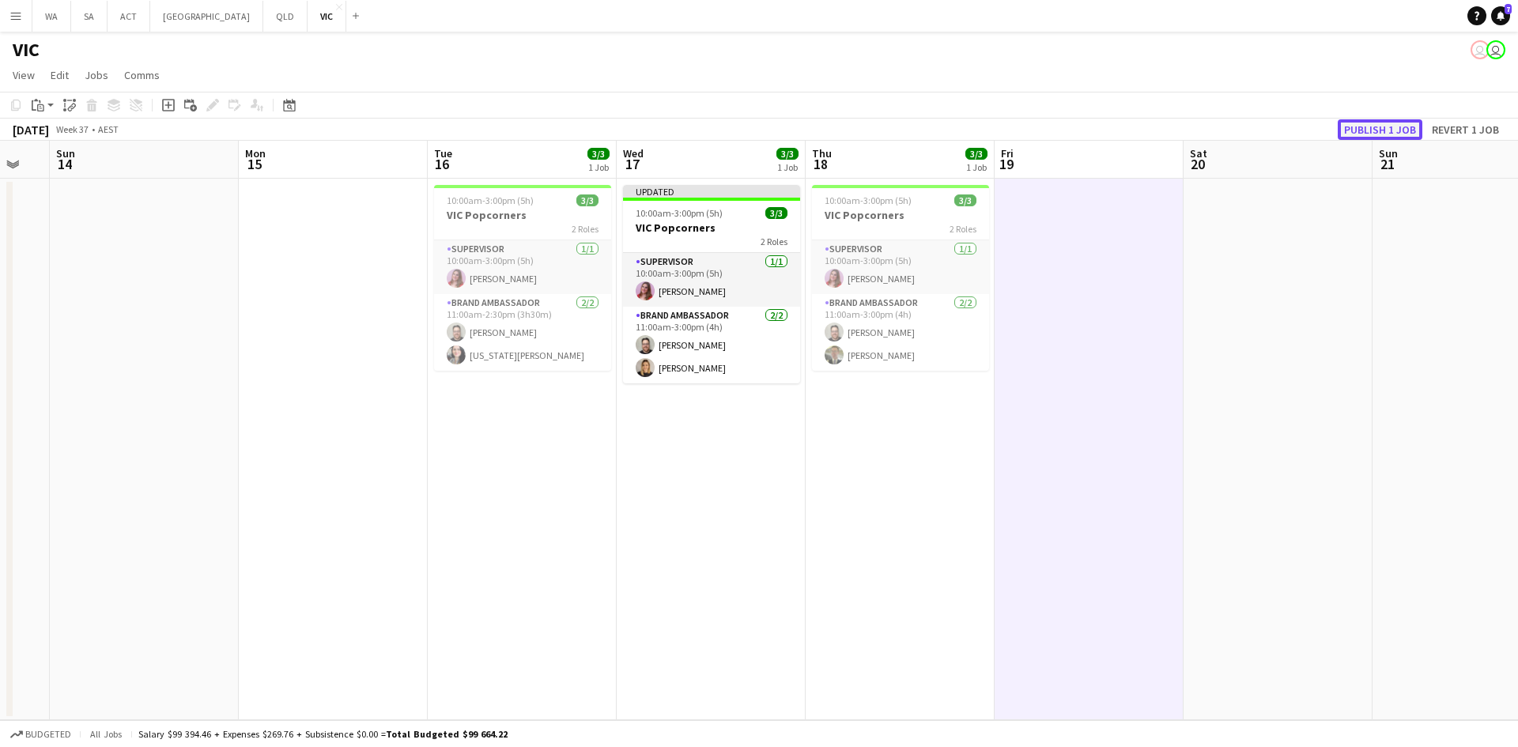
click at [1397, 132] on button "Publish 1 job" at bounding box center [1380, 129] width 85 height 21
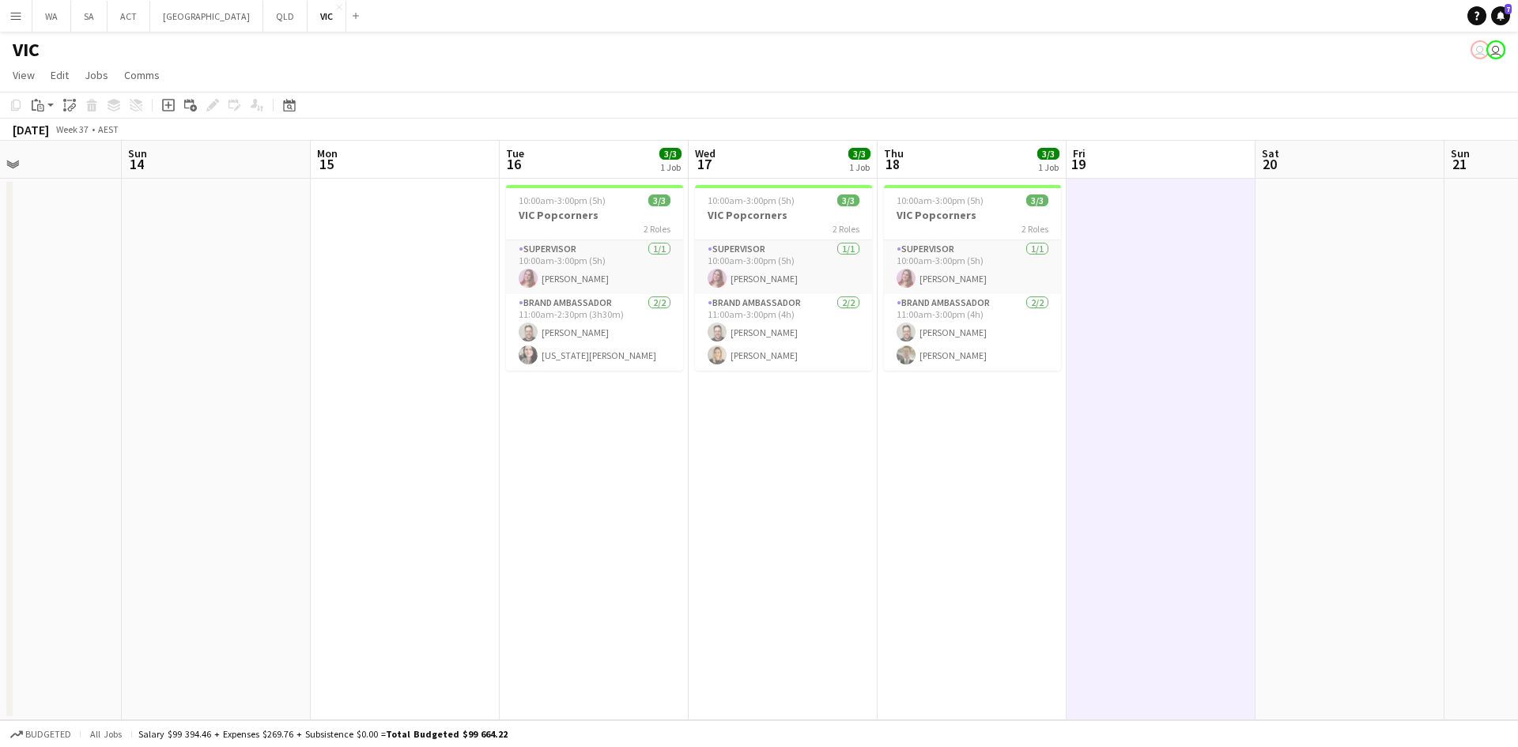
drag, startPoint x: 1091, startPoint y: 410, endPoint x: 1268, endPoint y: 410, distance: 176.4
click at [1268, 410] on app-calendar-viewport "Thu 11 2/2 1 Job Fri 12 2/2 1 Job Sat 13 Sun 14 Mon 15 Tue 16 3/3 1 Job Wed 17 …" at bounding box center [759, 431] width 1518 height 580
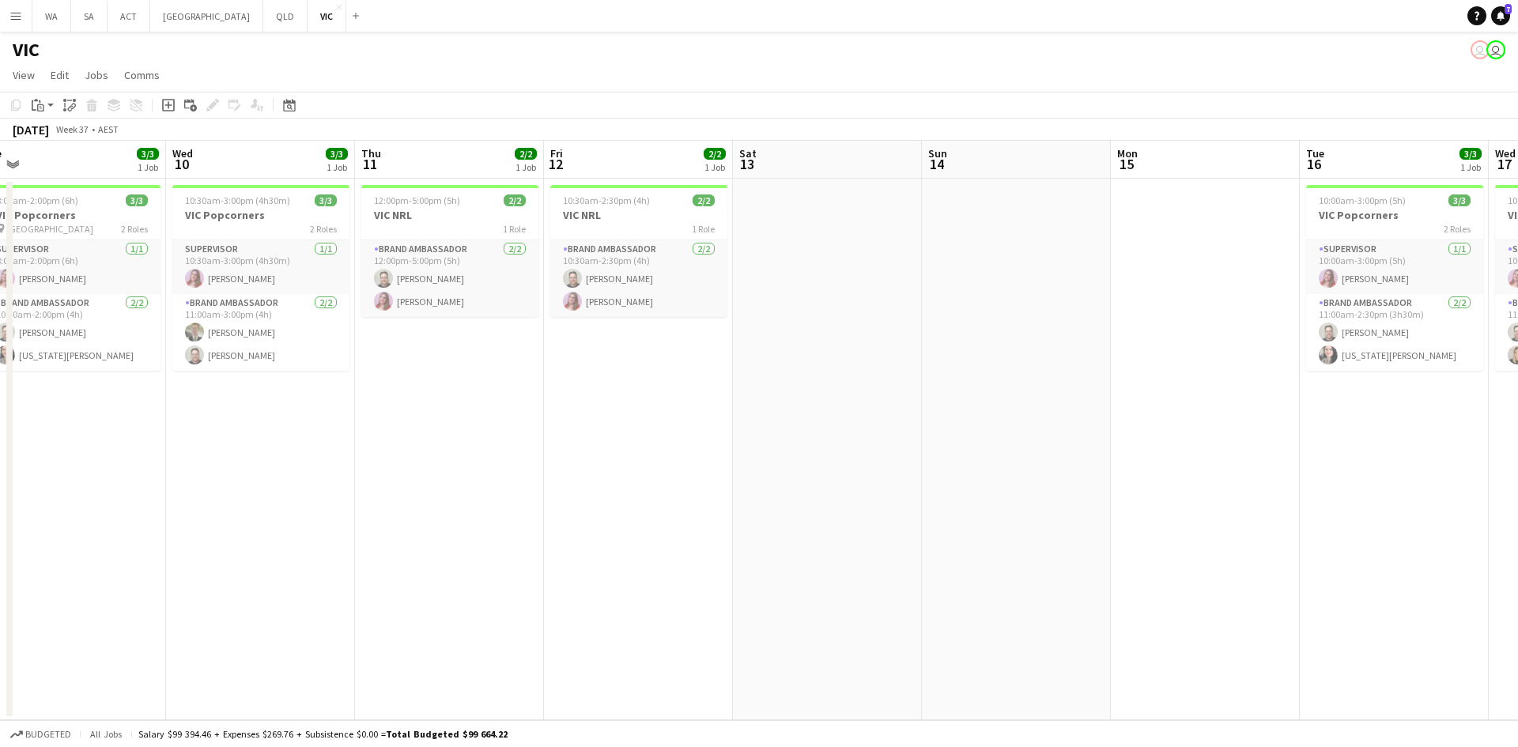
drag, startPoint x: 763, startPoint y: 386, endPoint x: 777, endPoint y: 388, distance: 14.4
click at [777, 388] on app-calendar-viewport "Sun 7 Mon 8 Tue 9 3/3 1 Job Wed 10 3/3 1 Job Thu 11 2/2 1 Job Fri 12 2/2 1 Job …" at bounding box center [759, 431] width 1518 height 580
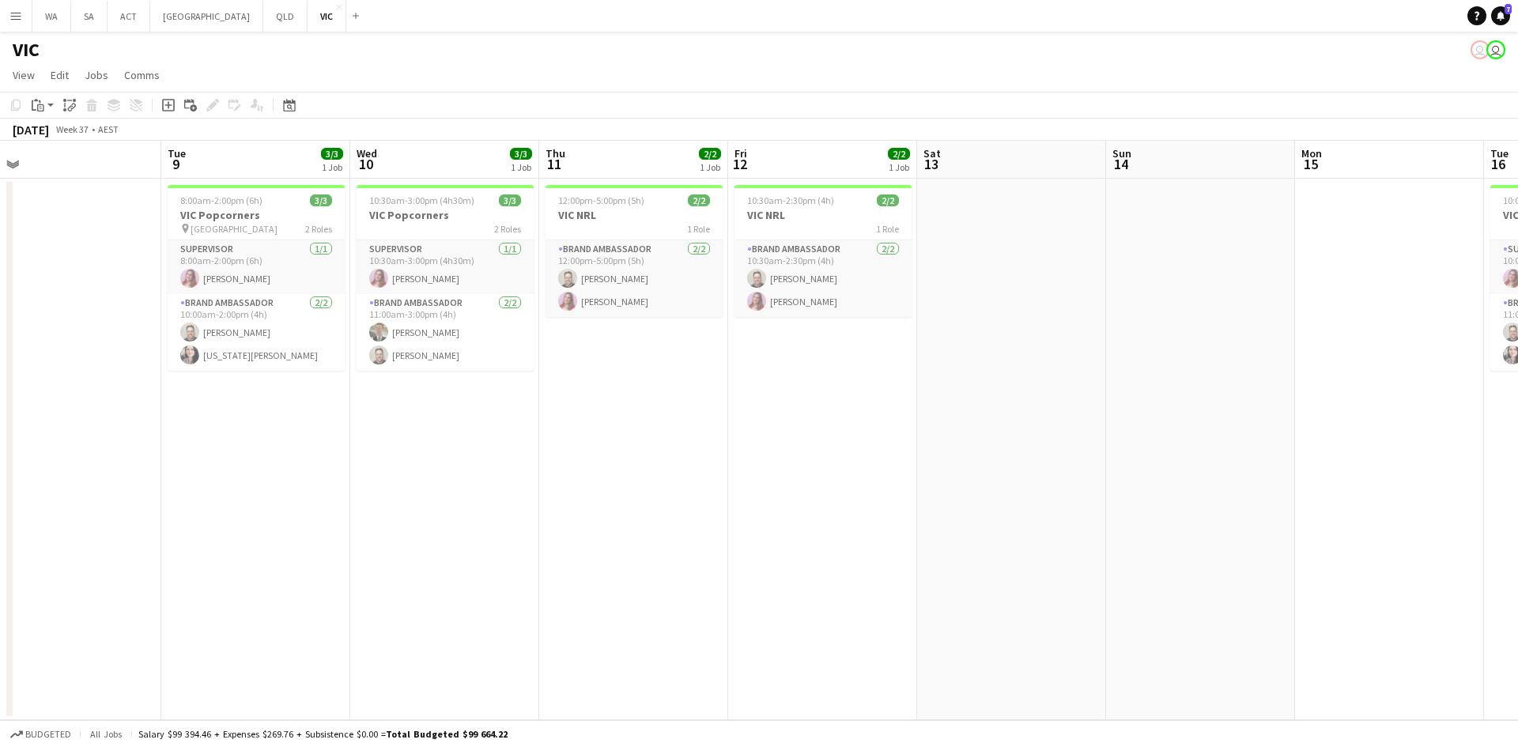
drag, startPoint x: 365, startPoint y: 365, endPoint x: 884, endPoint y: 390, distance: 519.4
click at [883, 390] on app-calendar-viewport "Sat 6 5/5 2 Jobs Sun 7 Mon 8 Tue 9 3/3 1 Job Wed 10 3/3 1 Job Thu 11 2/2 1 Job …" at bounding box center [759, 431] width 1518 height 580
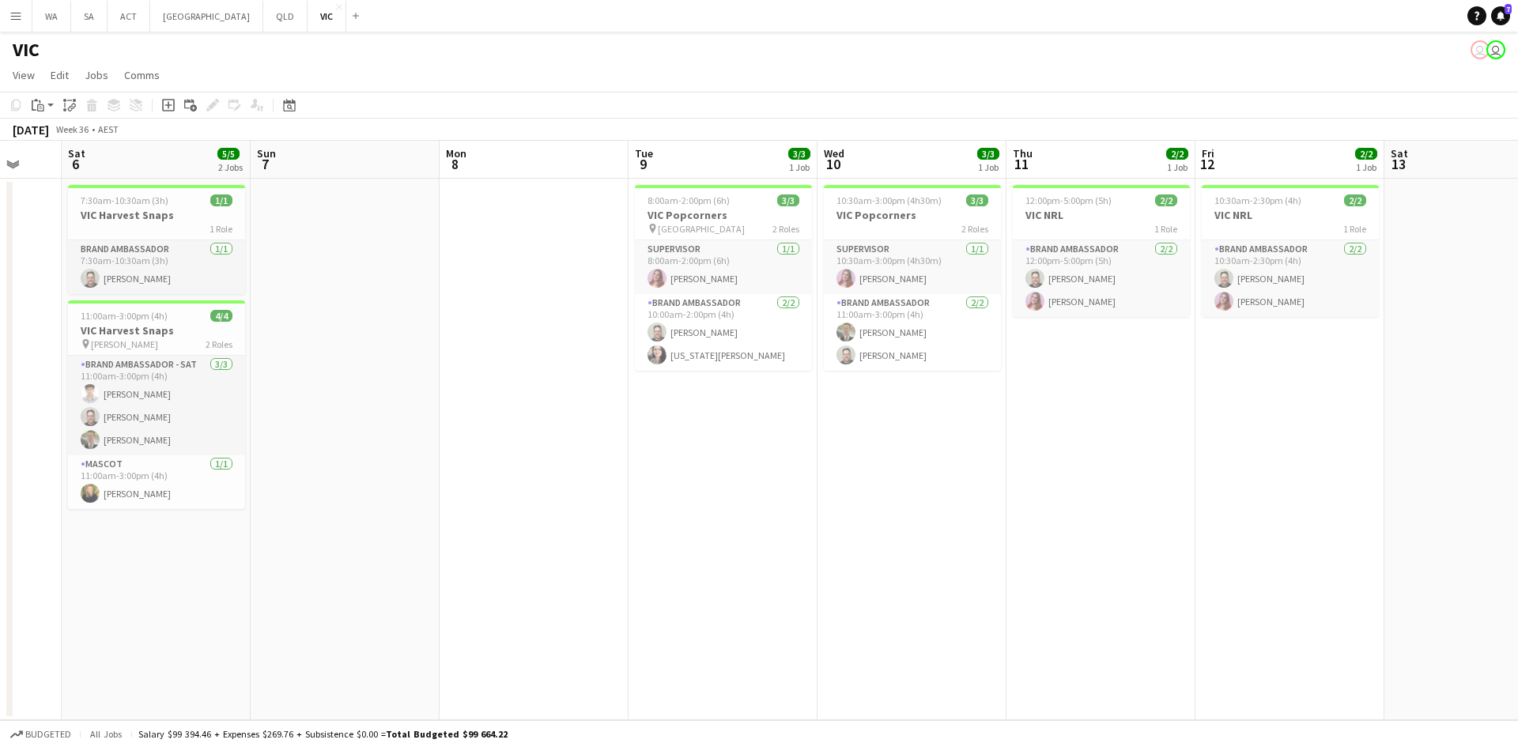
drag, startPoint x: 569, startPoint y: 407, endPoint x: 1034, endPoint y: 418, distance: 464.4
click at [1034, 418] on app-calendar-viewport "Wed 3 2/2 1 Job Thu 4 2/2 1 Job Fri 5 Sat 6 5/5 2 Jobs Sun 7 Mon 8 Tue 9 3/3 1 …" at bounding box center [759, 431] width 1518 height 580
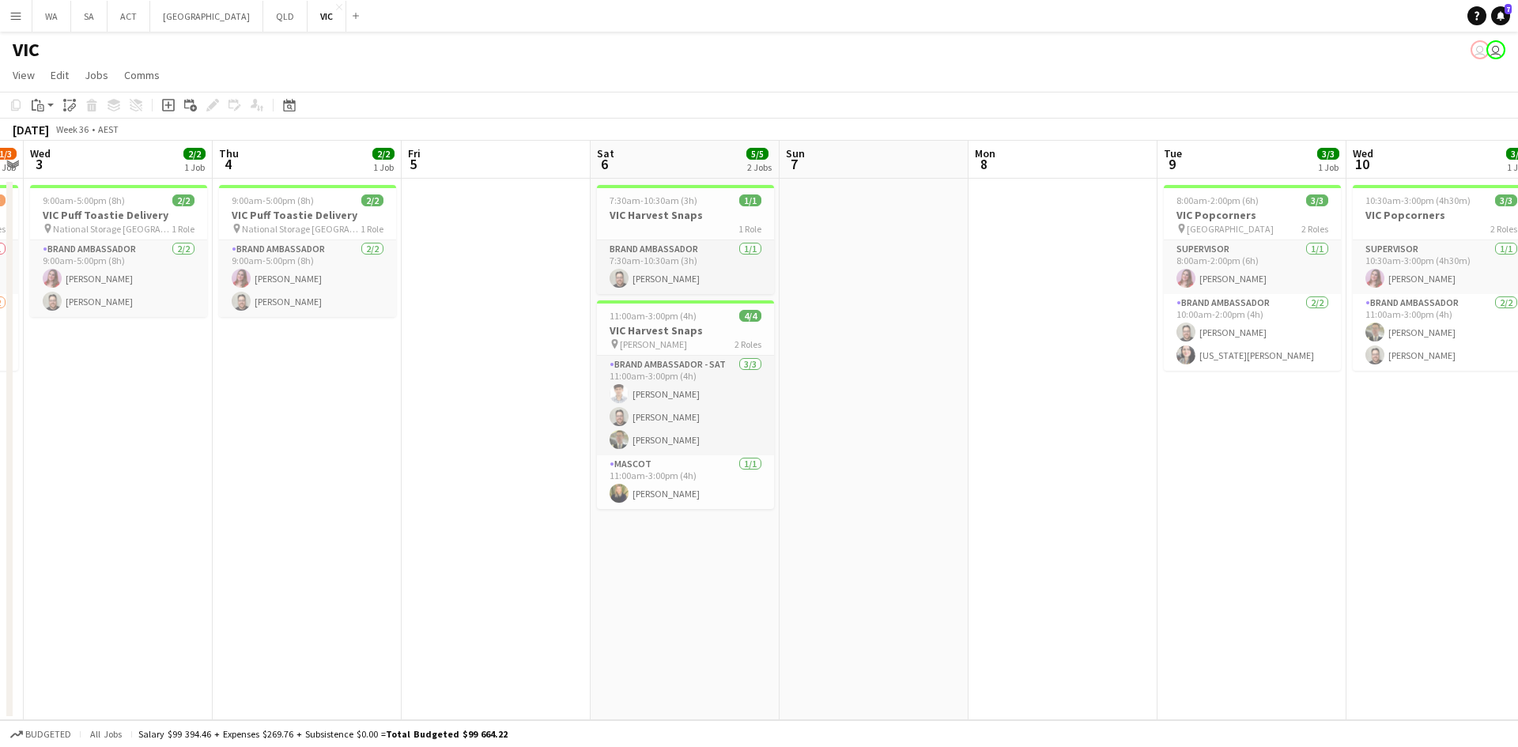
click at [1137, 374] on app-calendar-viewport "Mon 1 Tue 2 1/3 1 Job Wed 3 2/2 1 Job Thu 4 2/2 1 Job Fri 5 Sat 6 5/5 2 Jobs Su…" at bounding box center [759, 431] width 1518 height 580
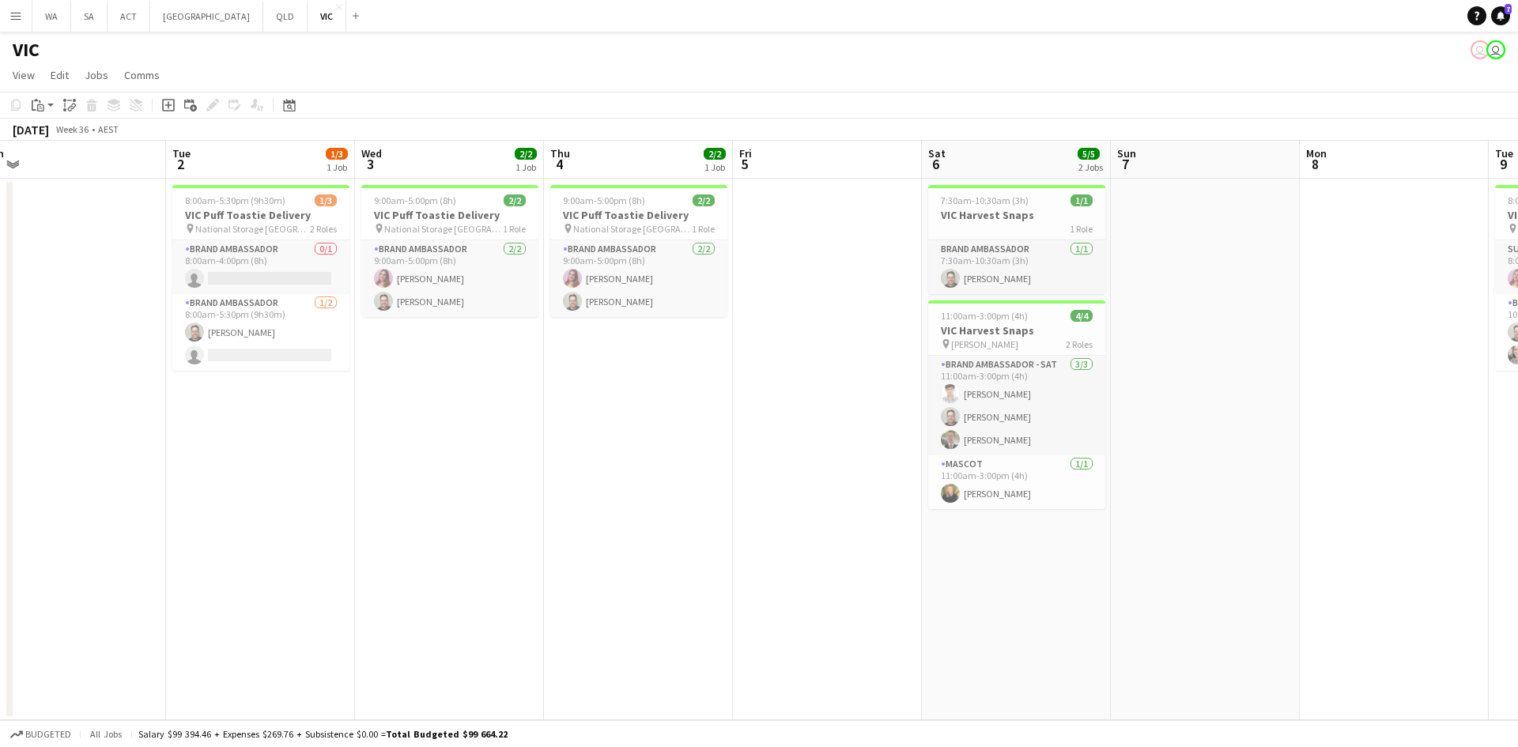
drag, startPoint x: 763, startPoint y: 395, endPoint x: 984, endPoint y: 403, distance: 220.8
click at [984, 403] on app-calendar-viewport "Sat 30 Sun 31 Mon 1 Tue 2 1/3 1 Job Wed 3 2/2 1 Job Thu 4 2/2 1 Job Fri 5 Sat 6…" at bounding box center [759, 431] width 1518 height 580
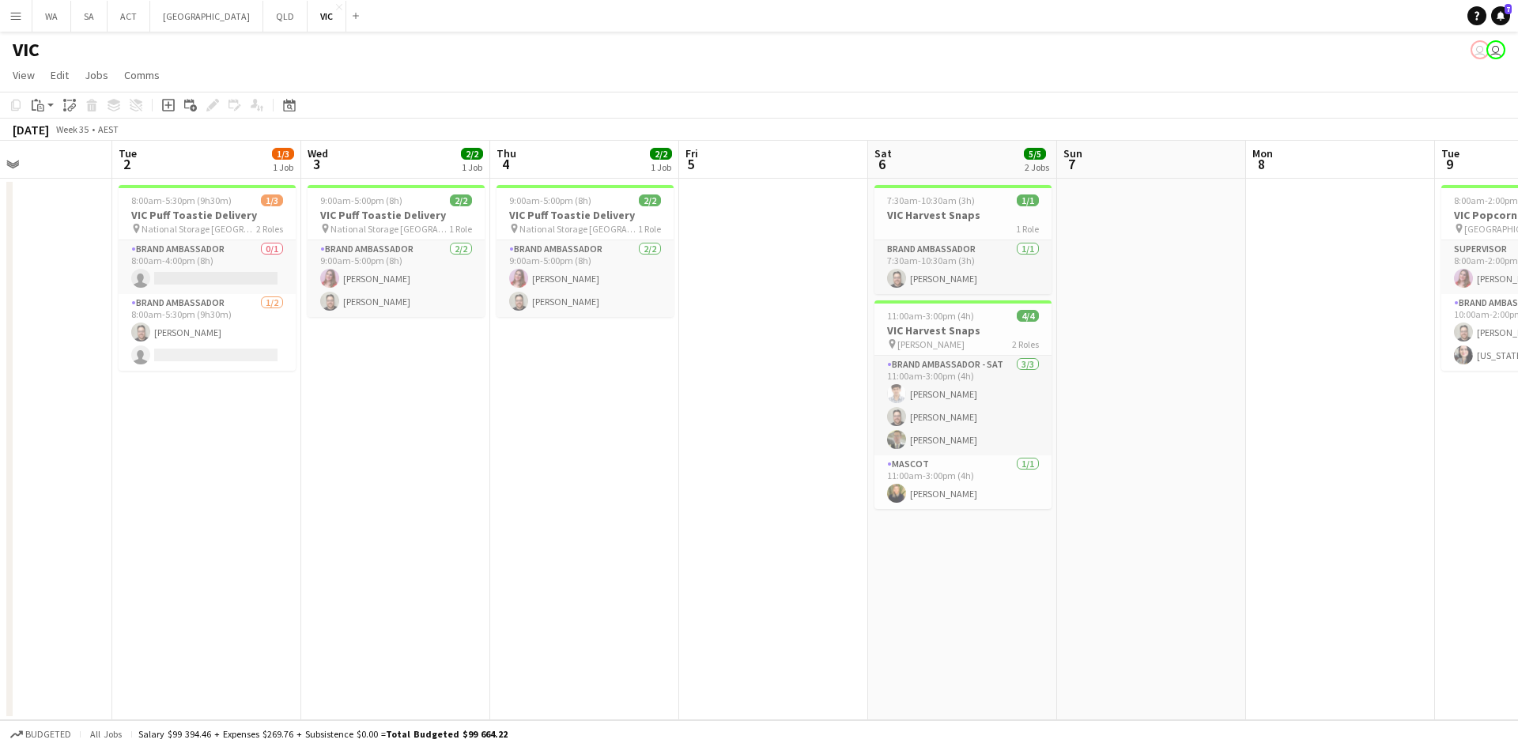
scroll to position [0, 649]
drag, startPoint x: 997, startPoint y: 418, endPoint x: 731, endPoint y: 408, distance: 266.7
click at [731, 408] on app-calendar-viewport "Fri 29 Sat 30 Sun 31 Mon 1 Tue 2 1/3 1 Job Wed 3 2/2 1 Job Thu 4 2/2 1 Job Fri …" at bounding box center [759, 431] width 1518 height 580
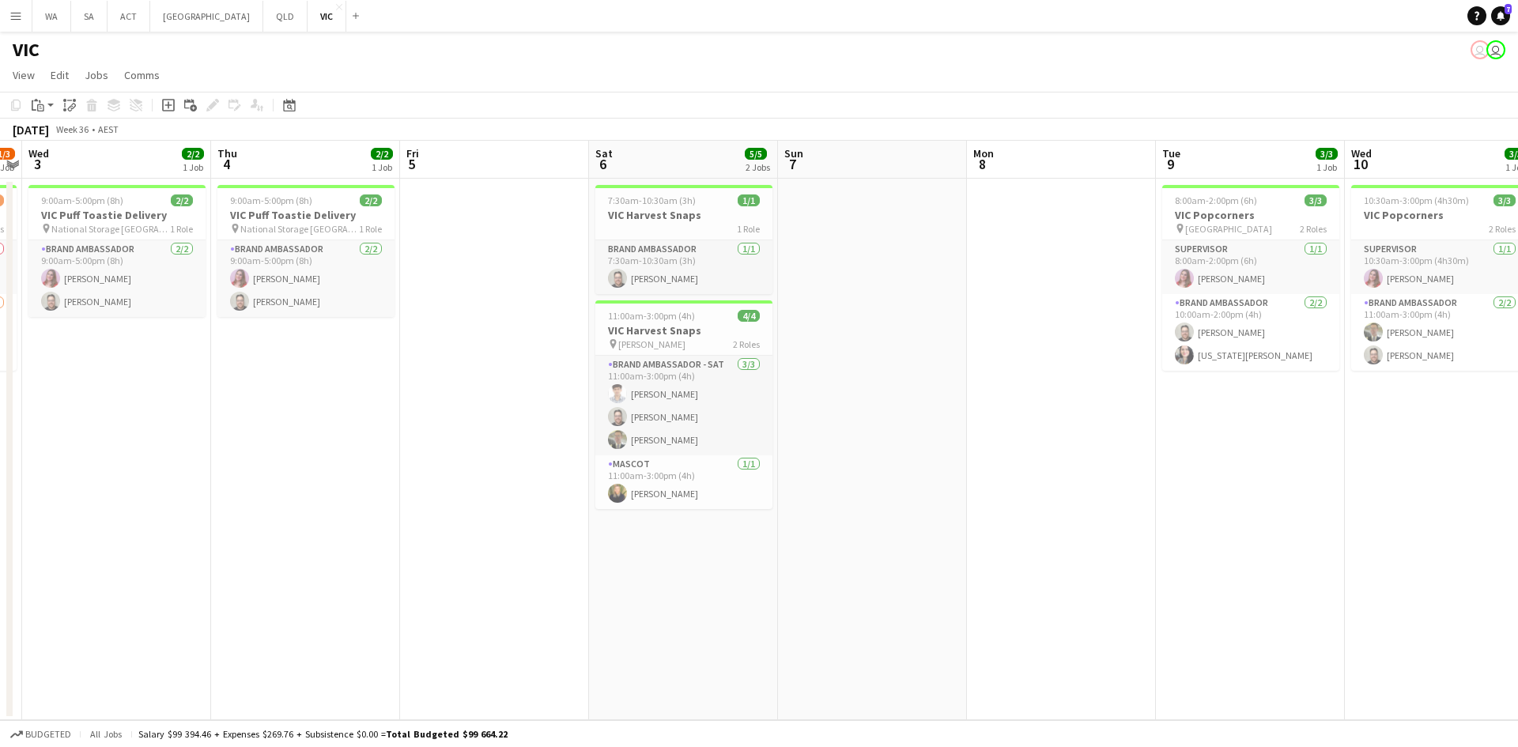
drag, startPoint x: 1271, startPoint y: 293, endPoint x: 1001, endPoint y: 293, distance: 269.7
click at [1001, 293] on app-calendar-viewport "Sun 31 Mon 1 Tue 2 1/3 1 Job Wed 3 2/2 1 Job Thu 4 2/2 1 Job Fri 5 Sat 6 5/5 2 …" at bounding box center [759, 431] width 1518 height 580
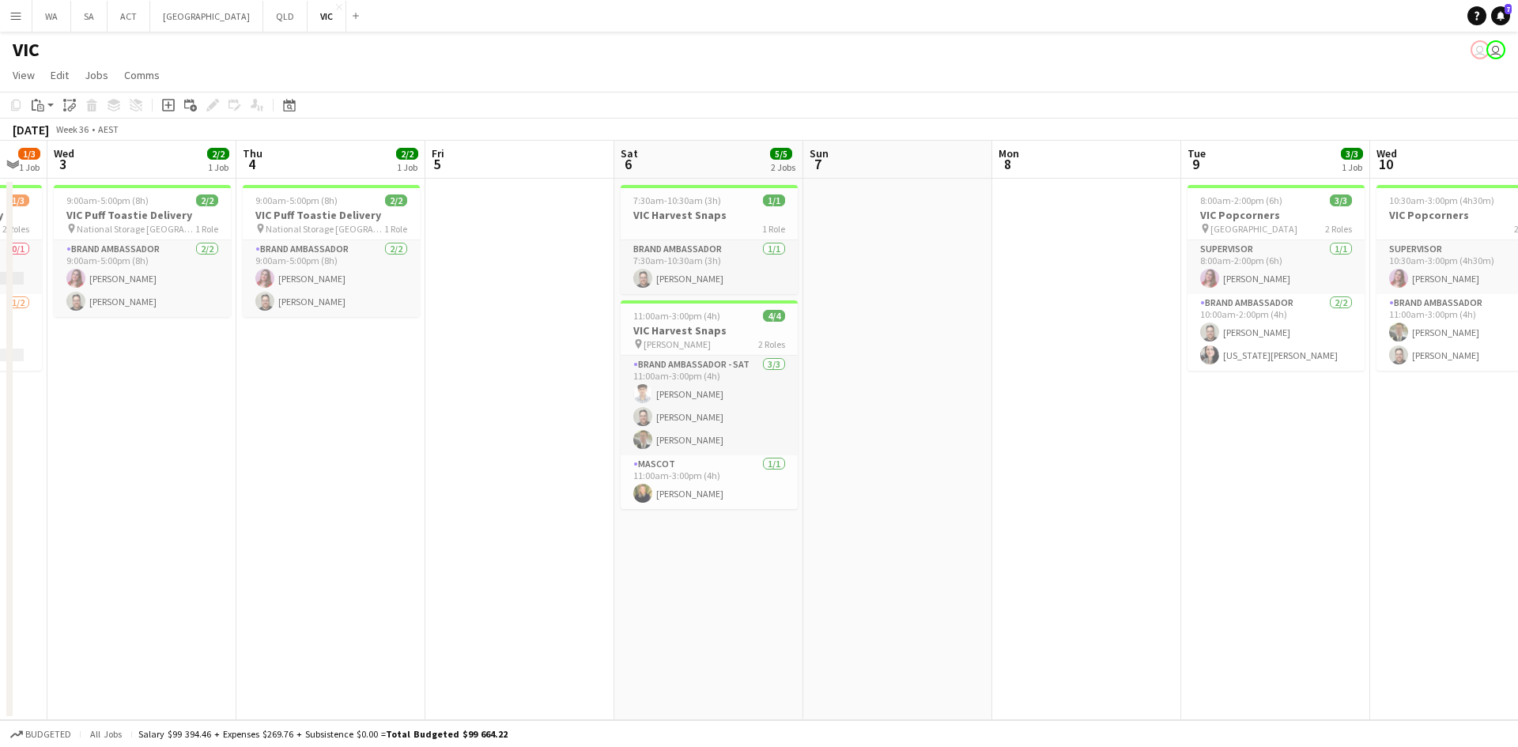
scroll to position [0, 510]
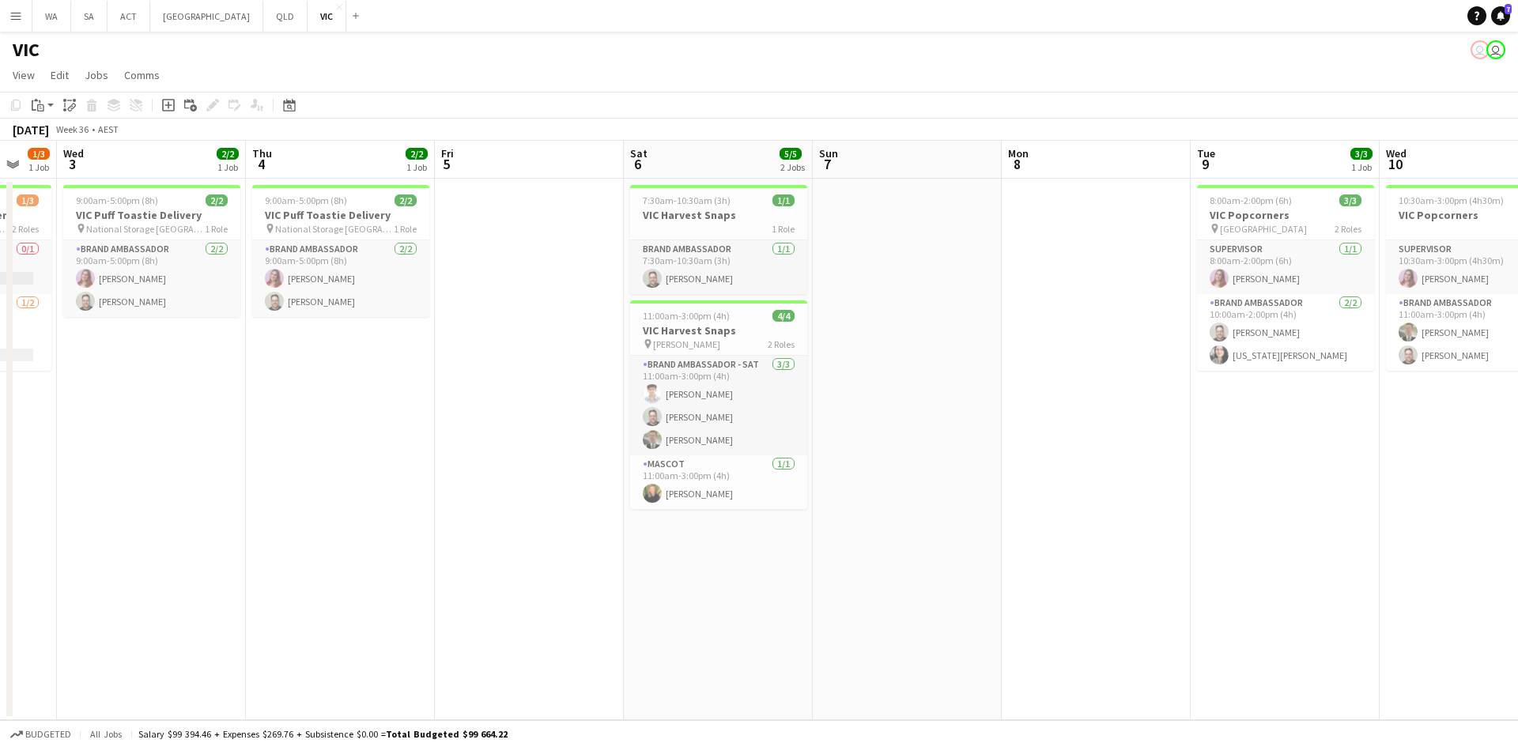
drag, startPoint x: 525, startPoint y: 303, endPoint x: 558, endPoint y: 301, distance: 32.5
click at [558, 301] on app-calendar-viewport "Sun 31 Mon 1 Tue 2 1/3 1 Job Wed 3 2/2 1 Job Thu 4 2/2 1 Job Fri 5 Sat 6 5/5 2 …" at bounding box center [759, 431] width 1518 height 580
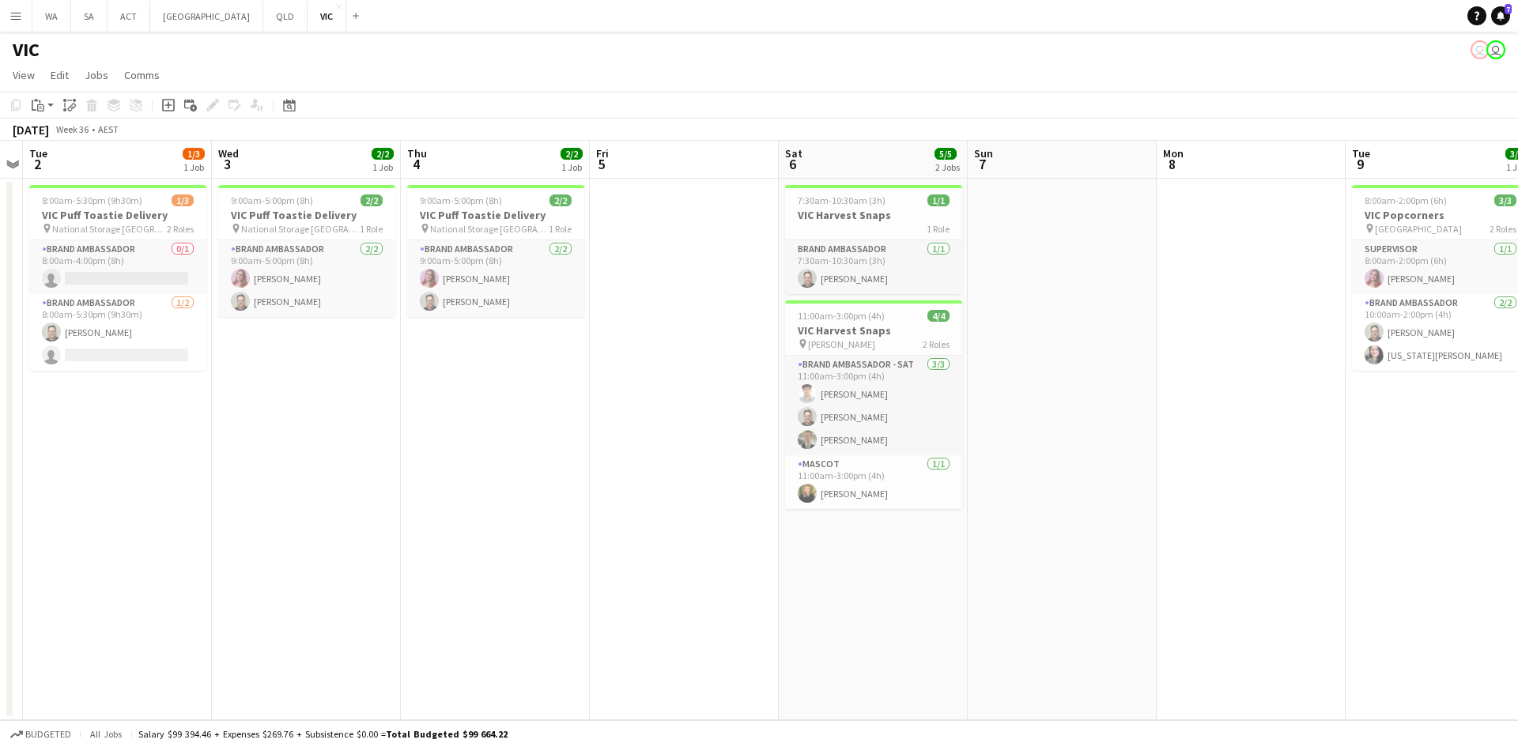
scroll to position [0, 333]
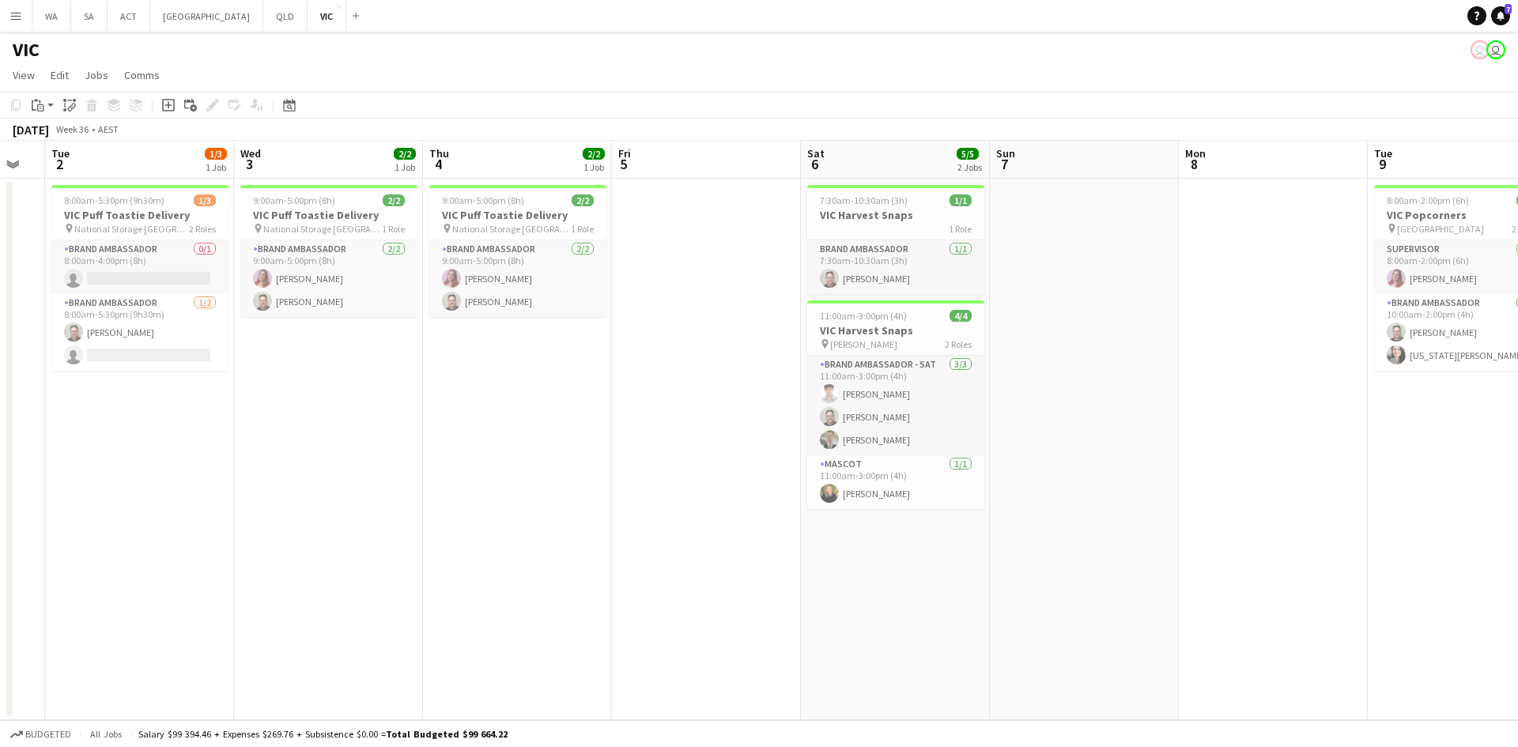
drag, startPoint x: 558, startPoint y: 436, endPoint x: 716, endPoint y: 493, distance: 168.1
click at [716, 493] on app-calendar-viewport "Sun 31 Mon 1 Tue 2 1/3 1 Job Wed 3 2/2 1 Job Thu 4 2/2 1 Job Fri 5 Sat 6 5/5 2 …" at bounding box center [759, 431] width 1518 height 580
click at [126, 221] on h3 "VIC Puff Toastie Delivery" at bounding box center [139, 215] width 177 height 14
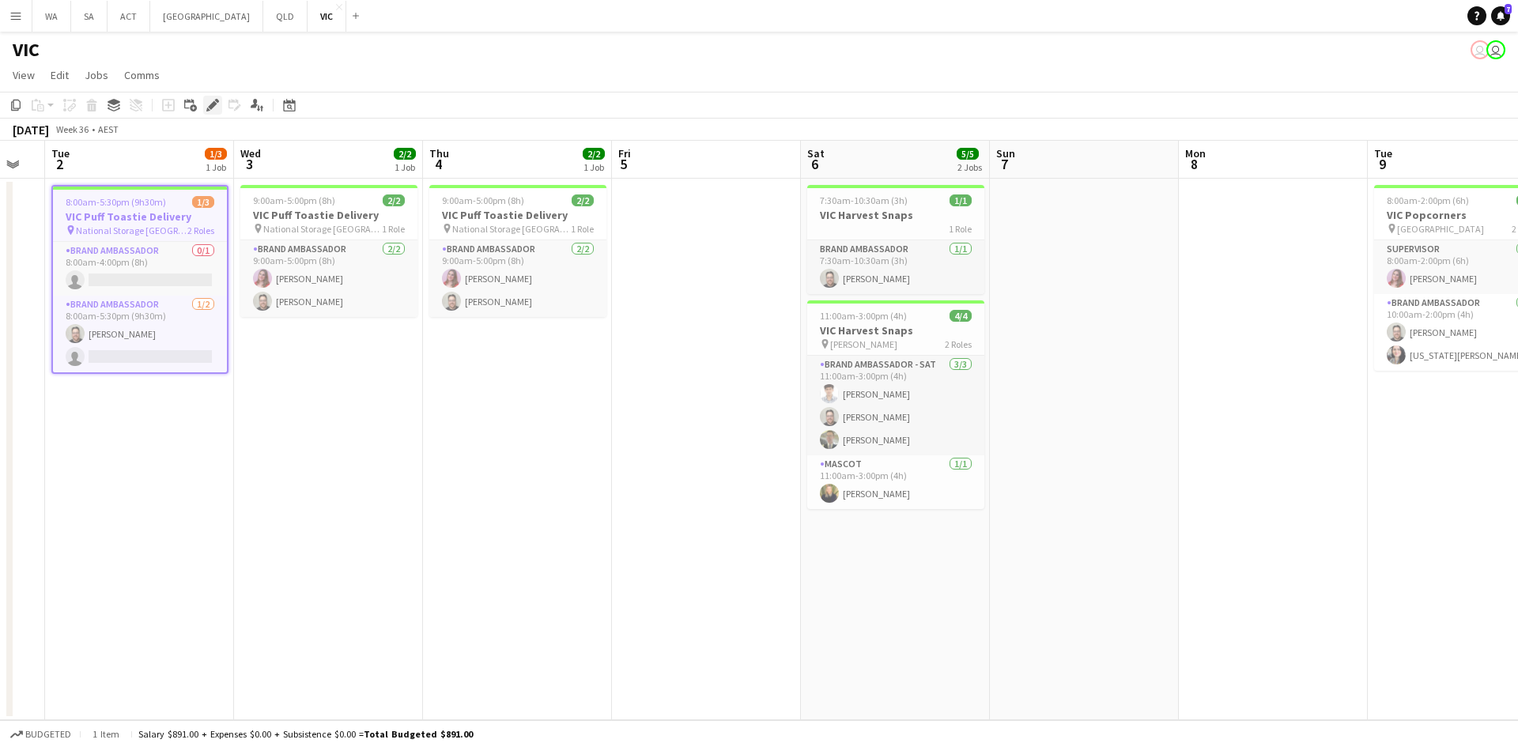
click at [203, 104] on div "Edit" at bounding box center [212, 105] width 19 height 19
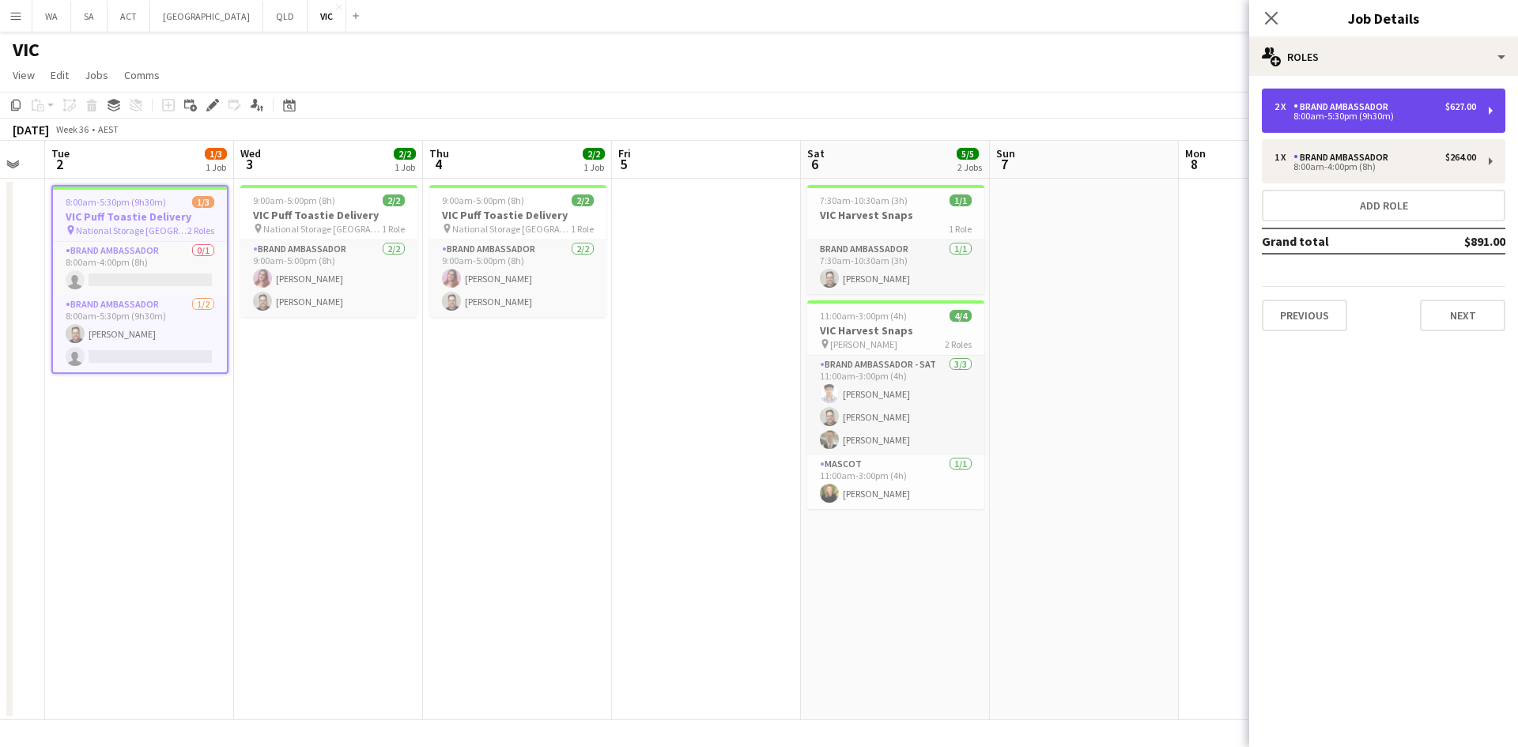
click at [1368, 110] on div "Brand Ambassador" at bounding box center [1344, 106] width 101 height 11
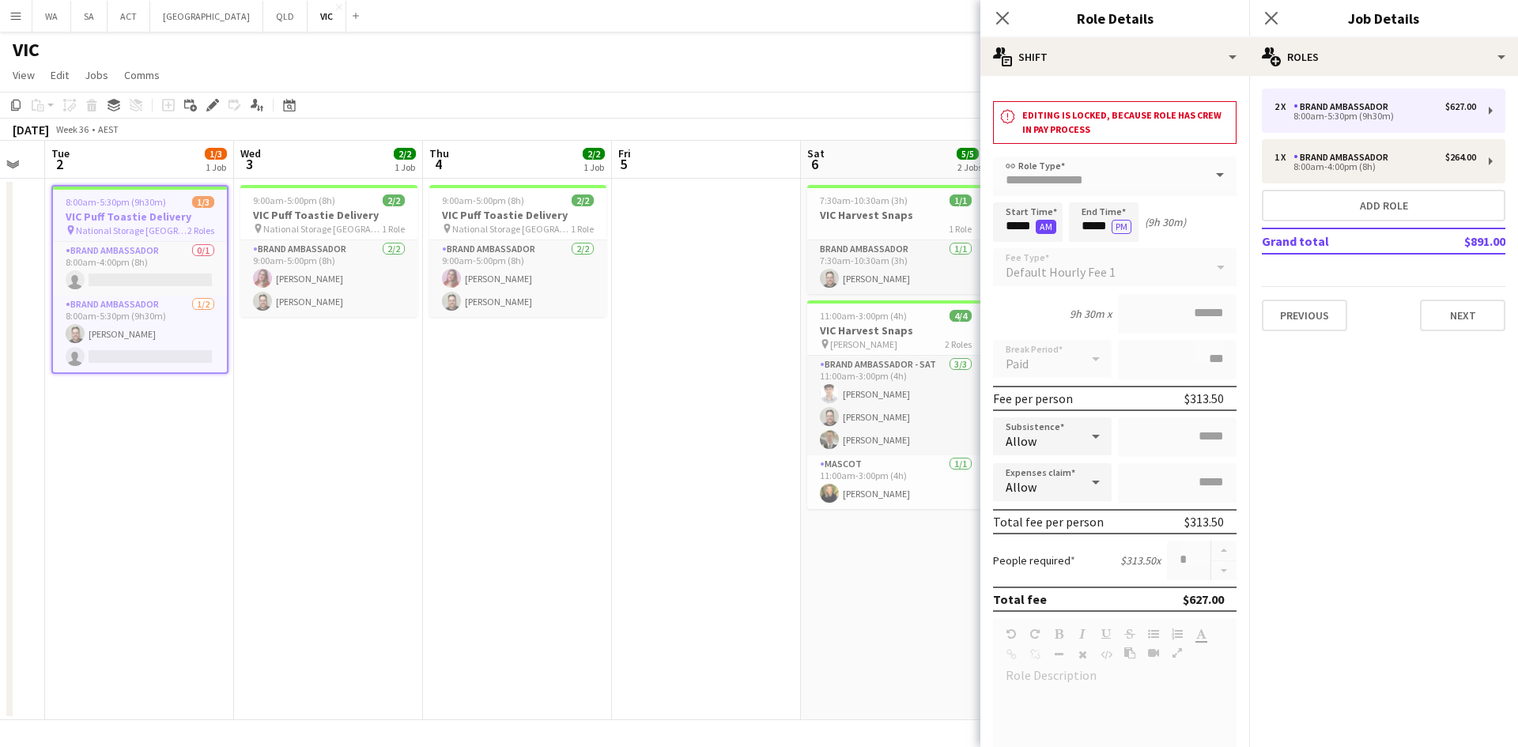
click at [1038, 226] on button "AM" at bounding box center [1046, 227] width 21 height 14
click at [1038, 226] on button "PM" at bounding box center [1046, 227] width 20 height 14
click at [1019, 214] on body "Menu Boards Boards Boards All jobs Status Workforce Workforce My Workforce Recr…" at bounding box center [759, 373] width 1518 height 747
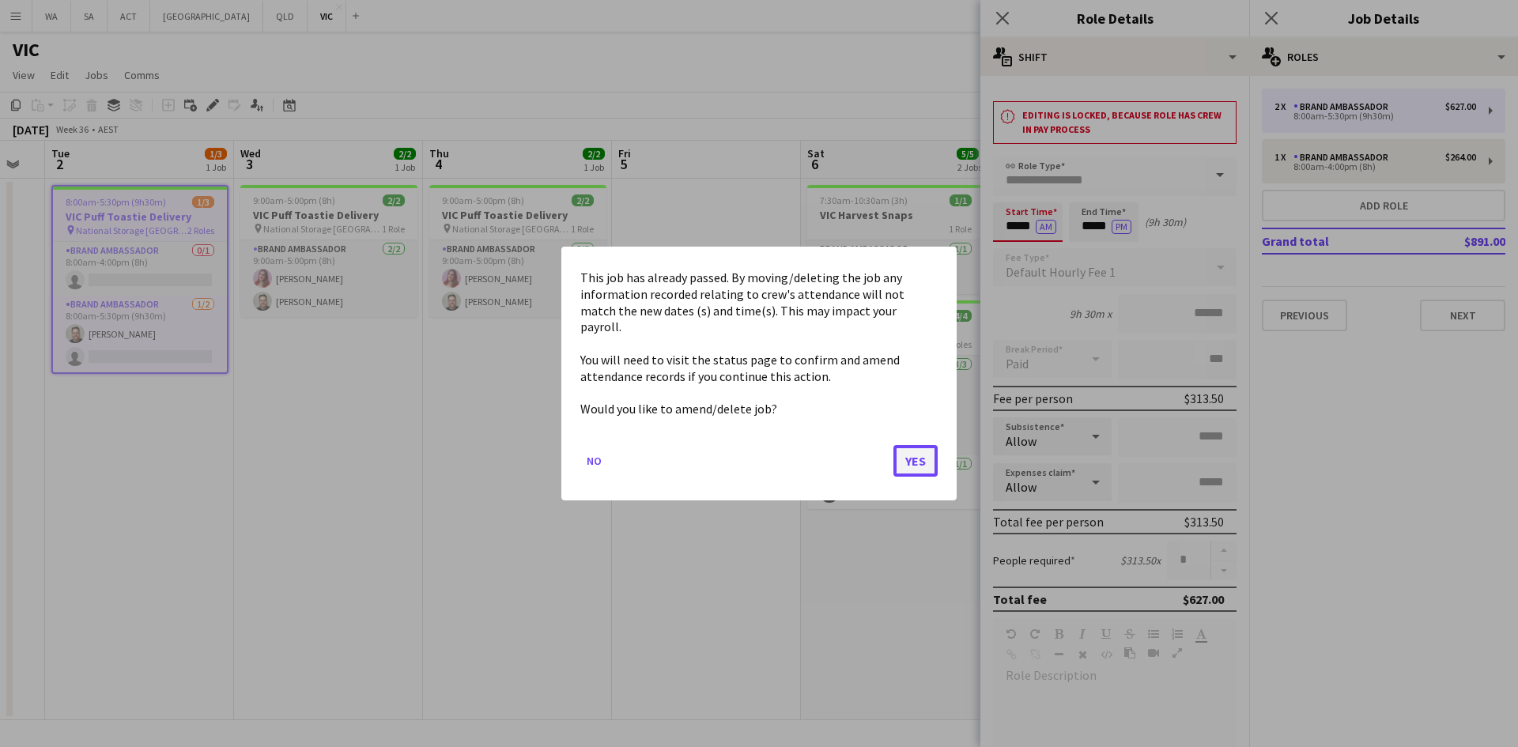
click at [906, 456] on button "Yes" at bounding box center [916, 461] width 44 height 32
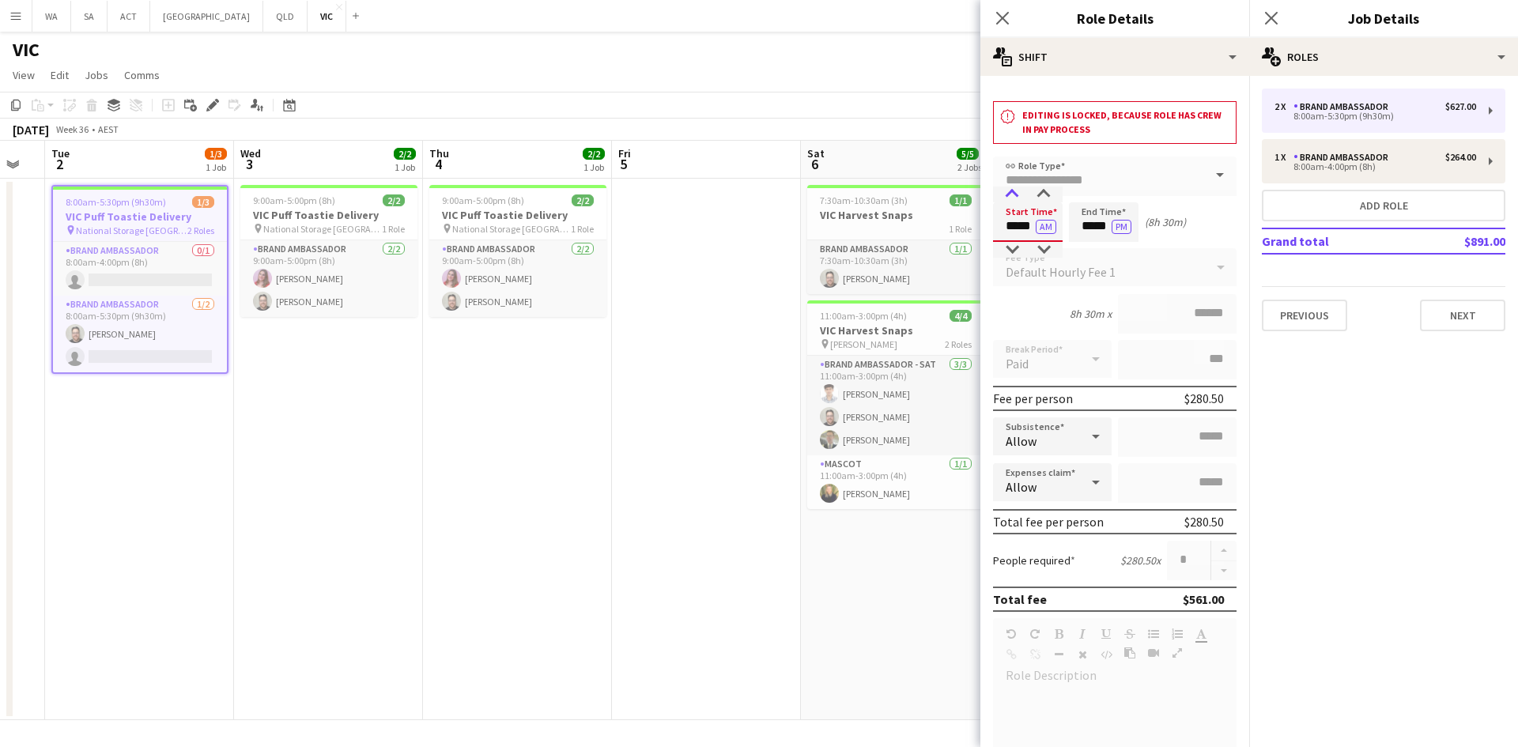
click at [1003, 198] on div at bounding box center [1012, 195] width 32 height 16
click at [1003, 220] on app-time-picker "***** AM" at bounding box center [1028, 226] width 70 height 12
click at [1008, 194] on div at bounding box center [1012, 195] width 32 height 16
click at [1052, 222] on button "AM" at bounding box center [1046, 227] width 21 height 14
click at [1019, 211] on input "*****" at bounding box center [1028, 222] width 70 height 40
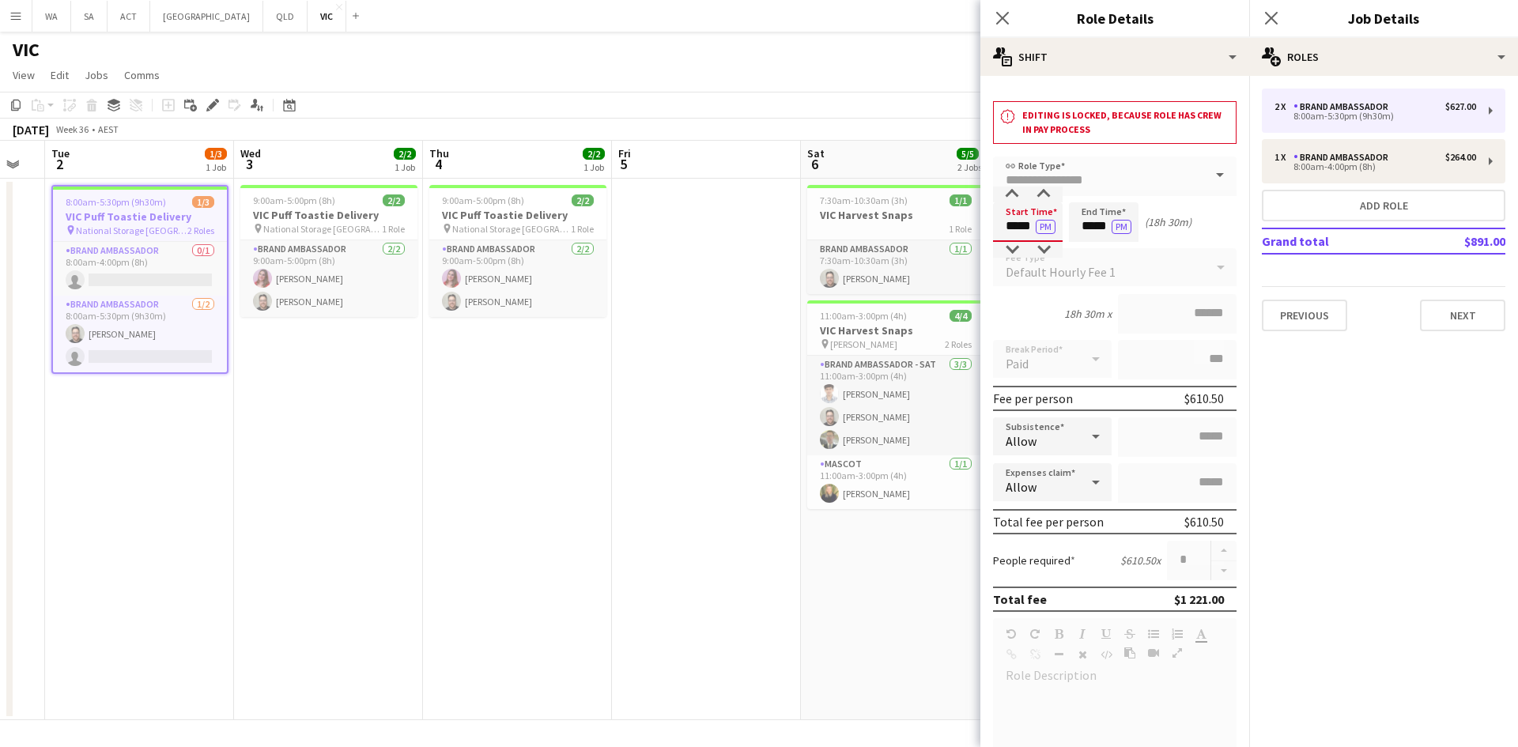
click at [1012, 223] on input "*****" at bounding box center [1028, 222] width 70 height 40
type input "*****"
click at [1011, 191] on div at bounding box center [1012, 195] width 32 height 16
click at [1111, 220] on input "*****" at bounding box center [1104, 222] width 70 height 40
click at [1114, 236] on input "*****" at bounding box center [1104, 222] width 70 height 40
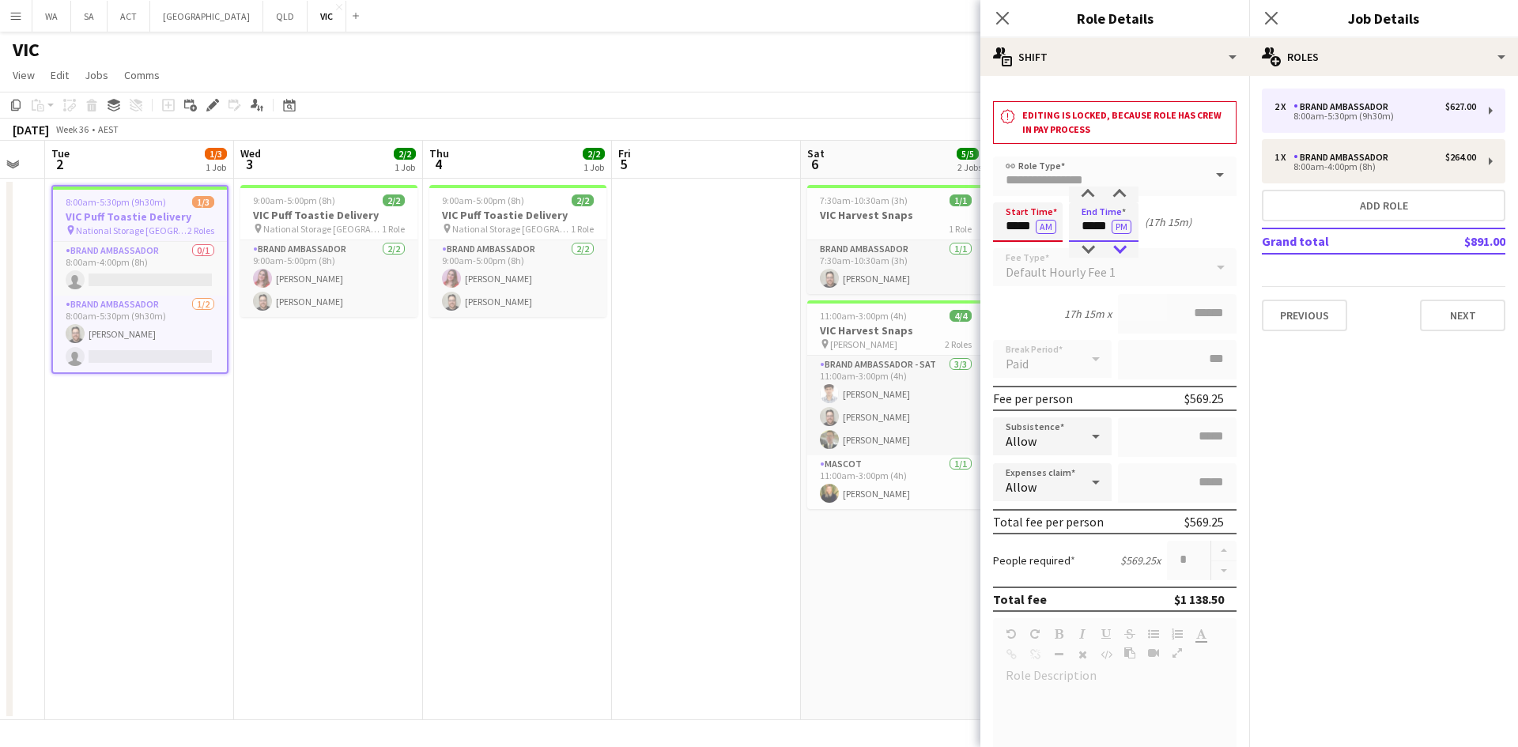
click at [1119, 243] on div at bounding box center [1120, 250] width 32 height 16
type input "*****"
click at [1119, 243] on div at bounding box center [1120, 250] width 32 height 16
click at [601, 263] on app-card-role "Brand Ambassador [DATE] 9:00am-5:00pm (8h) [PERSON_NAME] [PERSON_NAME]" at bounding box center [517, 278] width 177 height 77
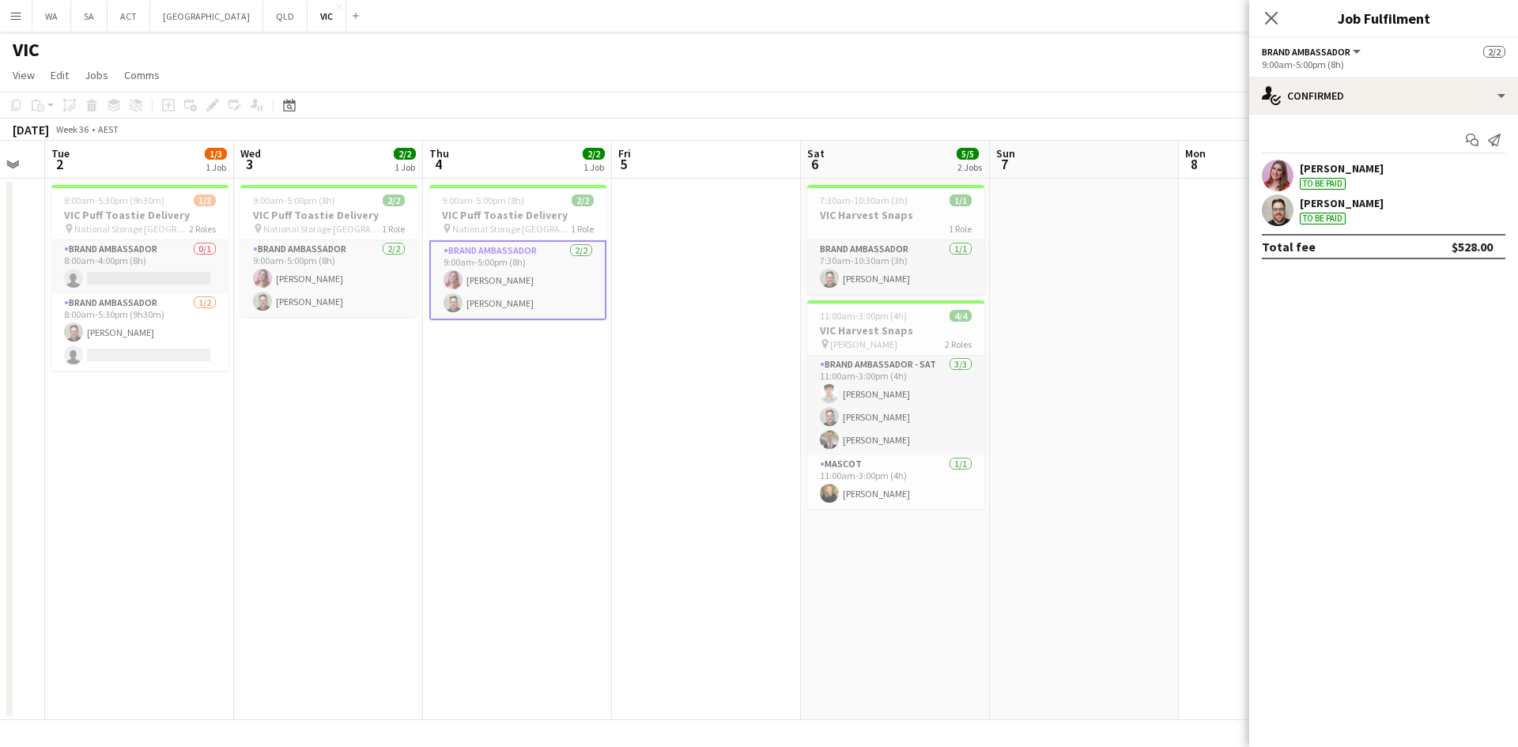
drag, startPoint x: 739, startPoint y: 226, endPoint x: 801, endPoint y: 199, distance: 67.6
click at [740, 226] on app-date-cell at bounding box center [706, 450] width 189 height 542
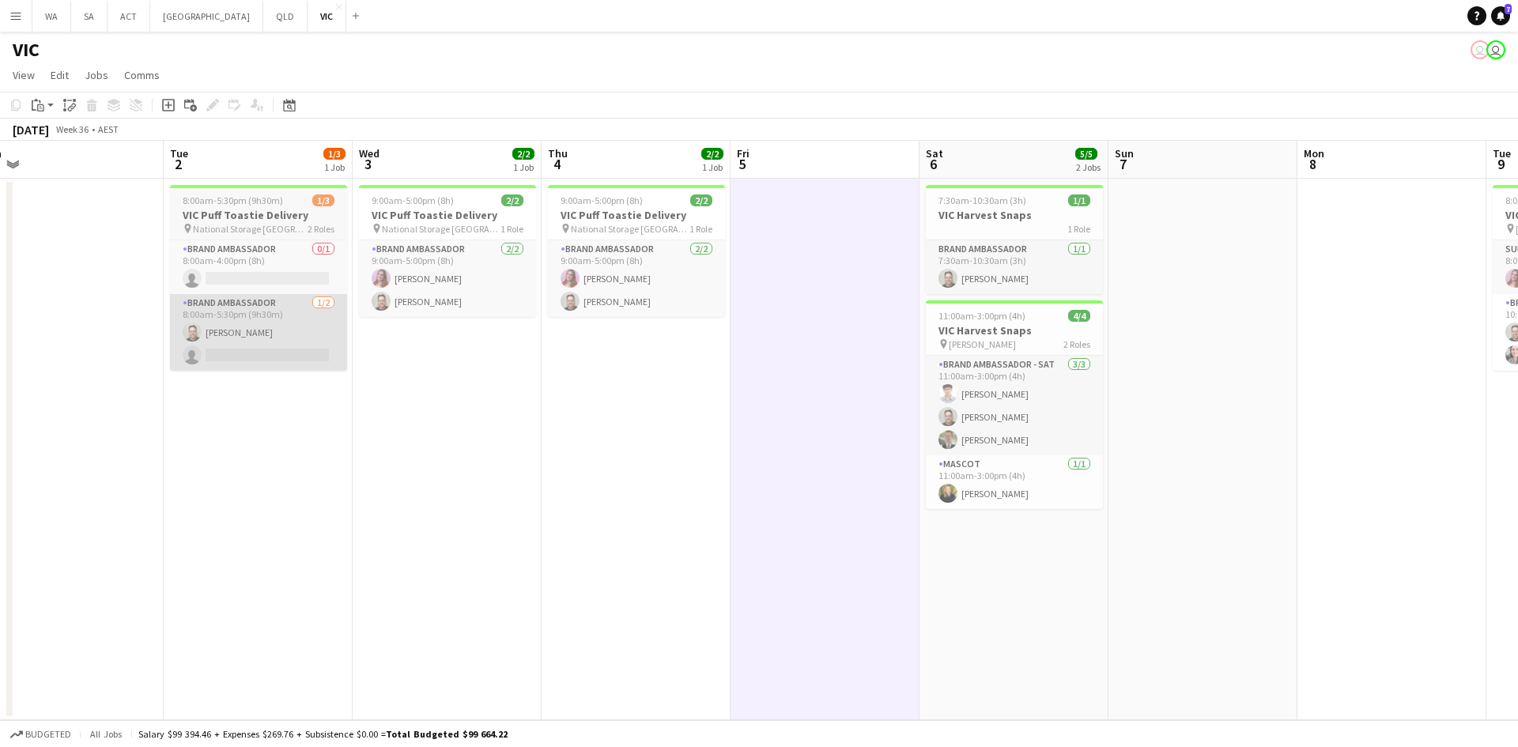
scroll to position [0, 356]
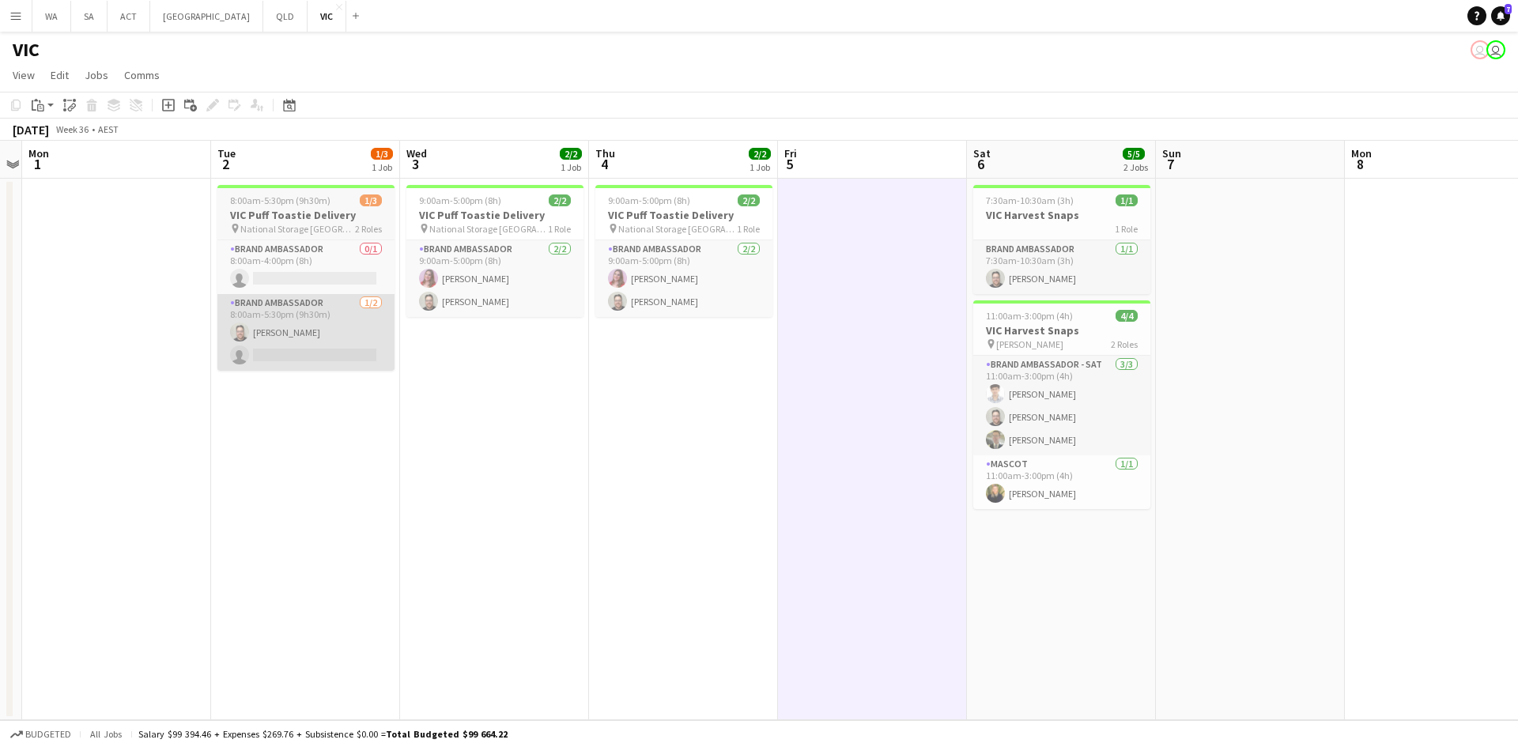
drag, startPoint x: 130, startPoint y: 338, endPoint x: 290, endPoint y: 340, distance: 159.8
click at [296, 359] on app-calendar-viewport "Sat 30 Sun 31 Mon 1 Tue 2 1/3 1 Job Wed 3 2/2 1 Job Thu 4 2/2 1 Job Fri 5 Sat 6…" at bounding box center [759, 431] width 1518 height 580
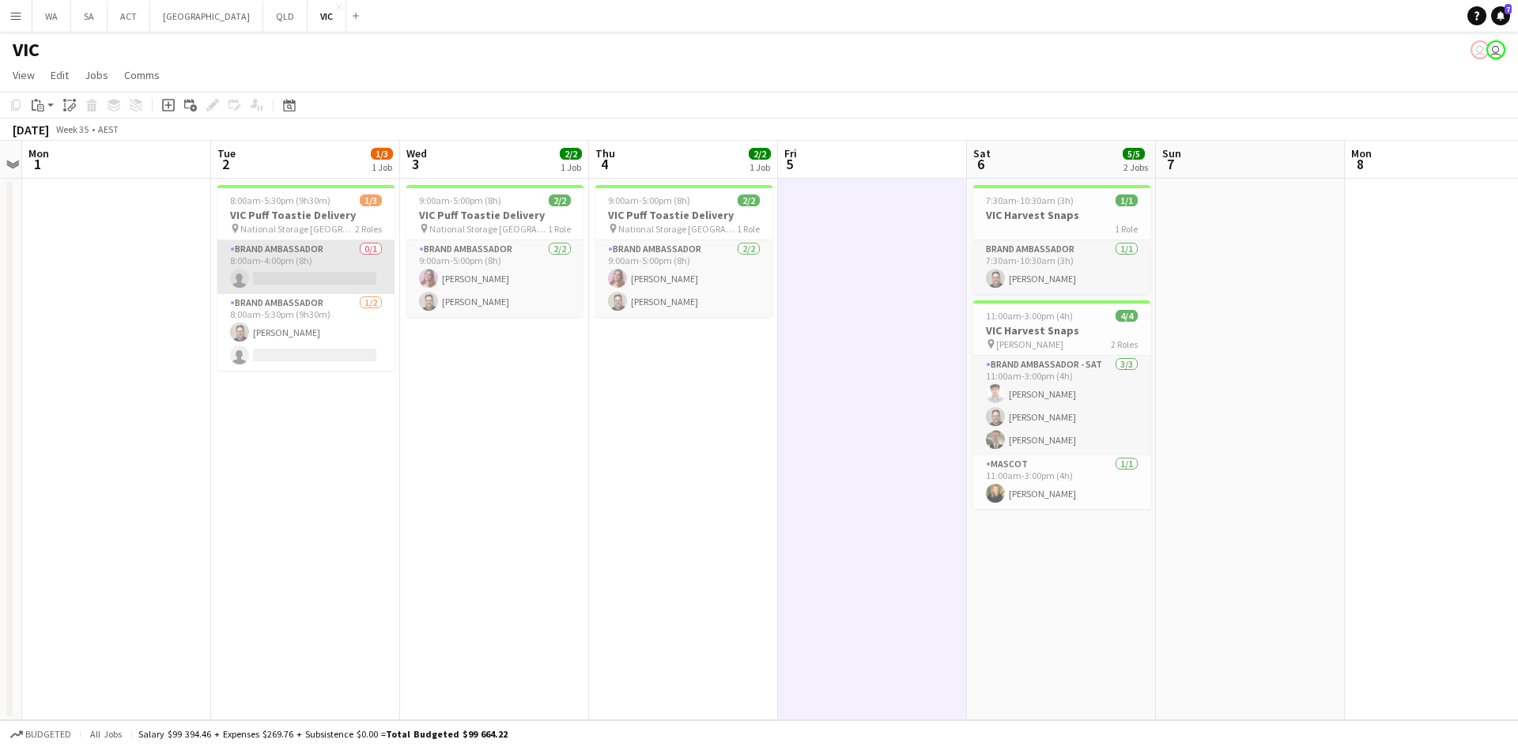
click at [278, 278] on app-card-role "Brand Ambassador 0/1 8:00am-4:00pm (8h) single-neutral-actions" at bounding box center [305, 267] width 177 height 54
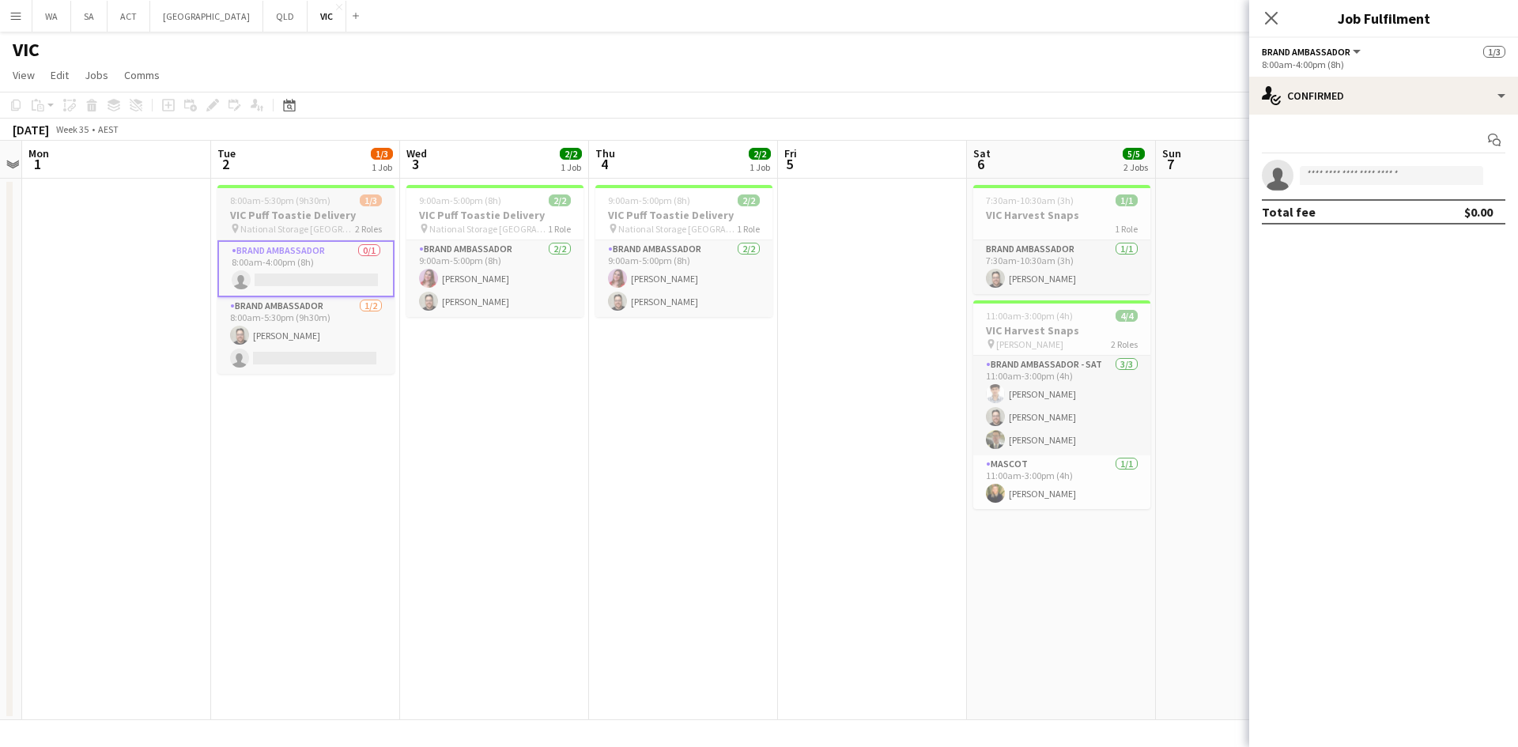
click at [289, 224] on span "National Storage [GEOGRAPHIC_DATA]" at bounding box center [297, 229] width 115 height 12
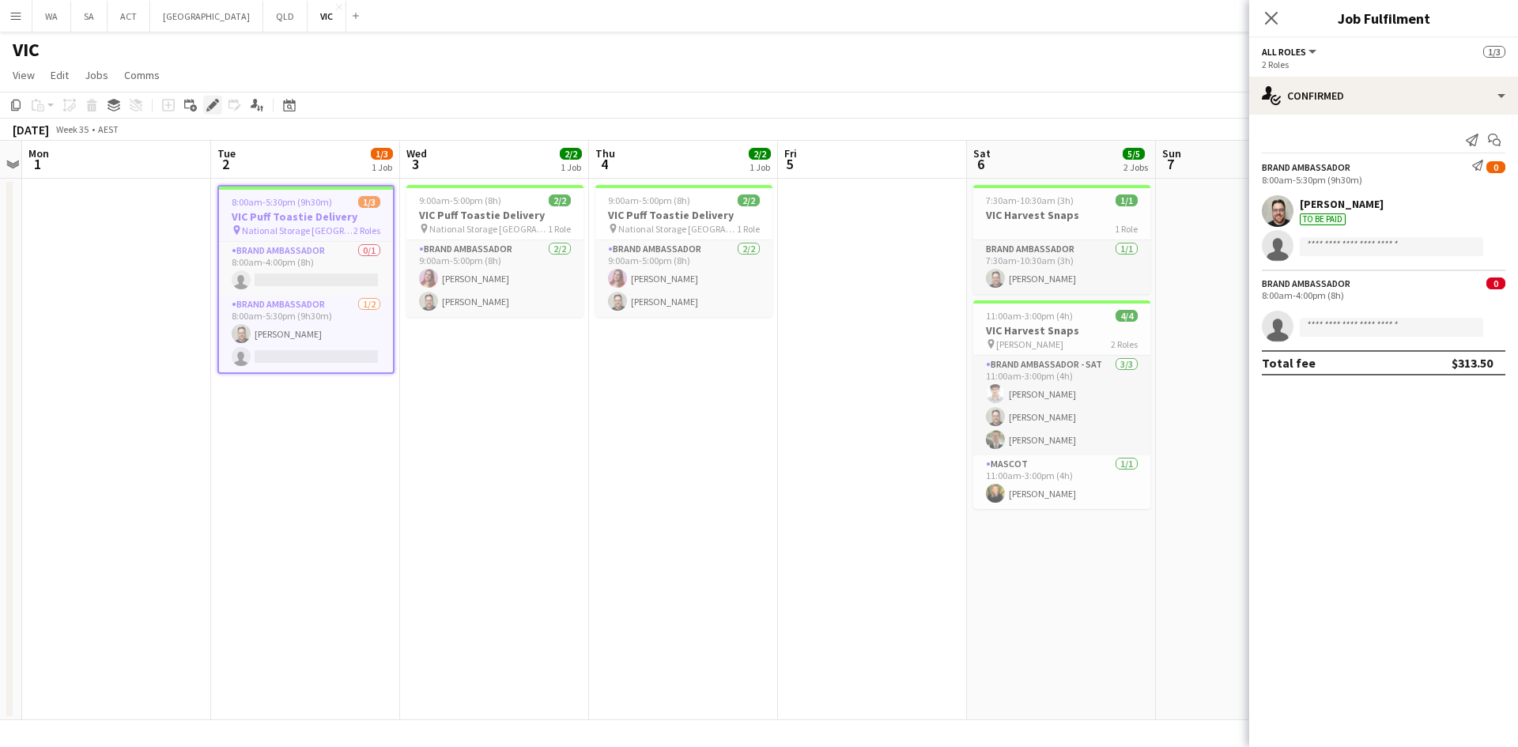
click at [212, 100] on icon "Edit" at bounding box center [212, 105] width 13 height 13
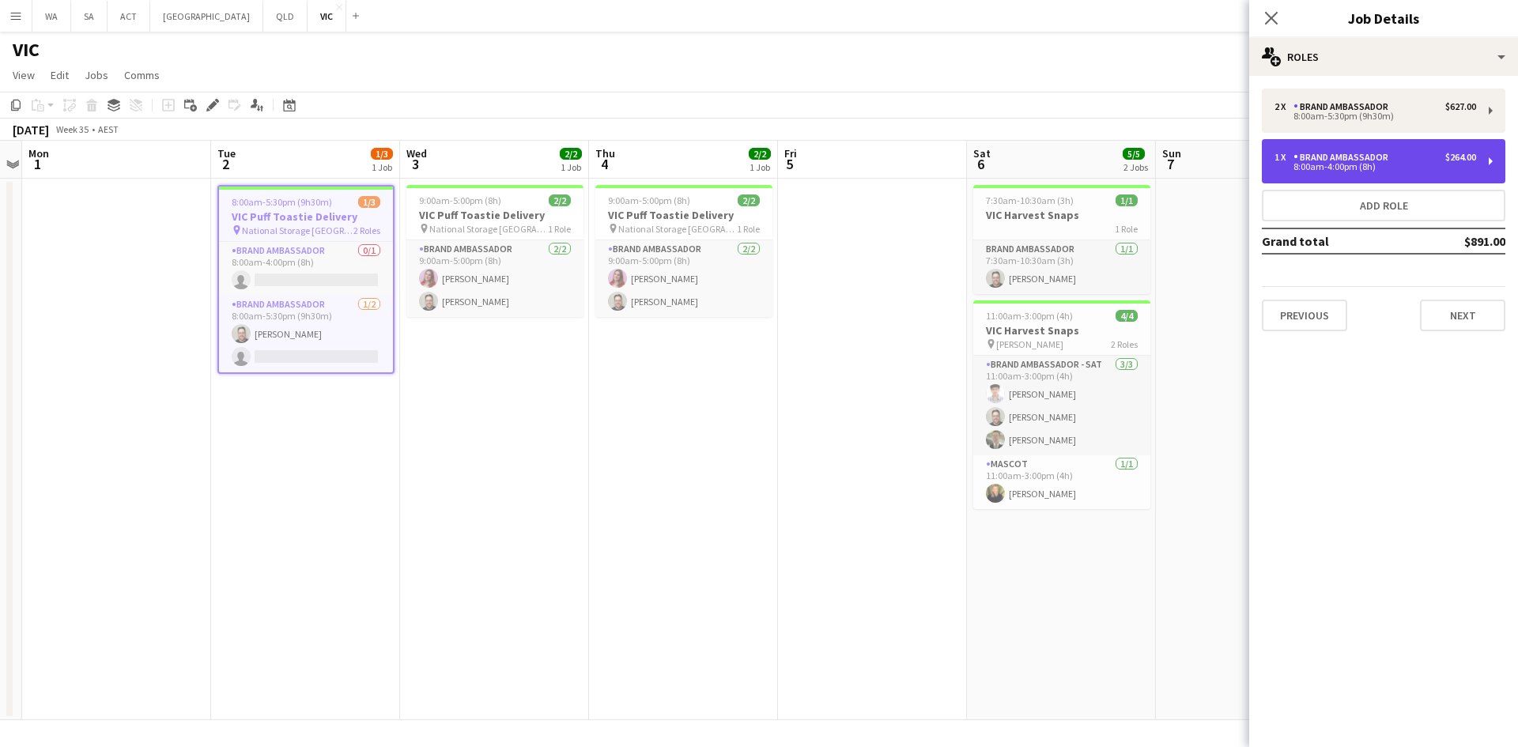
click at [1337, 165] on div "8:00am-4:00pm (8h)" at bounding box center [1376, 167] width 202 height 8
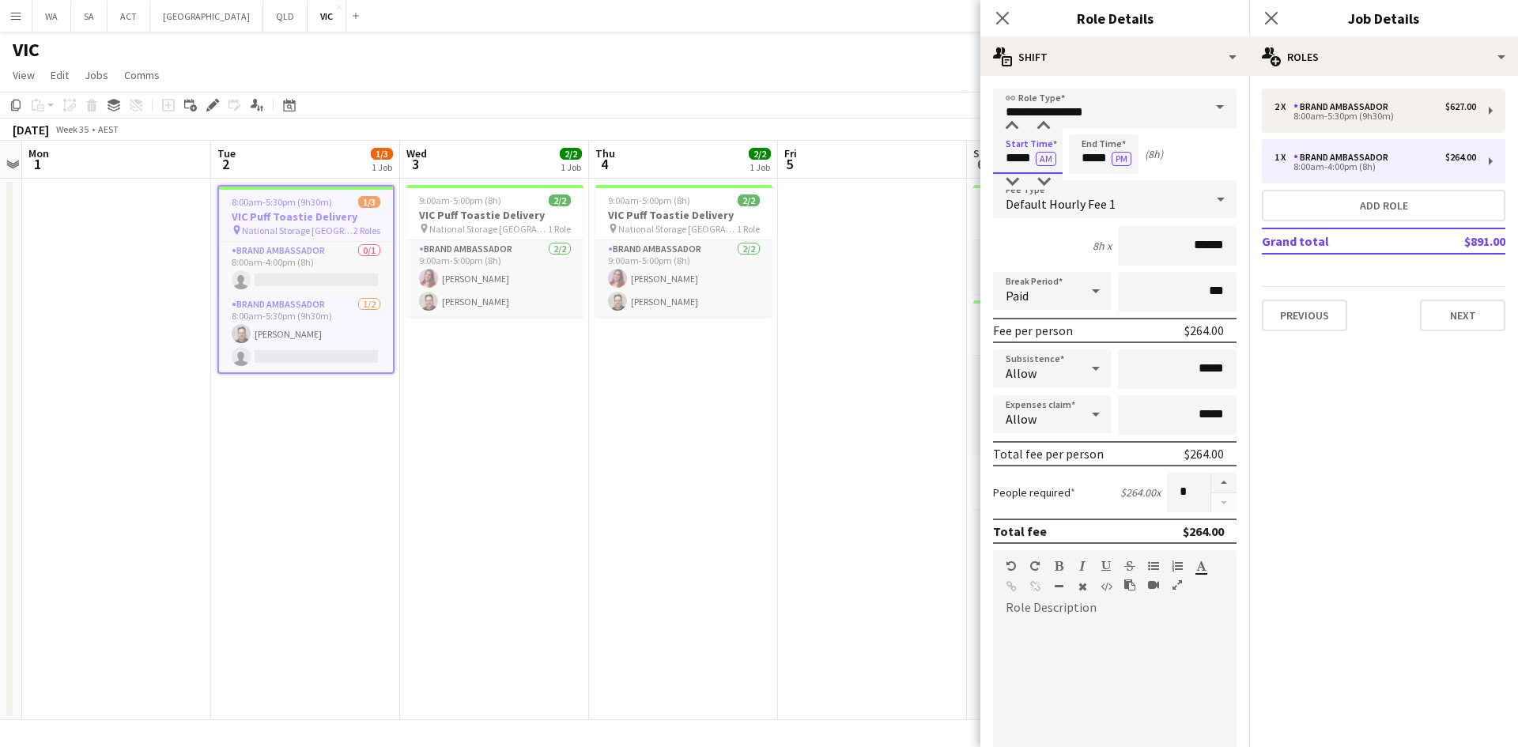
click at [1006, 150] on input "*****" at bounding box center [1028, 154] width 70 height 40
click at [1011, 130] on div at bounding box center [1012, 127] width 32 height 16
type input "*****"
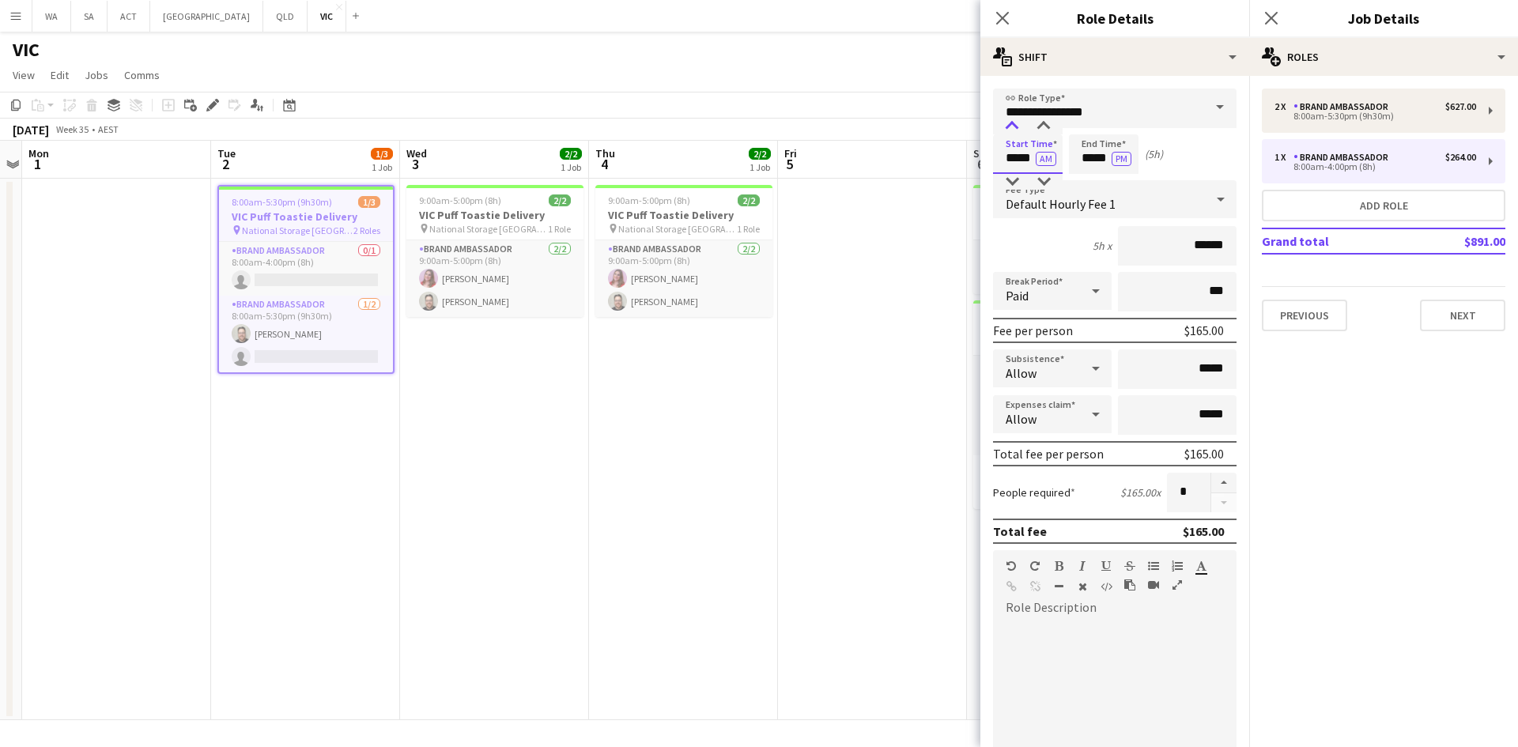
click at [1014, 128] on div at bounding box center [1012, 127] width 32 height 16
click at [1114, 148] on input "*****" at bounding box center [1104, 154] width 70 height 40
type input "*****"
click at [1087, 120] on div at bounding box center [1088, 127] width 32 height 16
click at [544, 394] on app-date-cell "9:00am-5:00pm (8h) 2/2 VIC Puff Toastie Delivery pin National Storage Richmond …" at bounding box center [494, 450] width 189 height 542
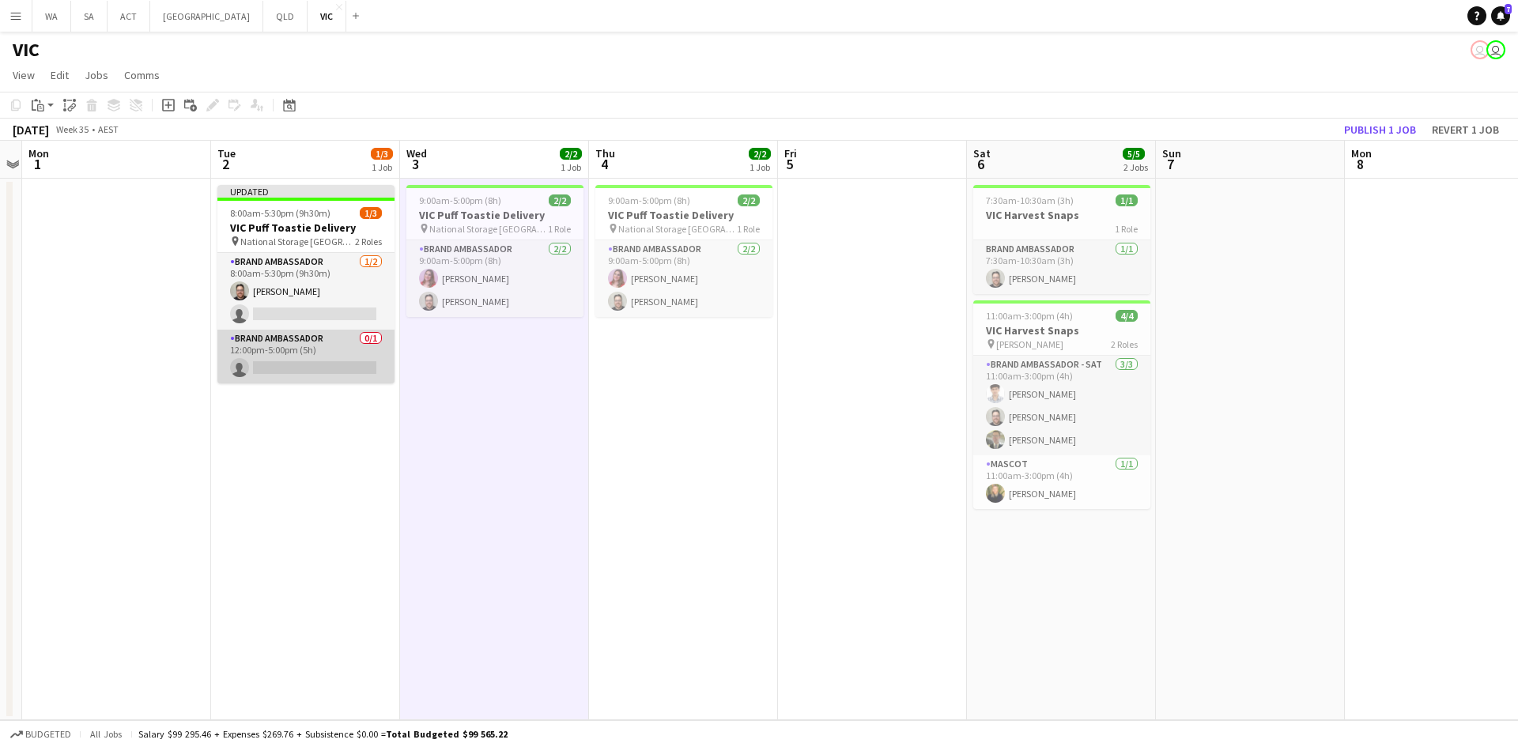
click at [295, 357] on app-card-role "Brand Ambassador 0/1 12:00pm-5:00pm (5h) single-neutral-actions" at bounding box center [305, 357] width 177 height 54
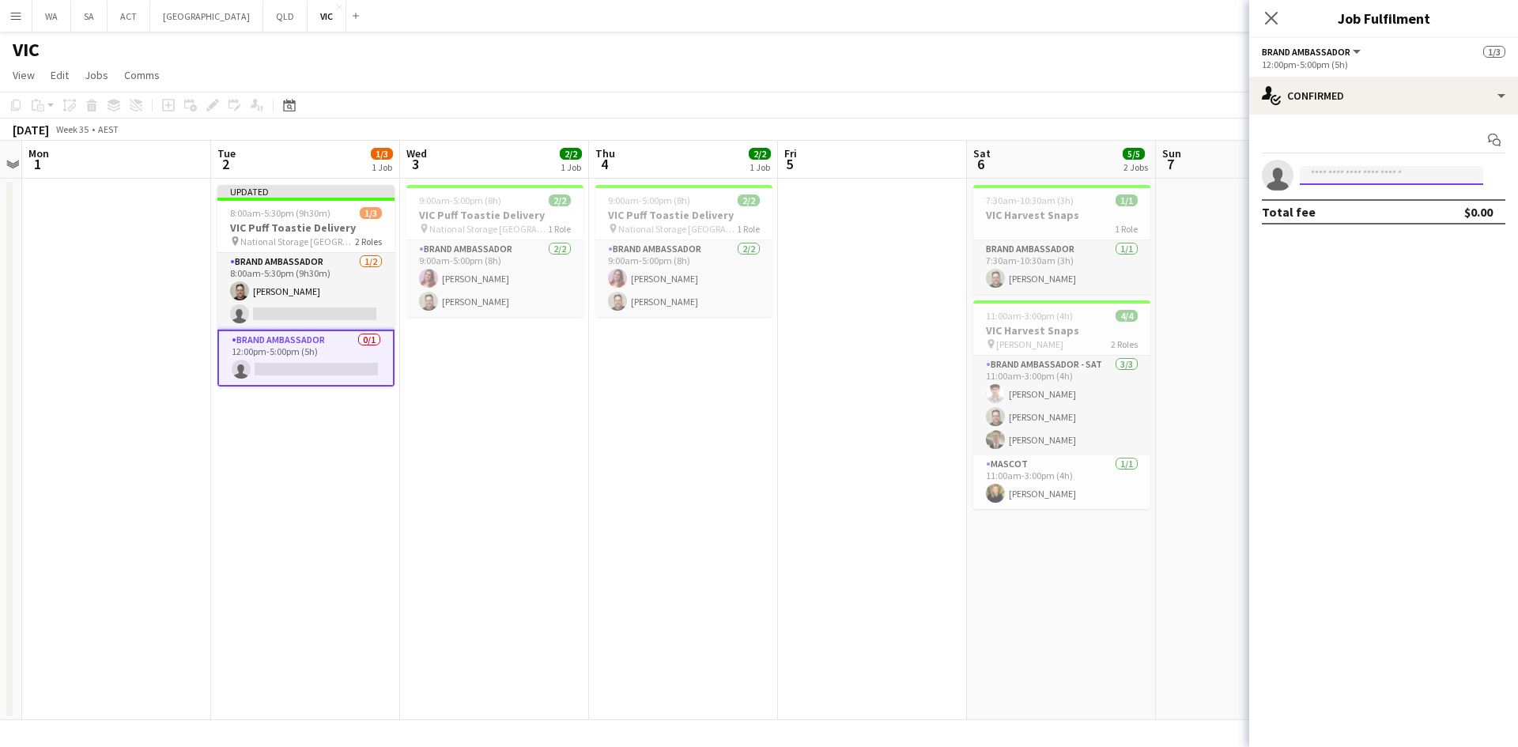
click at [1380, 178] on input at bounding box center [1391, 175] width 183 height 19
type input "*****"
click at [1365, 217] on span "[PHONE_NUMBER]" at bounding box center [1392, 223] width 158 height 13
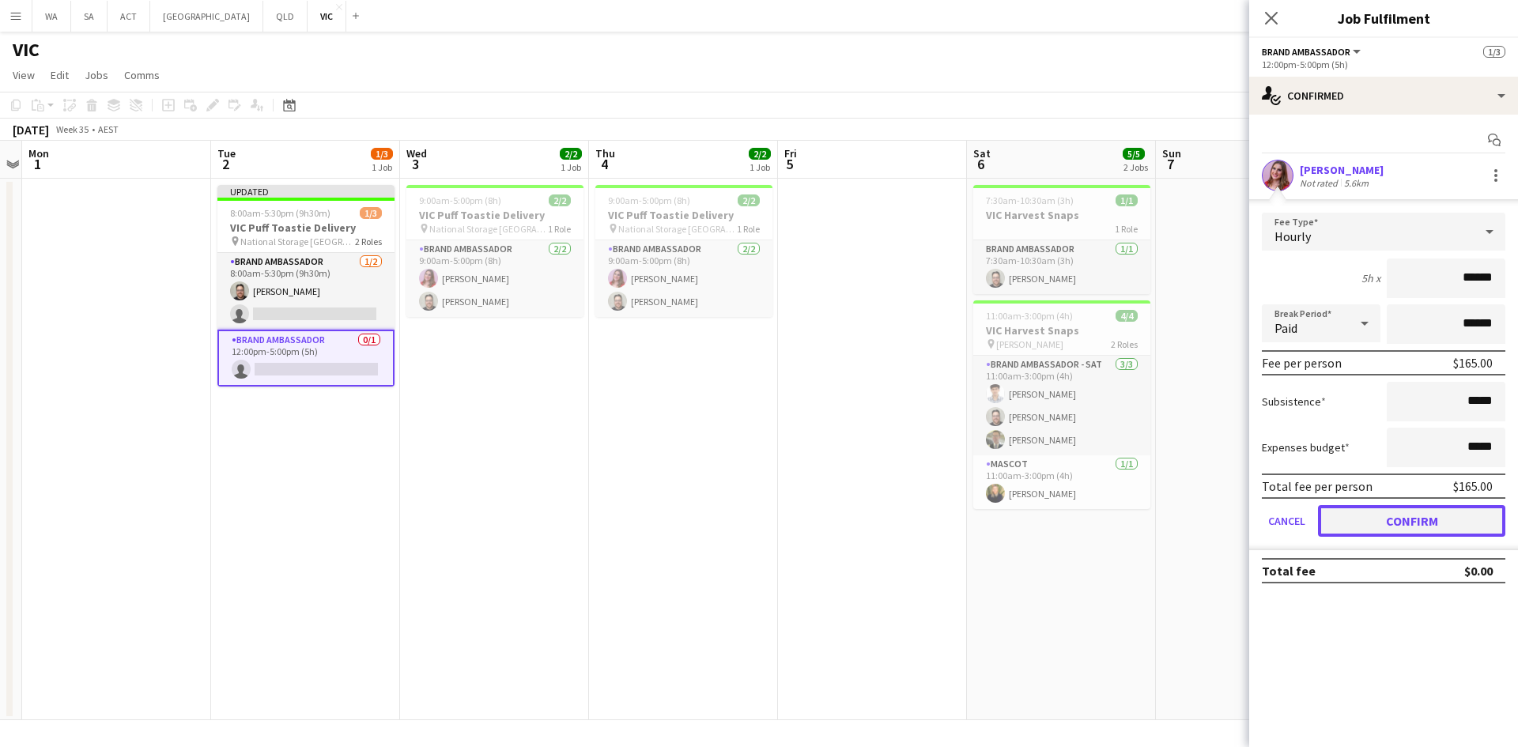
click at [1403, 521] on button "Confirm" at bounding box center [1411, 521] width 187 height 32
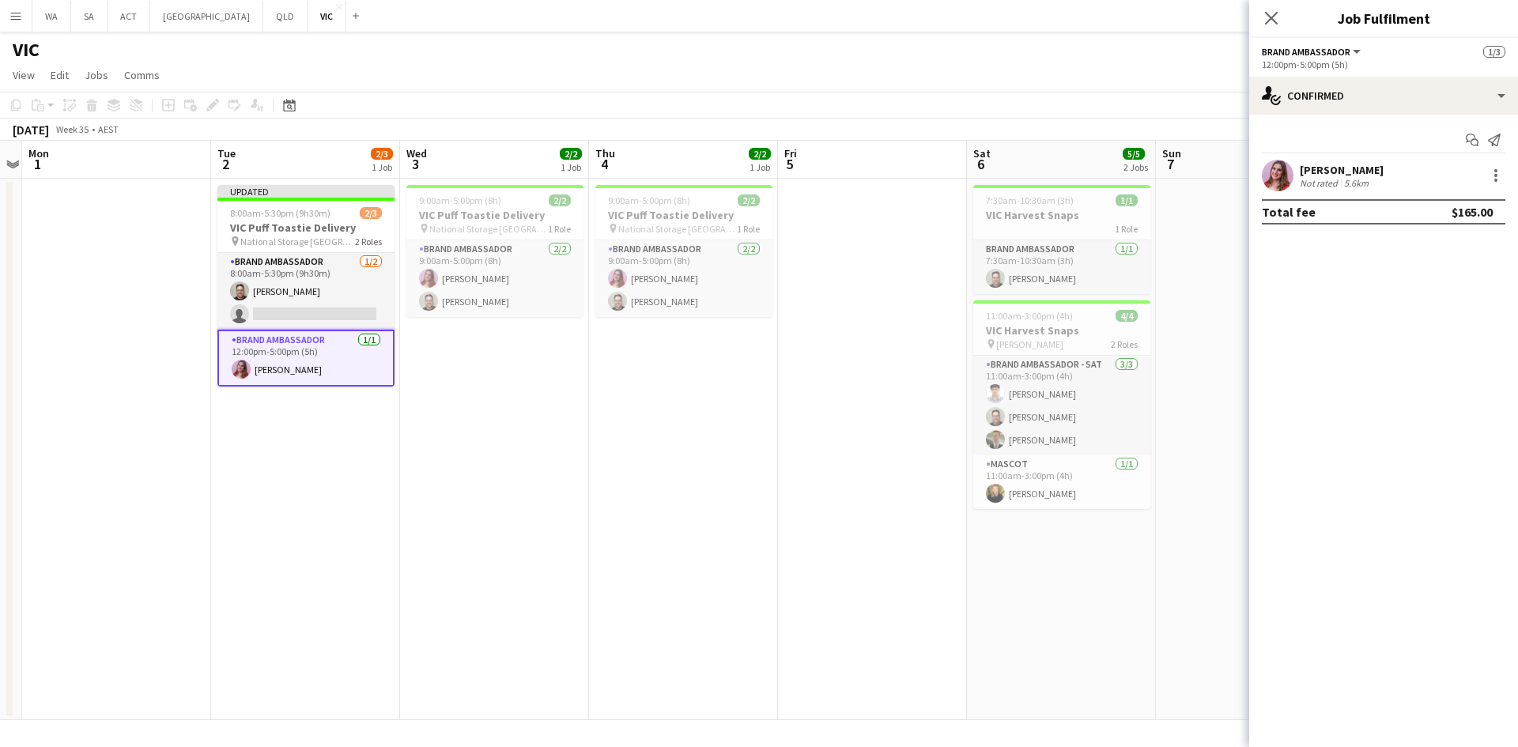
click at [777, 333] on app-date-cell "9:00am-5:00pm (8h) 2/2 VIC Puff Toastie Delivery pin National Storage Richmond …" at bounding box center [683, 450] width 189 height 542
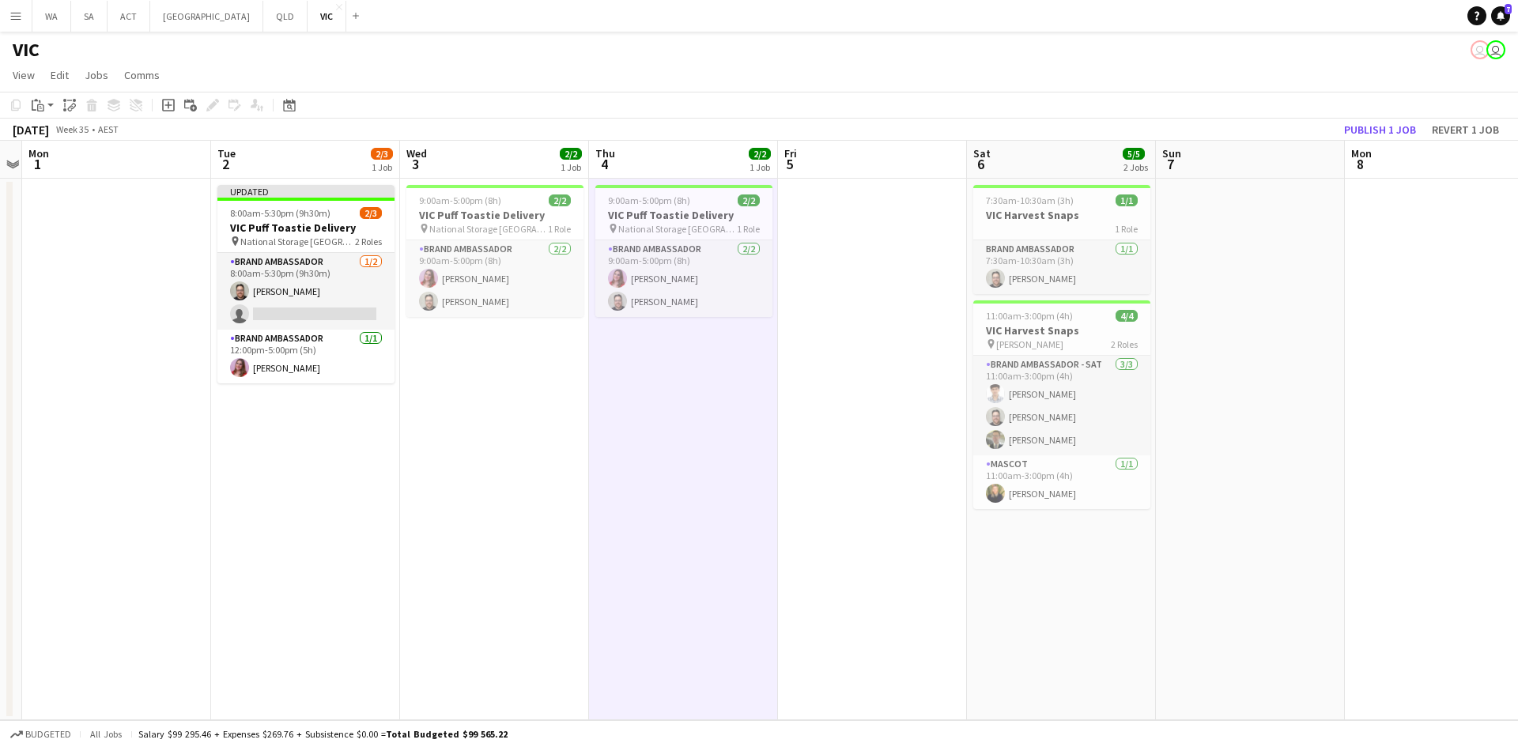
click at [376, 363] on app-calendar-viewport "Sat 30 Sun 31 Mon 1 Tue 2 2/3 1 Job Wed 3 2/2 1 Job Thu 4 2/2 1 Job Fri 5 Sat 6…" at bounding box center [759, 431] width 1518 height 580
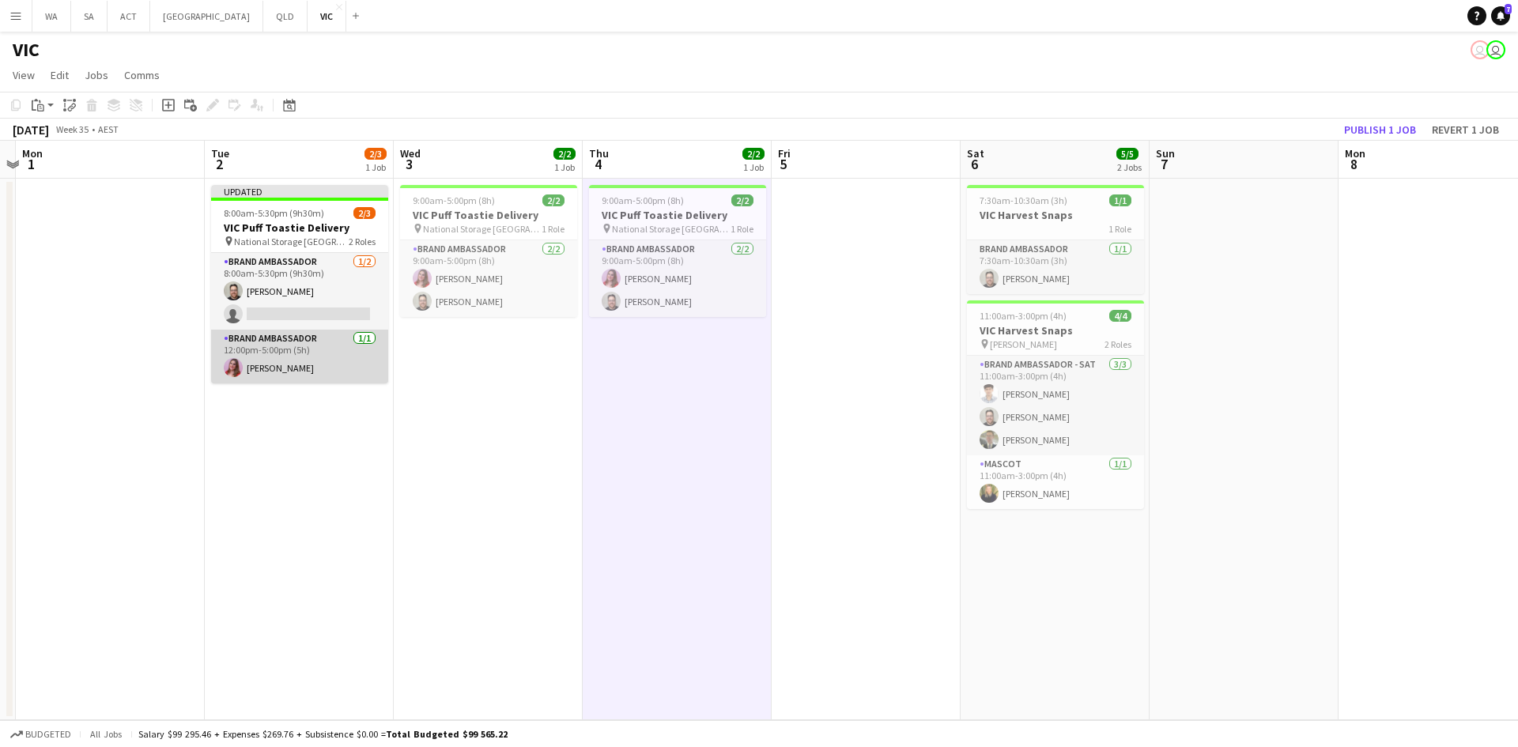
click at [351, 361] on app-card-role "Brand Ambassador [DATE] 12:00pm-5:00pm (5h) [PERSON_NAME]" at bounding box center [299, 357] width 177 height 54
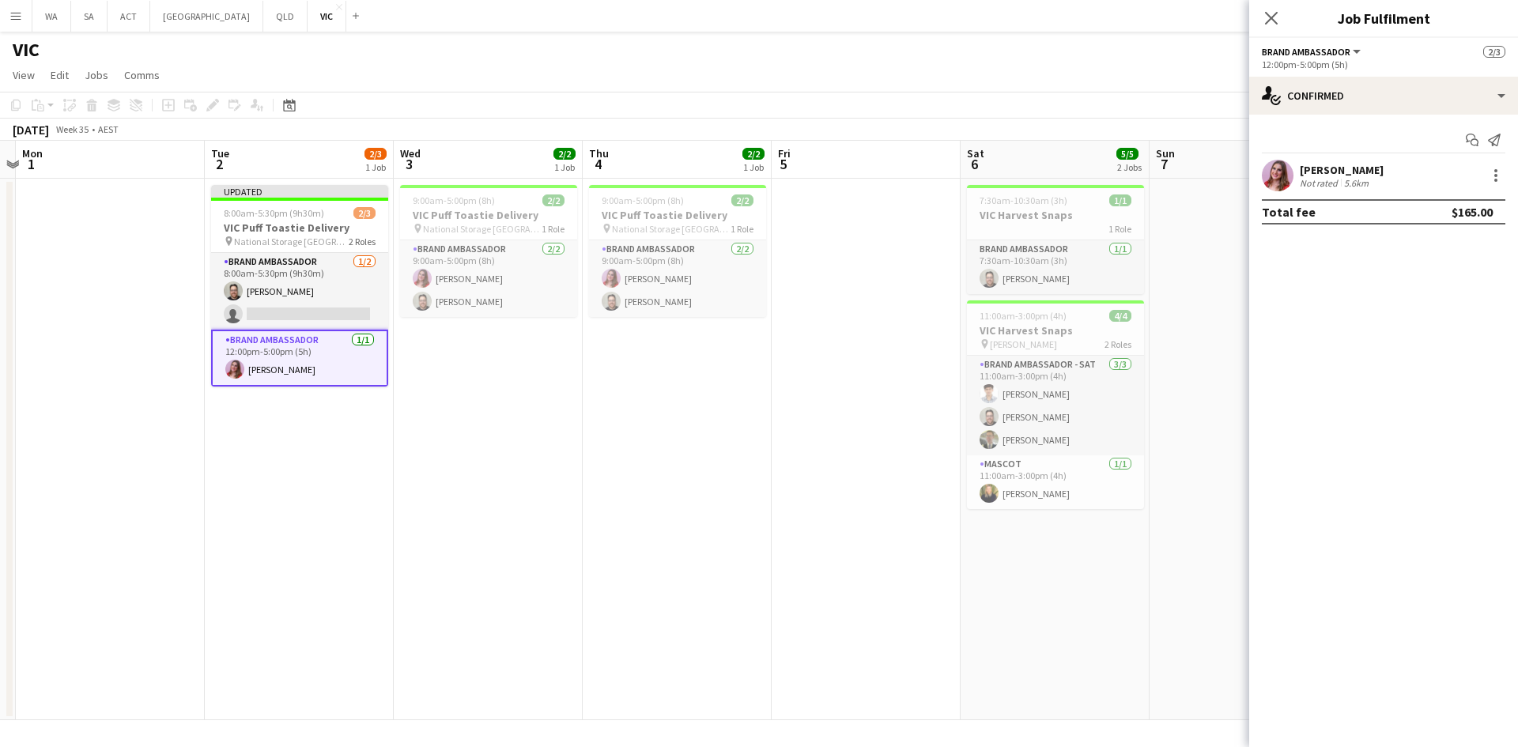
click at [1194, 229] on app-date-cell at bounding box center [1244, 450] width 189 height 542
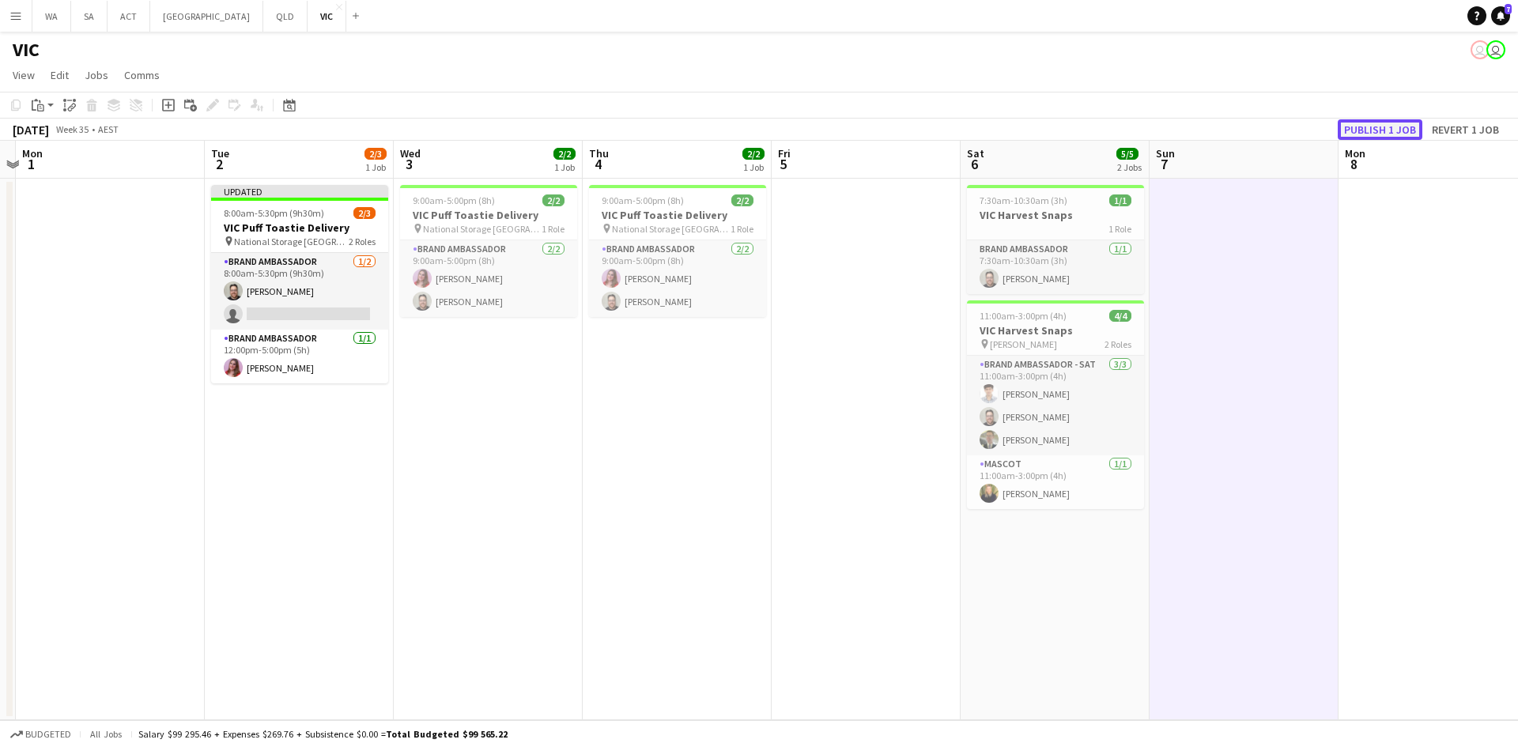
click at [1372, 121] on button "Publish 1 job" at bounding box center [1380, 129] width 85 height 21
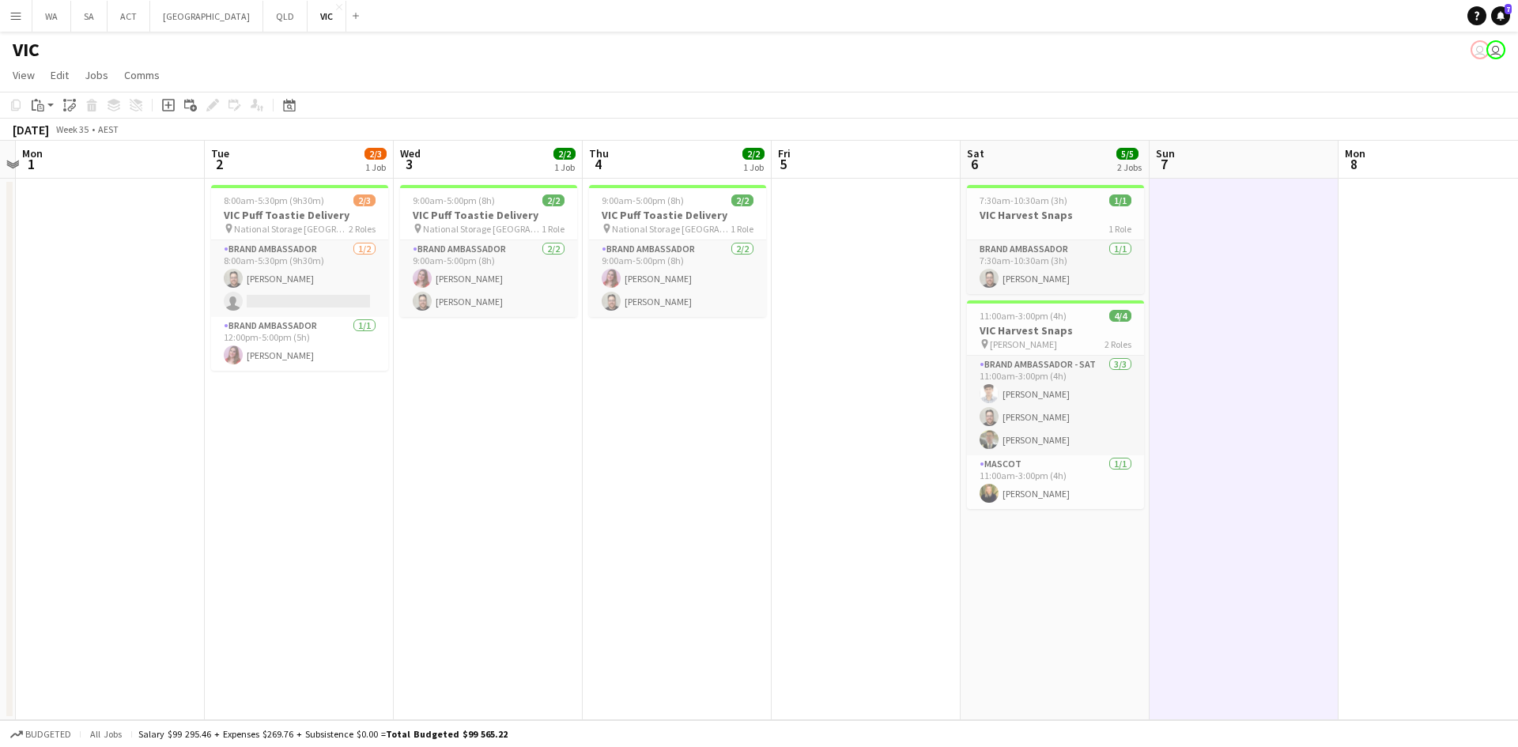
click at [481, 407] on app-date-cell "9:00am-5:00pm (8h) 2/2 VIC Puff Toastie Delivery pin National Storage Richmond …" at bounding box center [488, 450] width 189 height 542
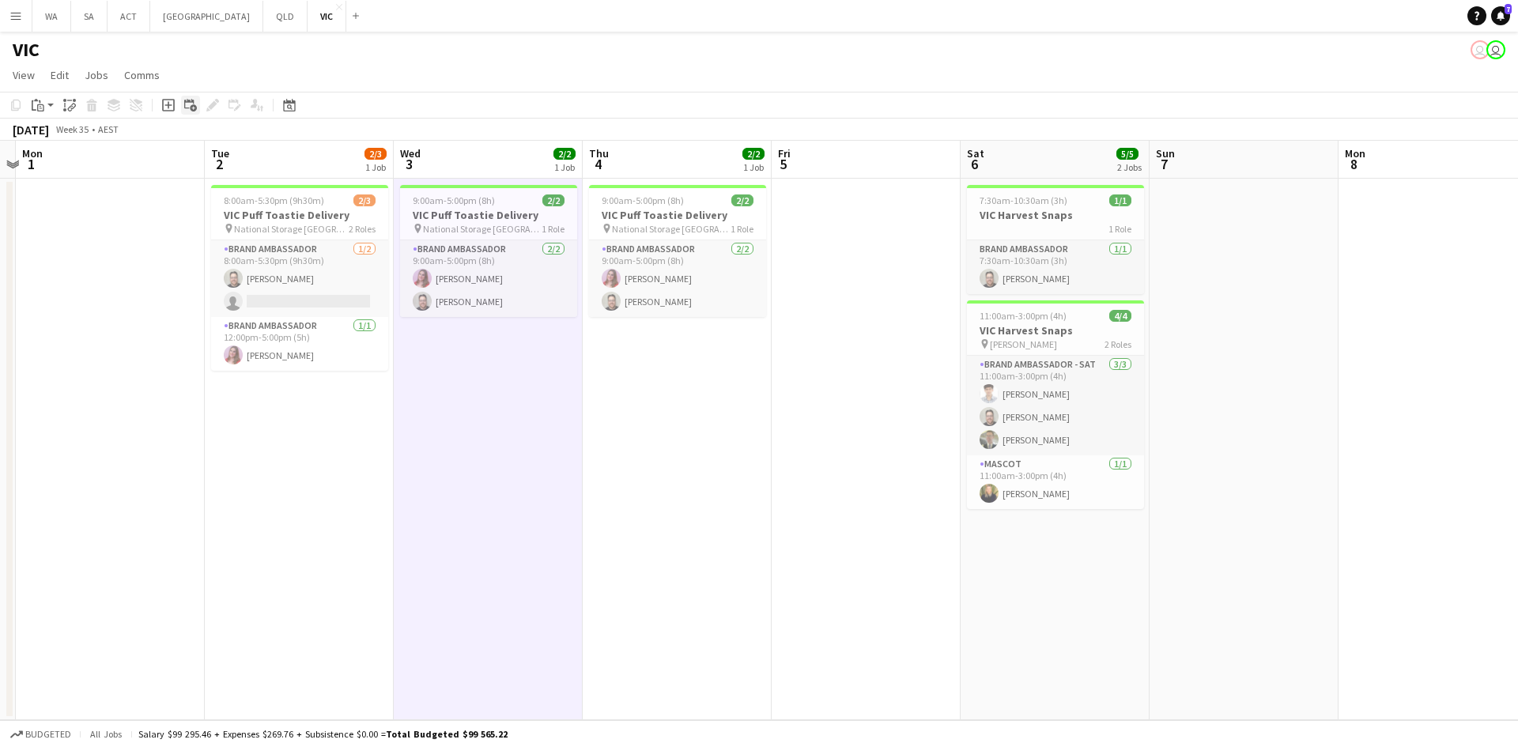
click at [182, 101] on div "Add linked Job" at bounding box center [190, 105] width 19 height 19
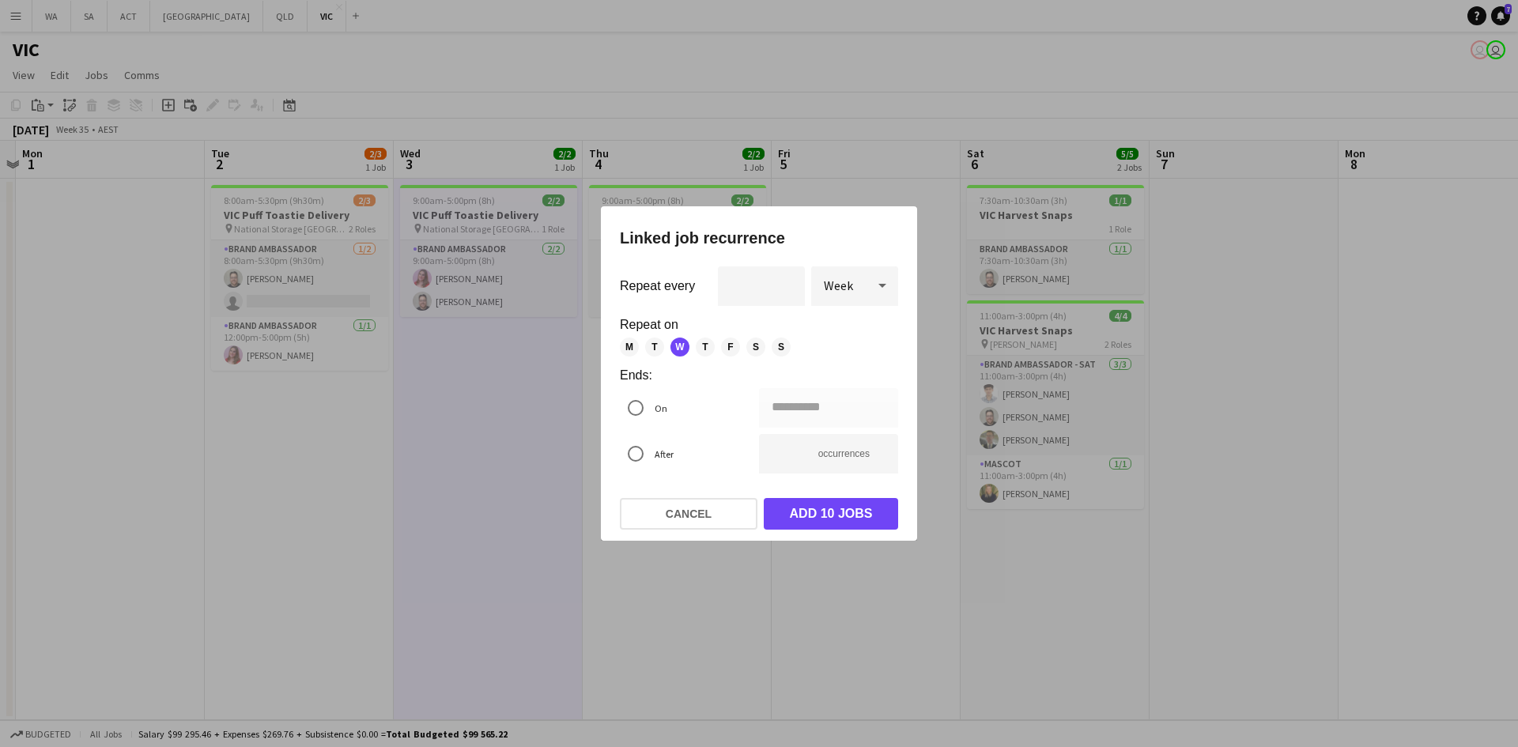
click at [475, 309] on div at bounding box center [759, 373] width 1518 height 747
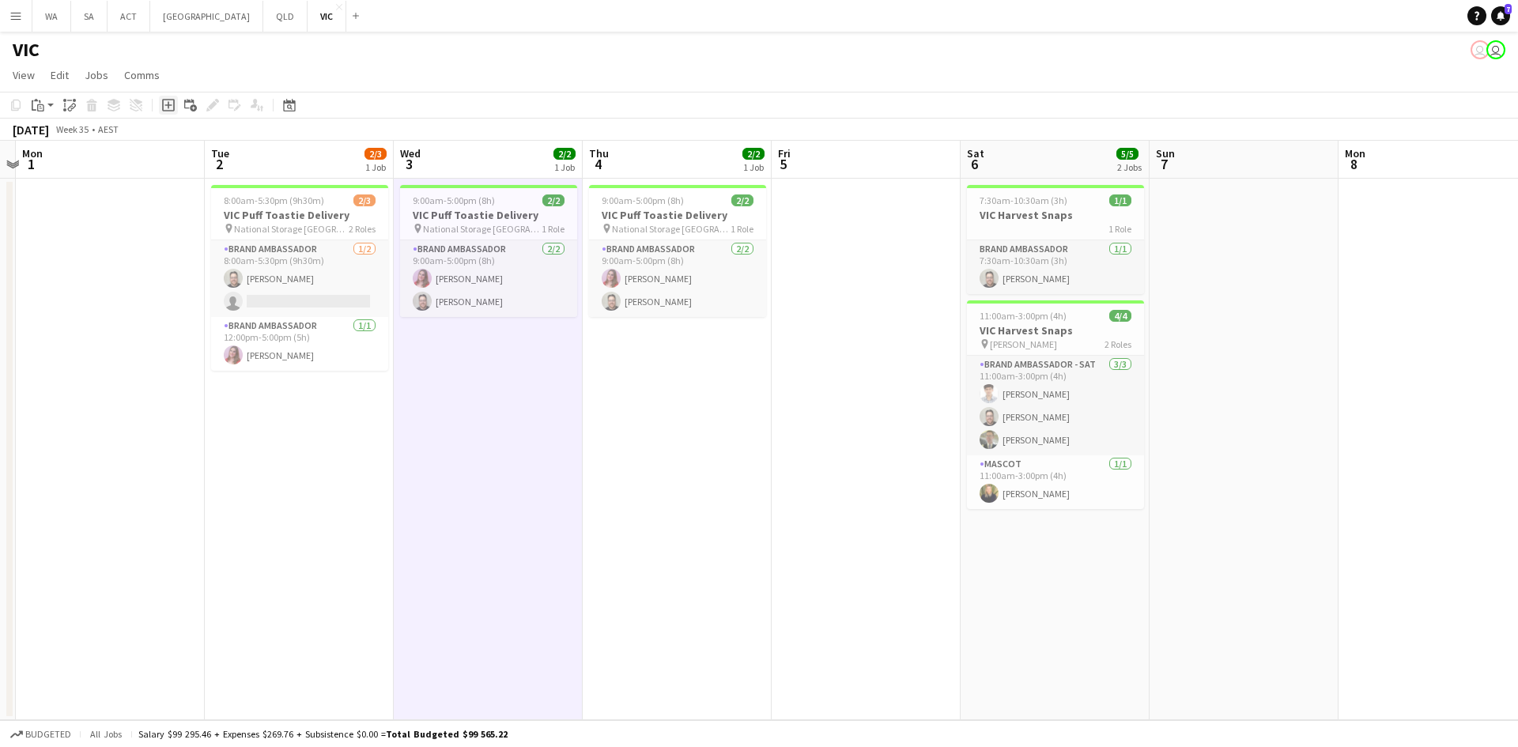
click at [165, 109] on icon "Add job" at bounding box center [168, 105] width 13 height 13
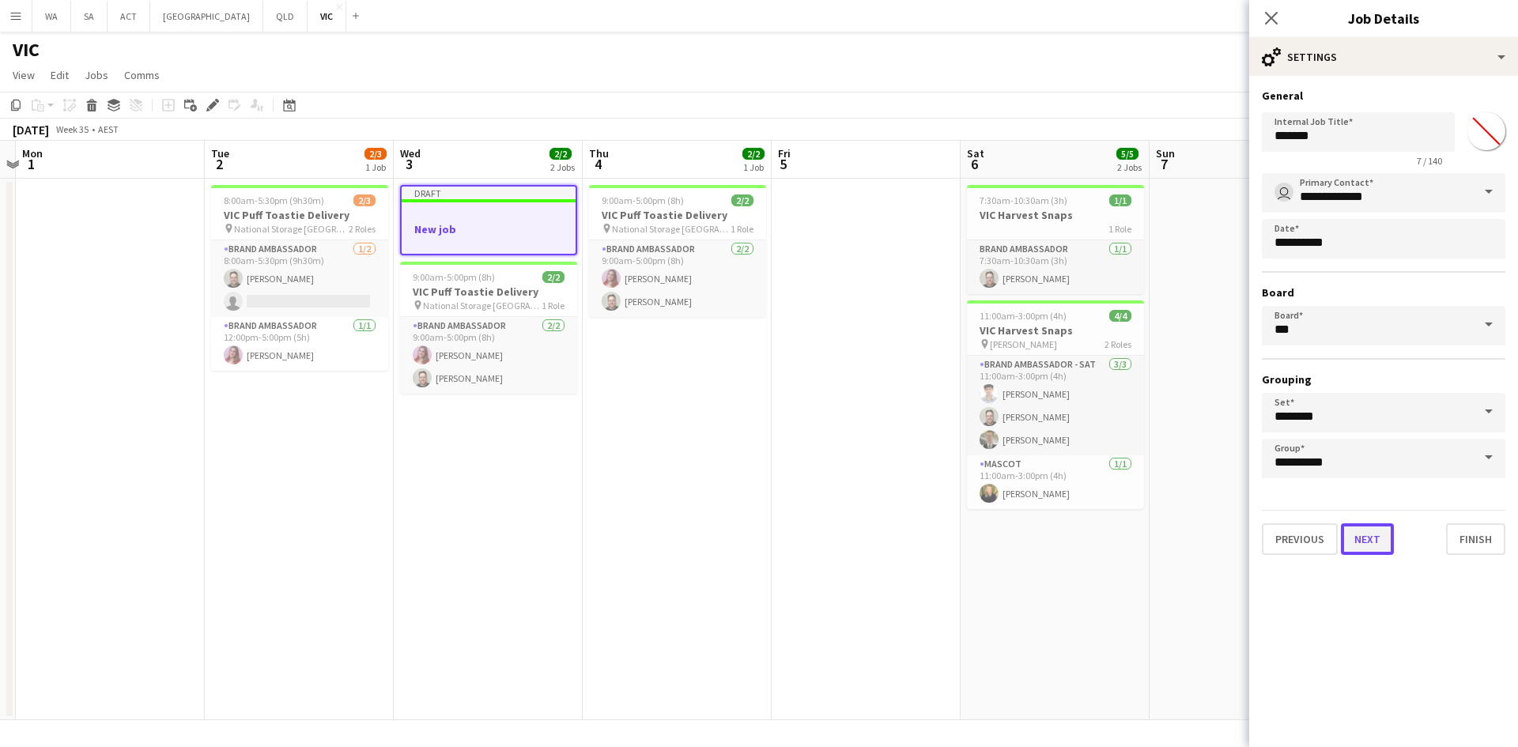
click at [1384, 538] on button "Next" at bounding box center [1367, 540] width 53 height 32
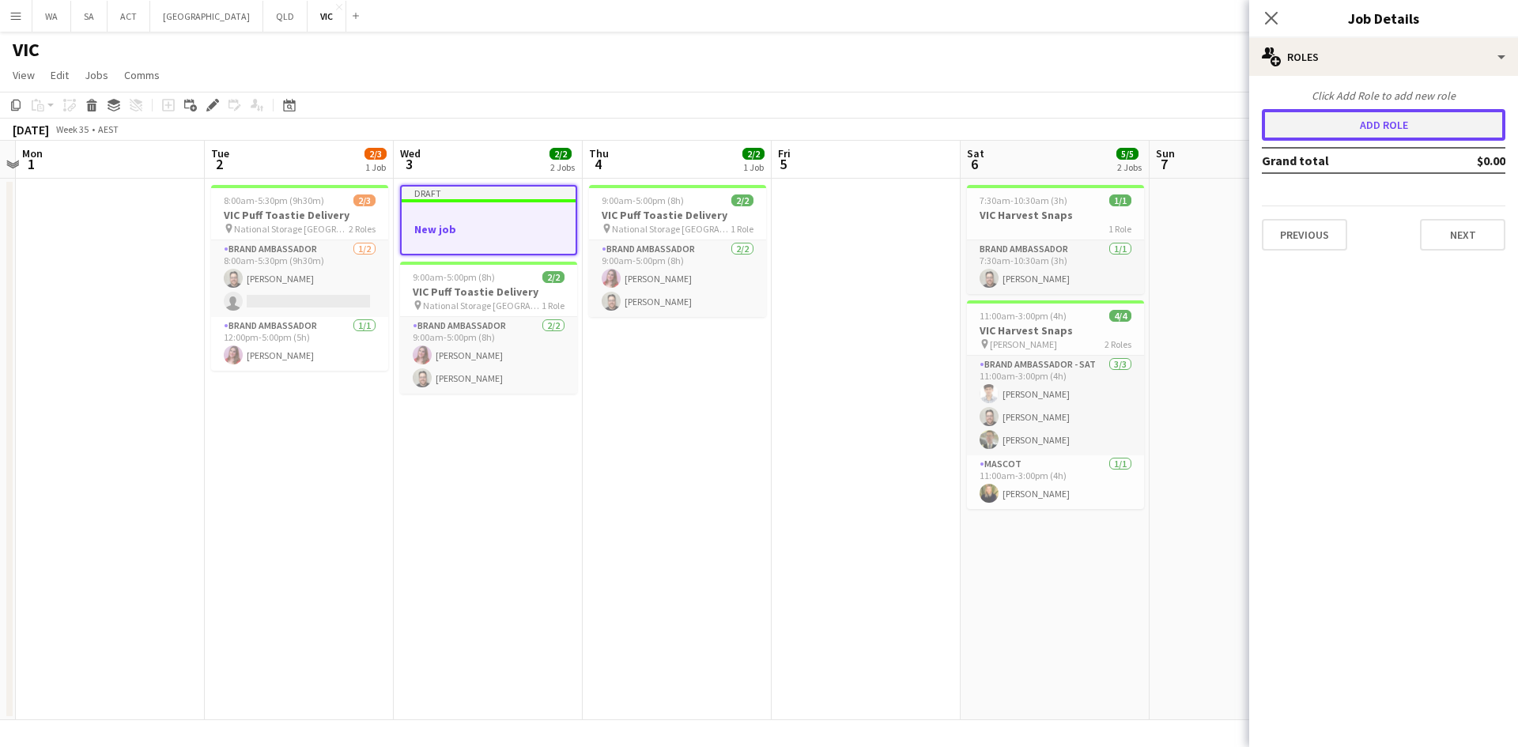
click at [1388, 122] on button "Add role" at bounding box center [1384, 125] width 244 height 32
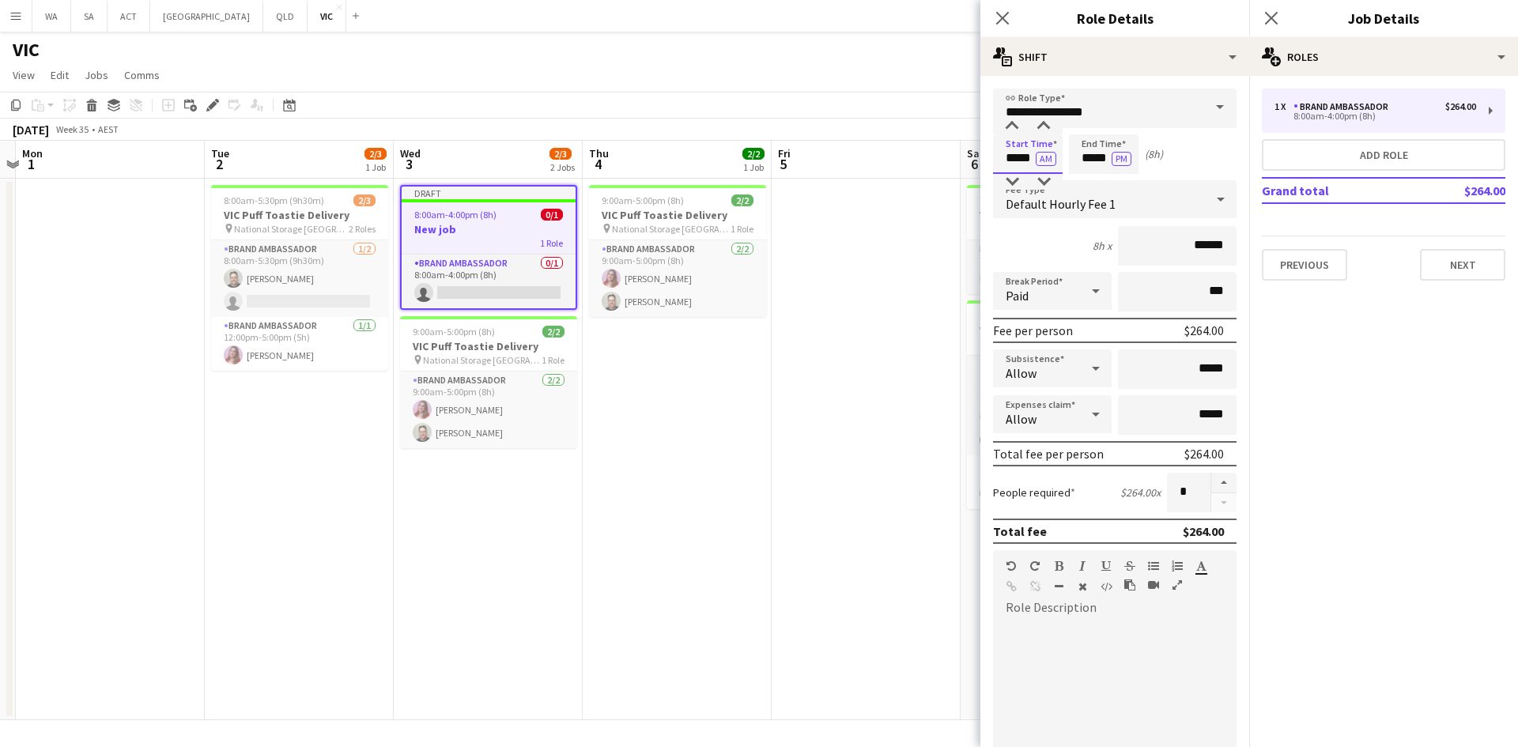
click at [1026, 153] on input "*****" at bounding box center [1028, 154] width 70 height 40
click at [1008, 183] on div at bounding box center [1012, 182] width 32 height 16
click at [1037, 141] on input "*****" at bounding box center [1028, 154] width 70 height 40
click at [1045, 126] on div at bounding box center [1044, 127] width 32 height 16
type input "*****"
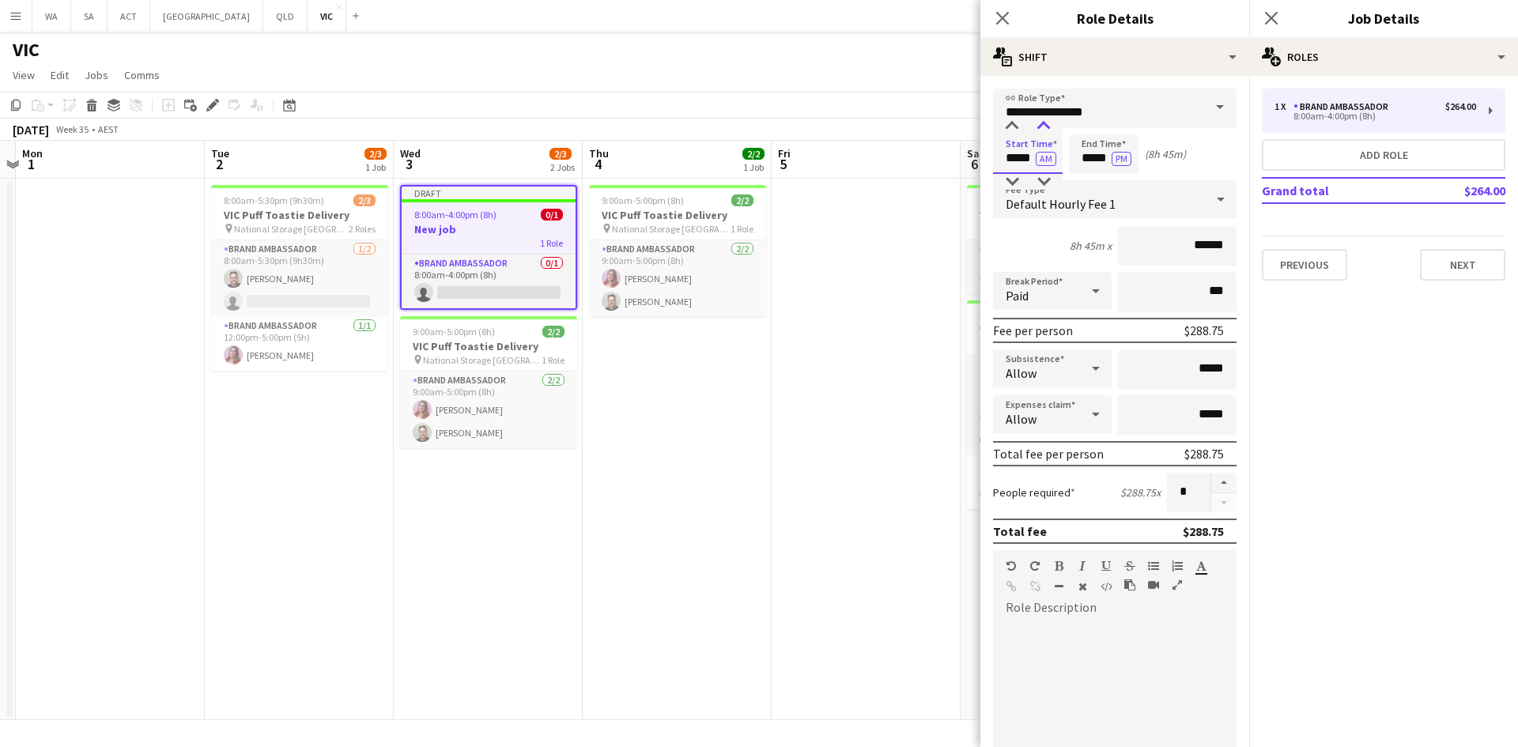
click at [1045, 126] on div at bounding box center [1044, 127] width 32 height 16
click at [1092, 164] on input "*****" at bounding box center [1104, 154] width 70 height 40
click at [1092, 178] on div at bounding box center [1088, 182] width 32 height 16
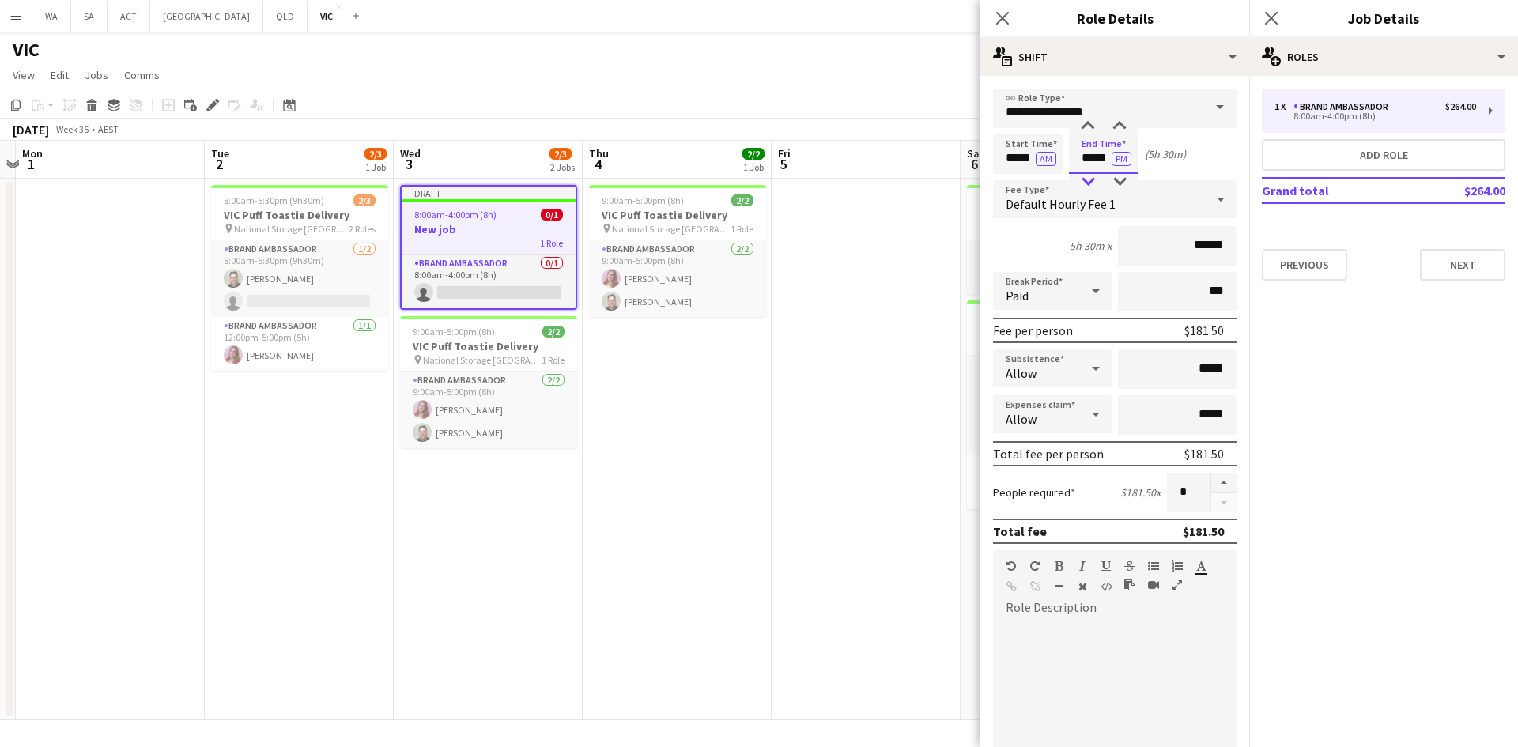
click at [1092, 178] on div at bounding box center [1088, 182] width 32 height 16
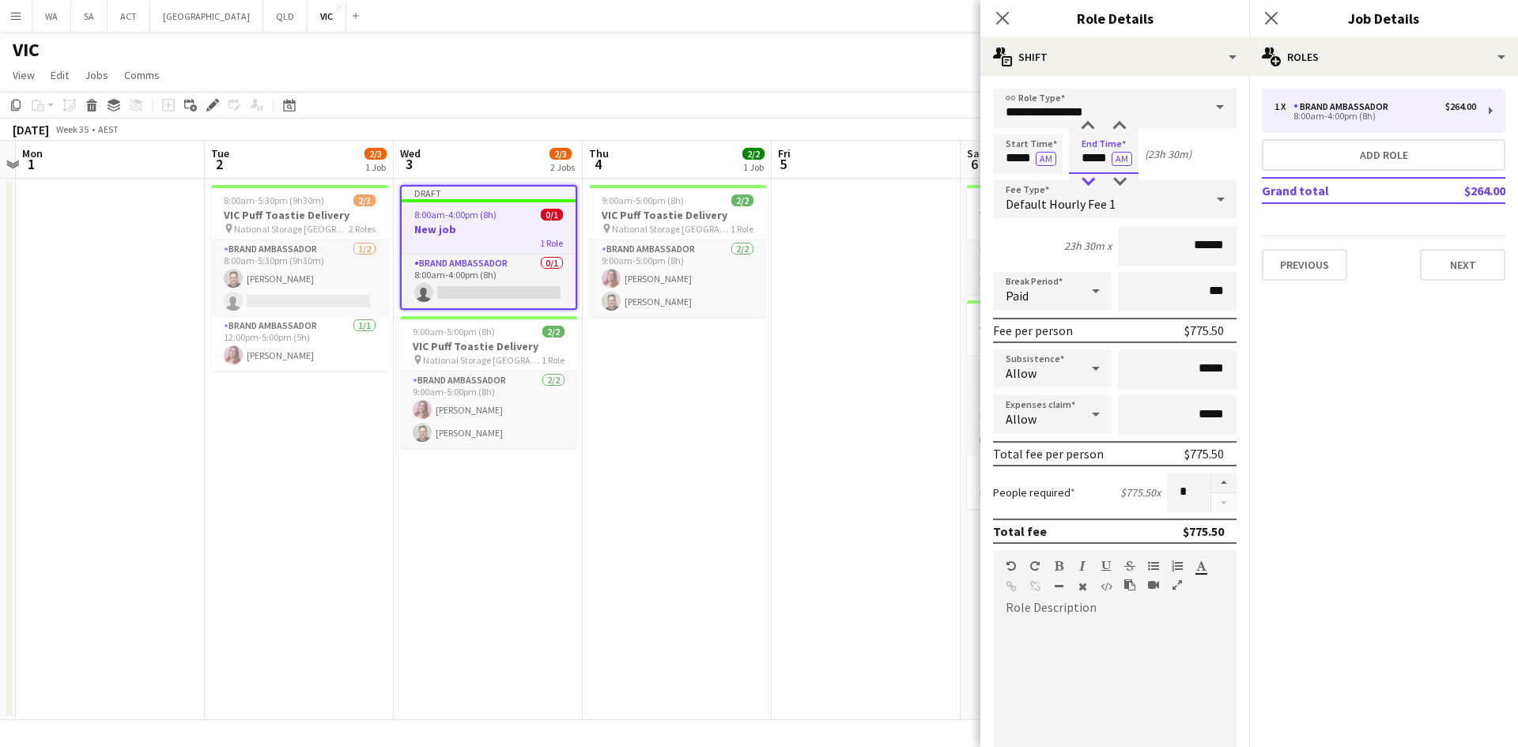
click at [1092, 178] on div at bounding box center [1088, 182] width 32 height 16
click at [1117, 174] on div at bounding box center [1120, 182] width 32 height 16
type input "*****"
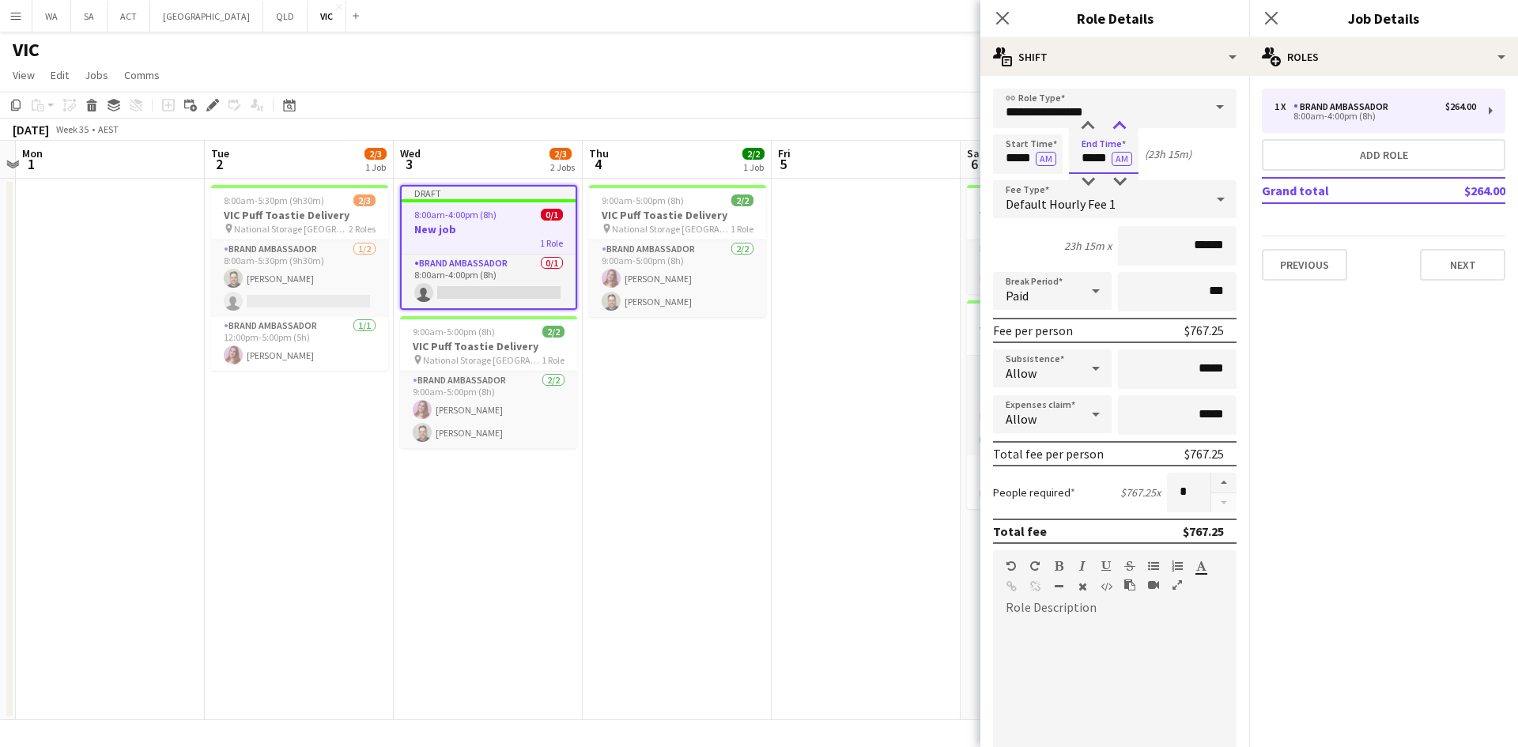
click at [1115, 130] on div at bounding box center [1120, 127] width 32 height 16
click at [987, 196] on form "**********" at bounding box center [1115, 580] width 269 height 983
click at [958, 206] on app-date-cell at bounding box center [866, 450] width 189 height 542
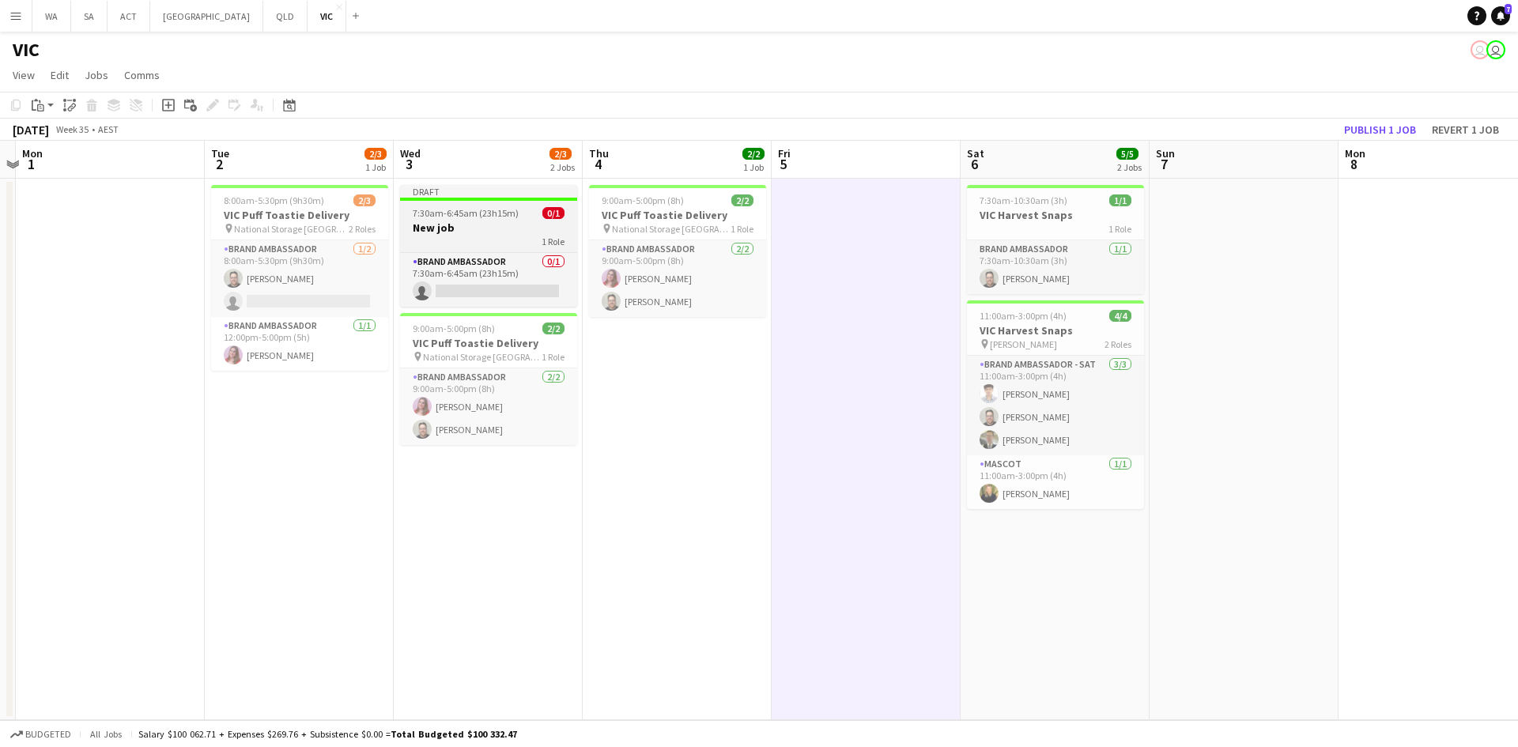
click at [477, 225] on h3 "New job" at bounding box center [488, 228] width 177 height 14
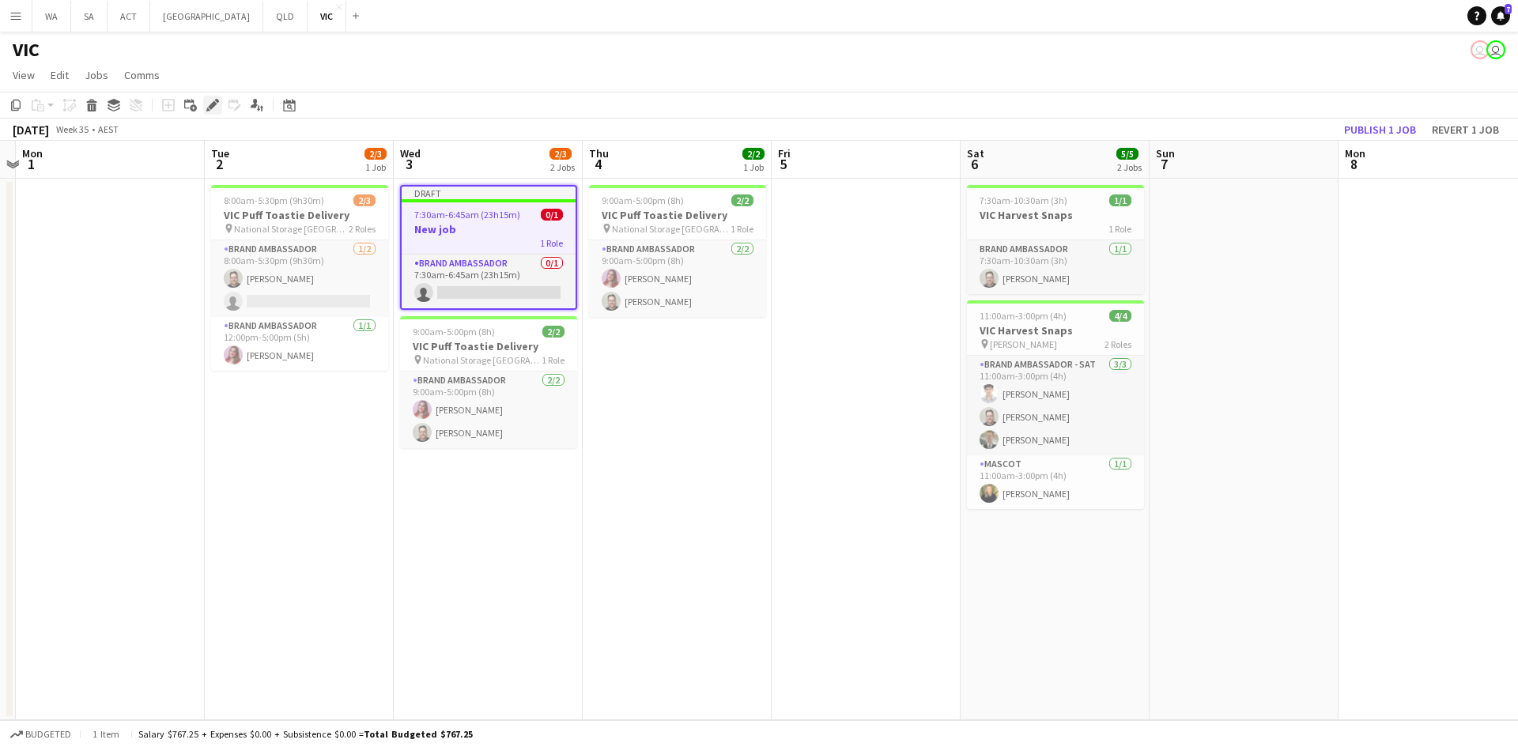
click at [210, 105] on icon "Edit" at bounding box center [212, 105] width 13 height 13
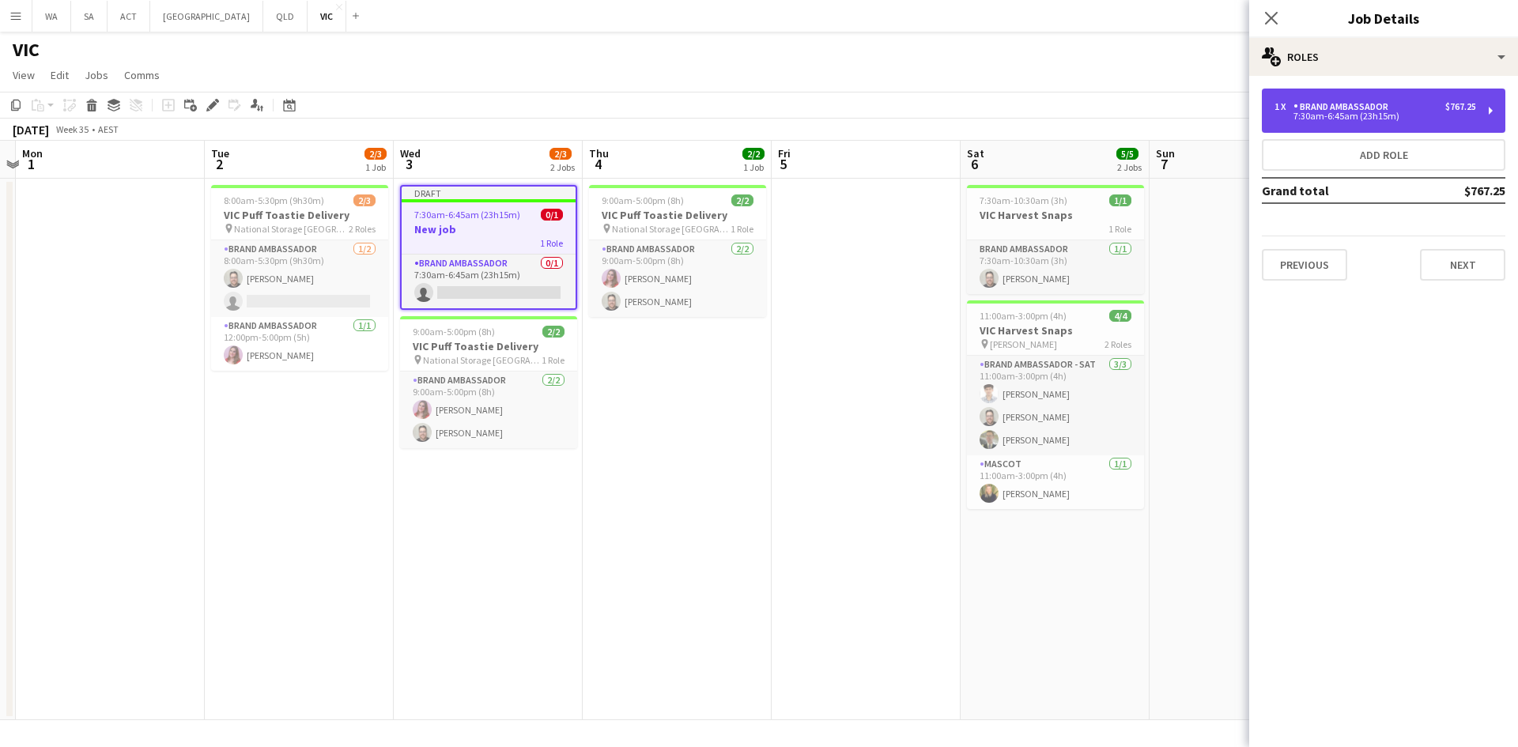
click at [1320, 107] on div "Brand Ambassador" at bounding box center [1344, 106] width 101 height 11
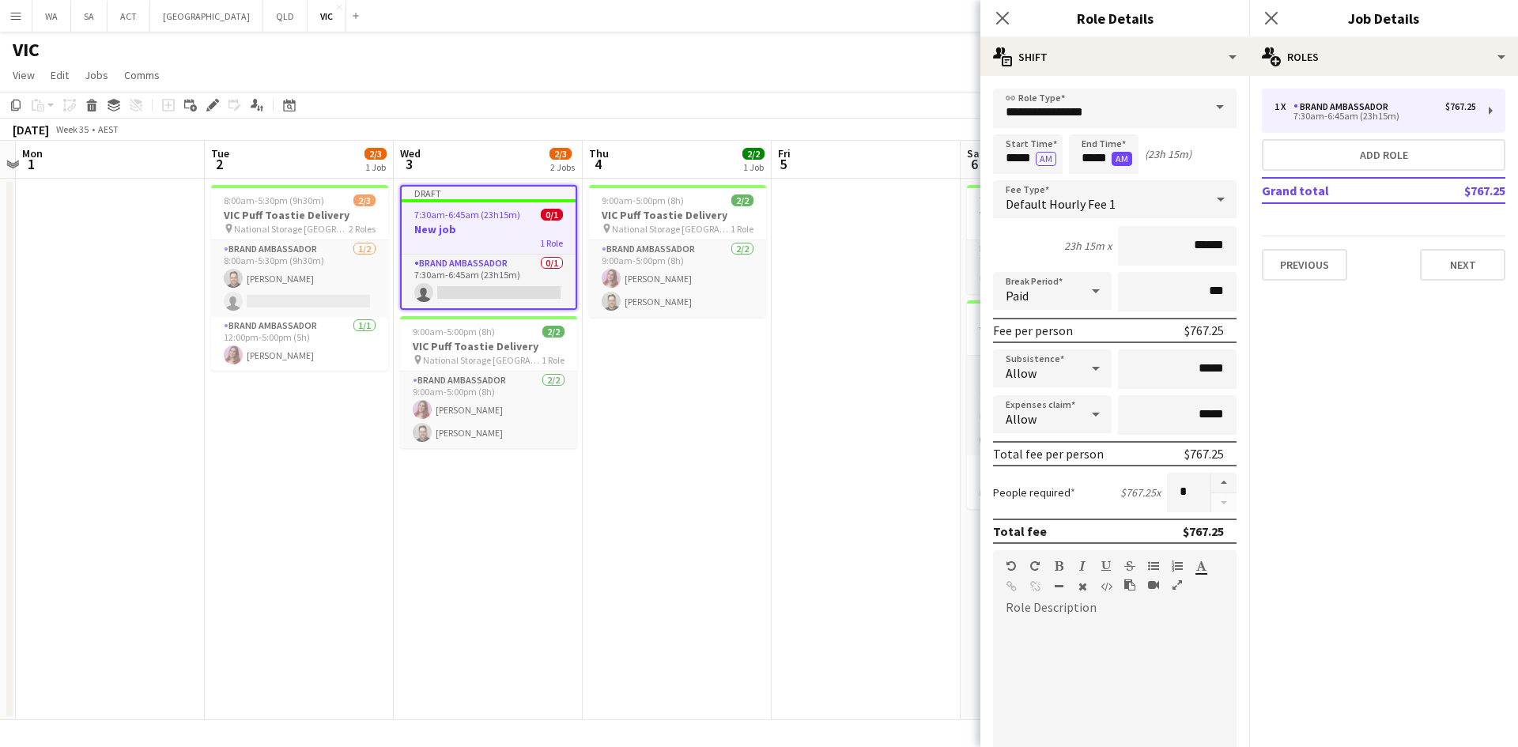
click at [1118, 156] on button "AM" at bounding box center [1122, 159] width 21 height 14
click at [906, 202] on app-date-cell at bounding box center [866, 450] width 189 height 542
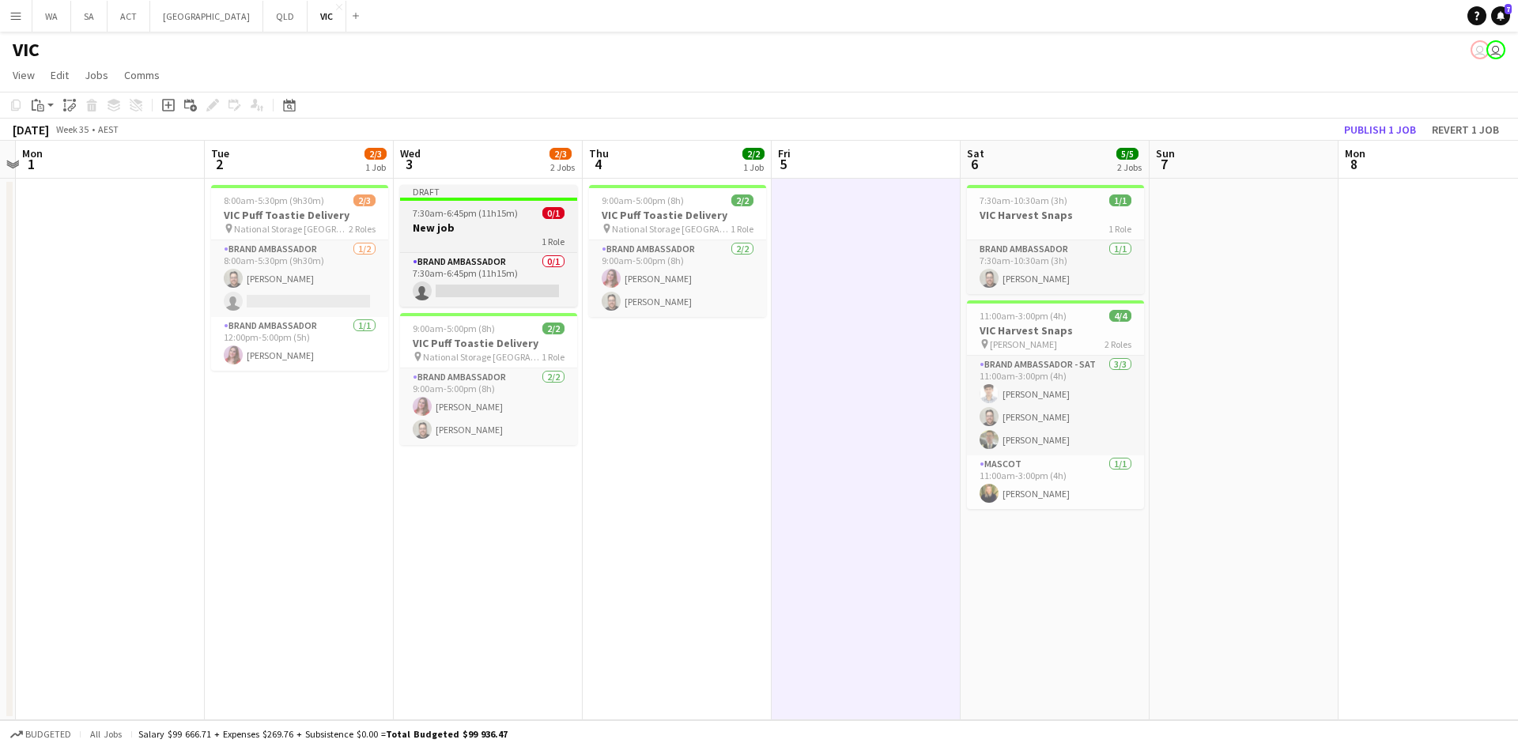
click at [494, 250] on app-job-card "Draft 7:30am-6:45pm (11h15m) 0/1 New job 1 Role Brand Ambassador 0/1 7:30am-6:4…" at bounding box center [488, 246] width 177 height 122
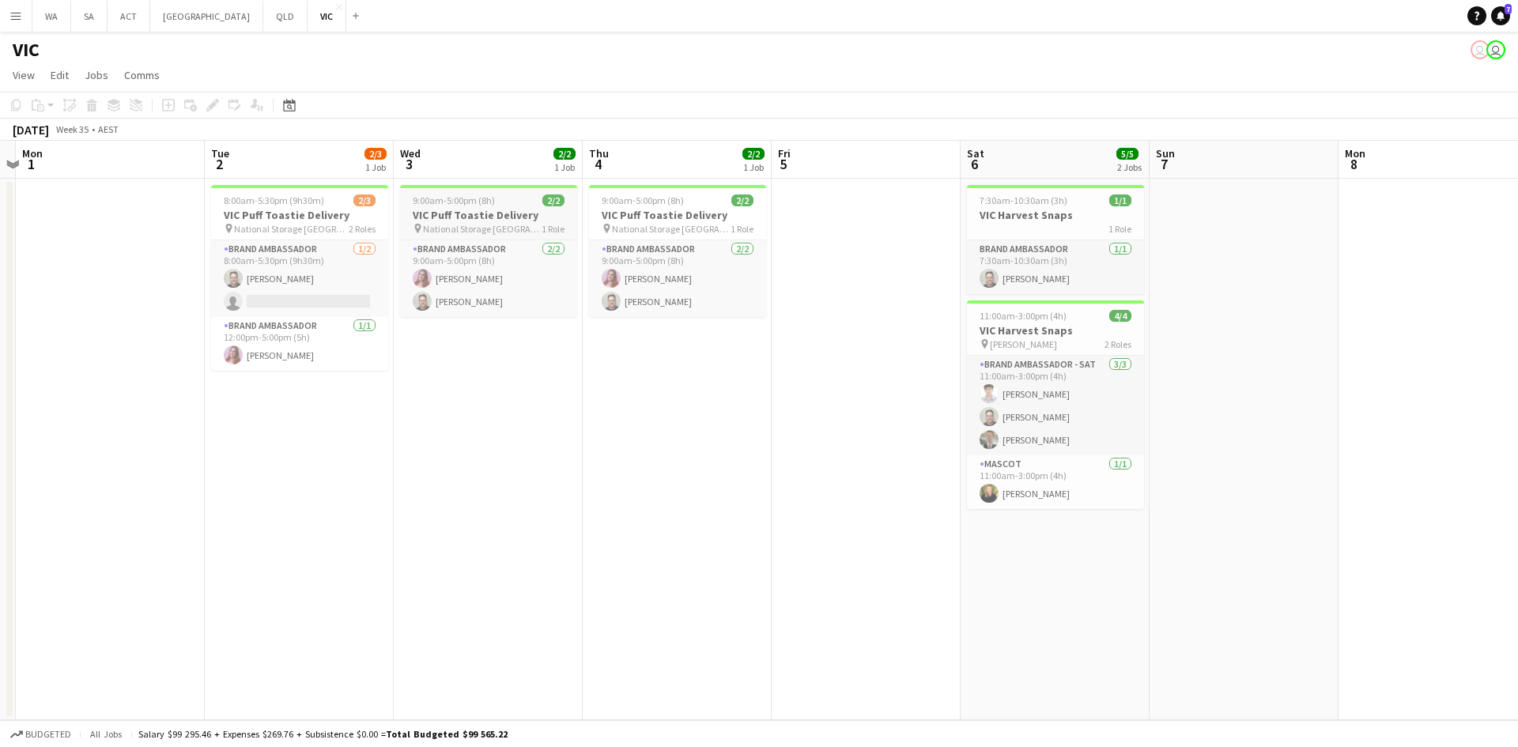
click at [490, 209] on h3 "VIC Puff Toastie Delivery" at bounding box center [488, 215] width 177 height 14
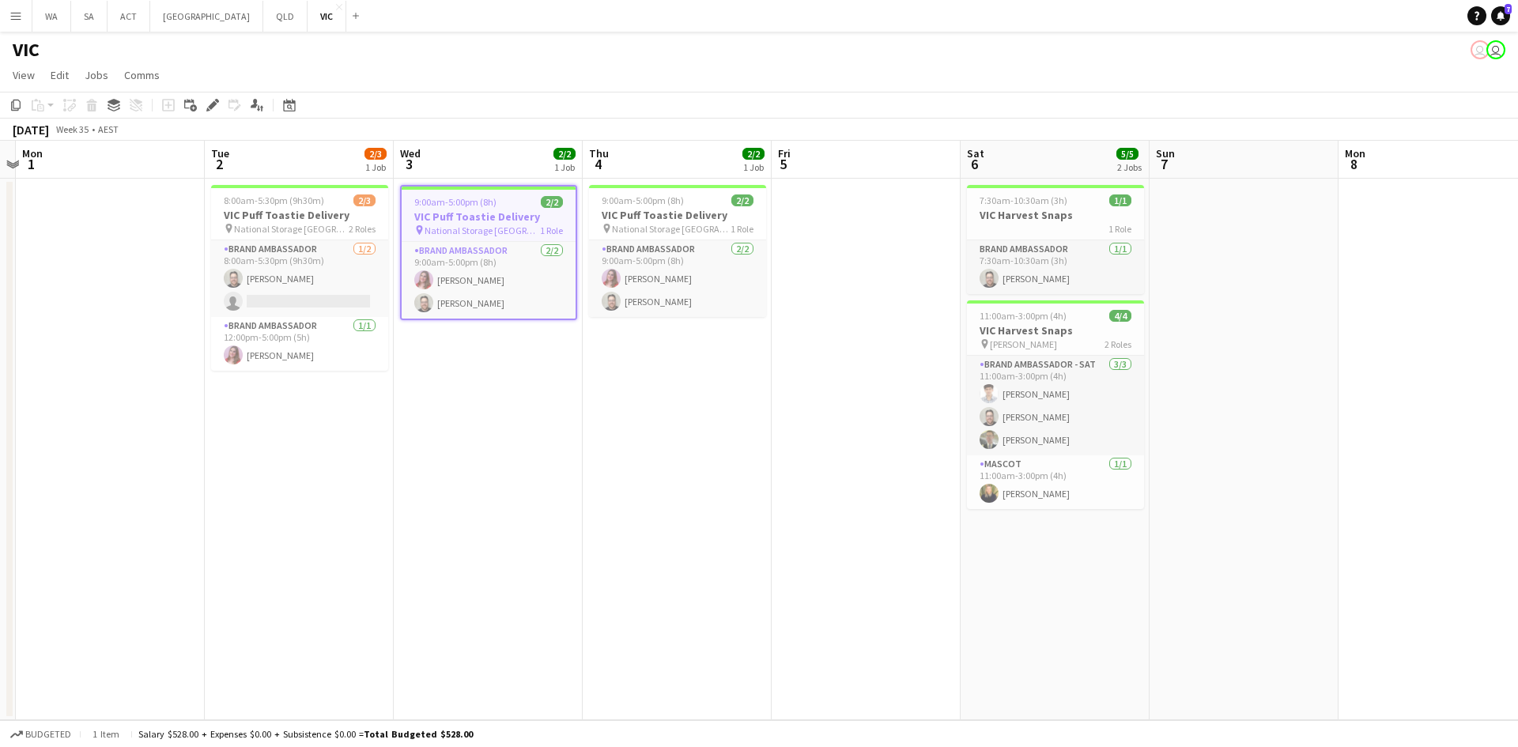
click at [709, 400] on app-date-cell "9:00am-5:00pm (8h) 2/2 VIC Puff Toastie Delivery pin National Storage Richmond …" at bounding box center [677, 450] width 189 height 542
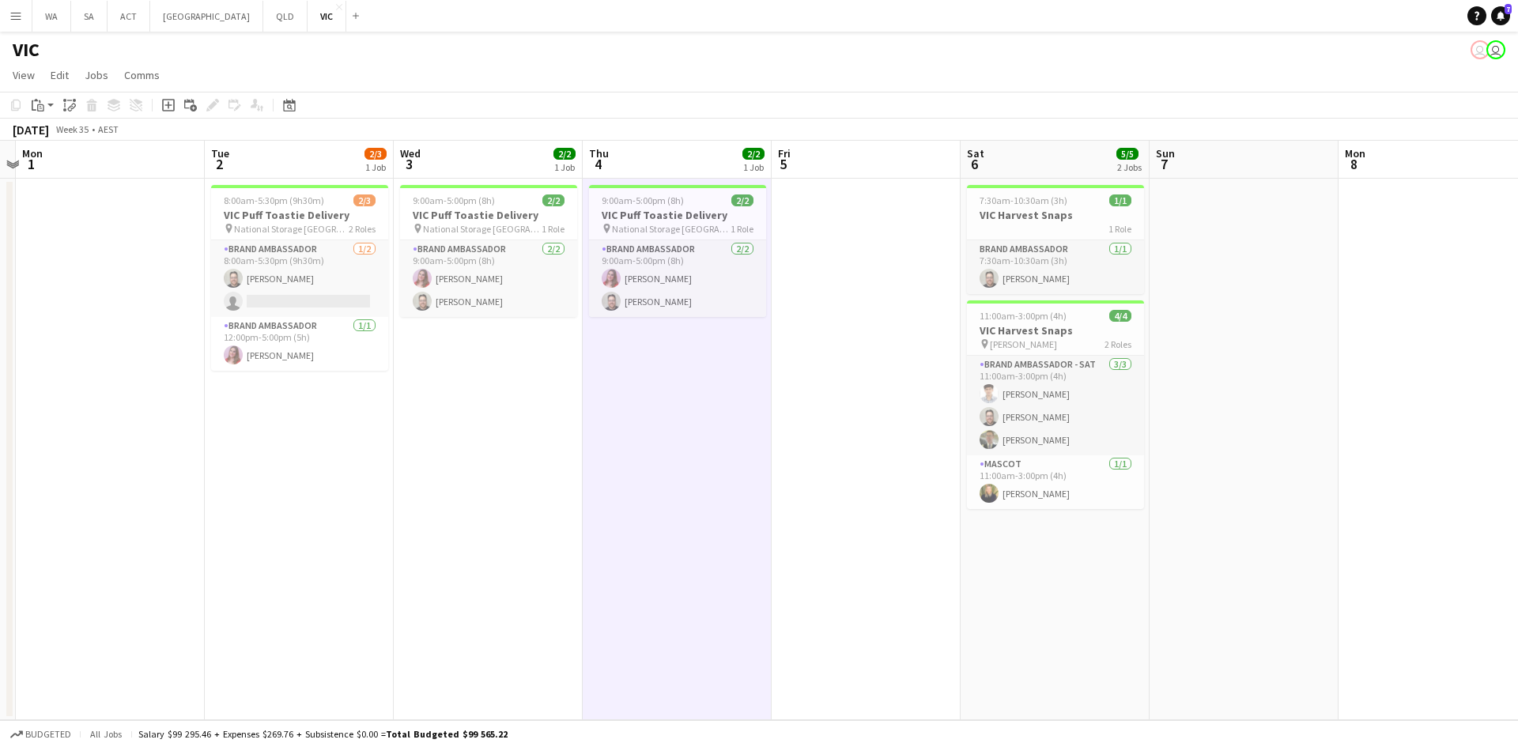
click at [828, 235] on app-date-cell at bounding box center [866, 450] width 189 height 542
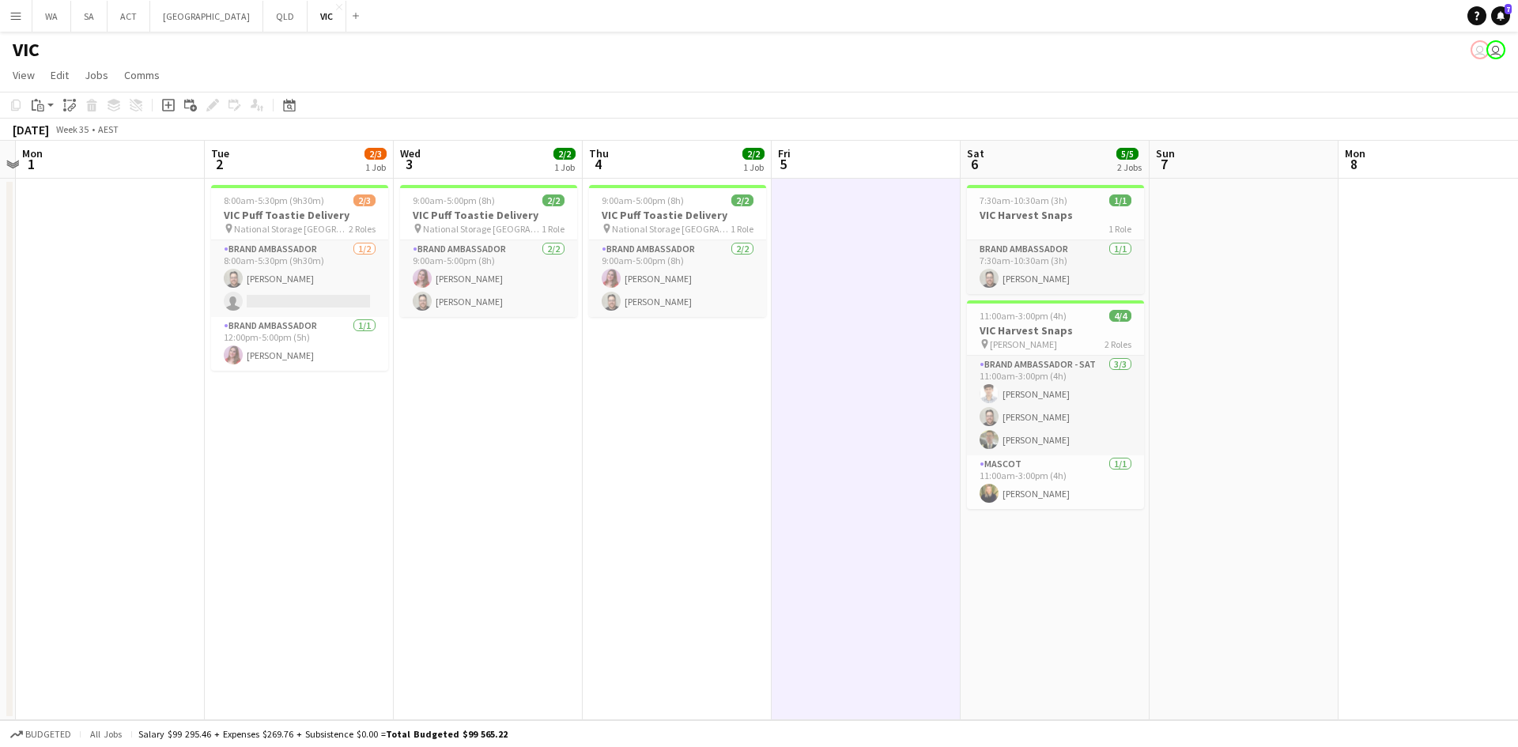
click at [868, 259] on app-date-cell at bounding box center [866, 450] width 189 height 542
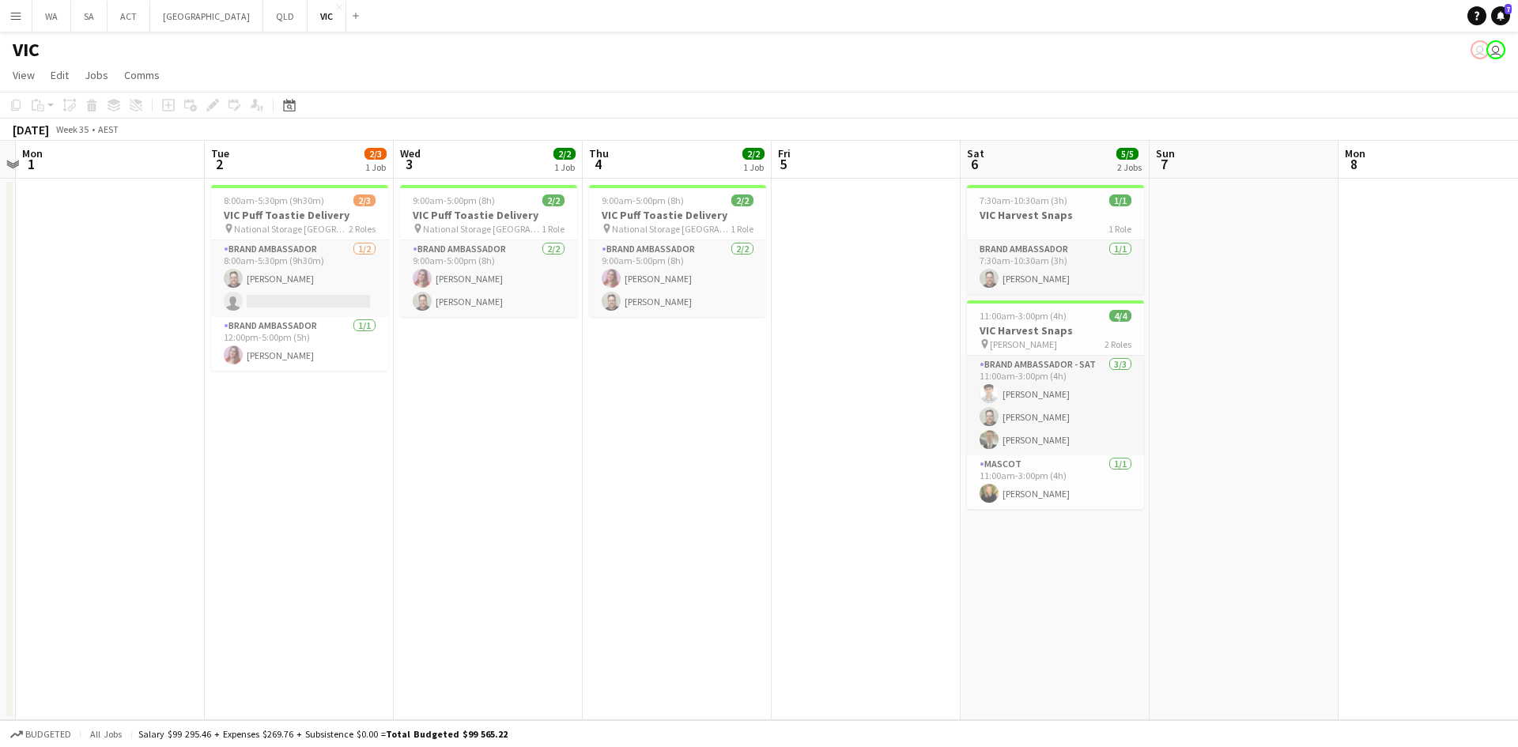
click at [845, 211] on app-date-cell at bounding box center [866, 450] width 189 height 542
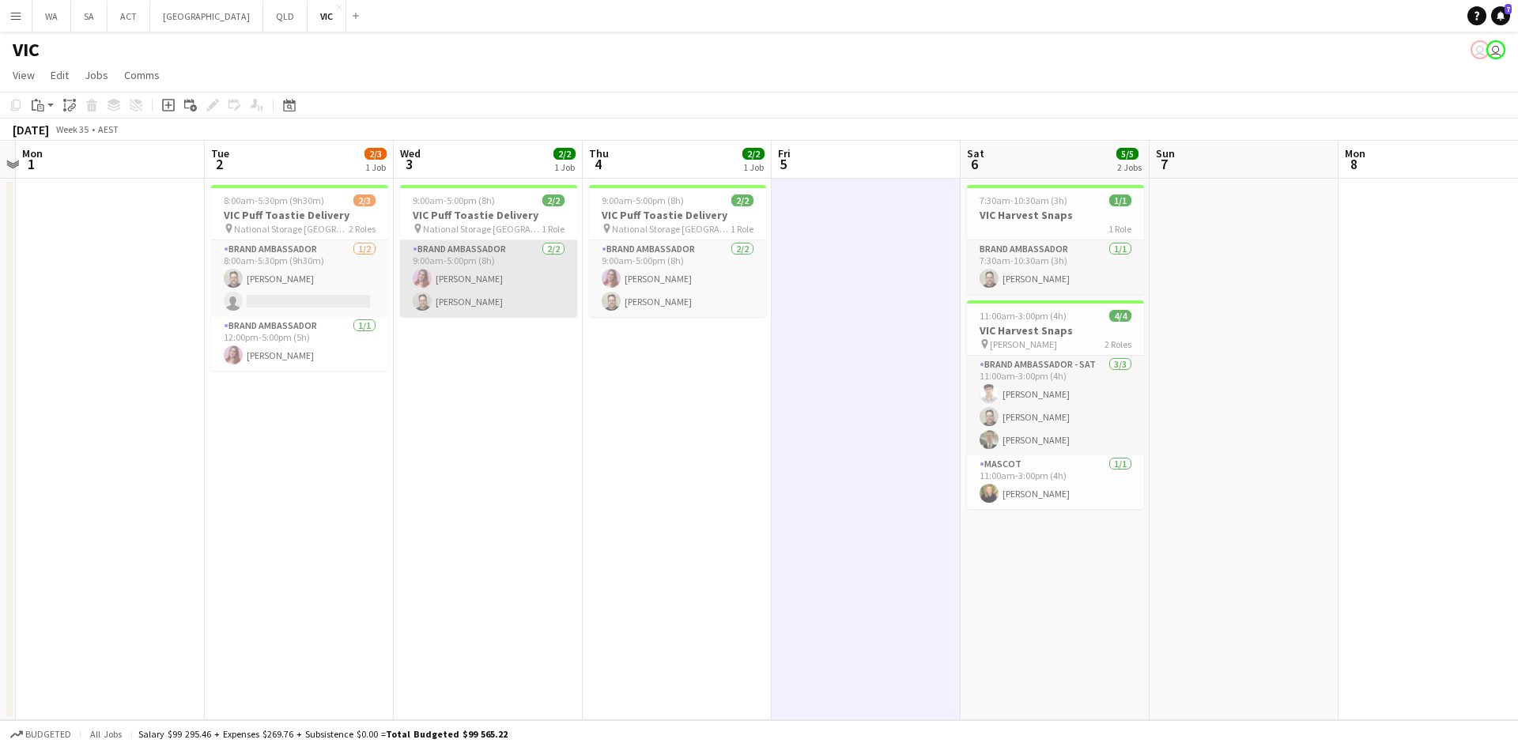
click at [483, 255] on app-card-role "Brand Ambassador [DATE] 9:00am-5:00pm (8h) [PERSON_NAME] [PERSON_NAME]" at bounding box center [488, 278] width 177 height 77
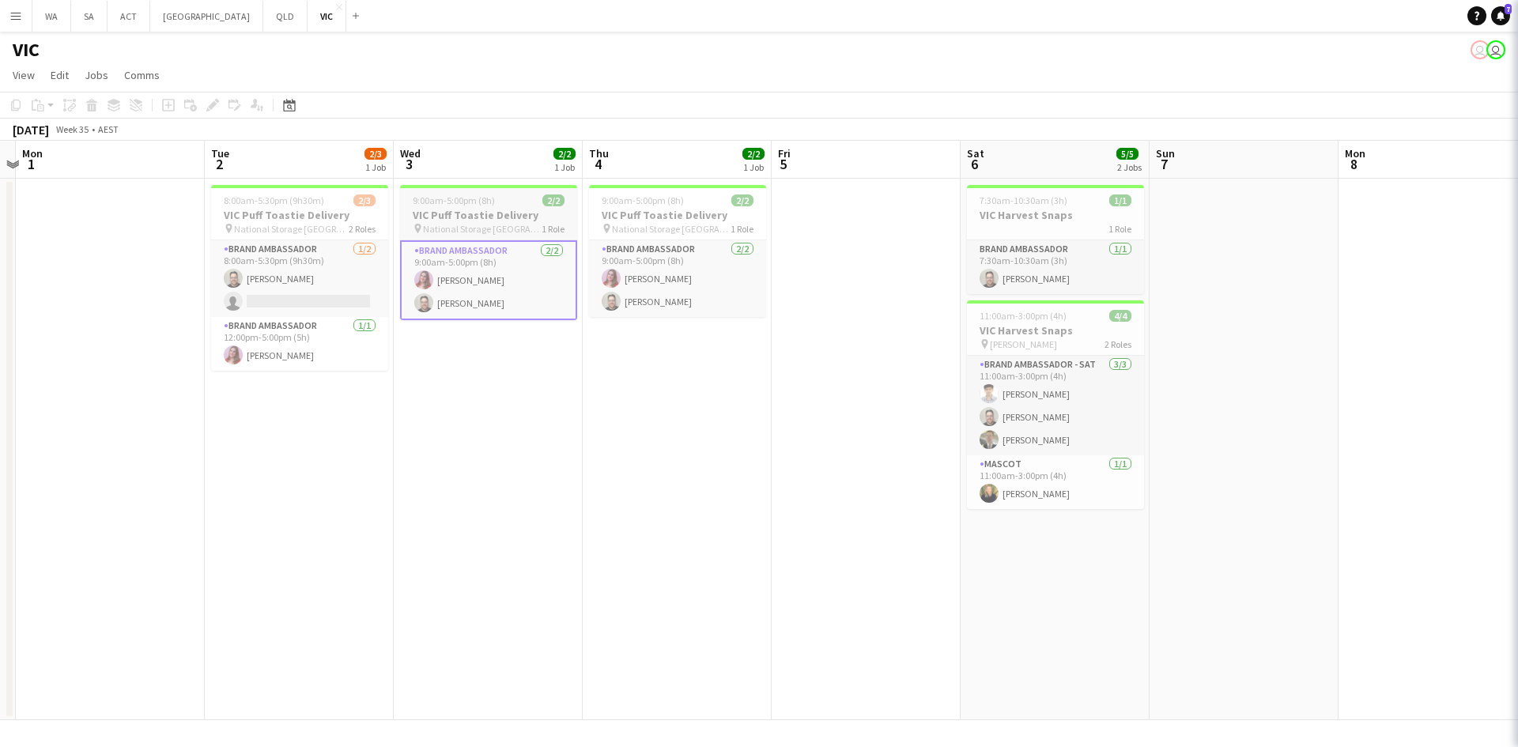
click at [472, 225] on span "National Storage [GEOGRAPHIC_DATA]" at bounding box center [482, 229] width 119 height 12
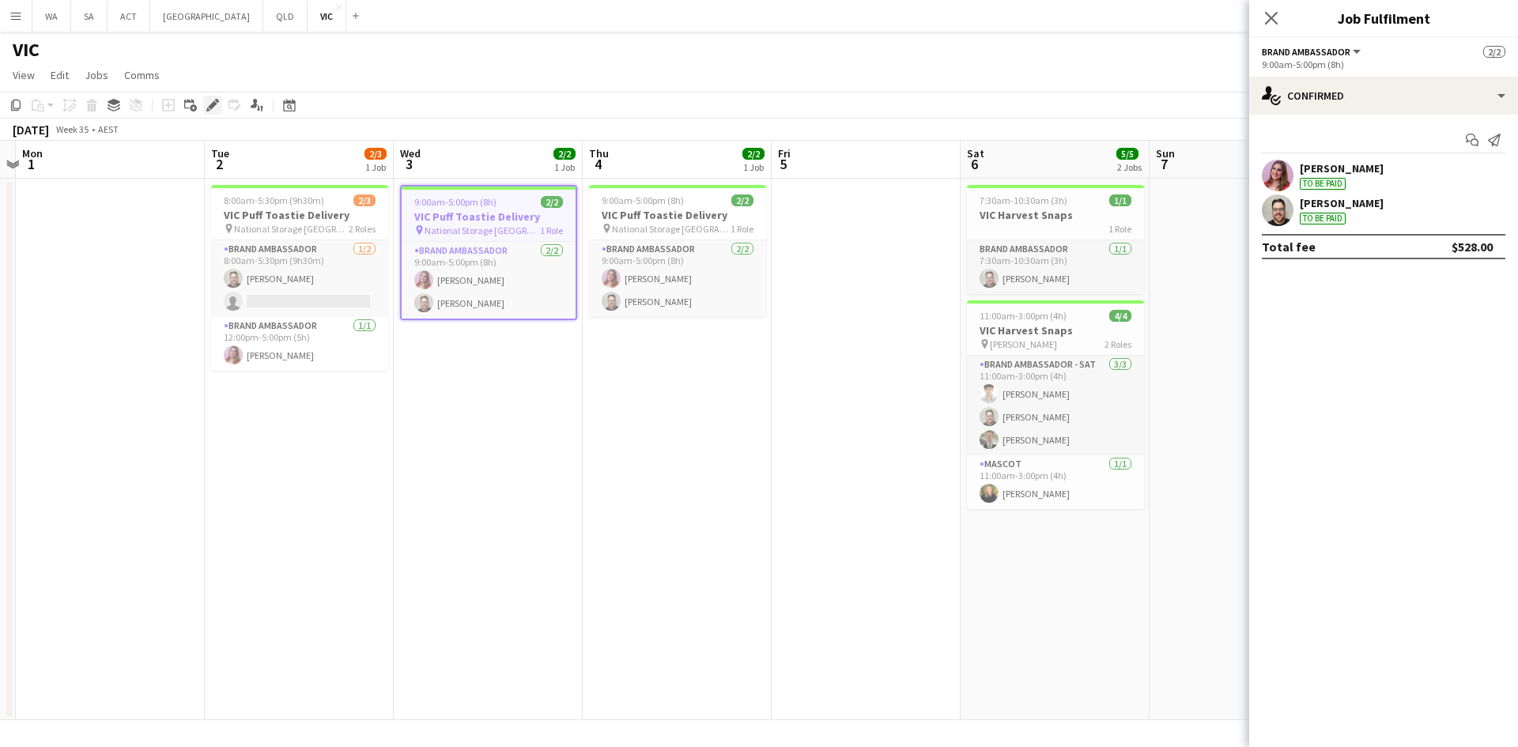
click at [209, 103] on icon "Edit" at bounding box center [212, 105] width 13 height 13
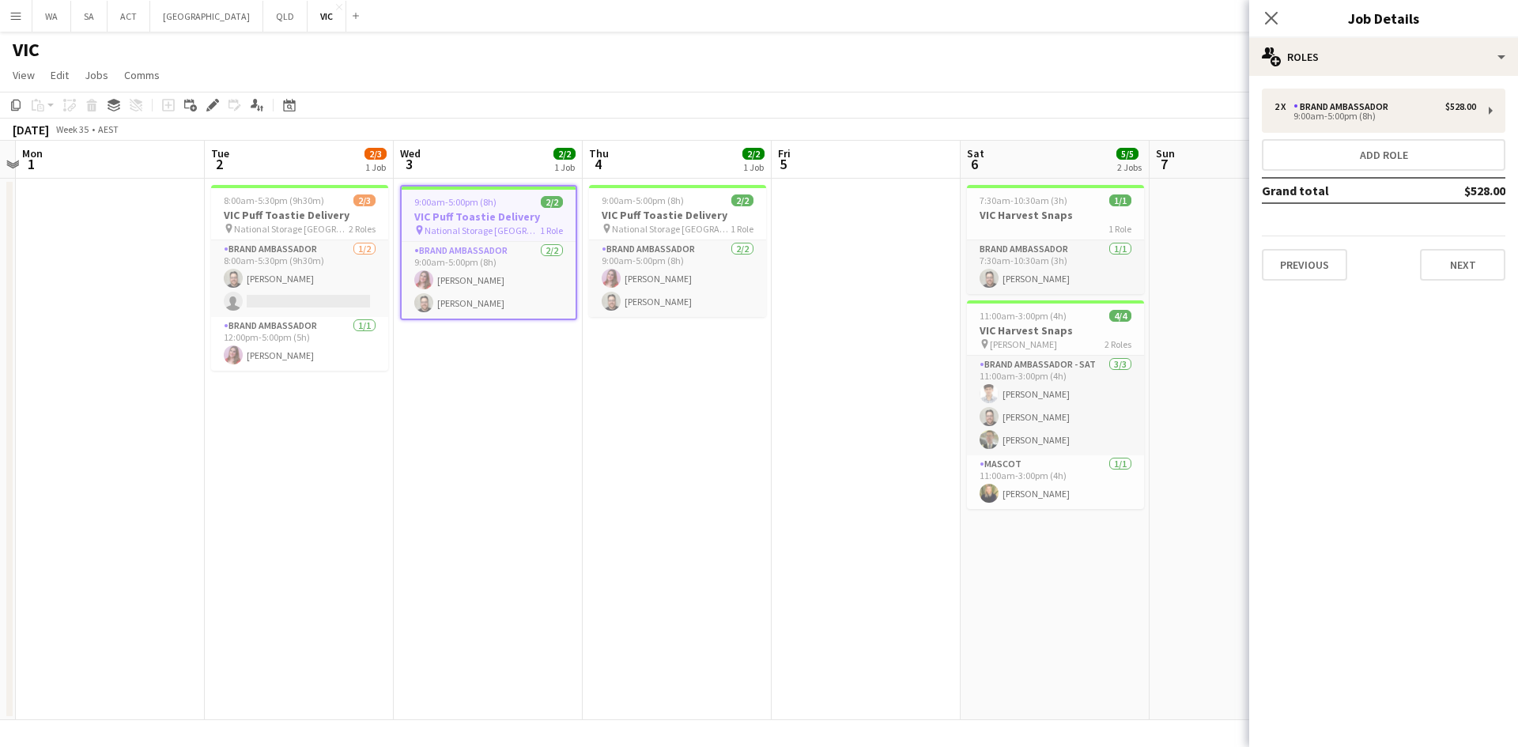
click at [679, 414] on app-date-cell "9:00am-5:00pm (8h) 2/2 VIC Puff Toastie Delivery pin National Storage Richmond …" at bounding box center [677, 450] width 189 height 542
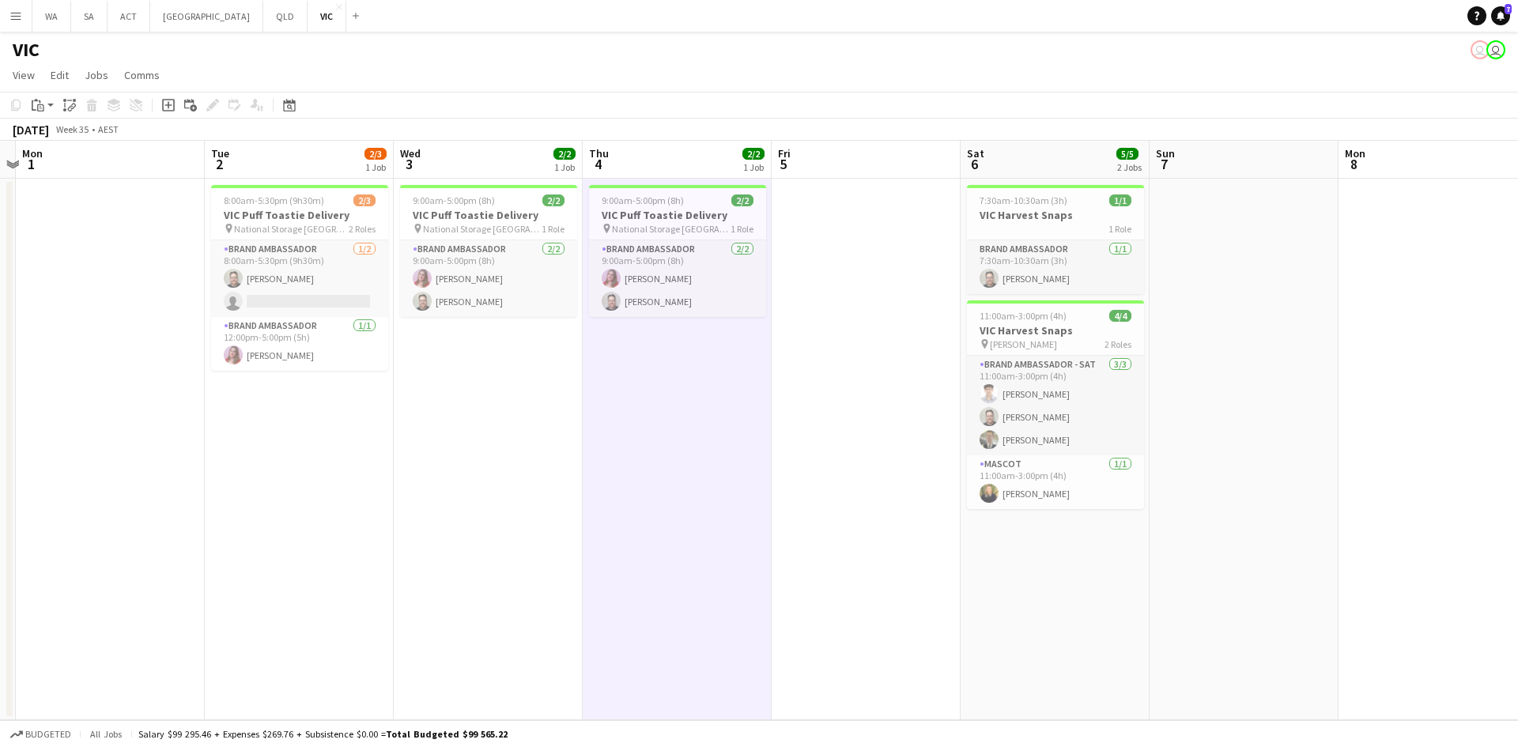
click at [801, 276] on app-date-cell at bounding box center [866, 450] width 189 height 542
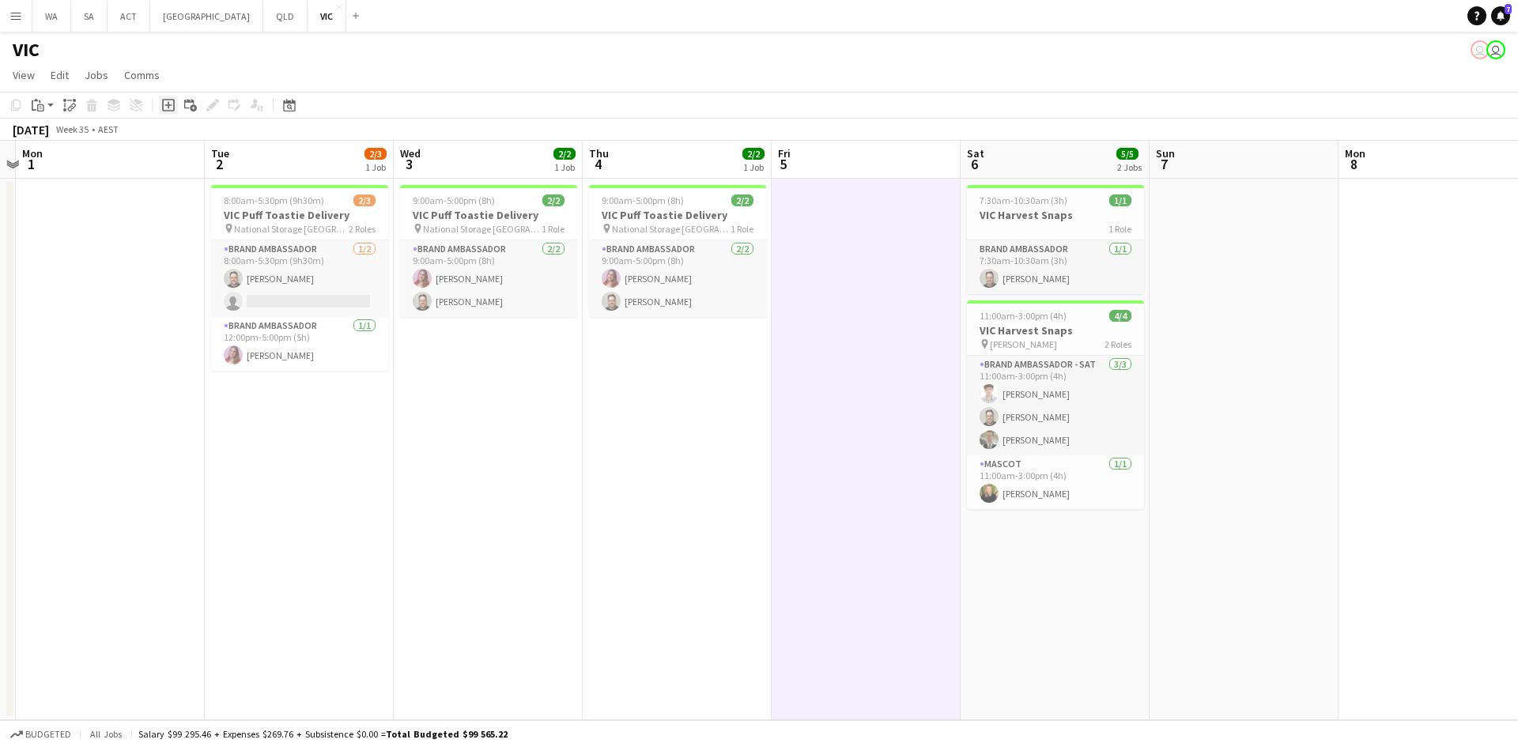
click at [177, 103] on div "Add job" at bounding box center [168, 105] width 19 height 19
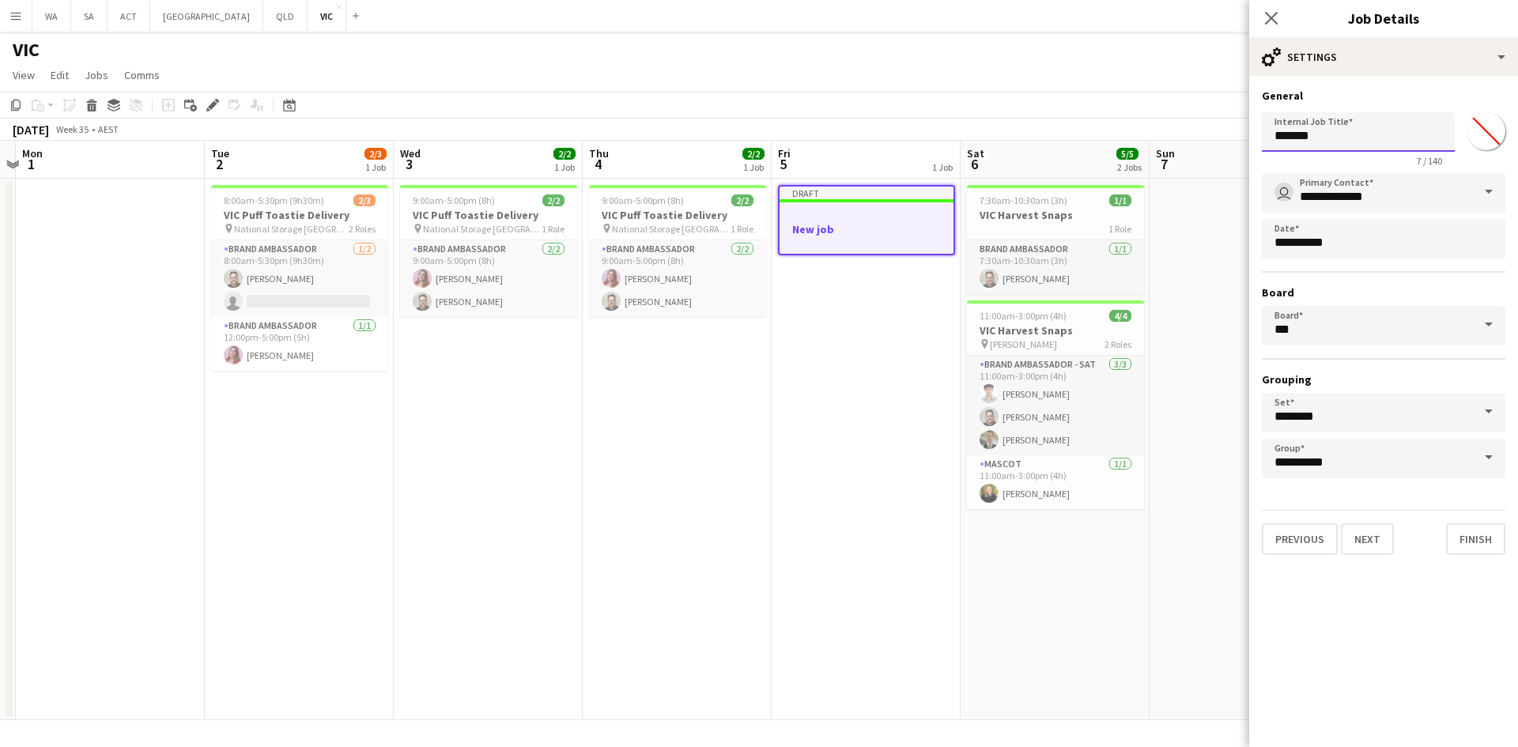
click at [1309, 142] on input "*******" at bounding box center [1358, 132] width 193 height 40
click at [1346, 138] on input "**********" at bounding box center [1358, 132] width 193 height 40
type input "**********"
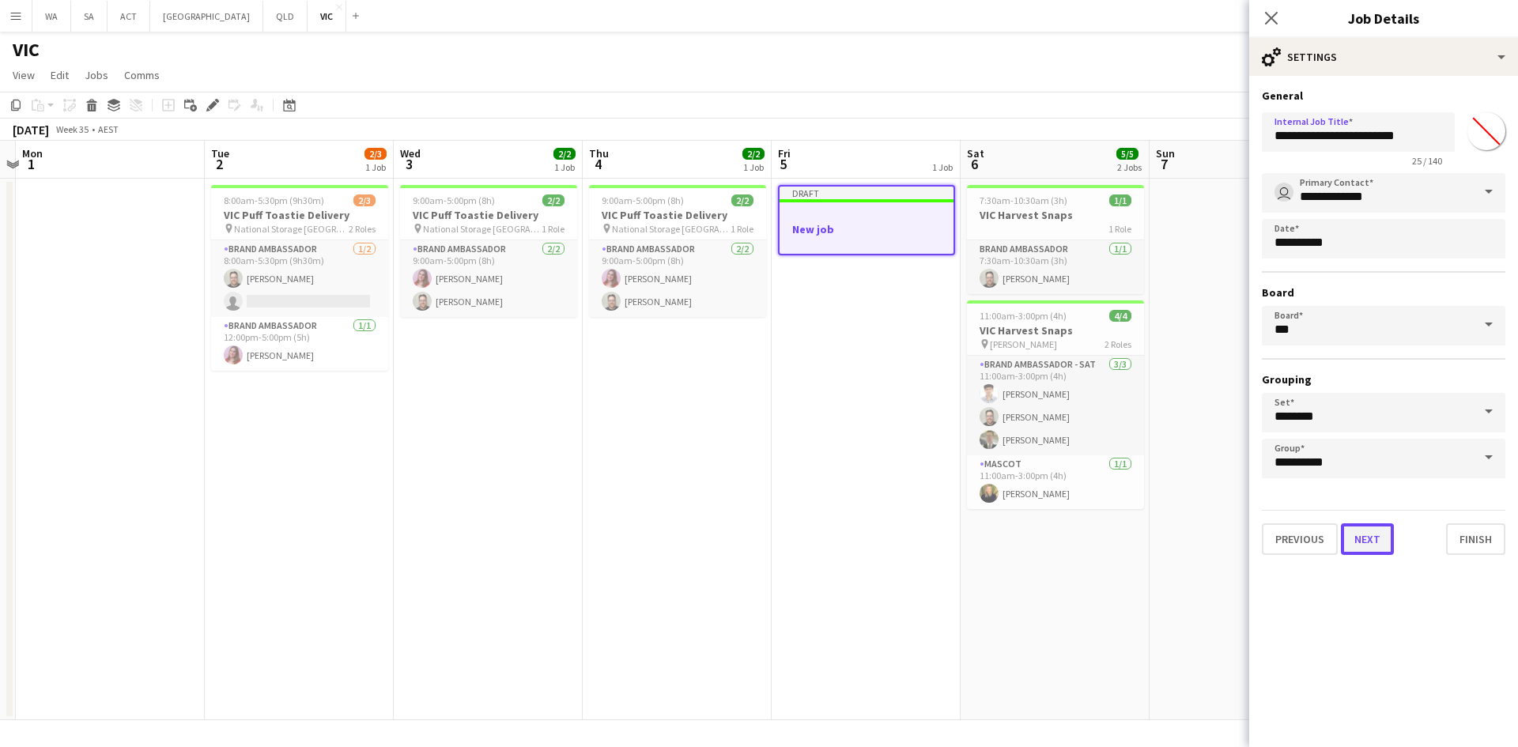
click at [1356, 537] on button "Next" at bounding box center [1367, 540] width 53 height 32
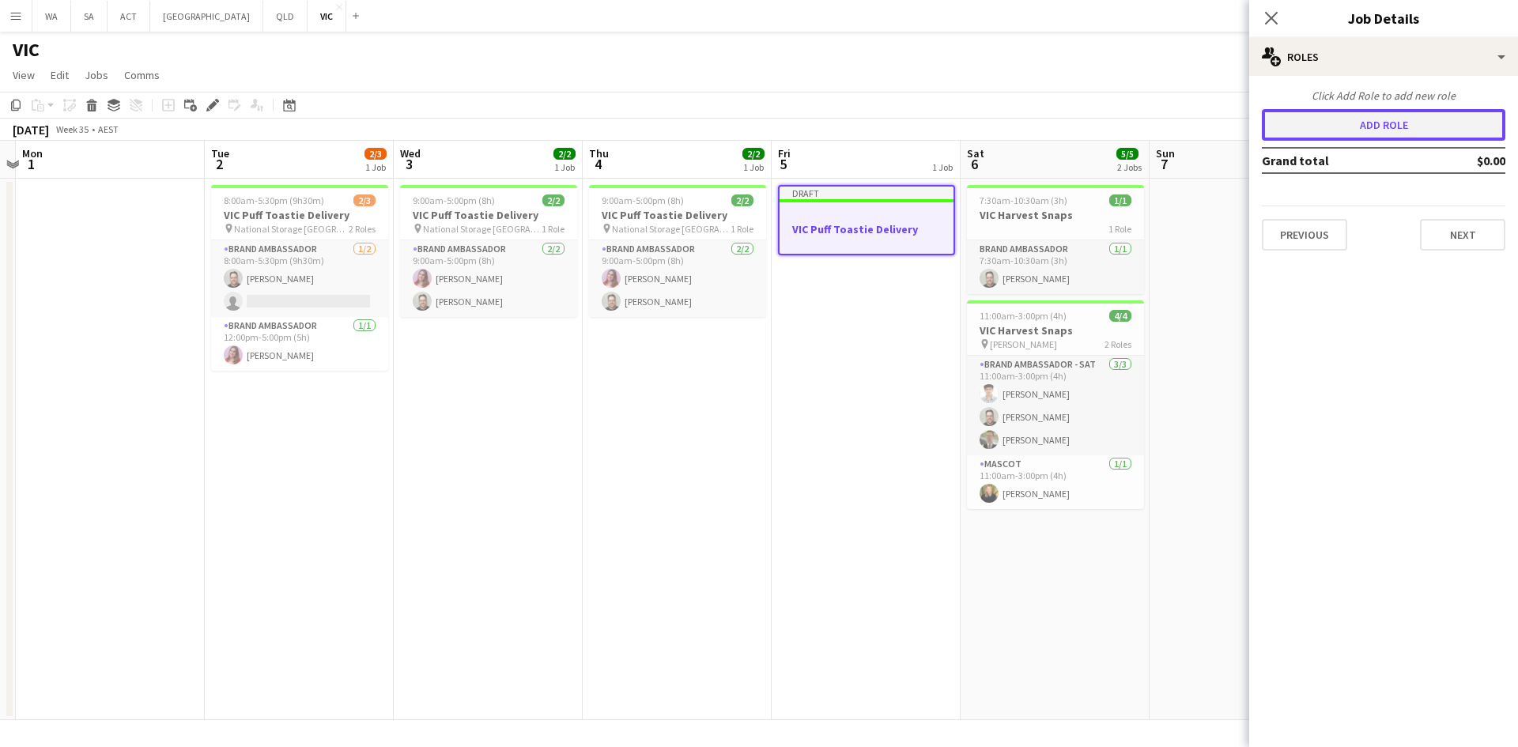
click at [1416, 125] on button "Add role" at bounding box center [1384, 125] width 244 height 32
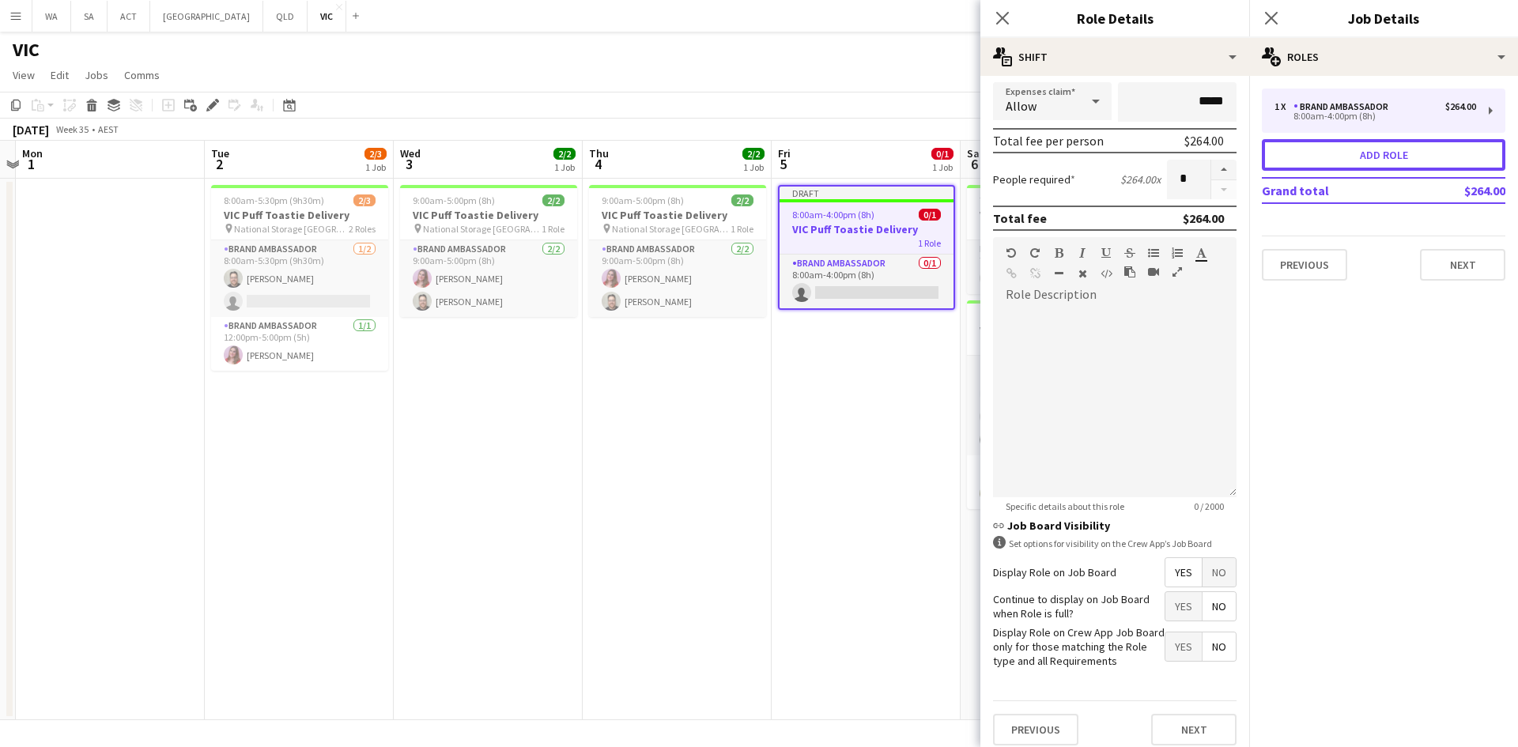
scroll to position [316, 0]
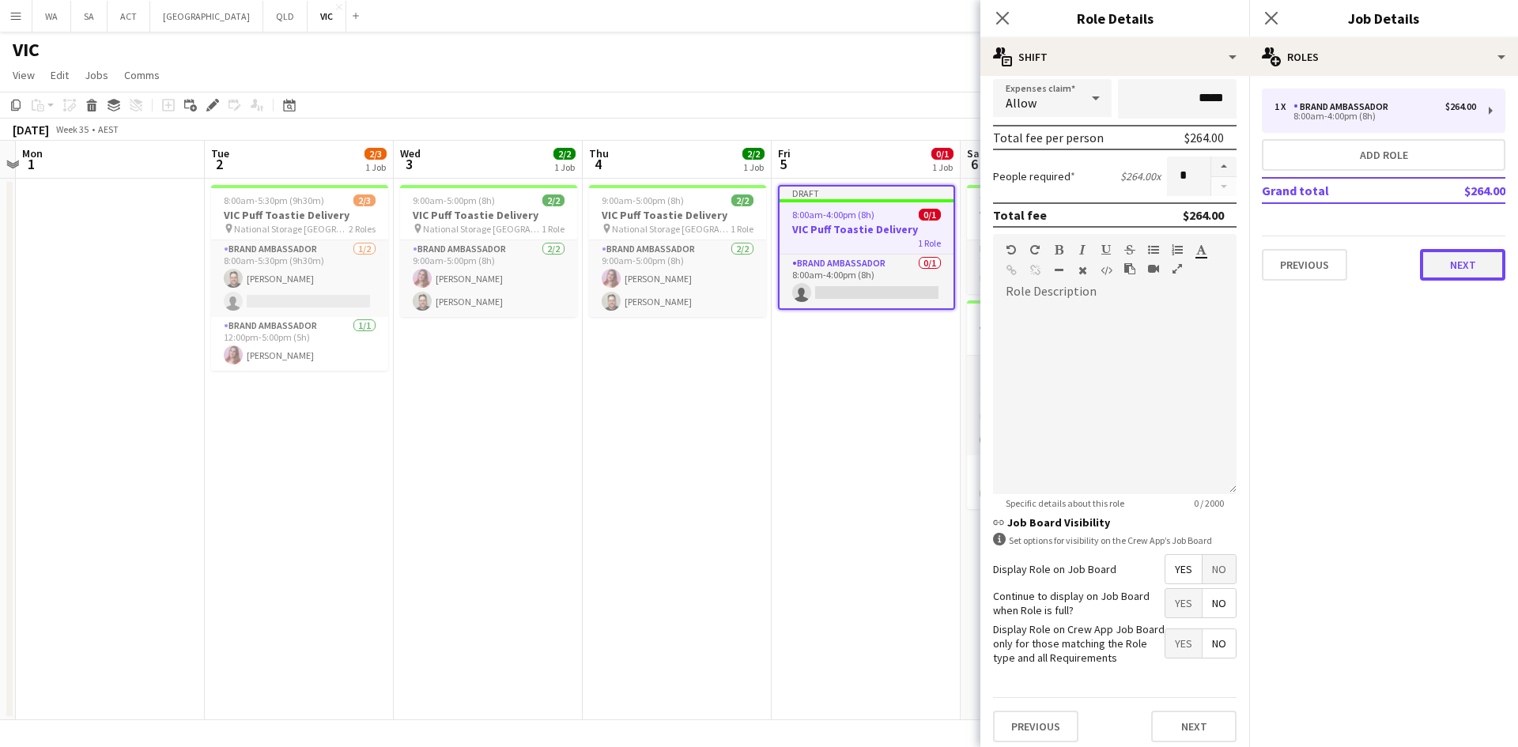
click at [1436, 264] on button "Next" at bounding box center [1462, 265] width 85 height 32
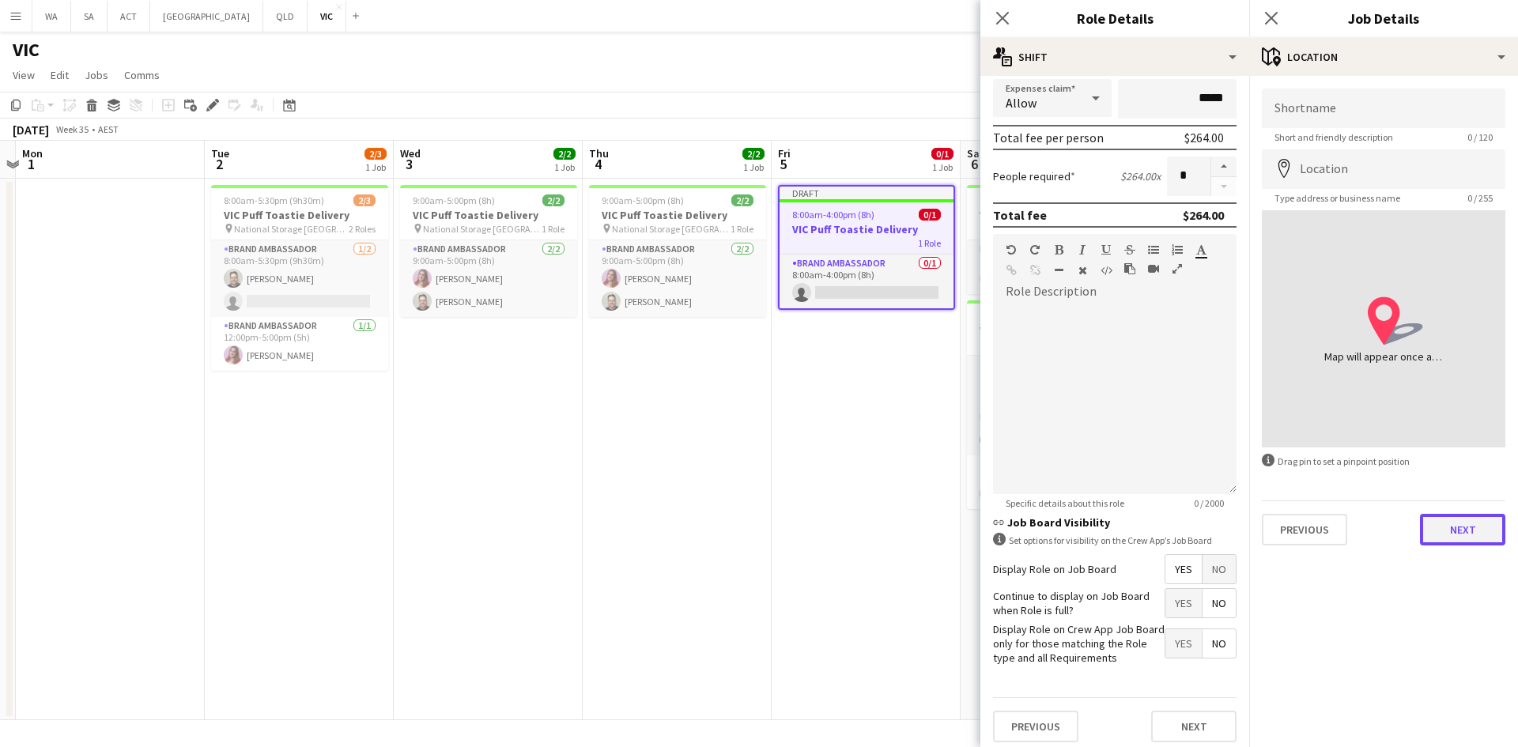
click at [1463, 520] on button "Next" at bounding box center [1462, 530] width 85 height 32
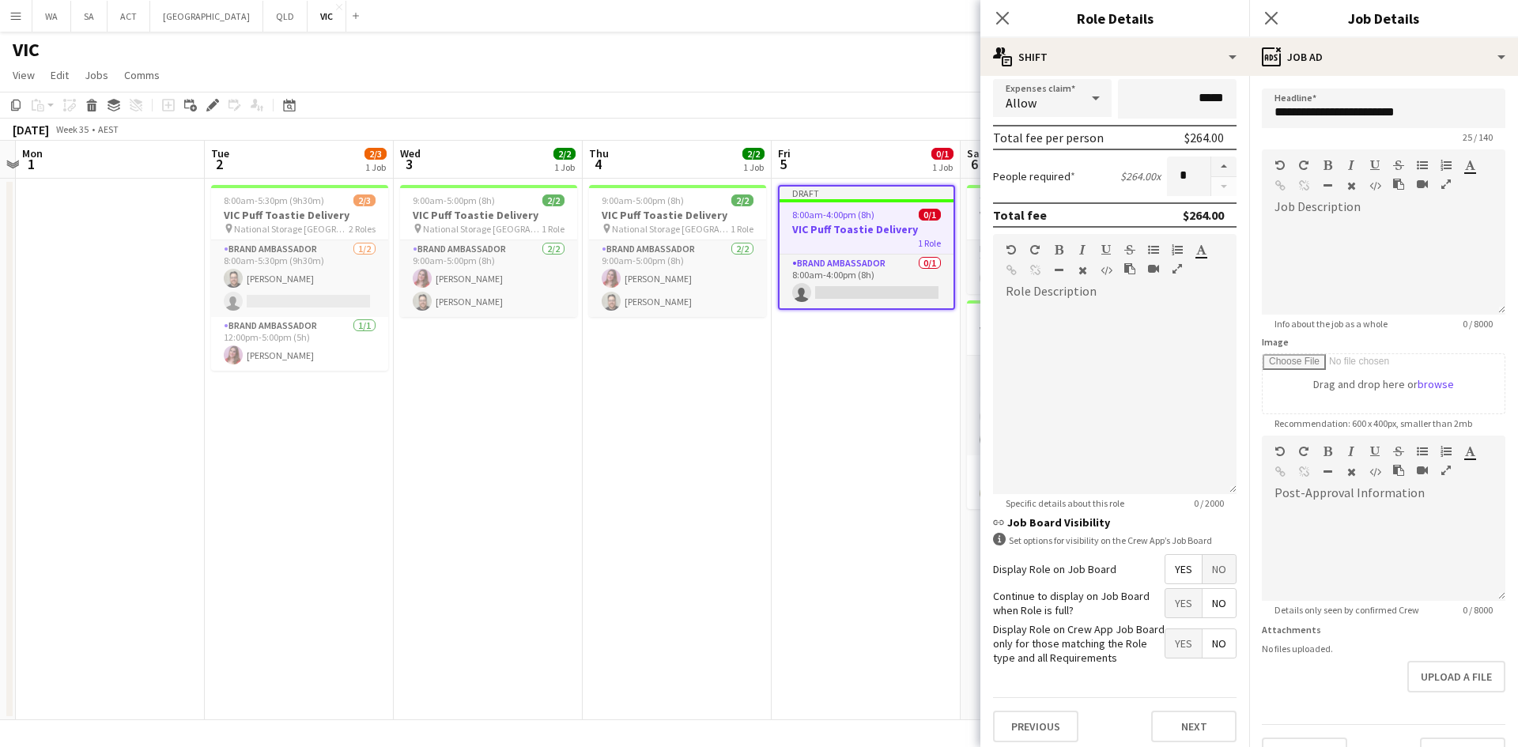
click at [875, 226] on h3 "VIC Puff Toastie Delivery" at bounding box center [867, 229] width 174 height 14
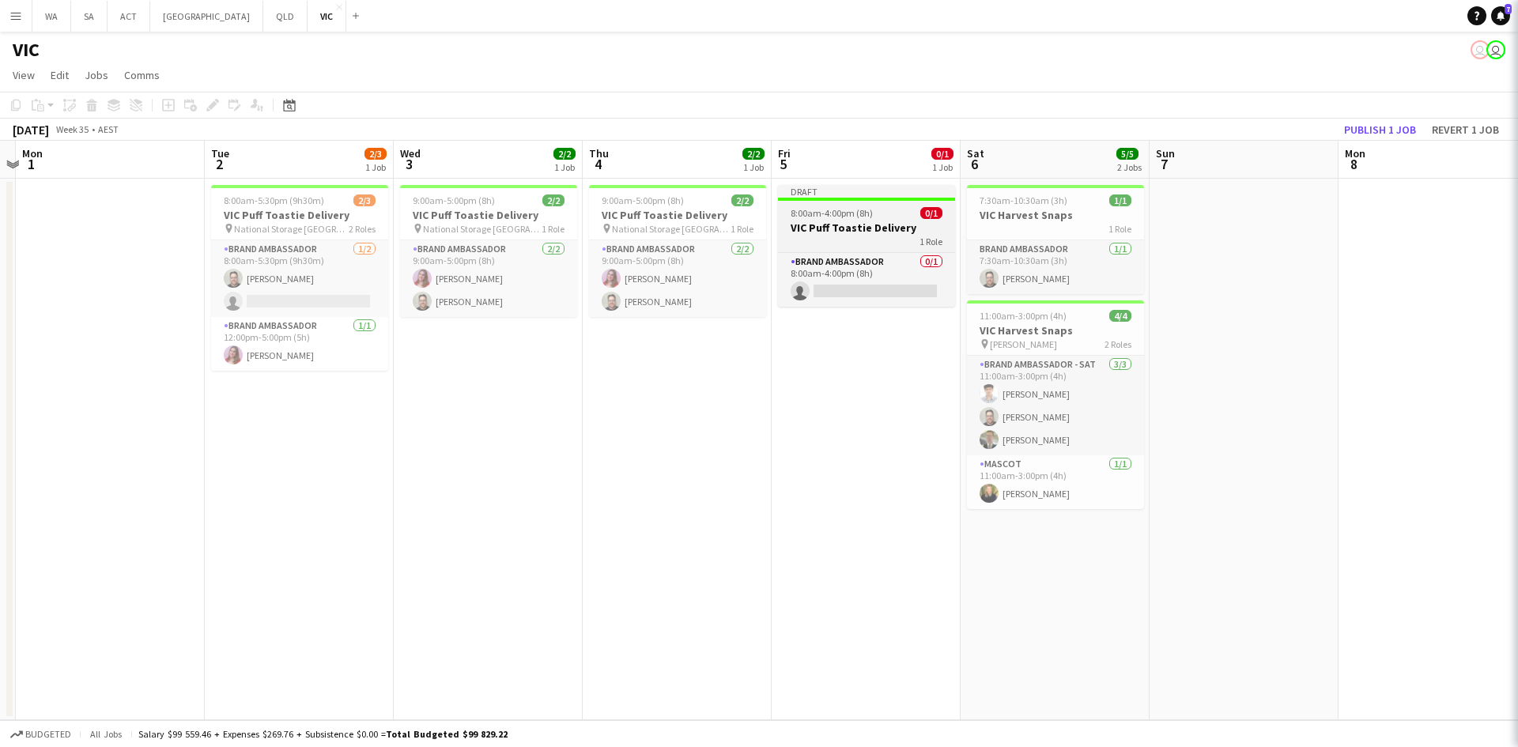
click at [875, 226] on h3 "VIC Puff Toastie Delivery" at bounding box center [866, 228] width 177 height 14
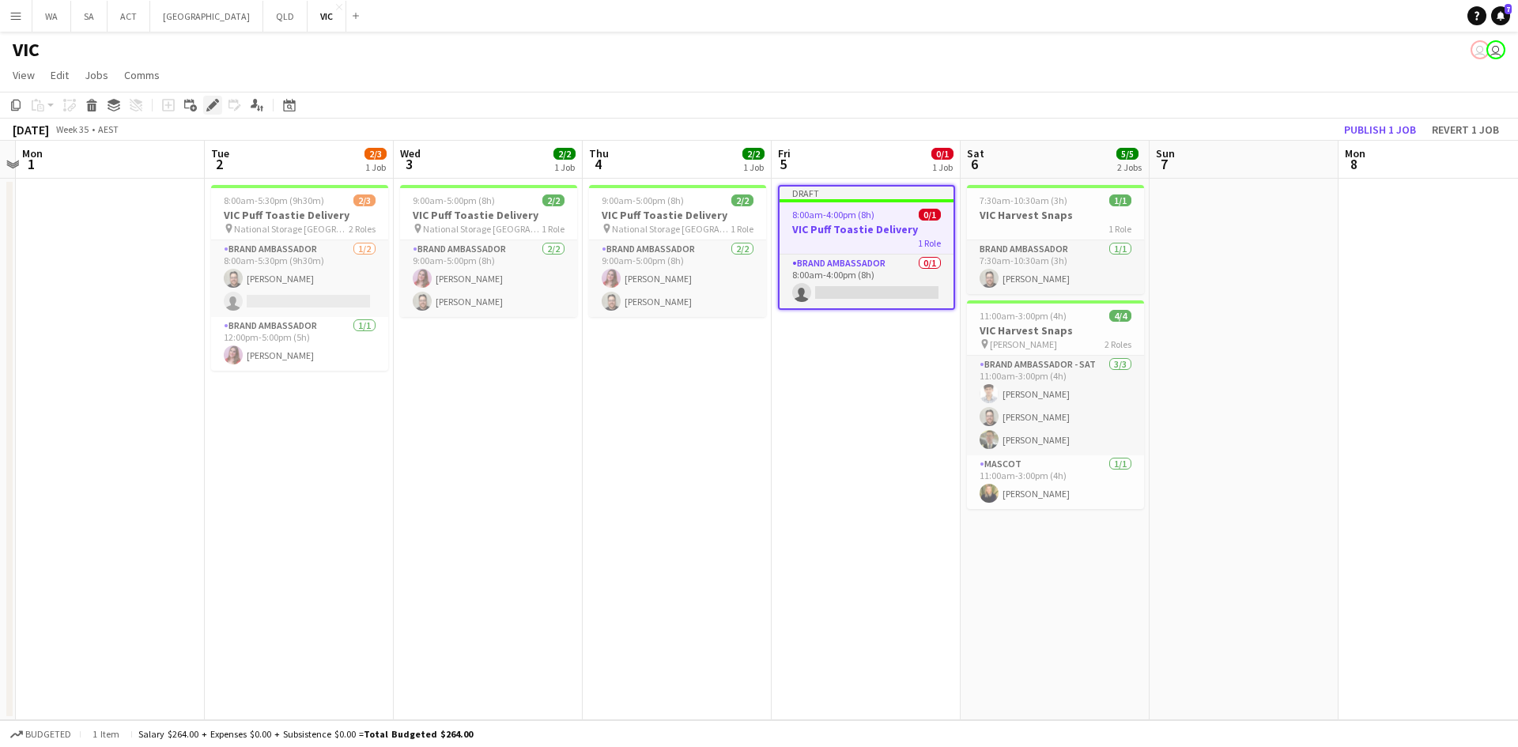
click at [206, 108] on div "Edit" at bounding box center [212, 105] width 19 height 19
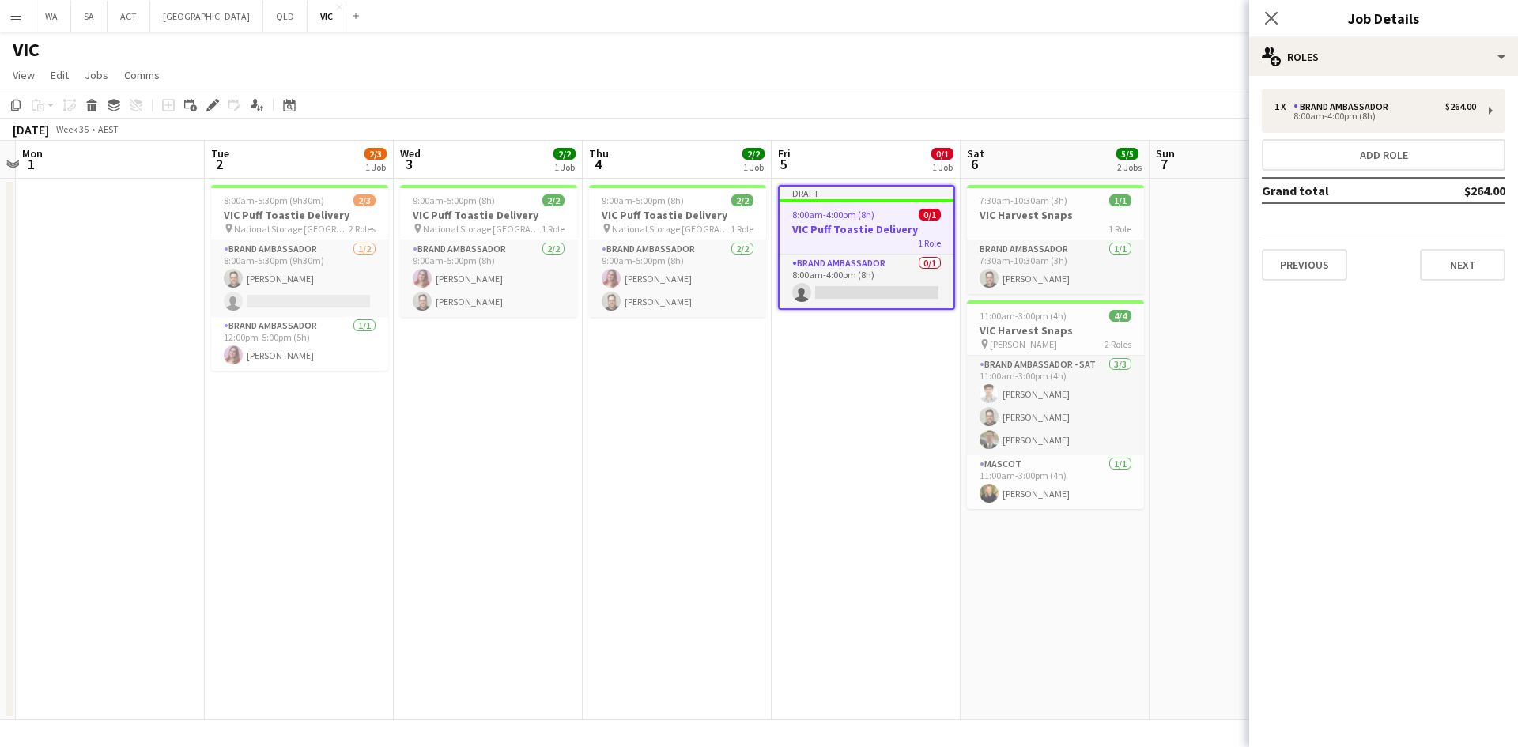
click at [1401, 88] on div "1 x Brand Ambassador $264.00 8:00am-4:00pm (8h) Add role Grand total $264.00 Pr…" at bounding box center [1384, 184] width 269 height 217
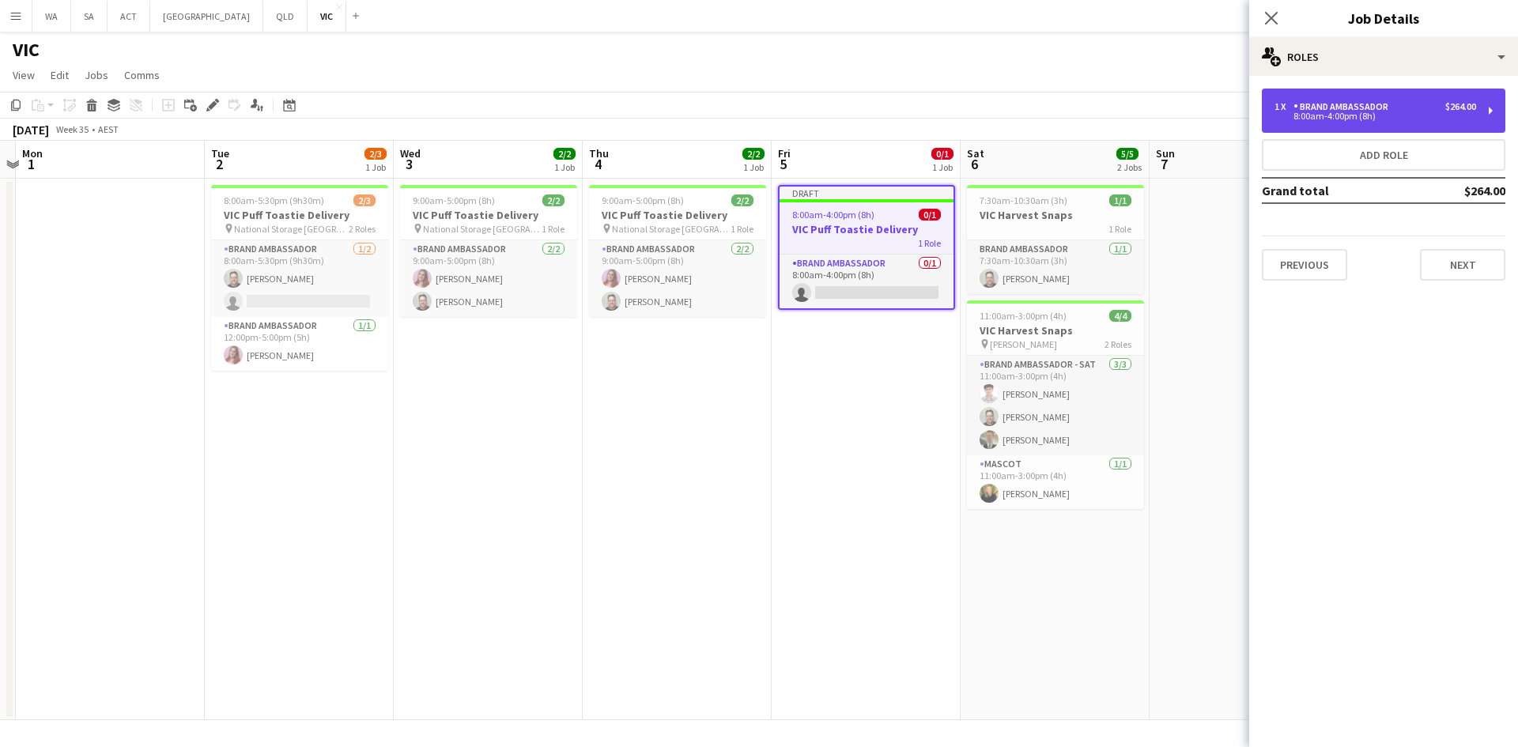
click at [1388, 112] on div "Brand Ambassador" at bounding box center [1344, 106] width 101 height 11
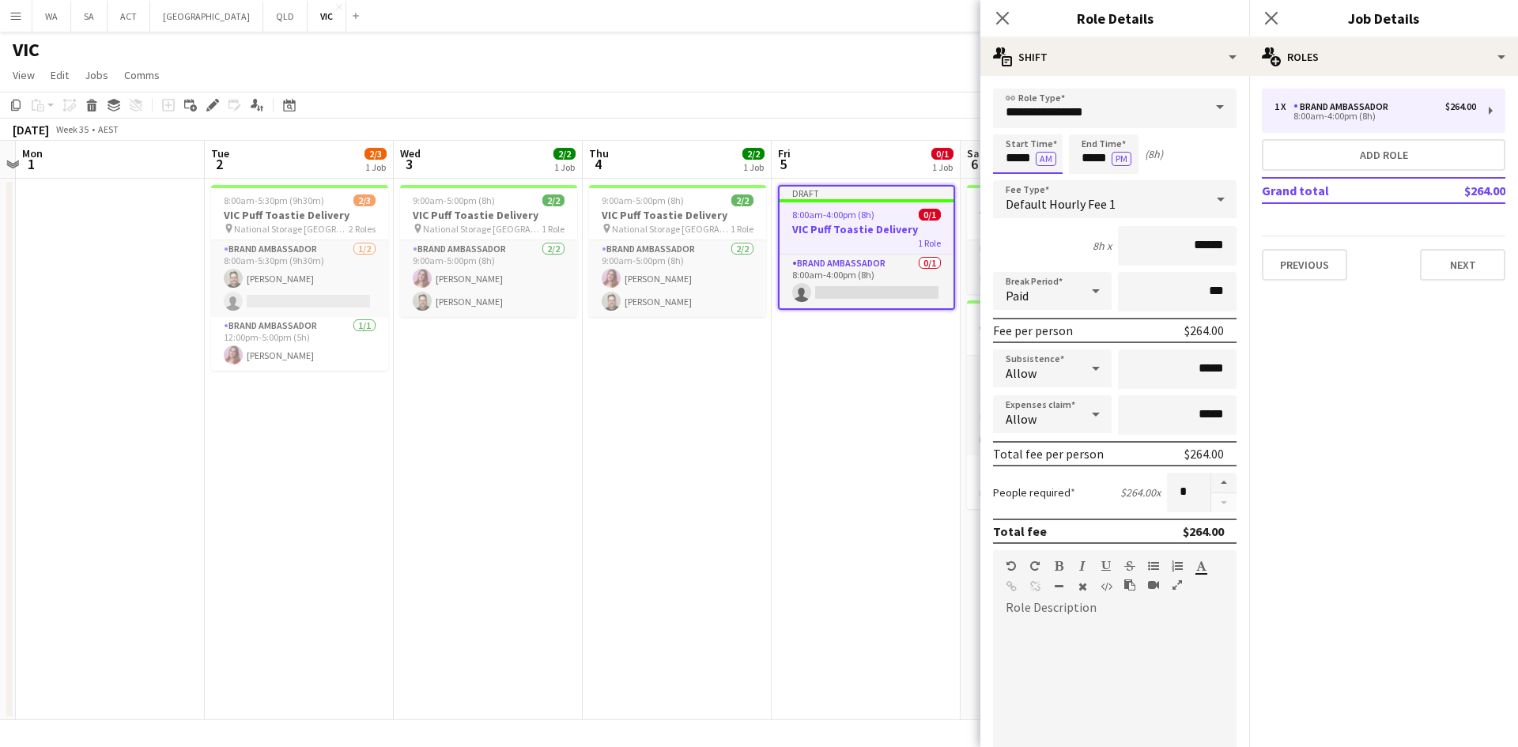
click at [1005, 169] on input "*****" at bounding box center [1028, 154] width 70 height 40
type input "*****"
click at [1019, 127] on div at bounding box center [1012, 127] width 32 height 16
click at [1098, 159] on input "*****" at bounding box center [1104, 154] width 70 height 40
click at [1089, 176] on div at bounding box center [1088, 182] width 32 height 16
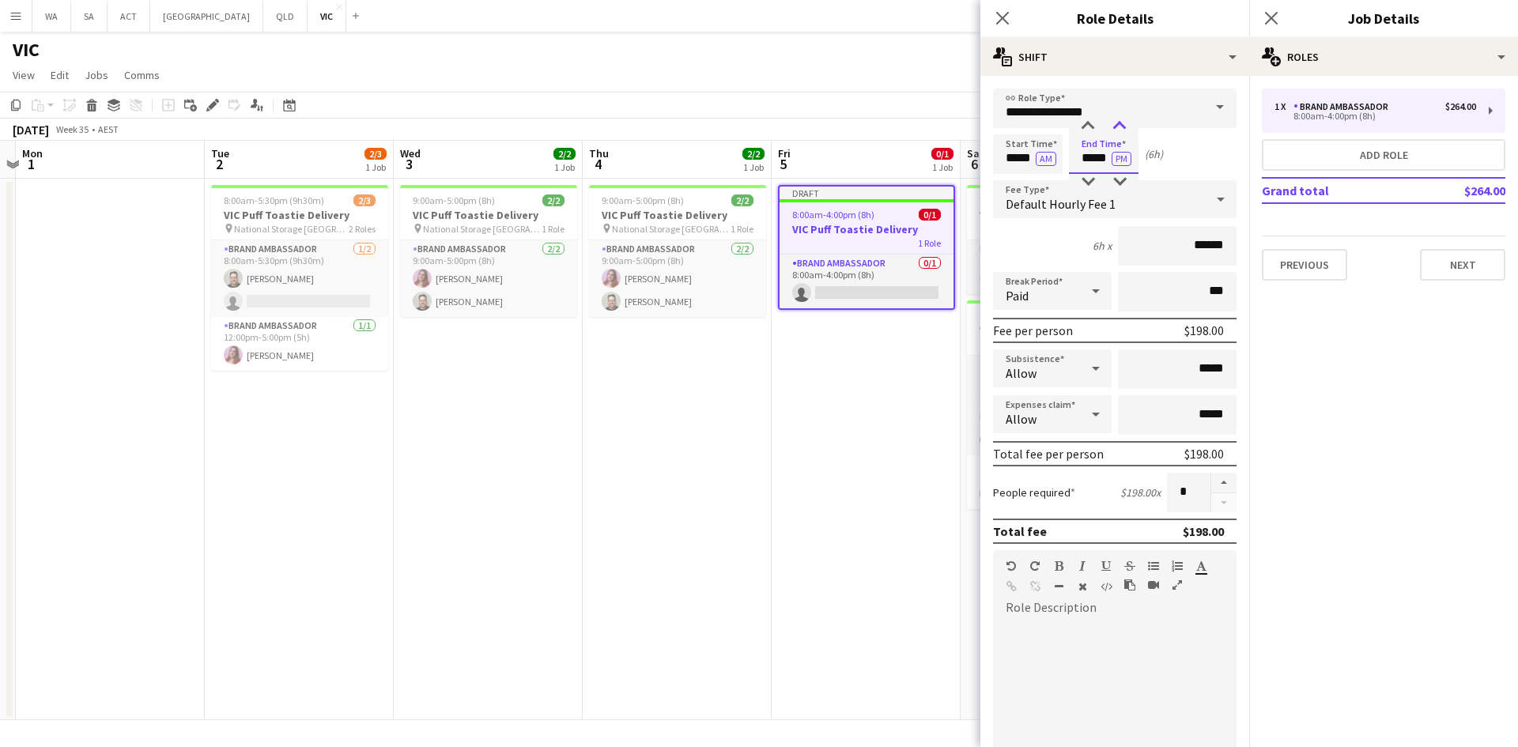
type input "*****"
click at [1120, 121] on div at bounding box center [1120, 127] width 32 height 16
click at [923, 402] on app-date-cell "Draft 8:00am-4:00pm (8h) 0/1 VIC Puff Toastie Delivery 1 Role Brand Ambassador …" at bounding box center [866, 450] width 189 height 542
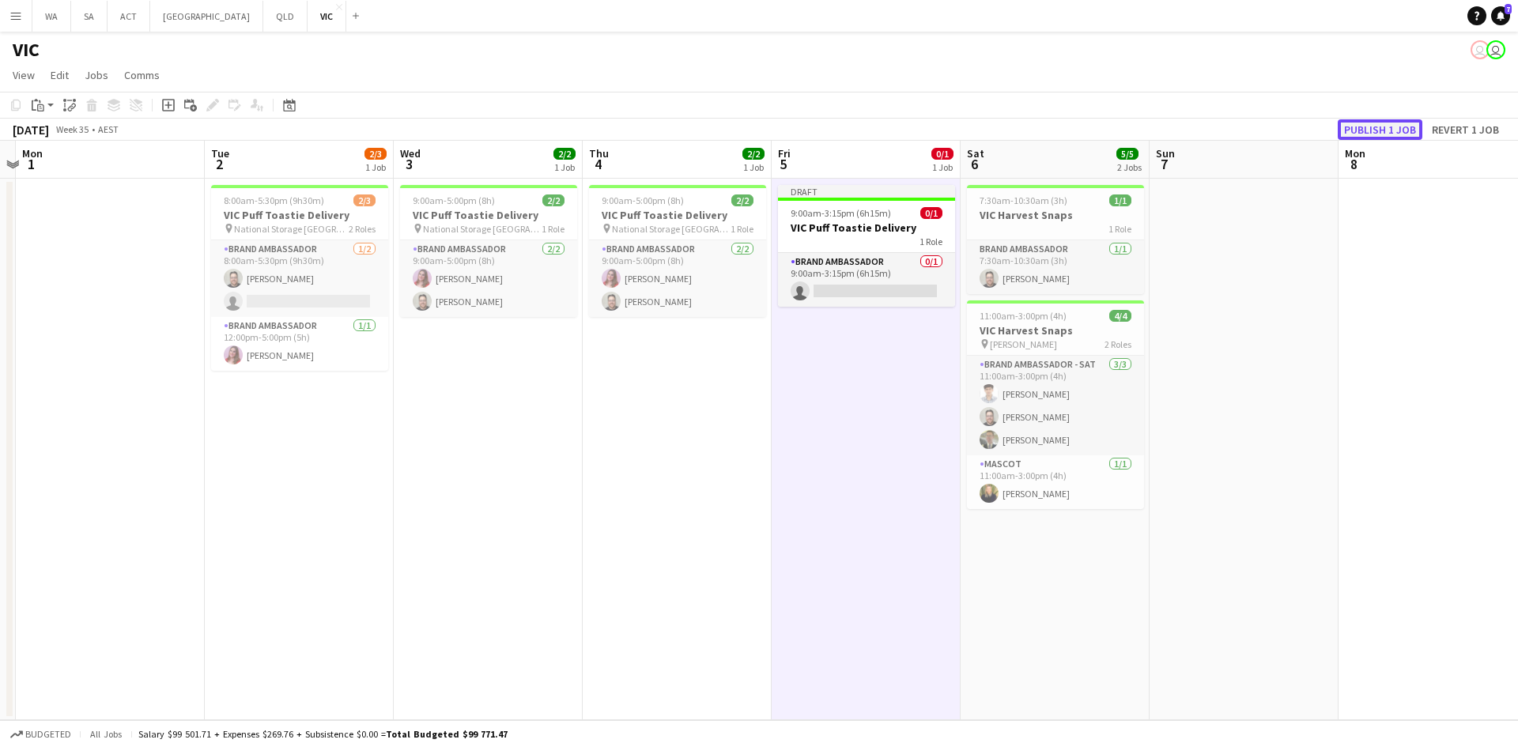
click at [1357, 132] on button "Publish 1 job" at bounding box center [1380, 129] width 85 height 21
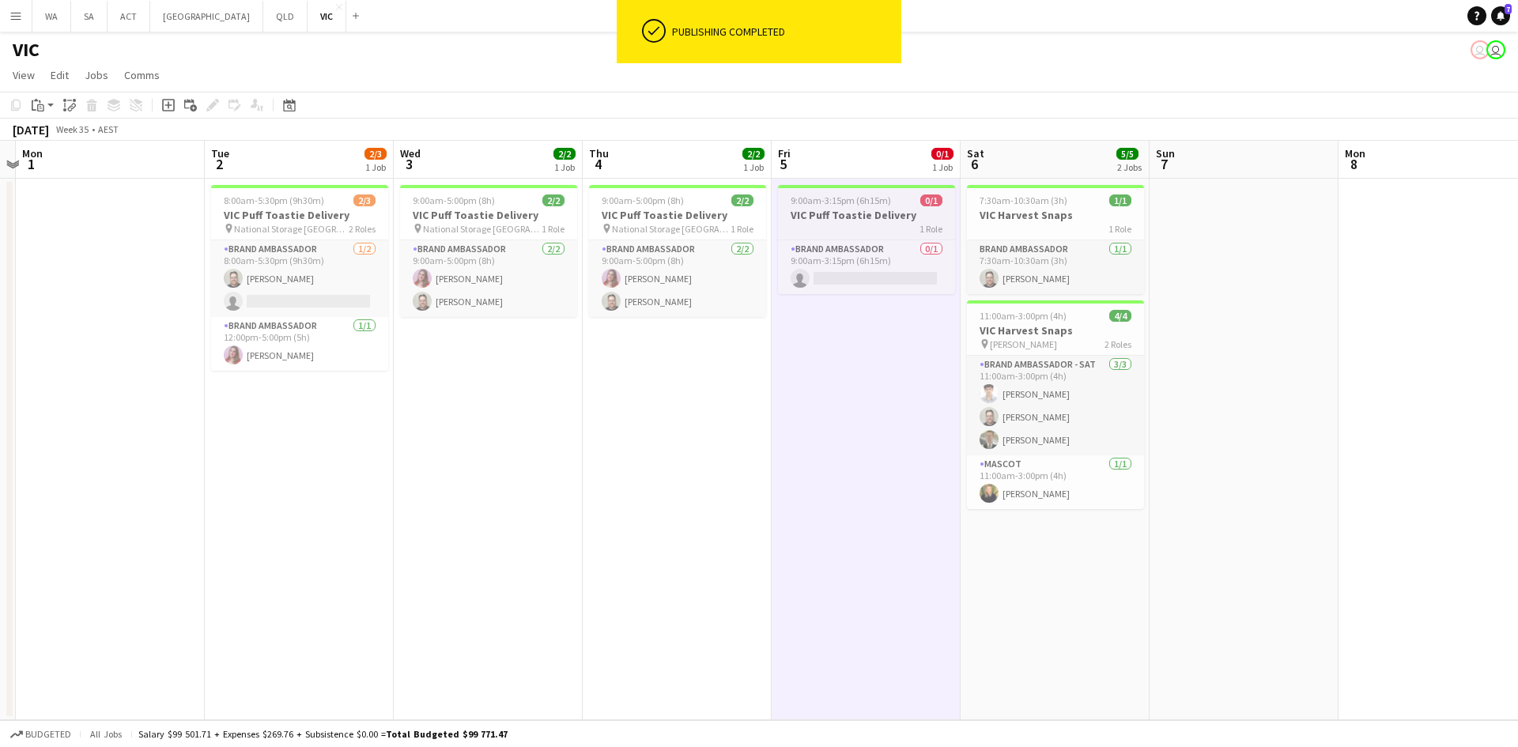
click at [823, 214] on h3 "VIC Puff Toastie Delivery" at bounding box center [866, 215] width 177 height 14
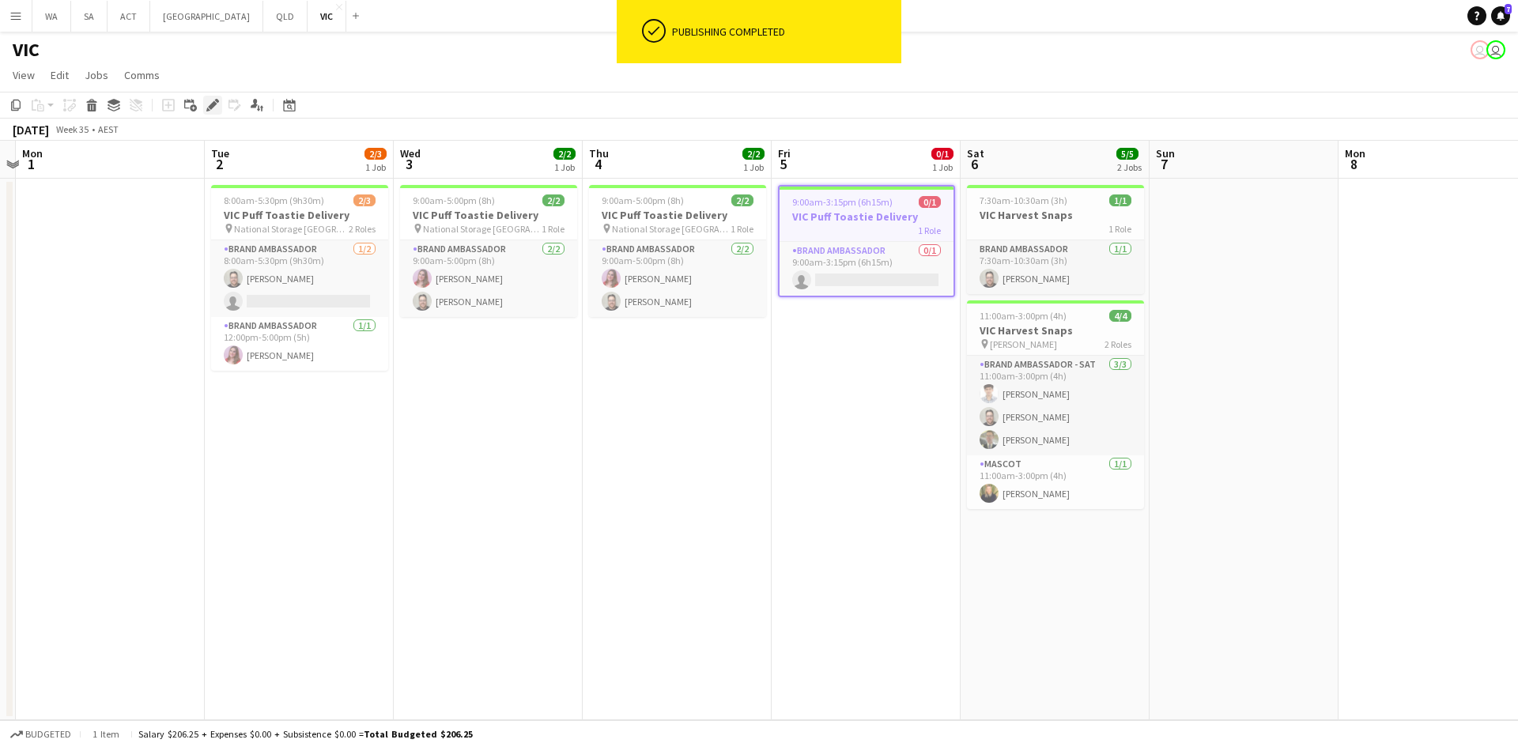
click at [216, 105] on icon "Edit" at bounding box center [212, 105] width 13 height 13
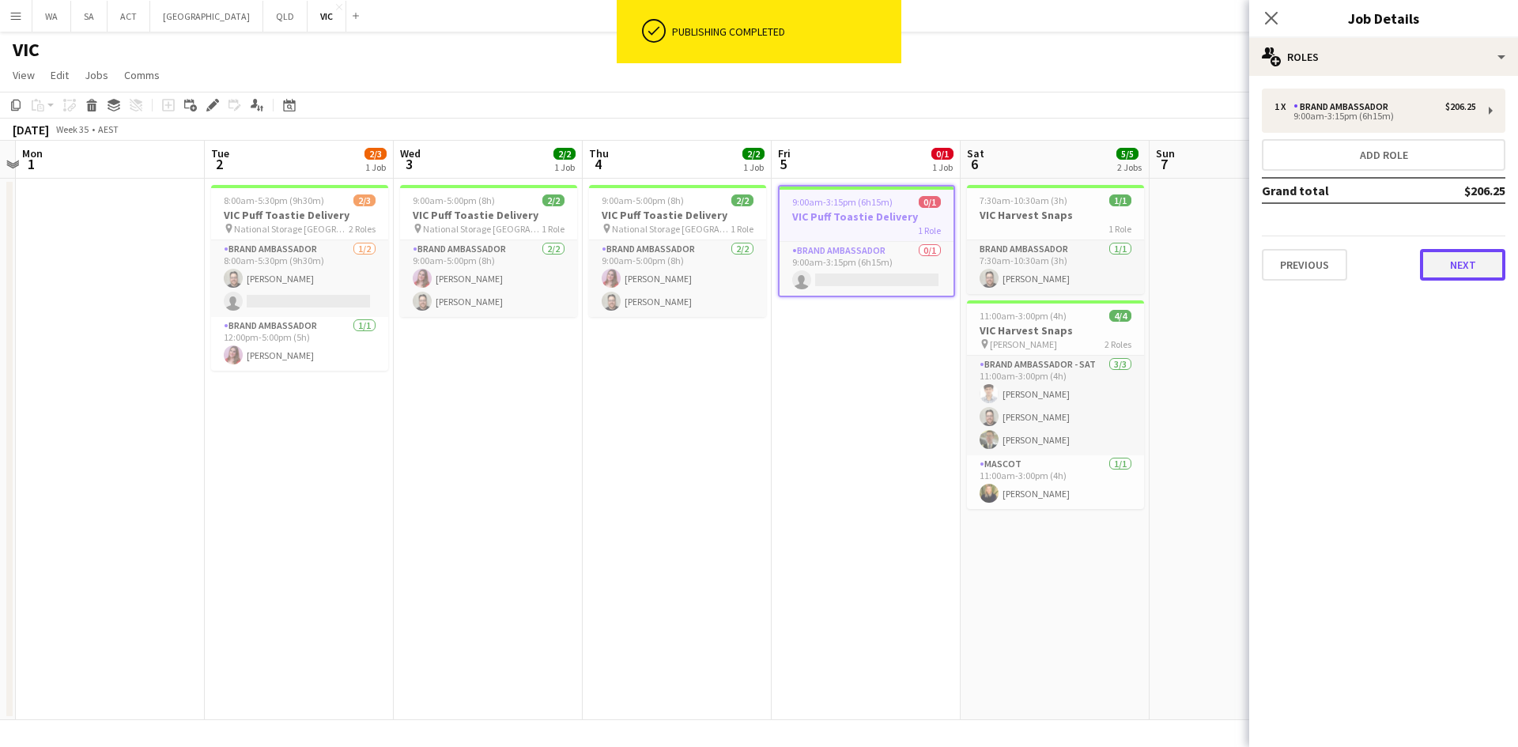
click at [1469, 264] on button "Next" at bounding box center [1462, 265] width 85 height 32
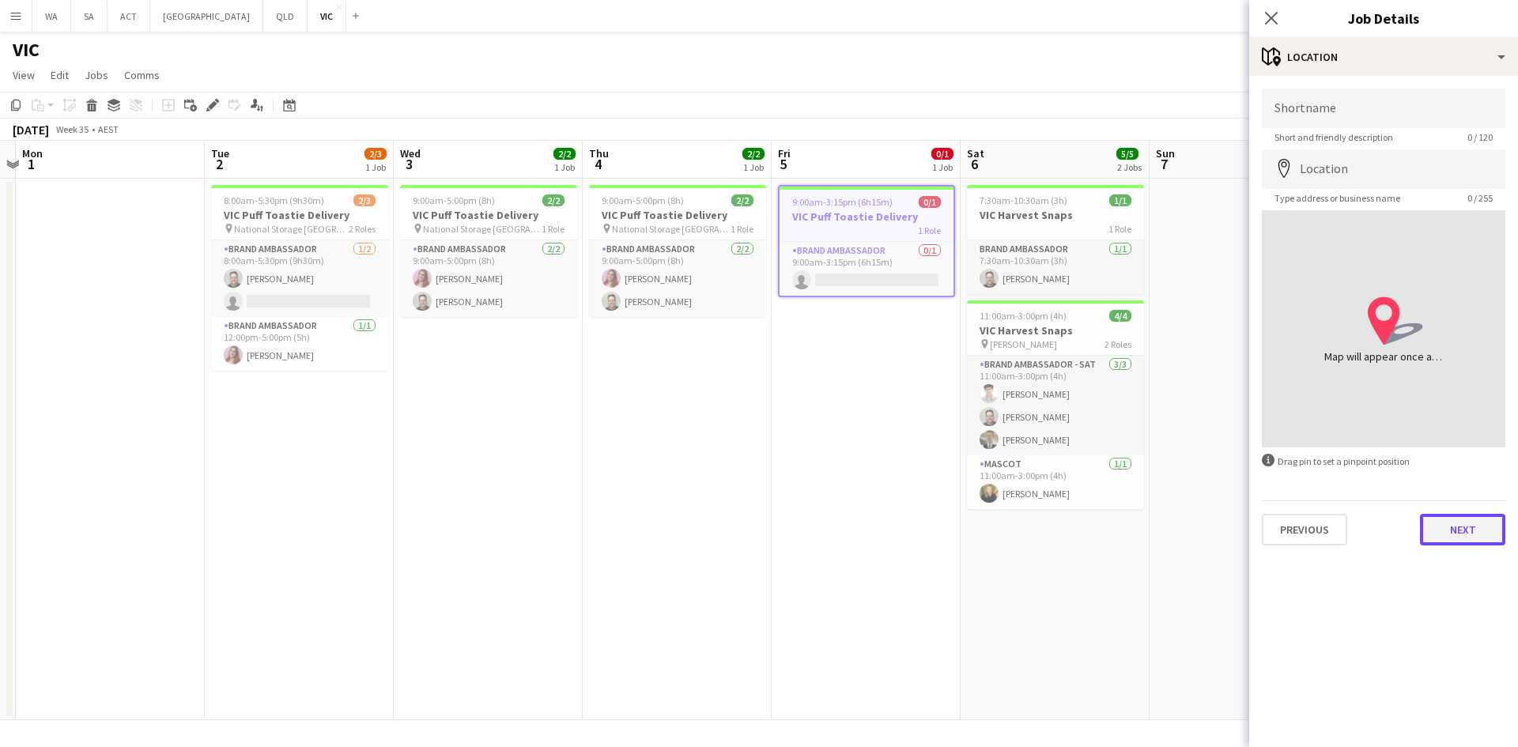
click at [1462, 528] on button "Next" at bounding box center [1462, 530] width 85 height 32
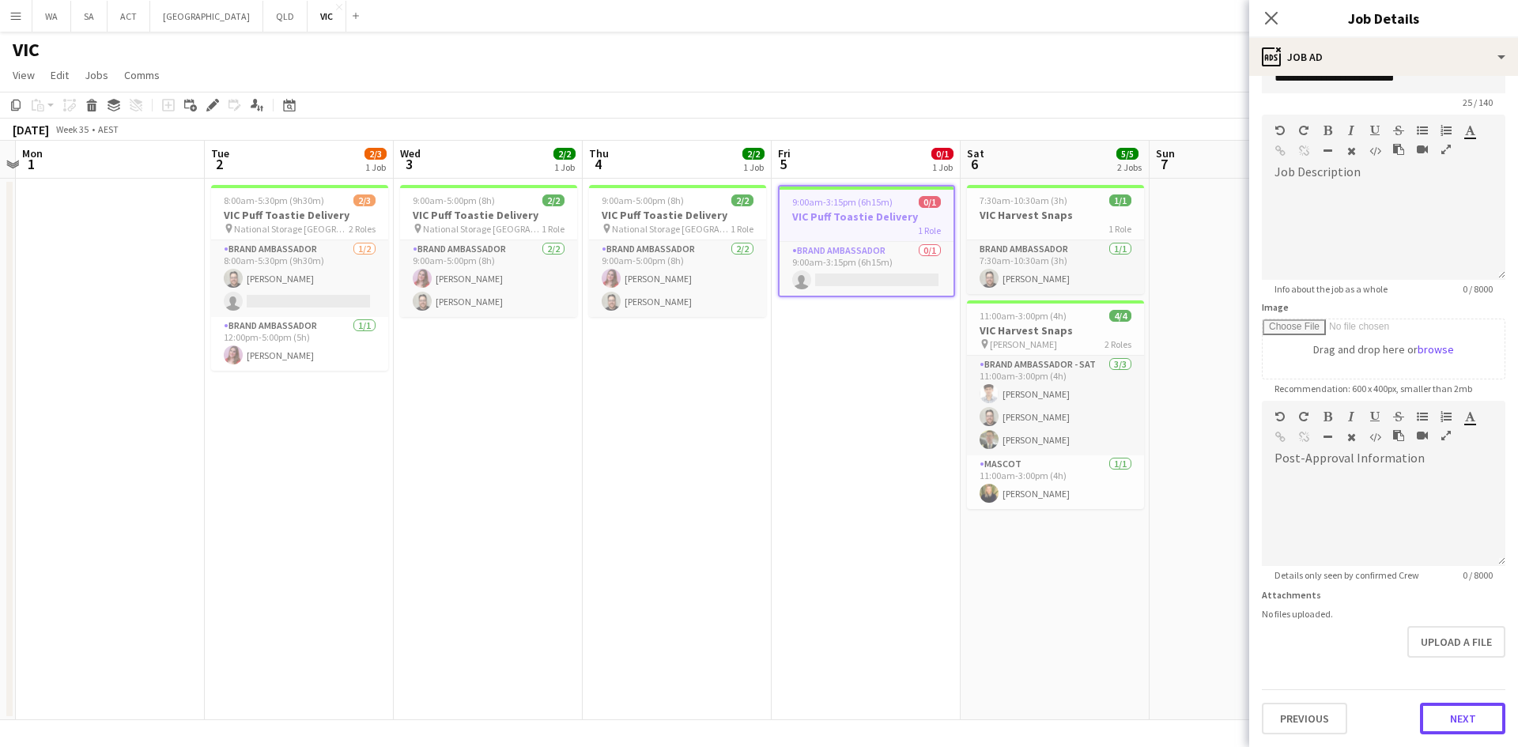
scroll to position [35, 0]
click at [1436, 687] on form "**********" at bounding box center [1384, 394] width 269 height 681
click at [1436, 684] on form "**********" at bounding box center [1384, 394] width 269 height 681
click at [1458, 696] on div "Previous Next" at bounding box center [1384, 712] width 244 height 45
click at [1440, 722] on button "Next" at bounding box center [1462, 719] width 85 height 32
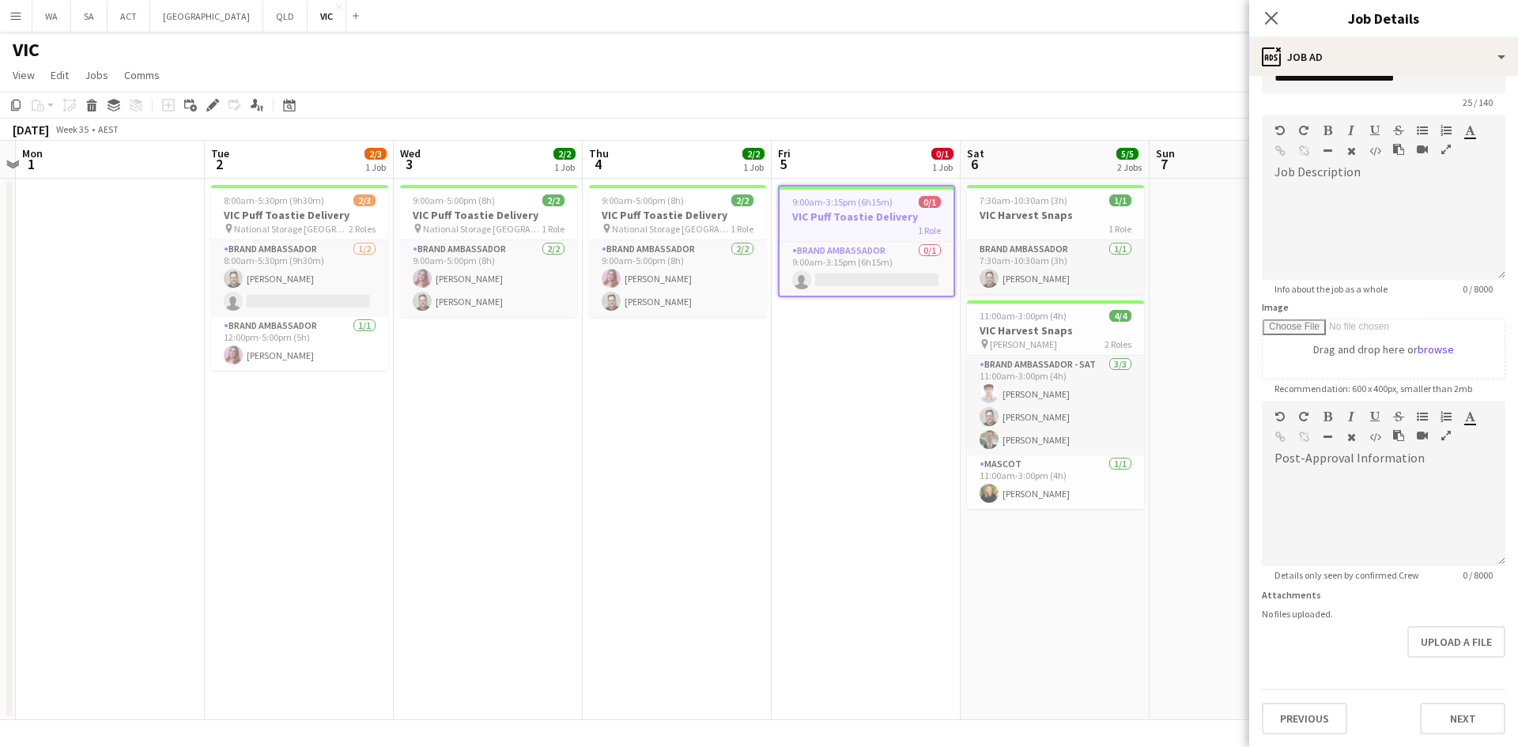
scroll to position [0, 0]
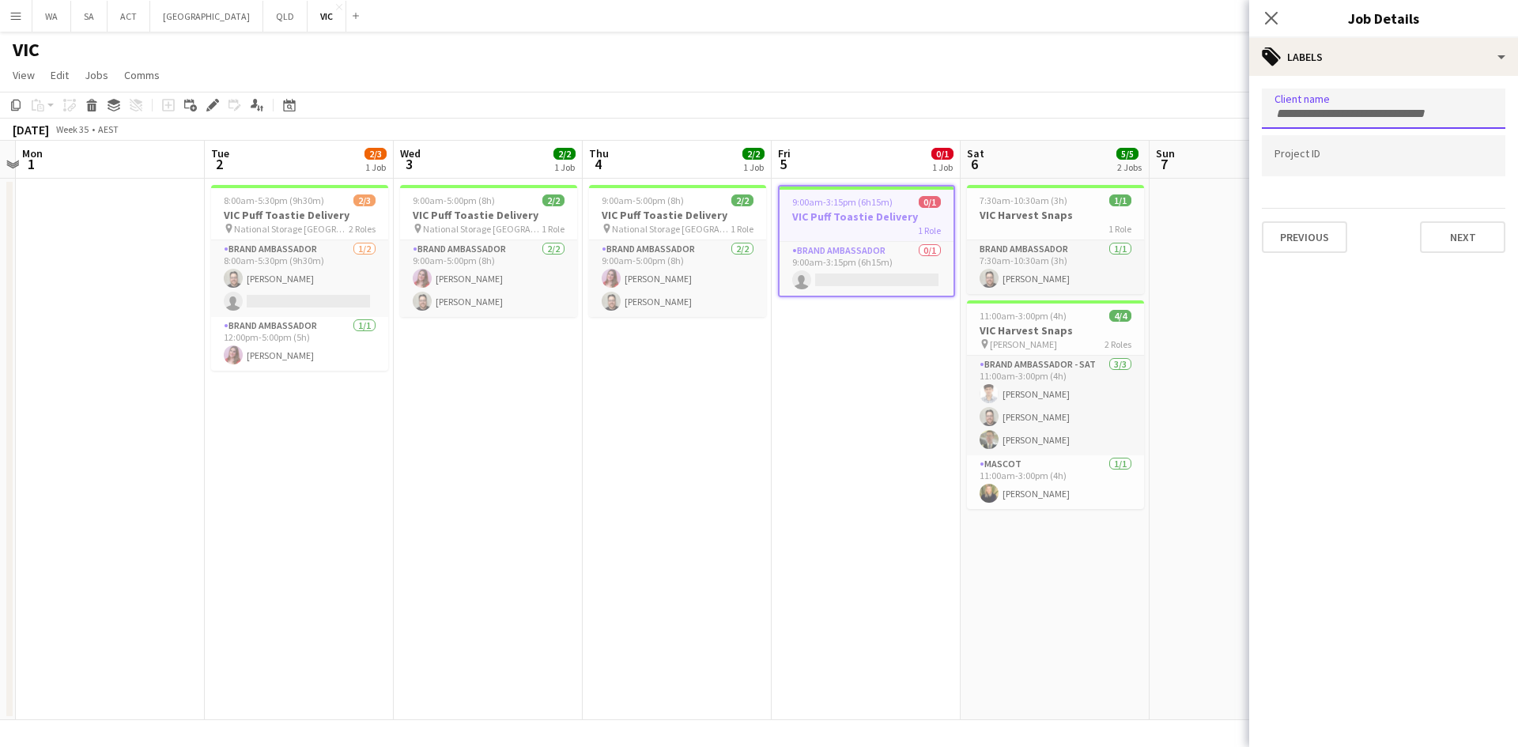
click at [1397, 108] on input "Type to search client labels..." at bounding box center [1384, 114] width 218 height 14
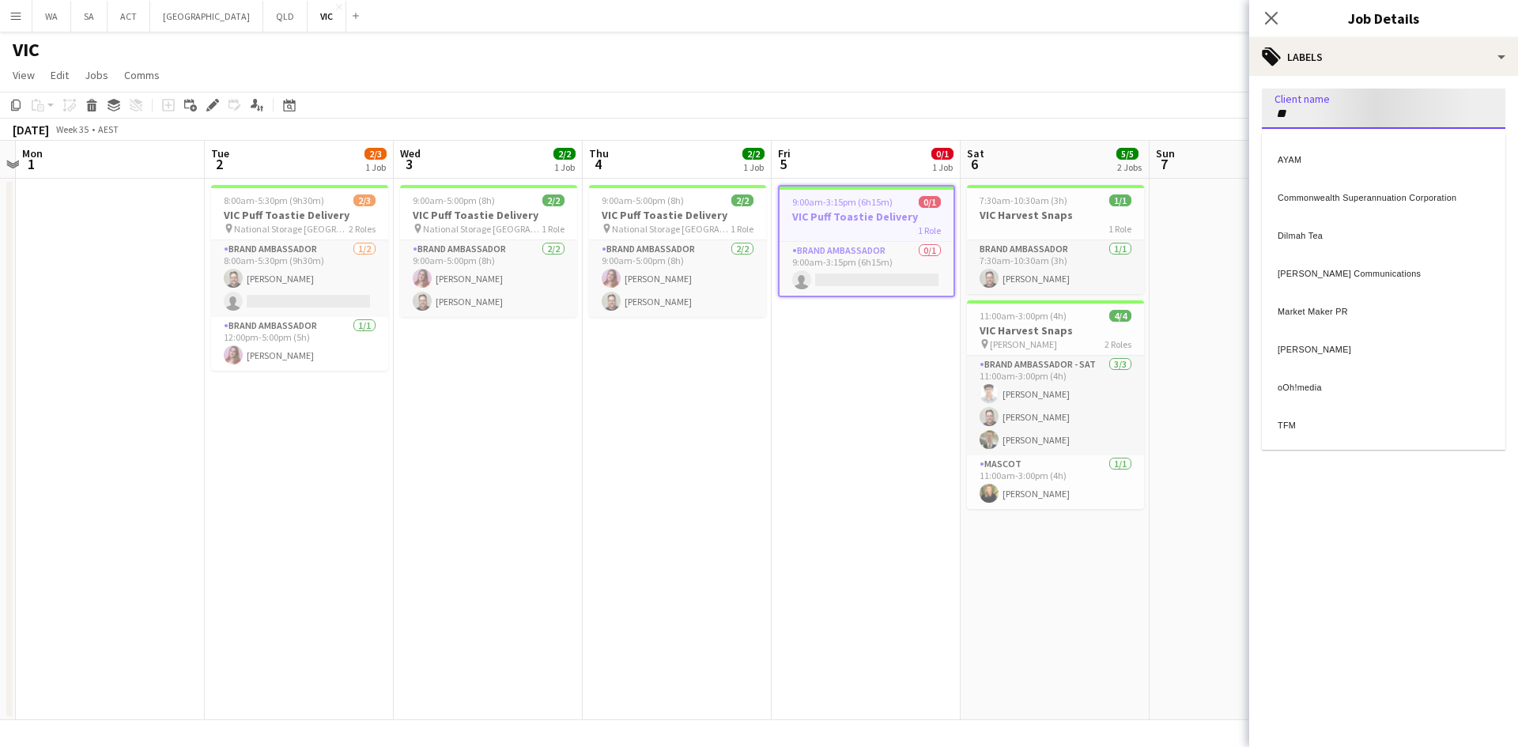
type input "**"
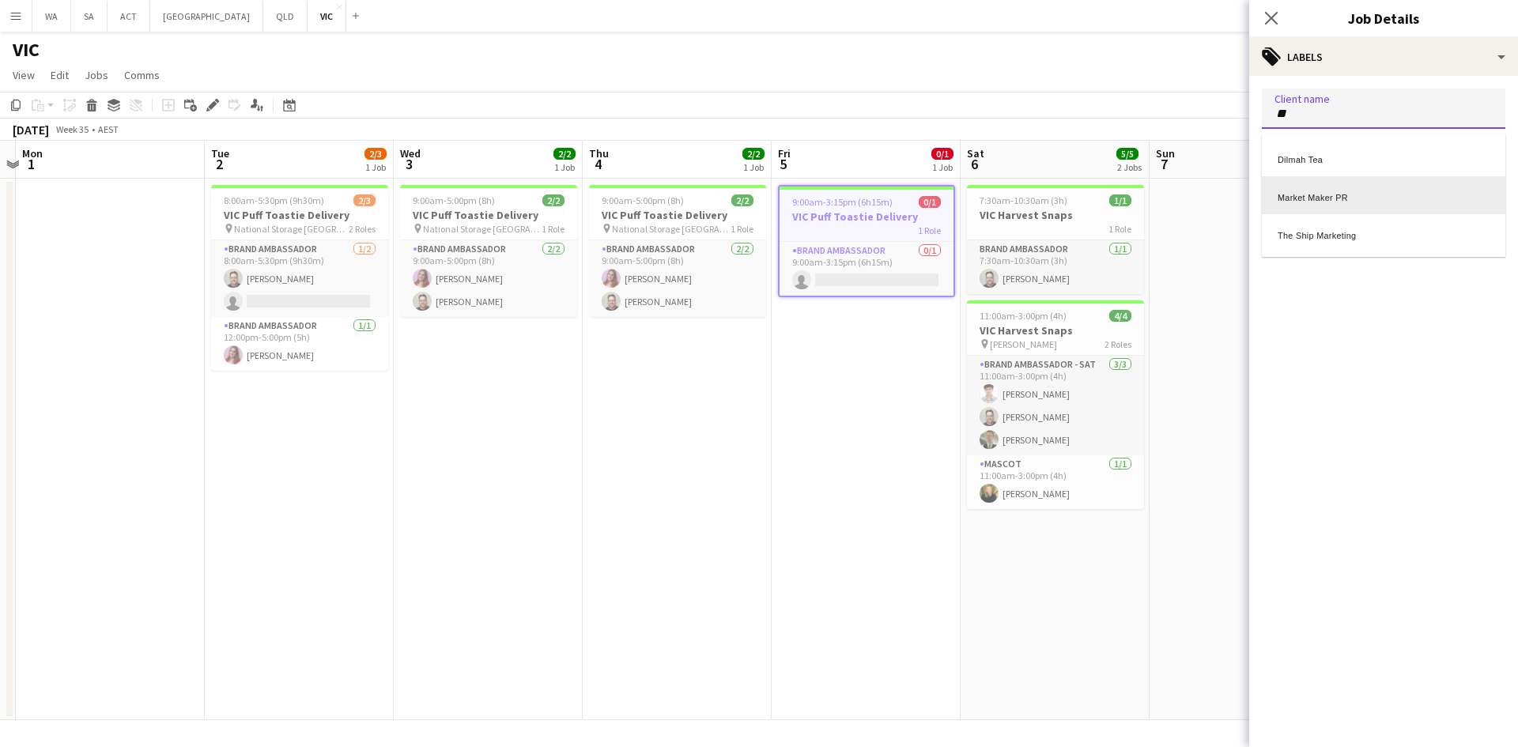
click at [1346, 201] on div "Market Maker PR" at bounding box center [1384, 195] width 244 height 38
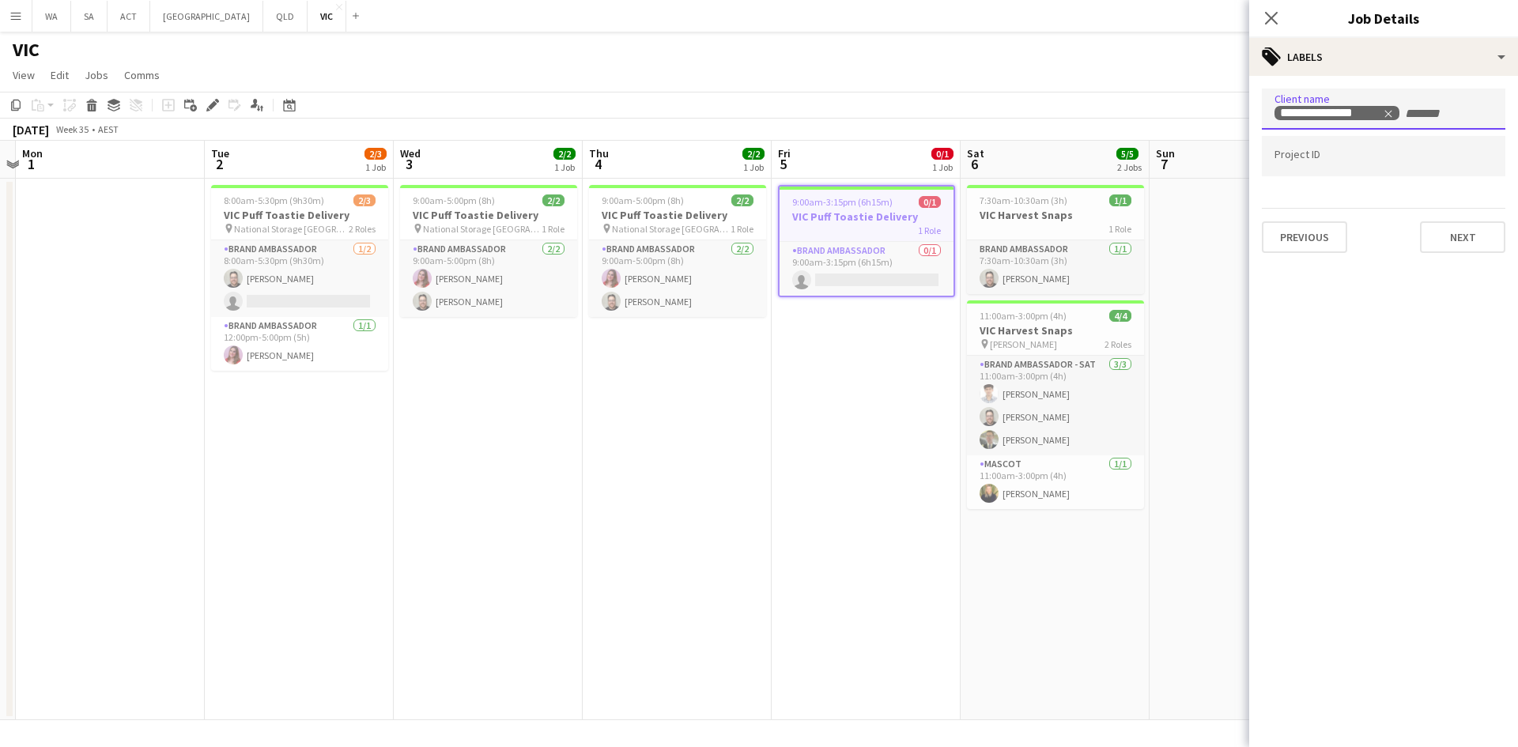
click at [1344, 161] on input "Type to search project ID labels..." at bounding box center [1384, 156] width 218 height 14
type input "****"
click at [1337, 193] on div "Puff Toasties PR" at bounding box center [1384, 205] width 244 height 38
click at [1436, 227] on button "Next" at bounding box center [1462, 237] width 85 height 32
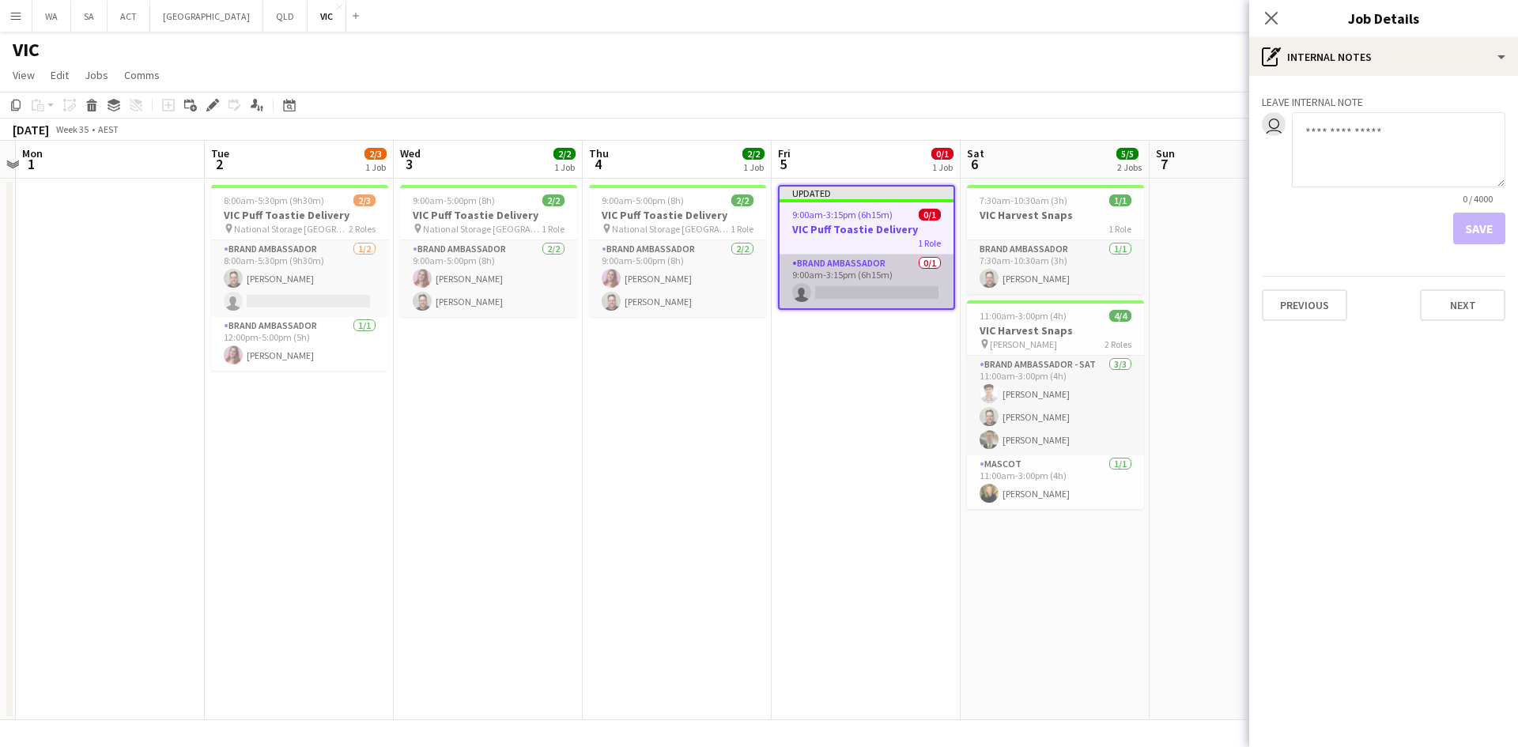
click at [845, 280] on app-card-role "Brand Ambassador 0/1 9:00am-3:15pm (6h15m) single-neutral-actions" at bounding box center [867, 282] width 174 height 54
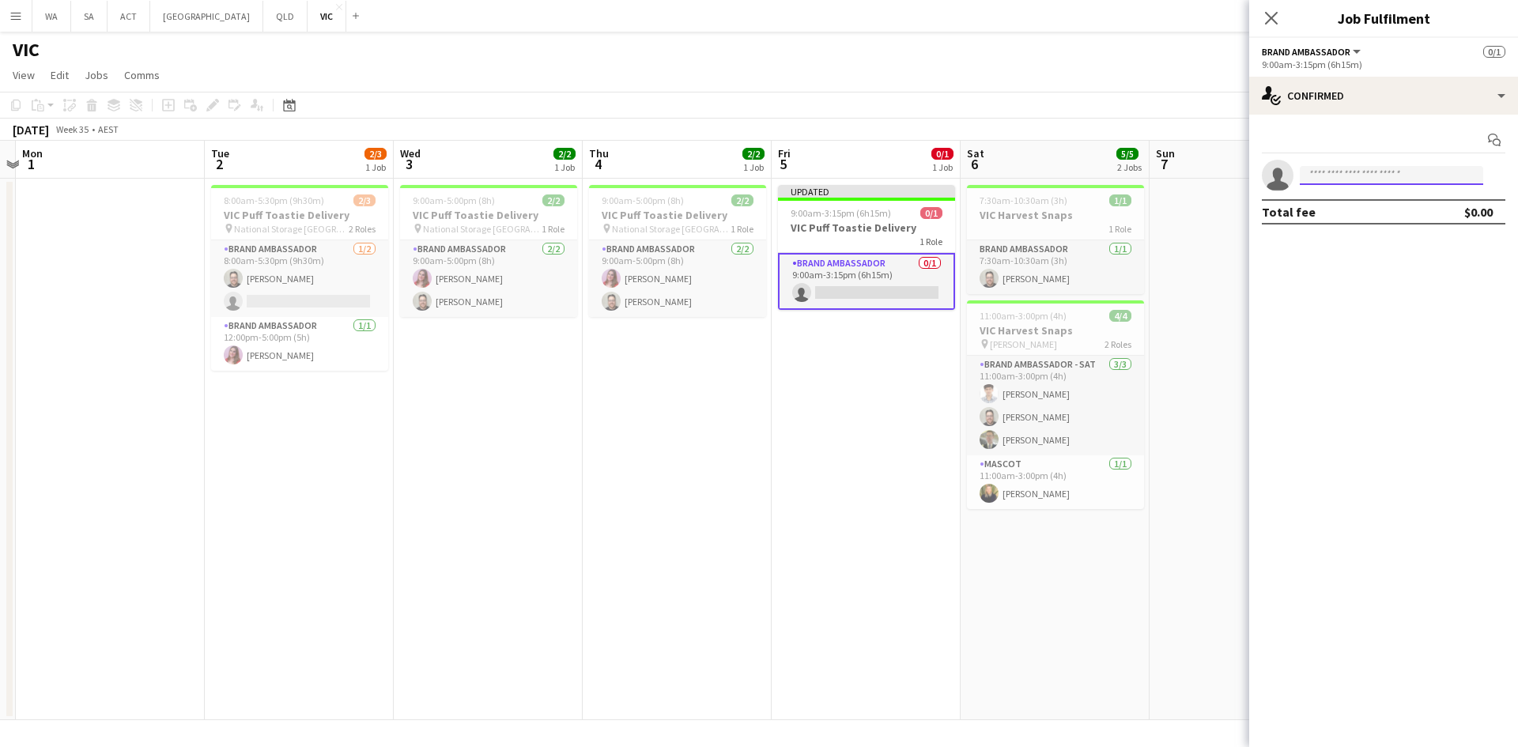
click at [1308, 176] on input at bounding box center [1391, 175] width 183 height 19
type input "*****"
click at [1376, 211] on span "[EMAIL_ADDRESS][DOMAIN_NAME]" at bounding box center [1392, 211] width 158 height 13
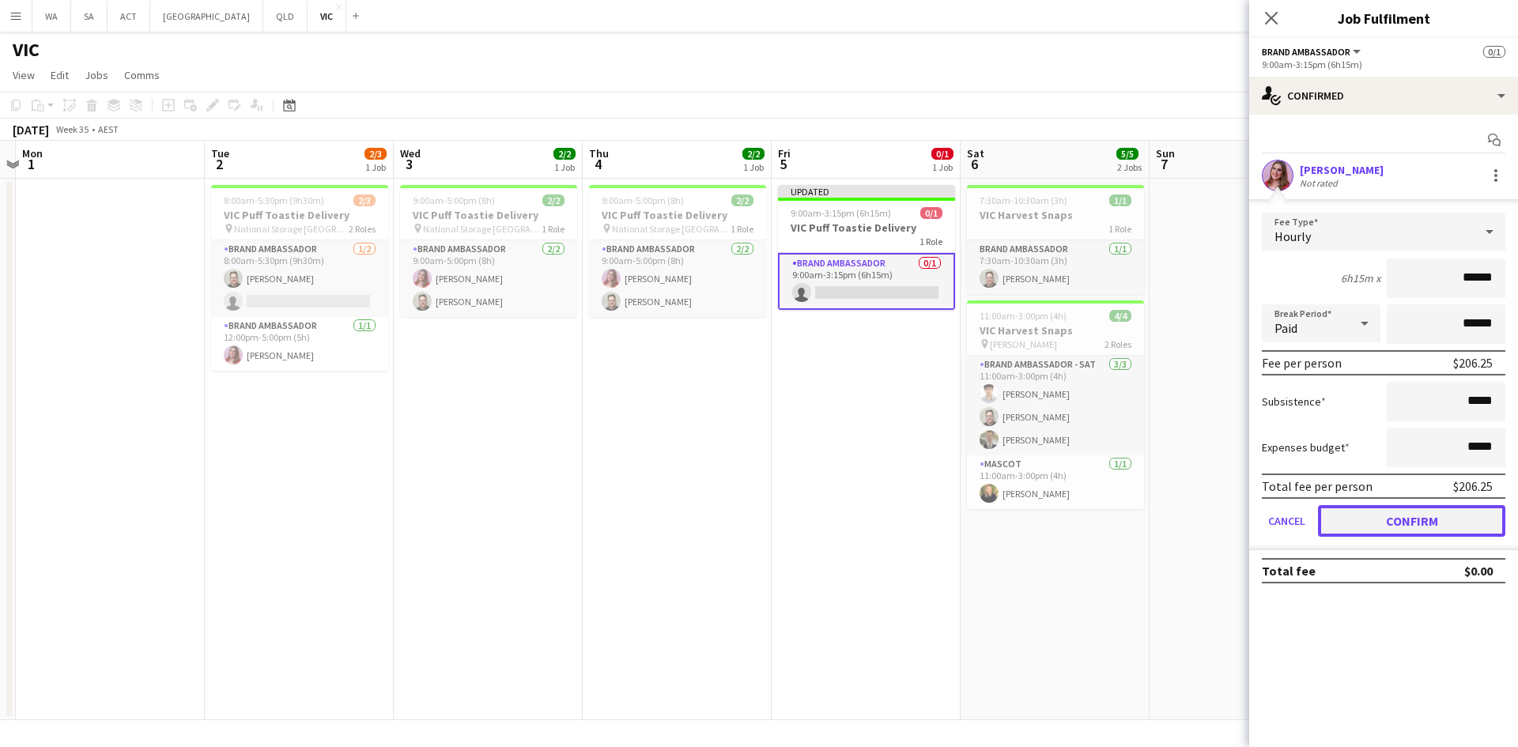
click at [1387, 531] on button "Confirm" at bounding box center [1411, 521] width 187 height 32
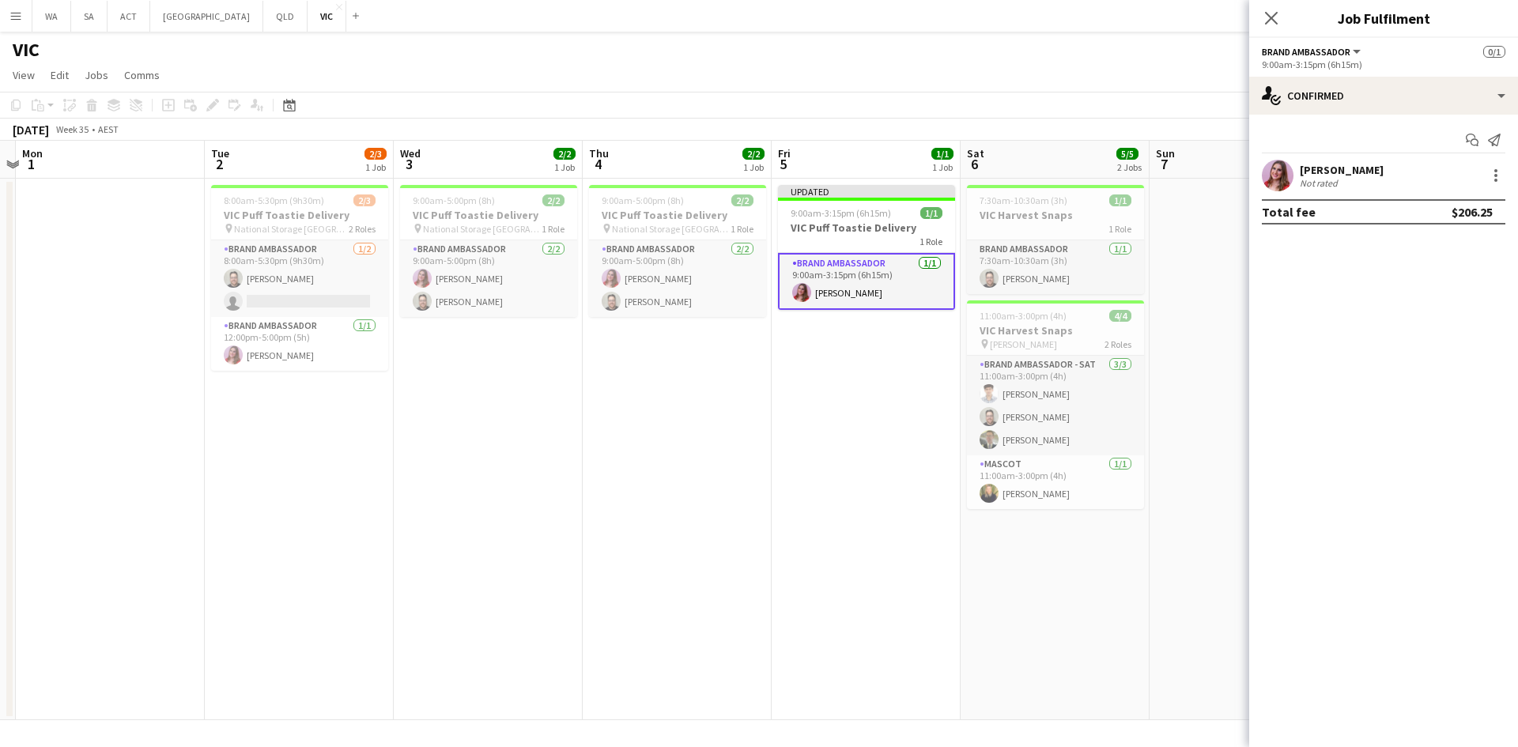
click at [1146, 607] on app-date-cell "7:30am-10:30am (3h) 1/1 VIC Harvest Snaps 1 Role Brand Ambassador [DATE] 7:30am…" at bounding box center [1055, 450] width 189 height 542
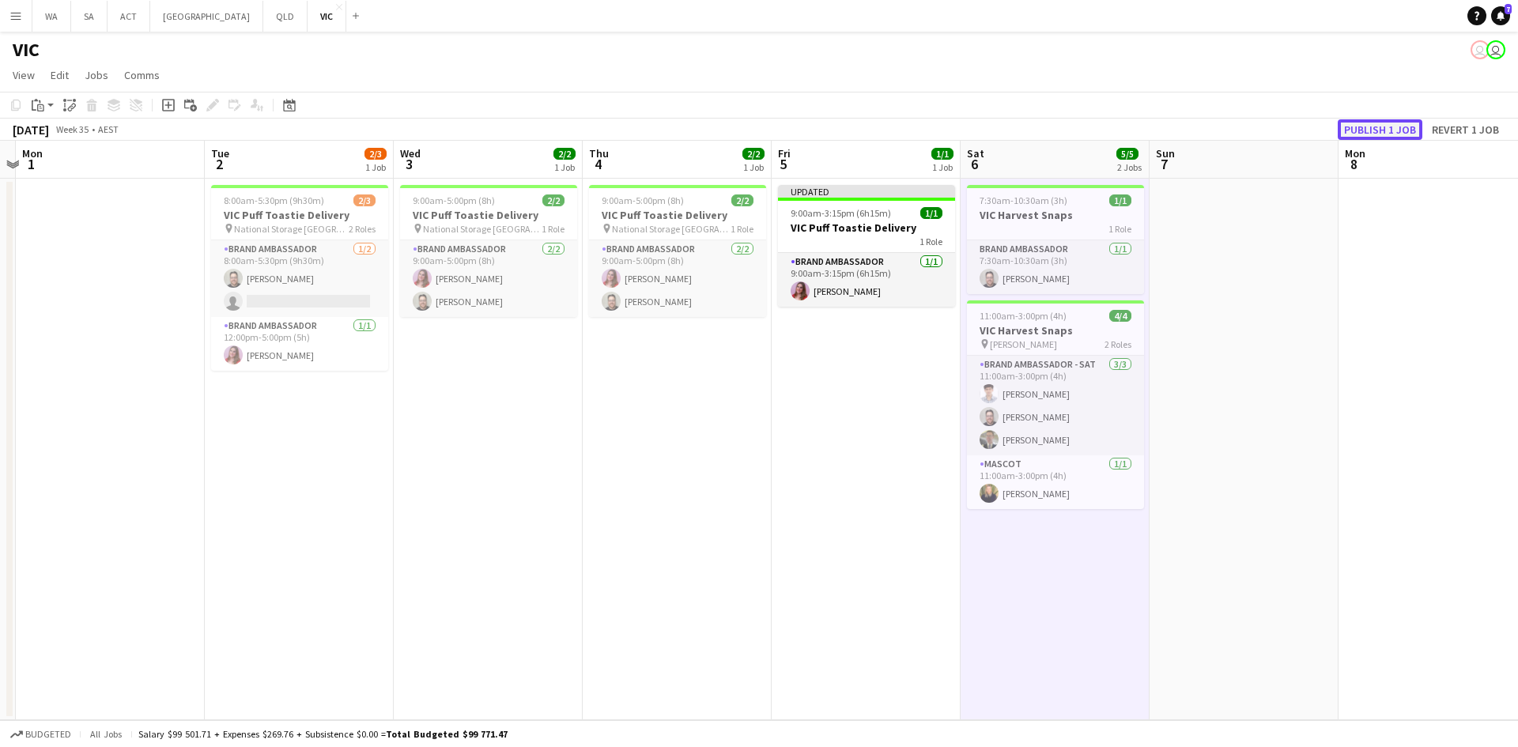
click at [1354, 129] on button "Publish 1 job" at bounding box center [1380, 129] width 85 height 21
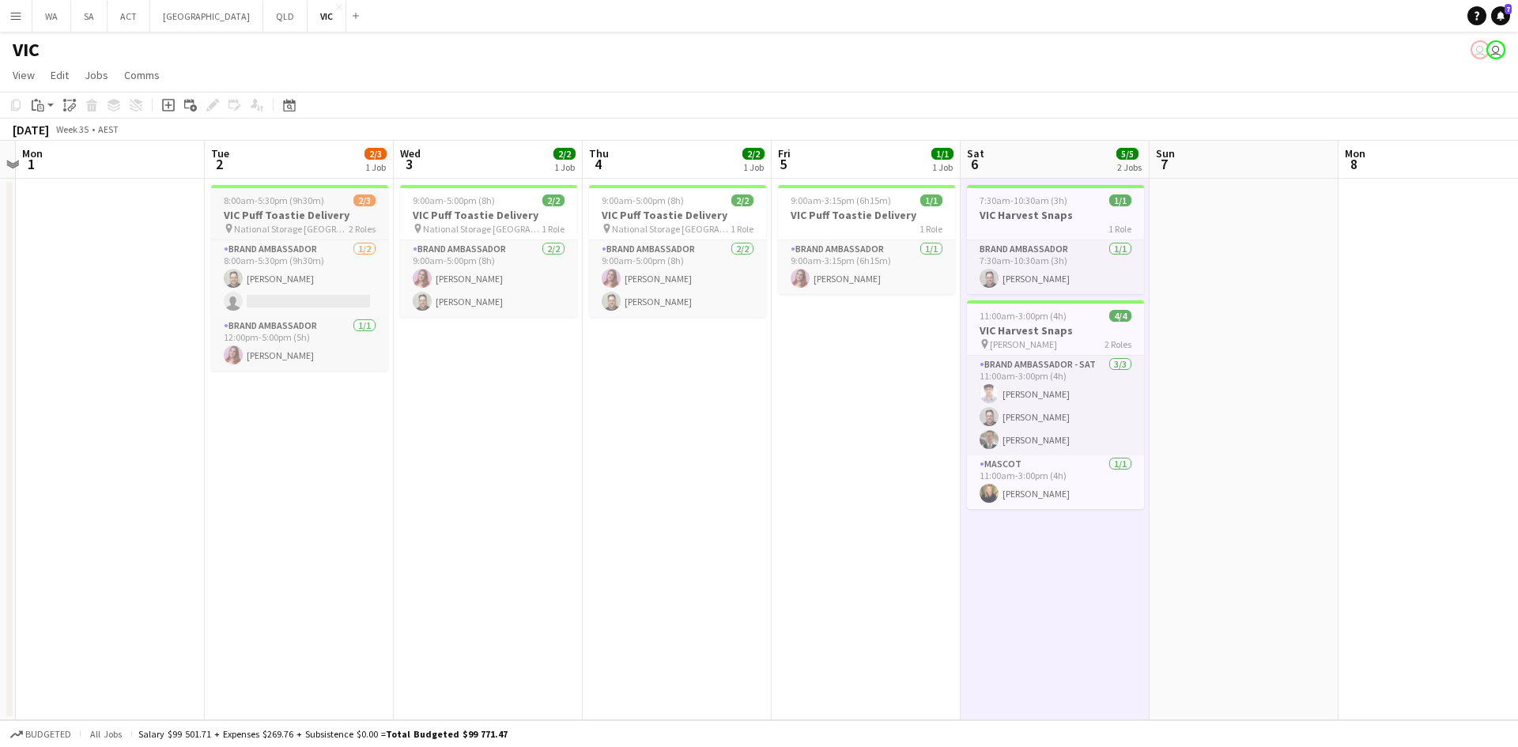
click at [326, 208] on h3 "VIC Puff Toastie Delivery" at bounding box center [299, 215] width 177 height 14
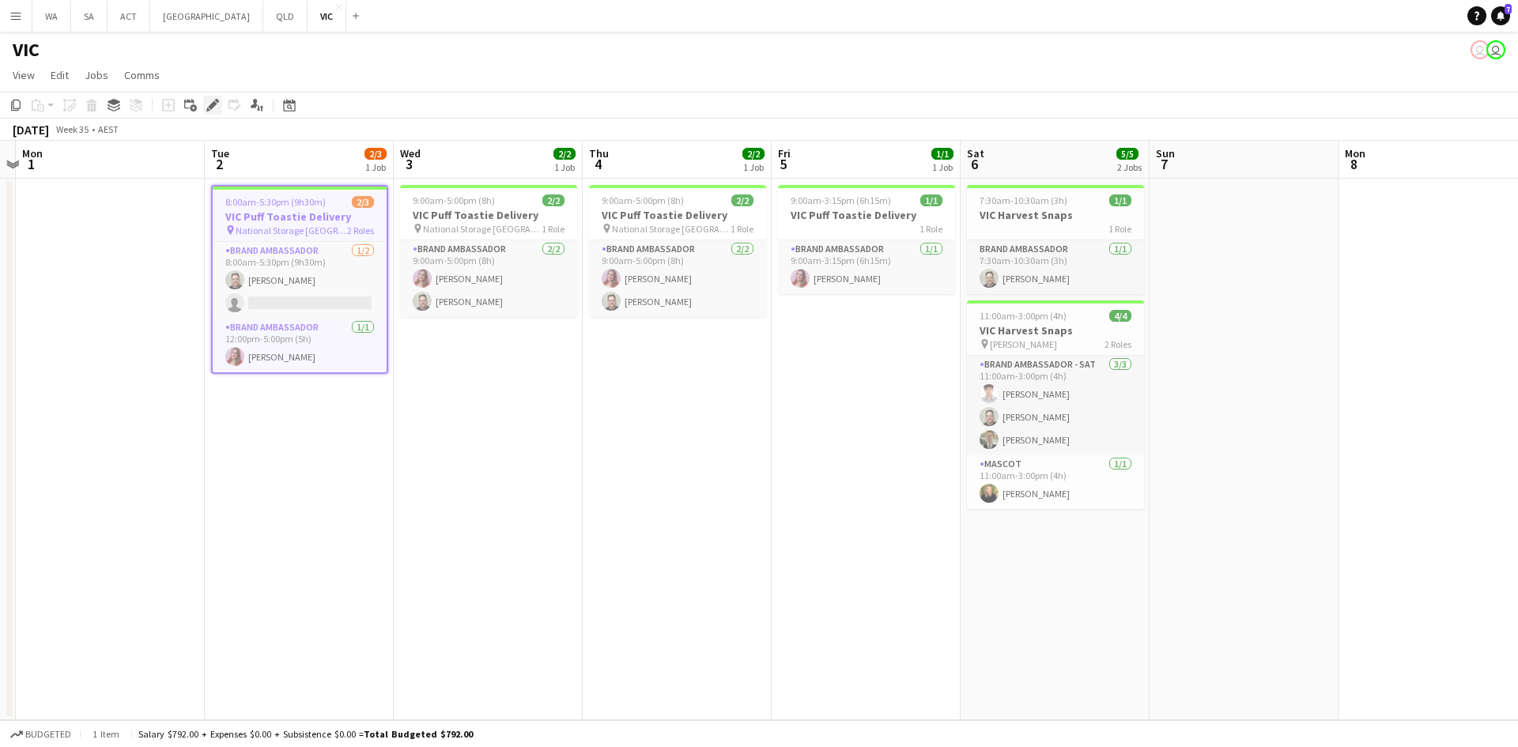
click at [208, 96] on div "Edit" at bounding box center [212, 105] width 19 height 19
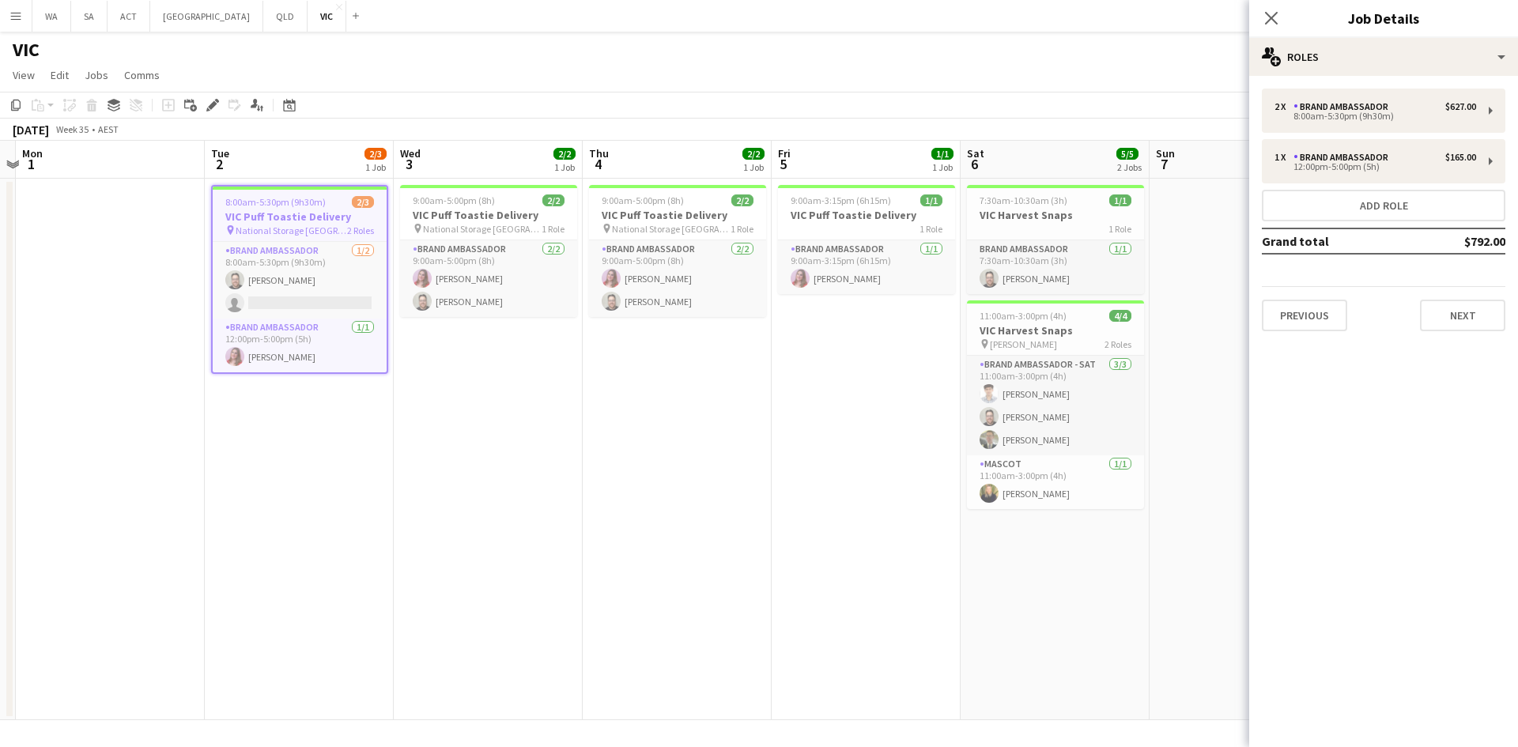
click at [594, 410] on app-date-cell "9:00am-5:00pm (8h) 2/2 VIC Puff Toastie Delivery pin National Storage Richmond …" at bounding box center [677, 450] width 189 height 542
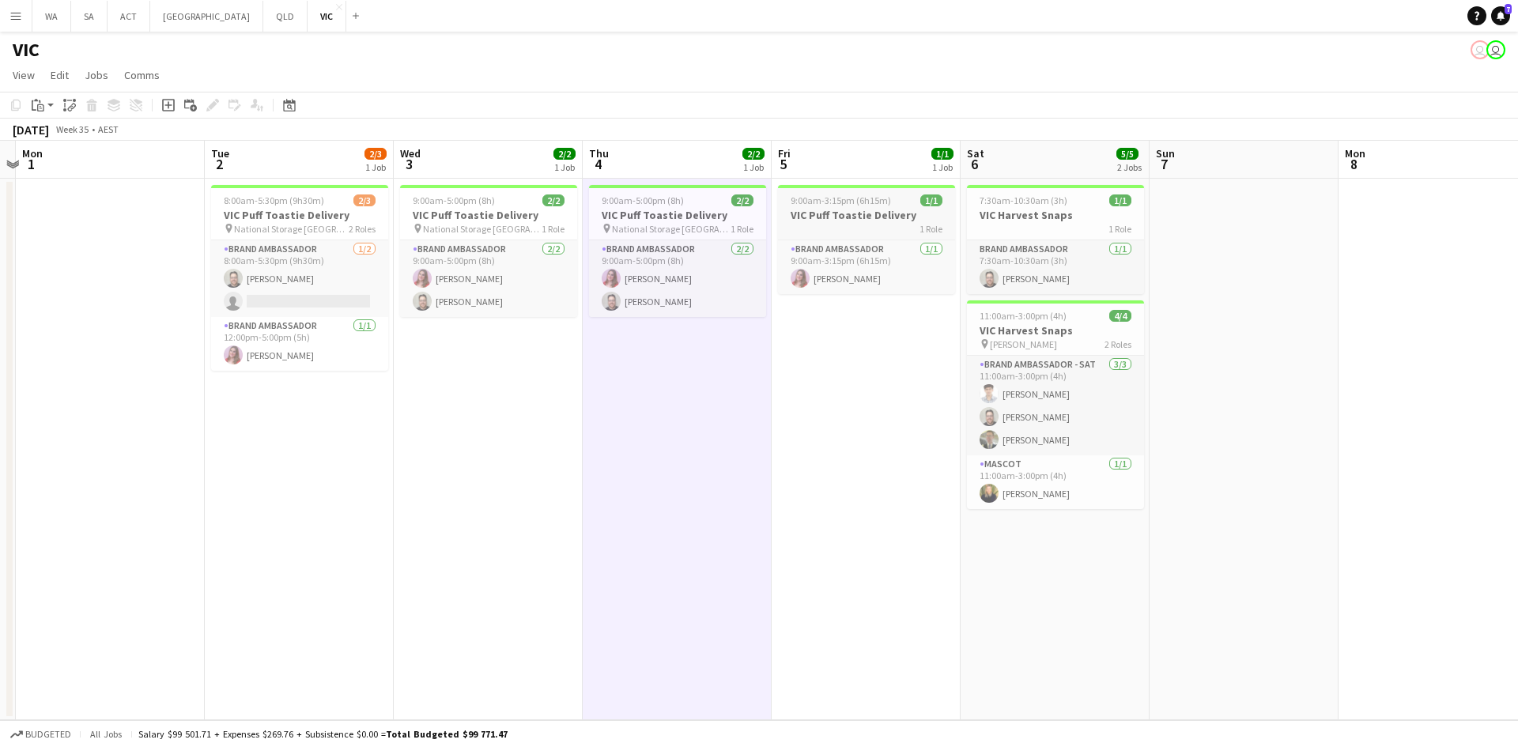
click at [831, 214] on h3 "VIC Puff Toastie Delivery" at bounding box center [866, 215] width 177 height 14
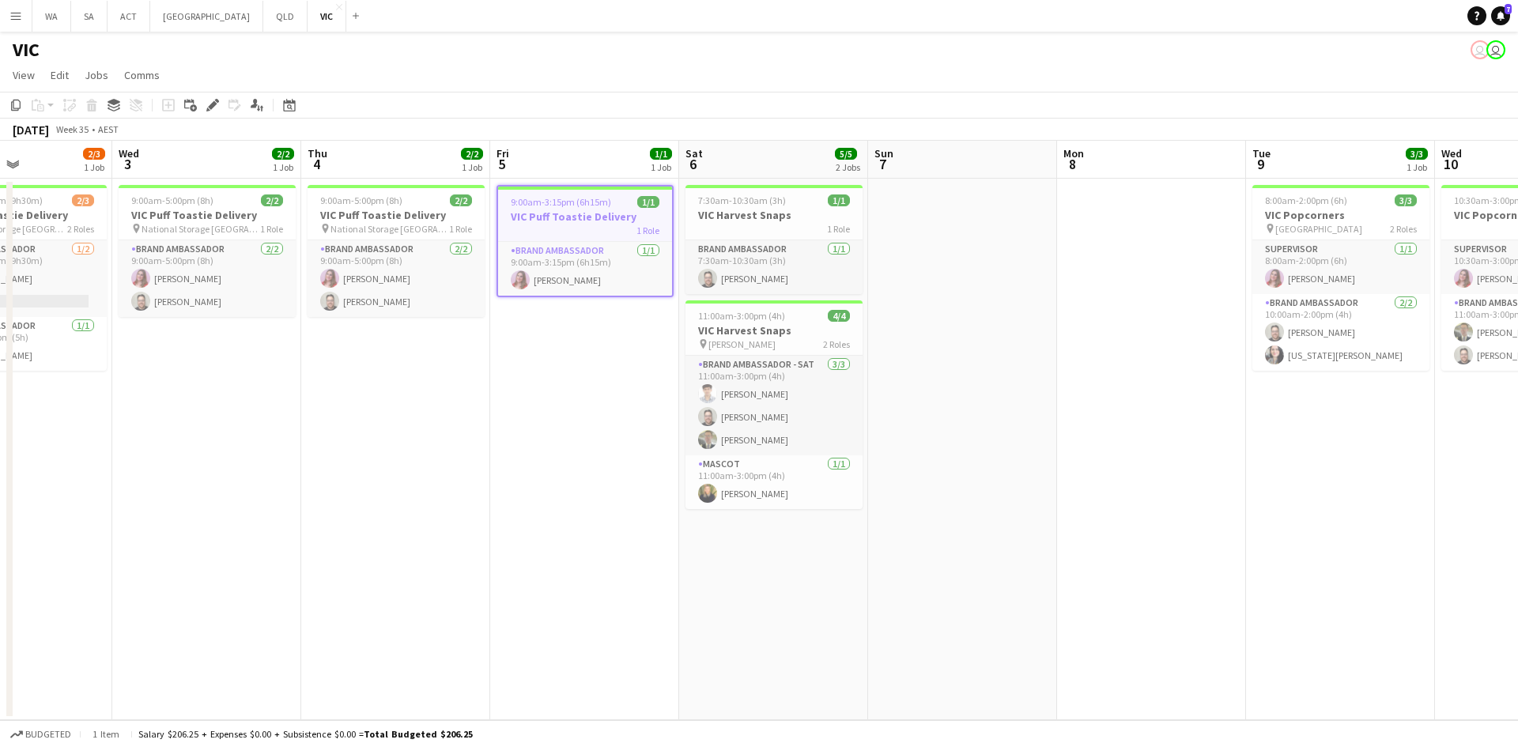
drag, startPoint x: 1214, startPoint y: 308, endPoint x: 380, endPoint y: 511, distance: 858.0
click at [451, 506] on app-calendar-viewport "Sat 30 Sun 31 Mon 1 Tue 2 2/3 1 Job Wed 3 2/2 1 Job Thu 4 2/2 1 Job Fri 5 1/1 1…" at bounding box center [759, 431] width 1518 height 580
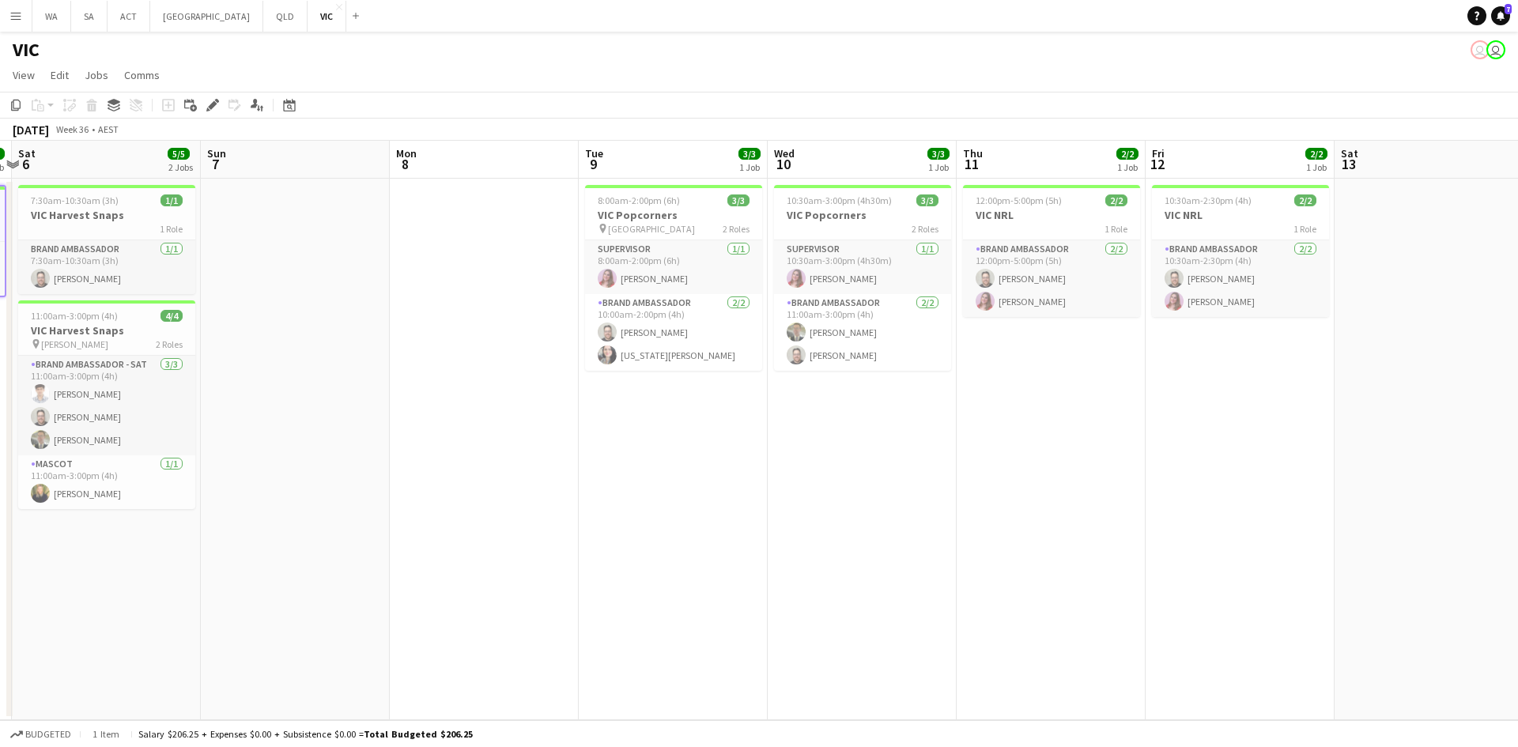
scroll to position [0, 565]
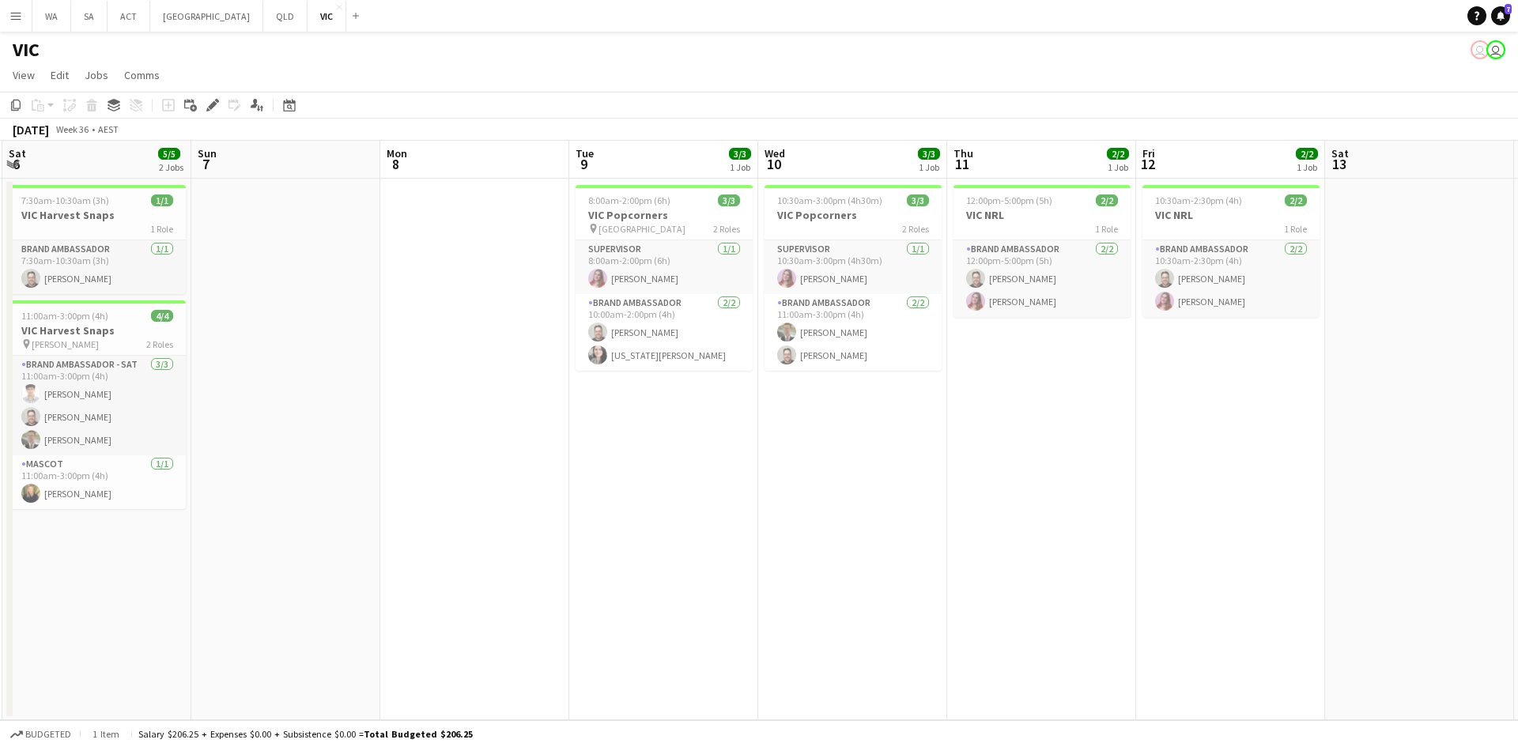
drag, startPoint x: 915, startPoint y: 441, endPoint x: 720, endPoint y: 504, distance: 205.3
click at [720, 504] on app-calendar-viewport "Wed 3 2/2 1 Job Thu 4 2/2 1 Job Fri 5 1/1 1 Job Sat 6 5/5 2 Jobs Sun 7 Mon 8 Tu…" at bounding box center [759, 431] width 1518 height 580
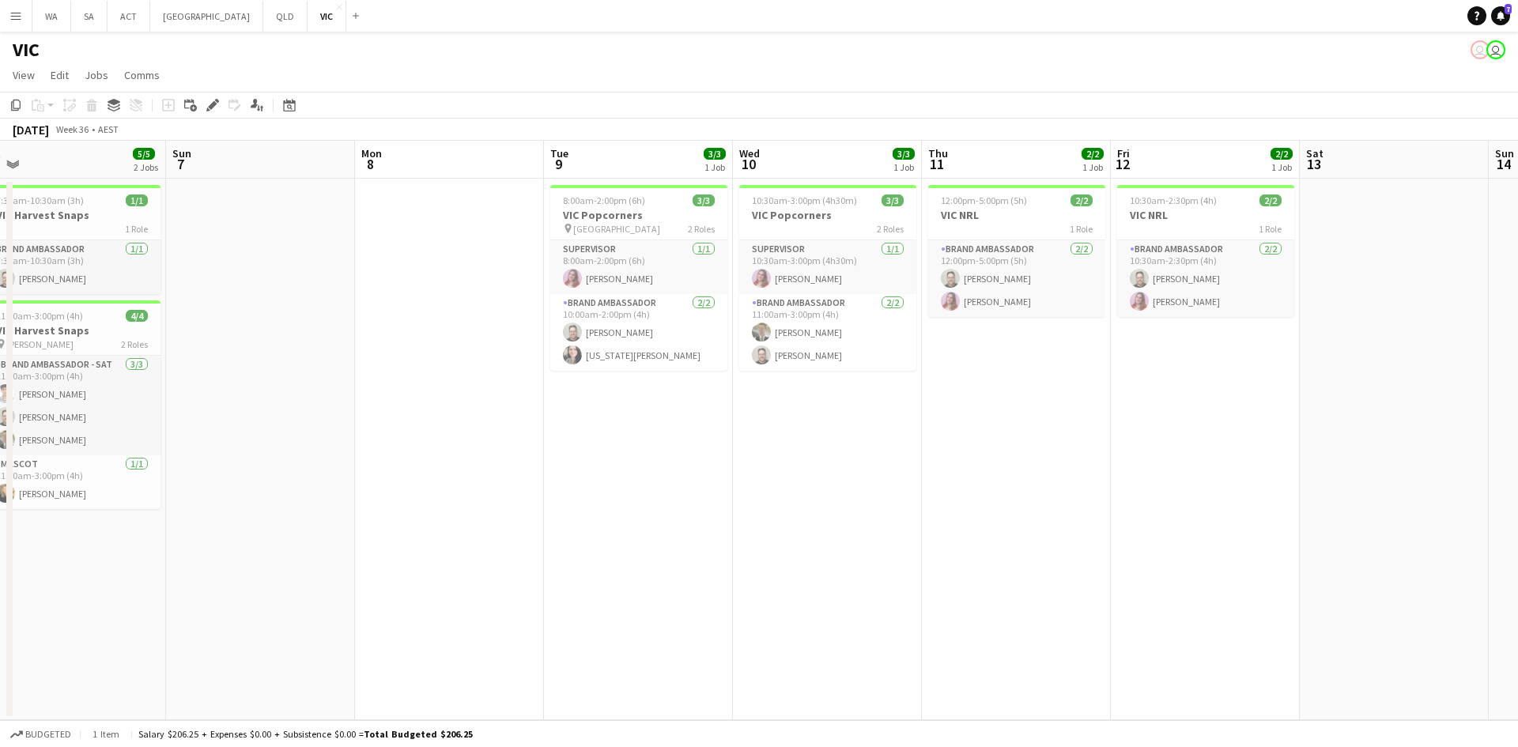
drag, startPoint x: 859, startPoint y: 205, endPoint x: 453, endPoint y: 249, distance: 408.1
click at [453, 249] on app-calendar-viewport "Wed 3 2/2 1 Job Thu 4 2/2 1 Job Fri 5 1/1 1 Job Sat 6 5/5 2 Jobs Sun 7 Mon 8 Tu…" at bounding box center [759, 431] width 1518 height 580
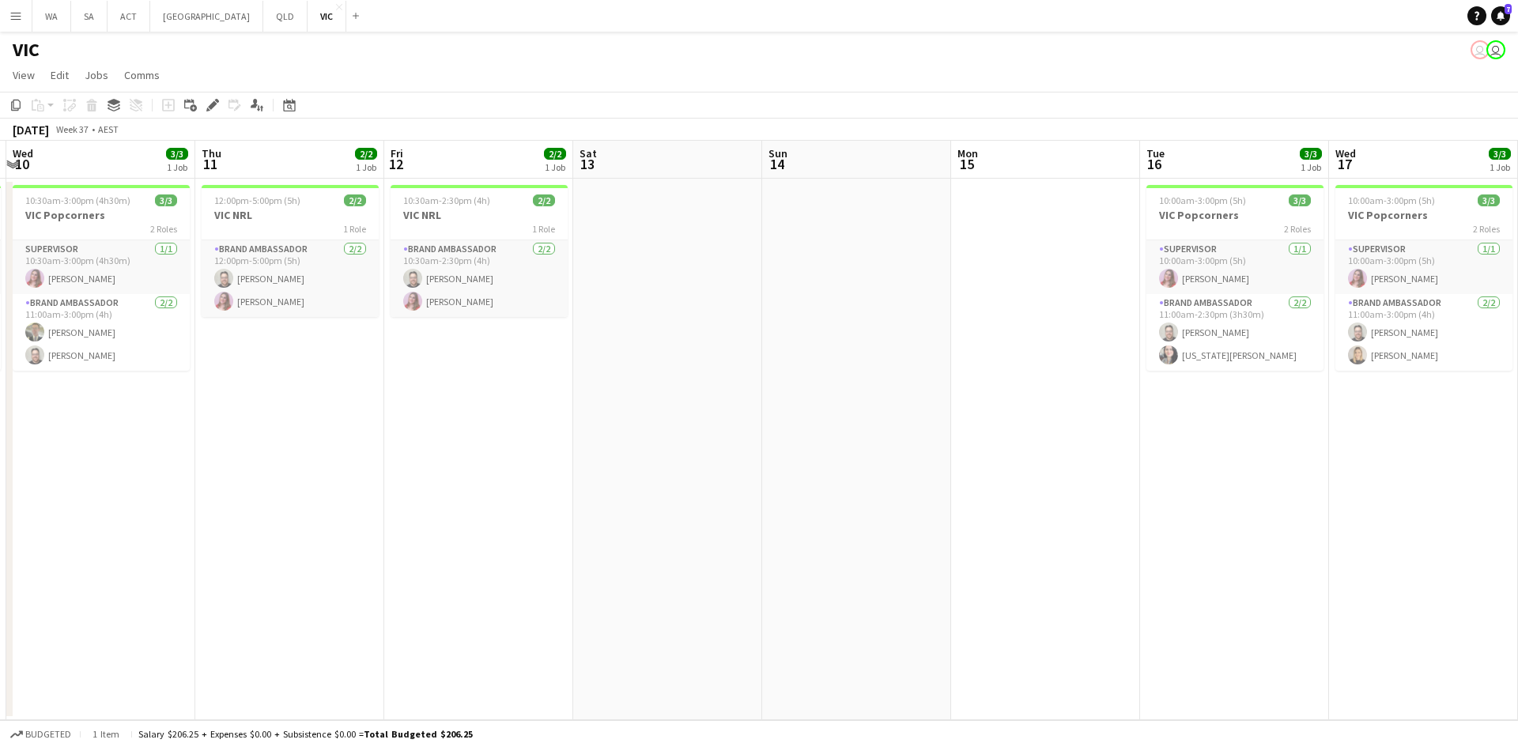
drag, startPoint x: 1015, startPoint y: 236, endPoint x: 667, endPoint y: 308, distance: 356.0
click at [667, 308] on app-calendar-viewport "Sun 7 Mon 8 Tue 9 3/3 1 Job Wed 10 3/3 1 Job Thu 11 2/2 1 Job Fri 12 2/2 1 Job …" at bounding box center [759, 431] width 1518 height 580
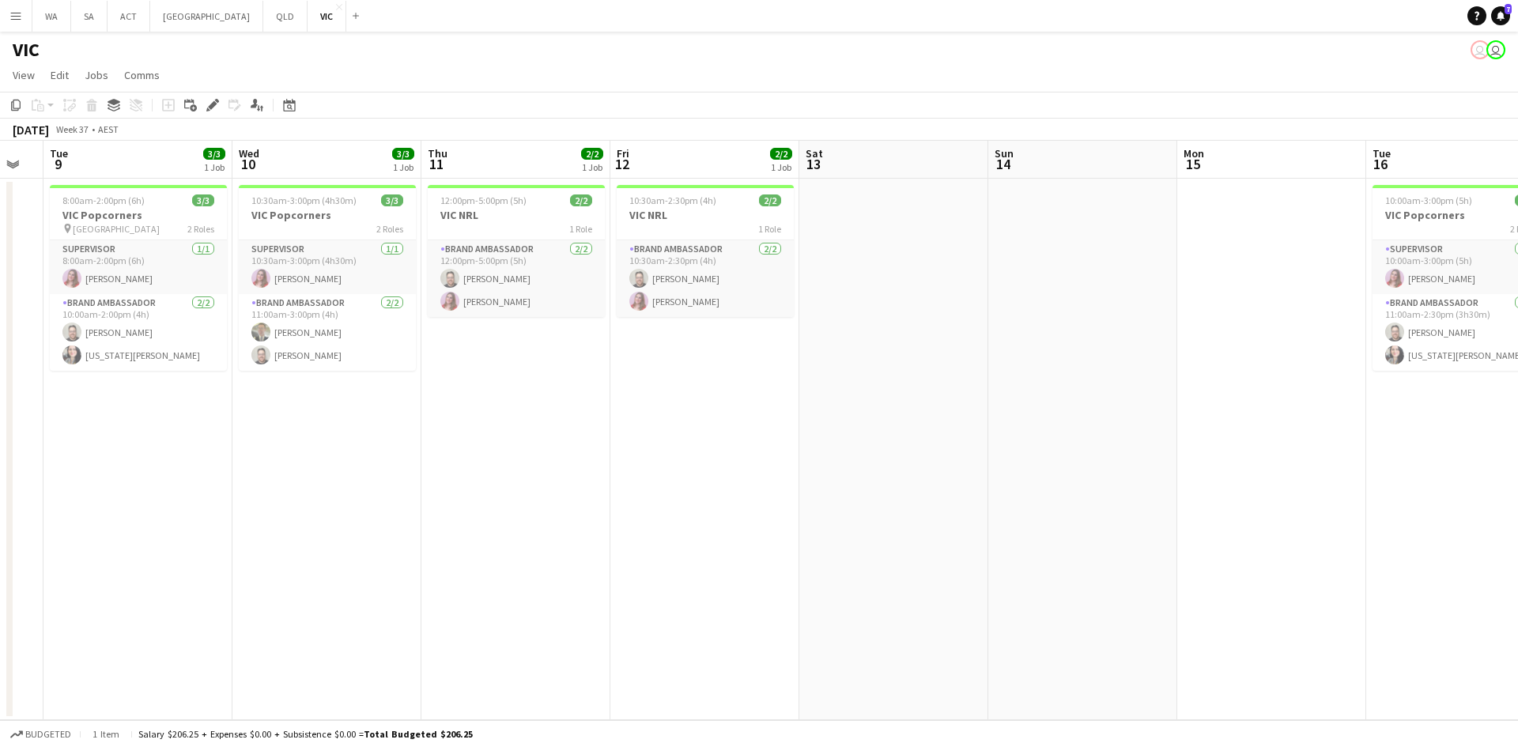
scroll to position [0, 323]
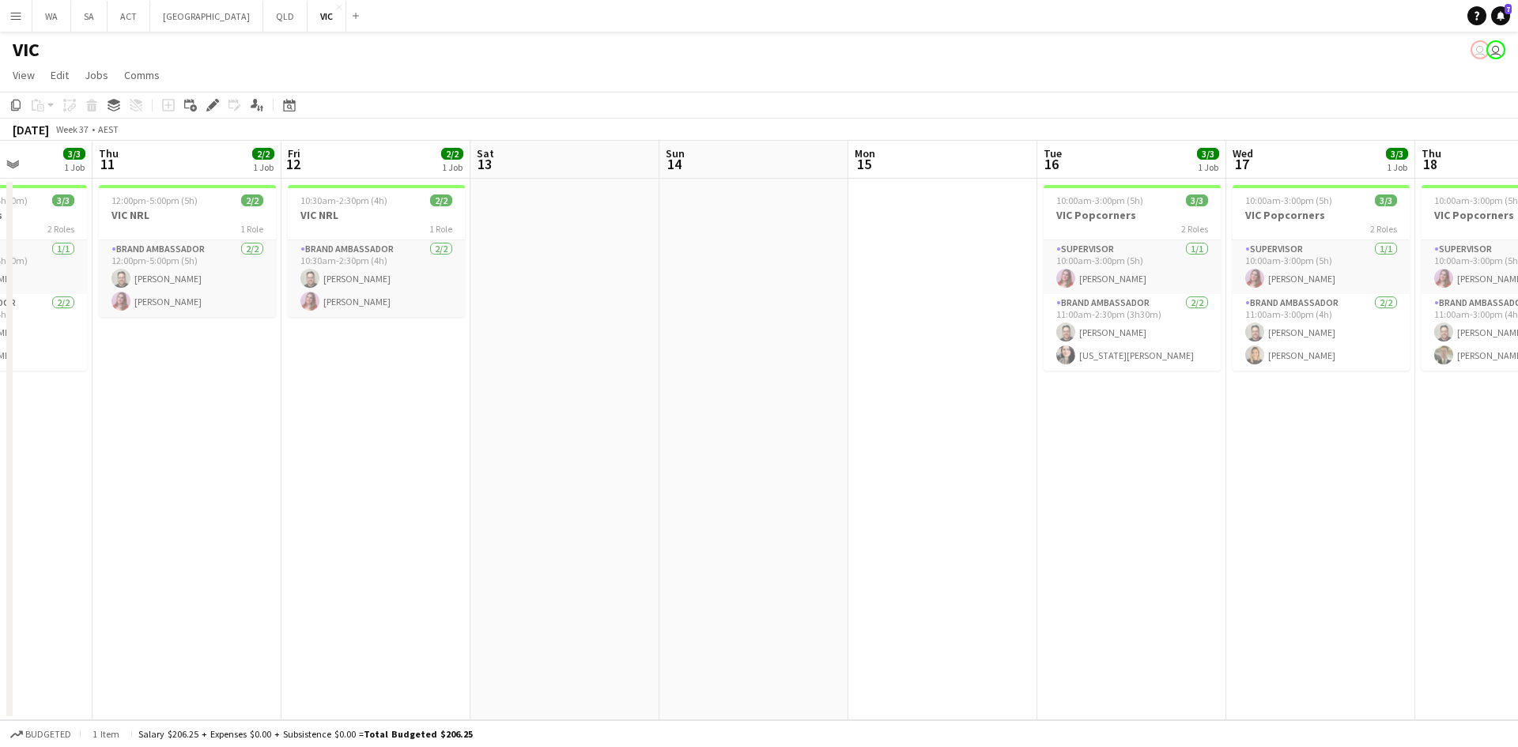
drag, startPoint x: 715, startPoint y: 297, endPoint x: 440, endPoint y: 454, distance: 316.7
click at [440, 454] on app-calendar-viewport "Sun 7 Mon 8 Tue 9 3/3 1 Job Wed 10 3/3 1 Job Thu 11 2/2 1 Job Fri 12 2/2 1 Job …" at bounding box center [759, 431] width 1518 height 580
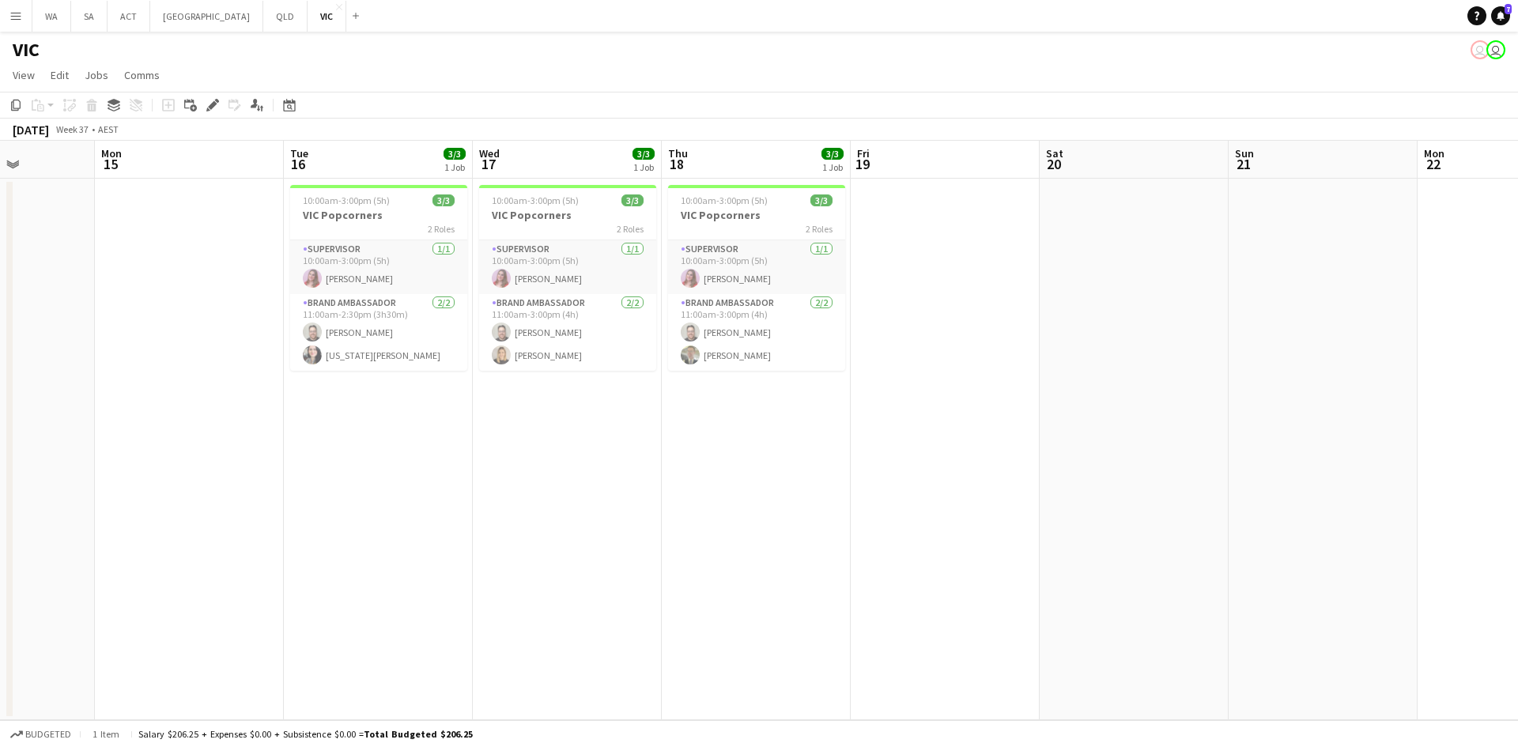
scroll to position [0, 505]
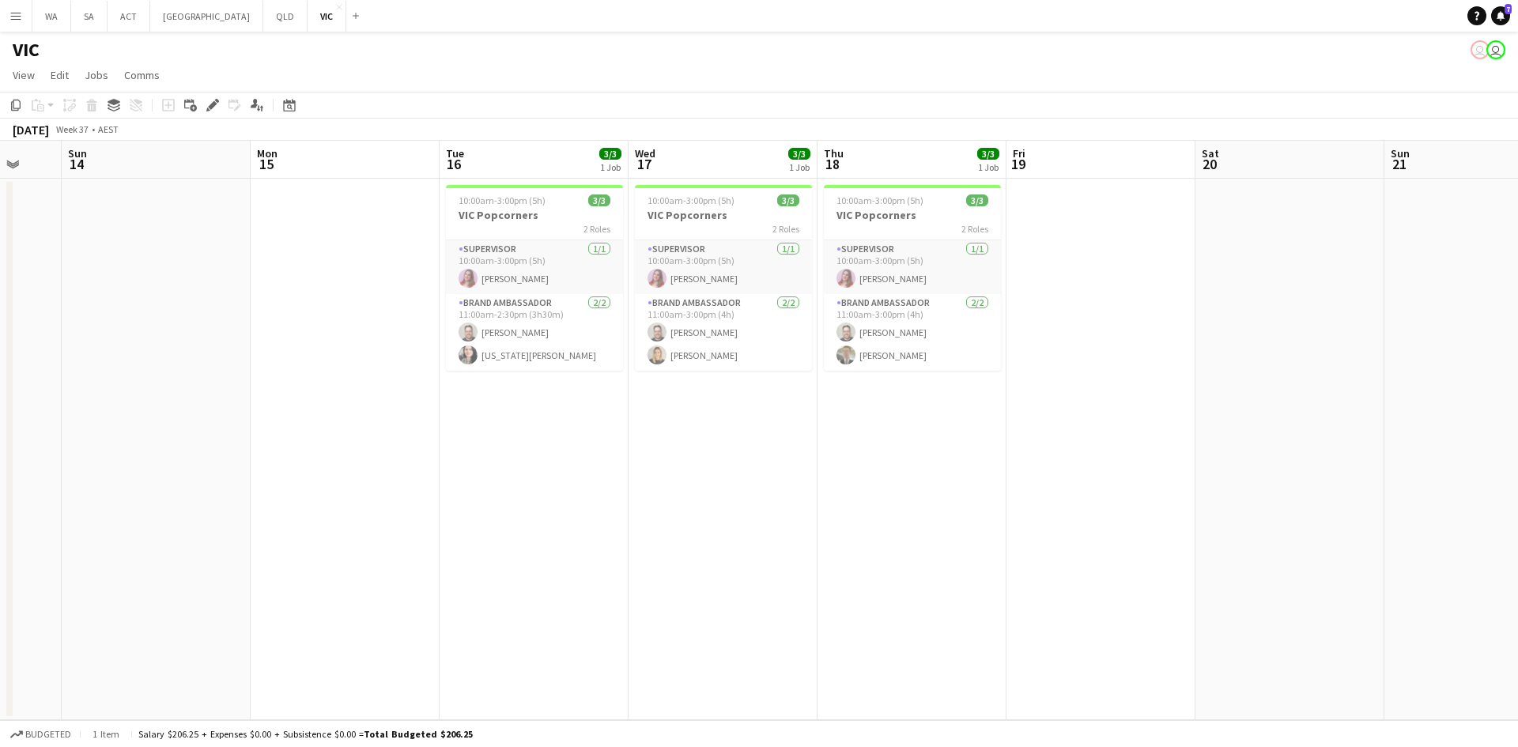
drag, startPoint x: 994, startPoint y: 470, endPoint x: 574, endPoint y: 463, distance: 420.0
click at [574, 463] on app-calendar-viewport "Thu 11 2/2 1 Job Fri 12 2/2 1 Job Sat 13 Sun 14 Mon 15 Tue 16 3/3 1 Job Wed 17 …" at bounding box center [759, 431] width 1518 height 580
click at [1033, 295] on app-date-cell at bounding box center [1101, 450] width 189 height 542
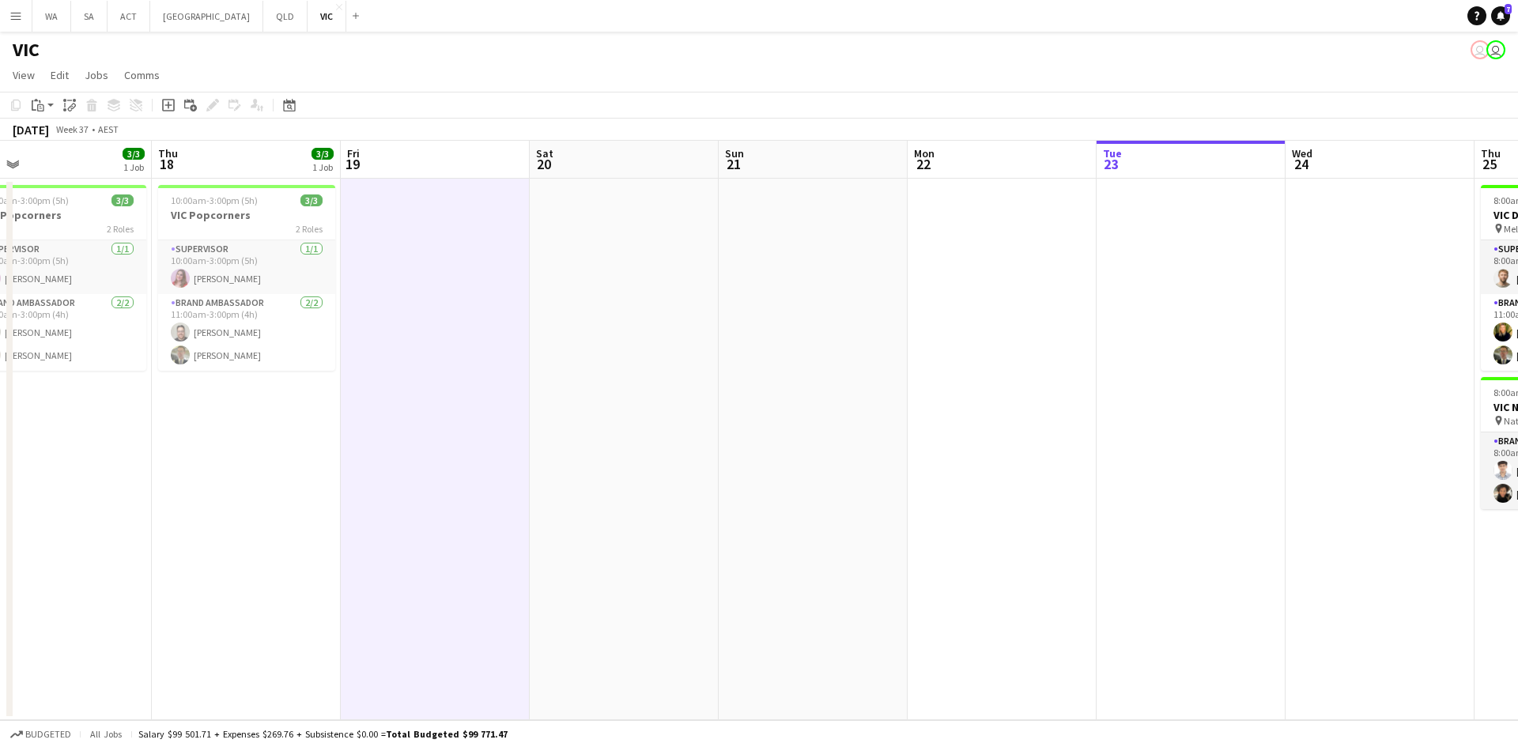
drag, startPoint x: 1034, startPoint y: 307, endPoint x: 756, endPoint y: 319, distance: 278.6
click at [753, 321] on app-calendar-viewport "Sat 13 Sun 14 Mon 15 Tue 16 3/3 1 Job Wed 17 3/3 1 Job Thu 18 3/3 1 Job Fri 19 …" at bounding box center [759, 431] width 1518 height 580
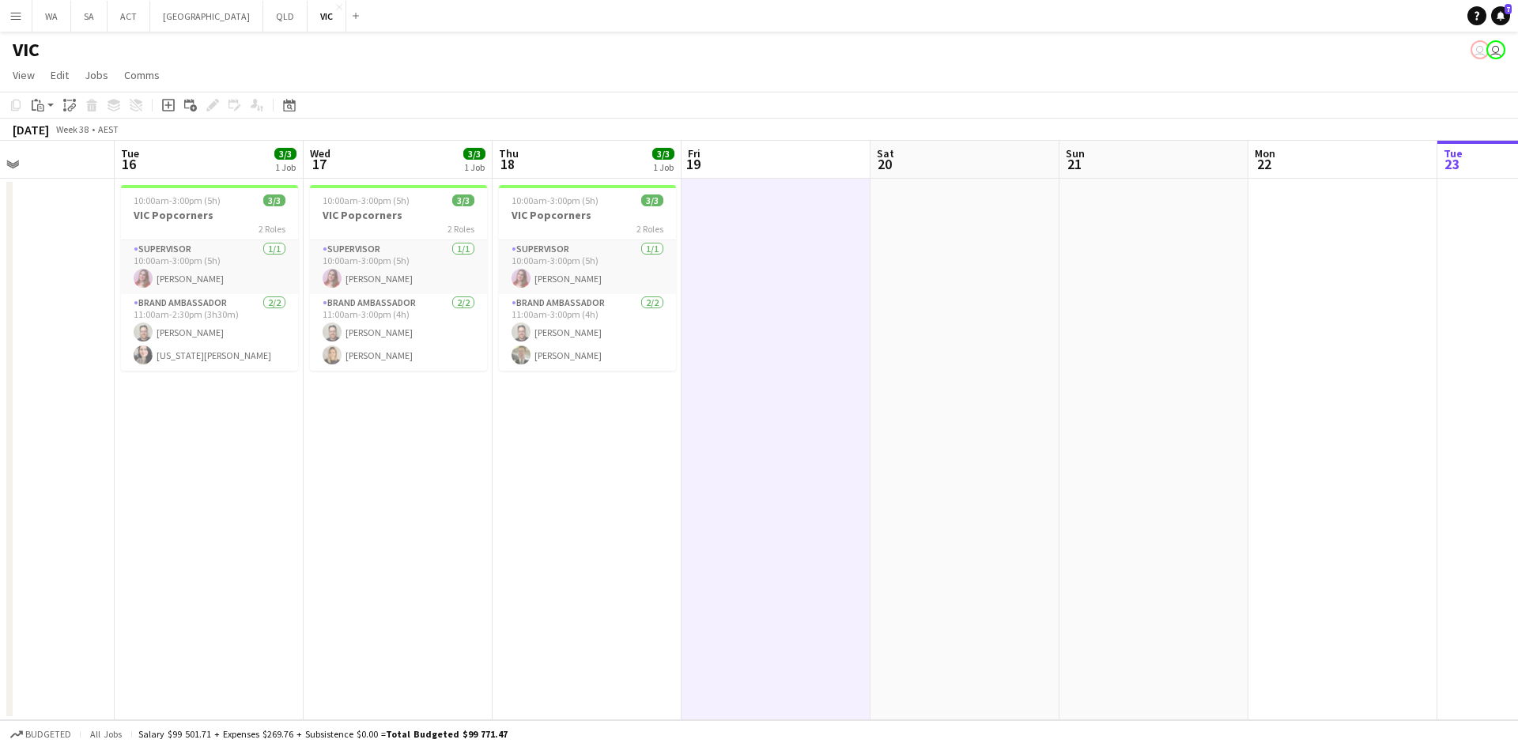
drag, startPoint x: 1244, startPoint y: 335, endPoint x: 904, endPoint y: 343, distance: 340.2
click at [904, 343] on app-calendar-viewport "Sat 13 Sun 14 Mon 15 Tue 16 3/3 1 Job Wed 17 3/3 1 Job Thu 18 3/3 1 Job Fri 19 …" at bounding box center [759, 431] width 1518 height 580
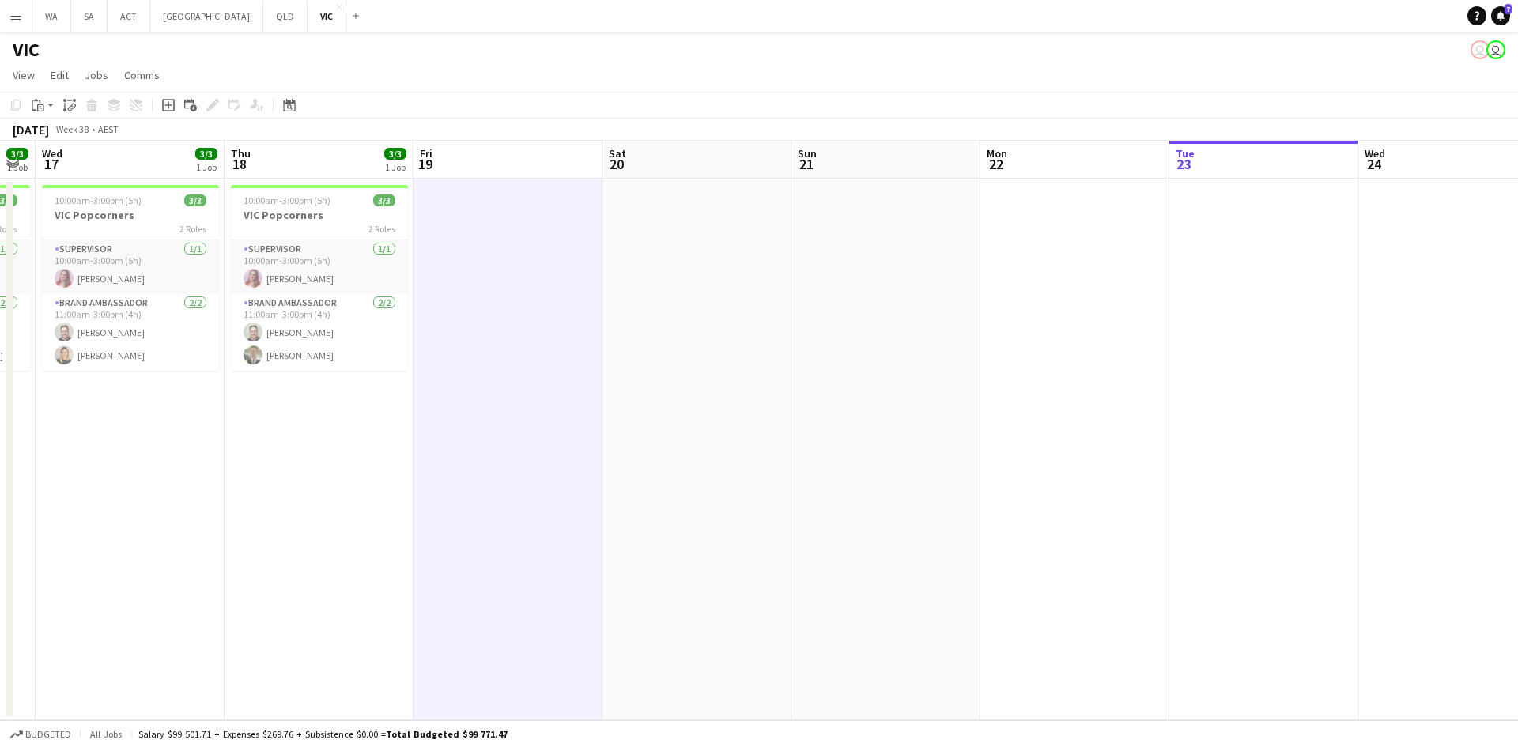
drag, startPoint x: 522, startPoint y: 289, endPoint x: 1081, endPoint y: 312, distance: 559.6
click at [1072, 313] on app-calendar-viewport "Mon 15 Tue 16 3/3 1 Job Wed 17 3/3 1 Job Thu 18 3/3 1 Job Fri 19 Sat 20 Sun 21 …" at bounding box center [759, 431] width 1518 height 580
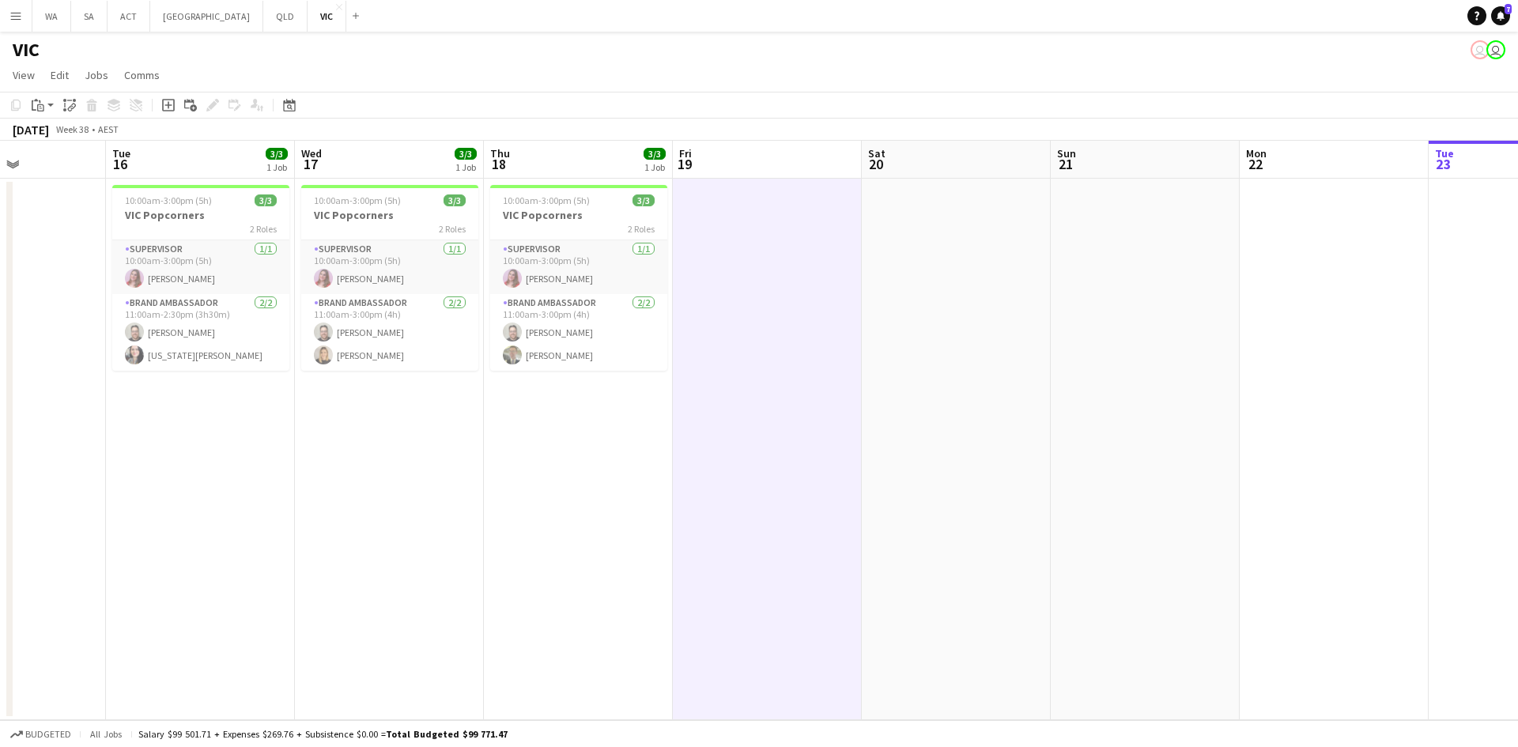
drag, startPoint x: 414, startPoint y: 325, endPoint x: 1027, endPoint y: 316, distance: 612.2
click at [1025, 316] on app-calendar-viewport "Sat 13 Sun 14 Mon 15 Tue 16 3/3 1 Job Wed 17 3/3 1 Job Thu 18 3/3 1 Job Fri 19 …" at bounding box center [759, 431] width 1518 height 580
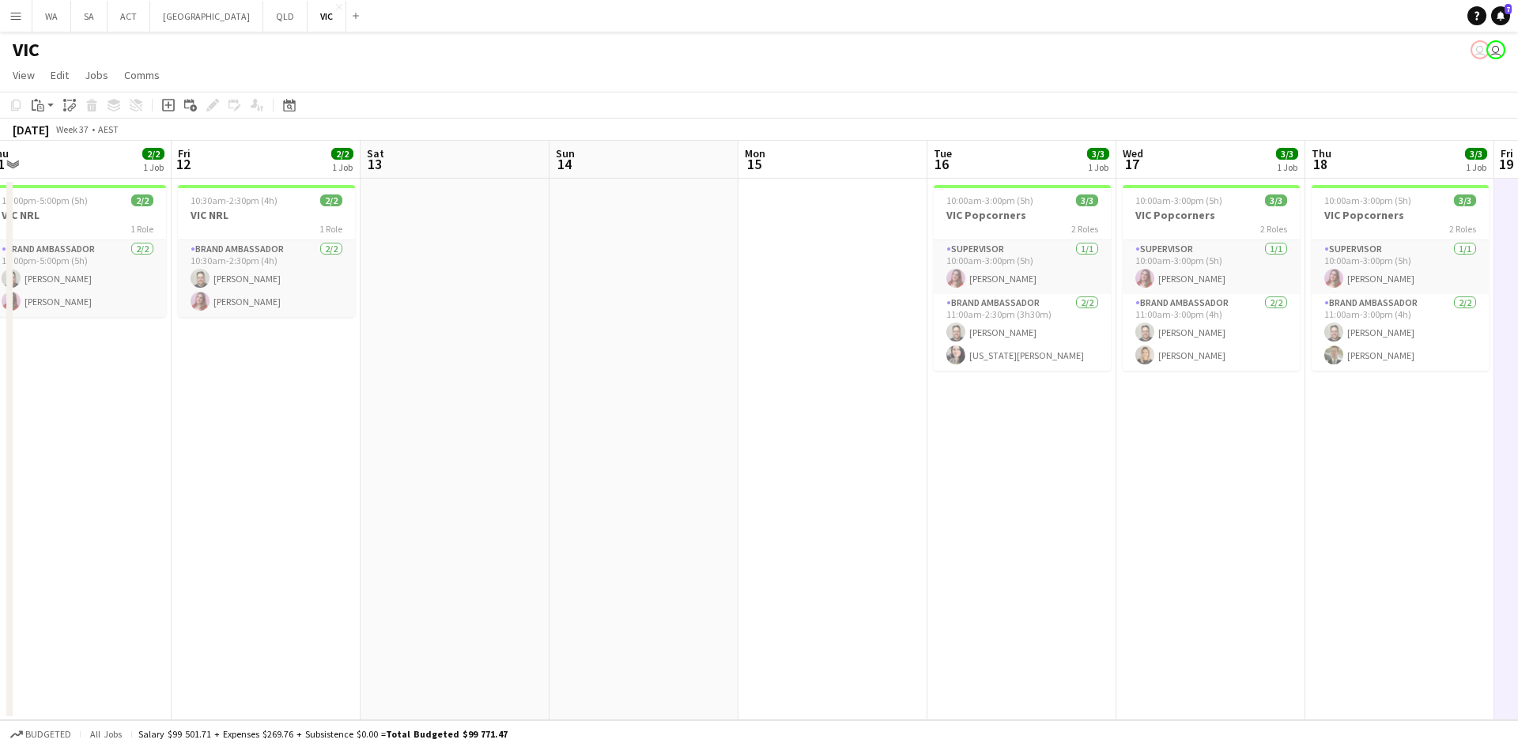
drag, startPoint x: 641, startPoint y: 320, endPoint x: 800, endPoint y: 321, distance: 159.0
click at [799, 321] on app-calendar-viewport "Tue 9 3/3 1 Job Wed 10 3/3 1 Job Thu 11 2/2 1 Job Fri 12 2/2 1 Job Sat 13 Sun 1…" at bounding box center [759, 431] width 1518 height 580
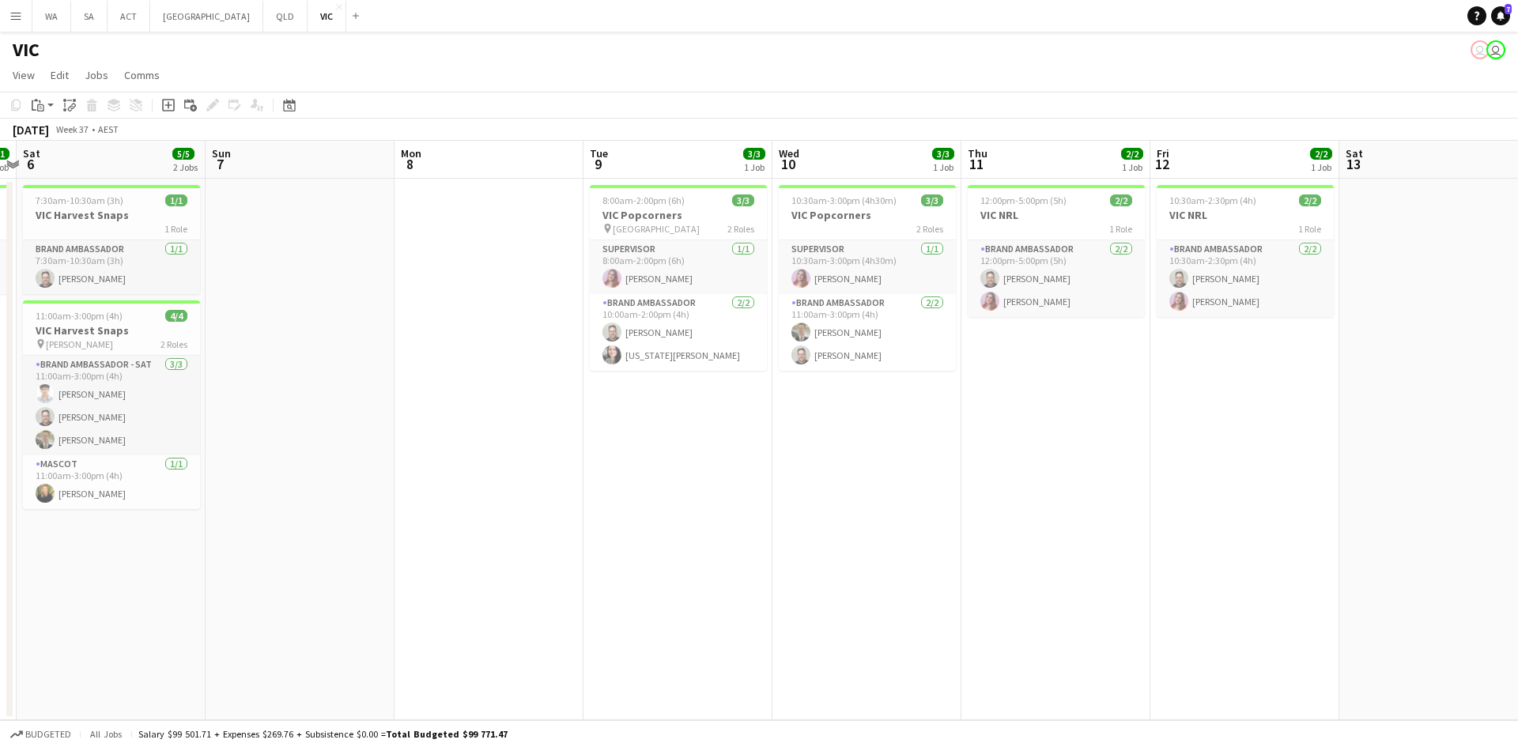
drag, startPoint x: 545, startPoint y: 342, endPoint x: 1062, endPoint y: 331, distance: 517.4
click at [1062, 331] on app-calendar-viewport "Thu 4 2/2 1 Job Fri 5 1/1 1 Job Sat 6 5/5 2 Jobs Sun 7 Mon 8 Tue 9 3/3 1 Job We…" at bounding box center [759, 431] width 1518 height 580
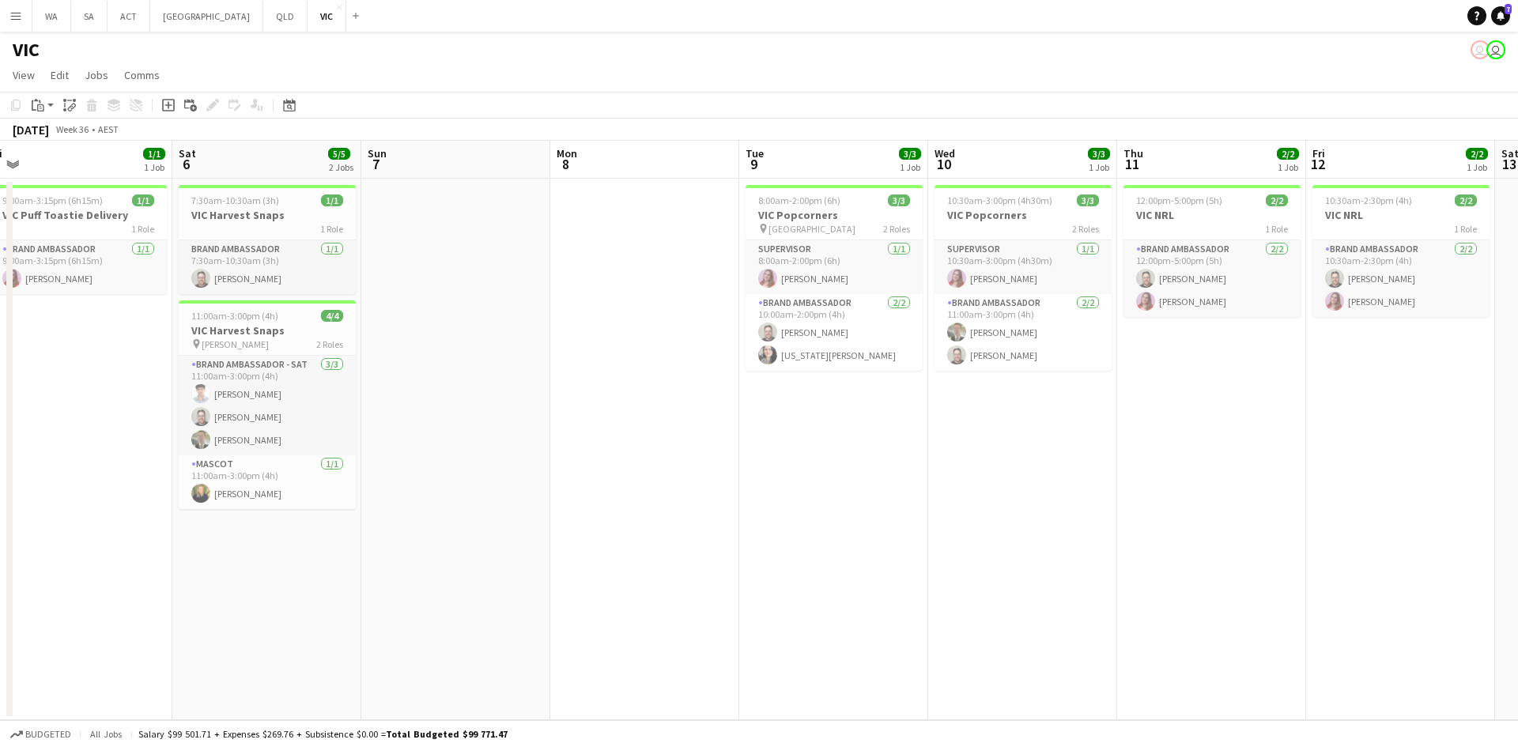
drag, startPoint x: 374, startPoint y: 399, endPoint x: 914, endPoint y: 369, distance: 541.0
click at [914, 369] on app-calendar-viewport "Wed 3 2/2 1 Job Thu 4 2/2 1 Job Fri 5 1/1 1 Job Sat 6 5/5 2 Jobs Sun 7 Mon 8 Tu…" at bounding box center [759, 431] width 1518 height 580
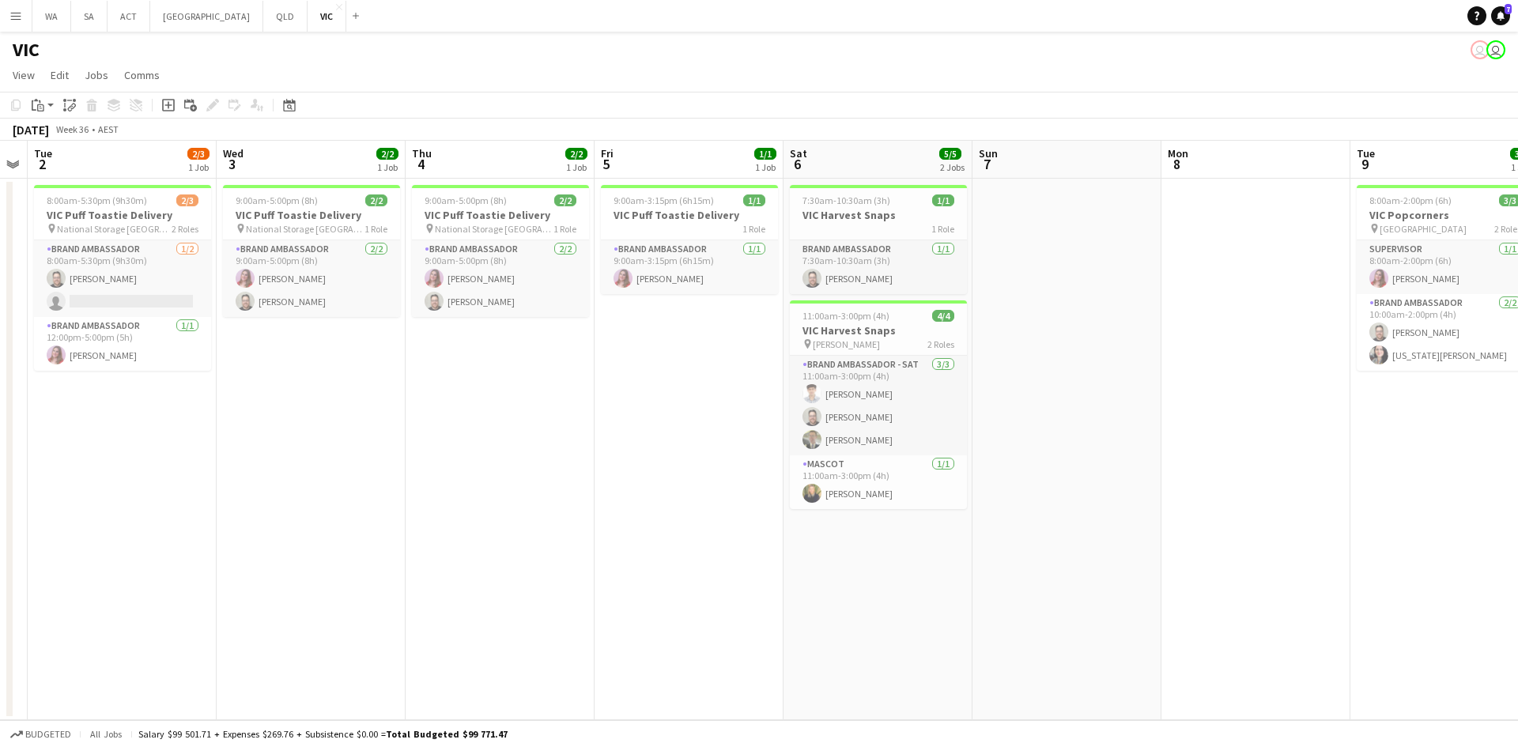
drag, startPoint x: 356, startPoint y: 359, endPoint x: 813, endPoint y: 338, distance: 457.6
click at [813, 338] on app-calendar-viewport "Sun 31 Mon 1 Tue 2 2/3 1 Job Wed 3 2/2 1 Job Thu 4 2/2 1 Job Fri 5 1/1 1 Job Sa…" at bounding box center [759, 431] width 1518 height 580
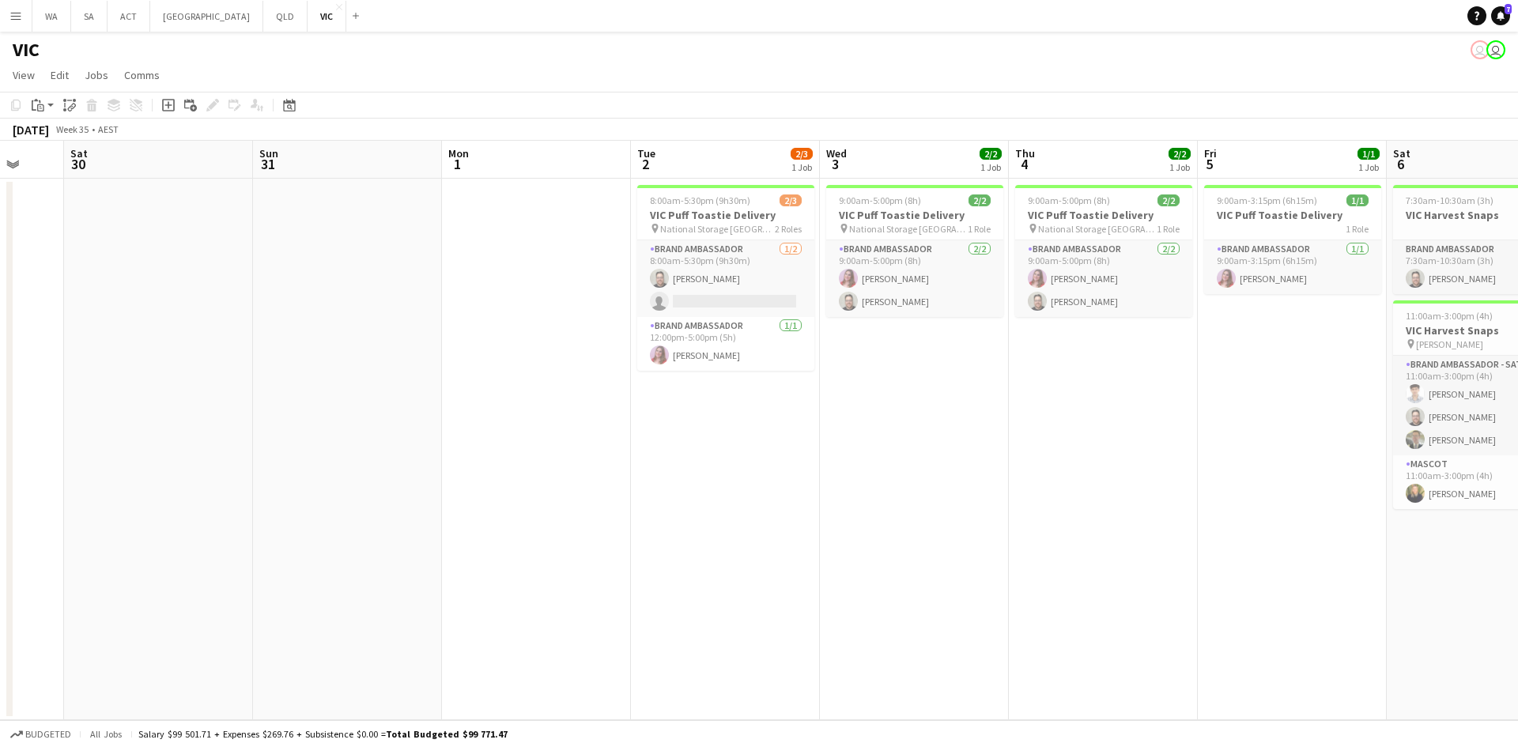
drag, startPoint x: 162, startPoint y: 375, endPoint x: 605, endPoint y: 371, distance: 442.9
click at [605, 370] on app-calendar-viewport "Thu 28 Fri 29 Sat 30 Sun 31 Mon 1 Tue 2 2/3 1 Job Wed 3 2/2 1 Job Thu 4 2/2 1 J…" at bounding box center [759, 431] width 1518 height 580
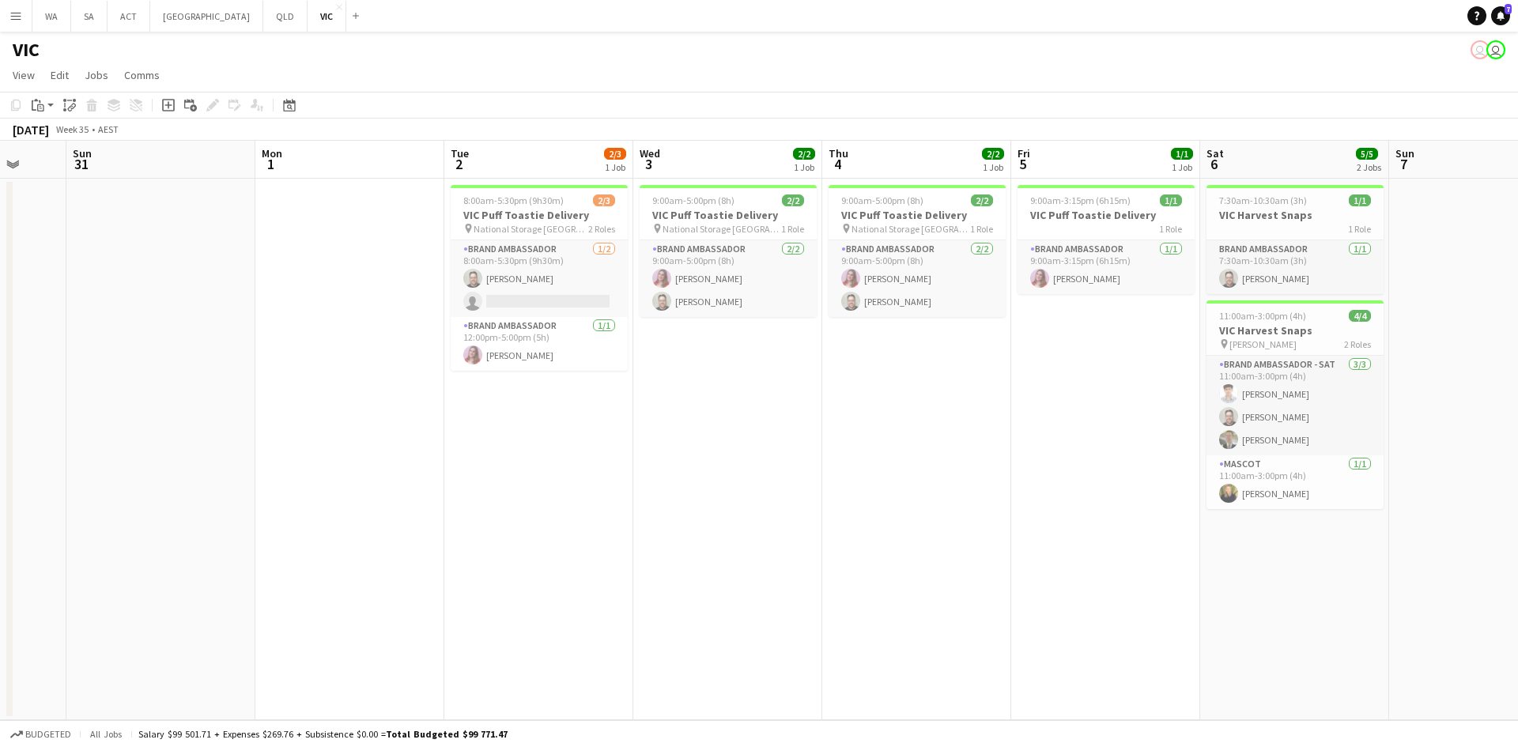
drag, startPoint x: 1104, startPoint y: 419, endPoint x: 557, endPoint y: 463, distance: 549.0
click at [557, 463] on app-calendar-viewport "Tue 26 3/3 1 Job Wed 27 1/1 1 Job Thu 28 Fri 29 Sat 30 Sun 31 Mon 1 Tue 2 2/3 1…" at bounding box center [759, 431] width 1518 height 580
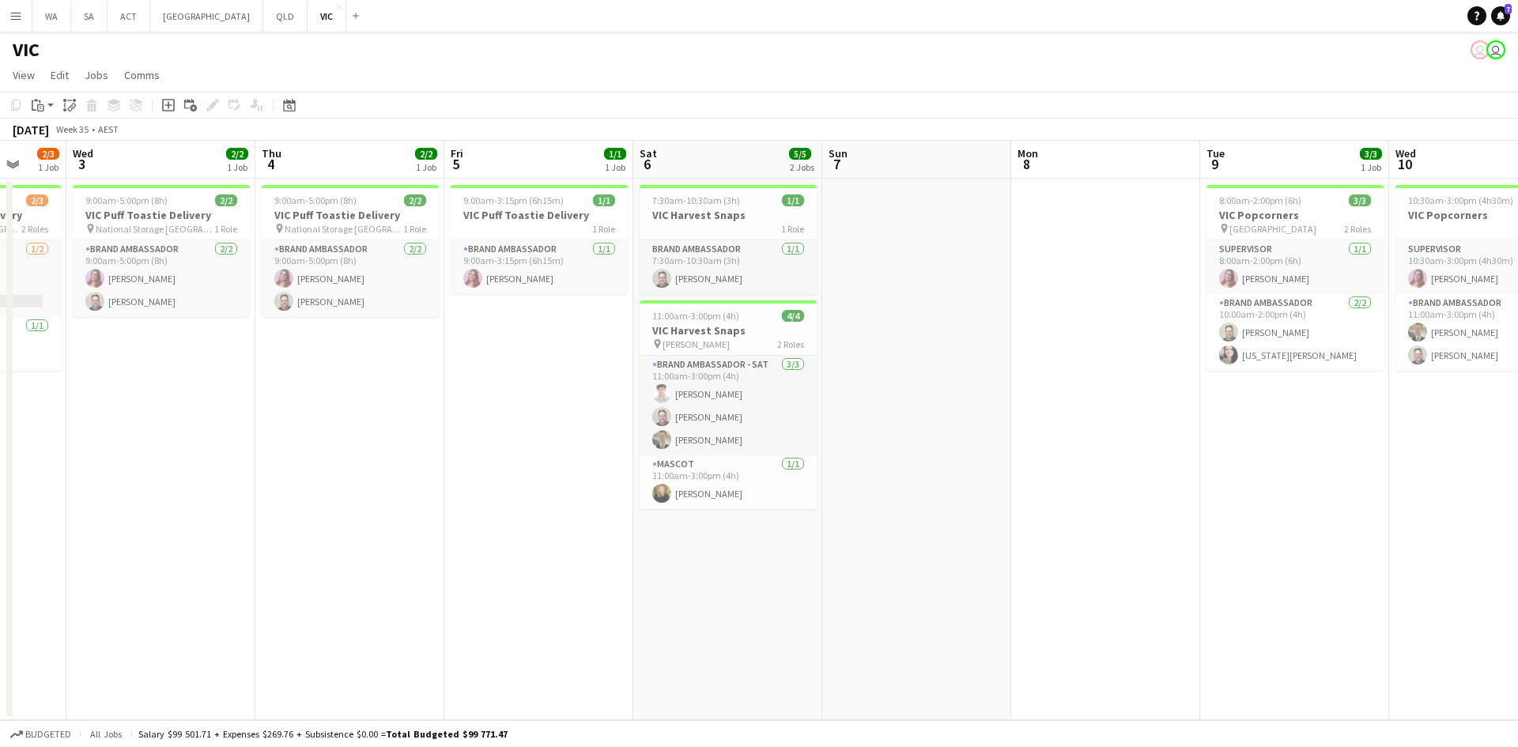
scroll to position [0, 482]
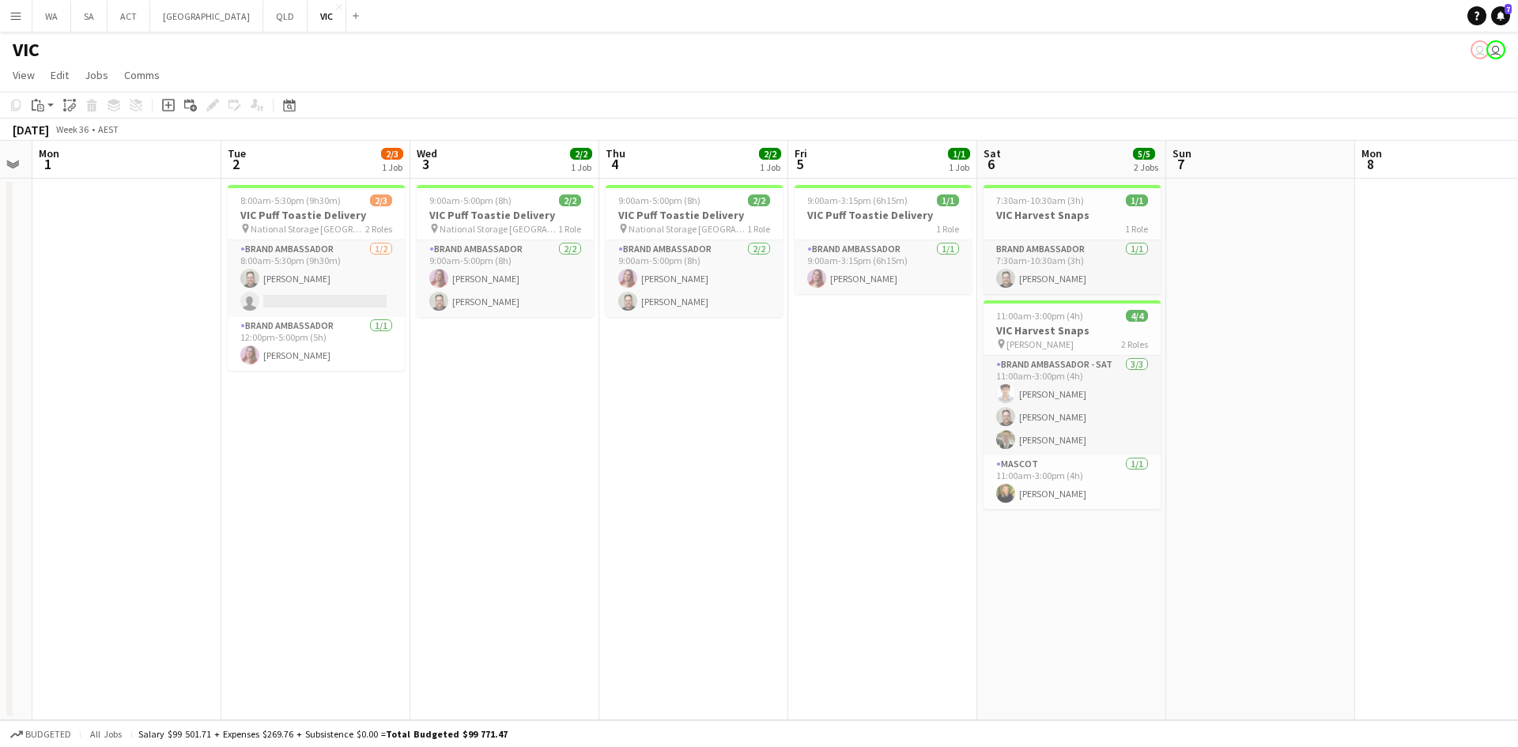
drag, startPoint x: 1344, startPoint y: 360, endPoint x: 488, endPoint y: 403, distance: 856.8
click at [480, 408] on app-calendar-viewport "Fri 29 Sat 30 Sun 31 Mon 1 Tue 2 2/3 1 Job Wed 3 2/2 1 Job Thu 4 2/2 1 Job Fri …" at bounding box center [759, 431] width 1518 height 580
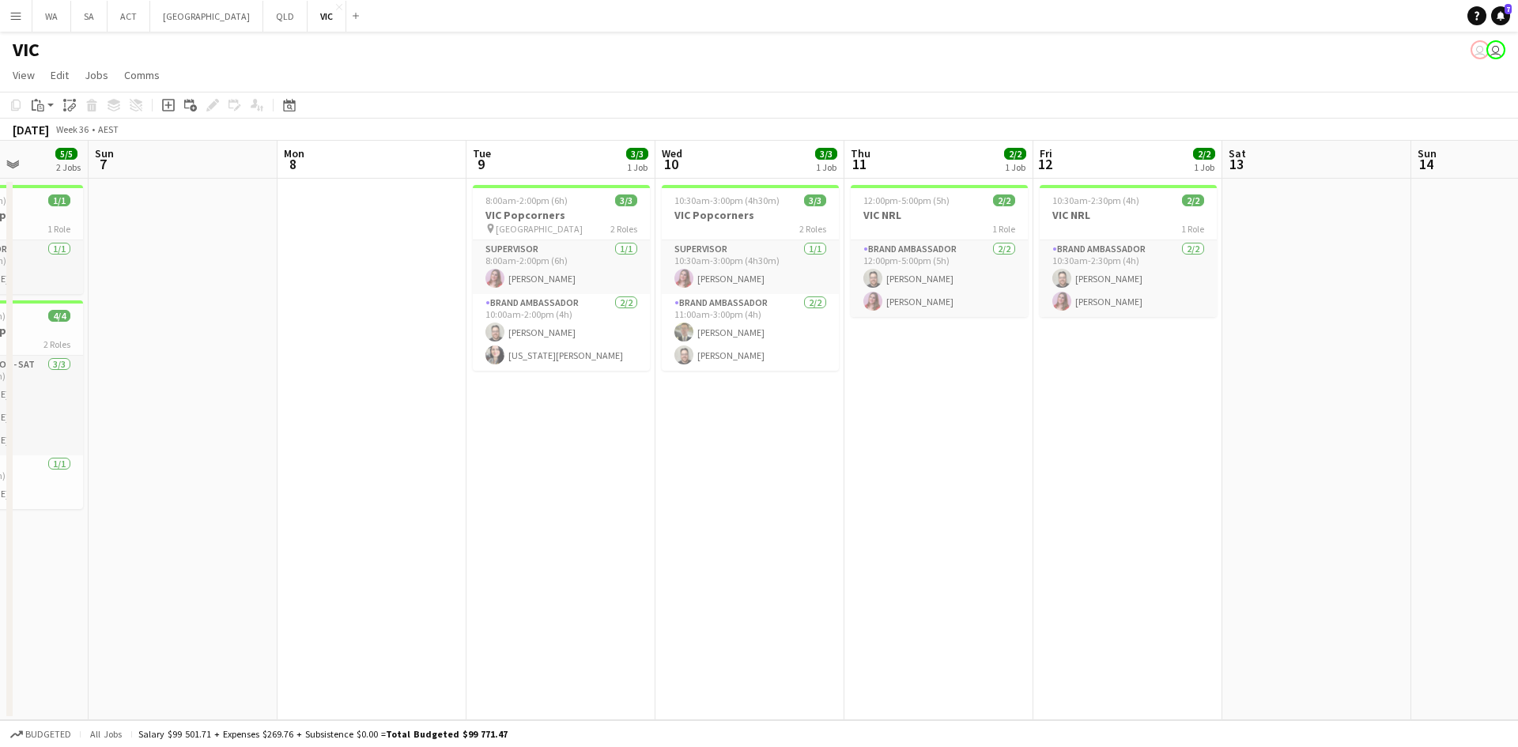
drag, startPoint x: 1006, startPoint y: 390, endPoint x: 361, endPoint y: 437, distance: 647.0
click at [361, 437] on app-calendar-viewport "Thu 4 2/2 1 Job Fri 5 1/1 1 Job Sat 6 5/5 2 Jobs Sun 7 Mon 8 Tue 9 3/3 1 Job We…" at bounding box center [759, 431] width 1518 height 580
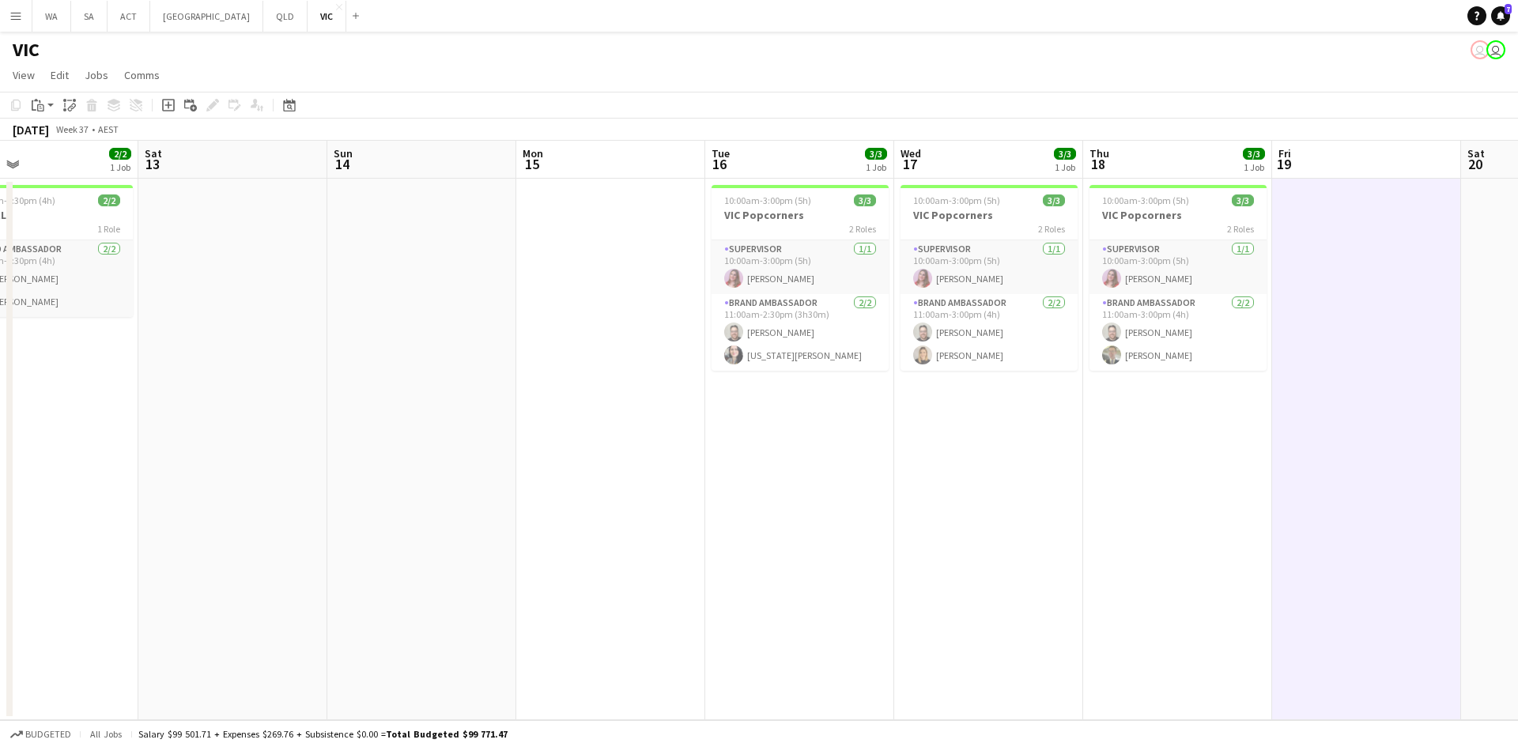
drag, startPoint x: 809, startPoint y: 414, endPoint x: 100, endPoint y: 480, distance: 711.7
click at [100, 486] on app-calendar-viewport "Mon 8 Tue 9 3/3 1 Job Wed 10 3/3 1 Job Thu 11 2/2 1 Job Fri 12 2/2 1 Job Sat 13…" at bounding box center [759, 431] width 1518 height 580
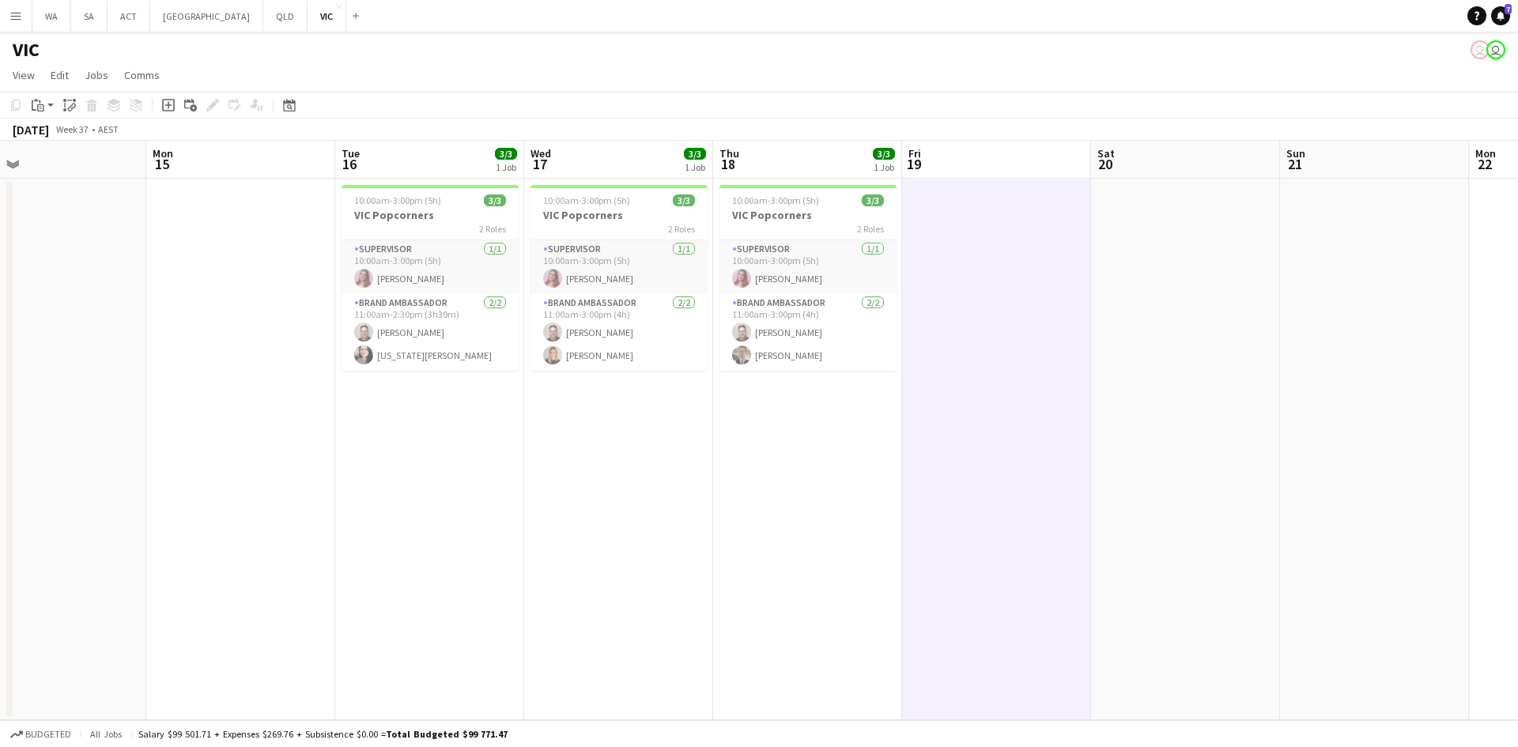
drag, startPoint x: 957, startPoint y: 469, endPoint x: 565, endPoint y: 502, distance: 392.9
click at [565, 502] on app-calendar-viewport "Wed 10 3/3 1 Job Thu 11 2/2 1 Job Fri 12 2/2 1 Job Sat 13 Sun 14 Mon 15 Tue 16 …" at bounding box center [759, 431] width 1518 height 580
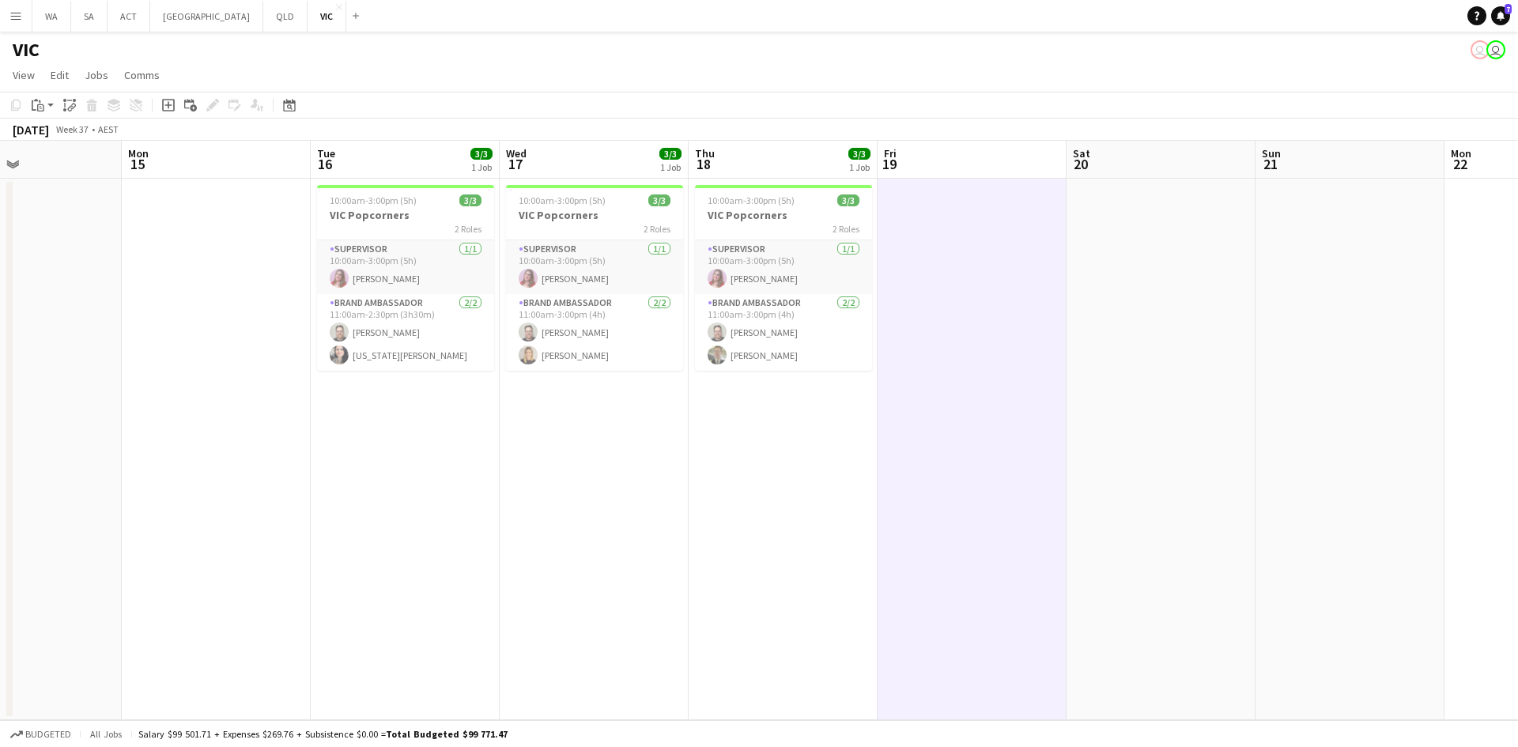
click at [965, 425] on app-date-cell at bounding box center [972, 450] width 189 height 542
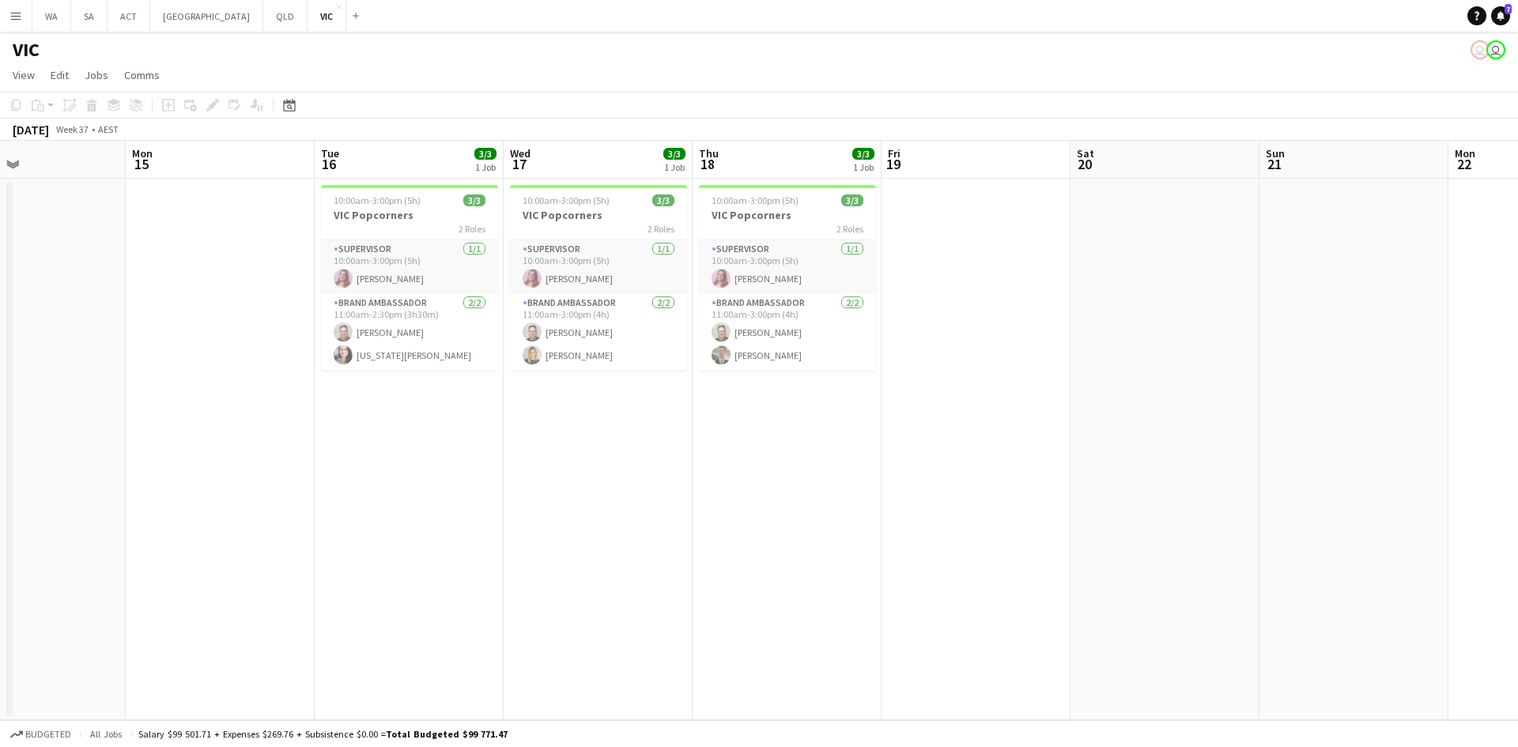
drag, startPoint x: 675, startPoint y: 452, endPoint x: 857, endPoint y: 414, distance: 186.0
click at [857, 414] on app-calendar-viewport "Fri 12 2/2 1 Job Sat 13 Sun 14 Mon 15 Tue 16 3/3 1 Job Wed 17 3/3 1 Job Thu 18 …" at bounding box center [759, 431] width 1518 height 580
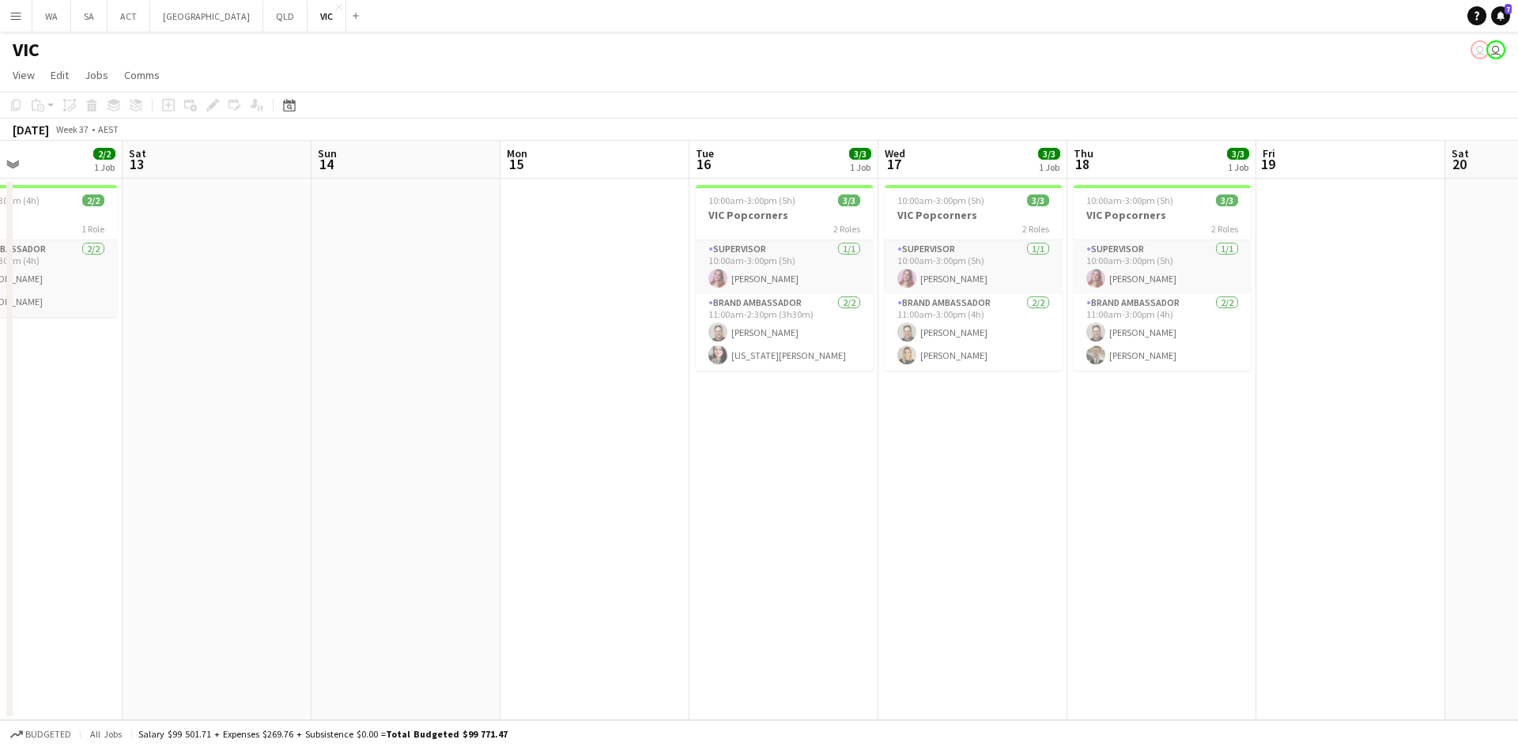
drag, startPoint x: 841, startPoint y: 401, endPoint x: 1191, endPoint y: 399, distance: 350.4
click at [1190, 399] on app-calendar-viewport "Thu 11 2/2 1 Job Fri 12 2/2 1 Job Sat 13 Sun 14 Mon 15 Tue 16 3/3 1 Job Wed 17 …" at bounding box center [759, 431] width 1518 height 580
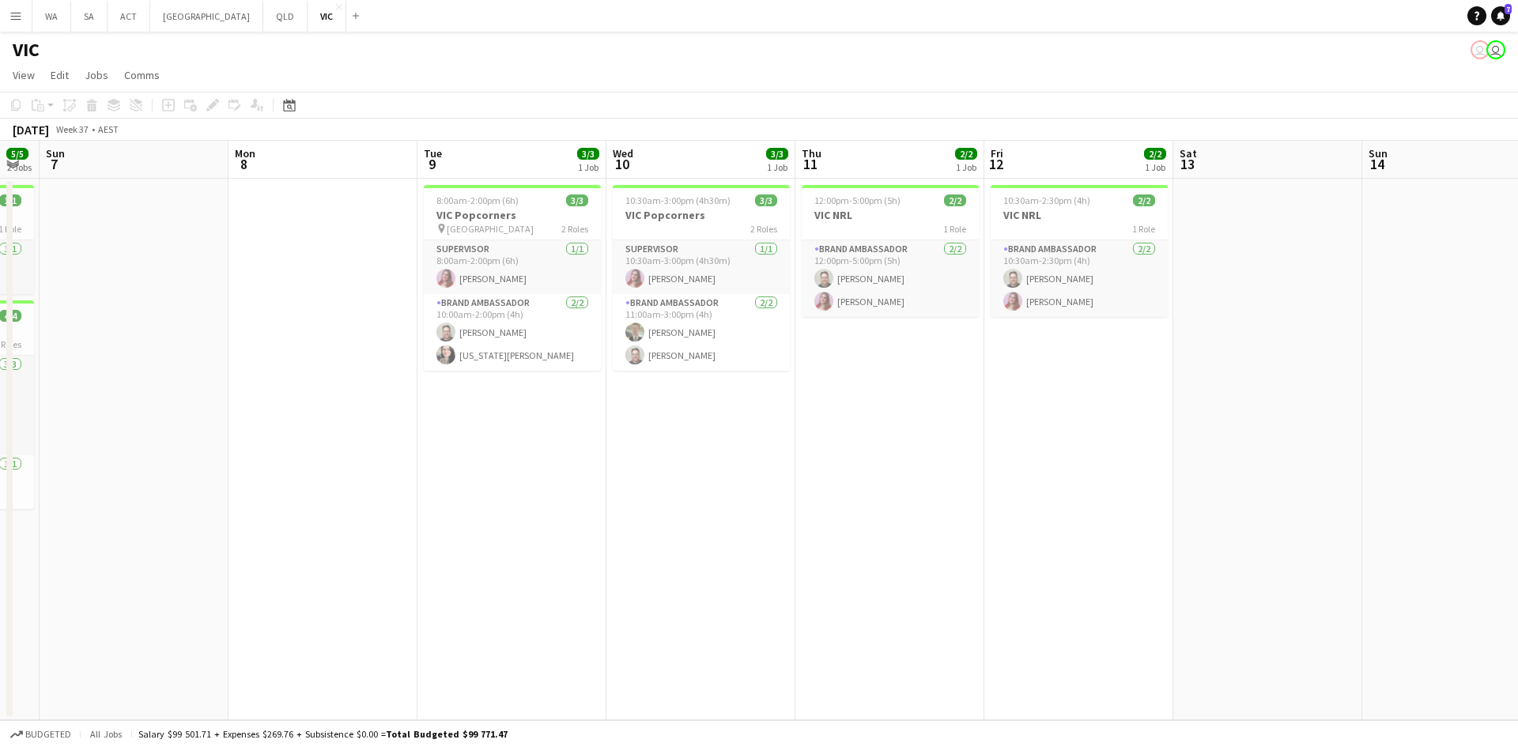
drag, startPoint x: 437, startPoint y: 484, endPoint x: 764, endPoint y: 433, distance: 330.6
click at [974, 414] on app-calendar-viewport "Fri 5 1/1 1 Job Sat 6 5/5 2 Jobs Sun 7 Mon 8 Tue 9 3/3 1 Job Wed 10 3/3 1 Job T…" at bounding box center [759, 431] width 1518 height 580
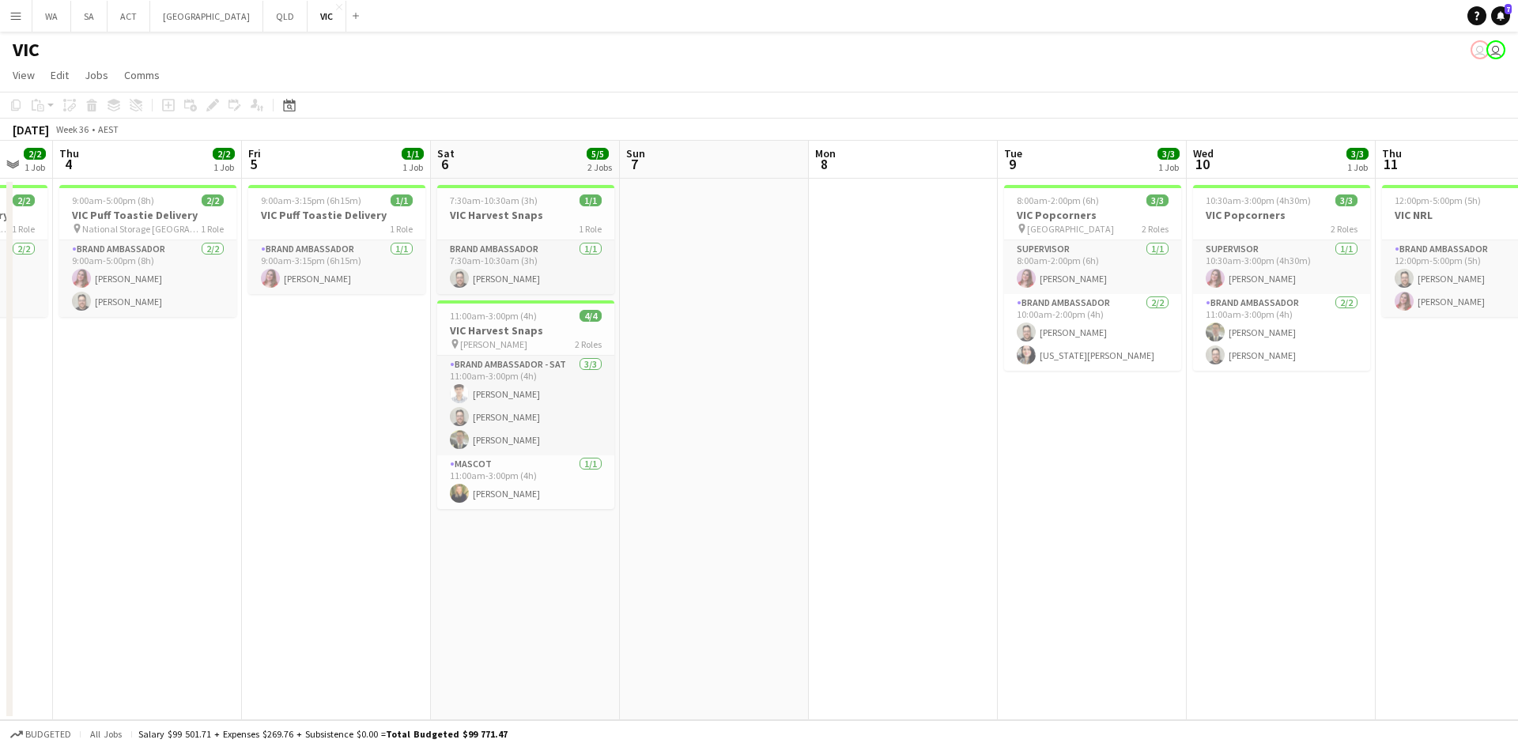
drag, startPoint x: 977, startPoint y: 422, endPoint x: 888, endPoint y: 437, distance: 89.8
click at [1042, 429] on app-calendar-viewport "Tue 2 2/3 1 Job Wed 3 2/2 1 Job Thu 4 2/2 1 Job Fri 5 1/1 1 Job Sat 6 5/5 2 Job…" at bounding box center [759, 431] width 1518 height 580
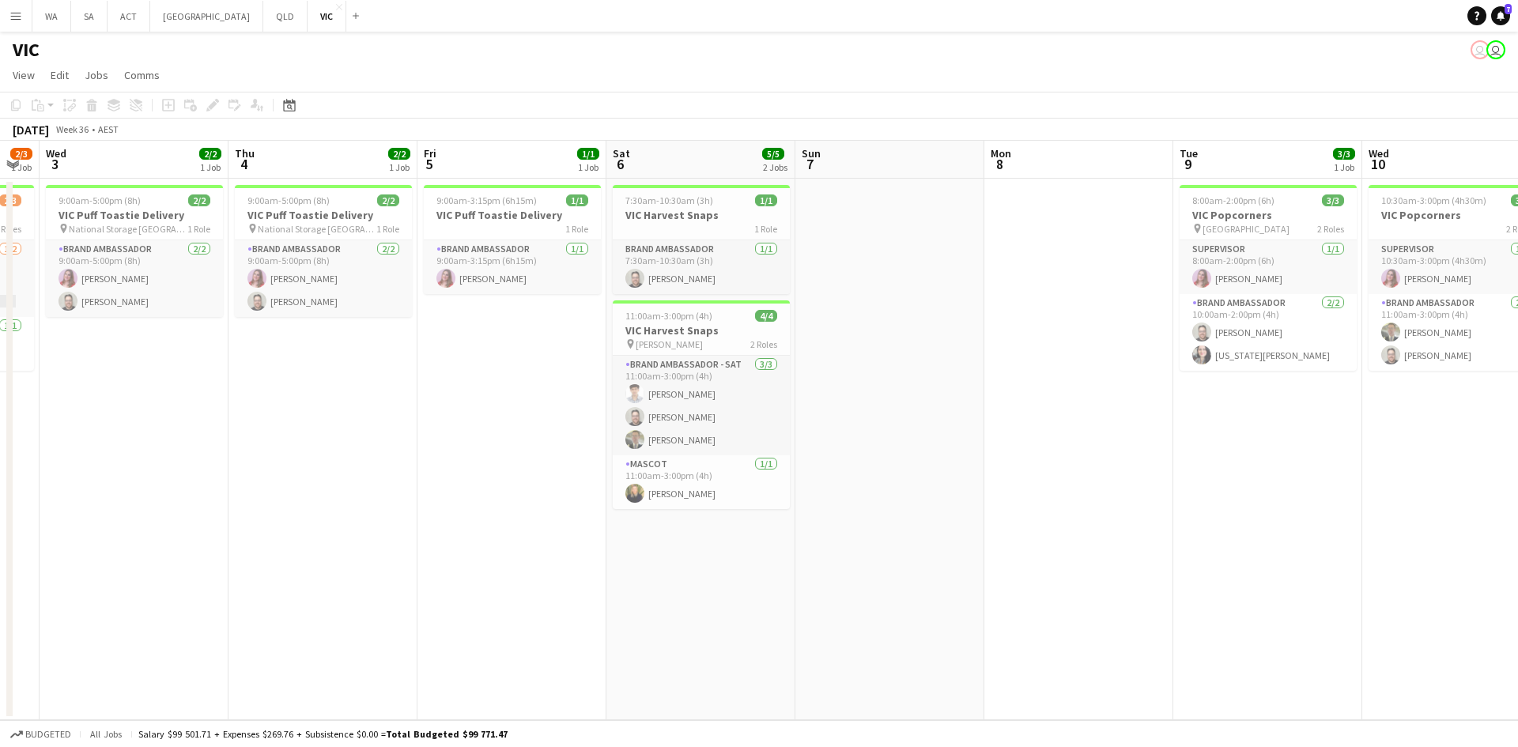
drag, startPoint x: 494, startPoint y: 410, endPoint x: 884, endPoint y: 431, distance: 390.4
click at [884, 431] on app-calendar-viewport "Mon 1 Tue 2 2/3 1 Job Wed 3 2/2 1 Job Thu 4 2/2 1 Job Fri 5 1/1 1 Job Sat 6 5/5…" at bounding box center [759, 431] width 1518 height 580
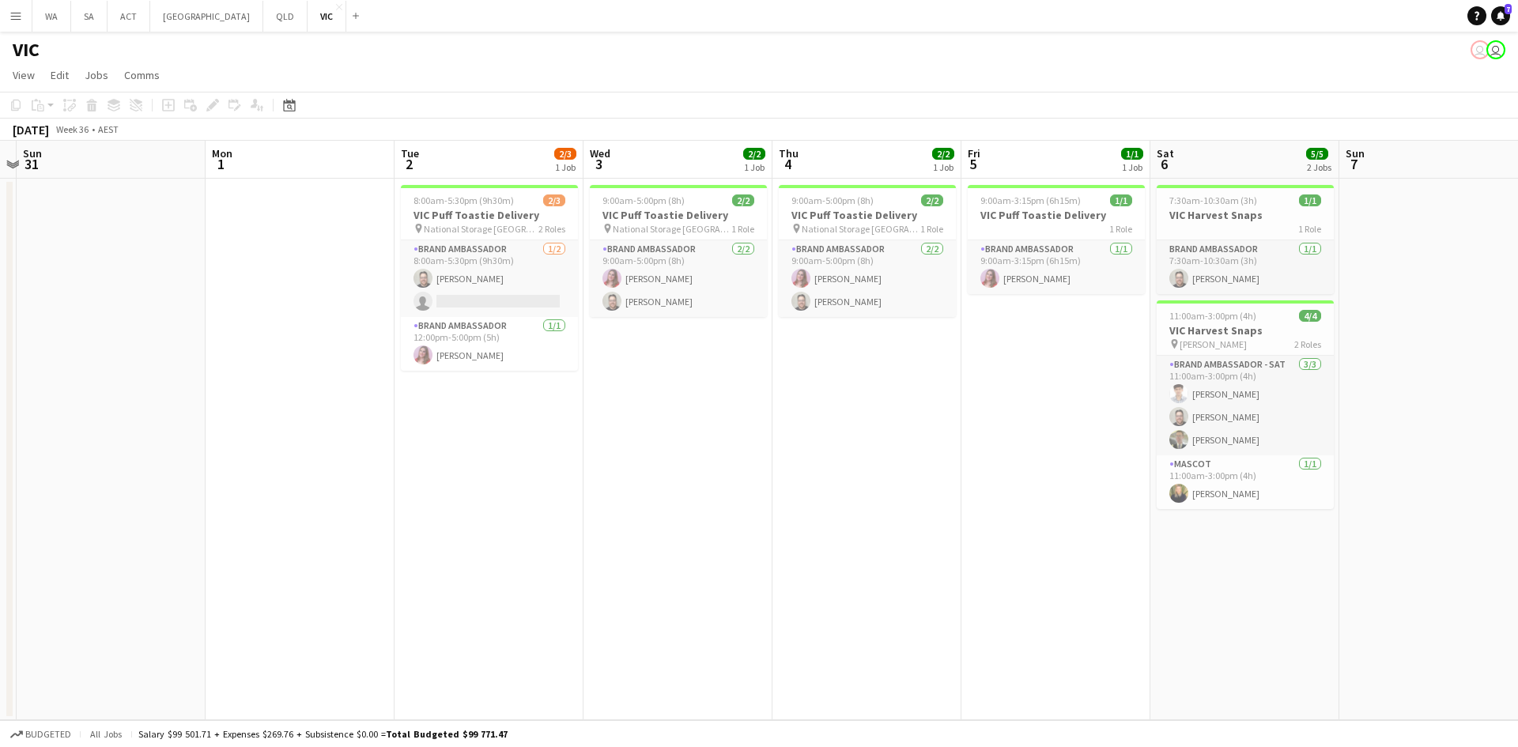
drag, startPoint x: 799, startPoint y: 422, endPoint x: 810, endPoint y: 424, distance: 11.3
click at [810, 424] on app-calendar-viewport "Fri 29 Sat 30 Sun 31 Mon 1 Tue 2 2/3 1 Job Wed 3 2/2 1 Job Thu 4 2/2 1 Job Fri …" at bounding box center [759, 431] width 1518 height 580
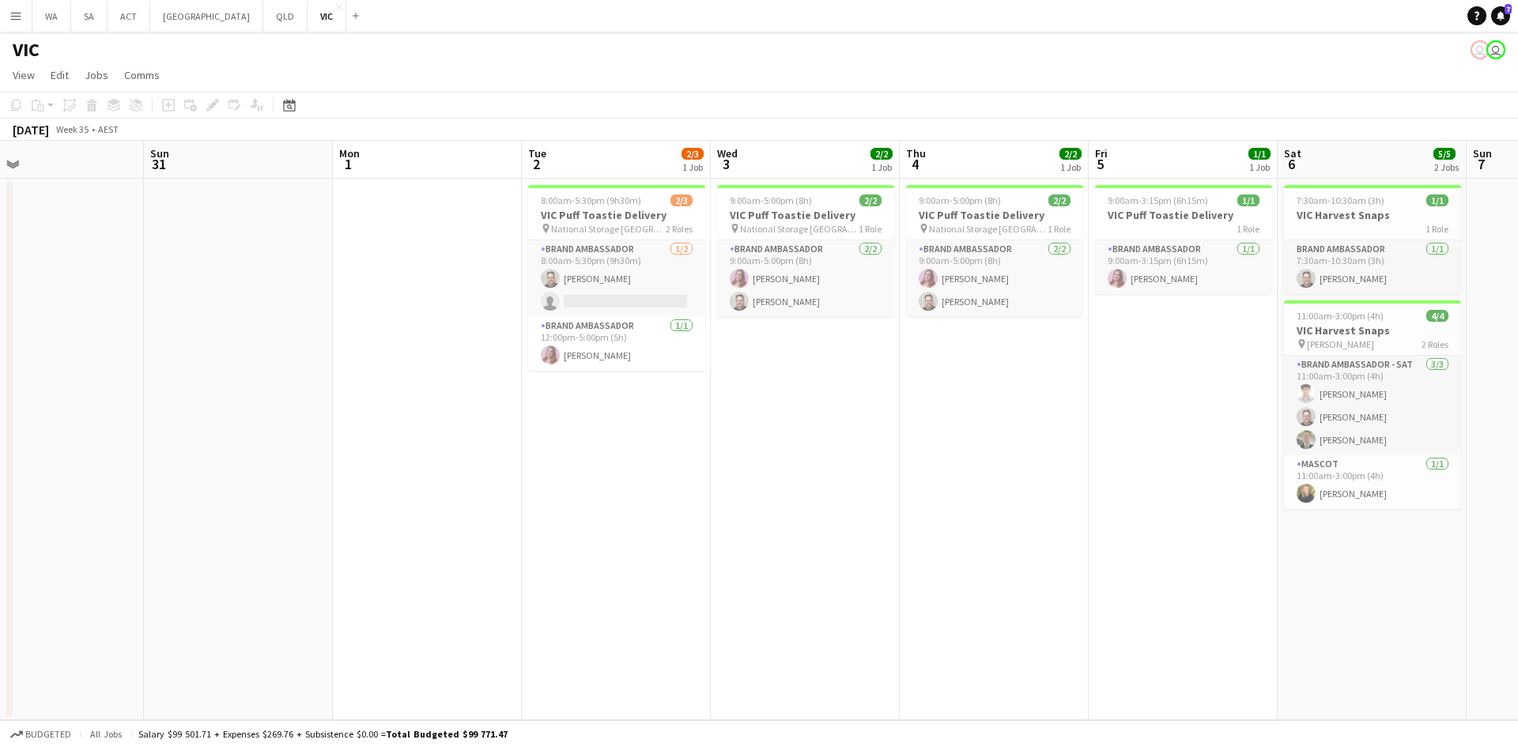
drag, startPoint x: 549, startPoint y: 426, endPoint x: 676, endPoint y: 432, distance: 127.5
click at [676, 432] on app-calendar-viewport "Thu 28 Fri 29 Sat 30 Sun 31 Mon 1 Tue 2 2/3 1 Job Wed 3 2/2 1 Job Thu 4 2/2 1 J…" at bounding box center [759, 431] width 1518 height 580
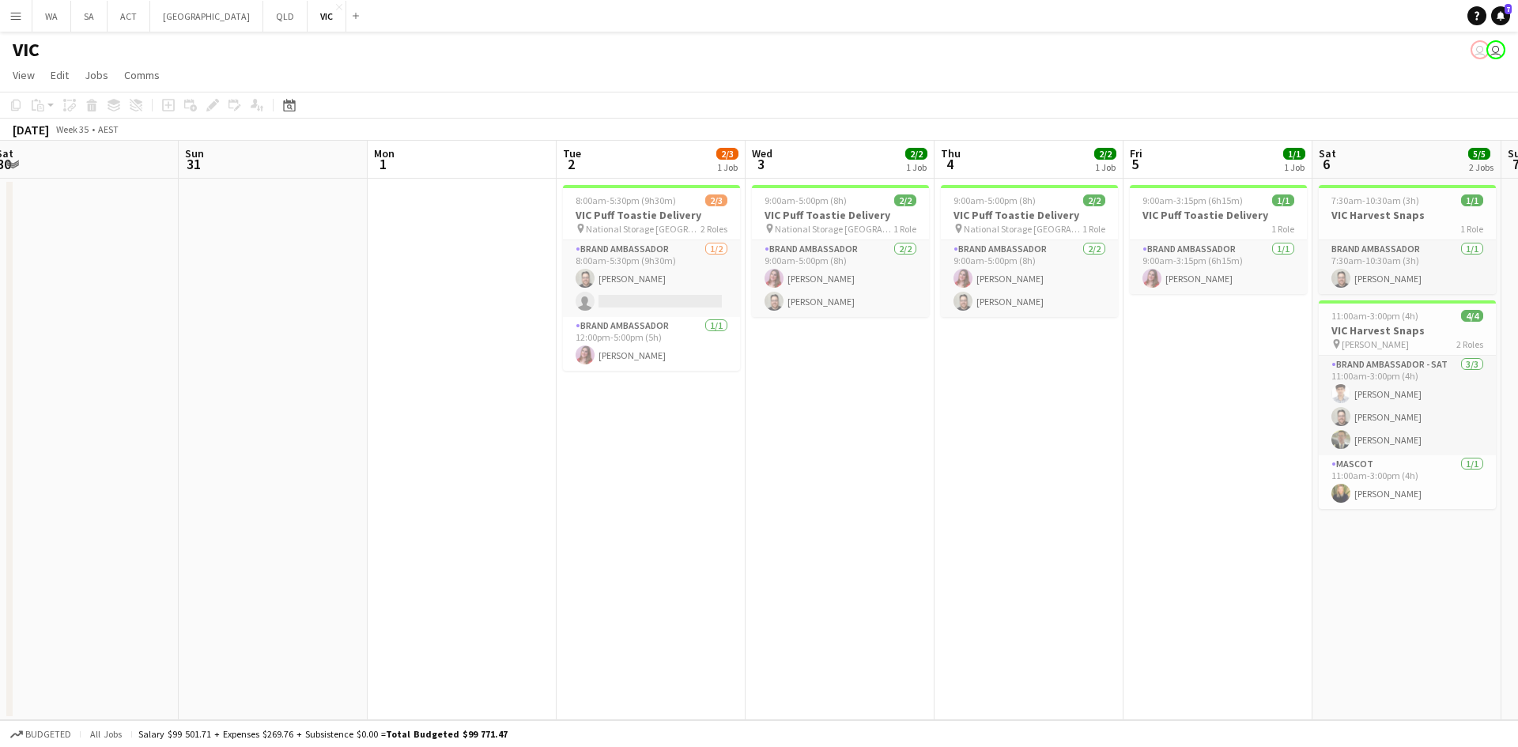
drag, startPoint x: 694, startPoint y: 430, endPoint x: 1105, endPoint y: 422, distance: 411.3
click at [1105, 422] on app-calendar-viewport "Thu 28 Fri 29 Sat 30 Sun 31 Mon 1 Tue 2 2/3 1 Job Wed 3 2/2 1 Job Thu 4 2/2 1 J…" at bounding box center [759, 431] width 1518 height 580
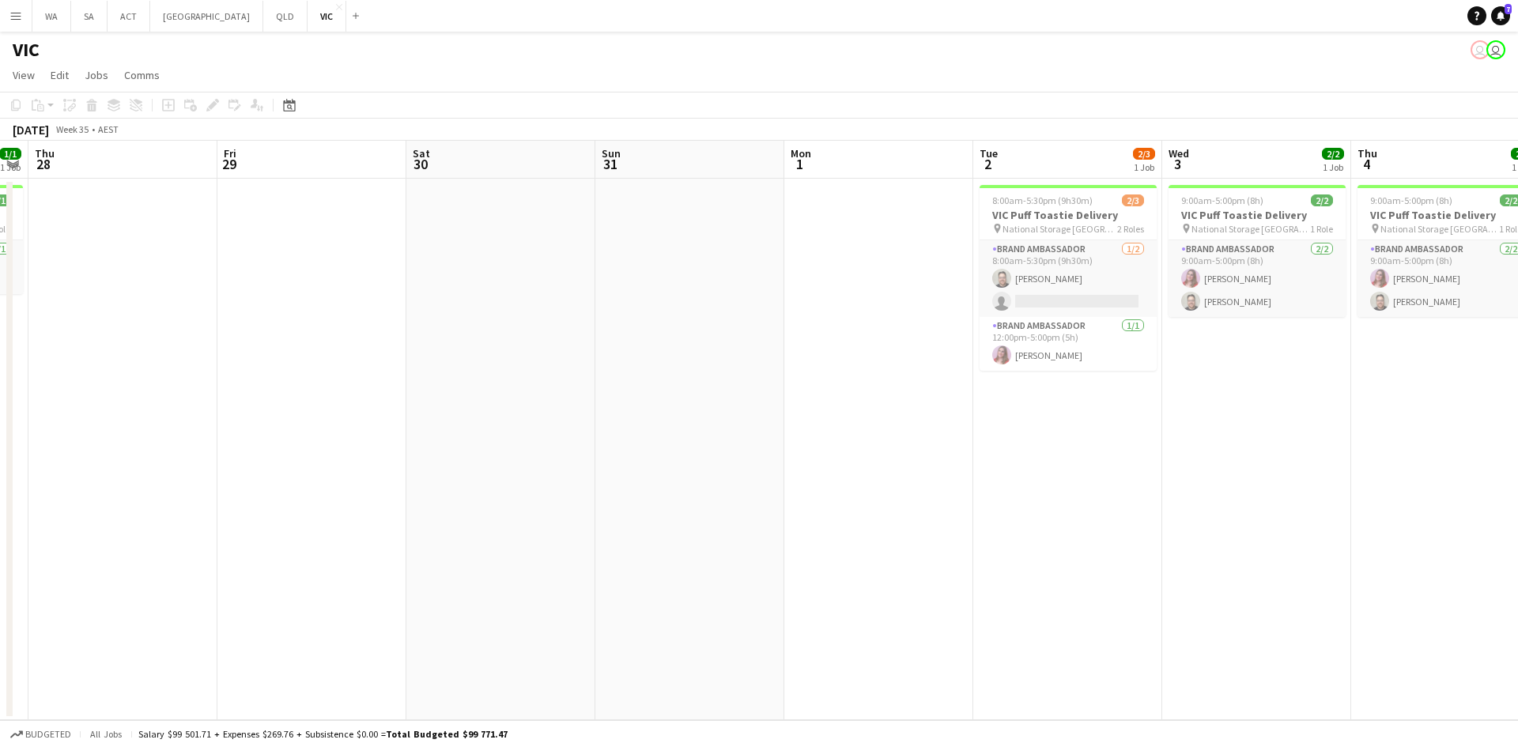
drag, startPoint x: 558, startPoint y: 425, endPoint x: 1033, endPoint y: 402, distance: 475.1
click at [1083, 388] on app-calendar-viewport "Tue 26 3/3 1 Job Wed 27 1/1 1 Job Thu 28 Fri 29 Sat 30 Sun 31 Mon 1 Tue 2 2/3 1…" at bounding box center [759, 431] width 1518 height 580
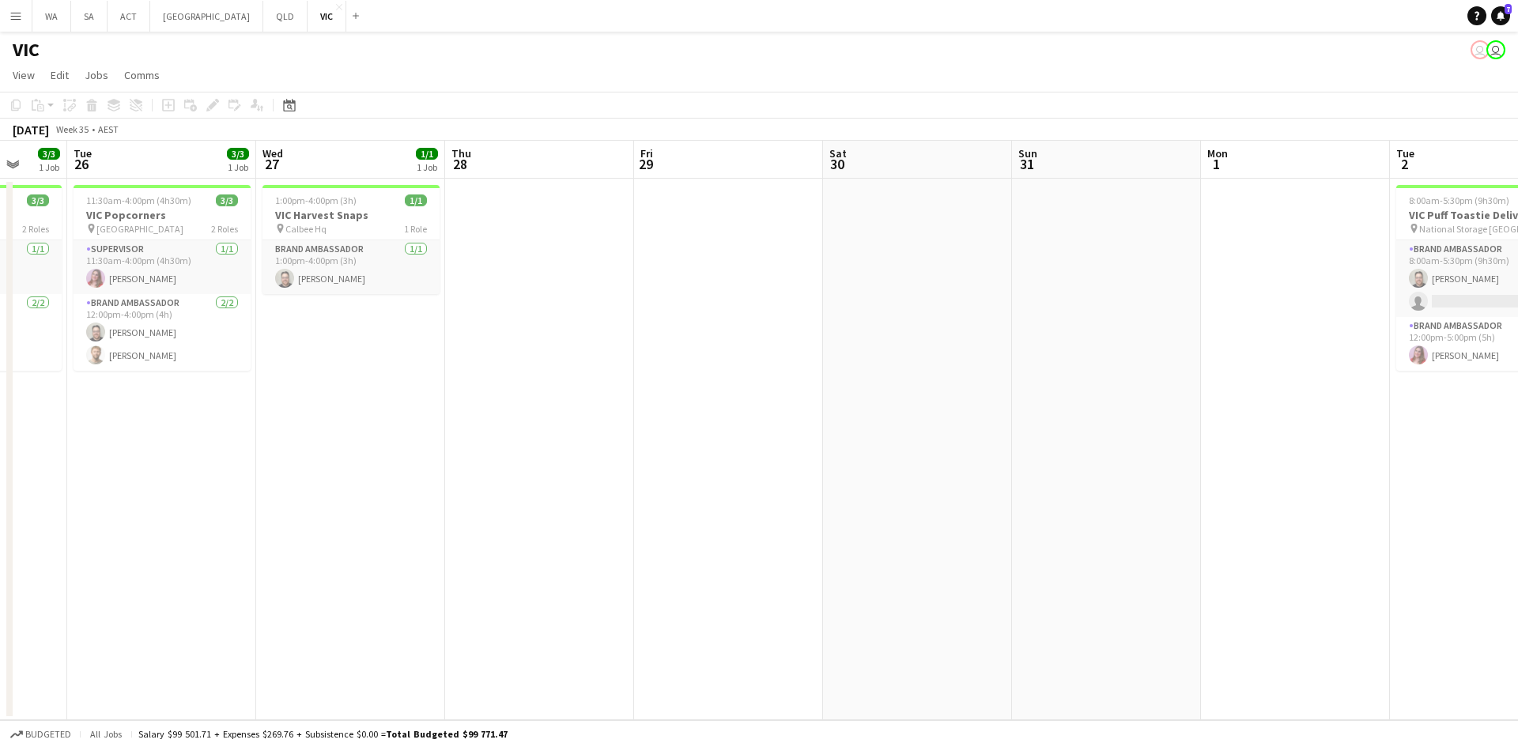
drag, startPoint x: 611, startPoint y: 404, endPoint x: 1083, endPoint y: 380, distance: 472.0
click at [1094, 378] on app-calendar-viewport "Sat 23 7/7 2 Jobs Sun 24 3/3 1 Job Mon 25 3/3 1 Job Tue 26 3/3 1 Job Wed 27 1/1…" at bounding box center [759, 431] width 1518 height 580
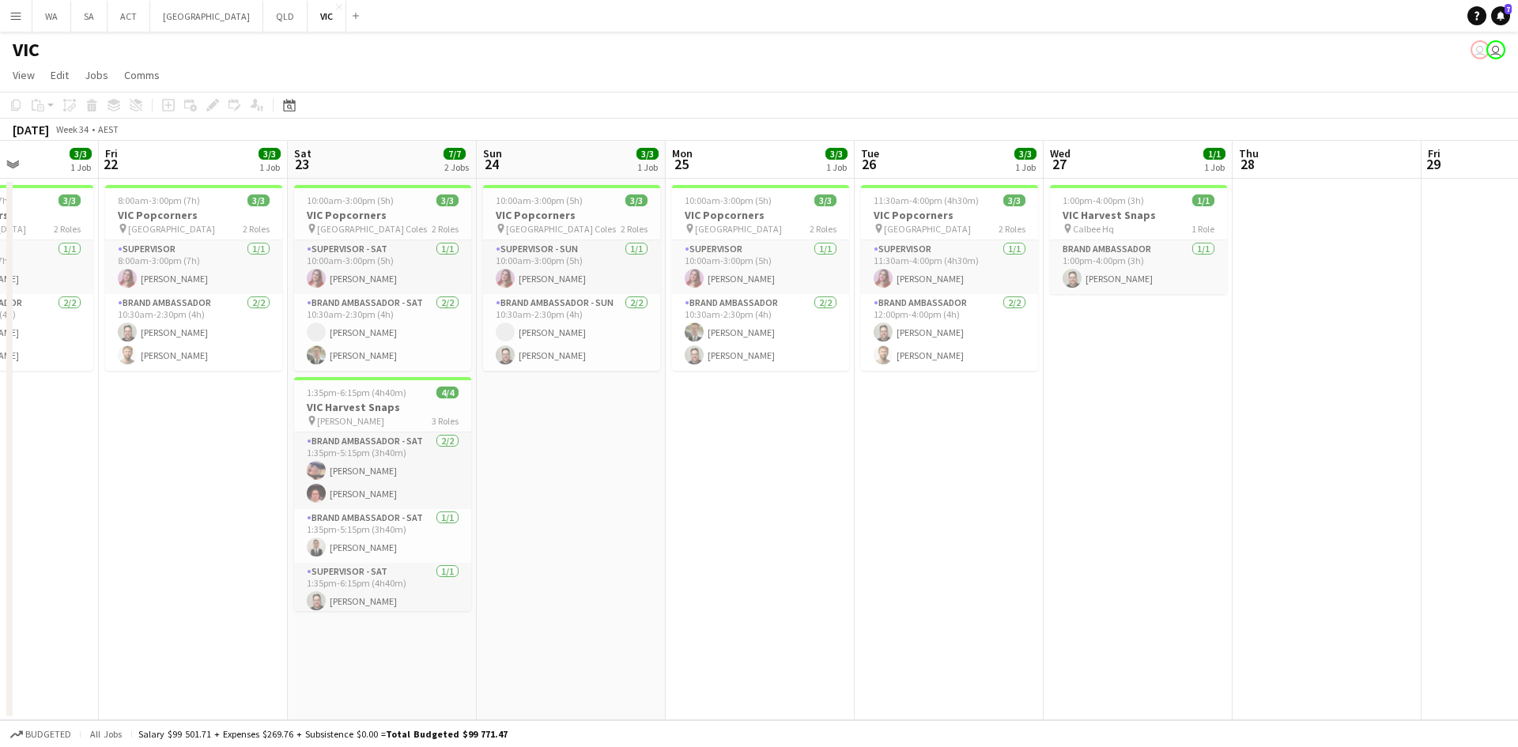
drag, startPoint x: 612, startPoint y: 372, endPoint x: 838, endPoint y: 377, distance: 225.4
click at [838, 377] on app-calendar-viewport "Tue 19 Wed 20 3/3 1 Job Thu 21 3/3 1 Job Fri 22 3/3 1 Job Sat 23 7/7 2 Jobs Sun…" at bounding box center [759, 431] width 1518 height 580
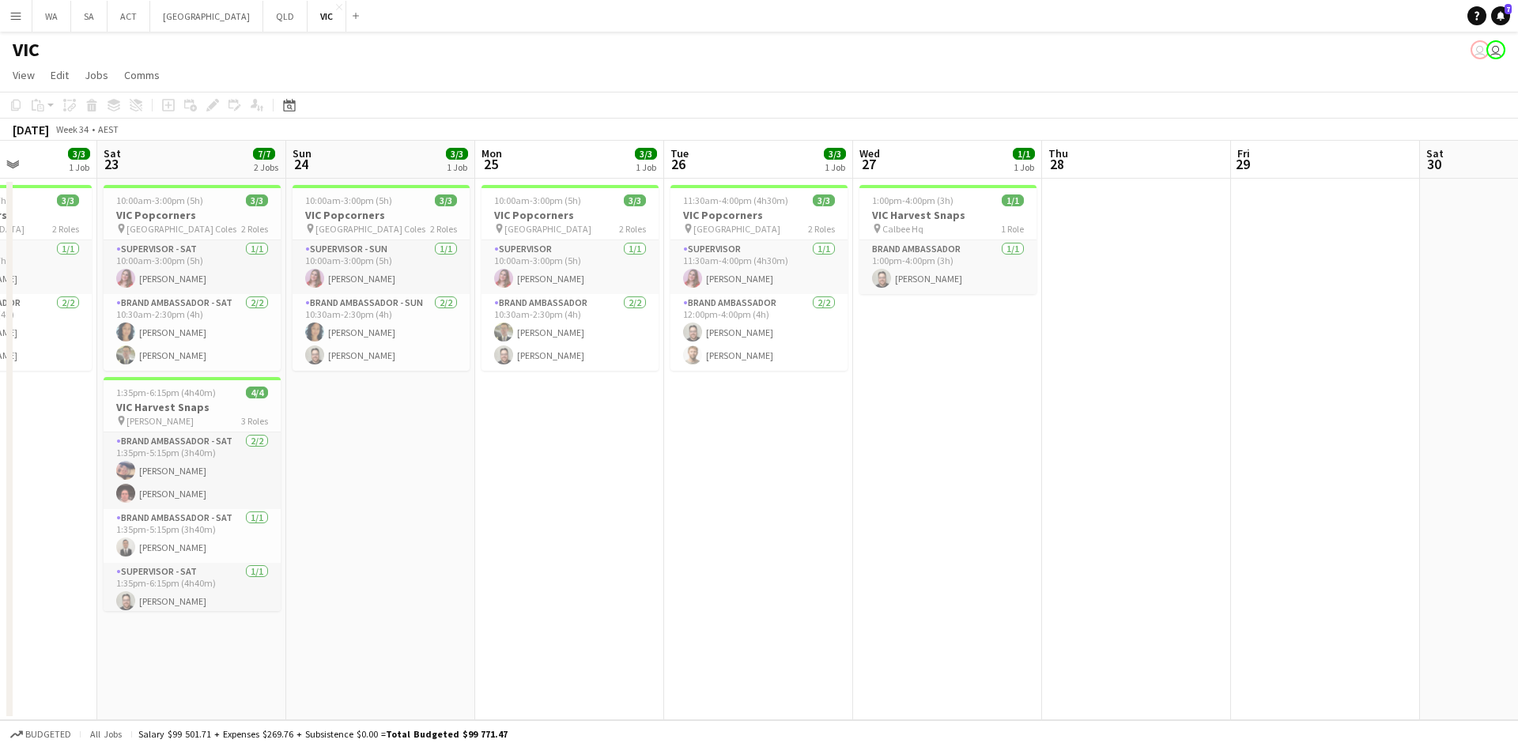
drag, startPoint x: 1123, startPoint y: 407, endPoint x: 413, endPoint y: 421, distance: 710.3
click at [437, 431] on app-calendar-viewport "Tue 19 11/11 2 Jobs Wed 20 3/3 1 Job Thu 21 3/3 1 Job Fri 22 3/3 1 Job Sat 23 7…" at bounding box center [759, 431] width 1518 height 580
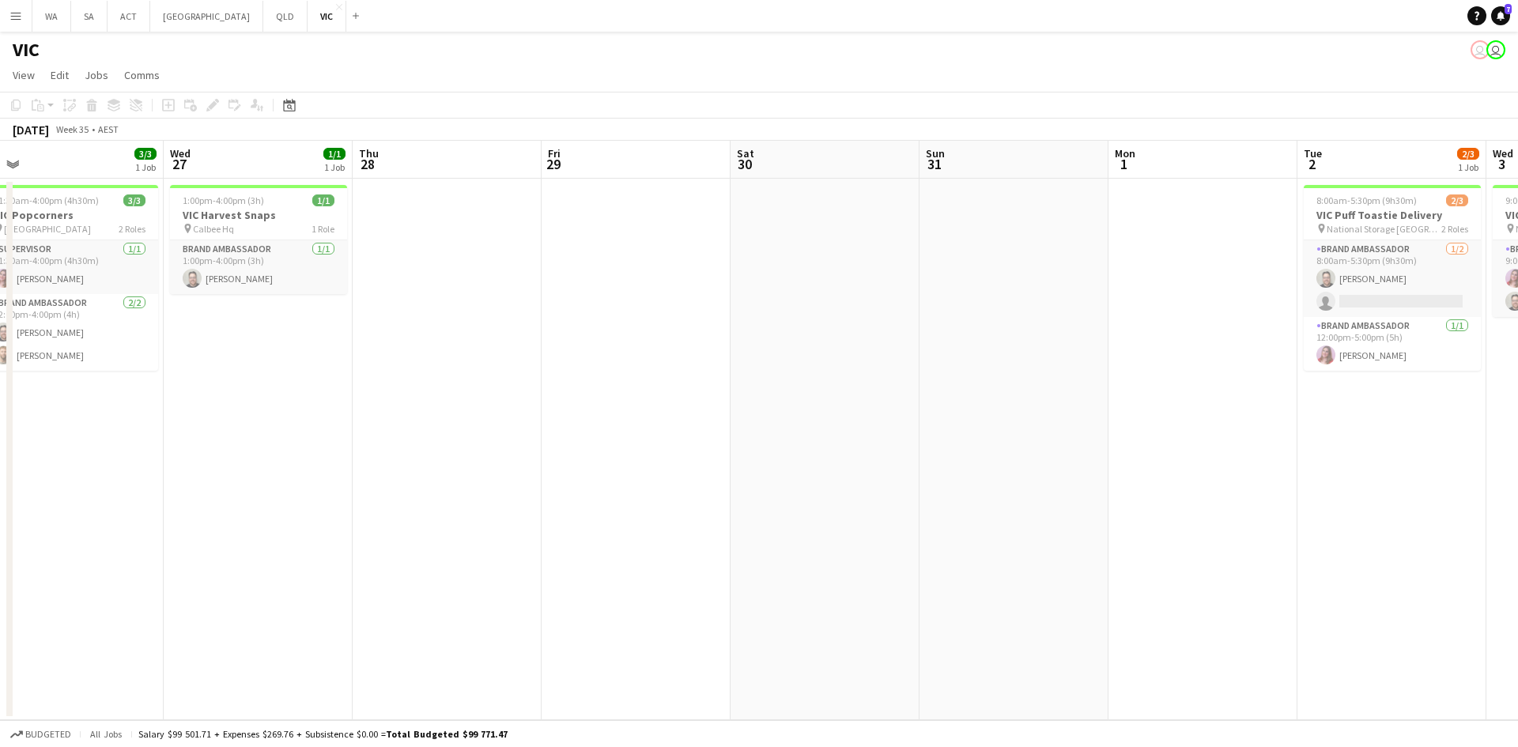
drag, startPoint x: 1223, startPoint y: 415, endPoint x: 569, endPoint y: 428, distance: 654.2
click at [571, 429] on app-calendar-viewport "Sat 23 7/7 2 Jobs Sun 24 3/3 1 Job Mon 25 3/3 1 Job Tue 26 3/3 1 Job Wed 27 1/1…" at bounding box center [759, 431] width 1518 height 580
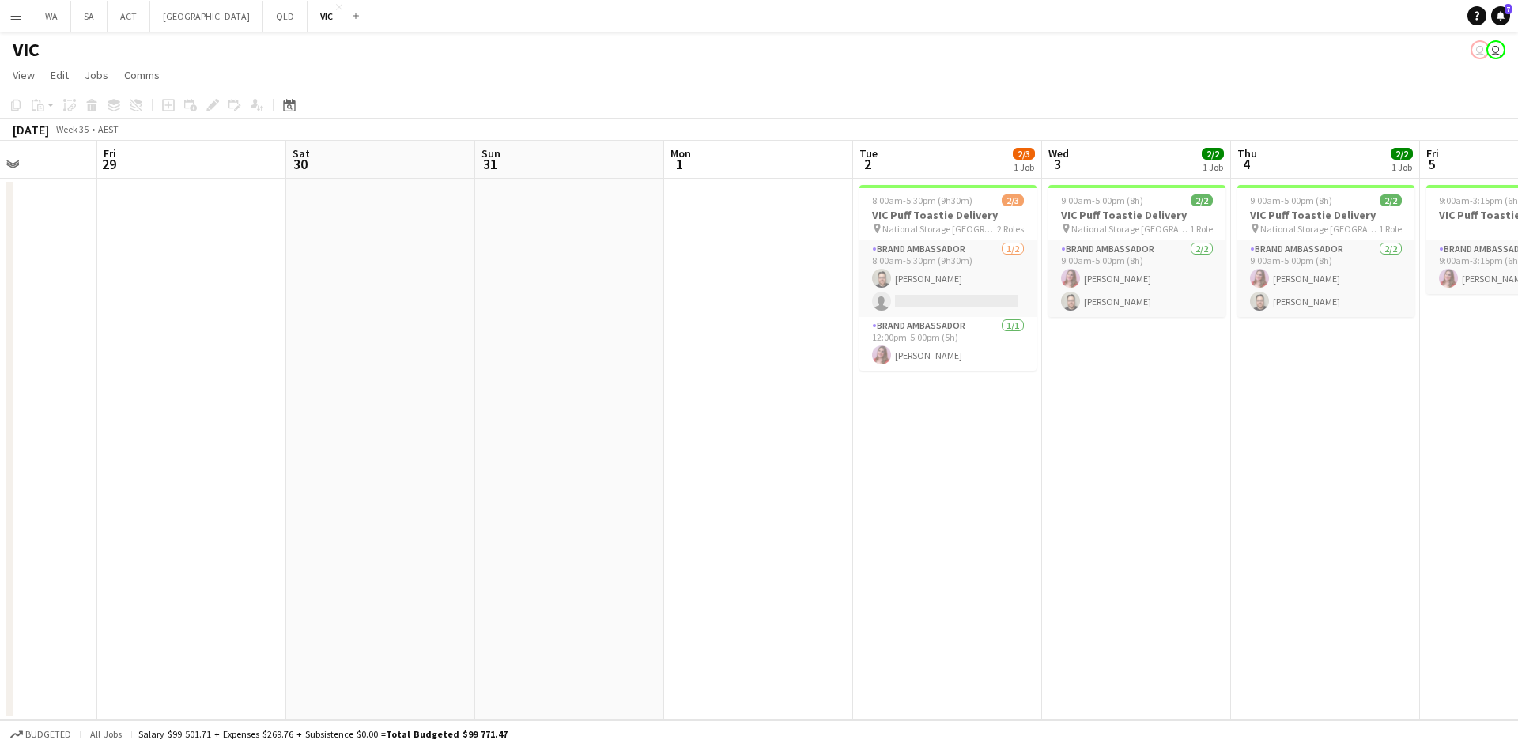
drag, startPoint x: 1239, startPoint y: 394, endPoint x: 543, endPoint y: 432, distance: 697.0
click at [535, 434] on app-calendar-viewport "Mon 25 3/3 1 Job Tue 26 3/3 1 Job Wed 27 1/1 1 Job Thu 28 Fri 29 Sat 30 Sun 31 …" at bounding box center [759, 431] width 1518 height 580
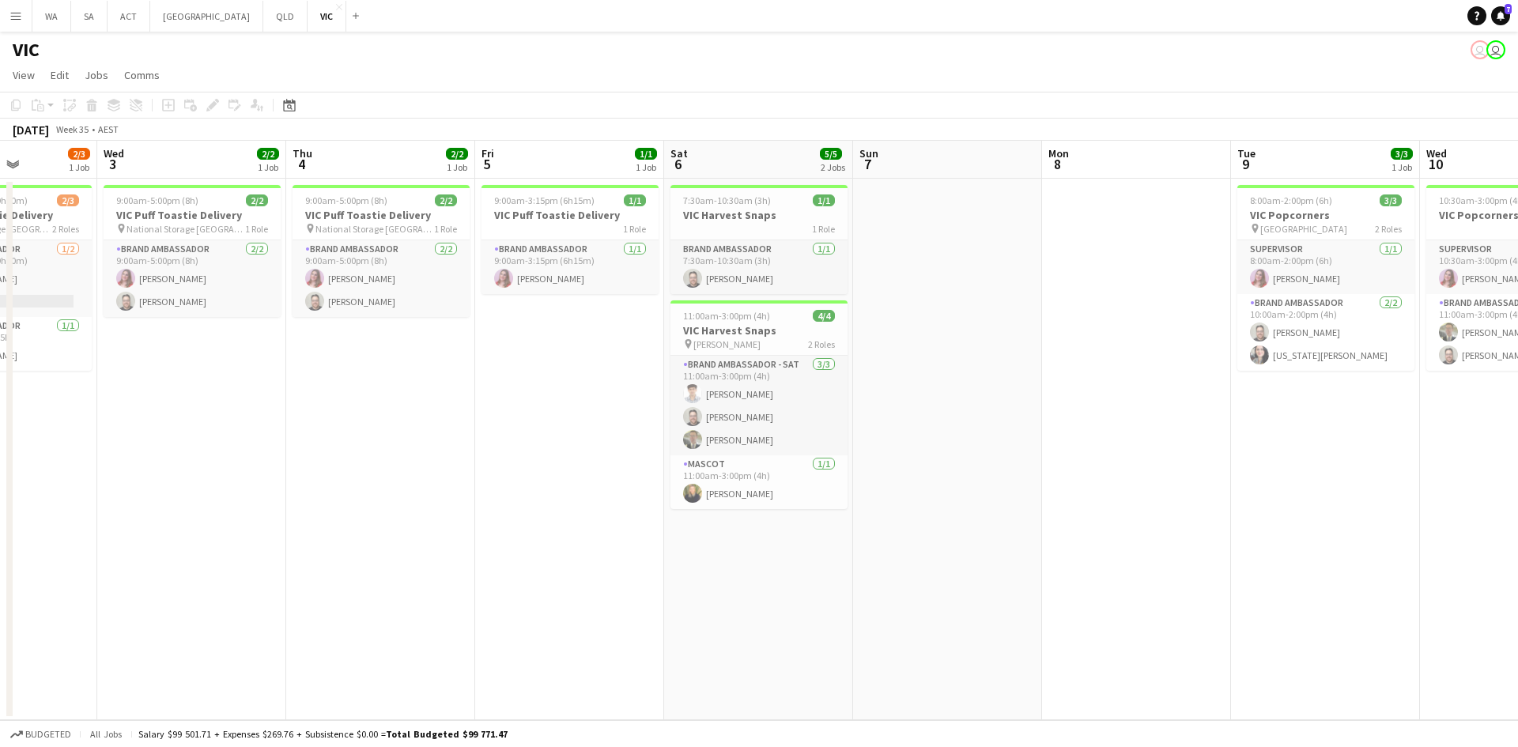
scroll to position [0, 492]
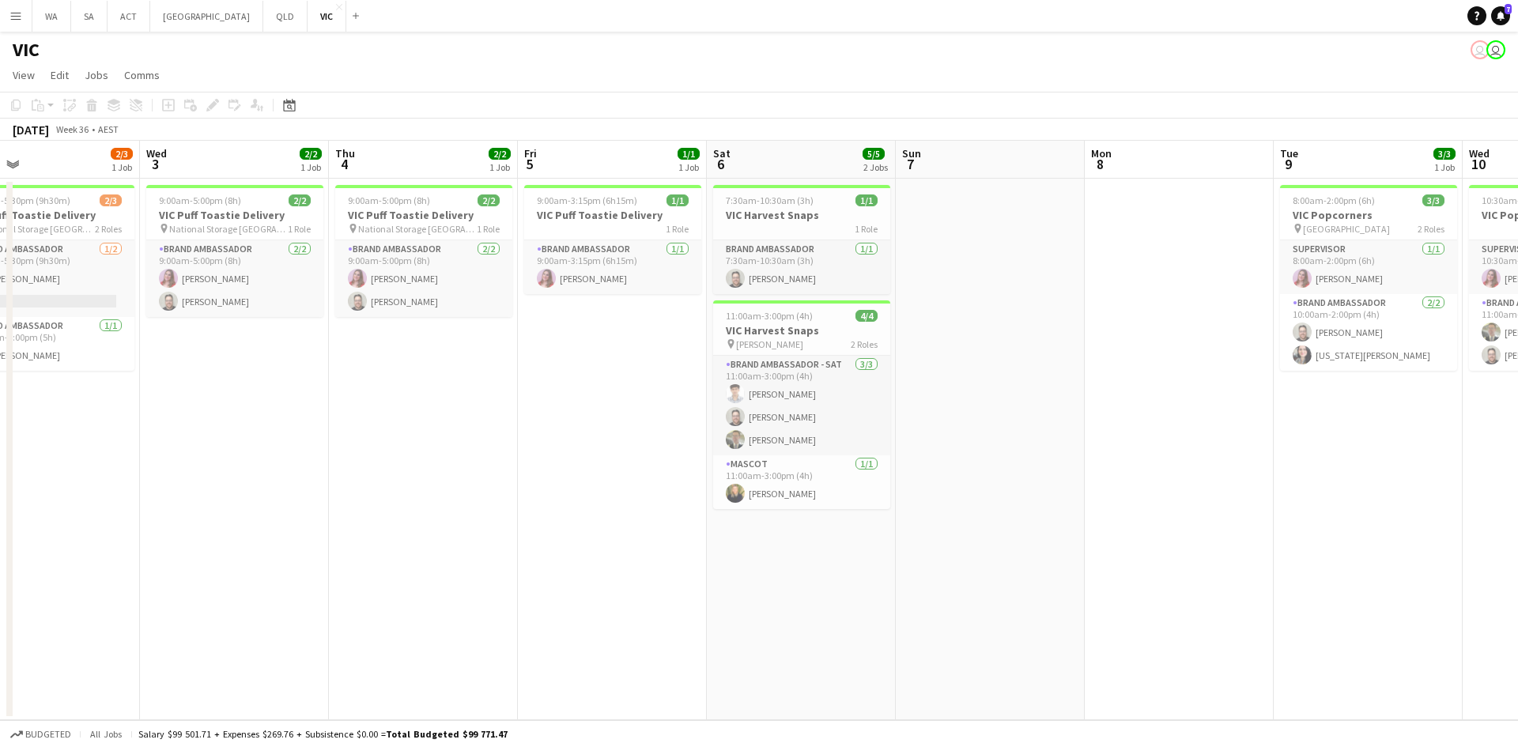
drag, startPoint x: 792, startPoint y: 338, endPoint x: 278, endPoint y: 346, distance: 514.1
click at [278, 346] on app-calendar-viewport "Sat 30 Sun 31 Mon 1 Tue 2 2/3 1 Job Wed 3 2/2 1 Job Thu 4 2/2 1 Job Fri 5 1/1 1…" at bounding box center [759, 431] width 1518 height 580
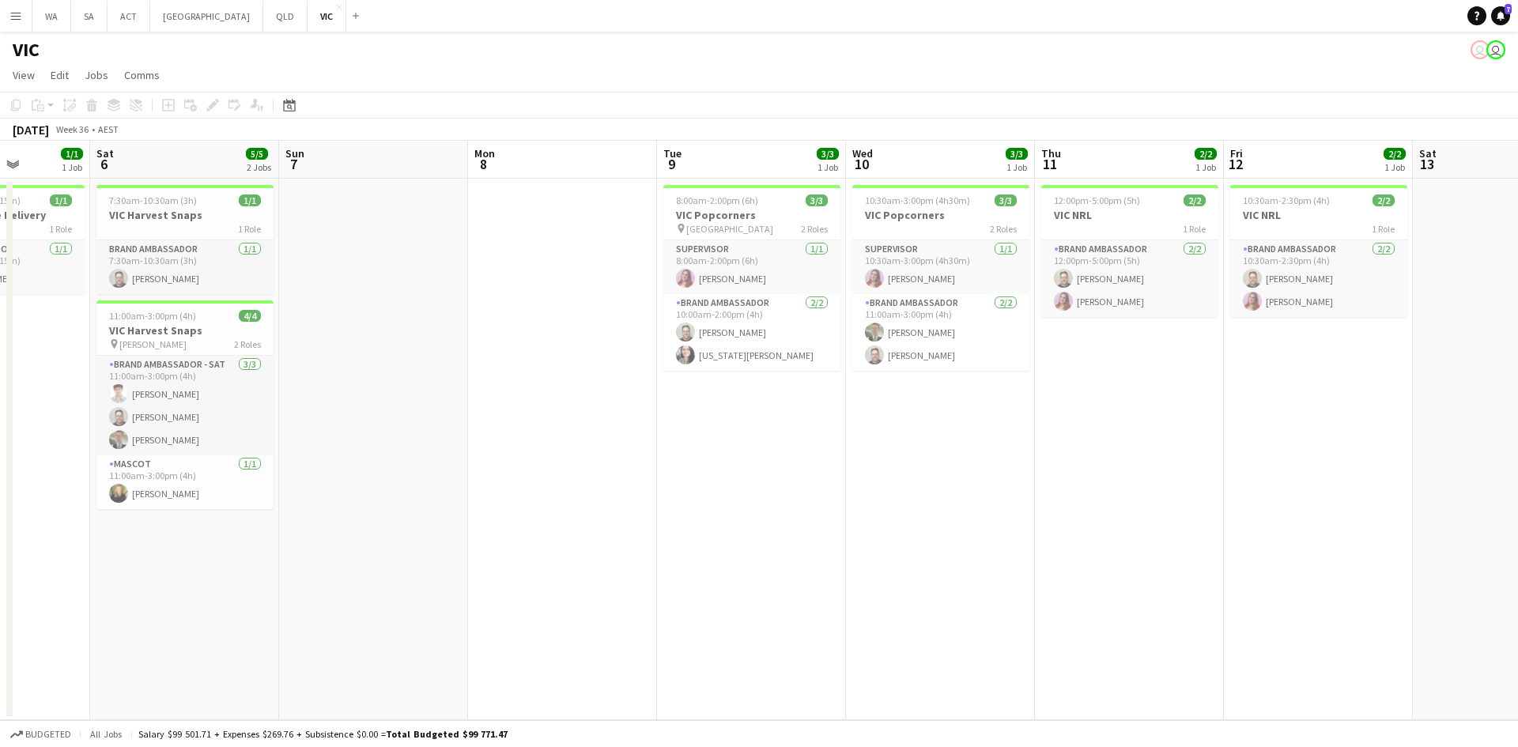
scroll to position [0, 509]
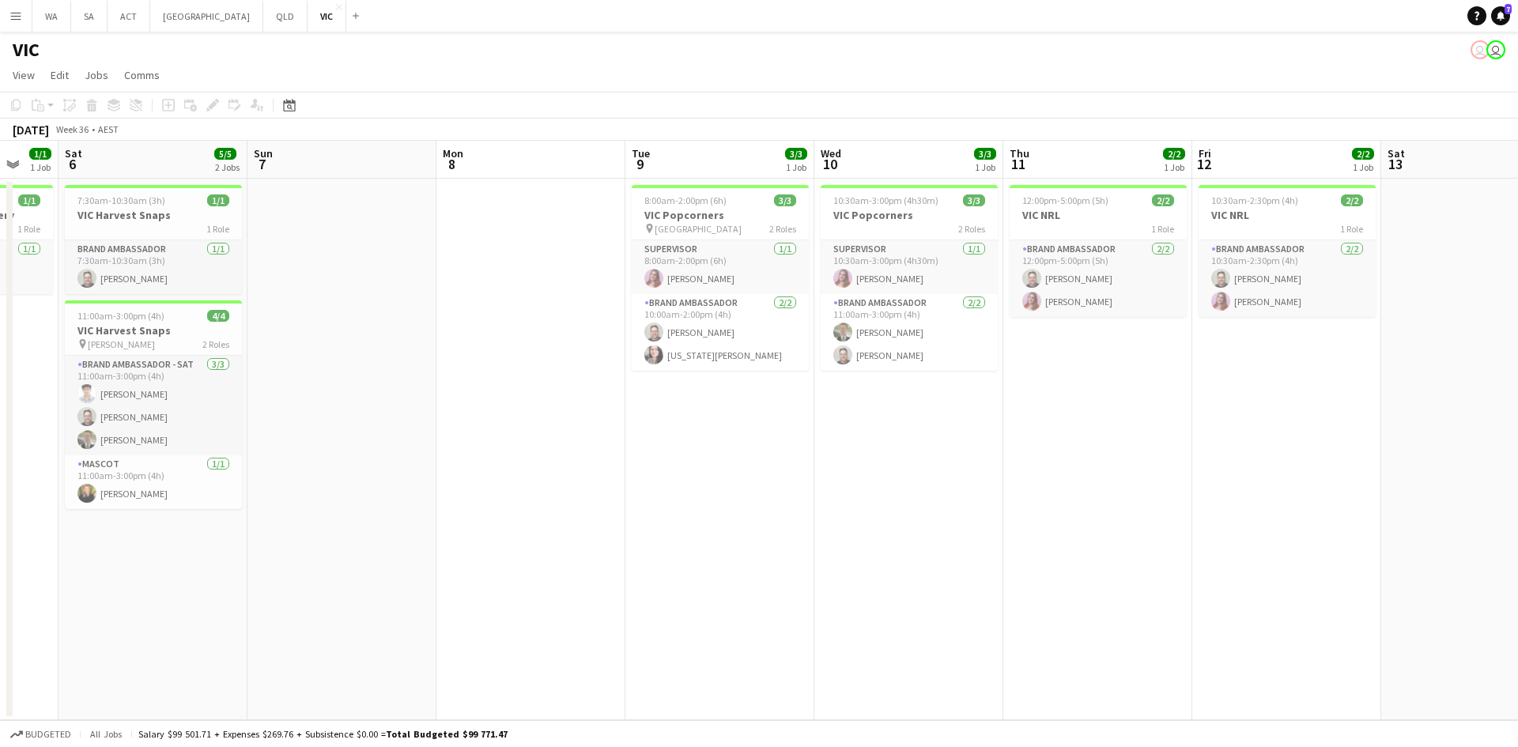
drag, startPoint x: 1177, startPoint y: 339, endPoint x: 922, endPoint y: 369, distance: 256.3
click at [922, 369] on app-calendar-viewport "Wed 3 2/2 1 Job Thu 4 2/2 1 Job Fri 5 1/1 1 Job Sat 6 5/5 2 Jobs Sun 7 Mon 8 Tu…" at bounding box center [759, 431] width 1518 height 580
drag, startPoint x: 1167, startPoint y: 323, endPoint x: 789, endPoint y: 348, distance: 378.1
click at [789, 348] on app-calendar-viewport "Wed 3 2/2 1 Job Thu 4 2/2 1 Job Fri 5 1/1 1 Job Sat 6 5/5 2 Jobs Sun 7 Mon 8 Tu…" at bounding box center [759, 431] width 1518 height 580
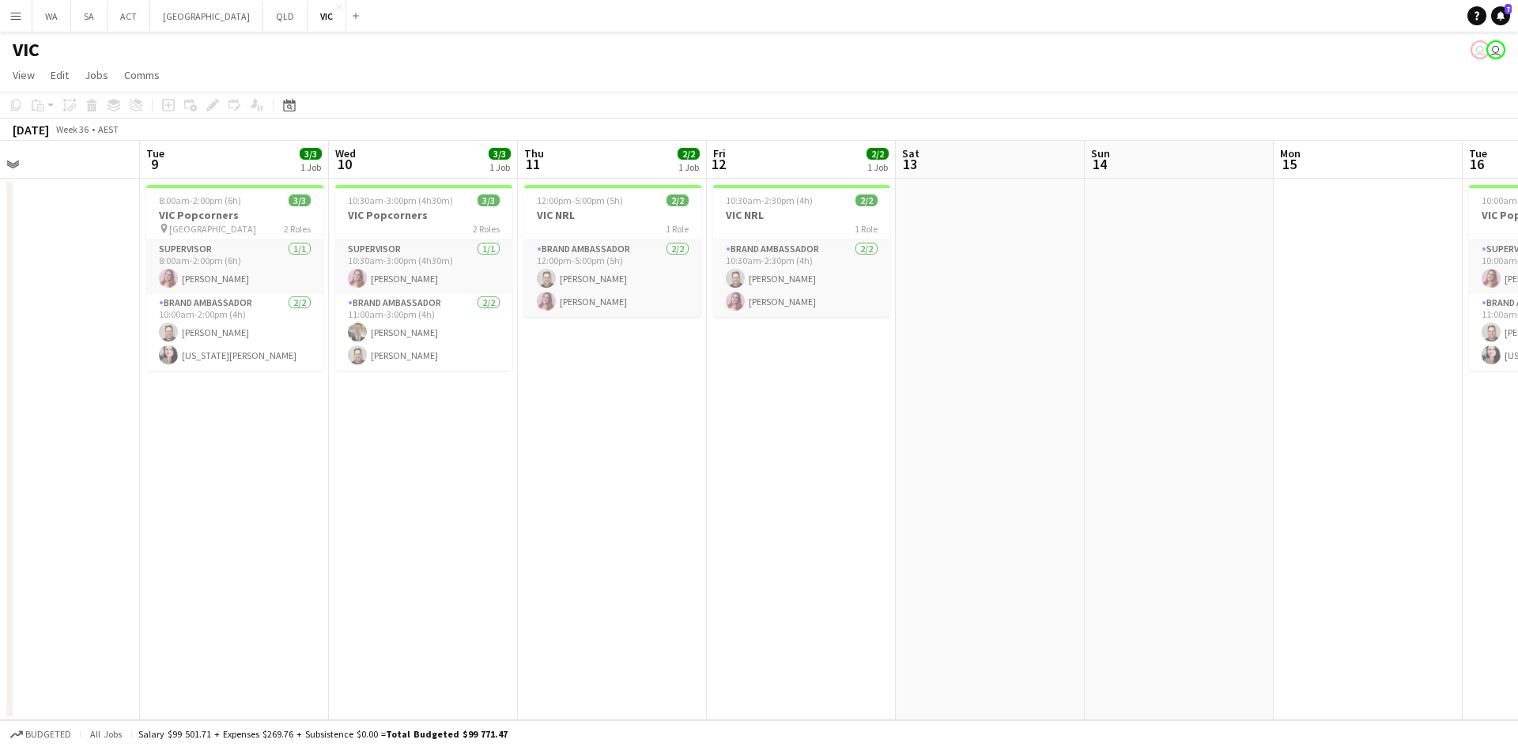
drag, startPoint x: 888, startPoint y: 343, endPoint x: 652, endPoint y: 342, distance: 235.7
click at [649, 345] on app-calendar-viewport "Fri 5 1/1 1 Job Sat 6 5/5 2 Jobs Sun 7 Mon 8 Tue 9 3/3 1 Job Wed 10 3/3 1 Job T…" at bounding box center [759, 431] width 1518 height 580
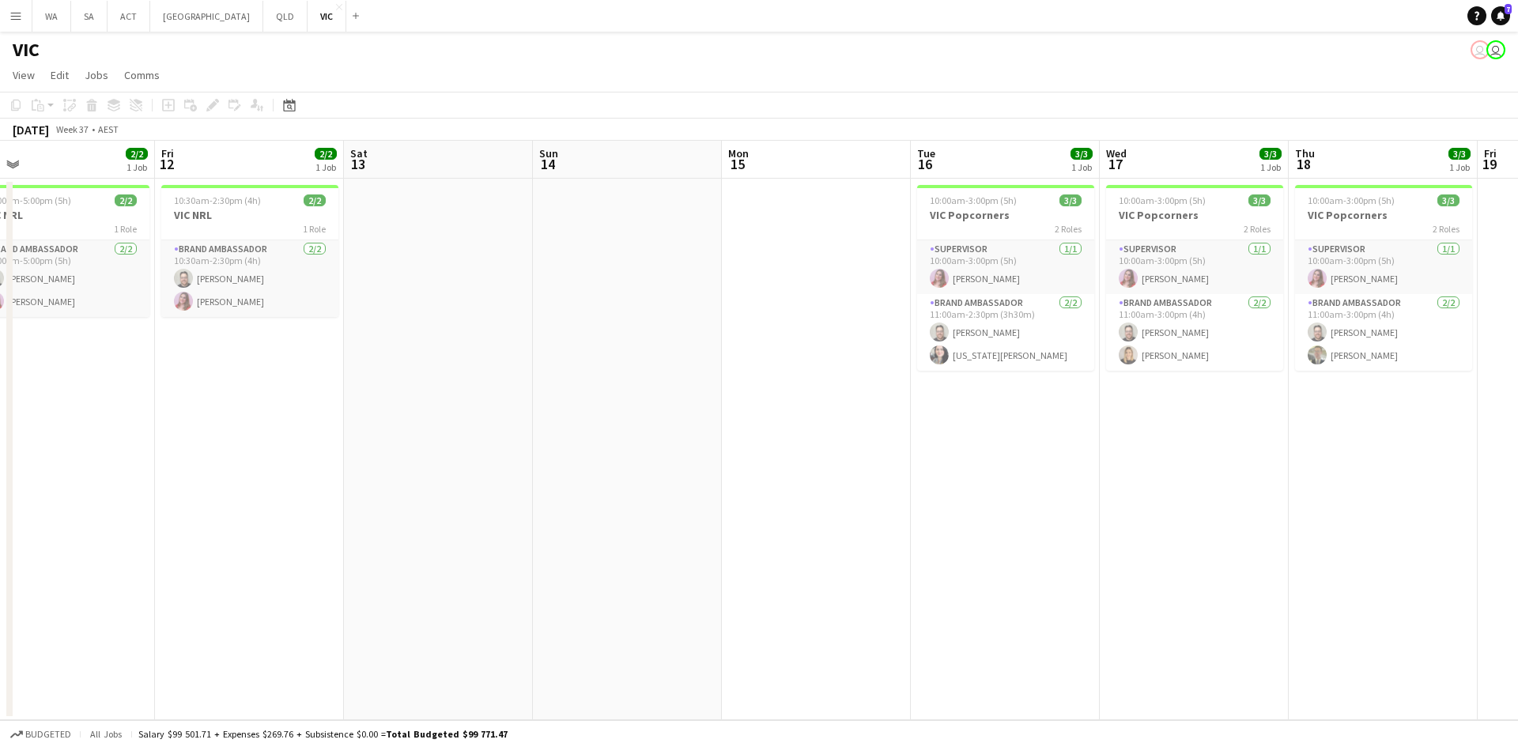
scroll to position [0, 477]
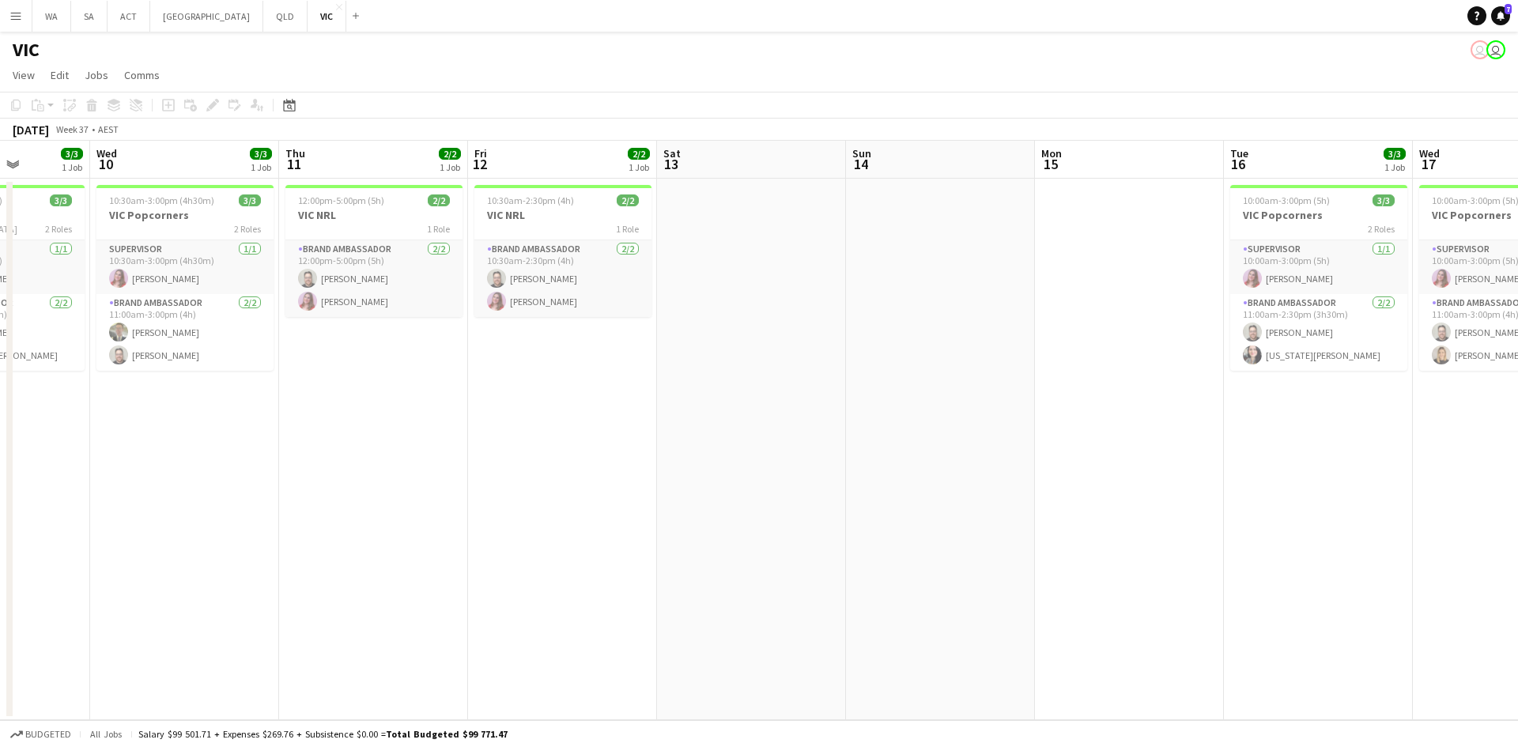
drag, startPoint x: 841, startPoint y: 342, endPoint x: 634, endPoint y: 341, distance: 207.2
click at [634, 341] on app-calendar-viewport "Sun 7 Mon 8 Tue 9 3/3 1 Job Wed 10 3/3 1 Job Thu 11 2/2 1 Job Fri 12 2/2 1 Job …" at bounding box center [759, 431] width 1518 height 580
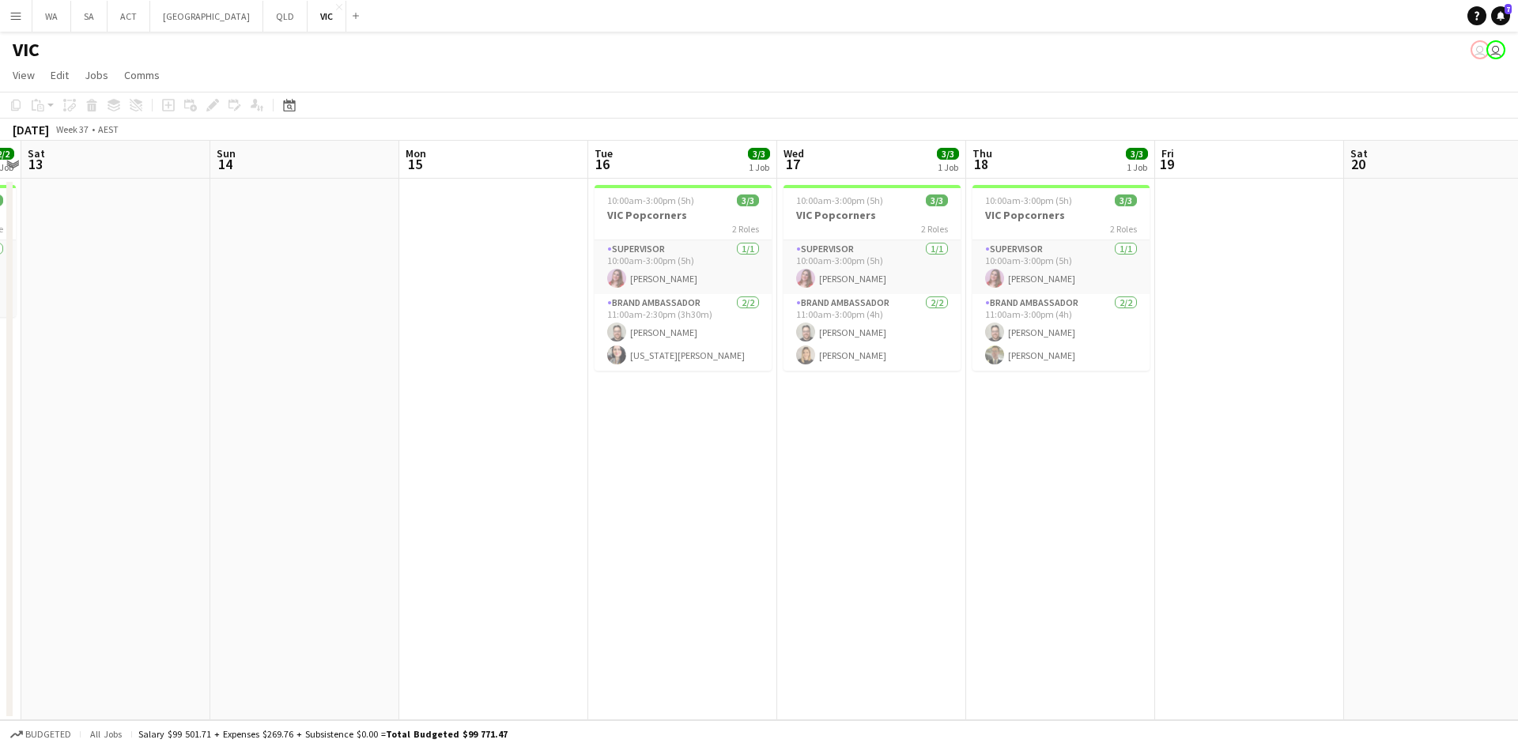
drag, startPoint x: 1336, startPoint y: 320, endPoint x: 666, endPoint y: 350, distance: 670.5
click at [666, 350] on app-calendar-viewport "Tue 9 3/3 1 Job Wed 10 3/3 1 Job Thu 11 2/2 1 Job Fri 12 2/2 1 Job Sat 13 Sun 1…" at bounding box center [759, 431] width 1518 height 580
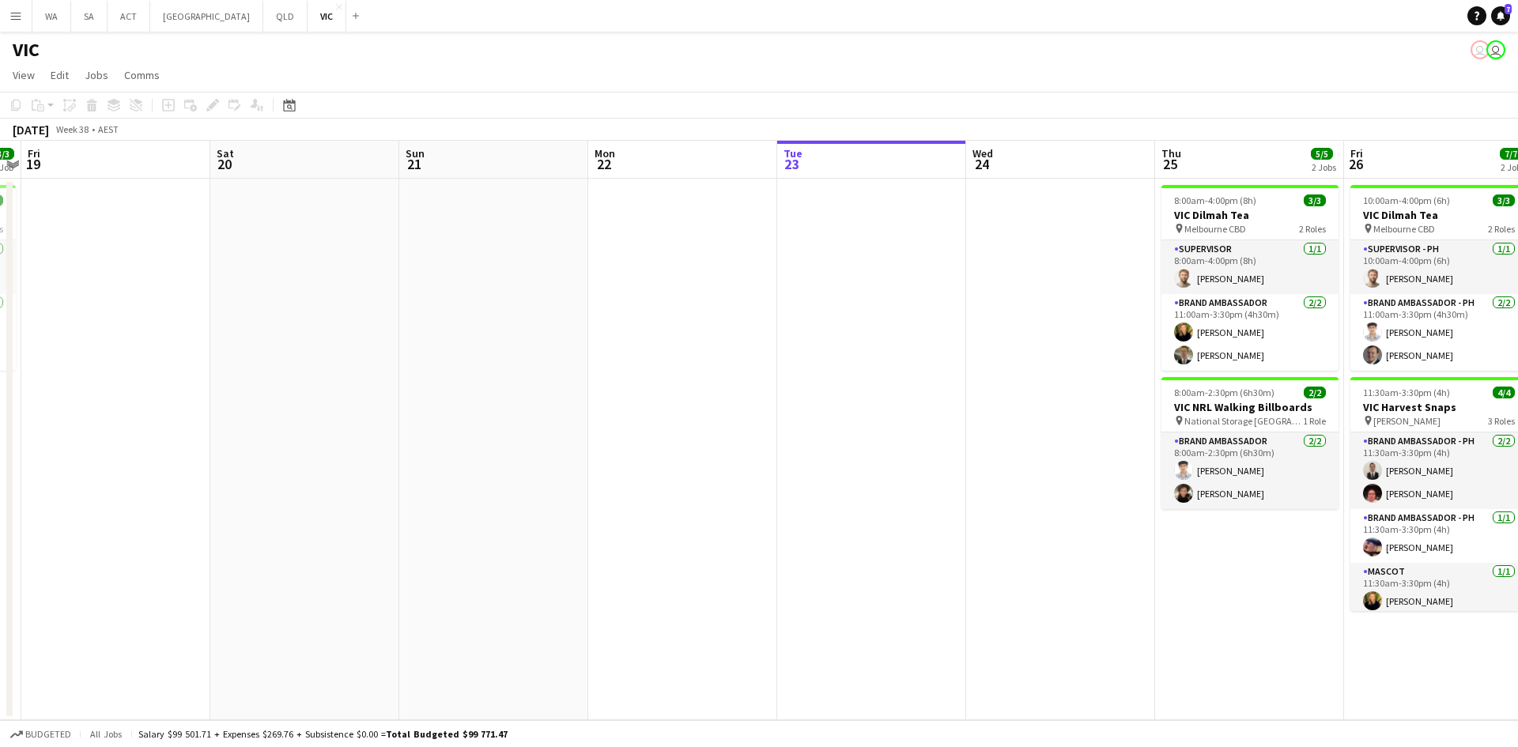
drag, startPoint x: 799, startPoint y: 309, endPoint x: 754, endPoint y: 309, distance: 45.1
click at [754, 309] on app-calendar-viewport "Mon 15 Tue 16 3/3 1 Job Wed 17 3/3 1 Job Thu 18 3/3 1 Job Fri 19 Sat 20 Sun 21 …" at bounding box center [759, 431] width 1518 height 580
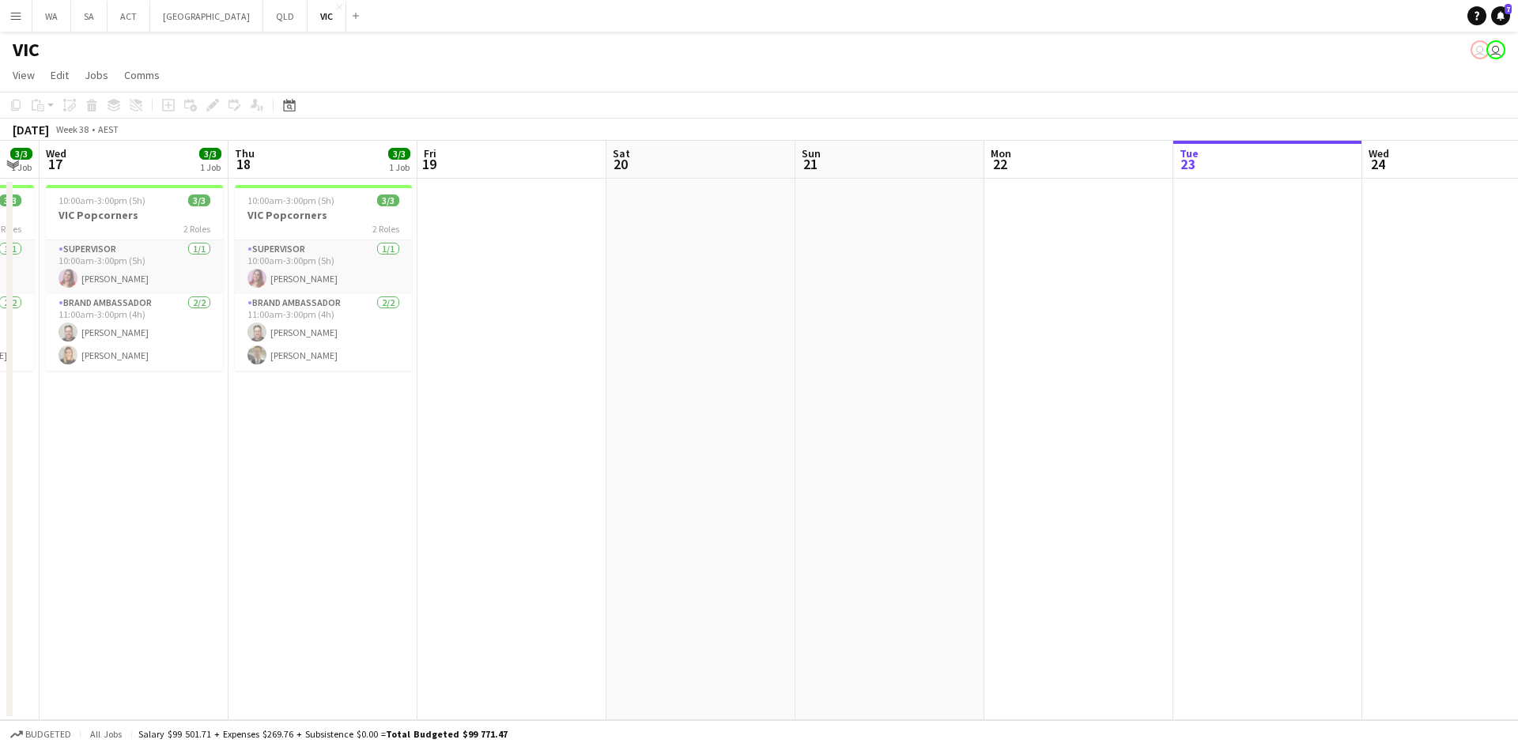
drag, startPoint x: 1196, startPoint y: 242, endPoint x: 1420, endPoint y: 320, distance: 237.6
click at [1518, 304] on html "Menu Boards Boards Boards All jobs Status Workforce Workforce My Workforce Recr…" at bounding box center [759, 373] width 1518 height 747
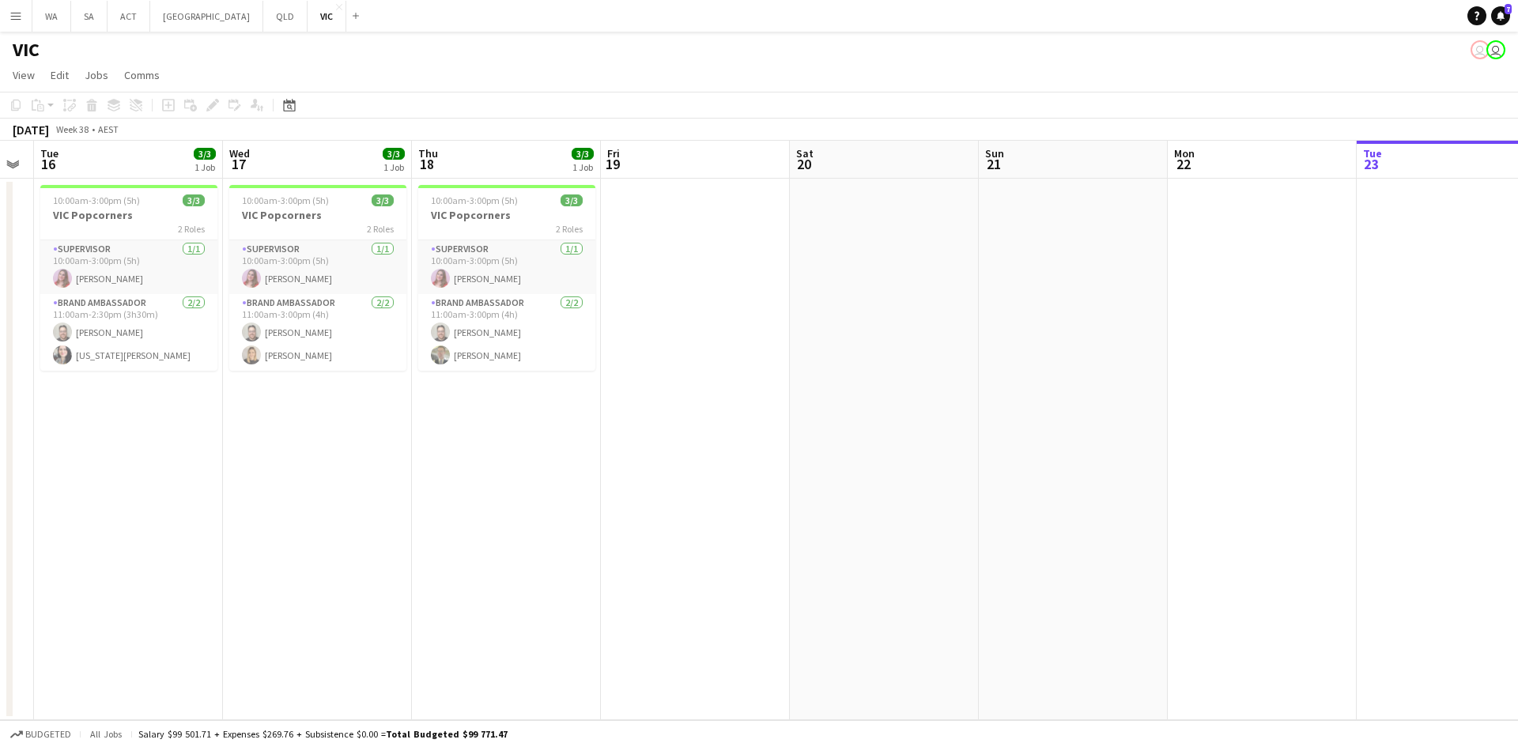
drag, startPoint x: 815, startPoint y: 316, endPoint x: 525, endPoint y: 296, distance: 290.2
click at [1322, 299] on app-calendar-viewport "Sun 14 Mon 15 Tue 16 3/3 1 Job Wed 17 3/3 1 Job Thu 18 3/3 1 Job Fri 19 Sat 20 …" at bounding box center [759, 431] width 1518 height 580
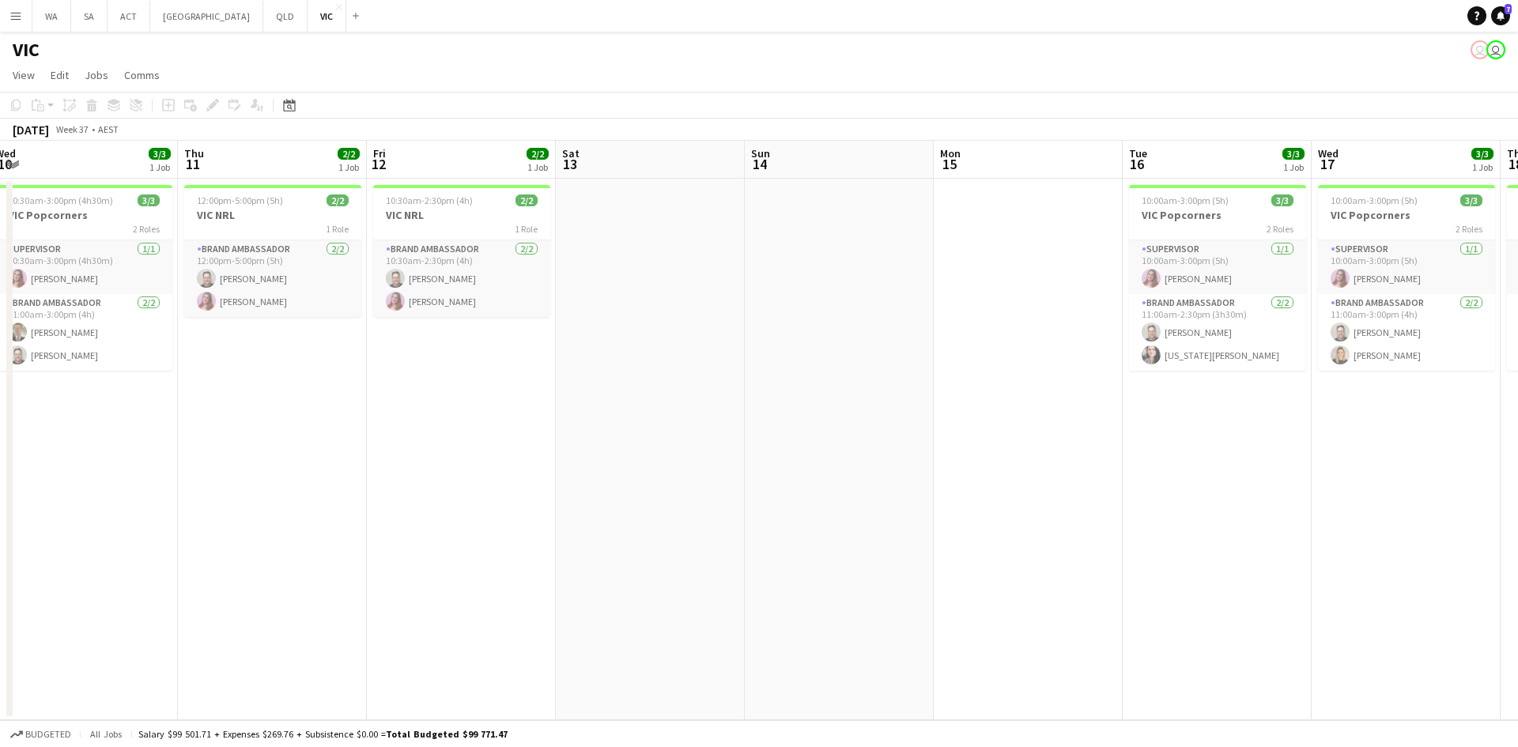
drag, startPoint x: 286, startPoint y: 270, endPoint x: 889, endPoint y: 249, distance: 603.0
click at [889, 249] on app-calendar-viewport "Tue 9 3/3 1 Job Wed 10 3/3 1 Job Thu 11 2/2 1 Job Fri 12 2/2 1 Job Sat 13 Sun 1…" at bounding box center [759, 431] width 1518 height 580
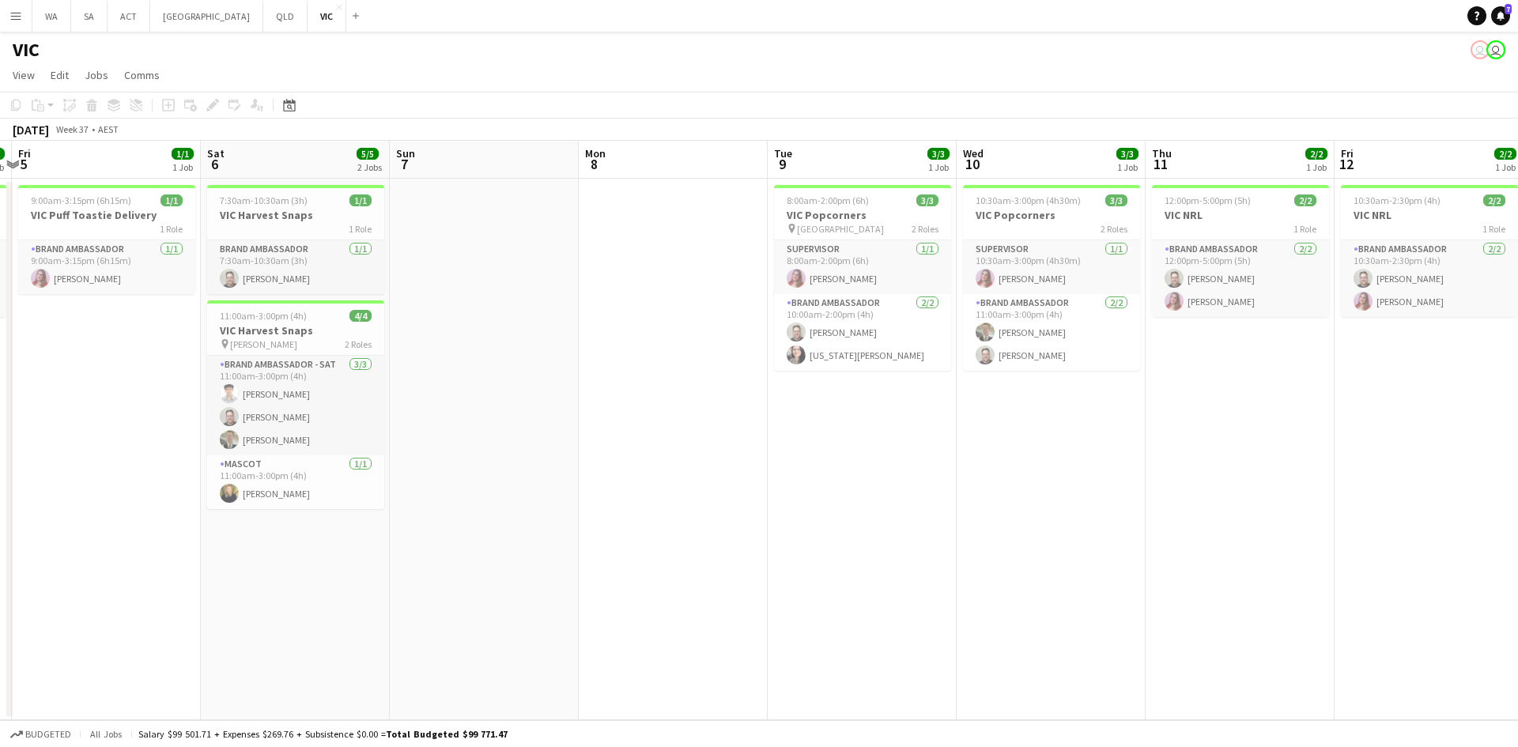
drag, startPoint x: 102, startPoint y: 257, endPoint x: 762, endPoint y: 259, distance: 659.6
click at [763, 256] on app-calendar-viewport "Wed 3 2/2 1 Job Thu 4 2/2 1 Job Fri 5 1/1 1 Job Sat 6 5/5 2 Jobs Sun 7 Mon 8 Tu…" at bounding box center [759, 431] width 1518 height 580
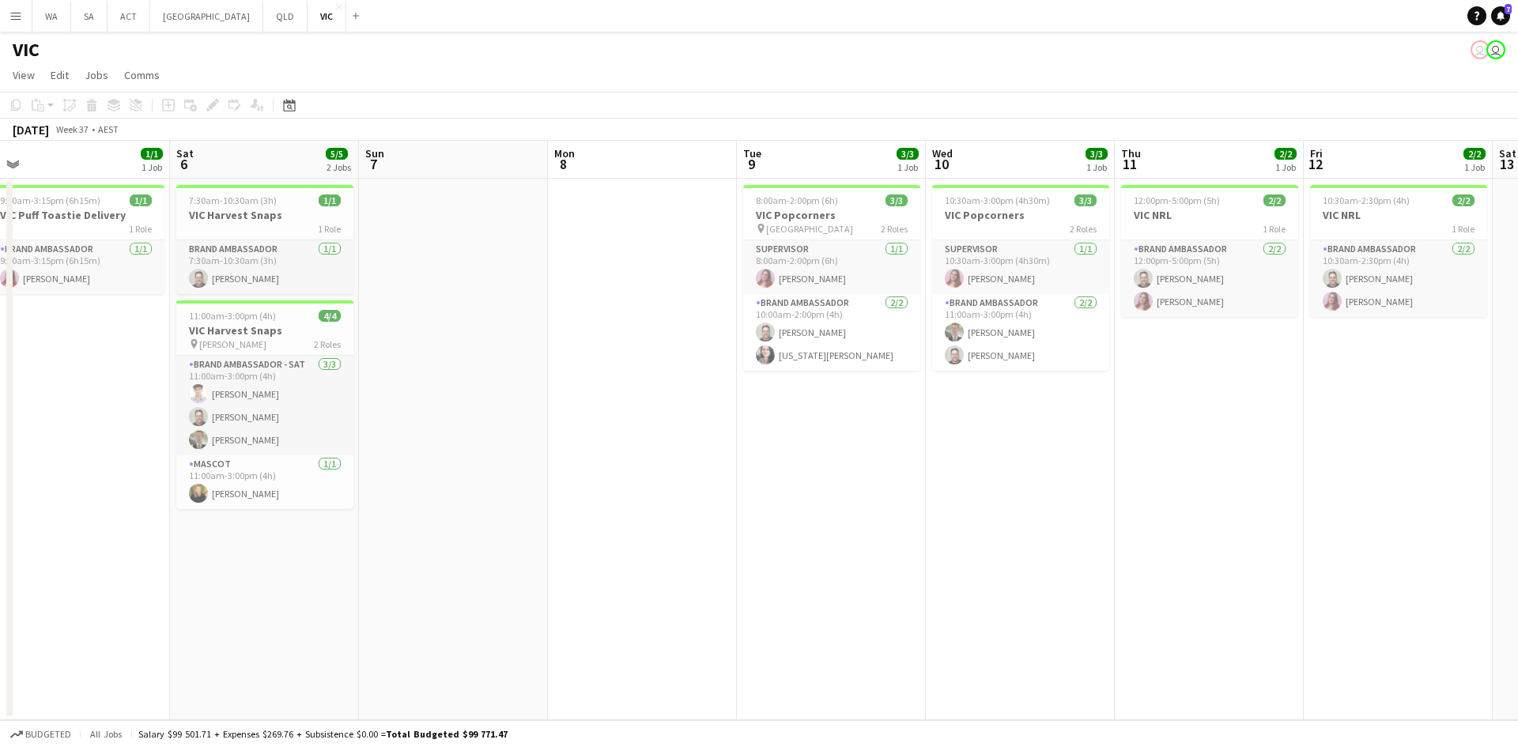
drag
click at [1051, 276] on app-calendar-viewport "Wed 3 2/2 1 Job Thu 4 2/2 1 Job Fri 5 1/1 1 Job Sat 6 5/5 2 Jobs Sun 7 Mon 8 Tu…" at bounding box center [759, 431] width 1518 height 580
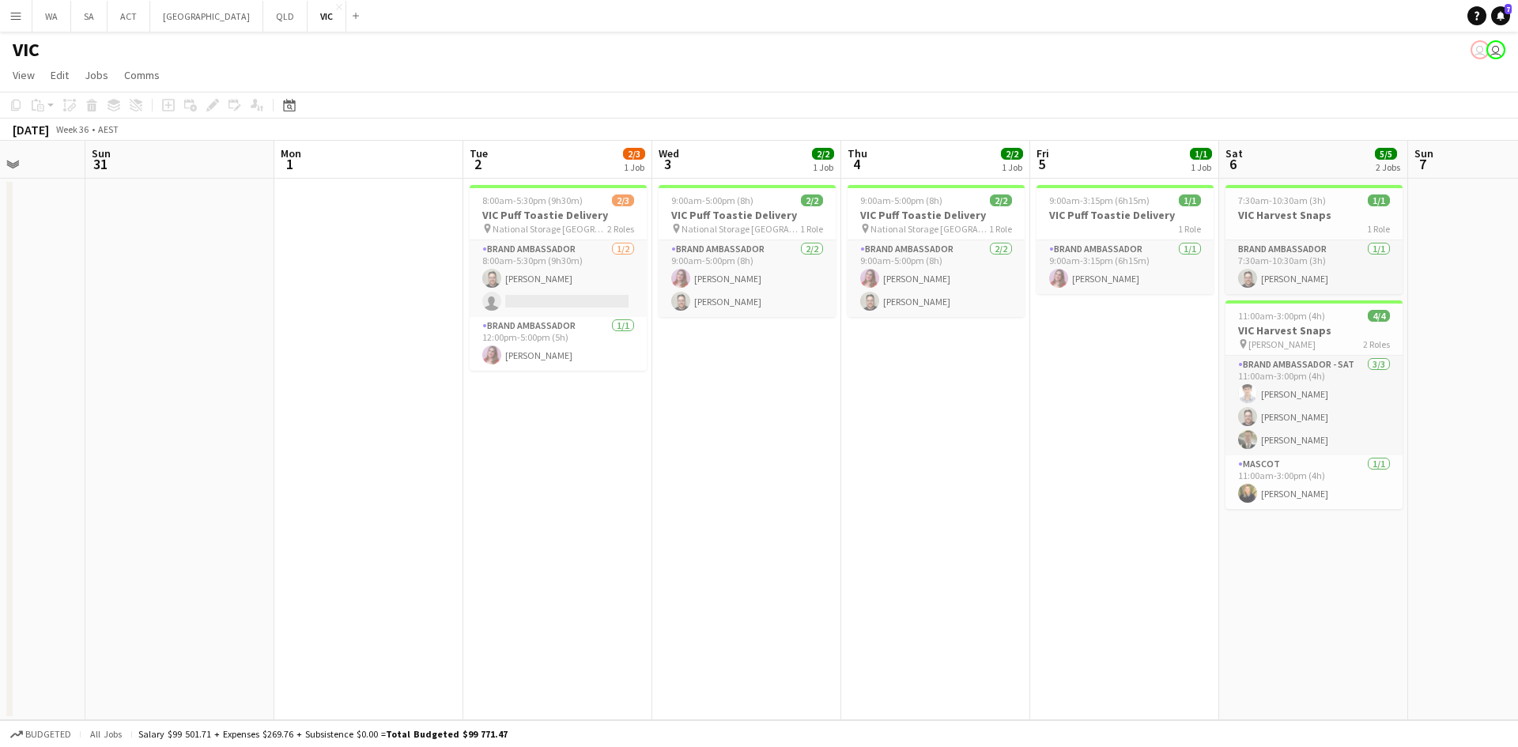
click at [663, 342] on app-calendar-viewport "Thu 28 Fri 29 Sat 30 Sun 31 Mon 1 Tue 2 2/3 1 Job Wed 3 2/2 1 Job Thu 4 2/2 1 J…" at bounding box center [759, 431] width 1518 height 580
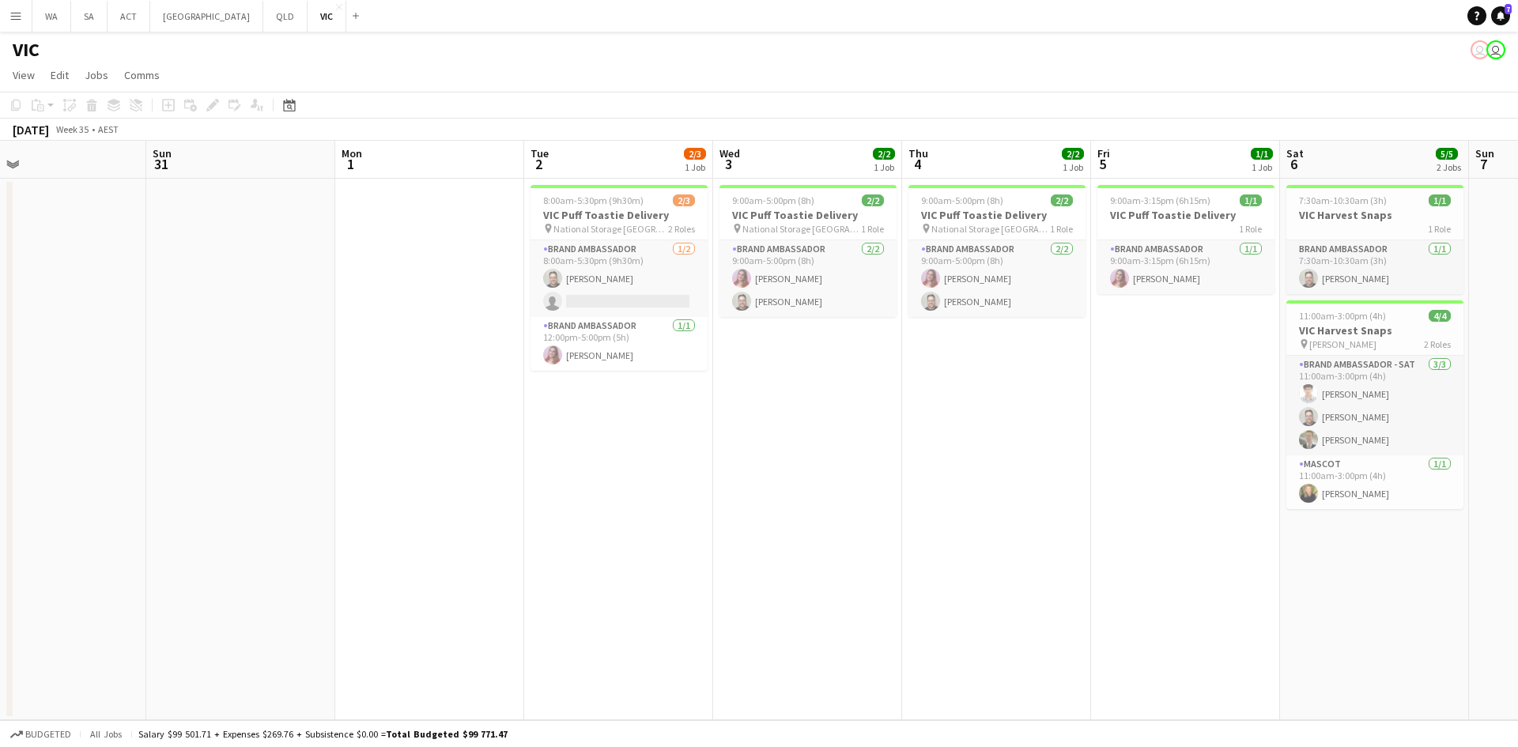
click at [874, 272] on app-calendar-viewport "Thu 28 Fri 29 Sat 30 Sun 31 Mon 1 Tue 2 2/3 1 Job Wed 3 2/2 1 Job Thu 4 2/2 1 J…" at bounding box center [759, 431] width 1518 height 580
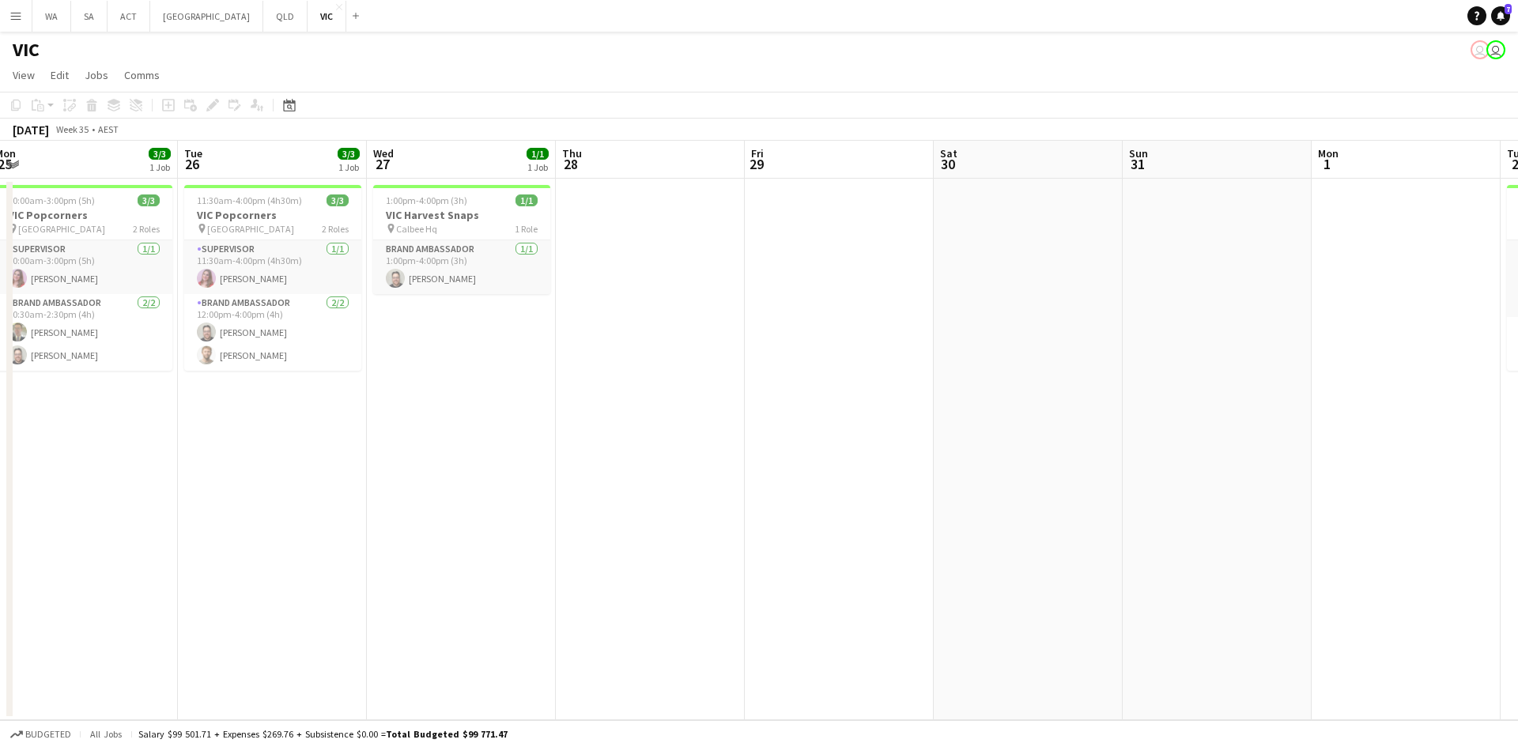
click at [725, 229] on app-calendar-viewport "Sat 23 7/7 2 Jobs Sun 24 3/3 1 Job Mon 25 3/3 1 Job Tue 26 3/3 1 Job Wed 27 1/1…" at bounding box center [759, 431] width 1518 height 580
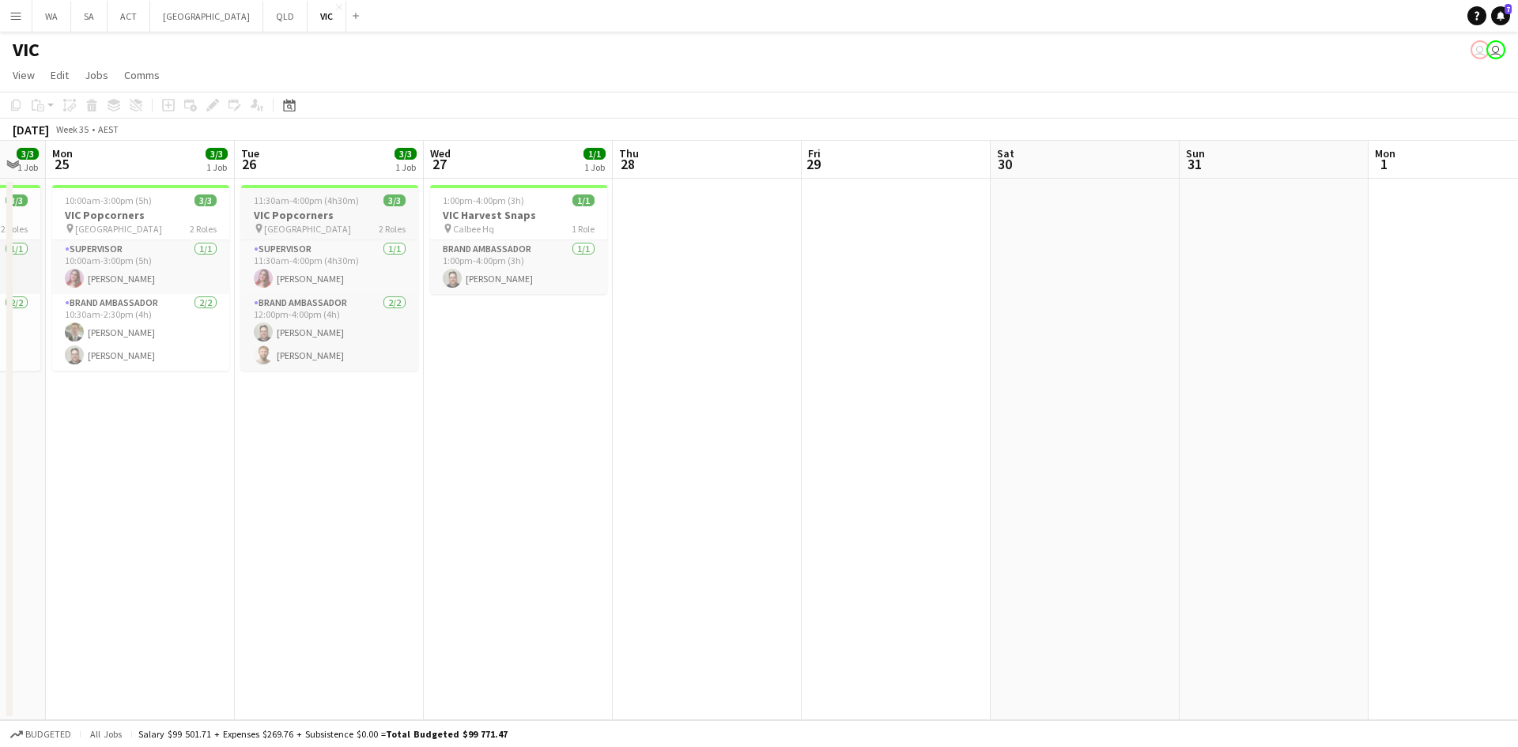
click at [818, 225] on app-calendar-viewport "Sat 23 7/7 2 Jobs Sun 24 3/3 1 Job Mon 25 3/3 1 Job Tue 26 3/3 1 Job Wed 27 1/1…" at bounding box center [759, 431] width 1518 height 580
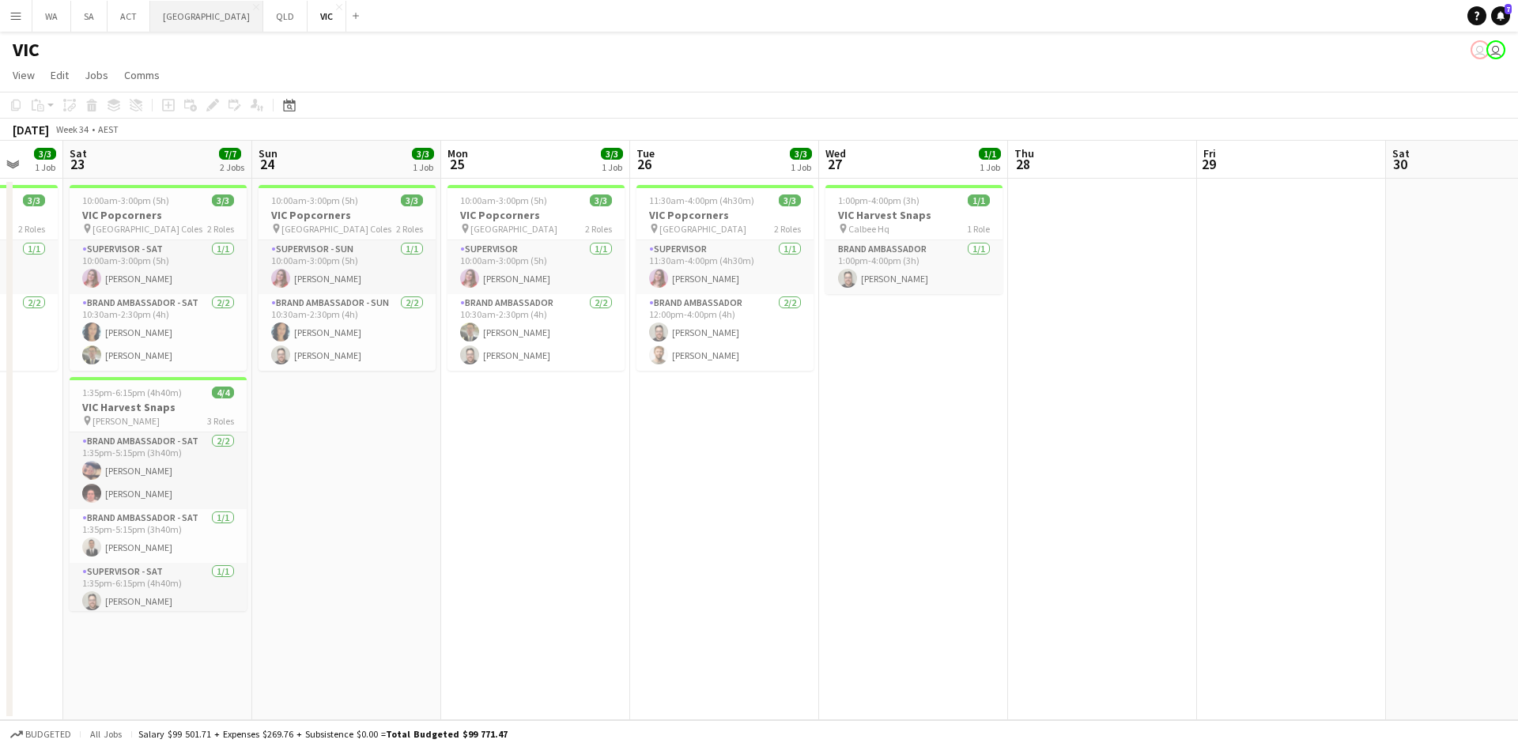
click at [172, 22] on button "NSW Close" at bounding box center [206, 16] width 113 height 31
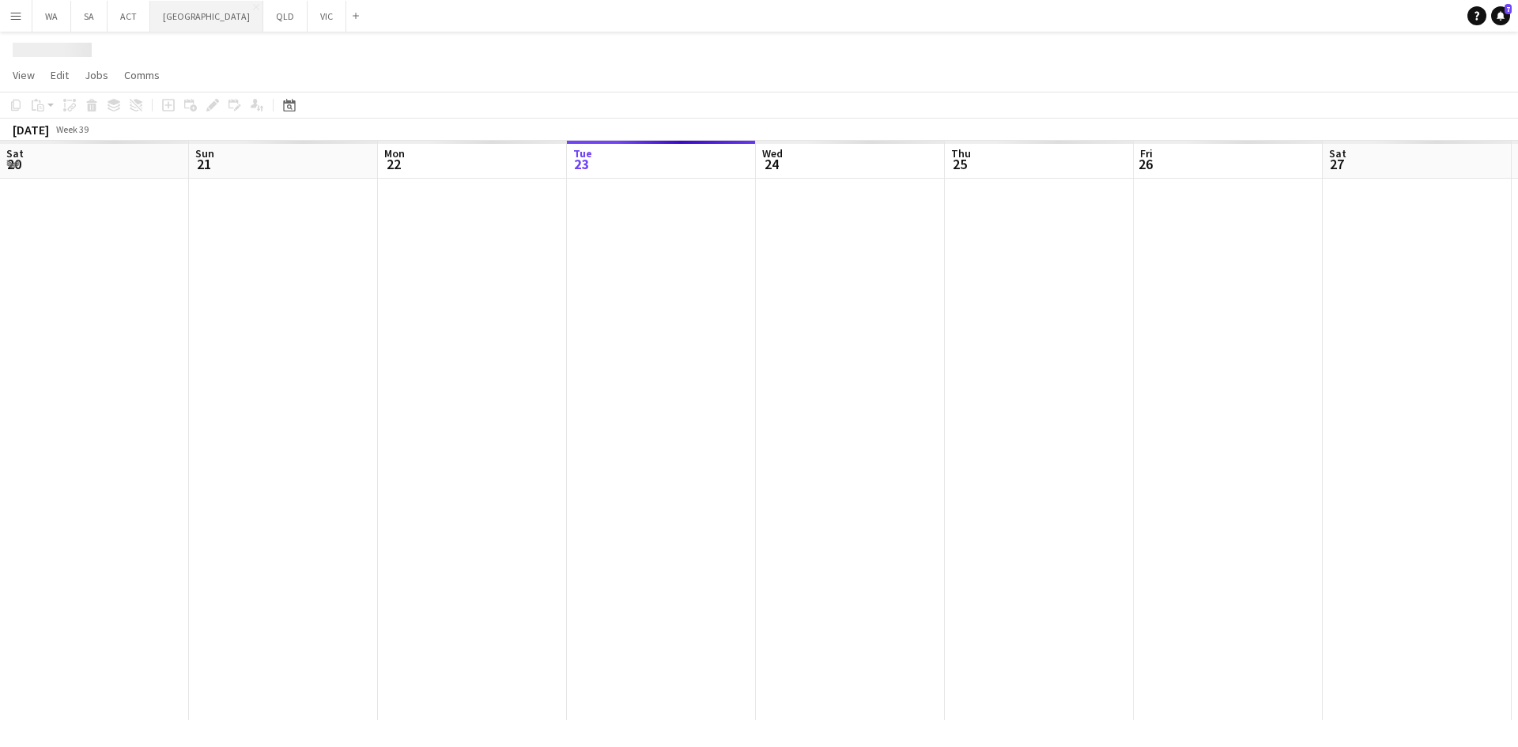
scroll to position [0, 378]
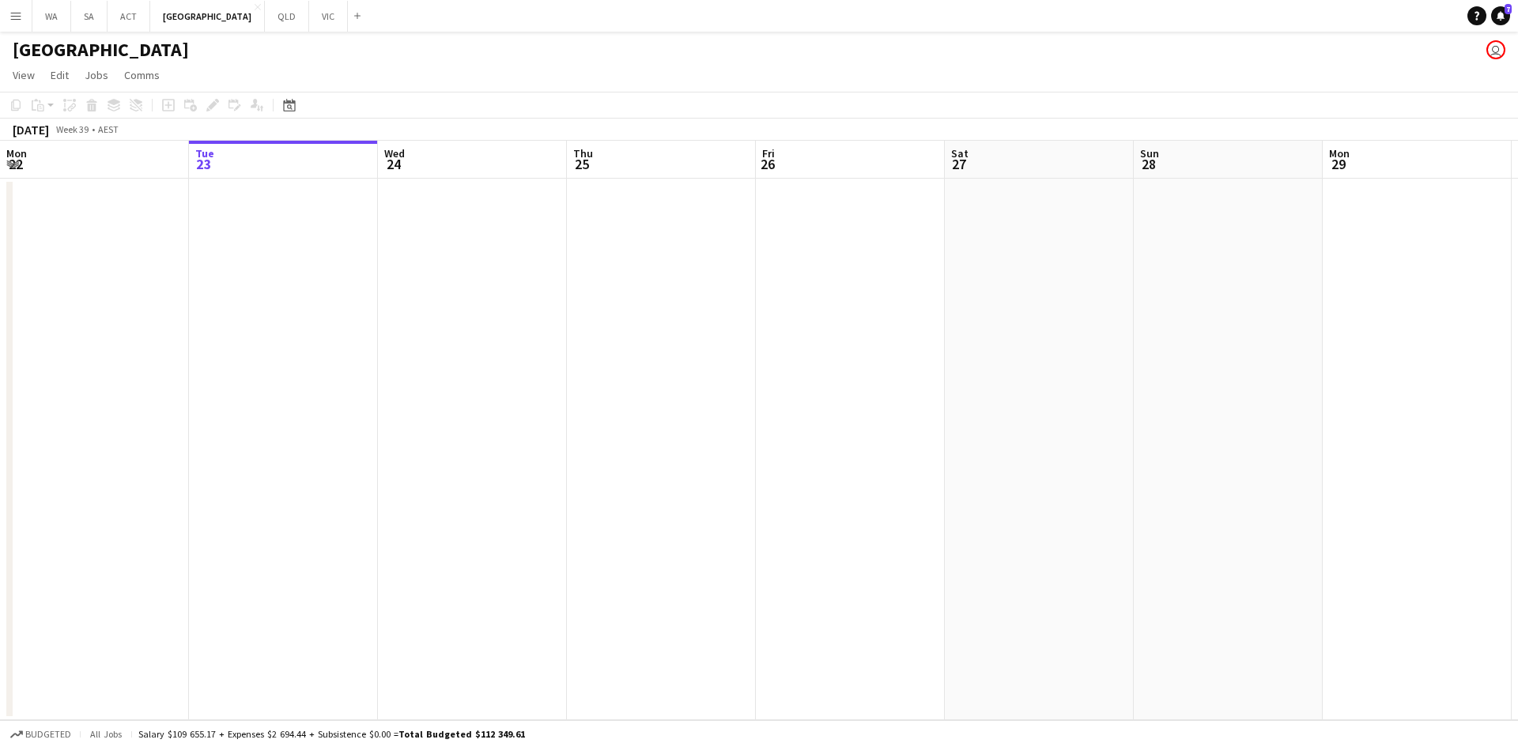
drag, startPoint x: 0, startPoint y: 42, endPoint x: 931, endPoint y: 19, distance: 931.1
click at [932, 20] on div "Menu Boards Boards Boards All jobs Status Workforce Workforce My Workforce Recr…" at bounding box center [759, 373] width 1518 height 747
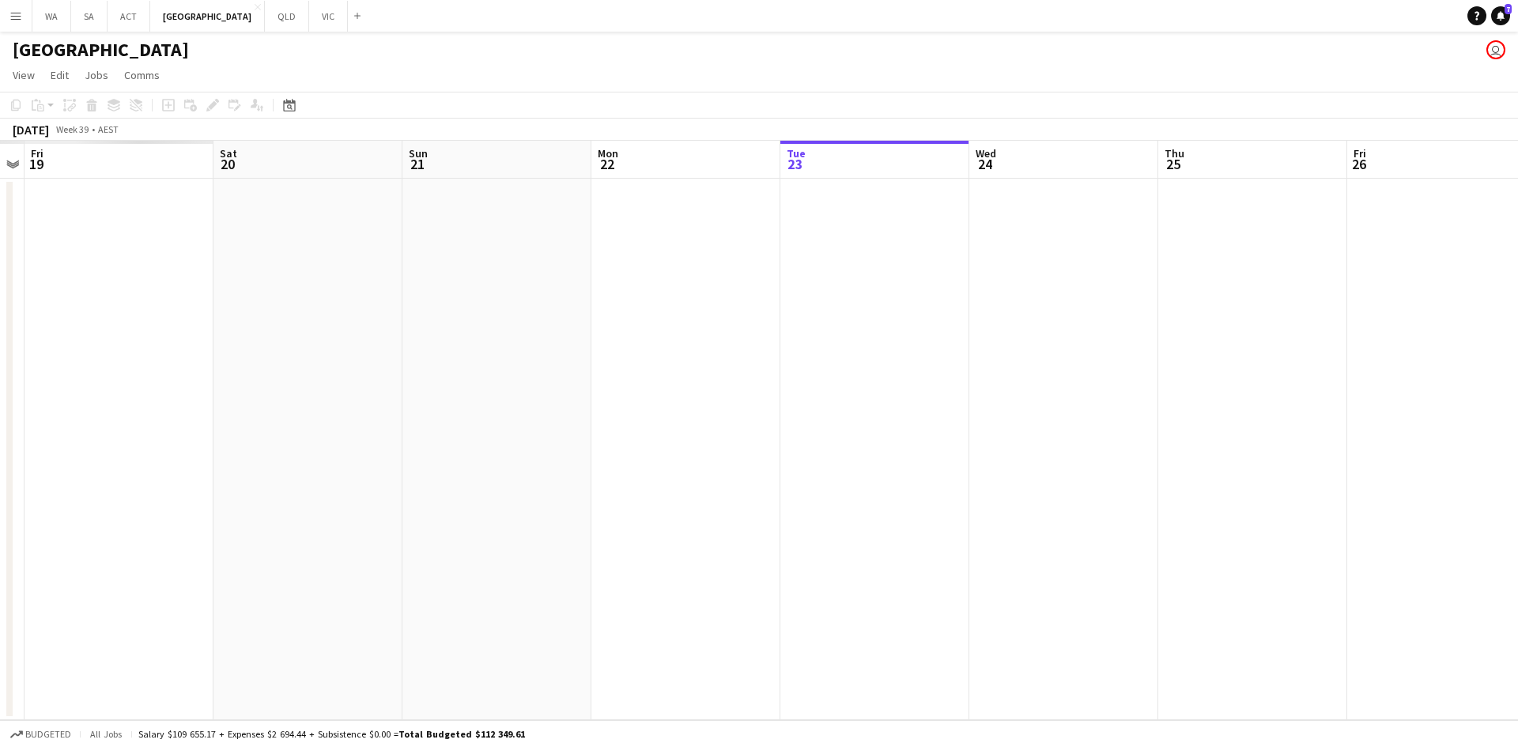
drag, startPoint x: 438, startPoint y: 321, endPoint x: 1091, endPoint y: 465, distance: 668.9
click at [1103, 463] on app-calendar-viewport "Tue 16 Wed 17 Thu 18 Fri 19 Sat 20 Sun 21 Mon 22 Tue 23 Wed 24 Thu 25 Fri 26 Sa…" at bounding box center [759, 431] width 1518 height 580
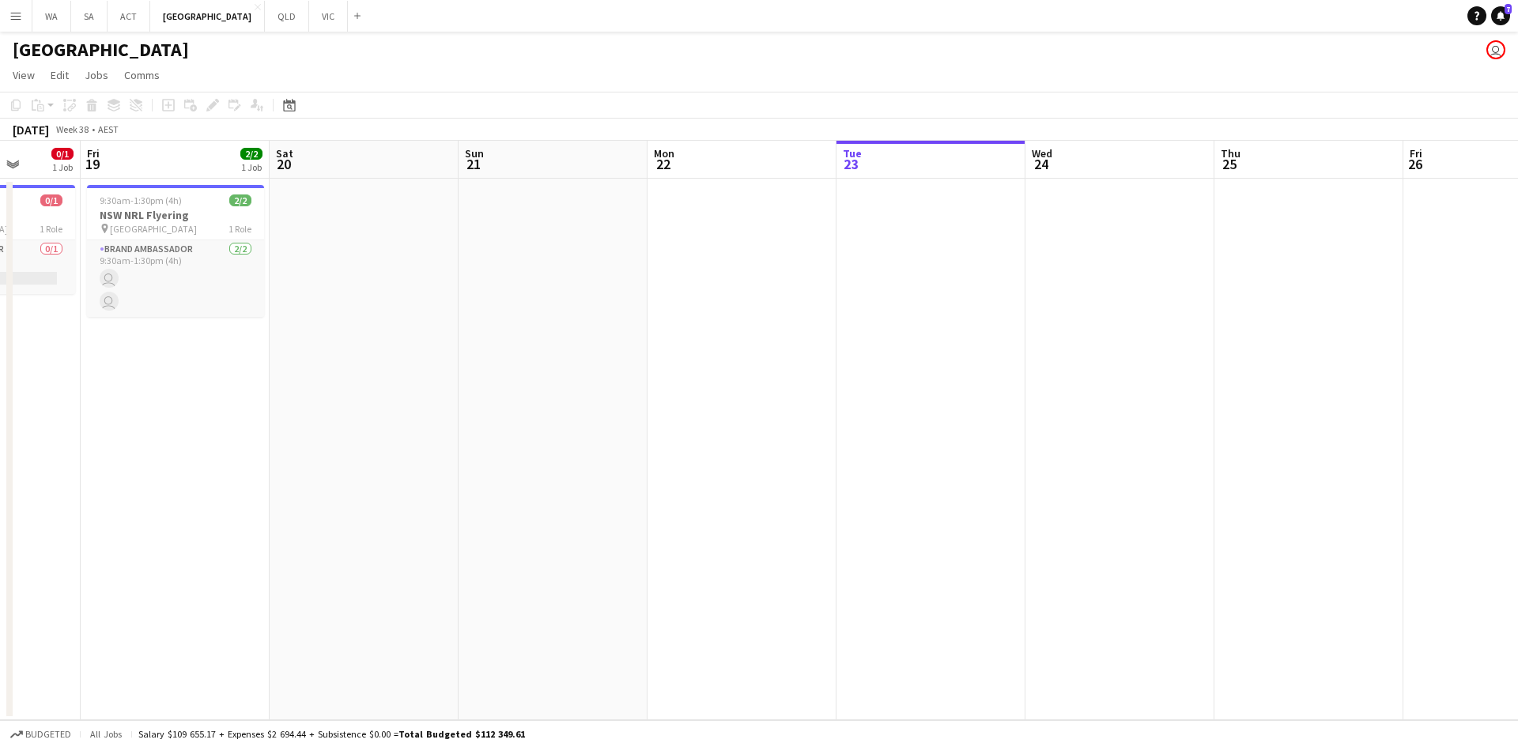
drag, startPoint x: 1088, startPoint y: 408, endPoint x: 1073, endPoint y: 413, distance: 15.8
click at [1107, 410] on app-calendar-viewport "Tue 16 Wed 17 Thu 18 0/1 1 Job Fri 19 2/2 1 Job Sat 20 Sun 21 Mon 22 Tue 23 Wed…" at bounding box center [759, 431] width 1518 height 580
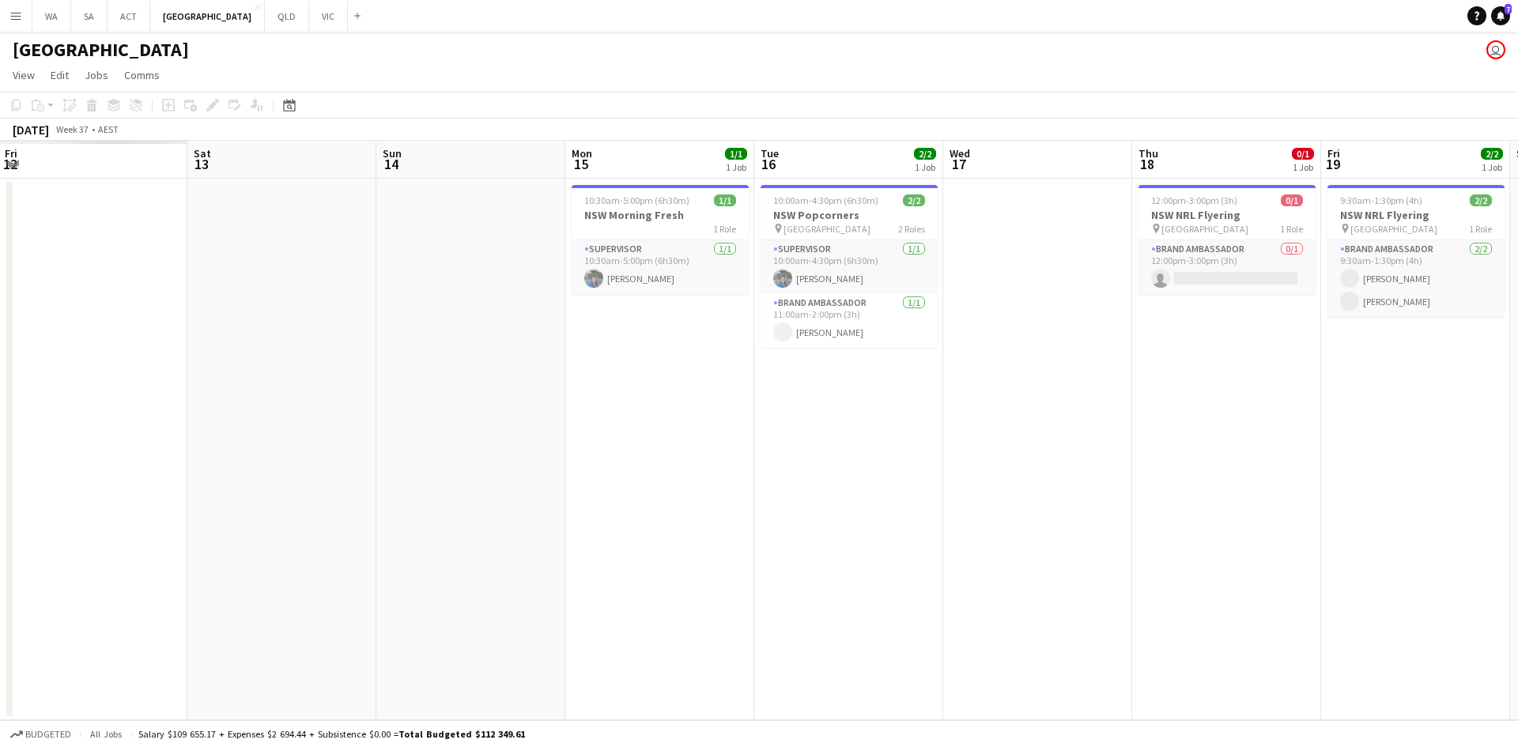
drag, startPoint x: 419, startPoint y: 308, endPoint x: 1027, endPoint y: 410, distance: 616.0
click at [1158, 412] on app-calendar-viewport "Thu 11 Fri 12 Sat 13 Sun 14 Mon 15 1/1 1 Job Tue 16 2/2 1 Job Wed 17 Thu 18 0/1…" at bounding box center [759, 431] width 1518 height 580
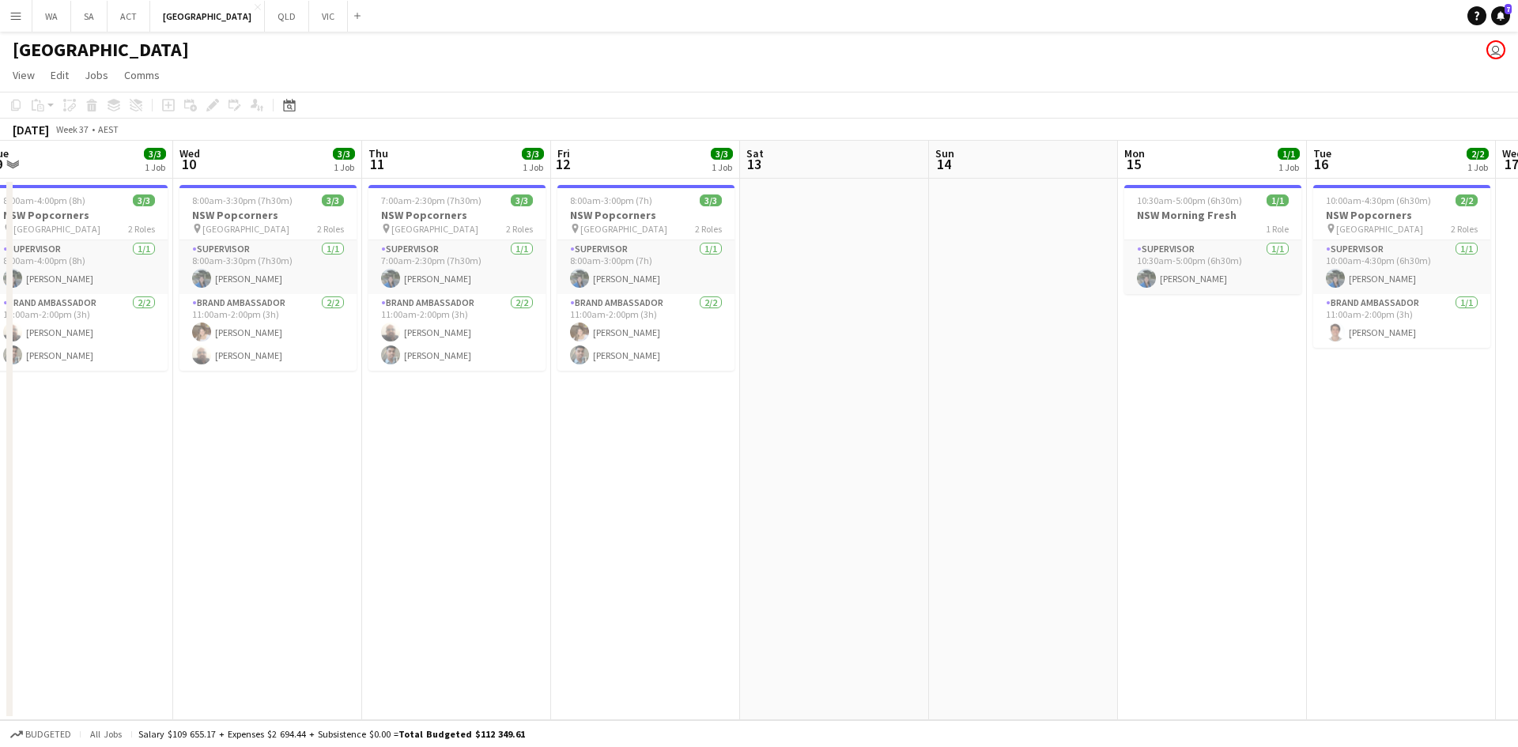
scroll to position [0, 410]
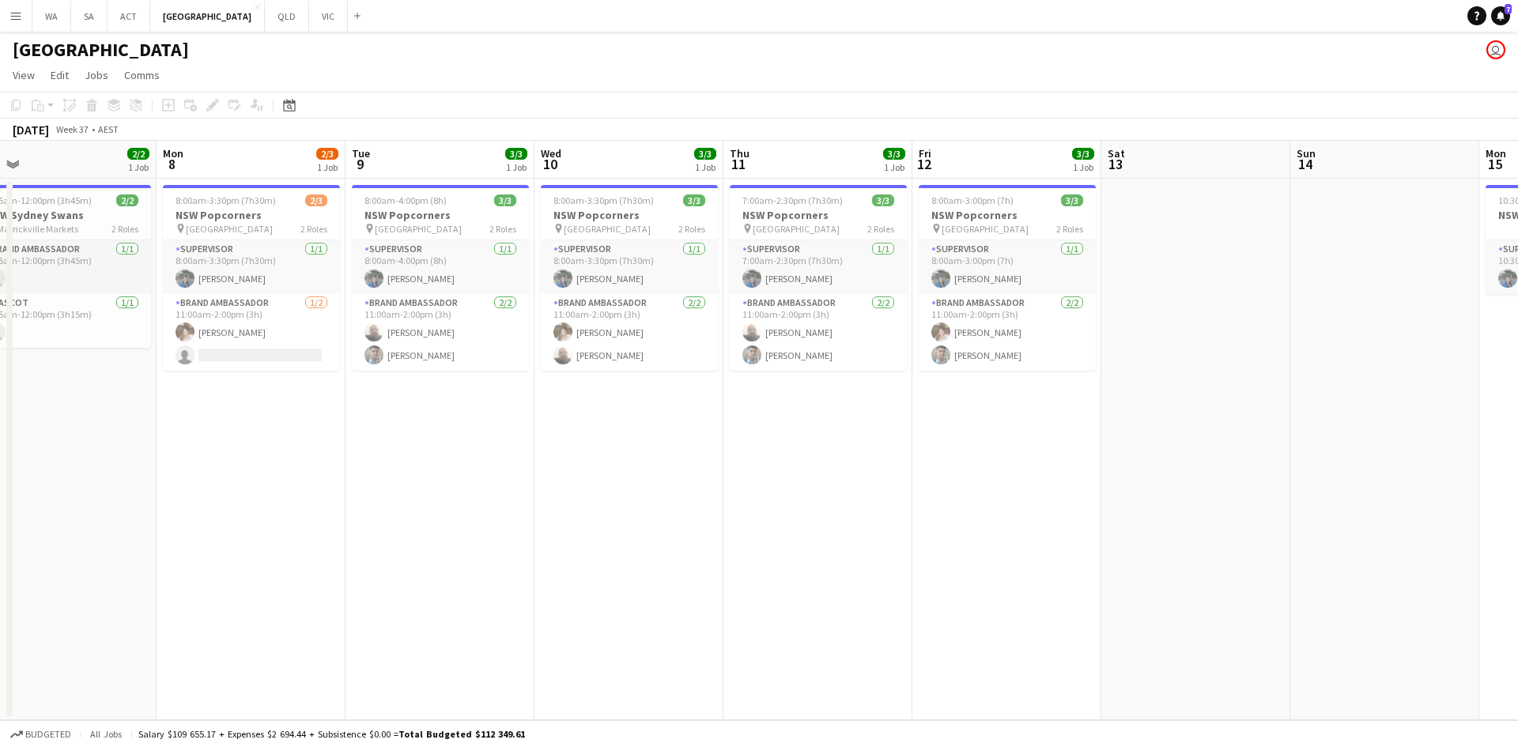
drag, startPoint x: 453, startPoint y: 252, endPoint x: 906, endPoint y: 277, distance: 453.0
click at [906, 277] on app-calendar-viewport "Fri 5 Sat 6 Sun 7 2/2 1 Job Mon 8 2/3 1 Job Tue 9 3/3 1 Job Wed 10 3/3 1 Job Th…" at bounding box center [759, 431] width 1518 height 580
click at [309, 21] on button "VIC Close" at bounding box center [328, 16] width 39 height 31
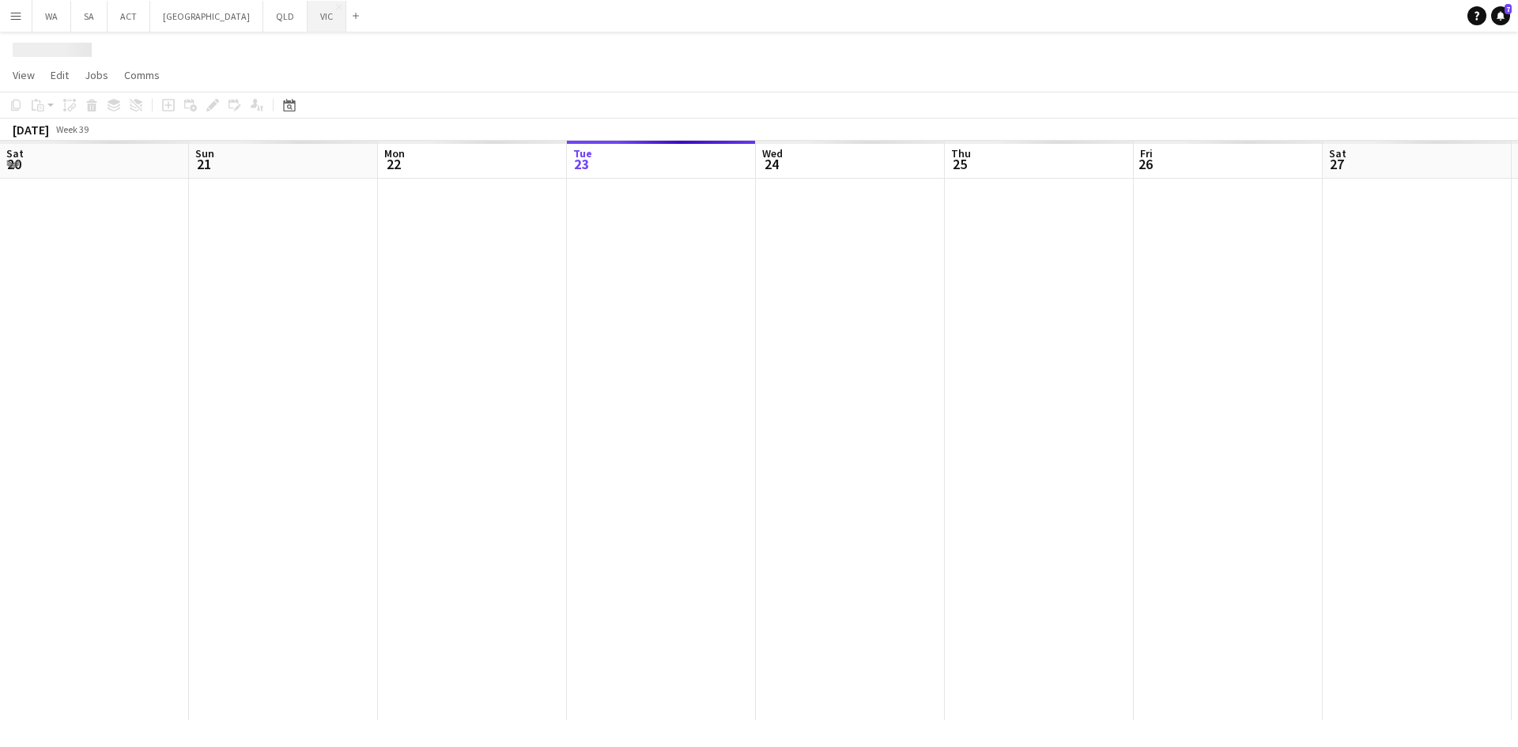
scroll to position [0, 378]
